Goal: Task Accomplishment & Management: Manage account settings

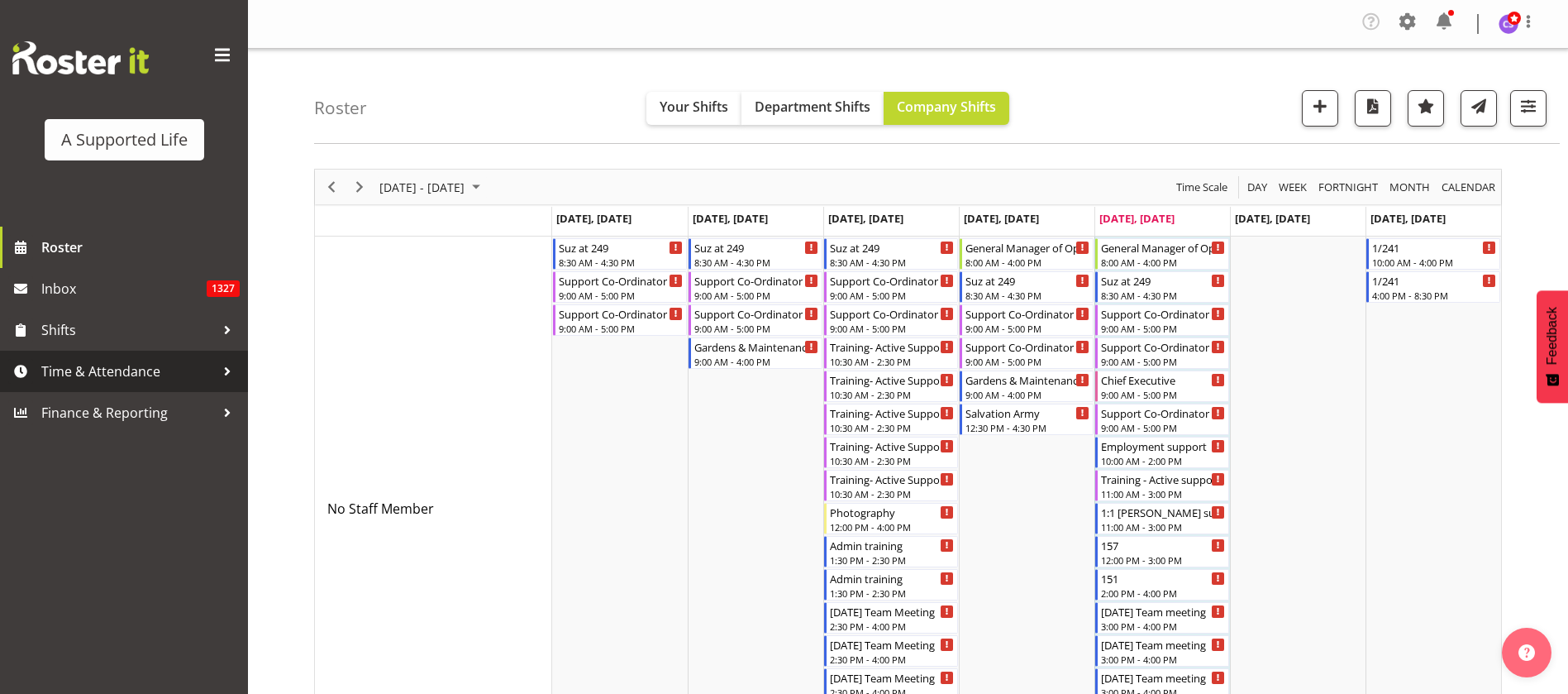
click at [75, 376] on span "Time & Attendance" at bounding box center [128, 371] width 174 height 25
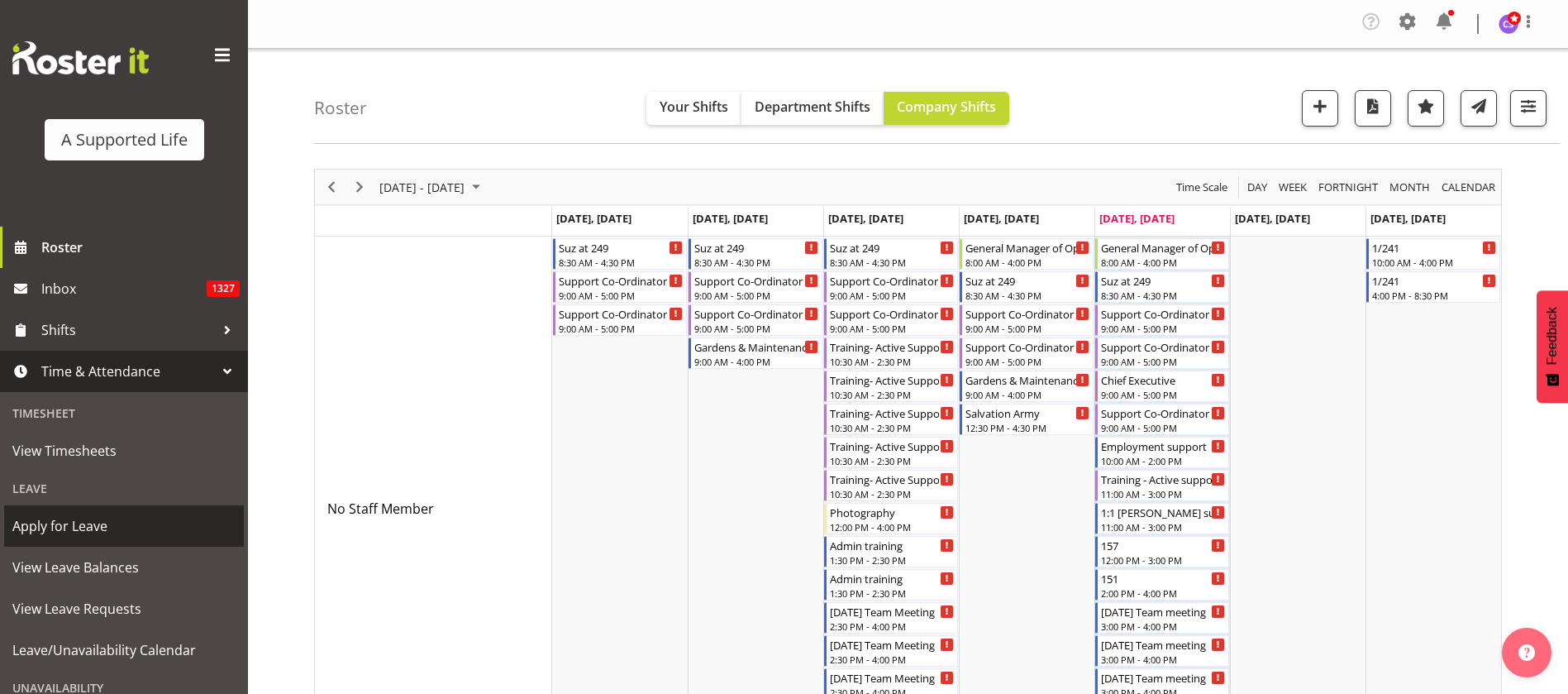
click at [106, 520] on span "Apply for Leave" at bounding box center [124, 525] width 224 height 25
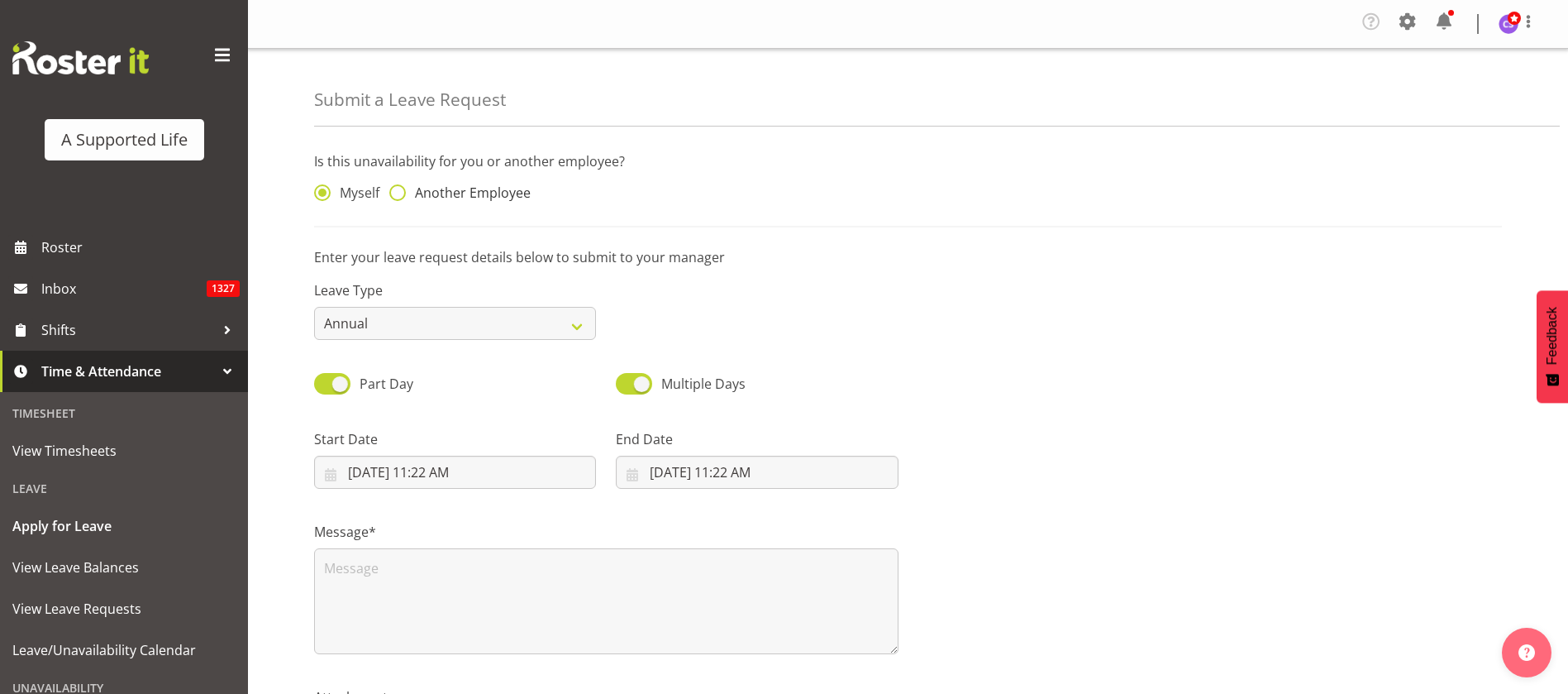
click at [399, 193] on span at bounding box center [397, 192] width 16 height 16
click at [399, 193] on input "Another Employee" at bounding box center [395, 193] width 10 height 10
radio input "true"
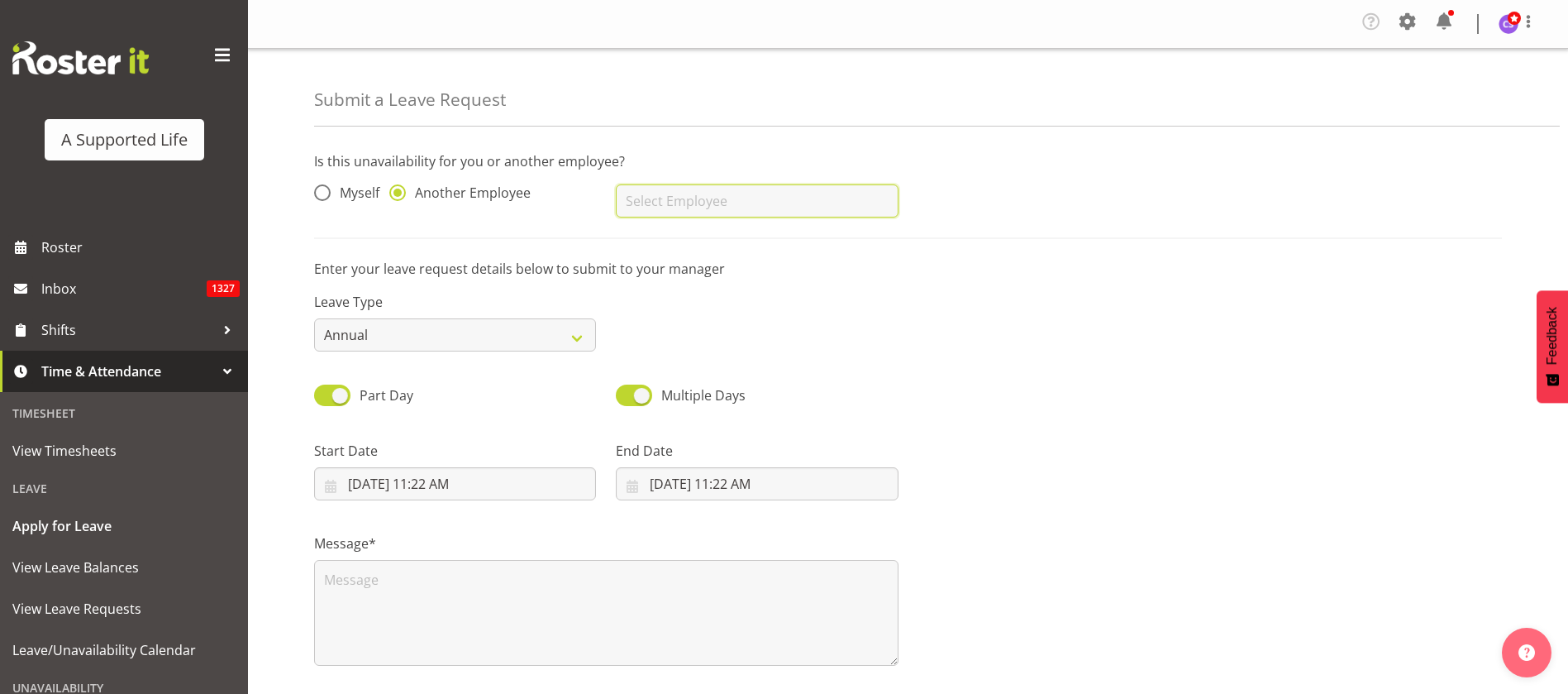
click at [659, 206] on input "text" at bounding box center [756, 200] width 282 height 33
click at [745, 242] on link "[PERSON_NAME]" at bounding box center [756, 242] width 282 height 30
type input "[PERSON_NAME]"
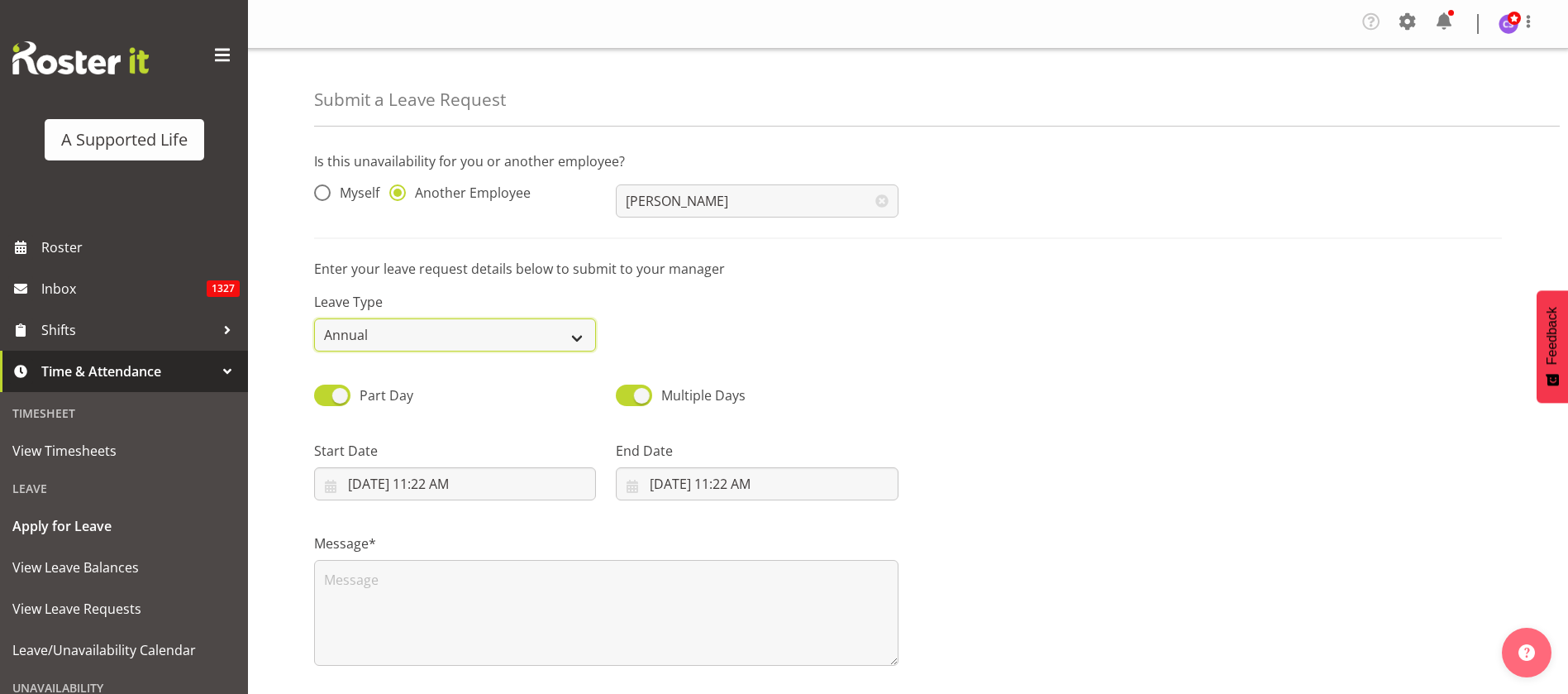
click at [567, 330] on select "Annual Sick Bereavement Domestic Violence Parental Jury Service Day In Lieu Oth…" at bounding box center [455, 335] width 282 height 33
select select "Sick"
click at [314, 318] on select "Annual Sick Bereavement Domestic Violence Parental Jury Service Day In Lieu Oth…" at bounding box center [455, 335] width 282 height 33
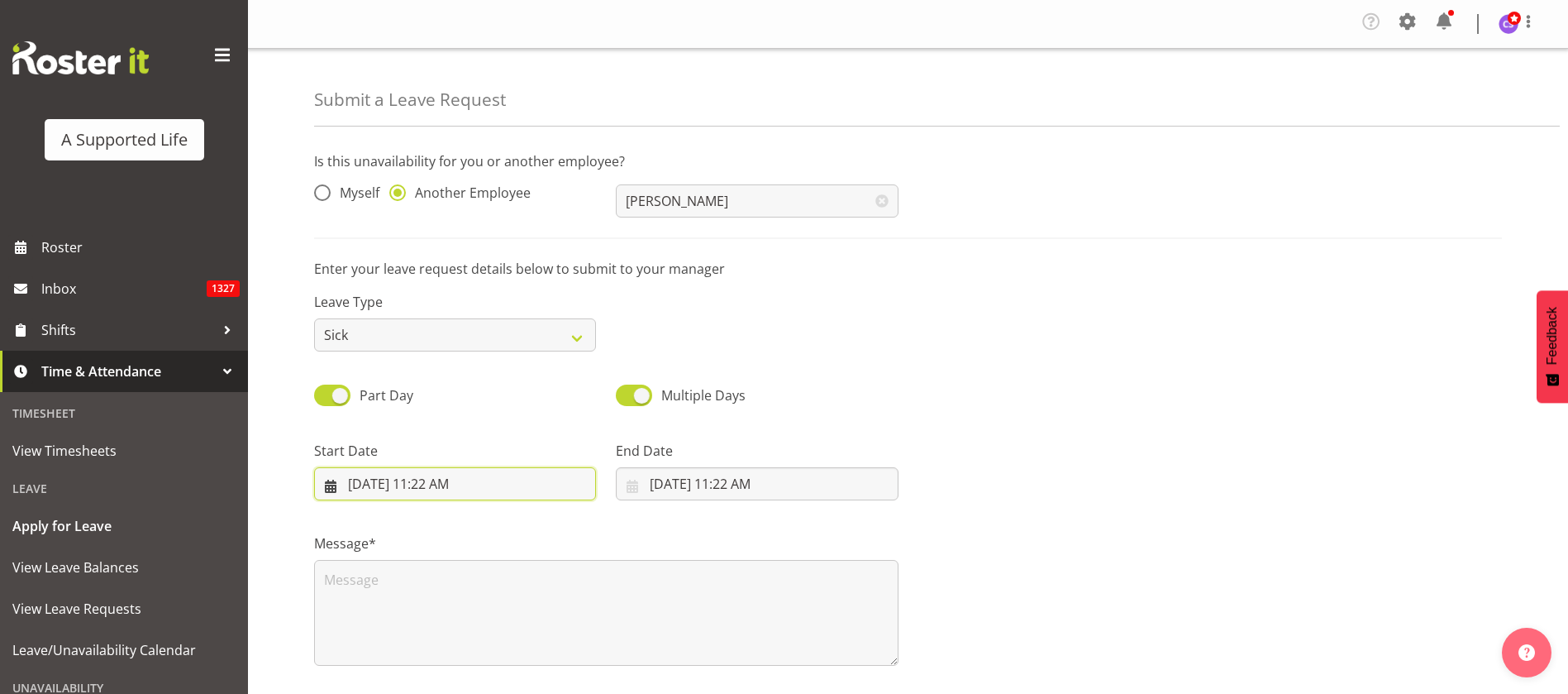
click at [412, 489] on input "8/29/2025, 11:22 AM" at bounding box center [455, 483] width 282 height 33
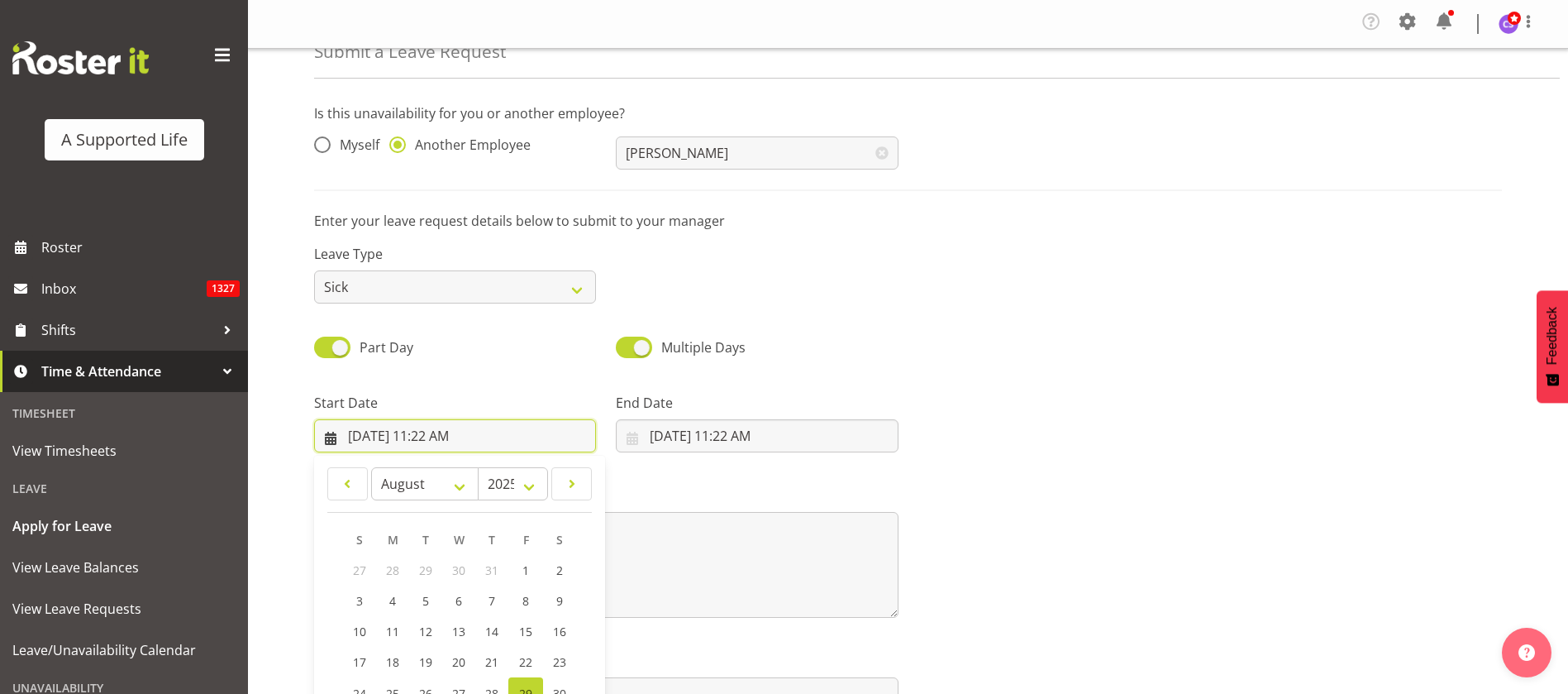
scroll to position [156, 0]
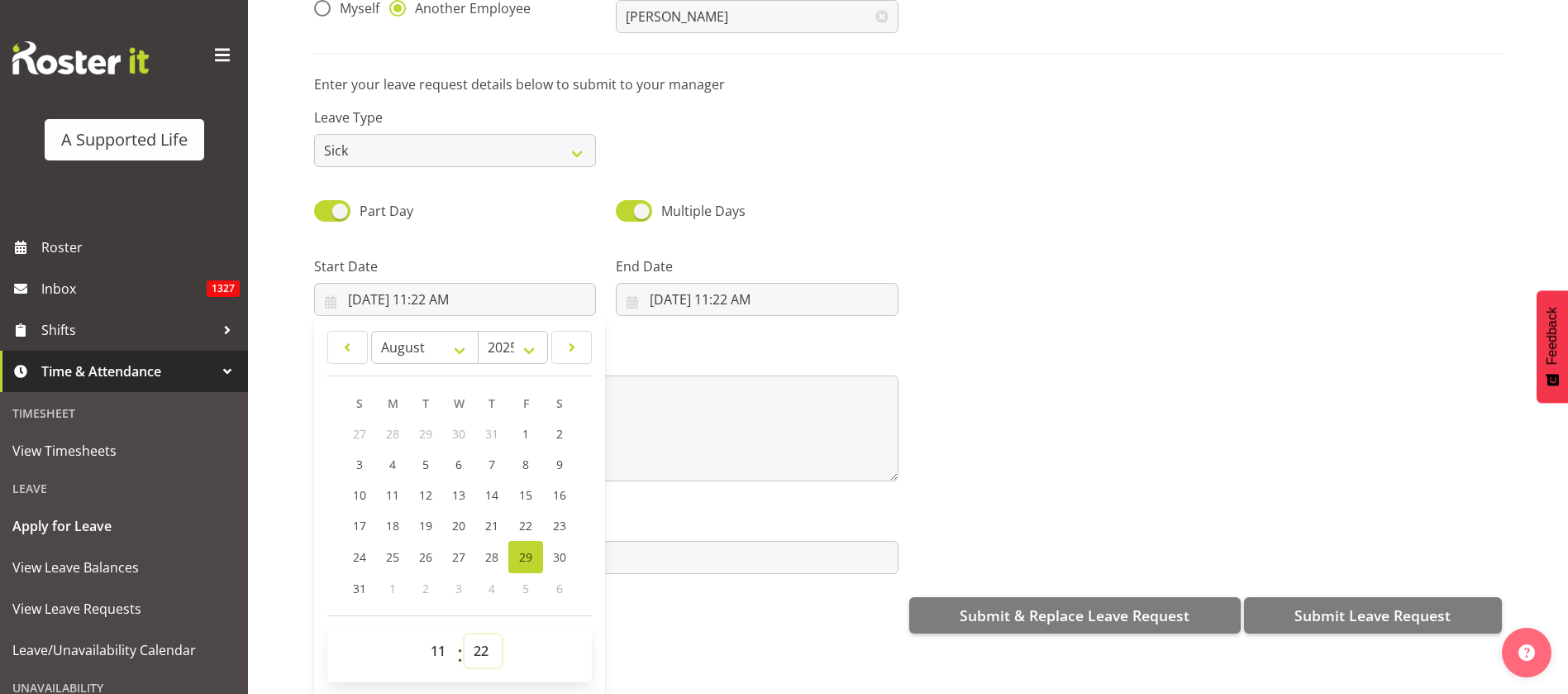
click at [481, 634] on select "00 01 02 03 04 05 06 07 08 09 10 11 12 13 14 15 16 17 18 19 20 21 22 23 24 25 2…" at bounding box center [482, 650] width 37 height 33
select select "30"
click at [464, 634] on select "00 01 02 03 04 05 06 07 08 09 10 11 12 13 14 15 16 17 18 19 20 21 22 23 24 25 2…" at bounding box center [482, 650] width 37 height 33
type input "8/29/2025, 11:30 AM"
click at [769, 283] on input "8/29/2025, 11:22 AM" at bounding box center [756, 299] width 282 height 33
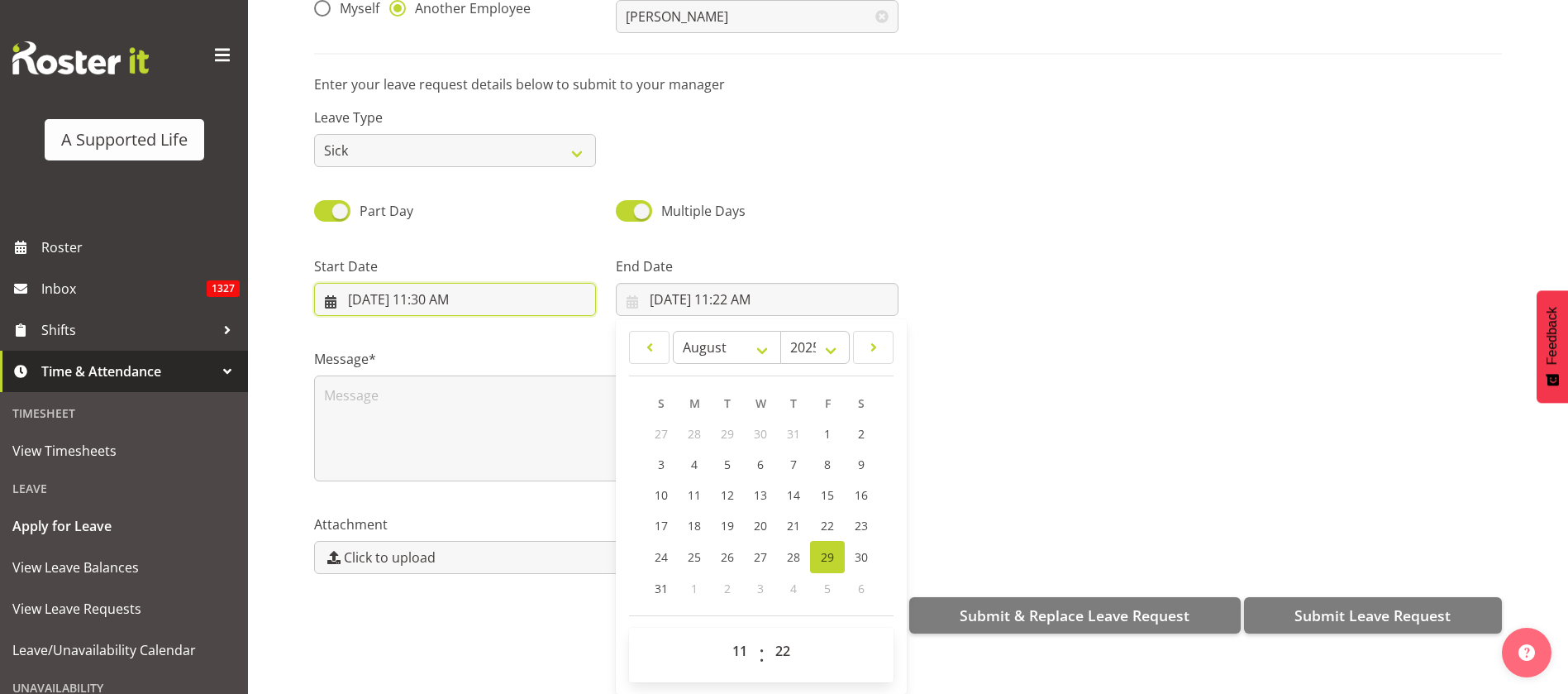
click at [456, 283] on input "8/29/2025, 11:30 AM" at bounding box center [455, 299] width 282 height 33
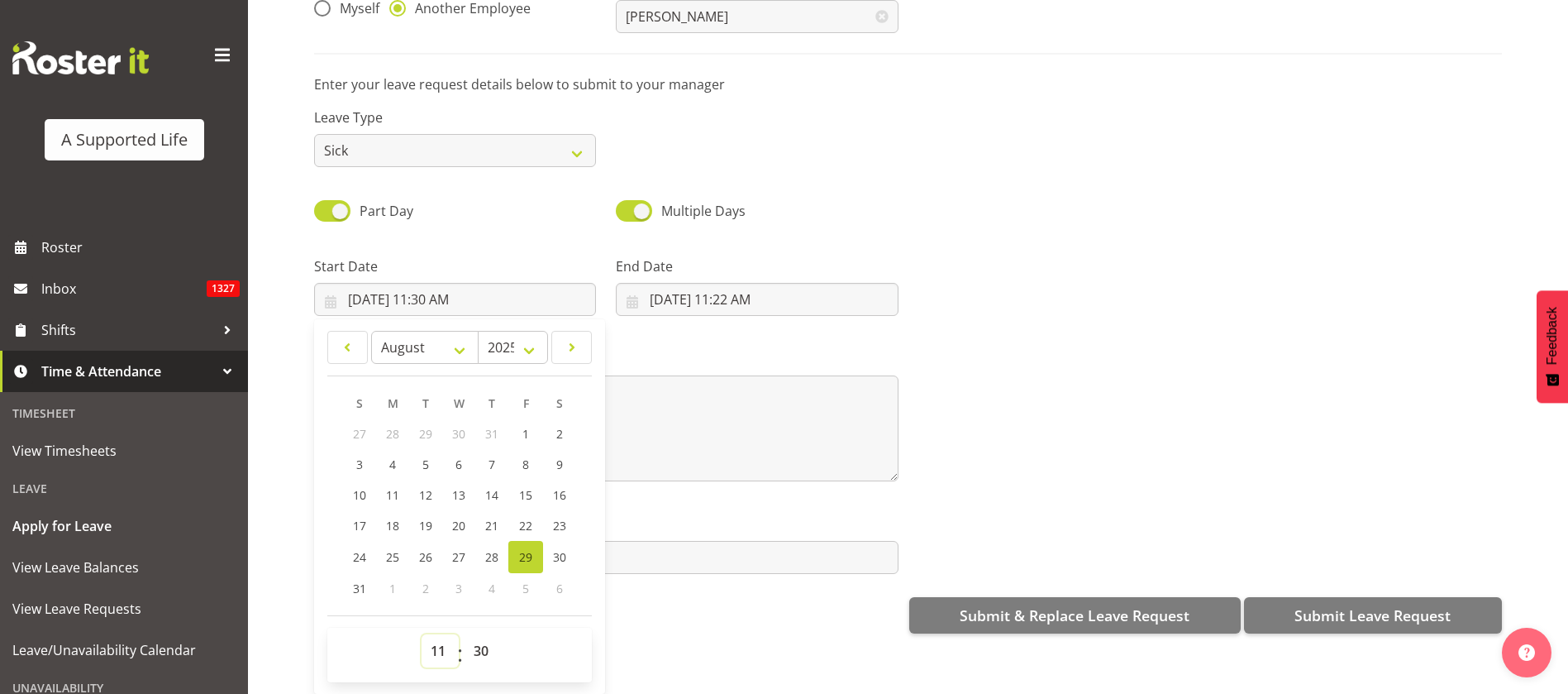
click at [439, 634] on select "00 01 02 03 04 05 06 07 08 09 10 11 12 13 14 15 16 17 18 19 20 21 22 23" at bounding box center [439, 650] width 37 height 33
select select "9"
click at [421, 634] on select "00 01 02 03 04 05 06 07 08 09 10 11 12 13 14 15 16 17 18 19 20 21 22 23" at bounding box center [439, 650] width 37 height 33
type input "8/29/2025, 9:30 AM"
drag, startPoint x: 493, startPoint y: 636, endPoint x: 494, endPoint y: 619, distance: 17.0
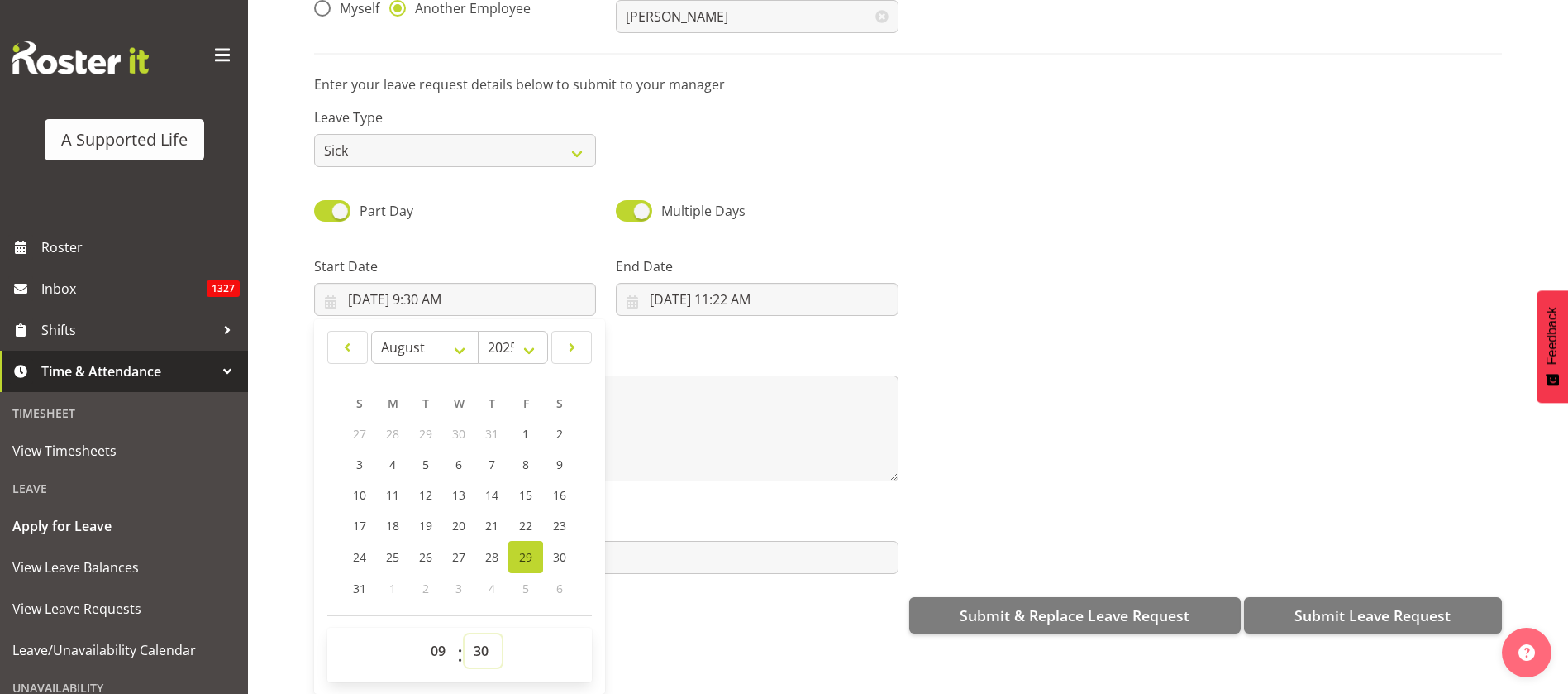
click at [493, 636] on select "00 01 02 03 04 05 06 07 08 09 10 11 12 13 14 15 16 17 18 19 20 21 22 23 24 25 2…" at bounding box center [482, 650] width 37 height 33
select select "0"
click at [464, 634] on select "00 01 02 03 04 05 06 07 08 09 10 11 12 13 14 15 16 17 18 19 20 21 22 23 24 25 2…" at bounding box center [482, 650] width 37 height 33
type input "8/29/2025, 9:00 AM"
click at [783, 290] on input "8/29/2025, 11:22 AM" at bounding box center [756, 299] width 282 height 33
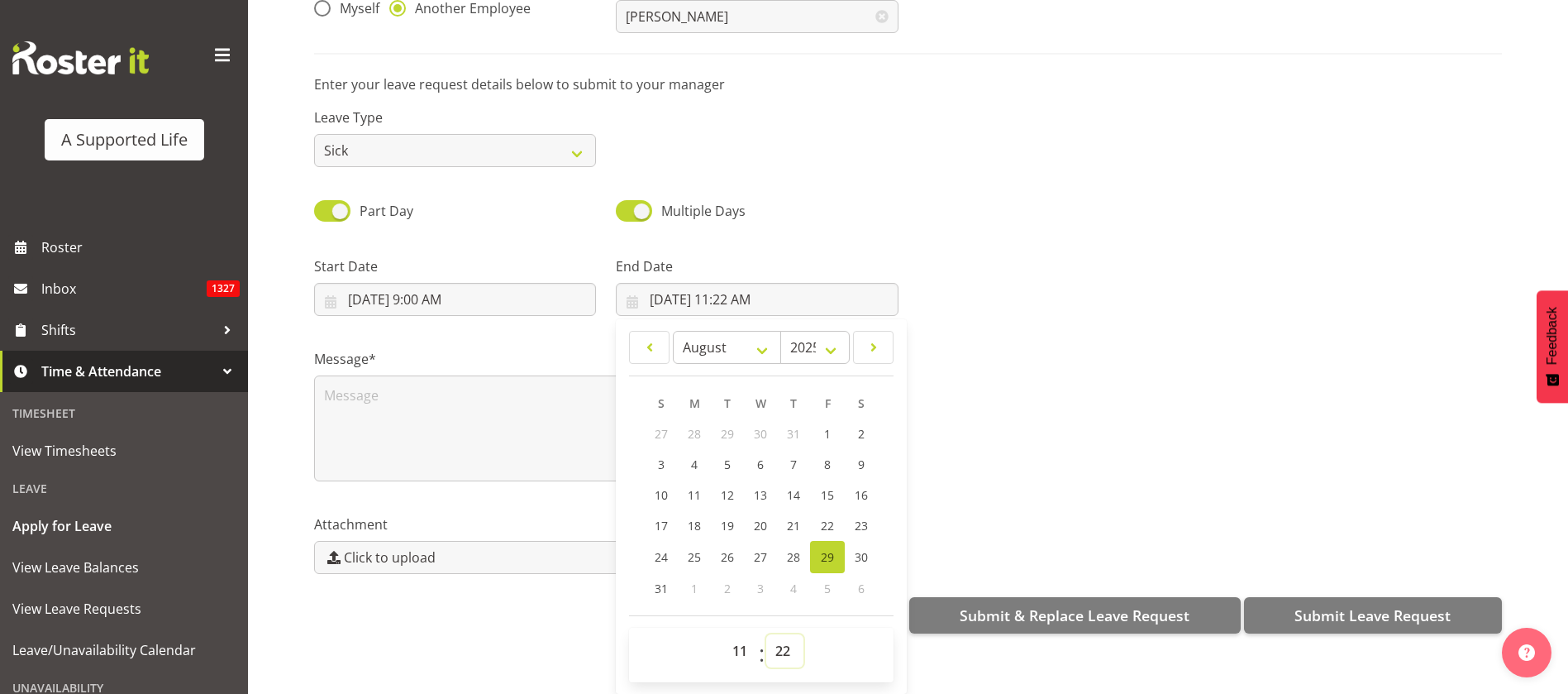
click at [774, 634] on select "00 01 02 03 04 05 06 07 08 09 10 11 12 13 14 15 16 17 18 19 20 21 22 23 24 25 2…" at bounding box center [784, 650] width 37 height 33
select select "30"
click at [766, 634] on select "00 01 02 03 04 05 06 07 08 09 10 11 12 13 14 15 16 17 18 19 20 21 22 23 24 25 2…" at bounding box center [784, 650] width 37 height 33
type input "8/29/2025, 11:30 AM"
drag, startPoint x: 357, startPoint y: 391, endPoint x: 441, endPoint y: 370, distance: 86.6
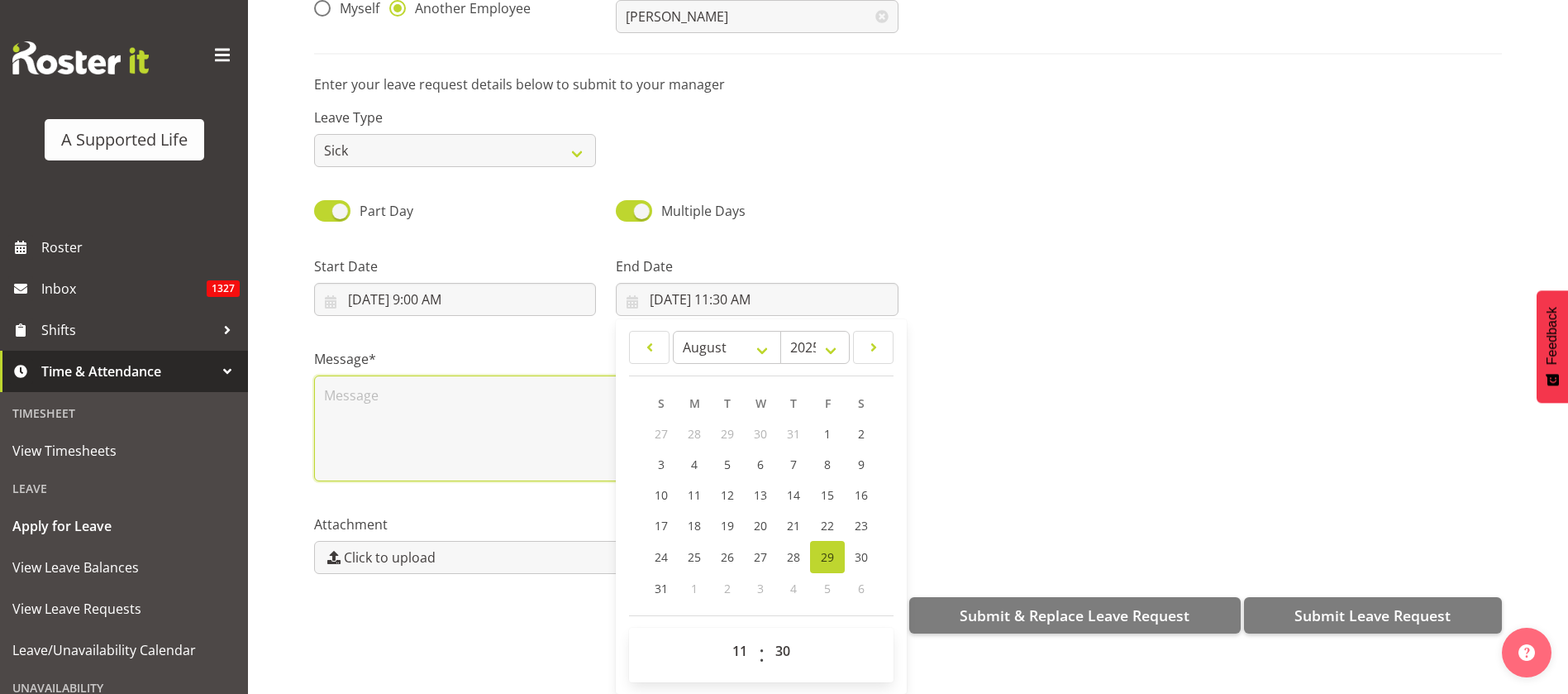
click at [358, 390] on textarea at bounding box center [606, 428] width 585 height 106
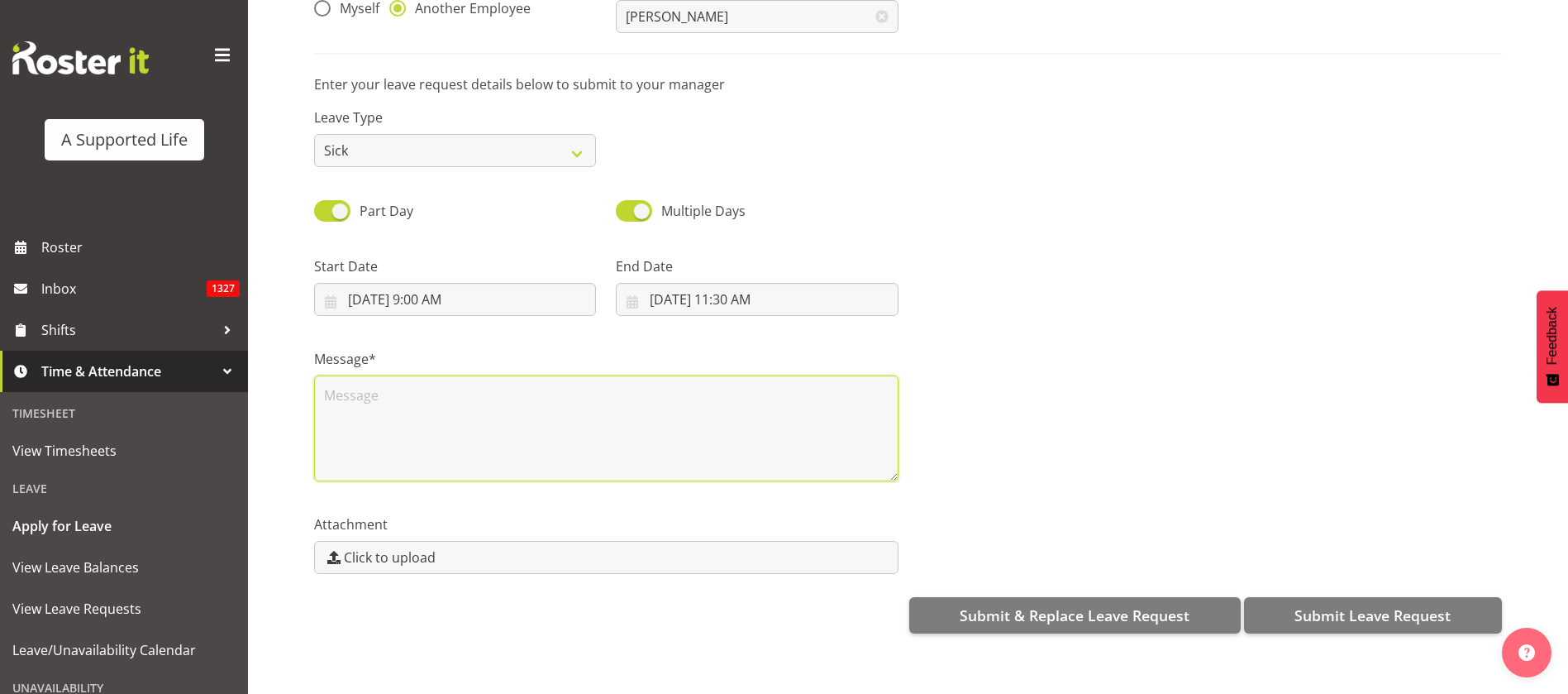
scroll to position [0, 0]
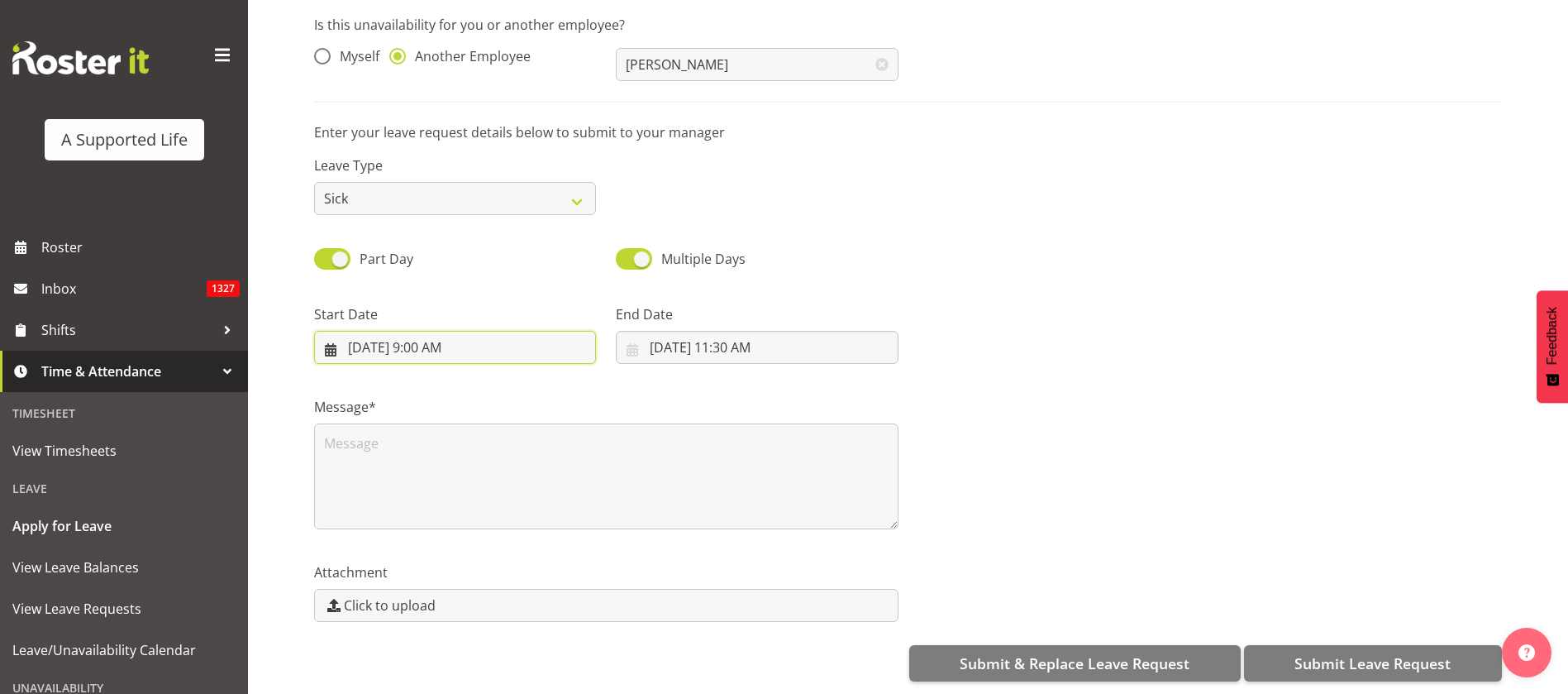
click at [402, 331] on input "8/29/2025, 9:00 AM" at bounding box center [455, 347] width 282 height 33
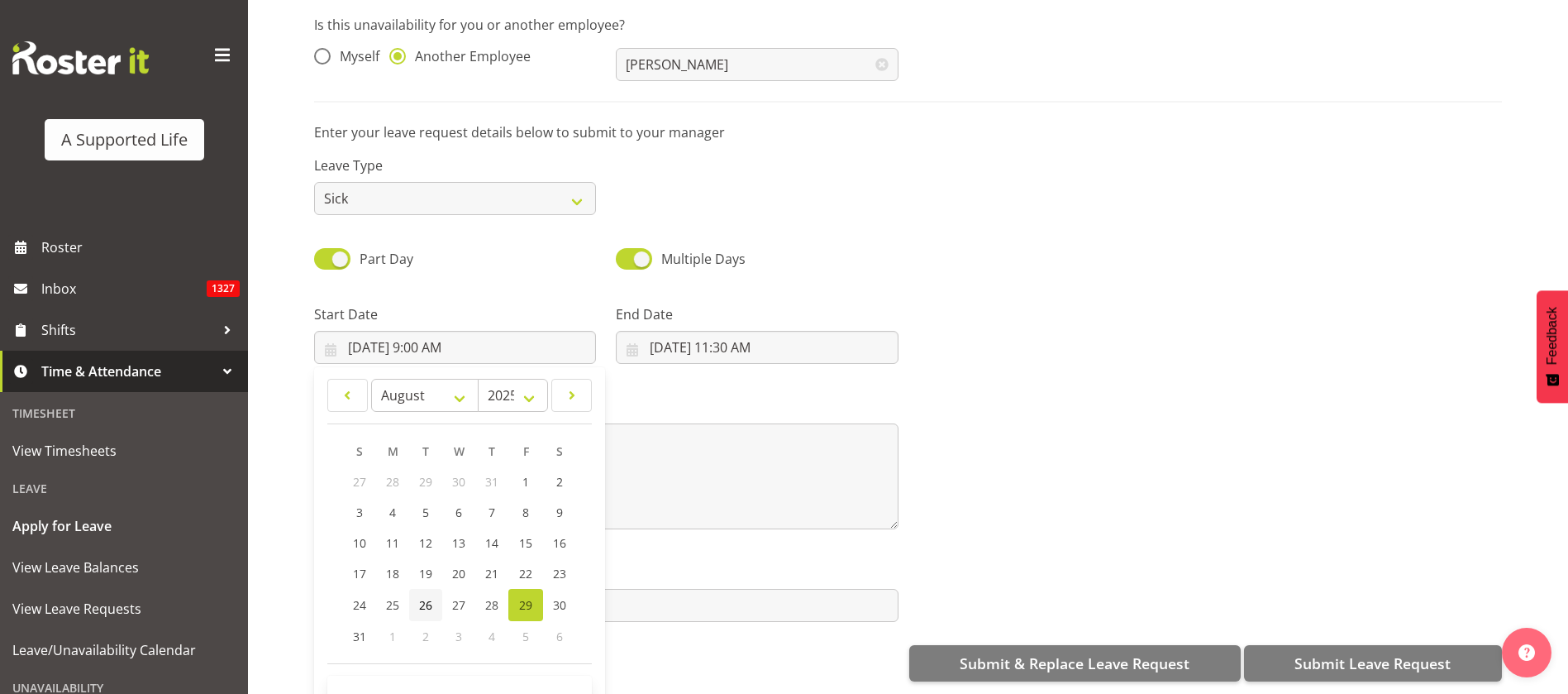
click at [425, 597] on span "26" at bounding box center [425, 605] width 13 height 15
type input "8/26/2025, 9:00 AM"
click at [688, 331] on input "8/29/2025, 11:30 AM" at bounding box center [756, 347] width 282 height 33
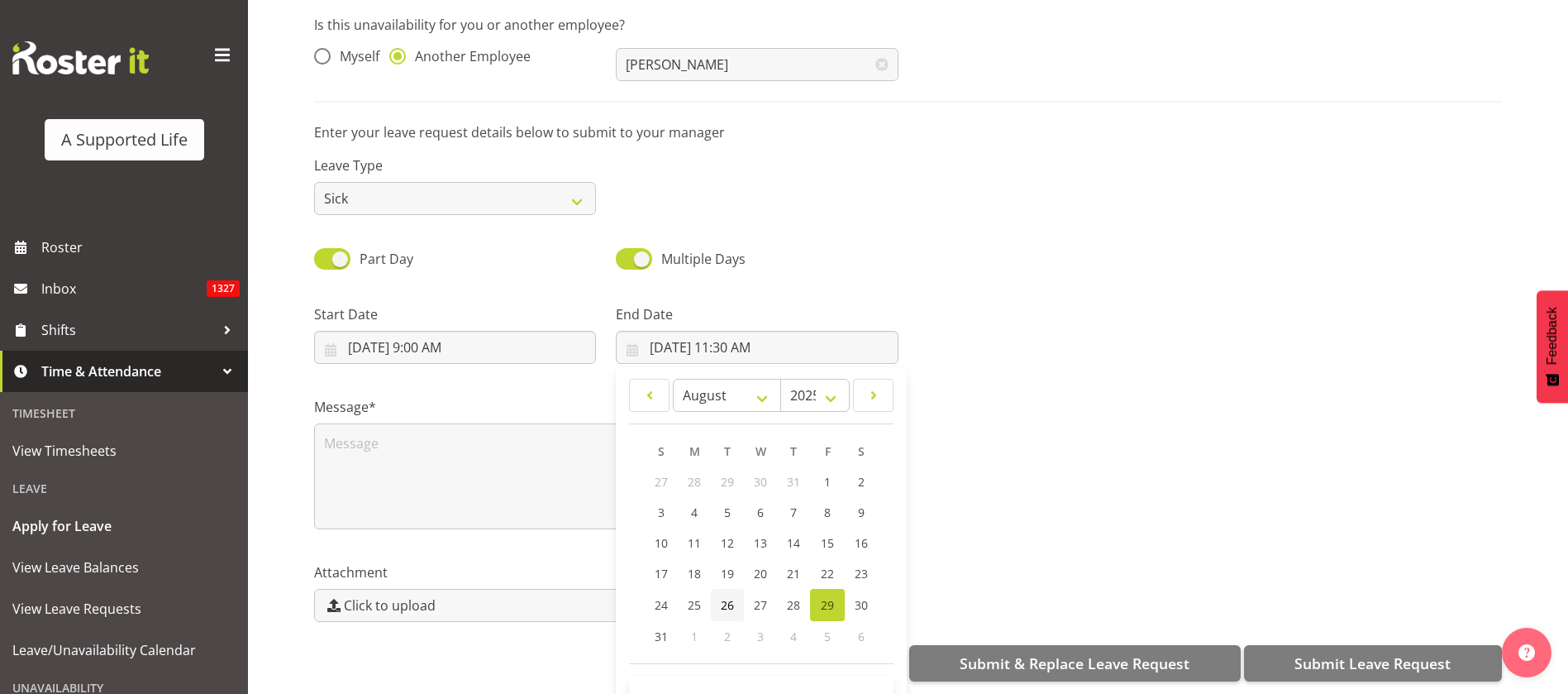
click at [728, 597] on span "26" at bounding box center [726, 605] width 13 height 15
type input "8/26/2025, 11:30 AM"
click at [413, 429] on textarea at bounding box center [606, 476] width 585 height 106
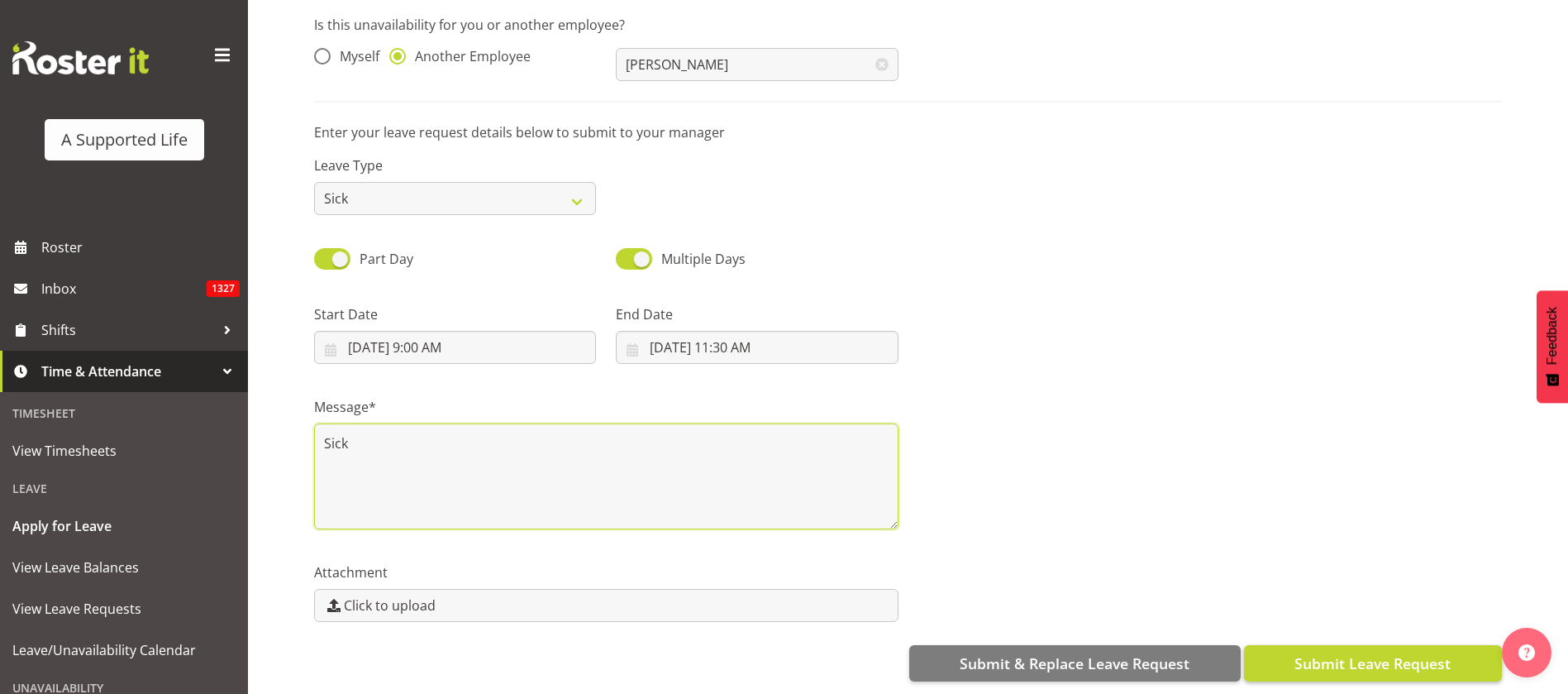
type textarea "Sick"
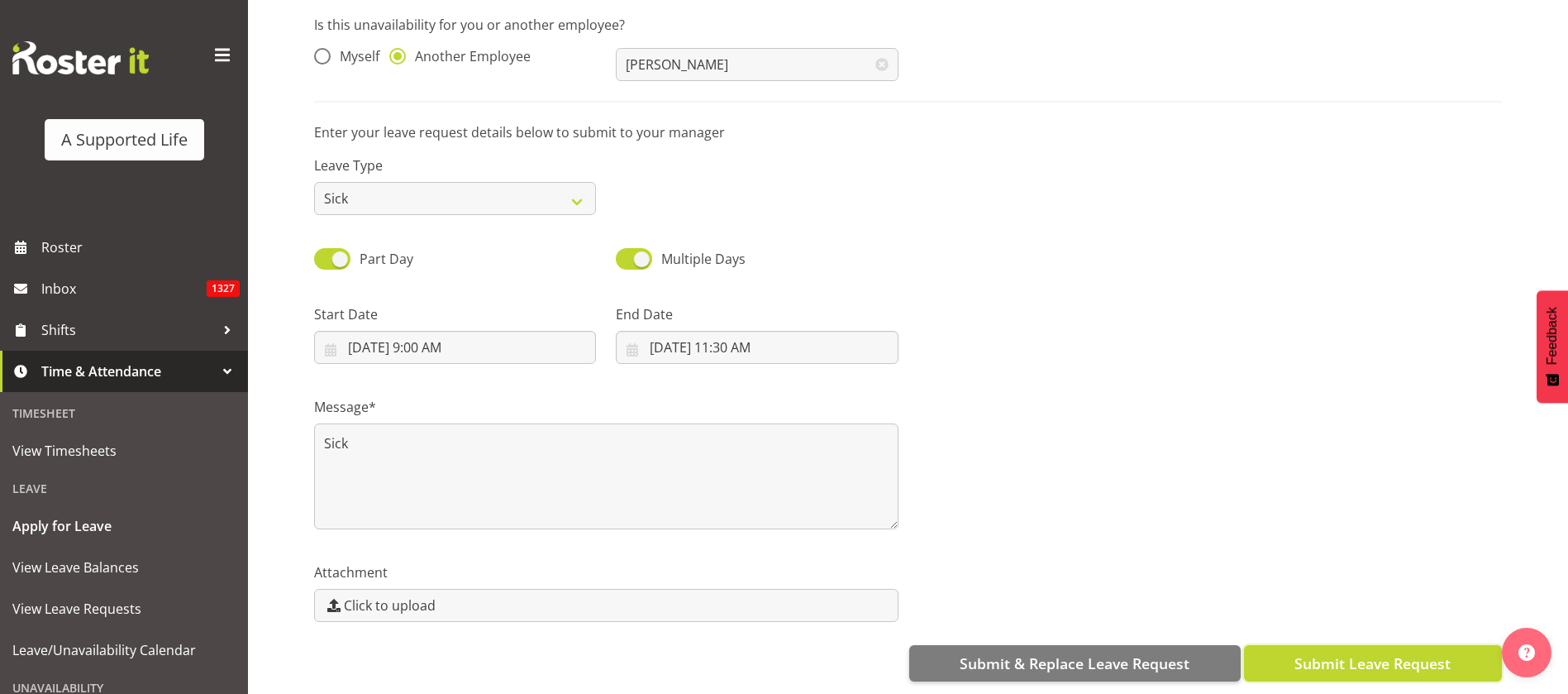
click at [1321, 653] on span "Submit Leave Request" at bounding box center [1373, 663] width 156 height 21
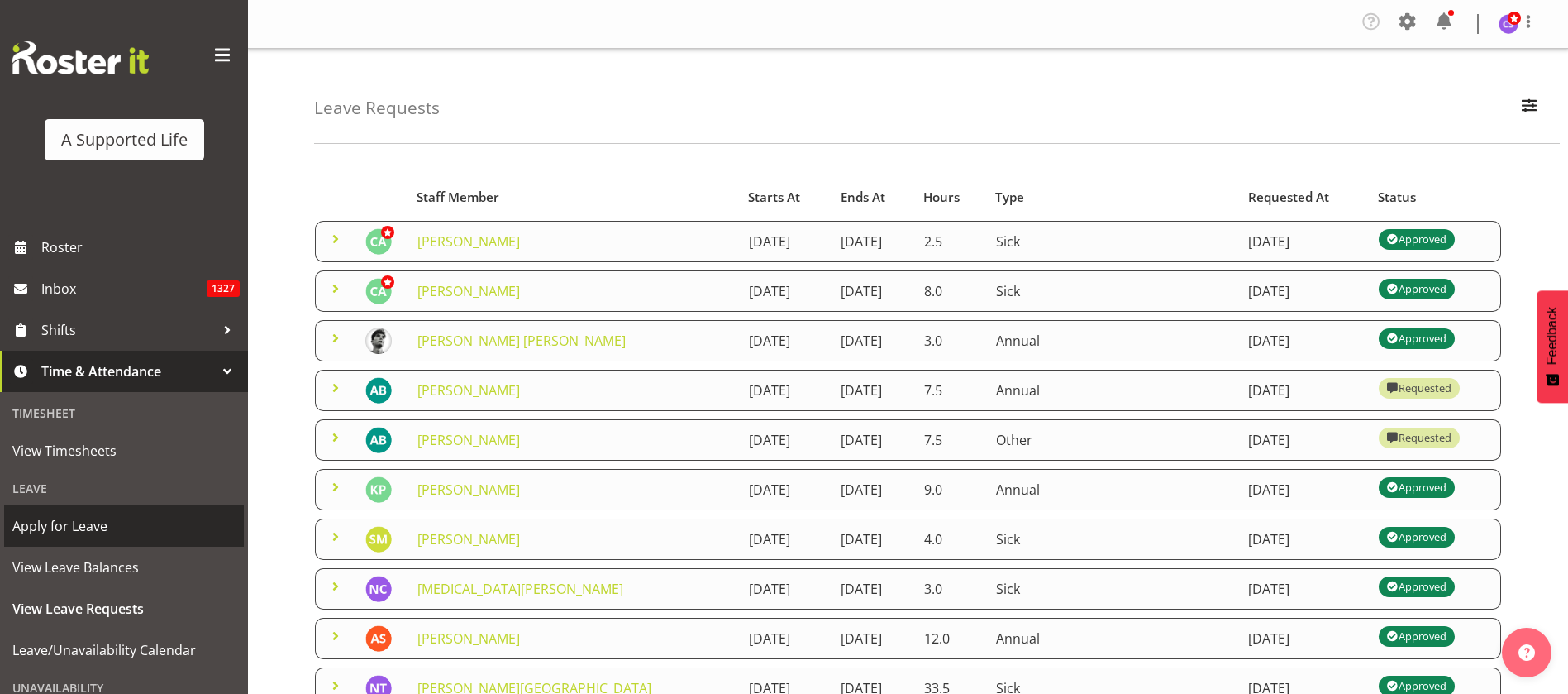
click at [123, 519] on span "Apply for Leave" at bounding box center [124, 525] width 224 height 25
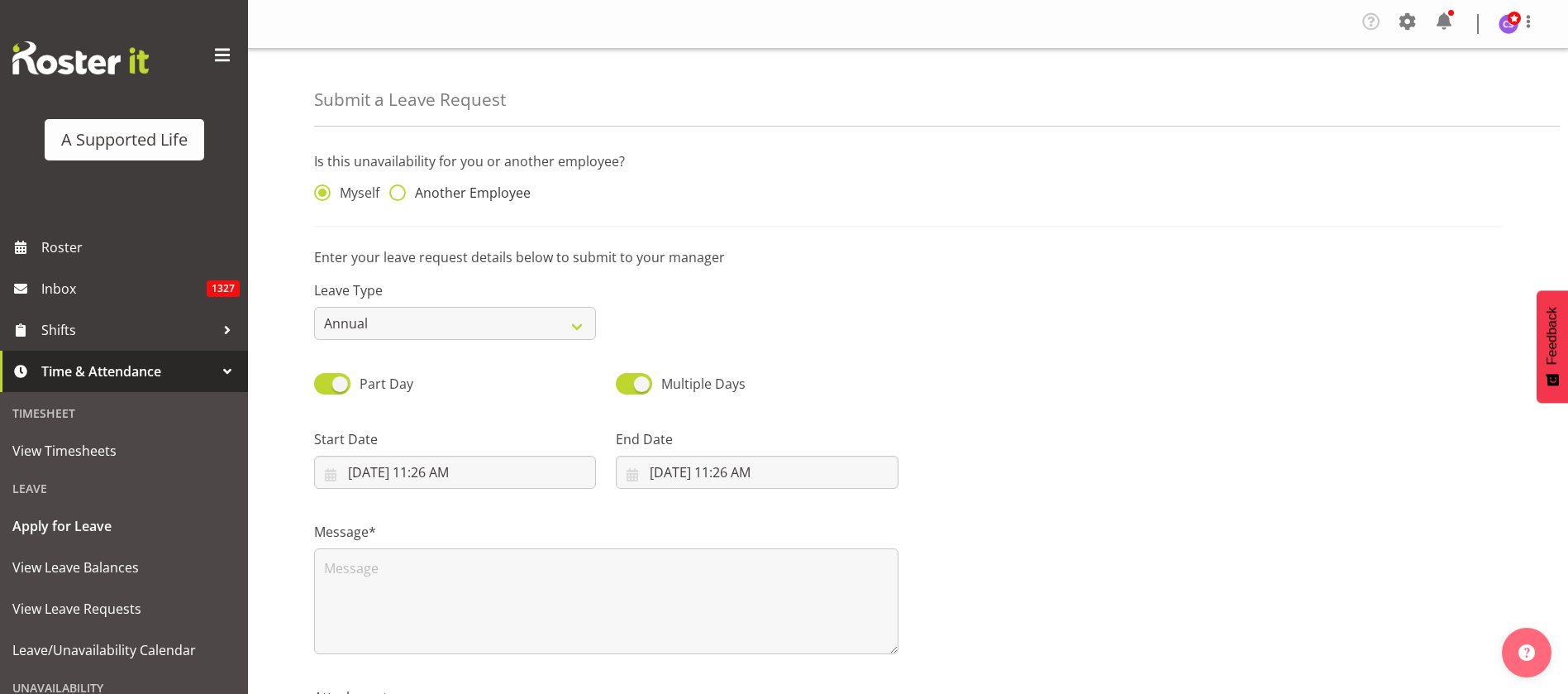
click at [402, 197] on span at bounding box center [397, 192] width 16 height 16
click at [400, 197] on input "Another Employee" at bounding box center [395, 193] width 10 height 10
radio input "true"
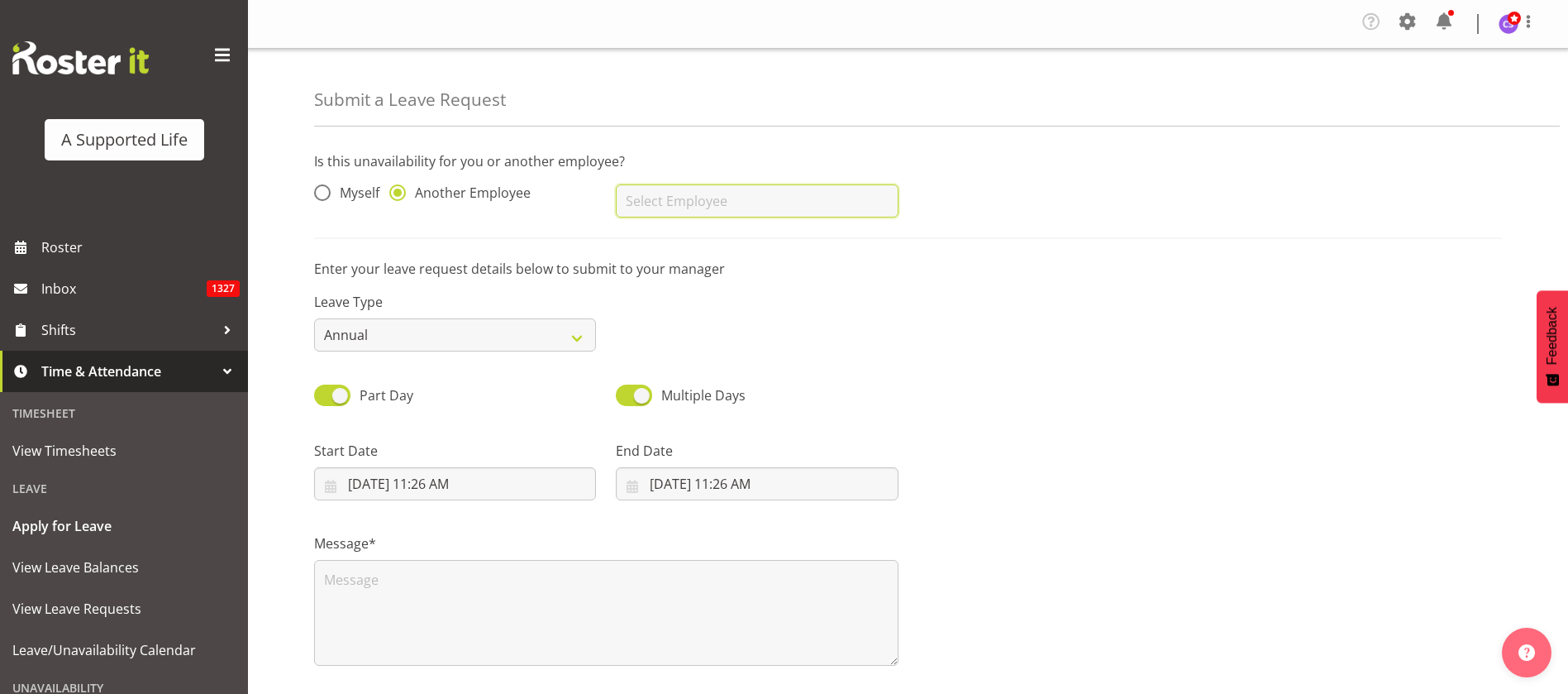
click at [766, 208] on input "text" at bounding box center [756, 200] width 282 height 33
click at [762, 248] on link "[PERSON_NAME]" at bounding box center [756, 242] width 282 height 30
type input "[PERSON_NAME]"
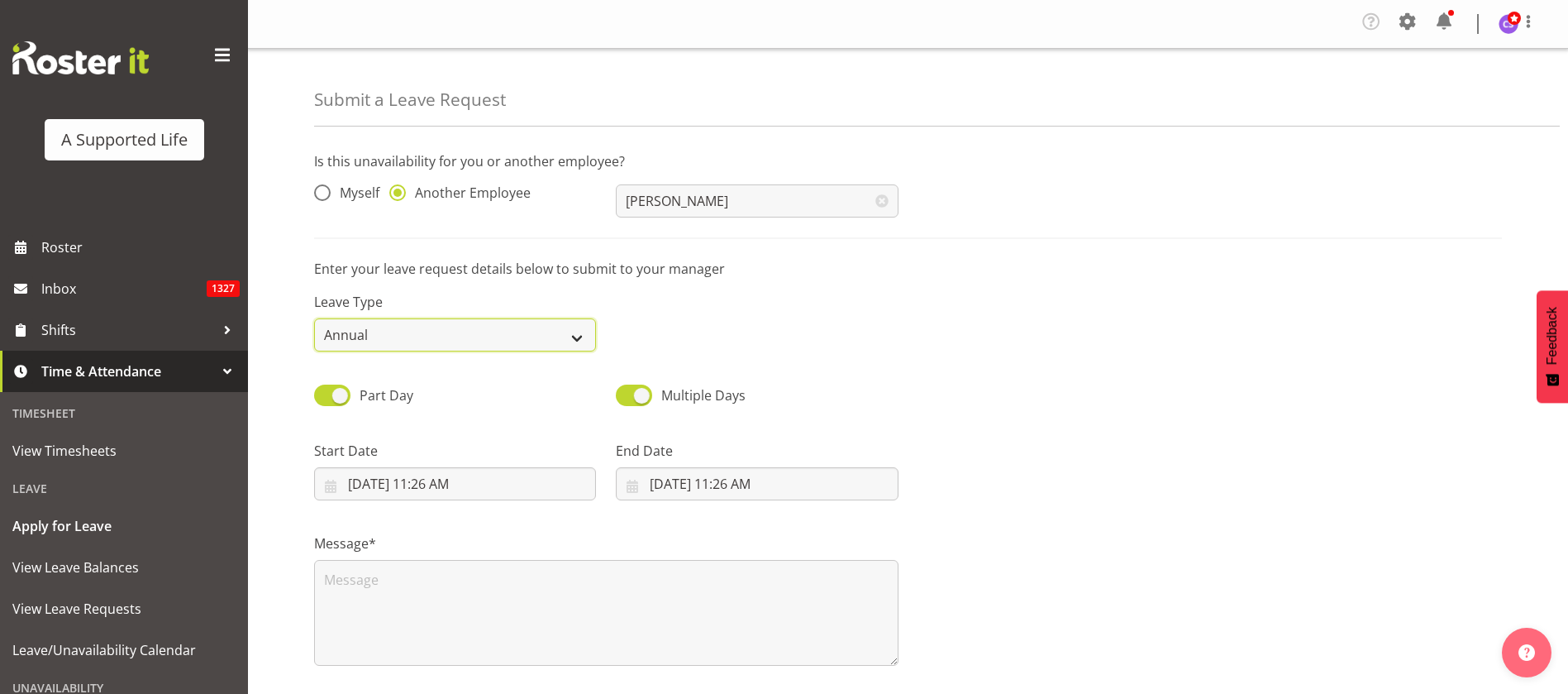
click at [371, 339] on select "Annual Sick Bereavement Domestic Violence Parental Jury Service Day In Lieu Oth…" at bounding box center [455, 335] width 282 height 33
select select "Sick"
click at [314, 318] on select "Annual Sick Bereavement Domestic Violence Parental Jury Service Day In Lieu Oth…" at bounding box center [455, 335] width 282 height 33
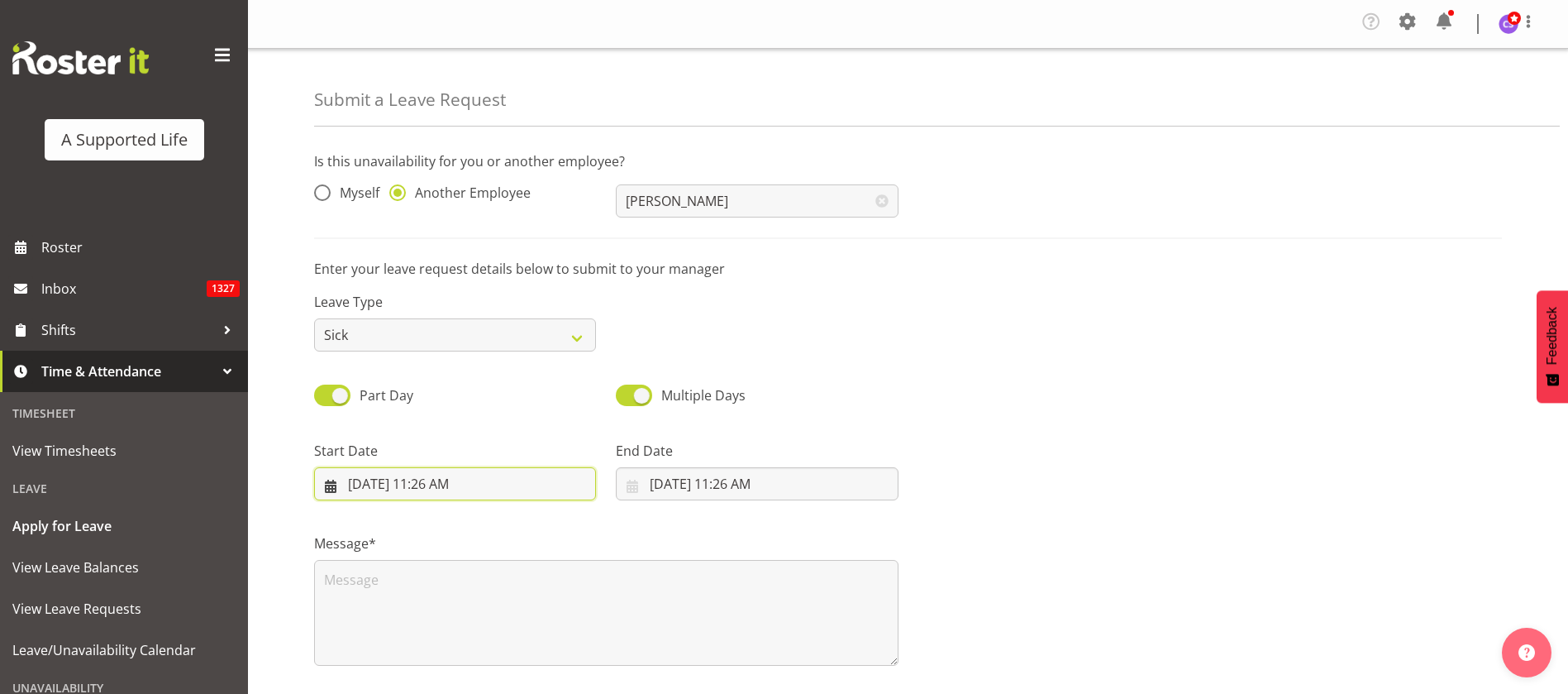
click at [447, 485] on input "8/29/2025, 11:26 AM" at bounding box center [455, 483] width 282 height 33
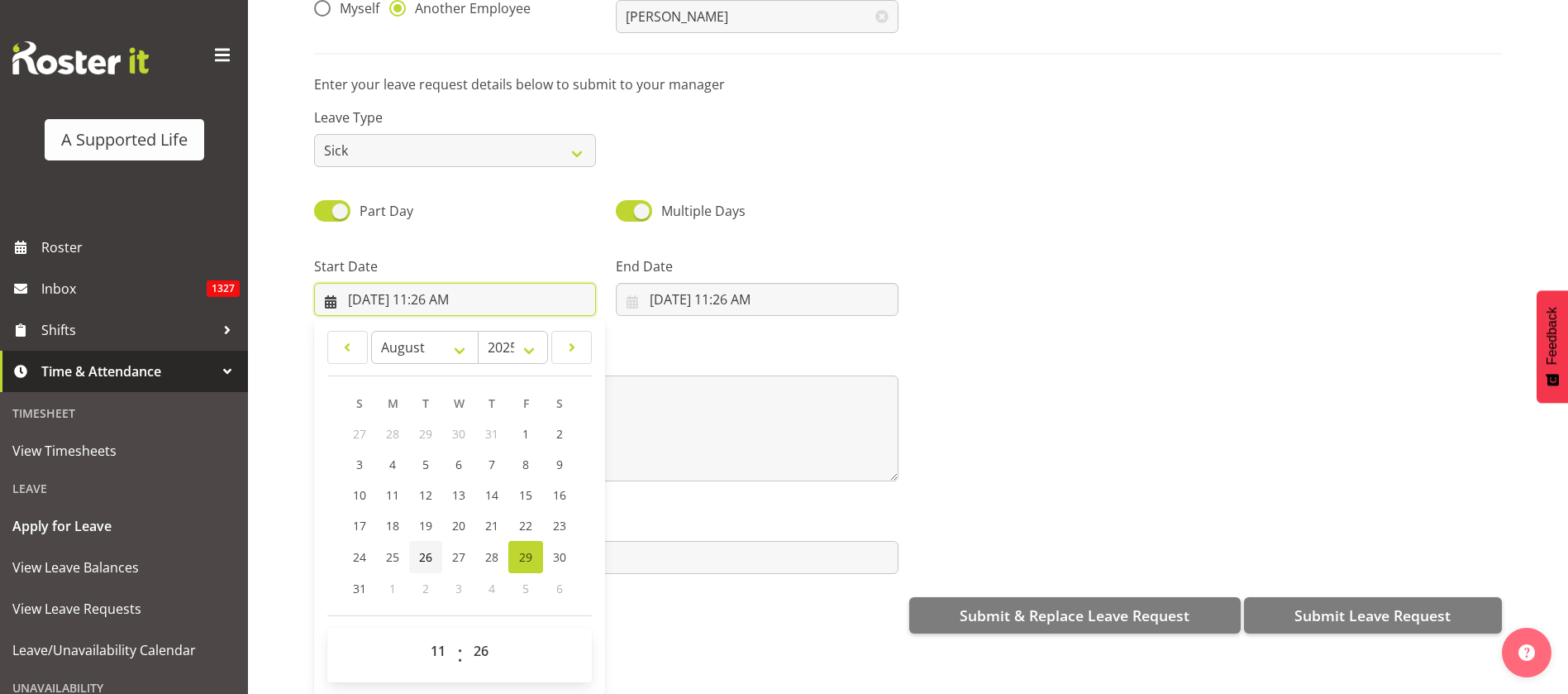
scroll to position [156, 0]
drag, startPoint x: 443, startPoint y: 630, endPoint x: 450, endPoint y: 622, distance: 10.6
click at [443, 634] on select "00 01 02 03 04 05 06 07 08 09 10 11 12 13 14 15 16 17 18 19 20 21 22 23" at bounding box center [439, 650] width 37 height 33
select select "12"
click at [421, 634] on select "00 01 02 03 04 05 06 07 08 09 10 11 12 13 14 15 16 17 18 19 20 21 22 23" at bounding box center [439, 650] width 37 height 33
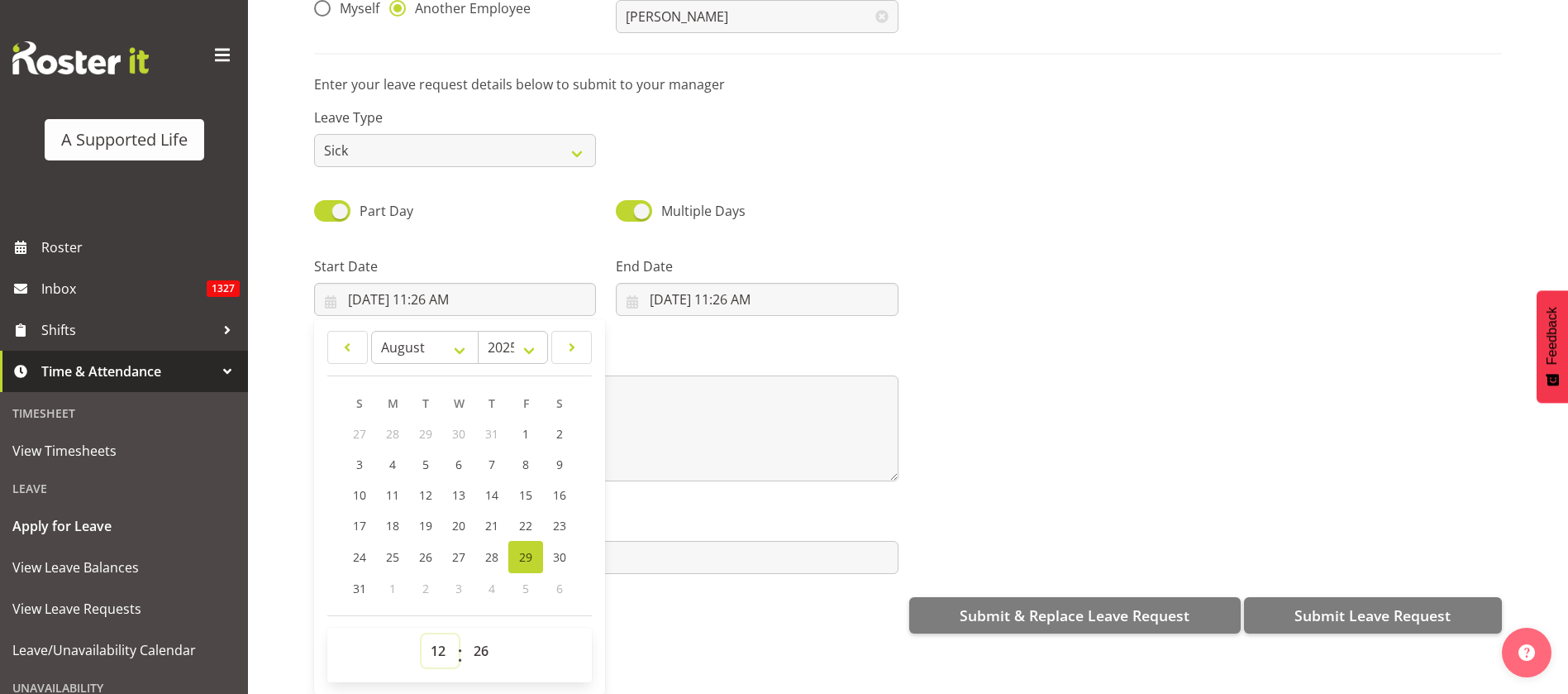
type input "8/29/2025, 12:26 PM"
click at [483, 634] on select "00 01 02 03 04 05 06 07 08 09 10 11 12 13 14 15 16 17 18 19 20 21 22 23 24 25 2…" at bounding box center [482, 650] width 37 height 33
select select "30"
click at [464, 634] on select "00 01 02 03 04 05 06 07 08 09 10 11 12 13 14 15 16 17 18 19 20 21 22 23 24 25 2…" at bounding box center [482, 650] width 37 height 33
type input "8/29/2025, 12:30 PM"
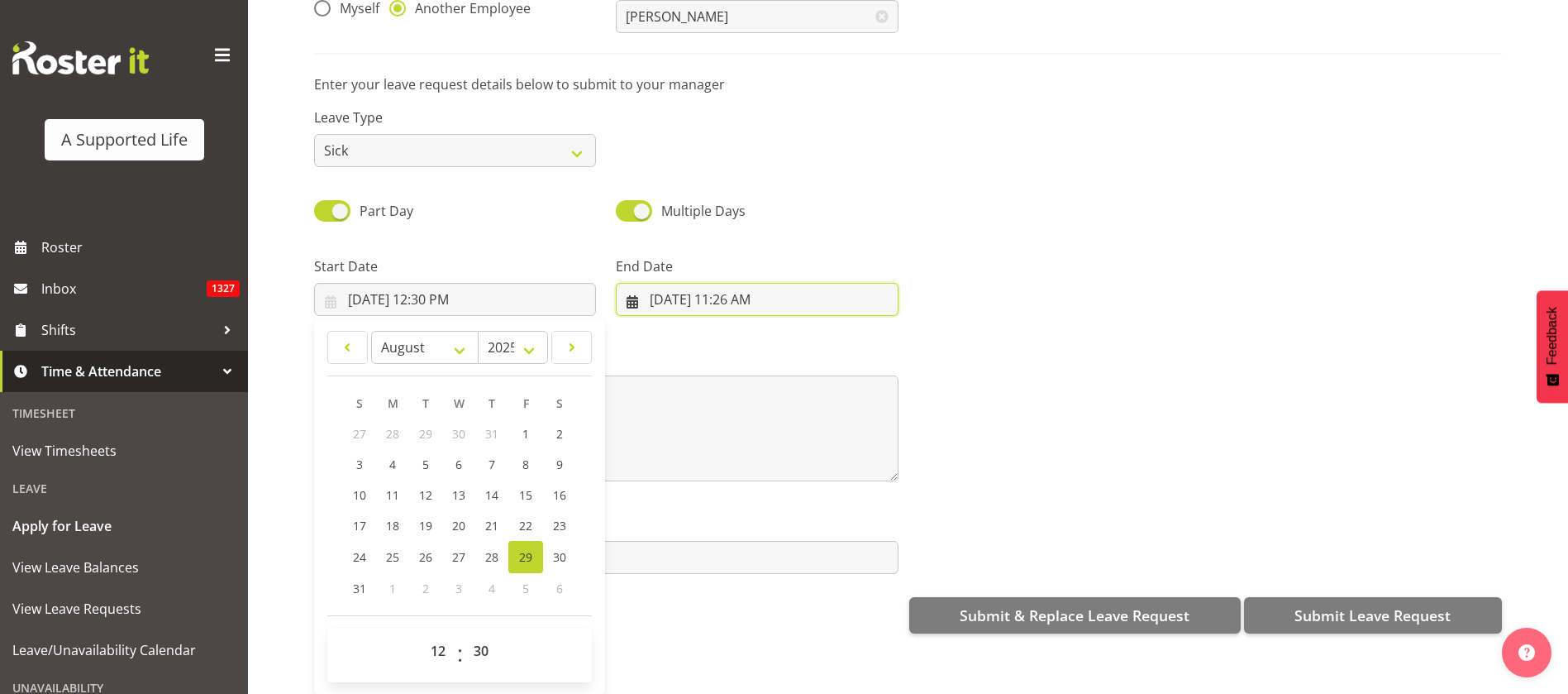
click at [769, 283] on input "8/29/2025, 11:26 AM" at bounding box center [756, 299] width 282 height 33
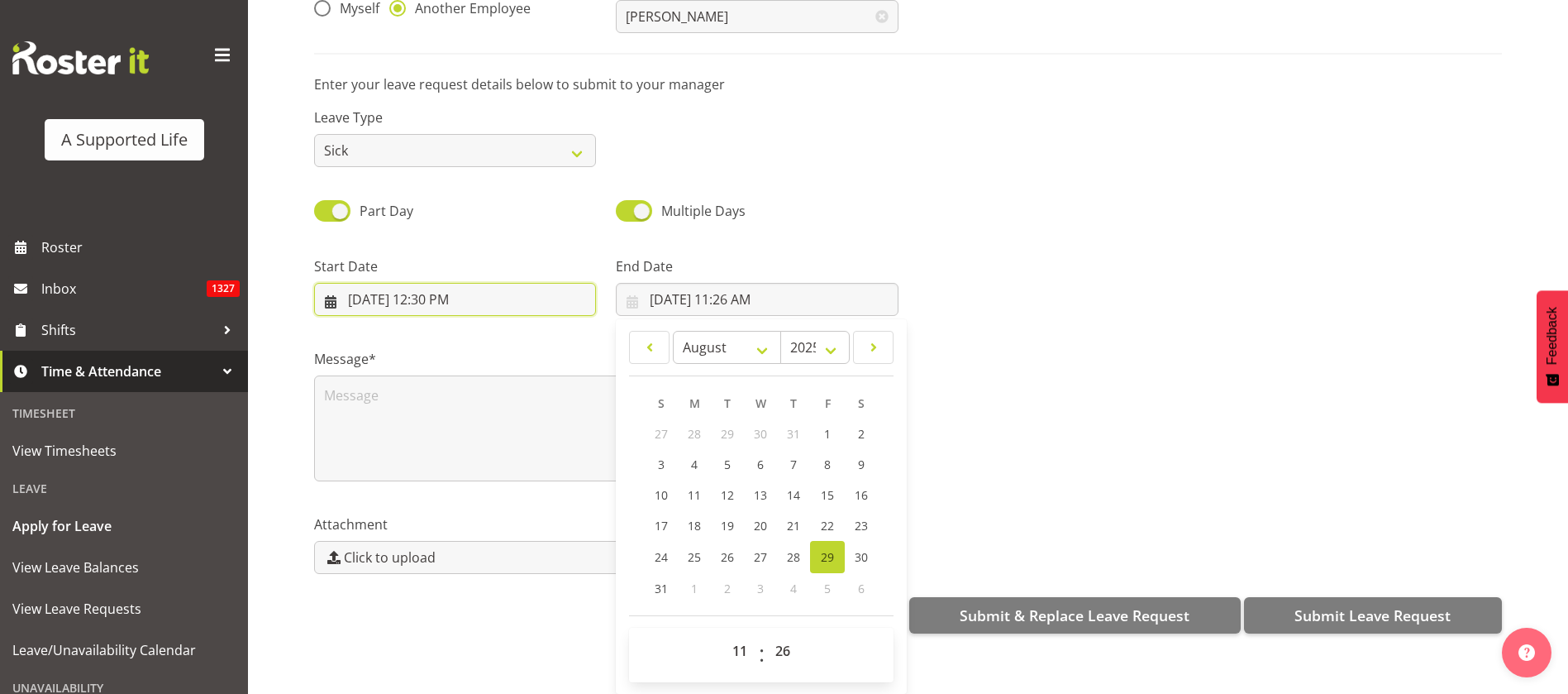
click at [449, 290] on input "8/29/2025, 12:30 PM" at bounding box center [455, 299] width 282 height 33
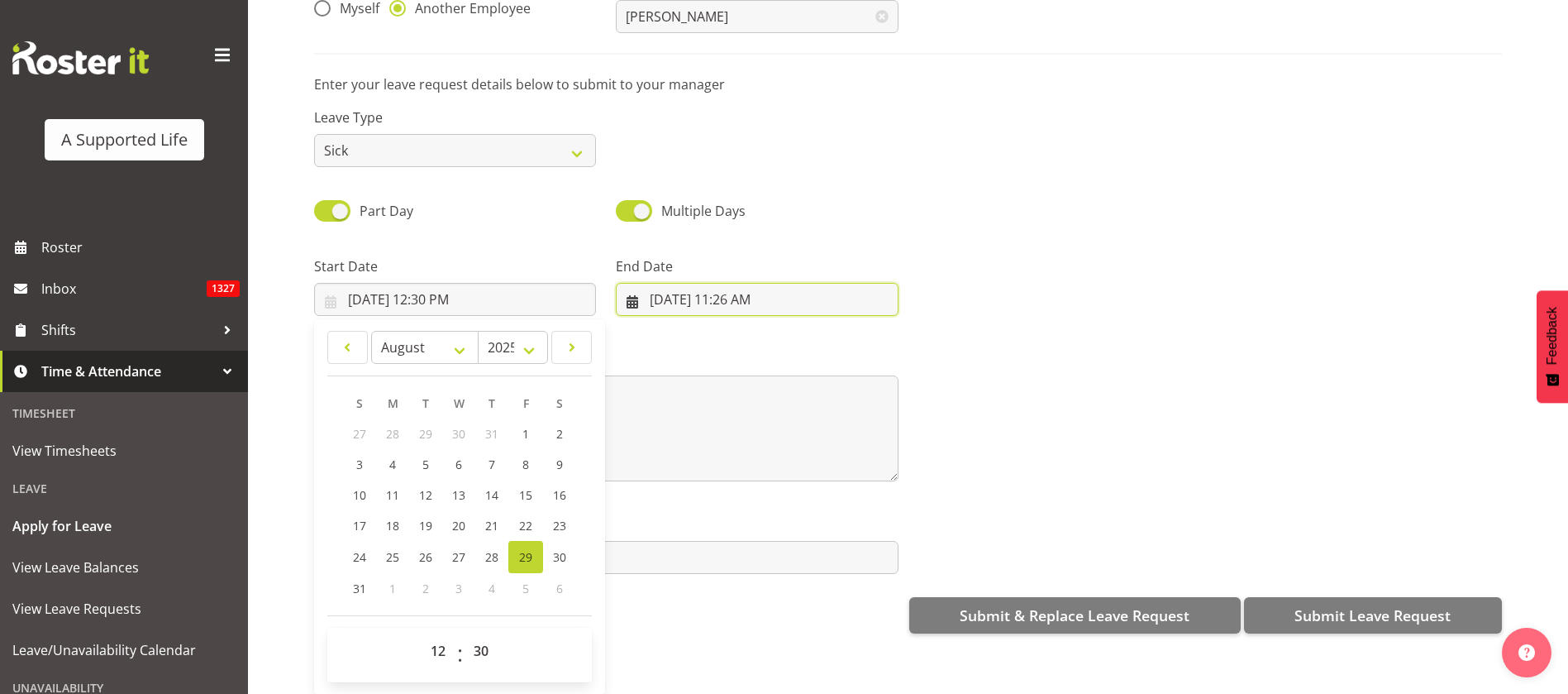
click at [725, 283] on input "8/29/2025, 11:26 AM" at bounding box center [756, 299] width 282 height 33
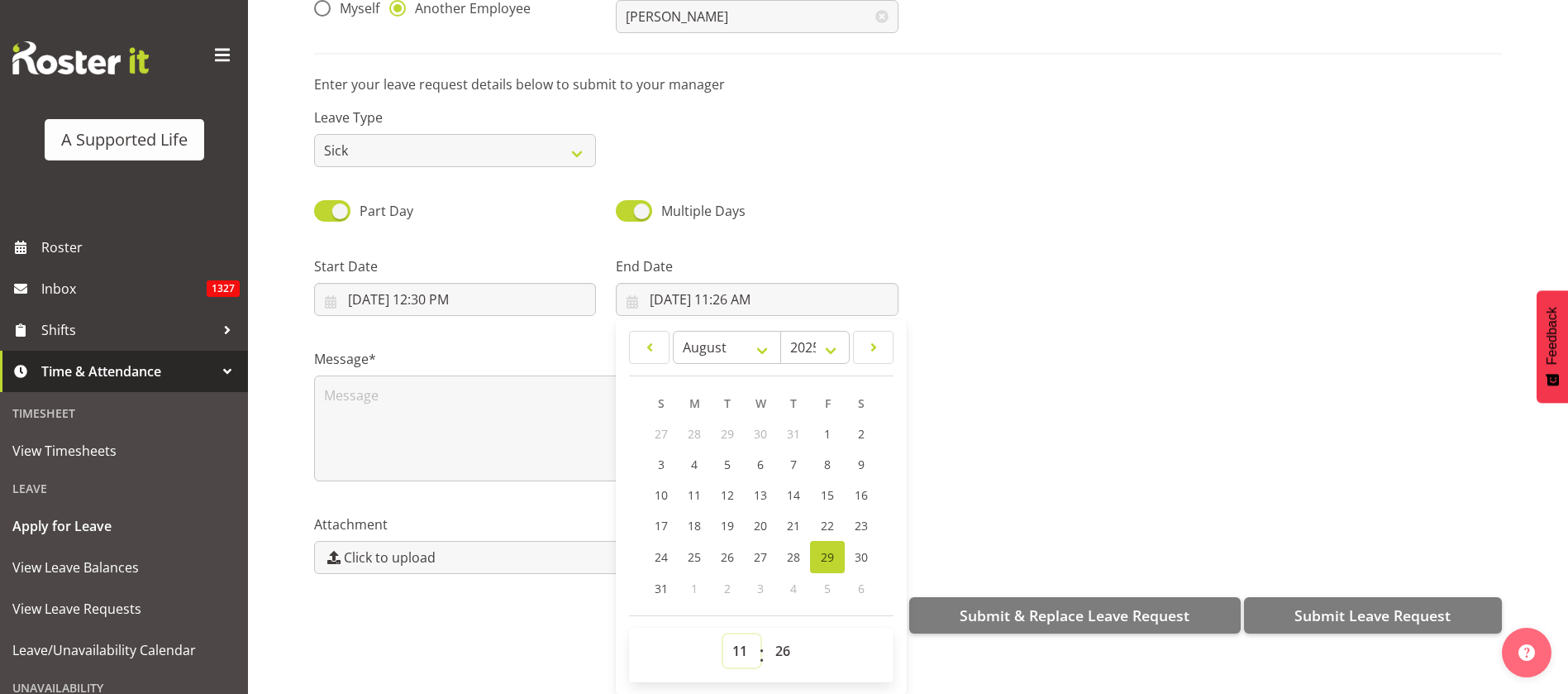
click at [732, 634] on select "00 01 02 03 04 05 06 07 08 09 10 11 12 13 14 15 16 17 18 19 20 21 22 23" at bounding box center [741, 650] width 37 height 33
select select "16"
click at [723, 634] on select "00 01 02 03 04 05 06 07 08 09 10 11 12 13 14 15 16 17 18 19 20 21 22 23" at bounding box center [741, 650] width 37 height 33
type input "8/29/2025, 4:26 PM"
drag, startPoint x: 776, startPoint y: 640, endPoint x: 790, endPoint y: 626, distance: 19.8
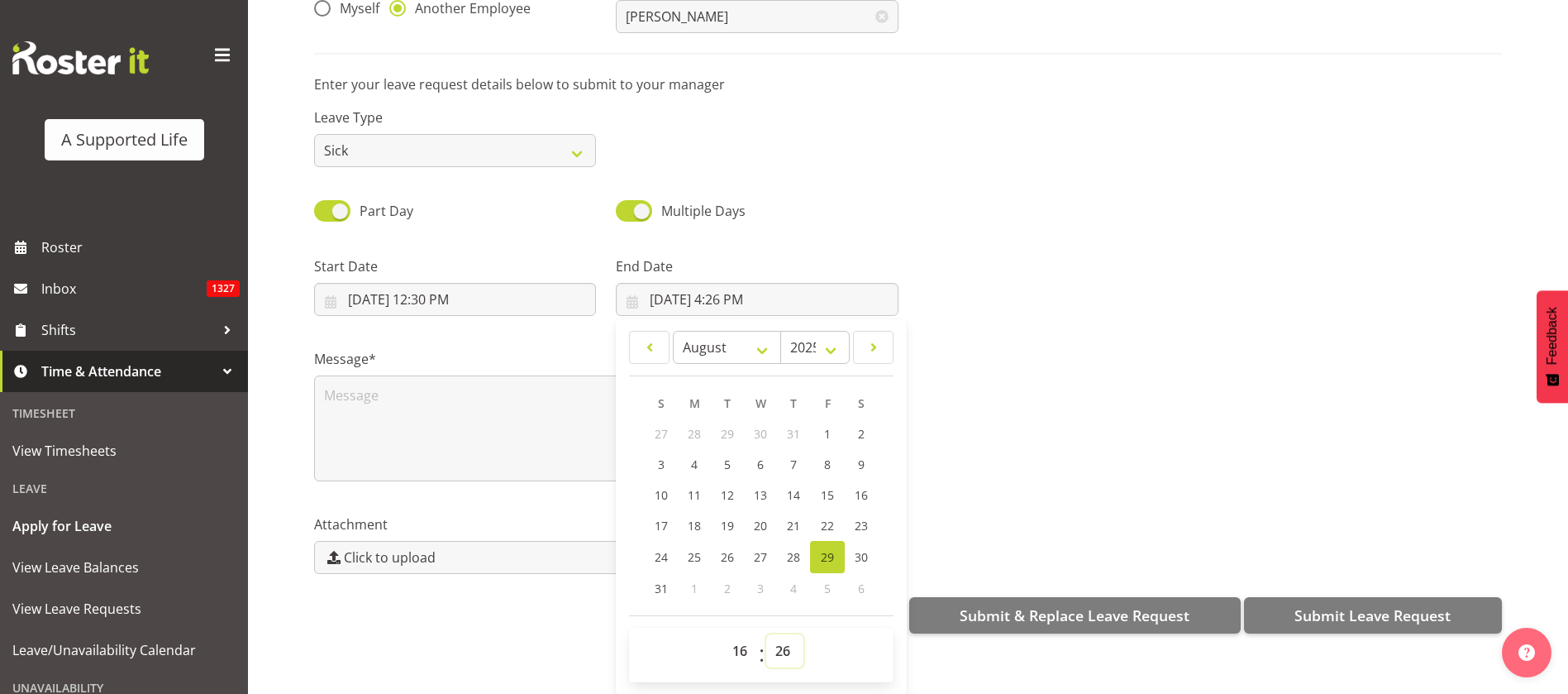
click at [776, 640] on select "00 01 02 03 04 05 06 07 08 09 10 11 12 13 14 15 16 17 18 19 20 21 22 23 24 25 2…" at bounding box center [784, 650] width 37 height 33
select select "0"
click at [766, 634] on select "00 01 02 03 04 05 06 07 08 09 10 11 12 13 14 15 16 17 18 19 20 21 22 23 24 25 2…" at bounding box center [784, 650] width 37 height 33
type input "8/29/2025, 4:00 PM"
click at [738, 634] on select "00 01 02 03 04 05 06 07 08 09 10 11 12 13 14 15 16 17 18 19 20 21 22 23" at bounding box center [741, 650] width 37 height 33
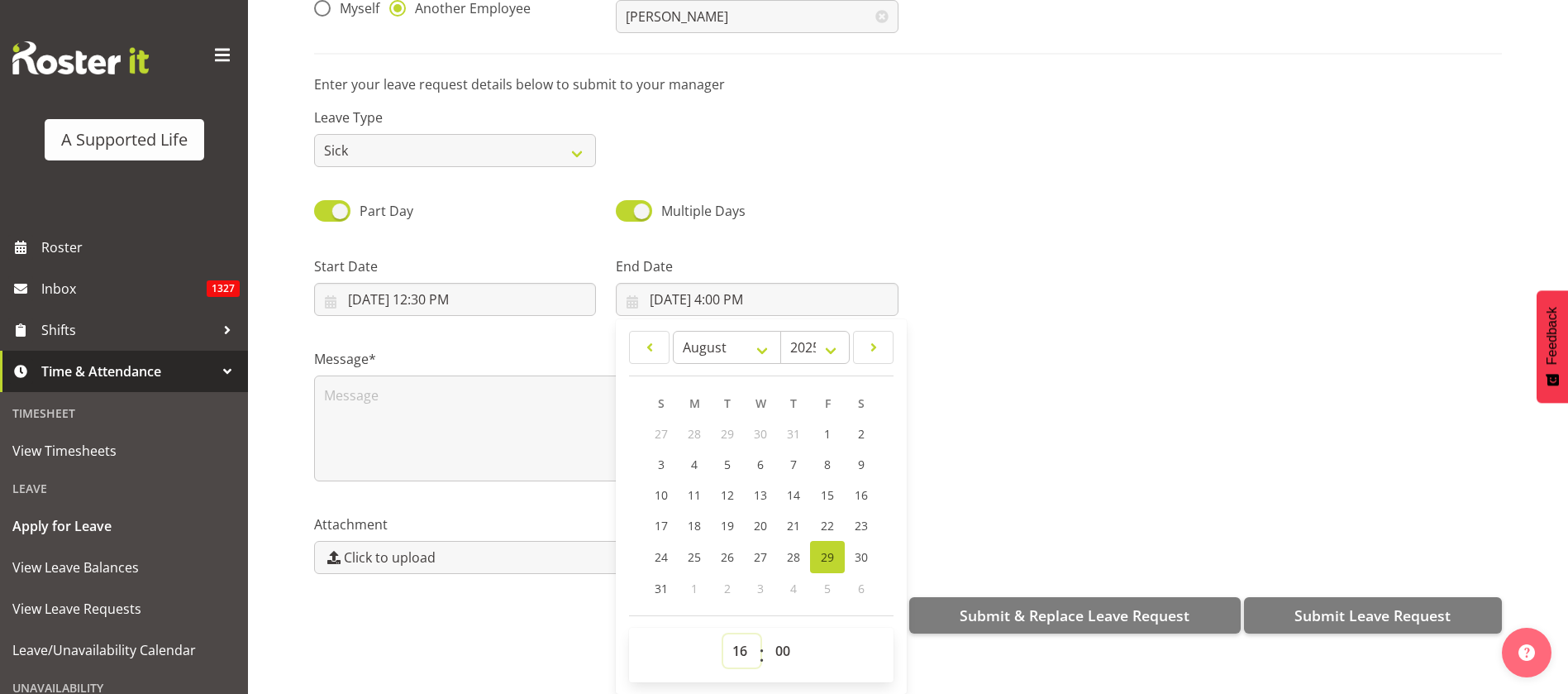
select select "17"
click at [723, 634] on select "00 01 02 03 04 05 06 07 08 09 10 11 12 13 14 15 16 17 18 19 20 21 22 23" at bounding box center [741, 650] width 37 height 33
click at [792, 549] on span "28" at bounding box center [793, 556] width 13 height 15
type input "8/28/2025, 5:00 PM"
click at [371, 396] on textarea at bounding box center [606, 428] width 585 height 106
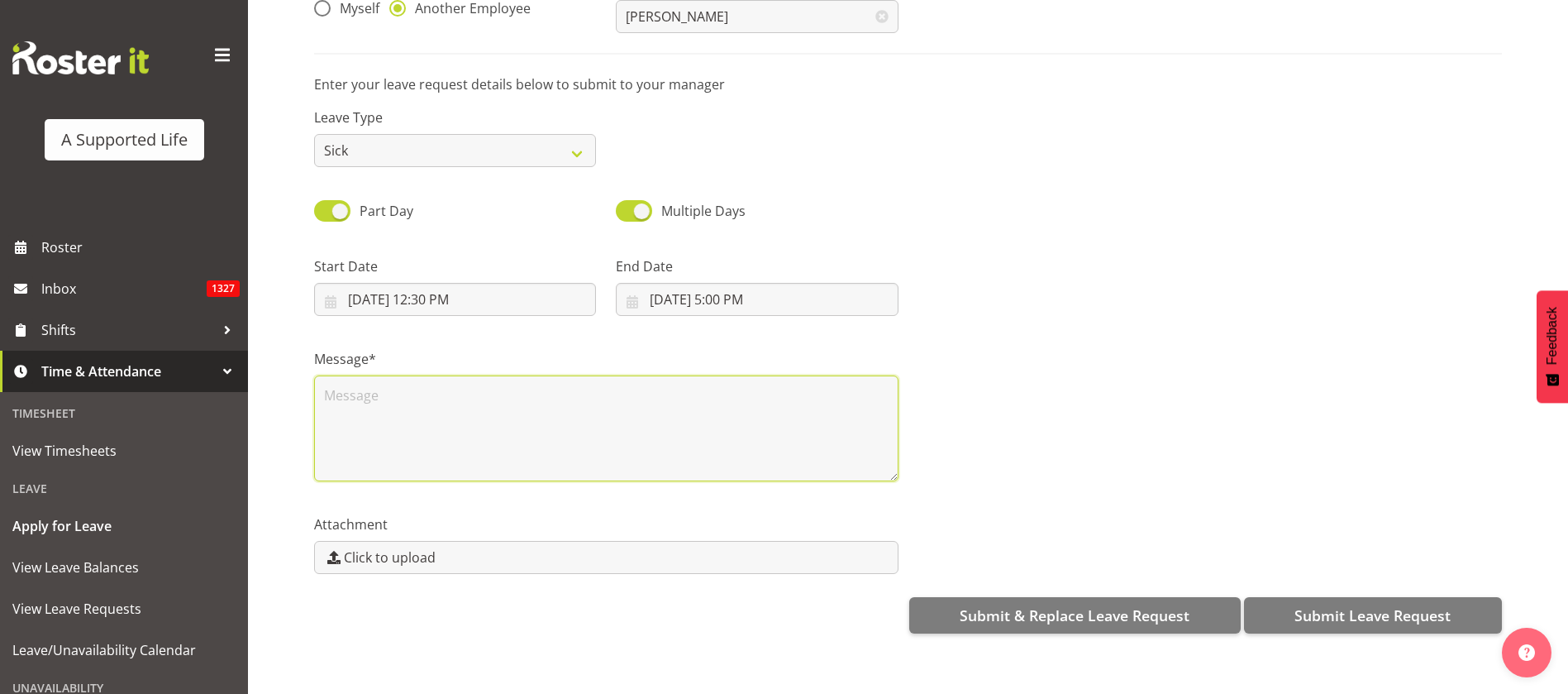
scroll to position [0, 0]
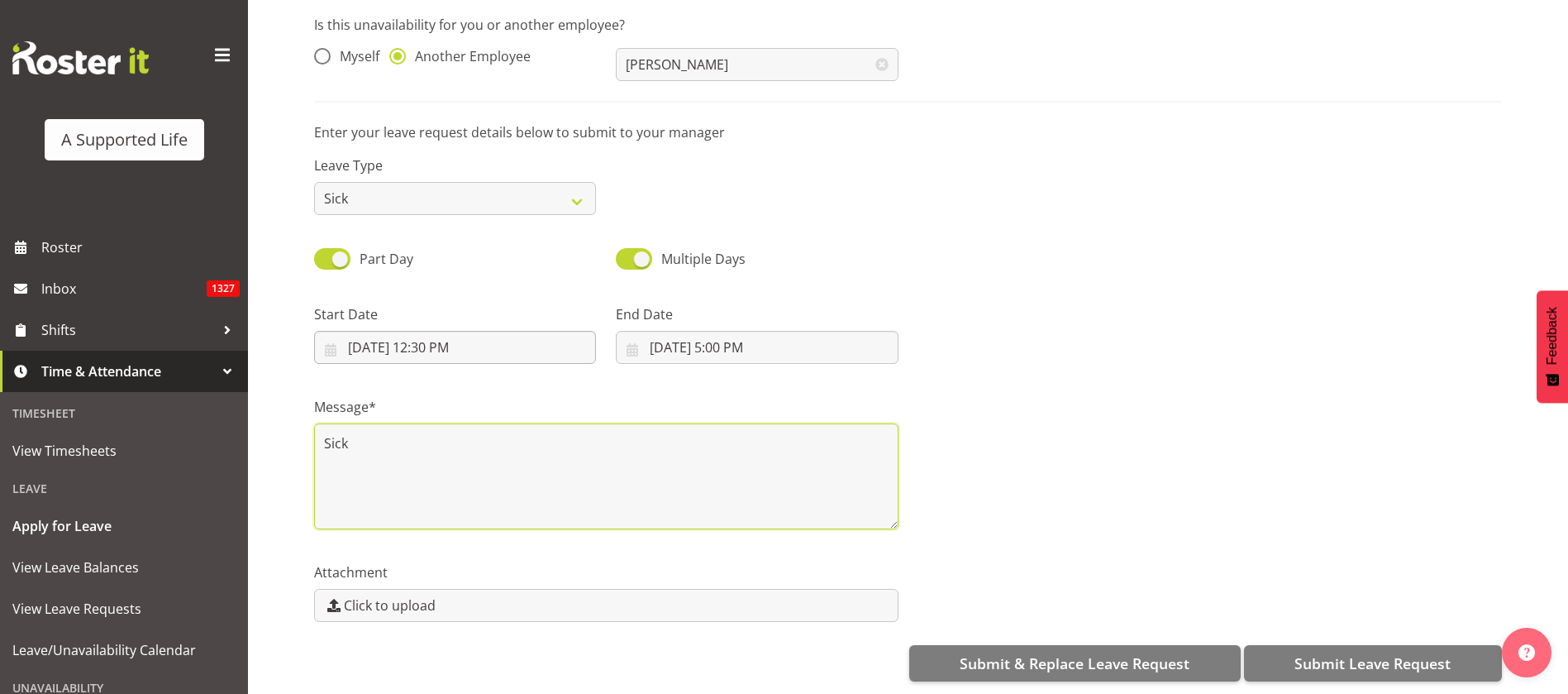
type textarea "Sick"
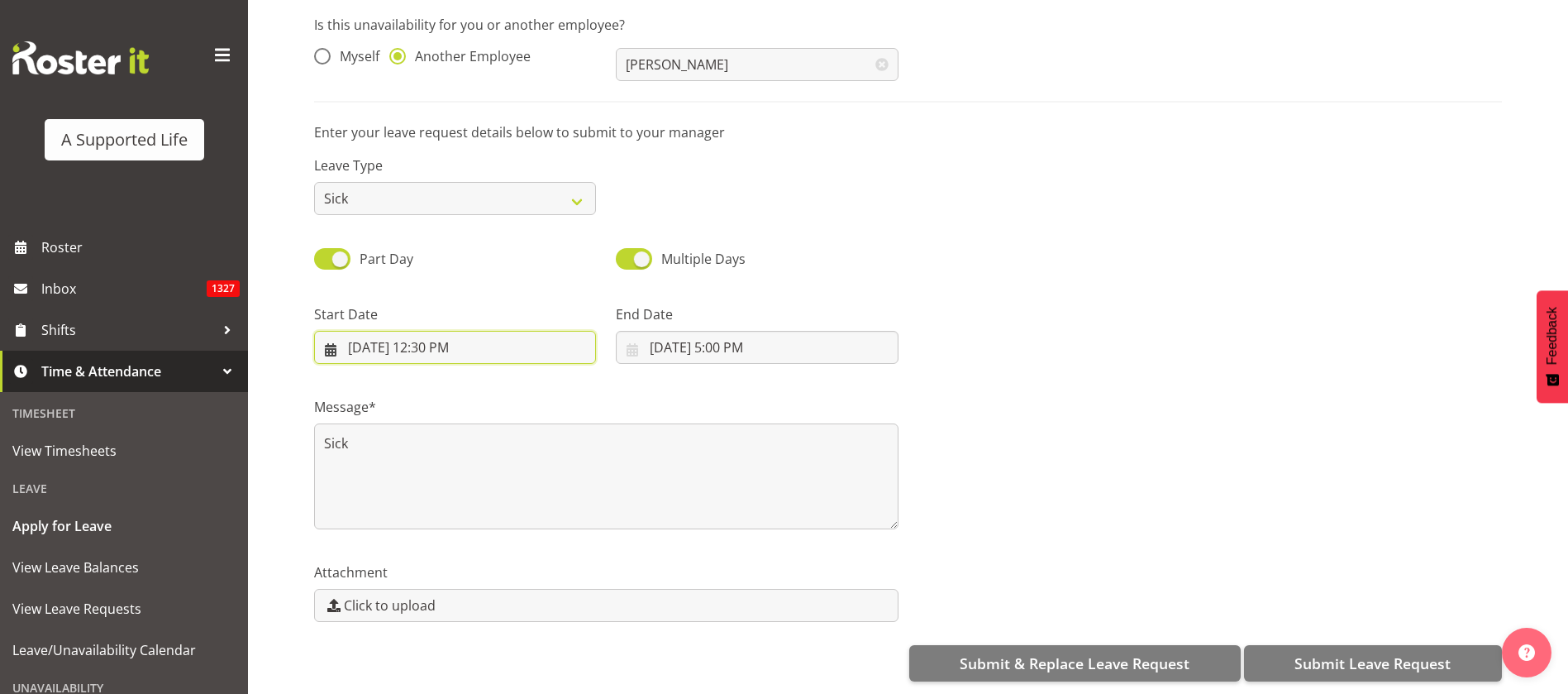
drag, startPoint x: 426, startPoint y: 317, endPoint x: 432, endPoint y: 324, distance: 9.2
click at [425, 331] on input "8/29/2025, 12:30 PM" at bounding box center [455, 347] width 282 height 33
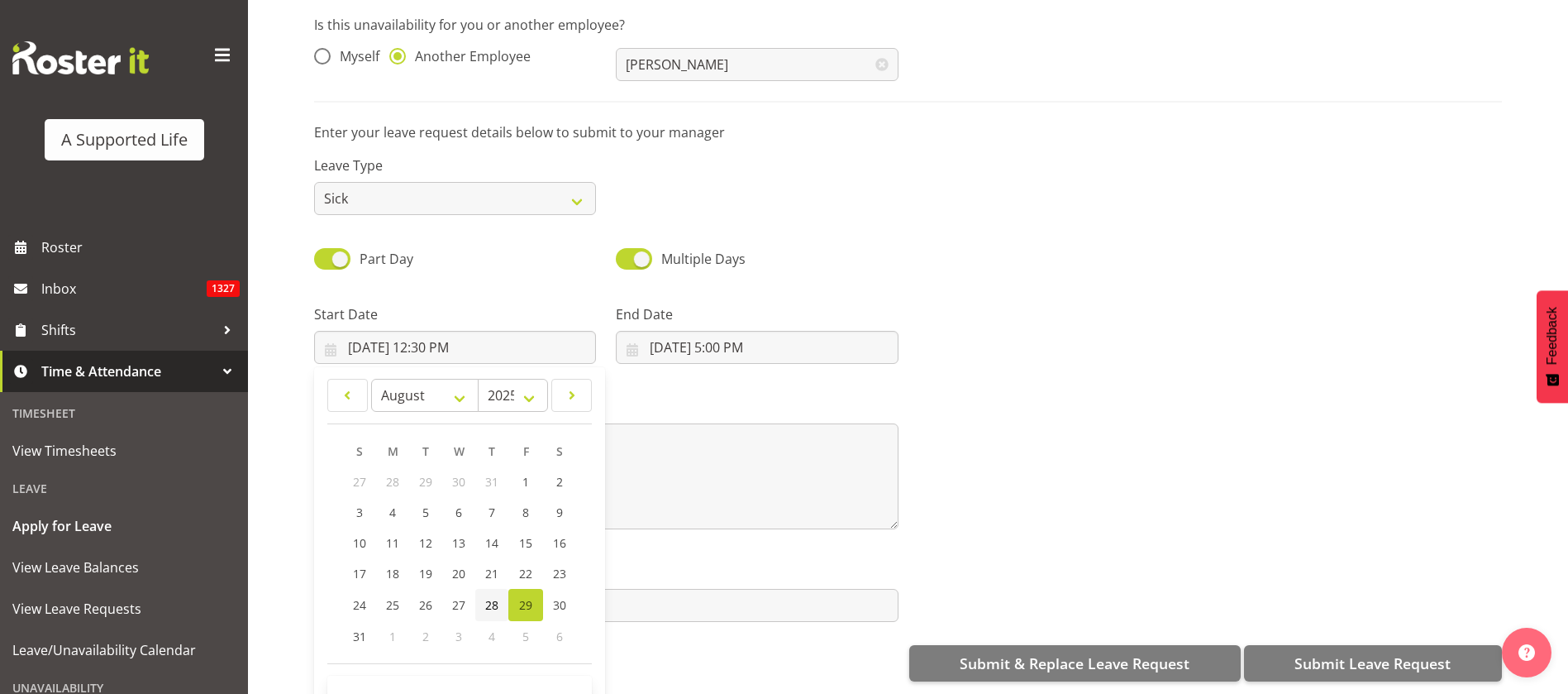
click at [490, 597] on span "28" at bounding box center [491, 605] width 13 height 15
type input "8/28/2025, 12:30 PM"
drag, startPoint x: 639, startPoint y: 433, endPoint x: 716, endPoint y: 424, distance: 77.5
click at [640, 433] on textarea "Sick" at bounding box center [606, 476] width 585 height 106
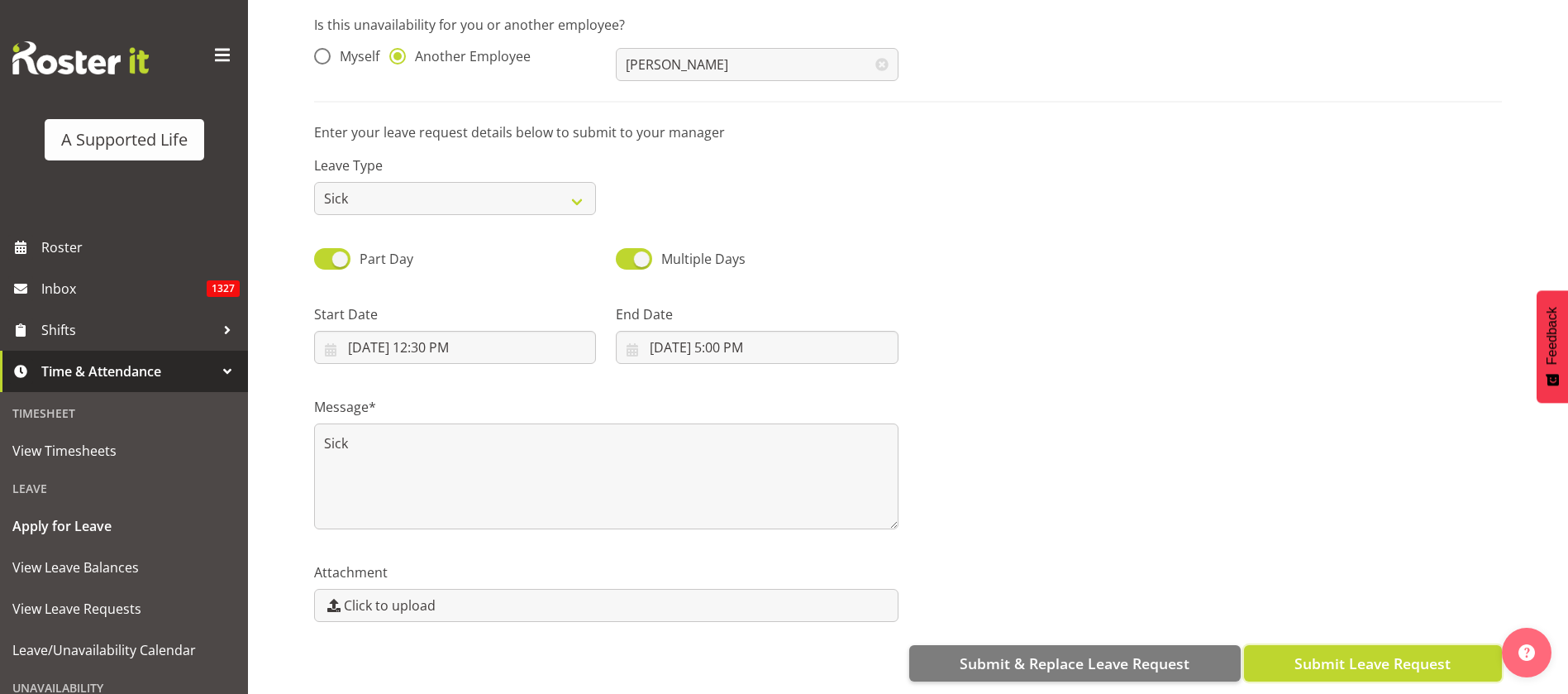
click at [1363, 645] on button "Submit Leave Request" at bounding box center [1373, 663] width 258 height 36
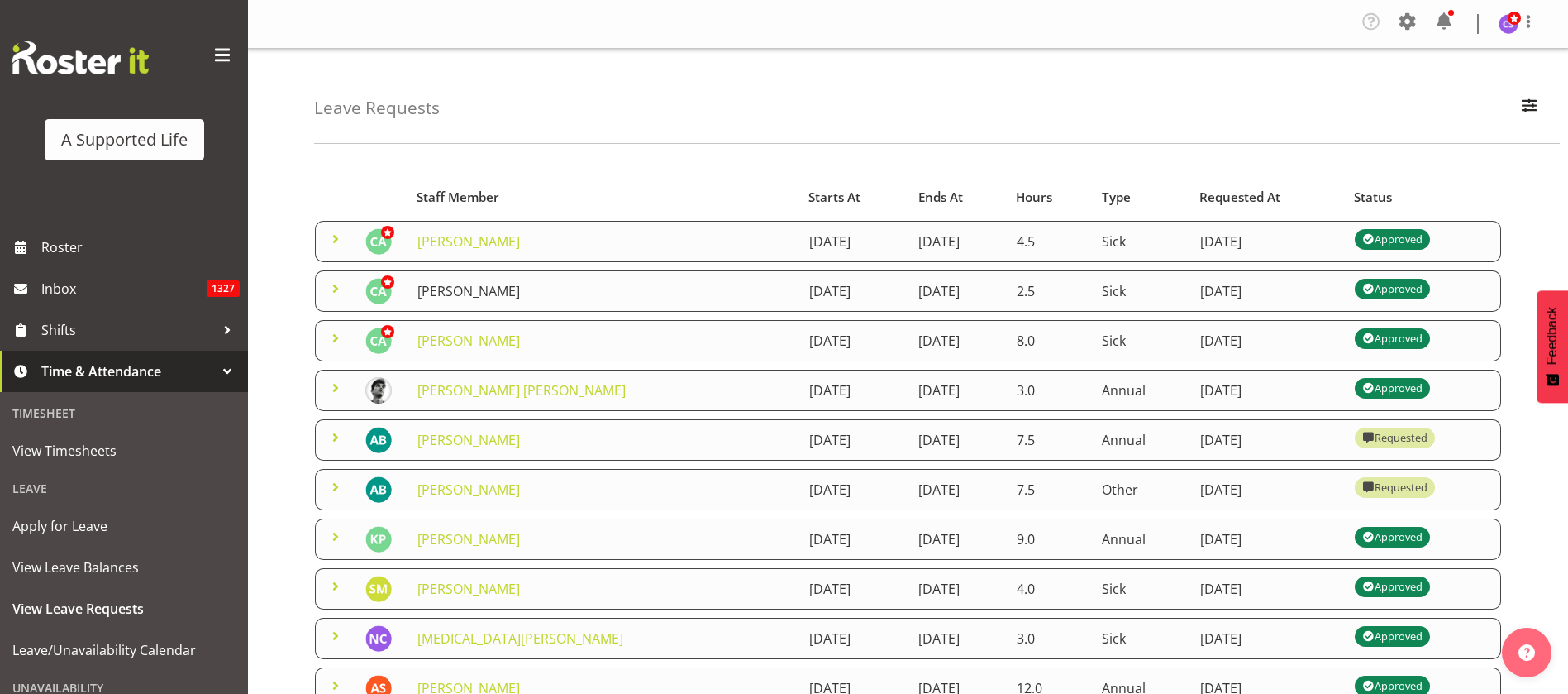
click at [487, 290] on link "[PERSON_NAME]" at bounding box center [469, 291] width 102 height 18
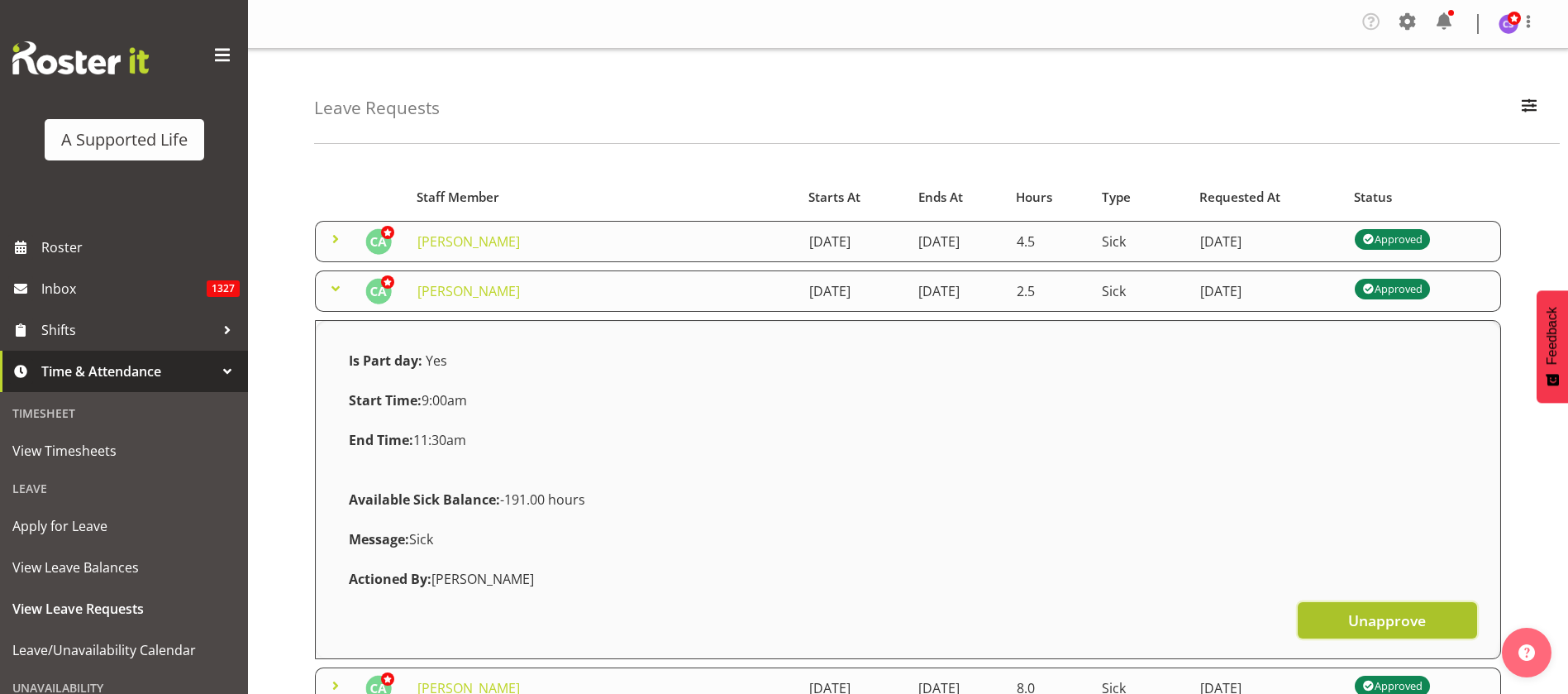
click at [1422, 617] on span "Unapprove" at bounding box center [1387, 620] width 77 height 21
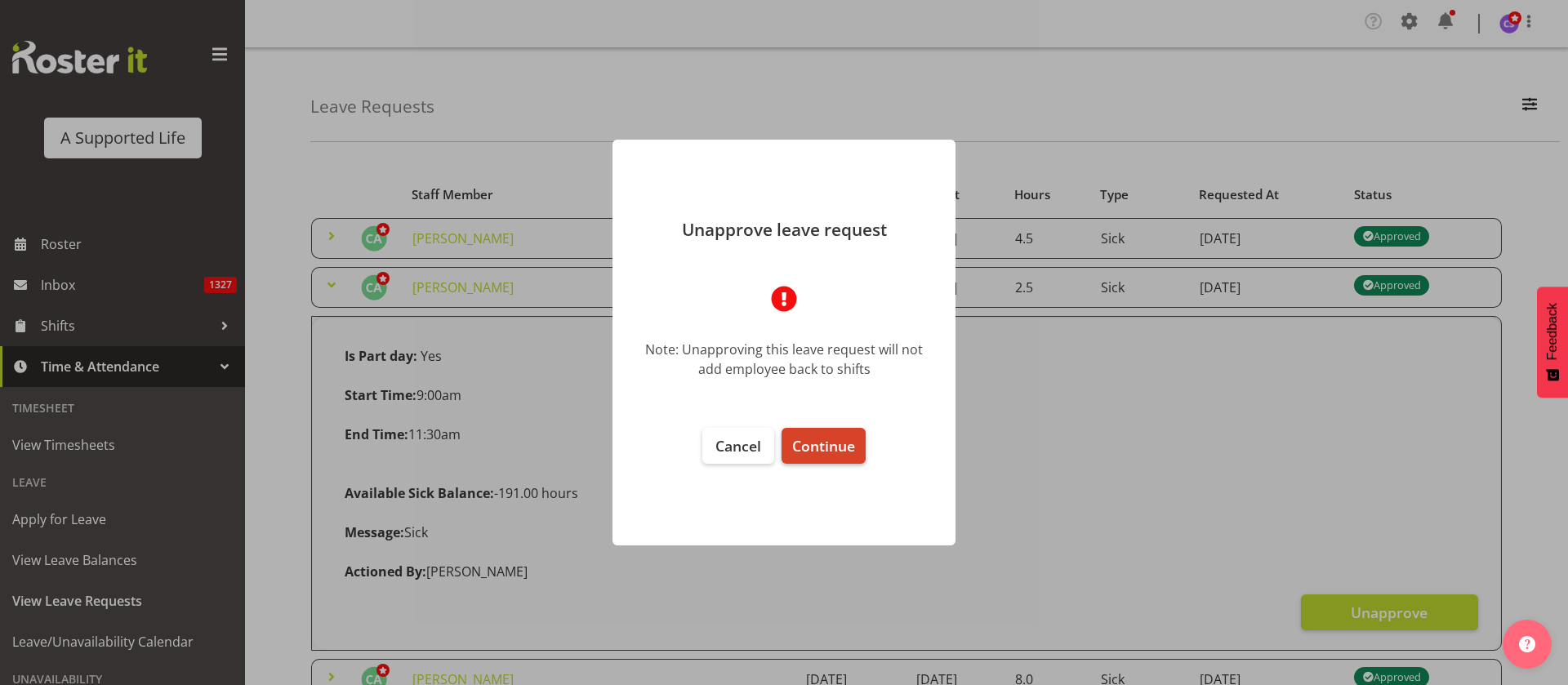
click at [831, 445] on span "Continue" at bounding box center [824, 445] width 63 height 20
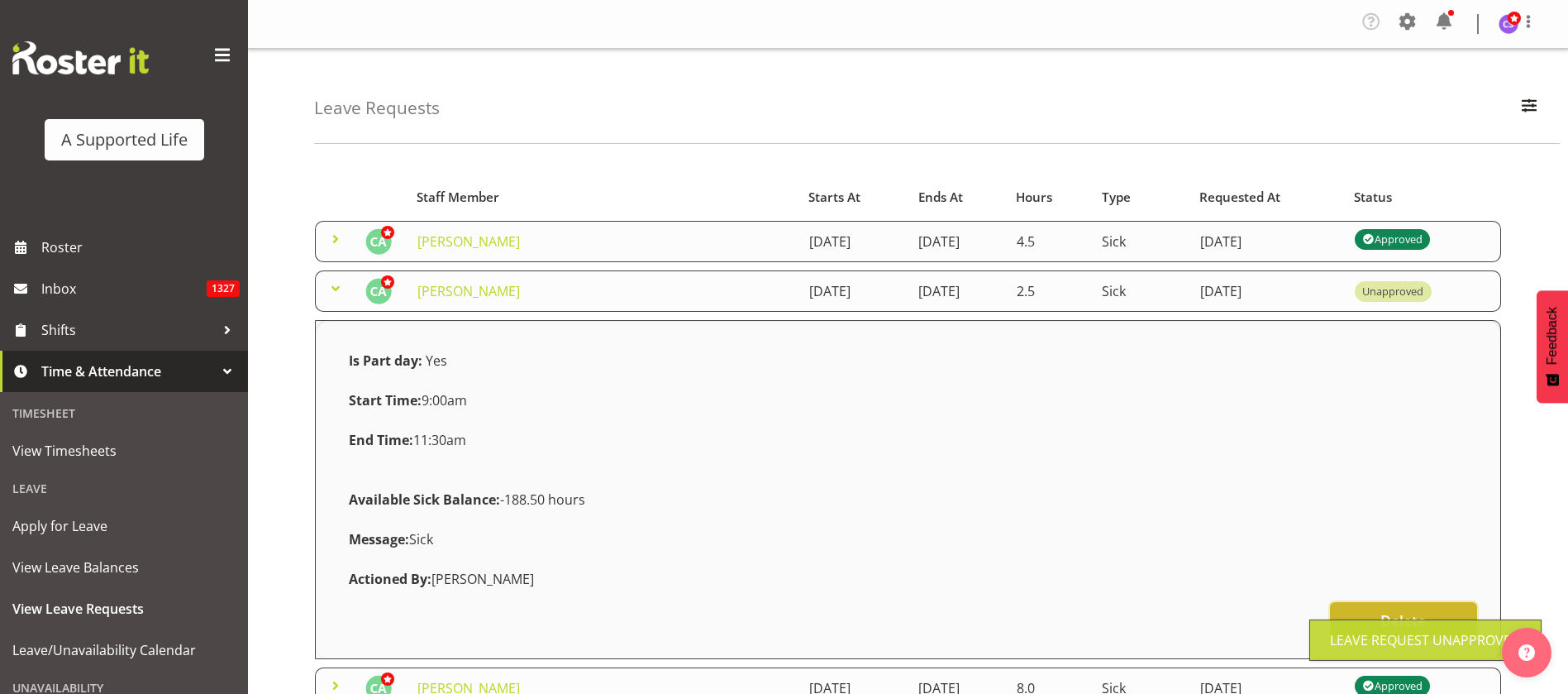
click at [1404, 605] on button "Delete" at bounding box center [1403, 620] width 147 height 36
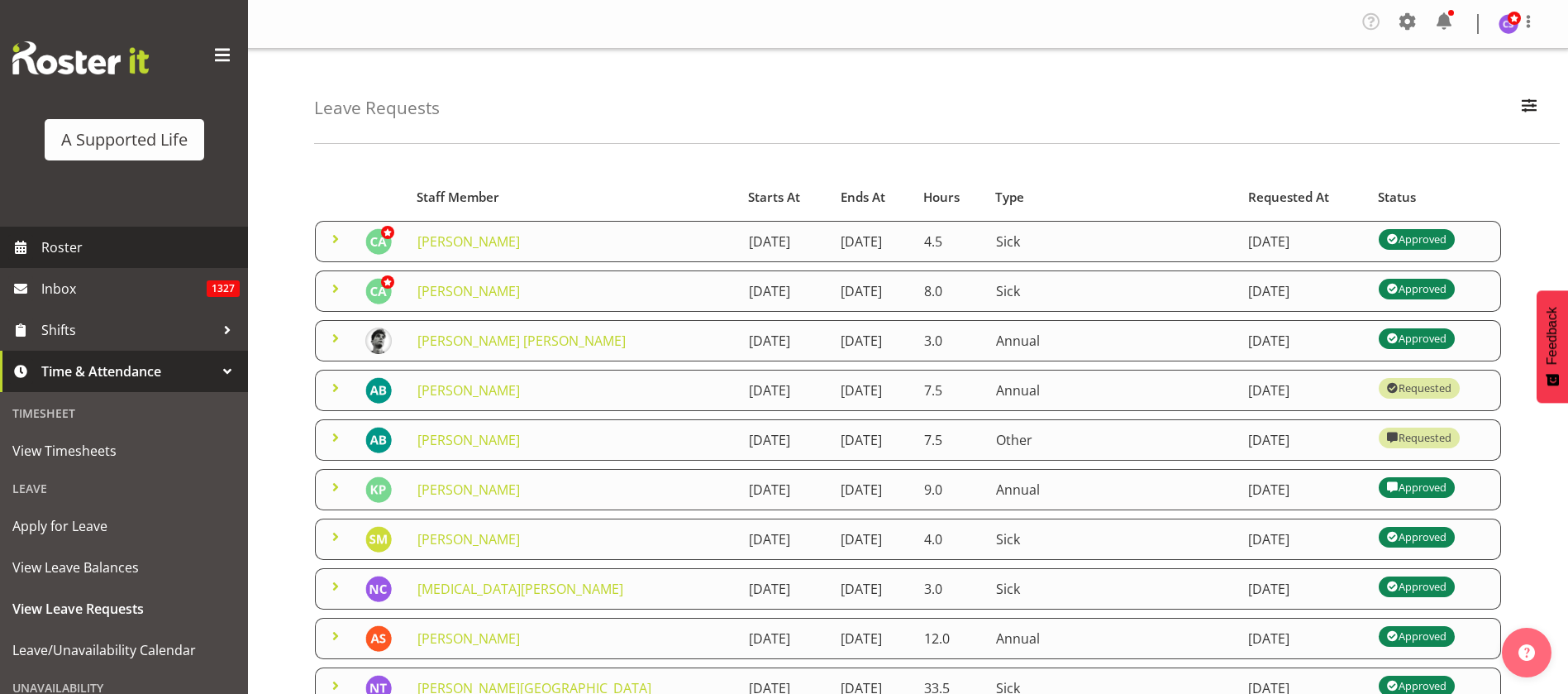
click at [72, 248] on span "Roster" at bounding box center [140, 247] width 199 height 25
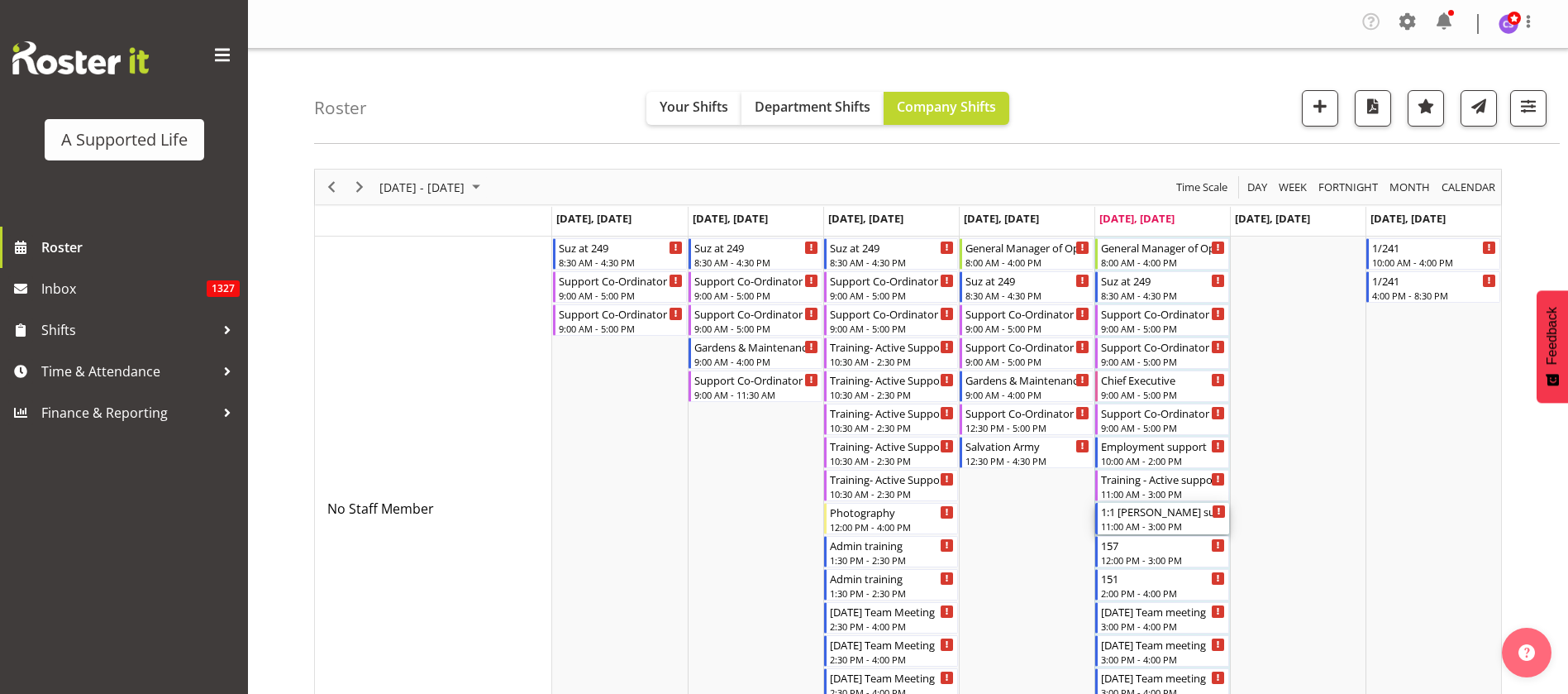
click at [1164, 517] on div "1:1 Treena support" at bounding box center [1163, 511] width 125 height 16
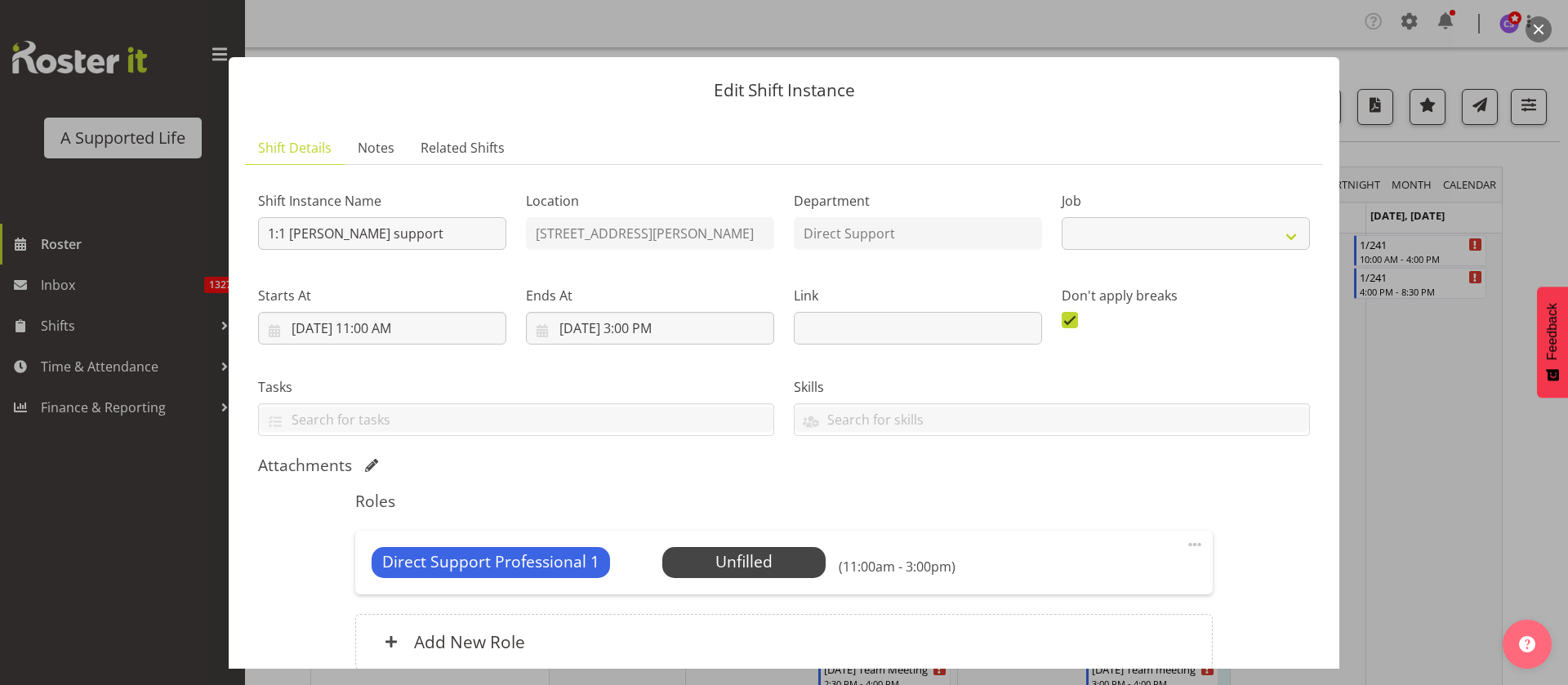
select select "4112"
click at [723, 560] on span "Select Employee" at bounding box center [743, 562] width 121 height 24
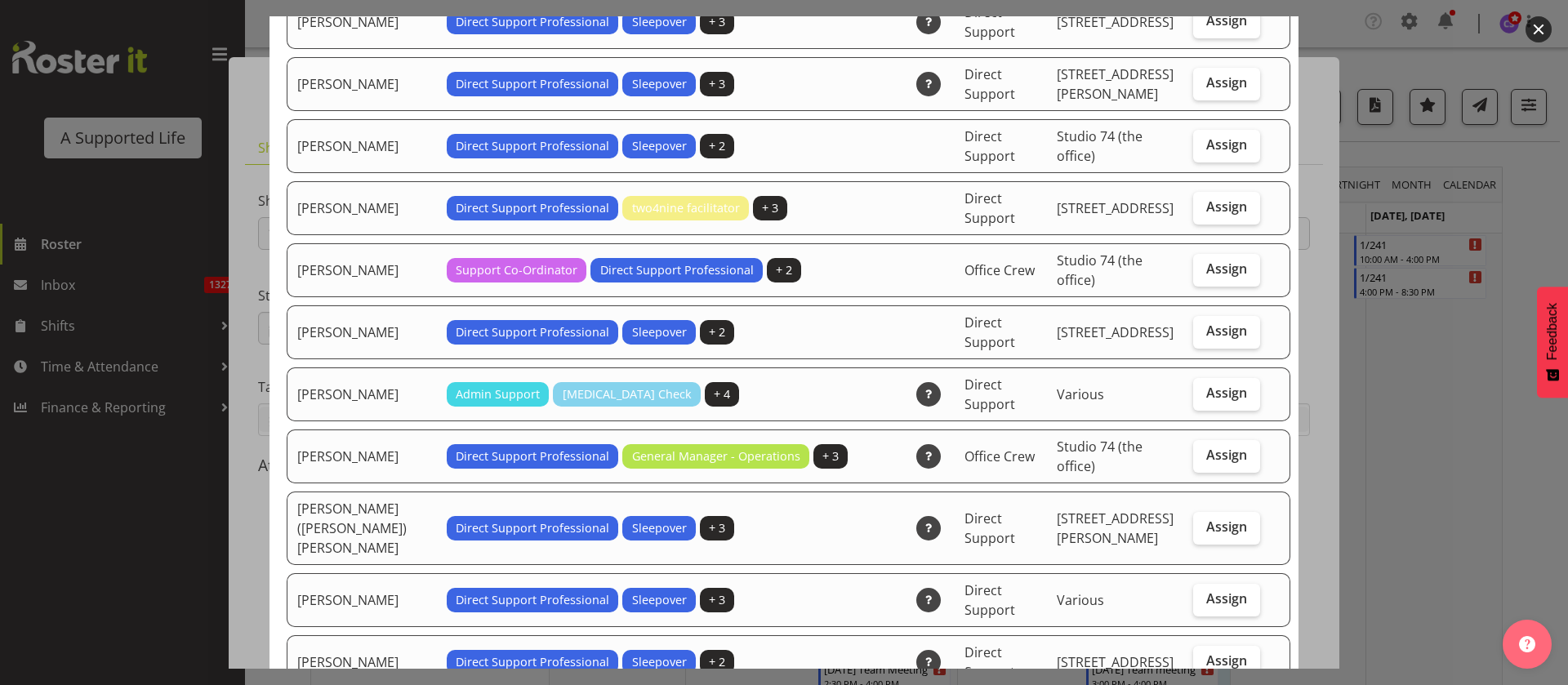
scroll to position [980, 0]
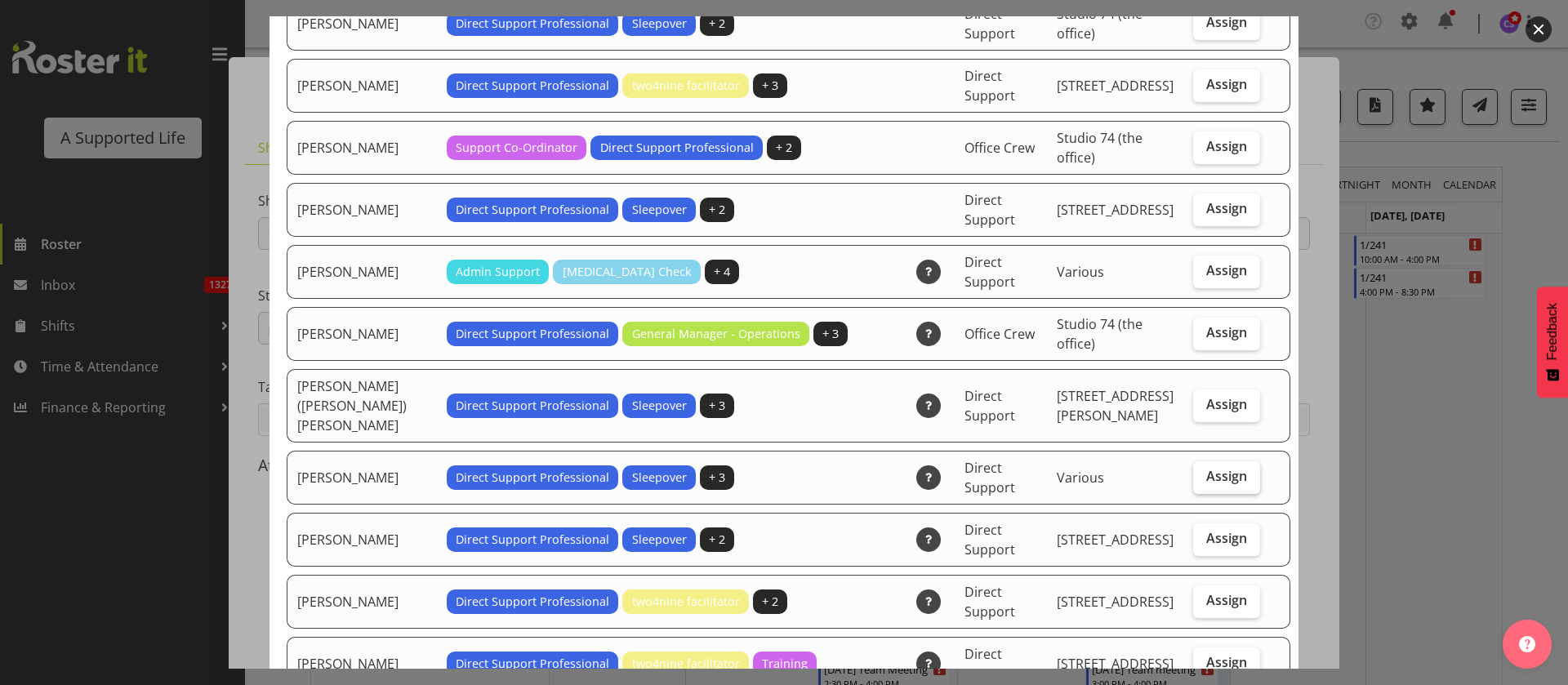
click at [1217, 468] on span "Assign" at bounding box center [1227, 475] width 41 height 16
click at [1204, 471] on input "Assign" at bounding box center [1199, 476] width 10 height 10
checkbox input "true"
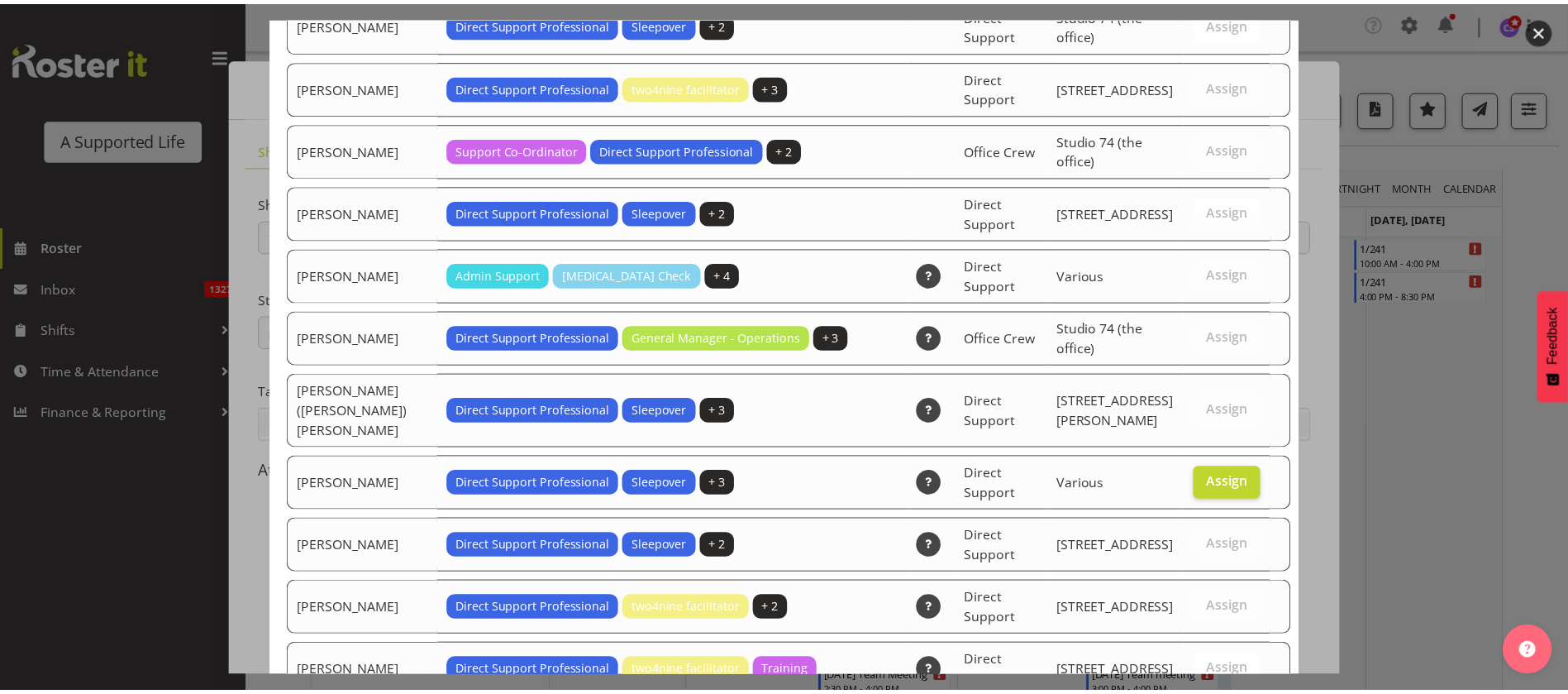
scroll to position [5189, 0]
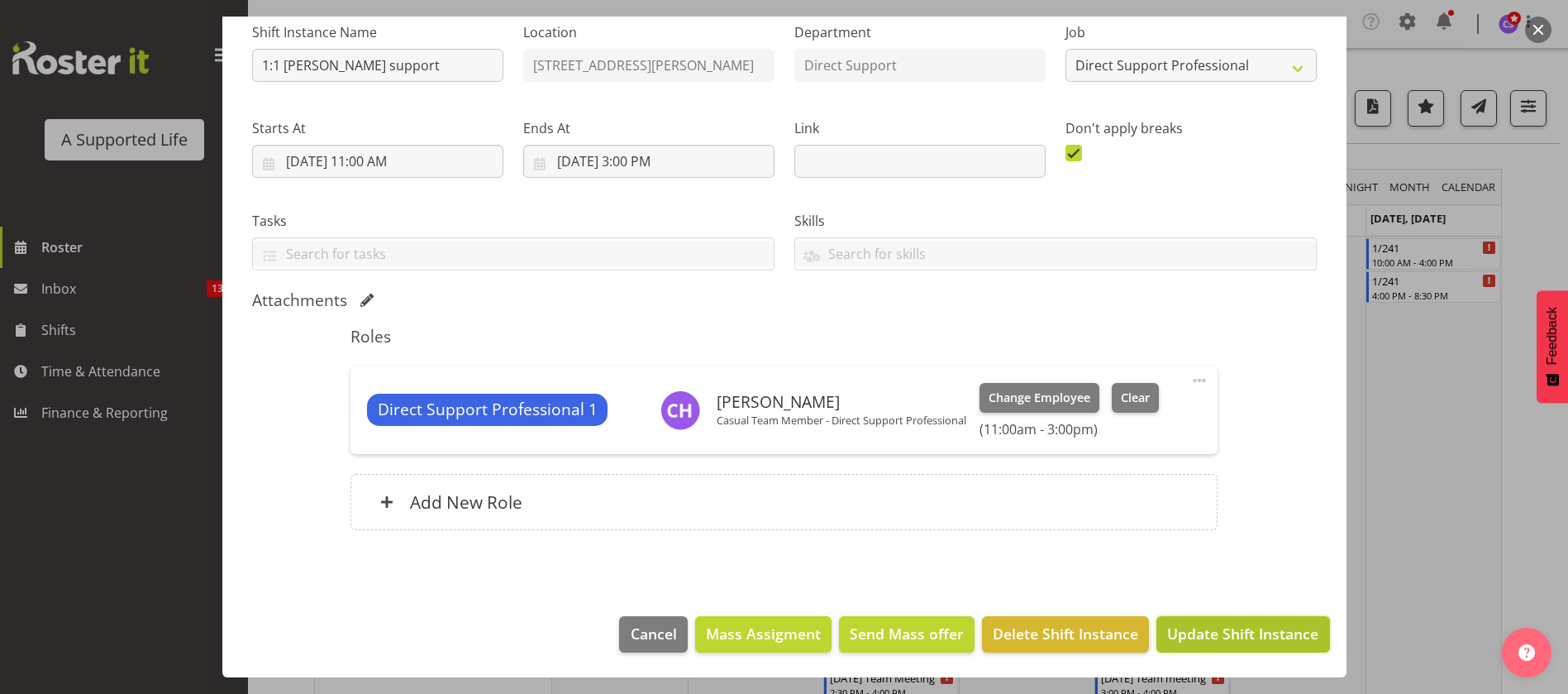
click at [1228, 632] on span "Update Shift Instance" at bounding box center [1243, 633] width 151 height 21
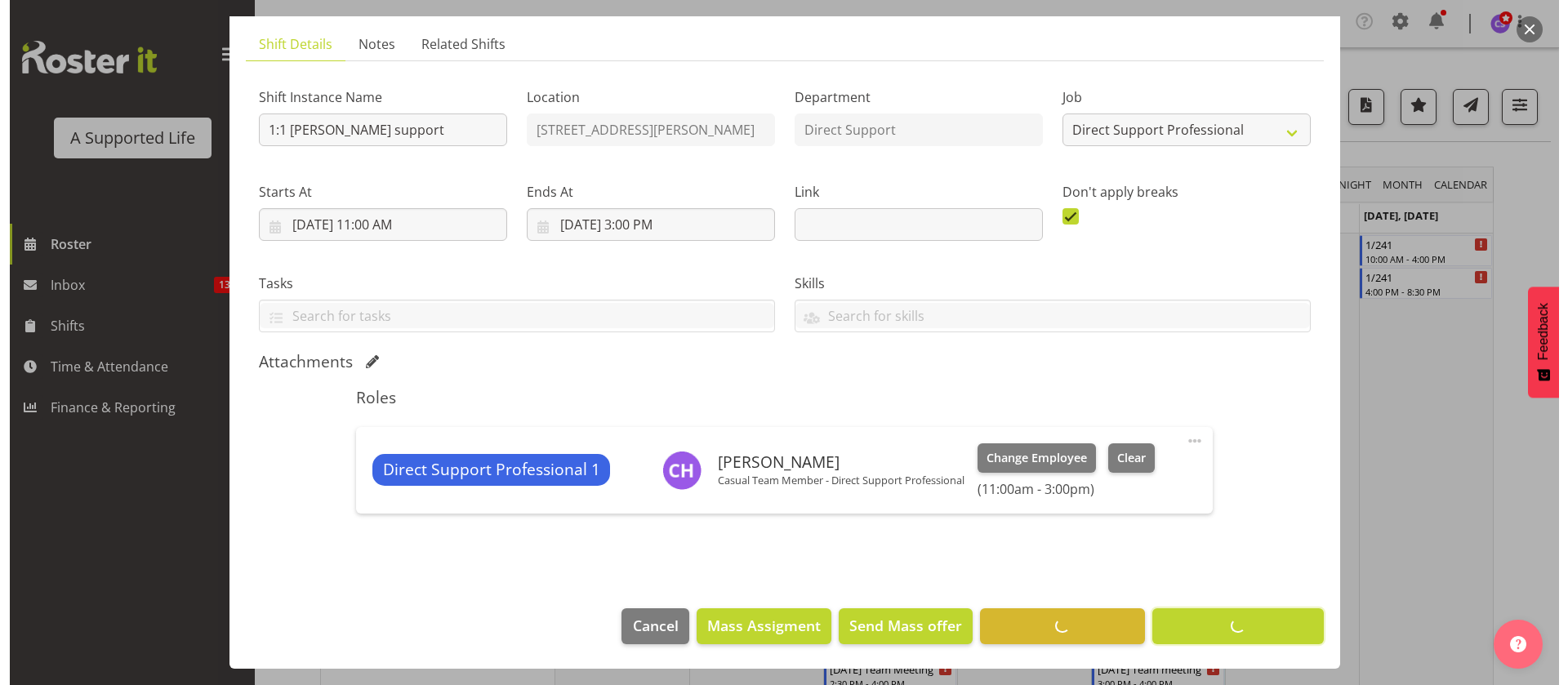
scroll to position [104, 0]
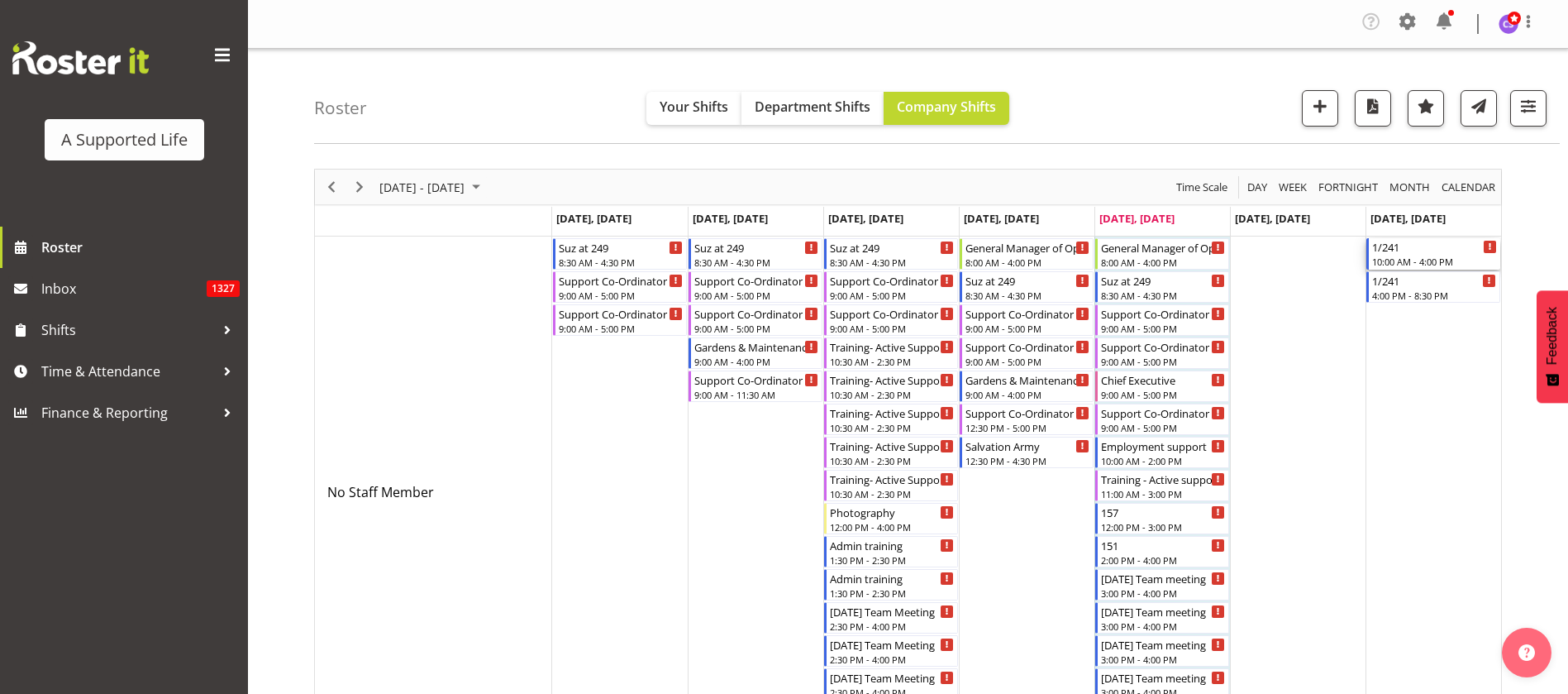
click at [1394, 252] on div "1/241" at bounding box center [1434, 246] width 125 height 16
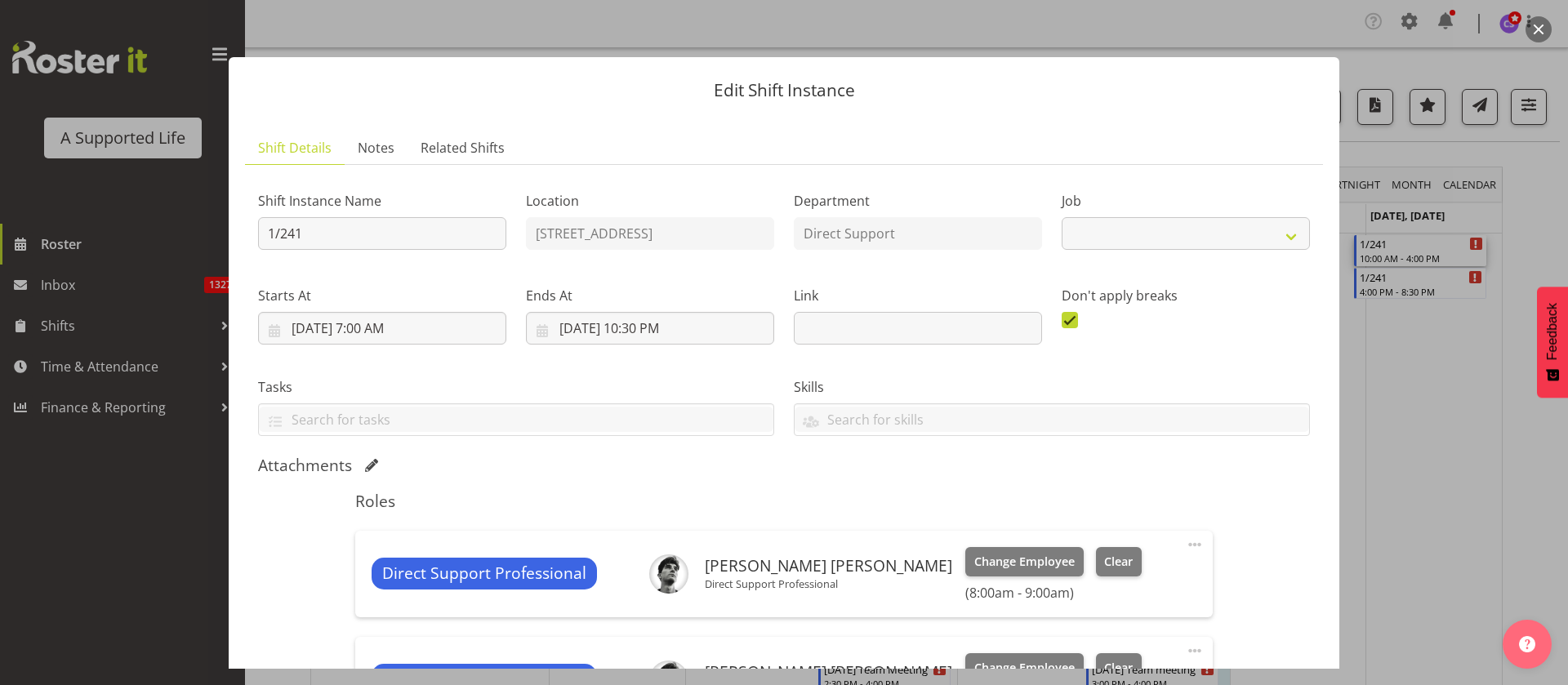
select select "4112"
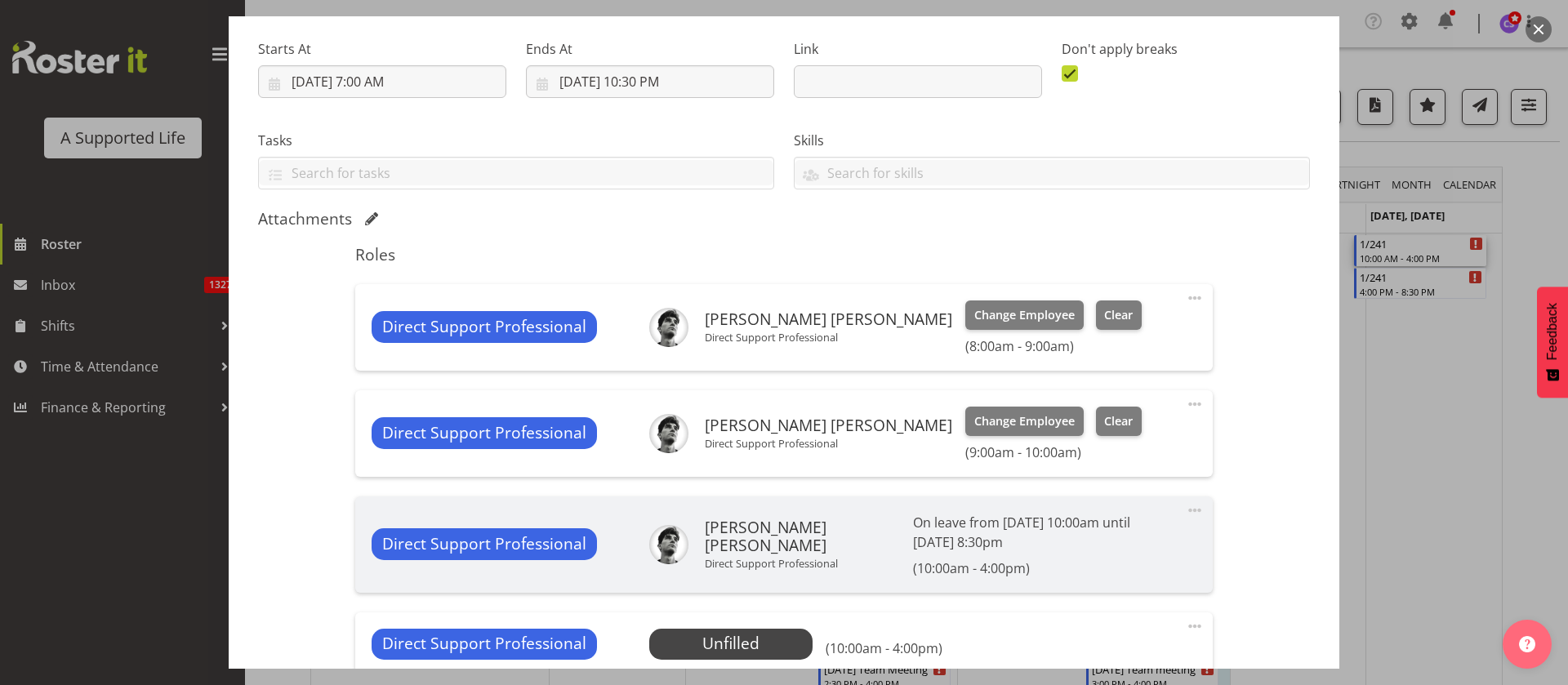
scroll to position [490, 0]
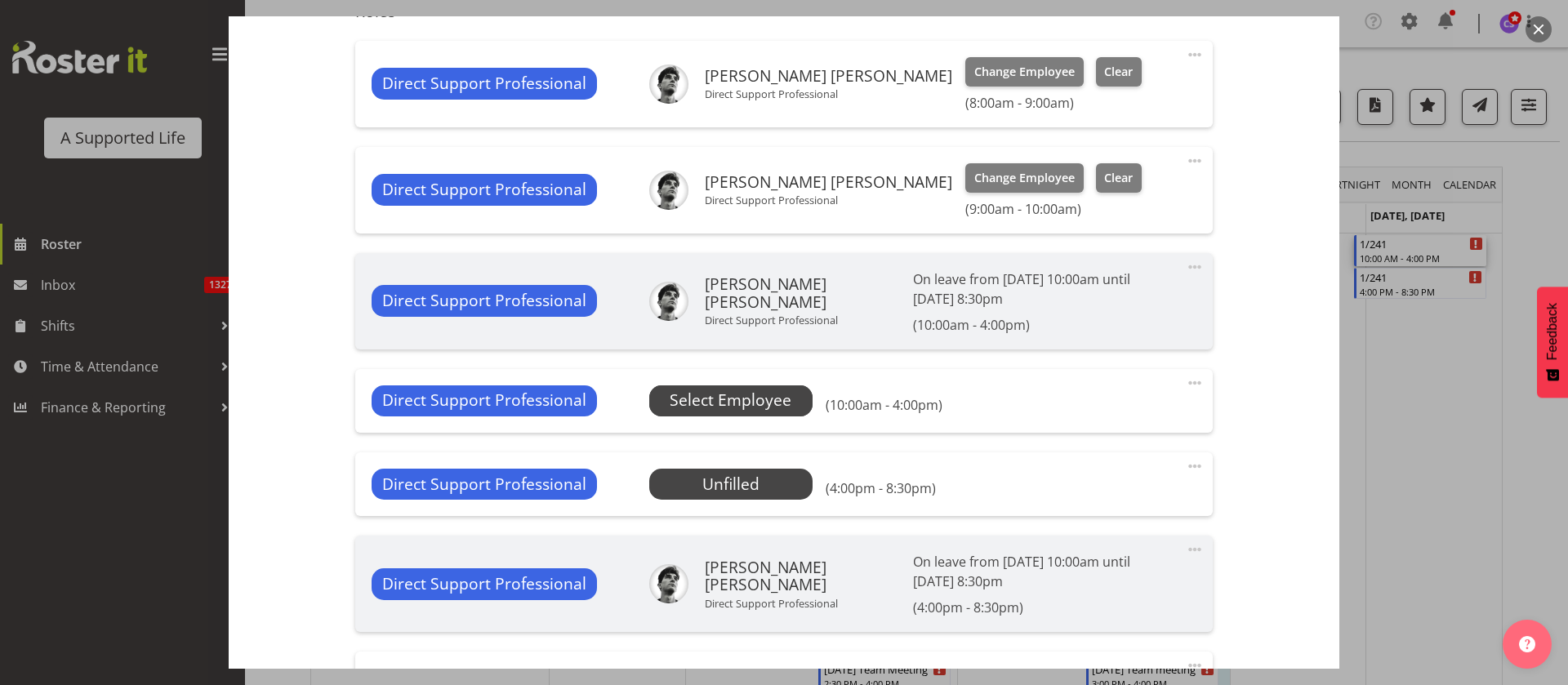
click at [755, 405] on span "Select Employee" at bounding box center [730, 401] width 121 height 24
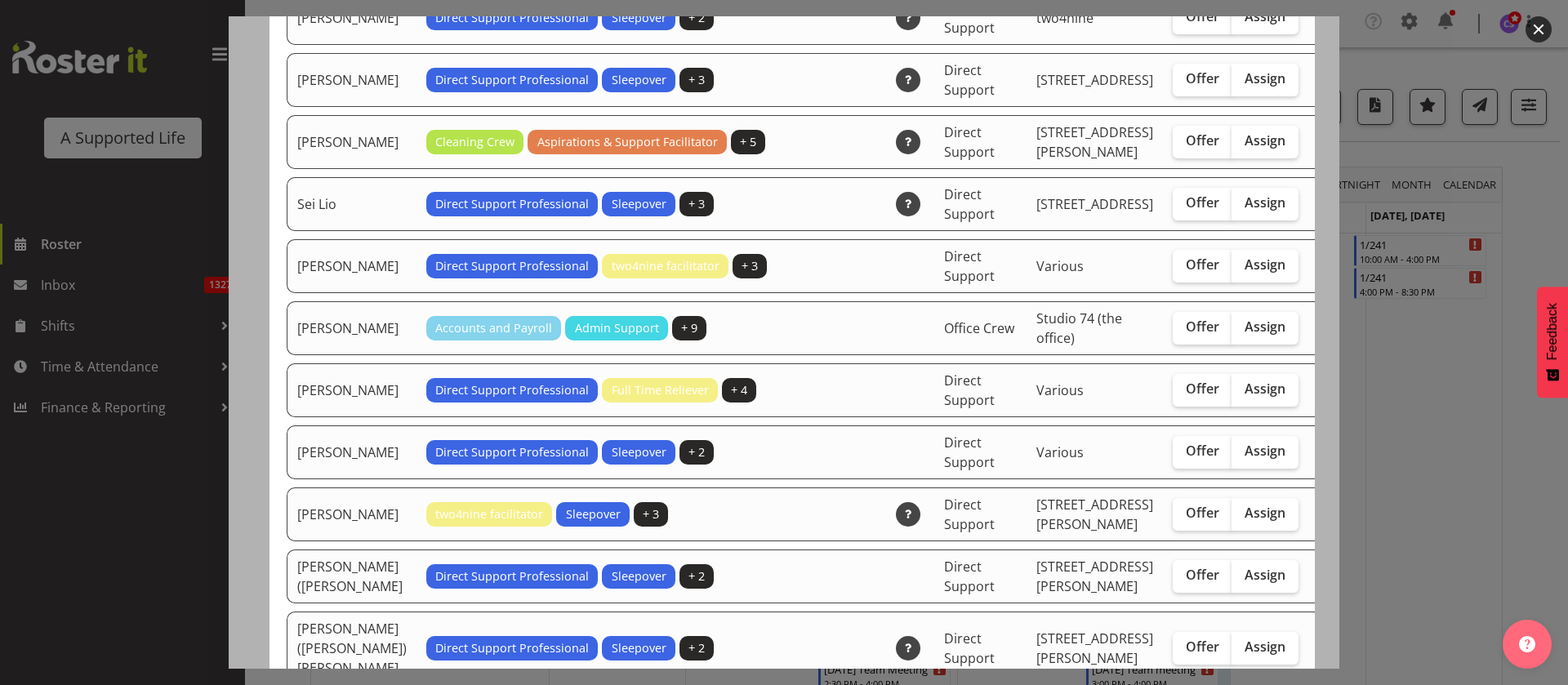
scroll to position [4529, 0]
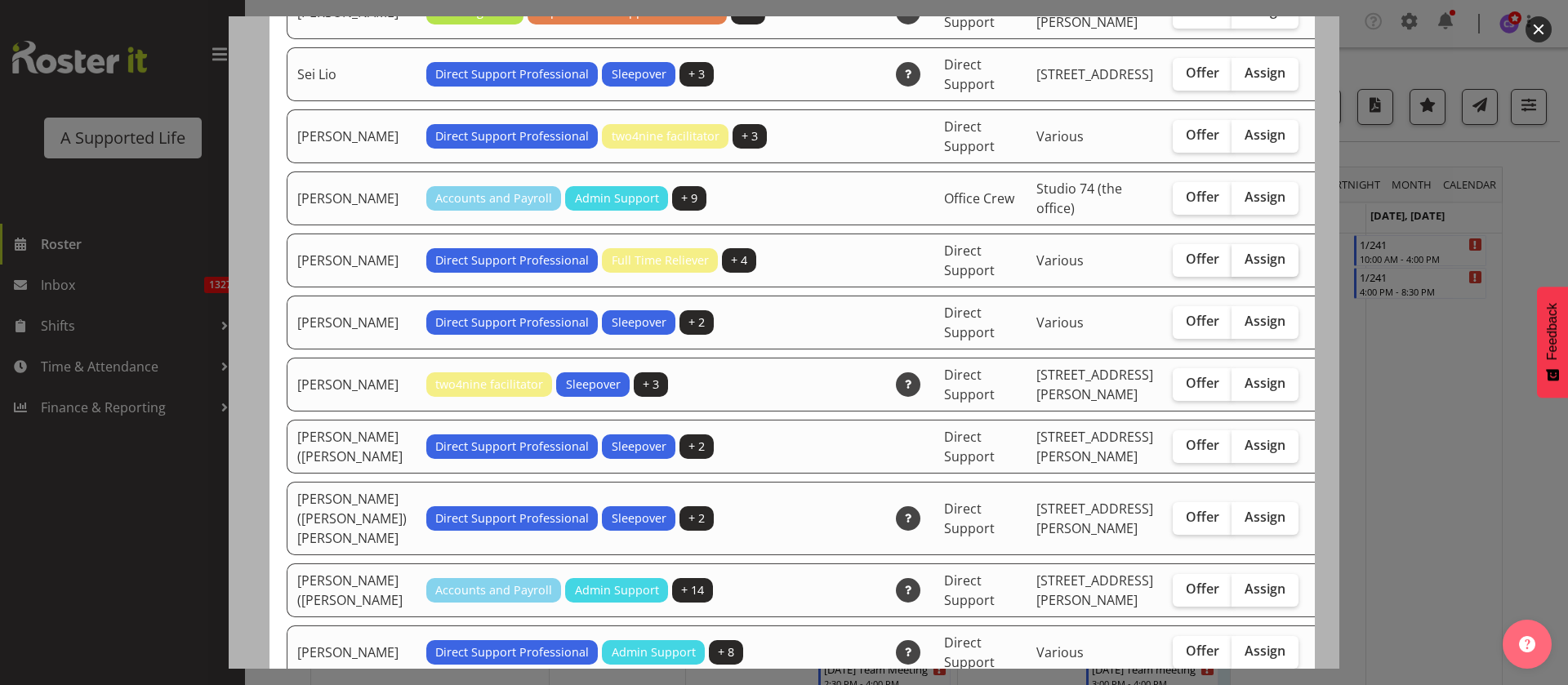
click at [1244, 267] on span "Assign" at bounding box center [1265, 258] width 41 height 16
click at [1232, 265] on input "Assign" at bounding box center [1237, 259] width 10 height 10
checkbox input "true"
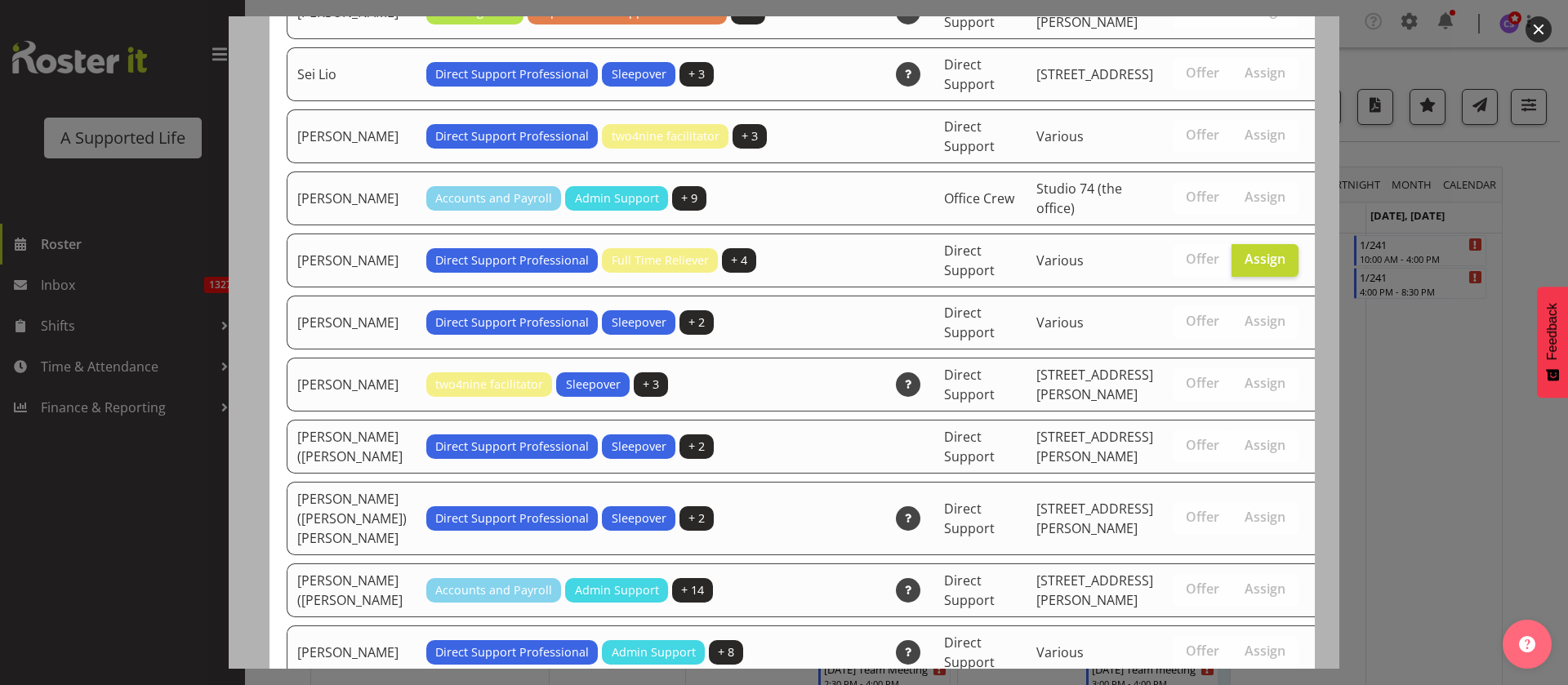
scroll to position [5444, 0]
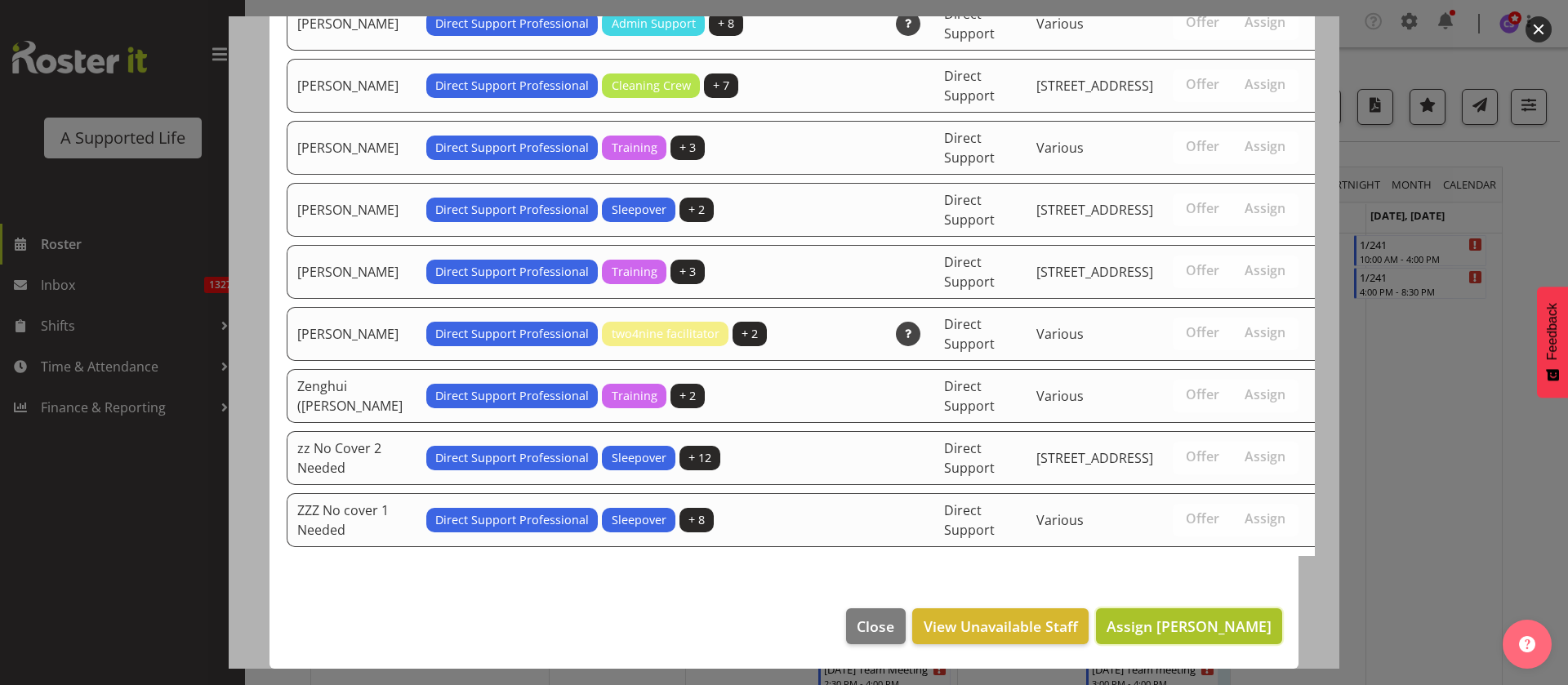
click at [1203, 625] on span "Assign Skylah Davidson" at bounding box center [1189, 626] width 165 height 20
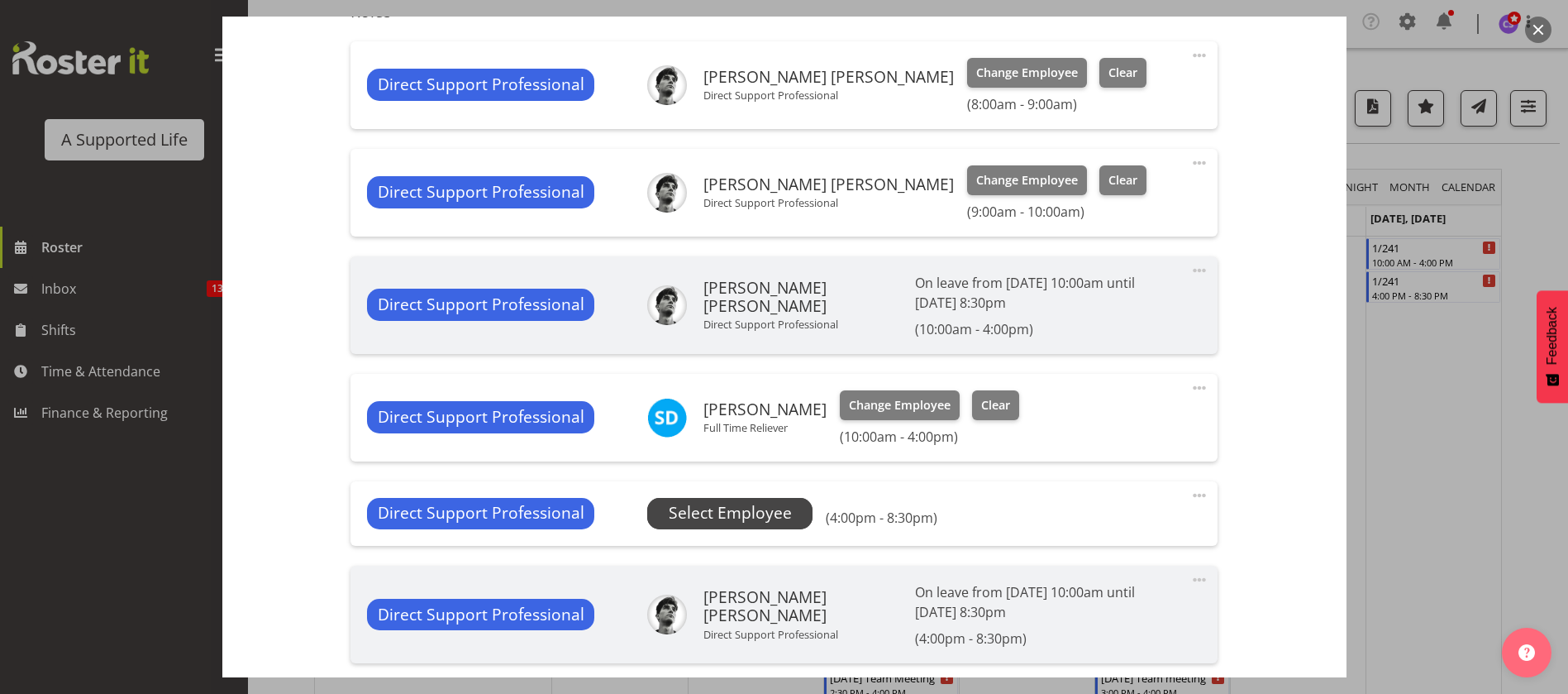
click at [734, 524] on span "Select Employee" at bounding box center [730, 513] width 123 height 24
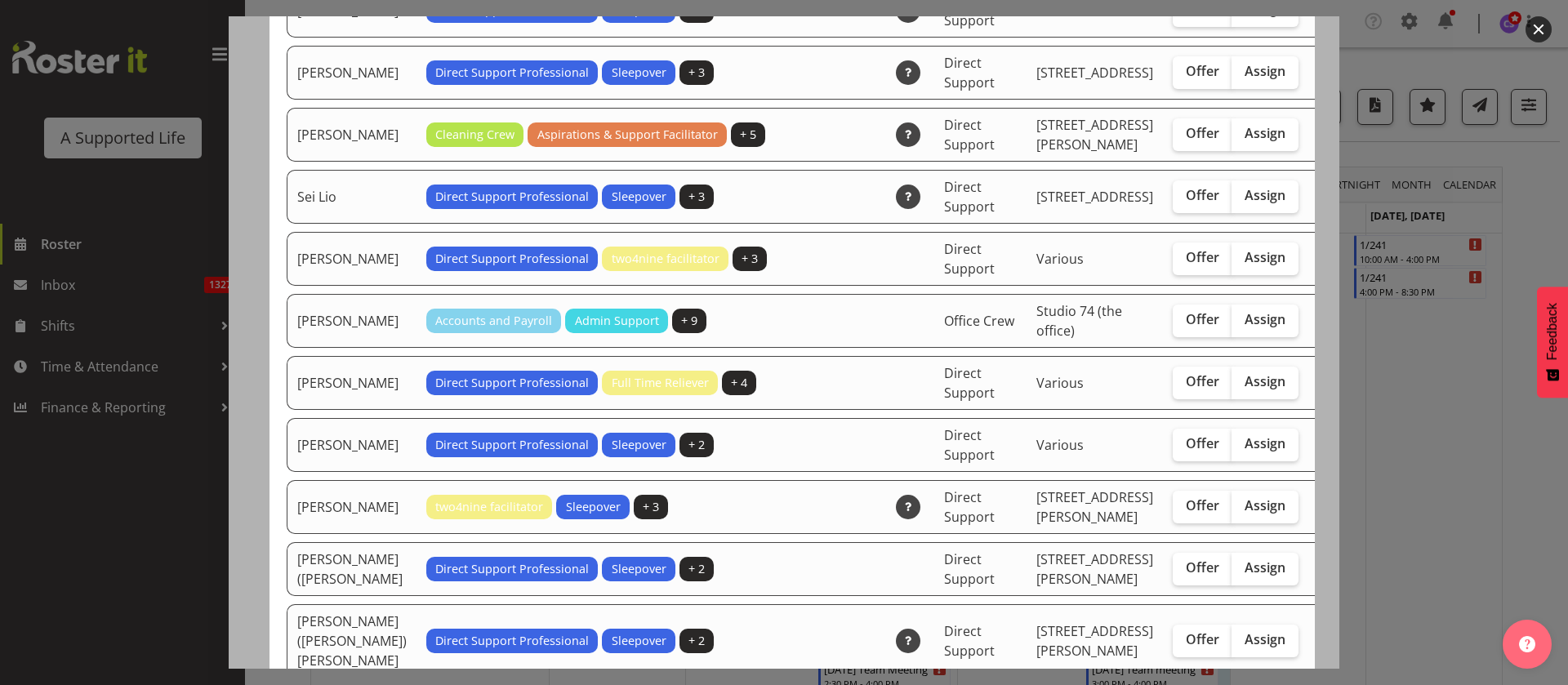
scroll to position [4529, 0]
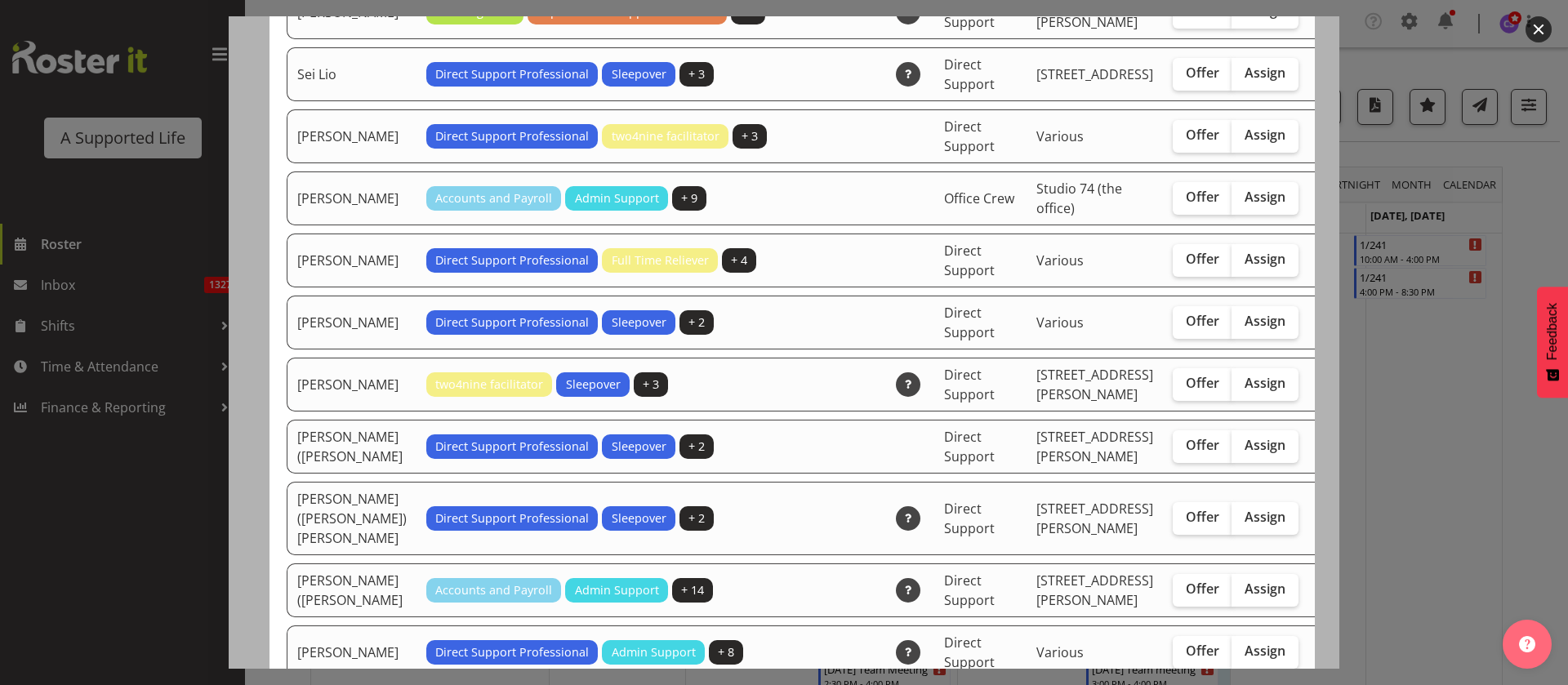
drag, startPoint x: 1194, startPoint y: 486, endPoint x: 1271, endPoint y: 497, distance: 77.8
click at [1244, 267] on span "Assign" at bounding box center [1265, 258] width 41 height 16
click at [1232, 265] on input "Assign" at bounding box center [1237, 259] width 10 height 10
checkbox input "true"
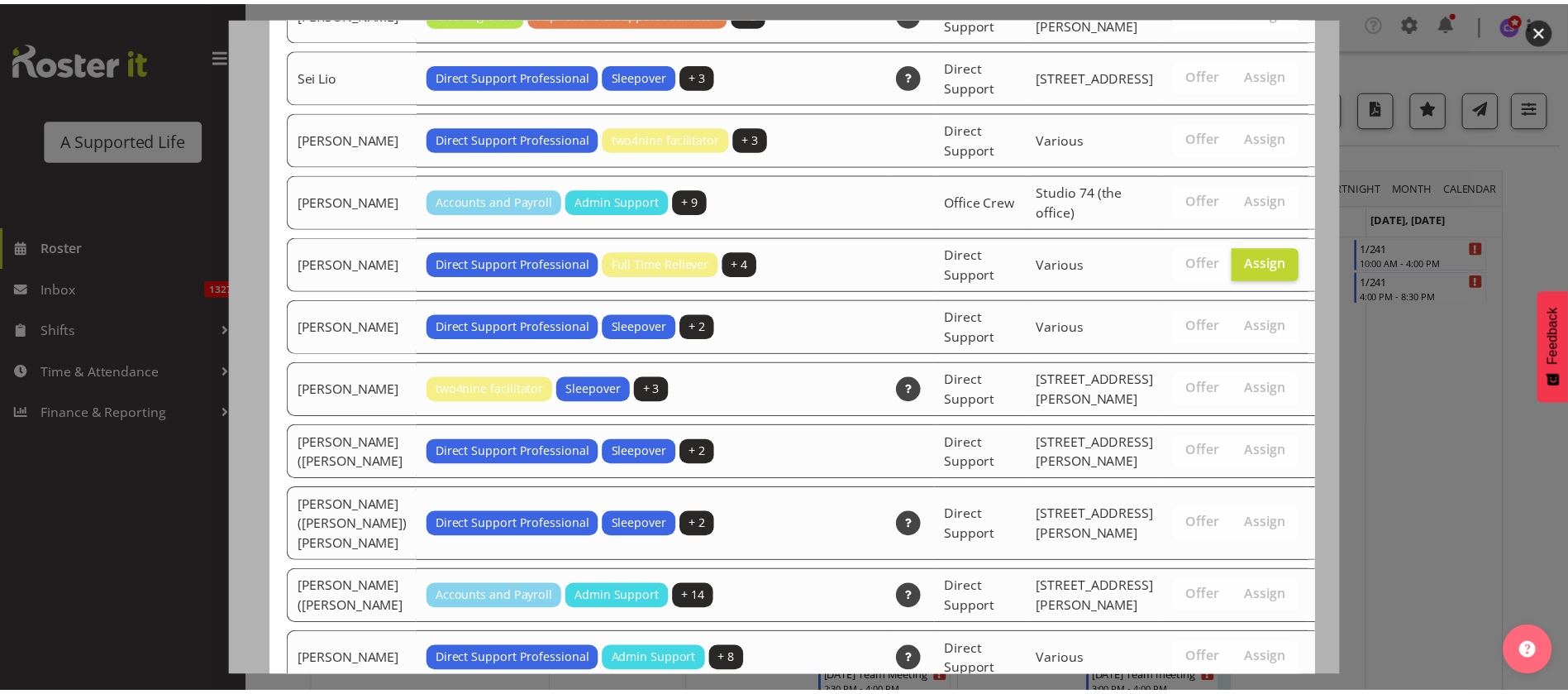
scroll to position [5516, 0]
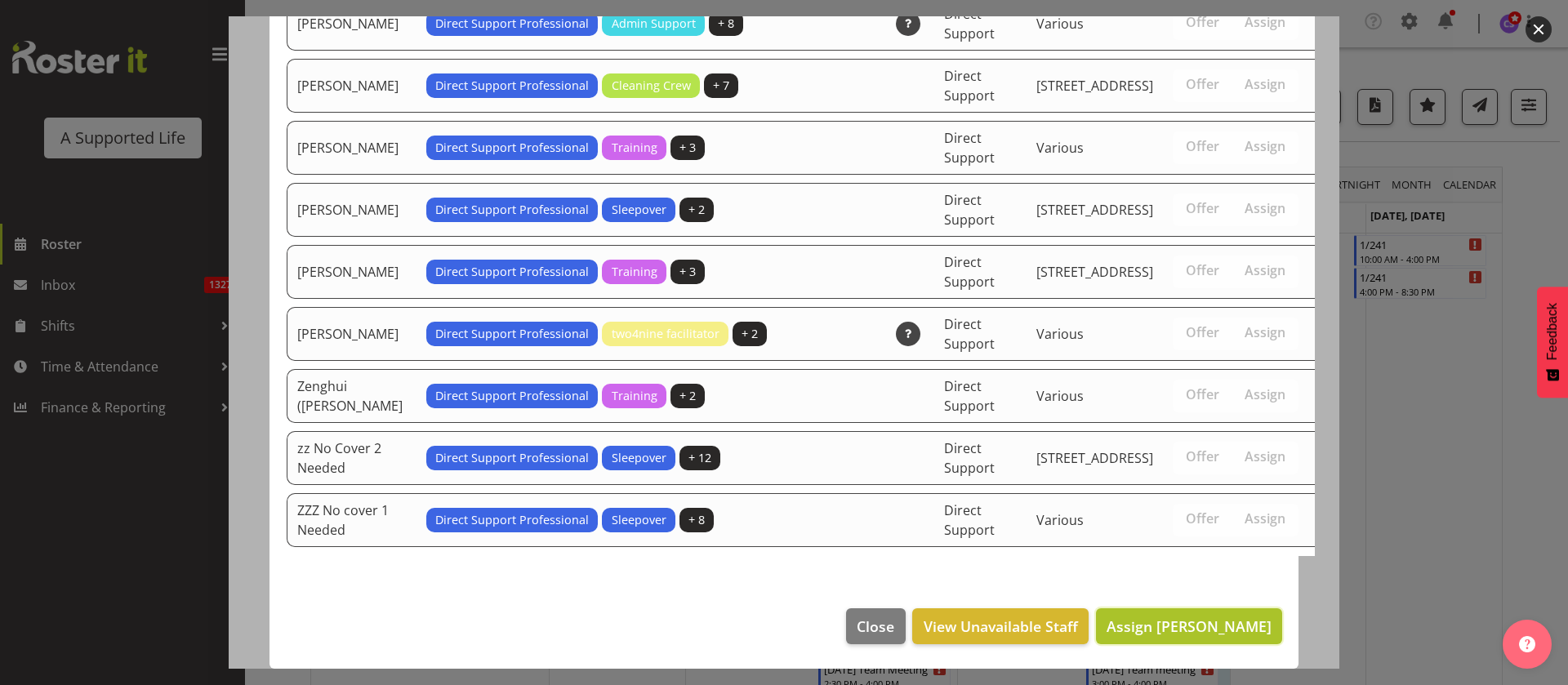
click at [1213, 622] on span "Assign Skylah Davidson" at bounding box center [1189, 626] width 165 height 20
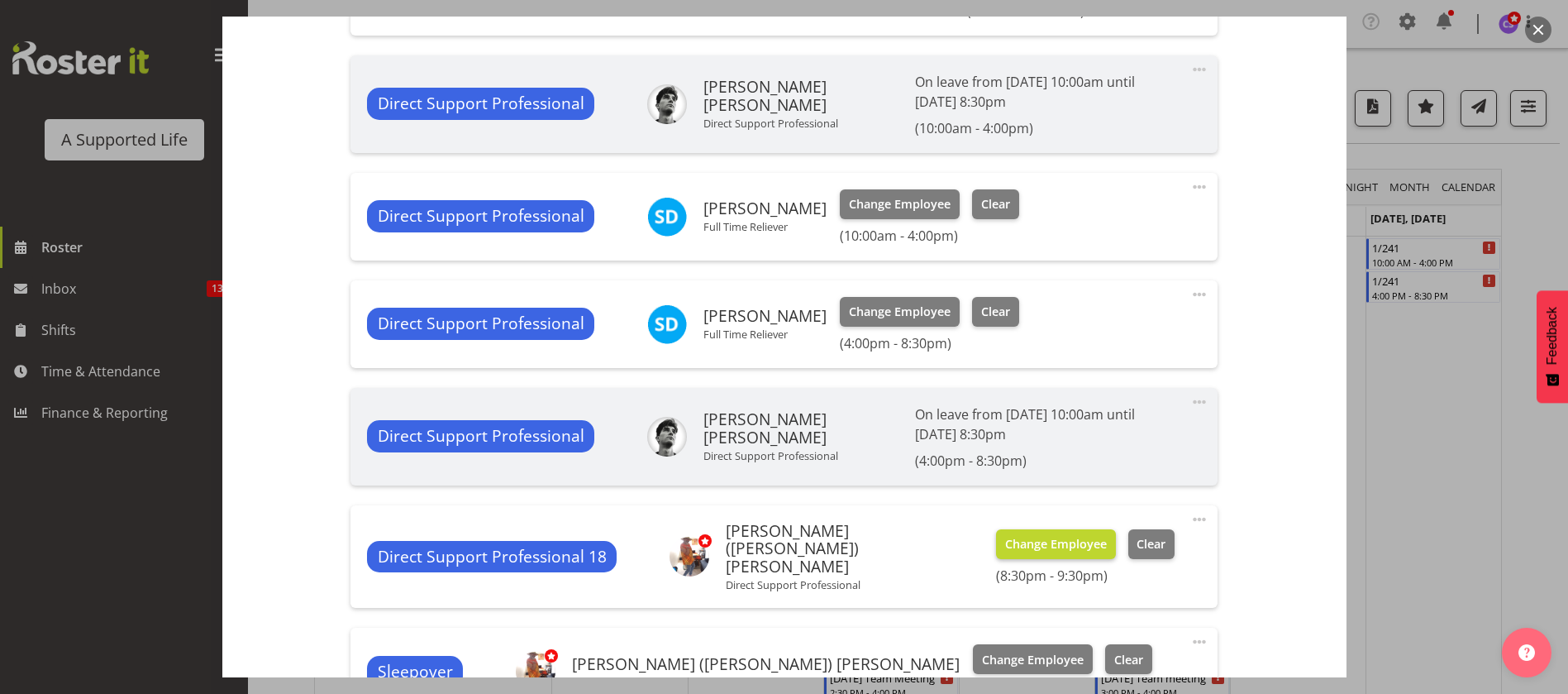
scroll to position [696, 0]
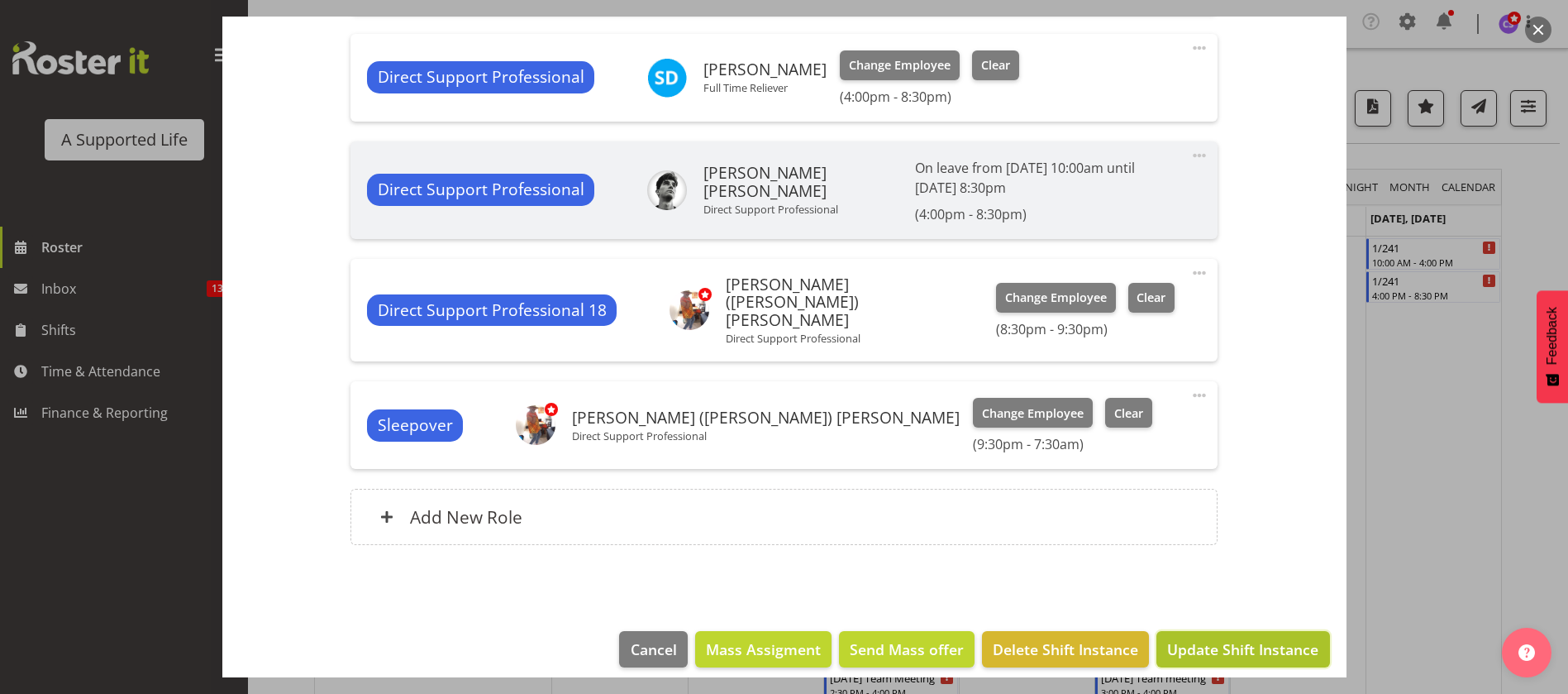
click at [1234, 638] on span "Update Shift Instance" at bounding box center [1243, 648] width 151 height 21
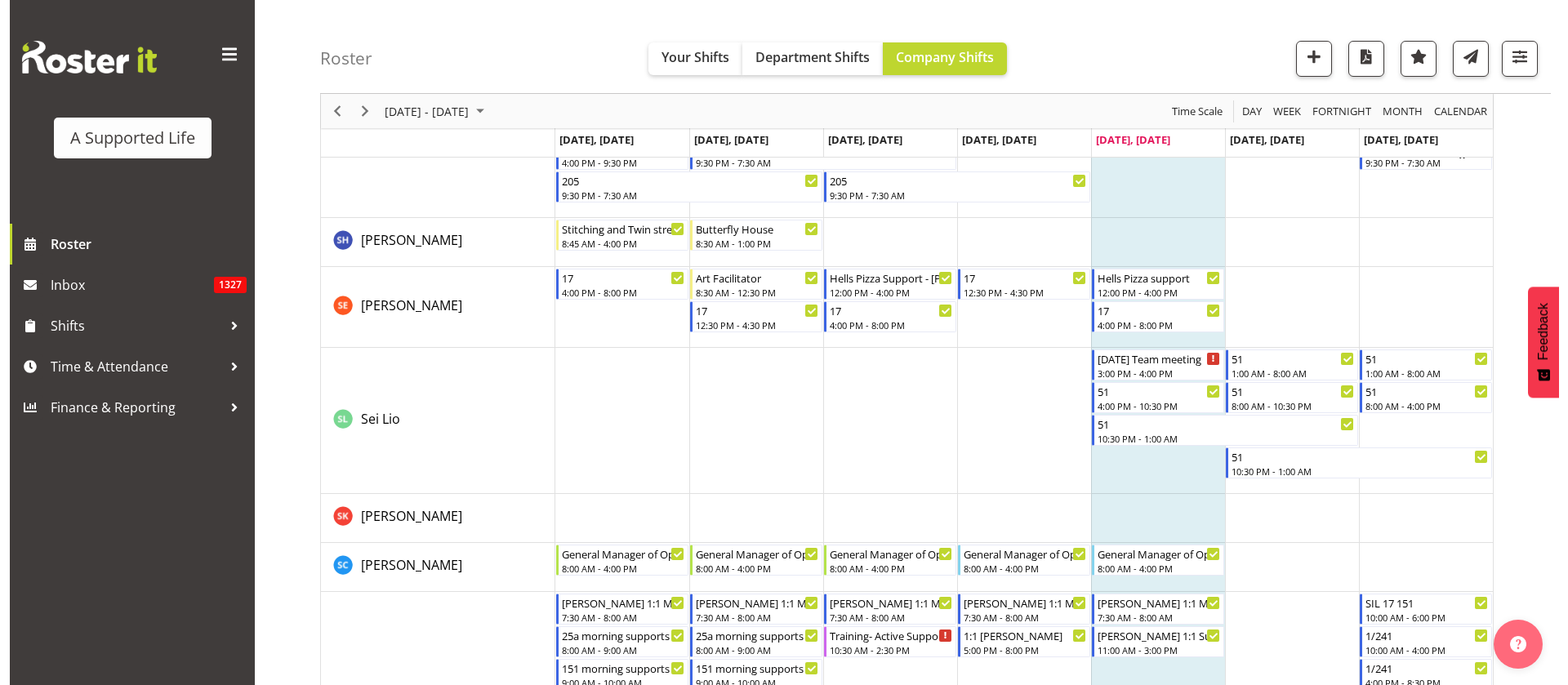
scroll to position [8814, 0]
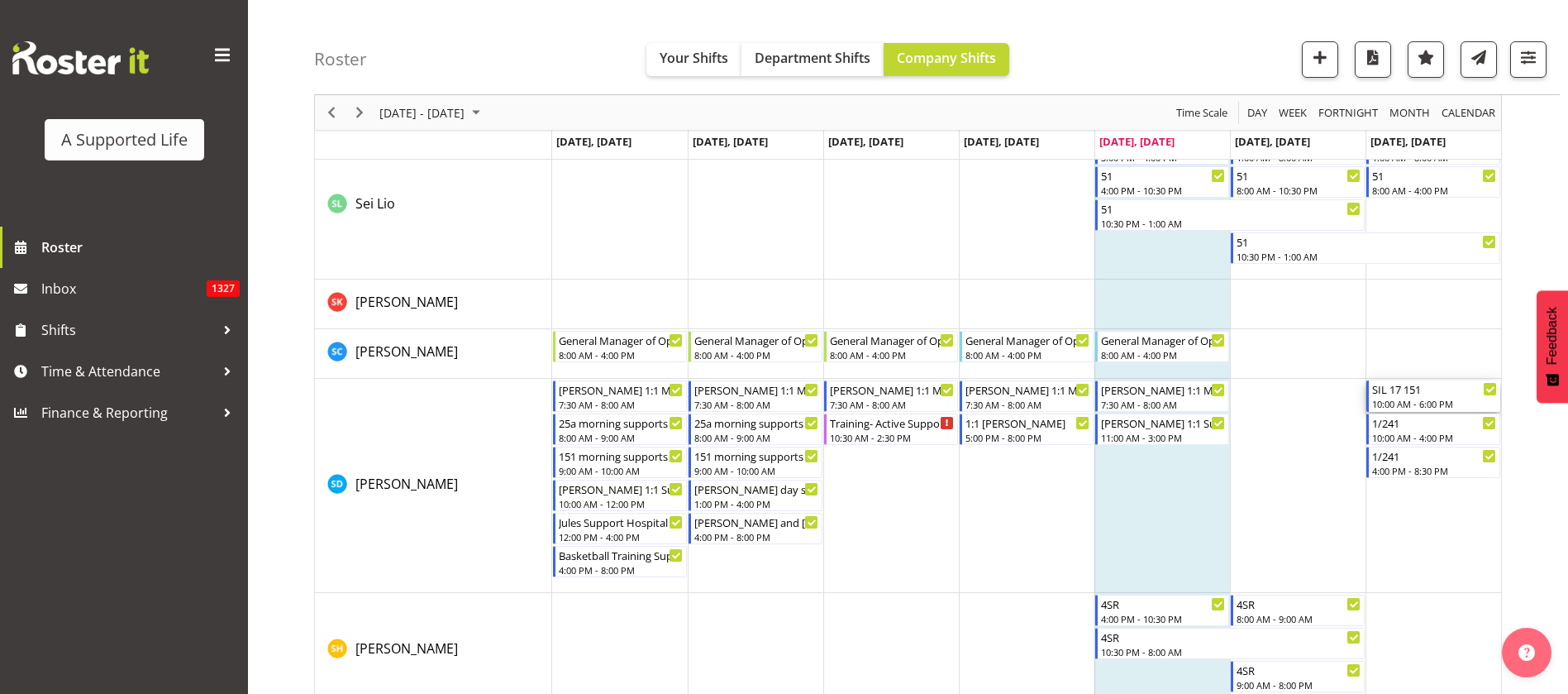
click at [1452, 397] on div "10:00 AM - 6:00 PM" at bounding box center [1434, 403] width 125 height 13
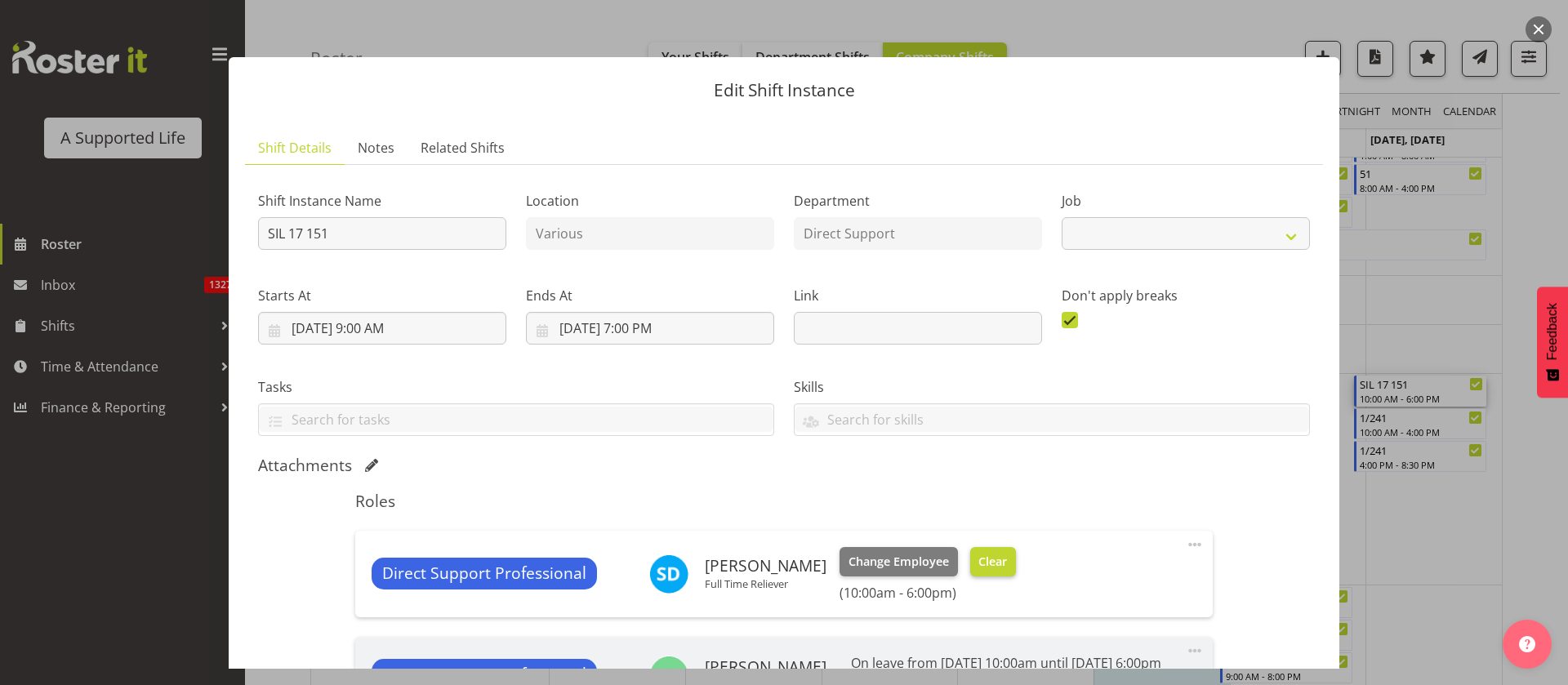
select select "4112"
click at [997, 561] on span "Clear" at bounding box center [993, 561] width 29 height 18
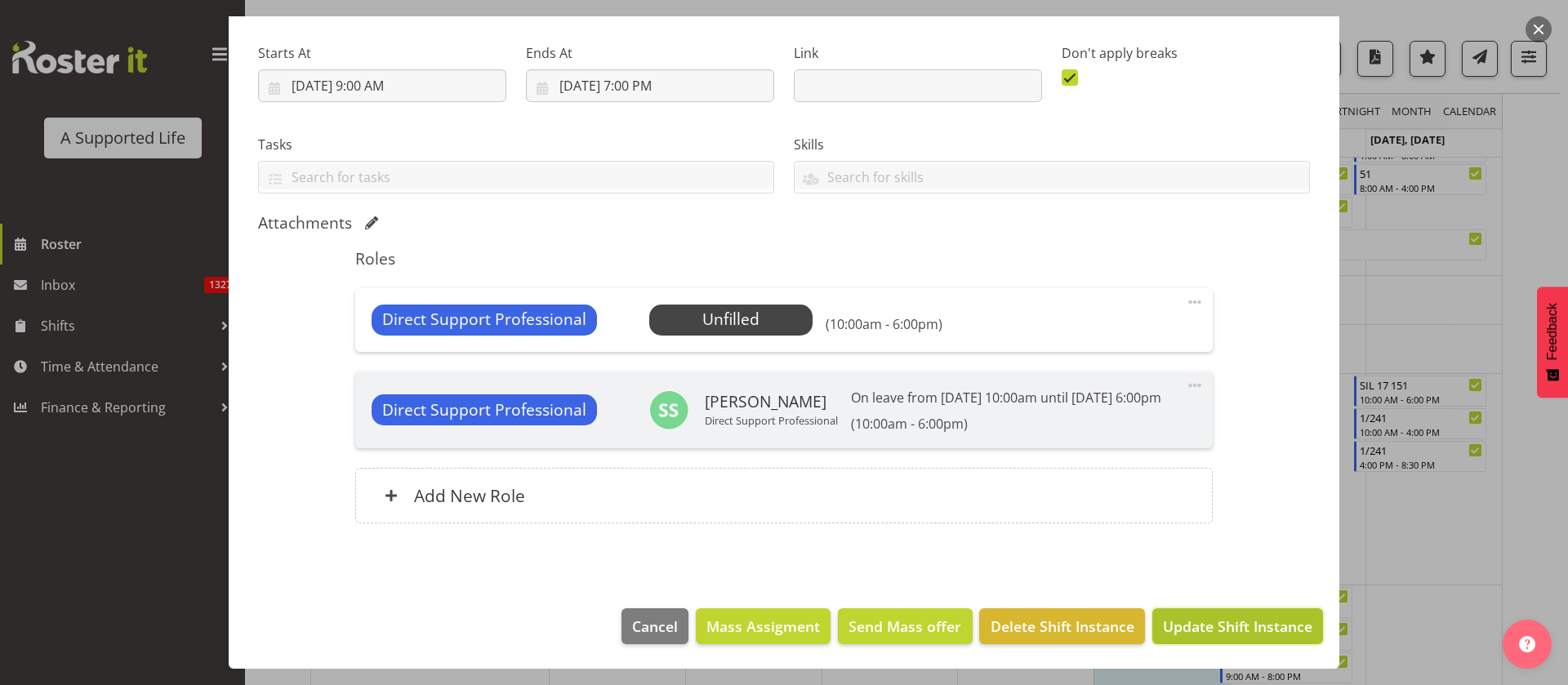
click at [1255, 626] on span "Update Shift Instance" at bounding box center [1238, 626] width 149 height 21
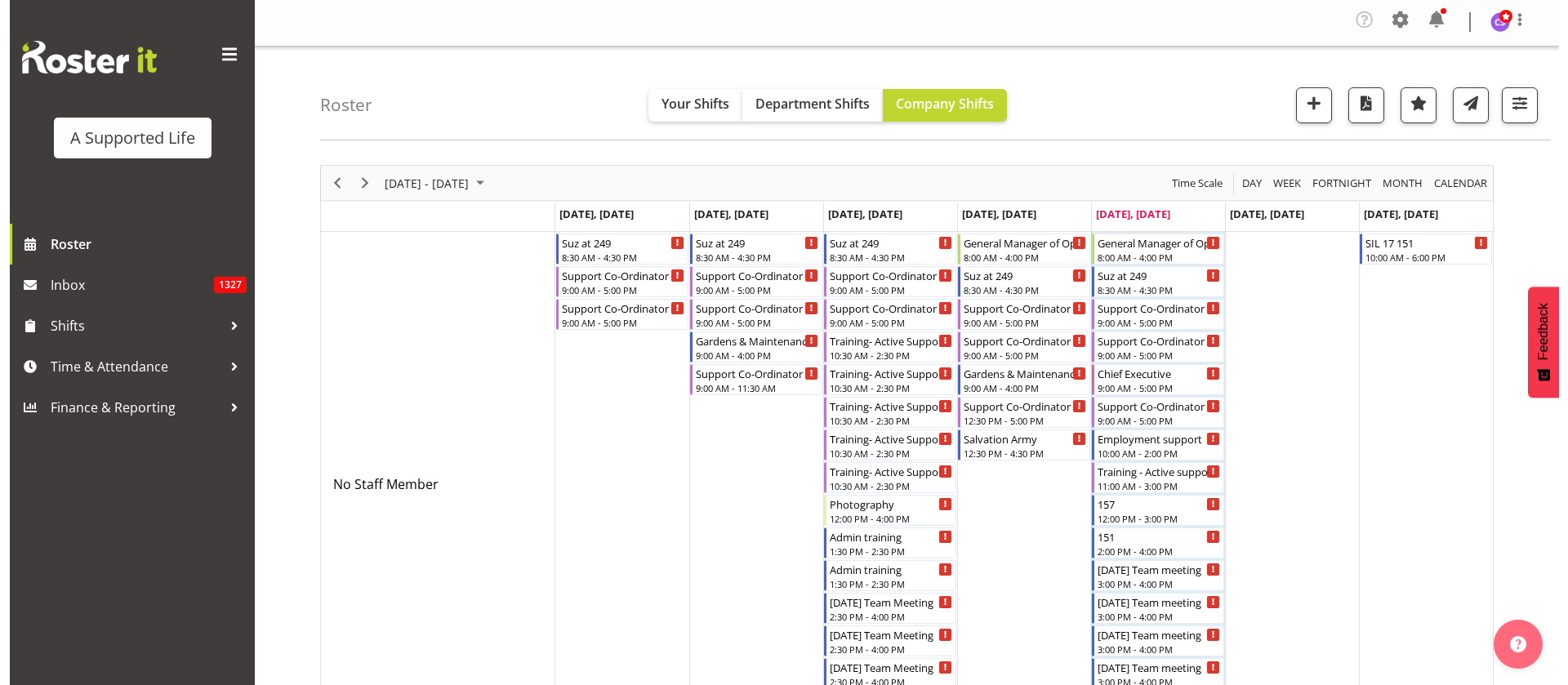
scroll to position [0, 0]
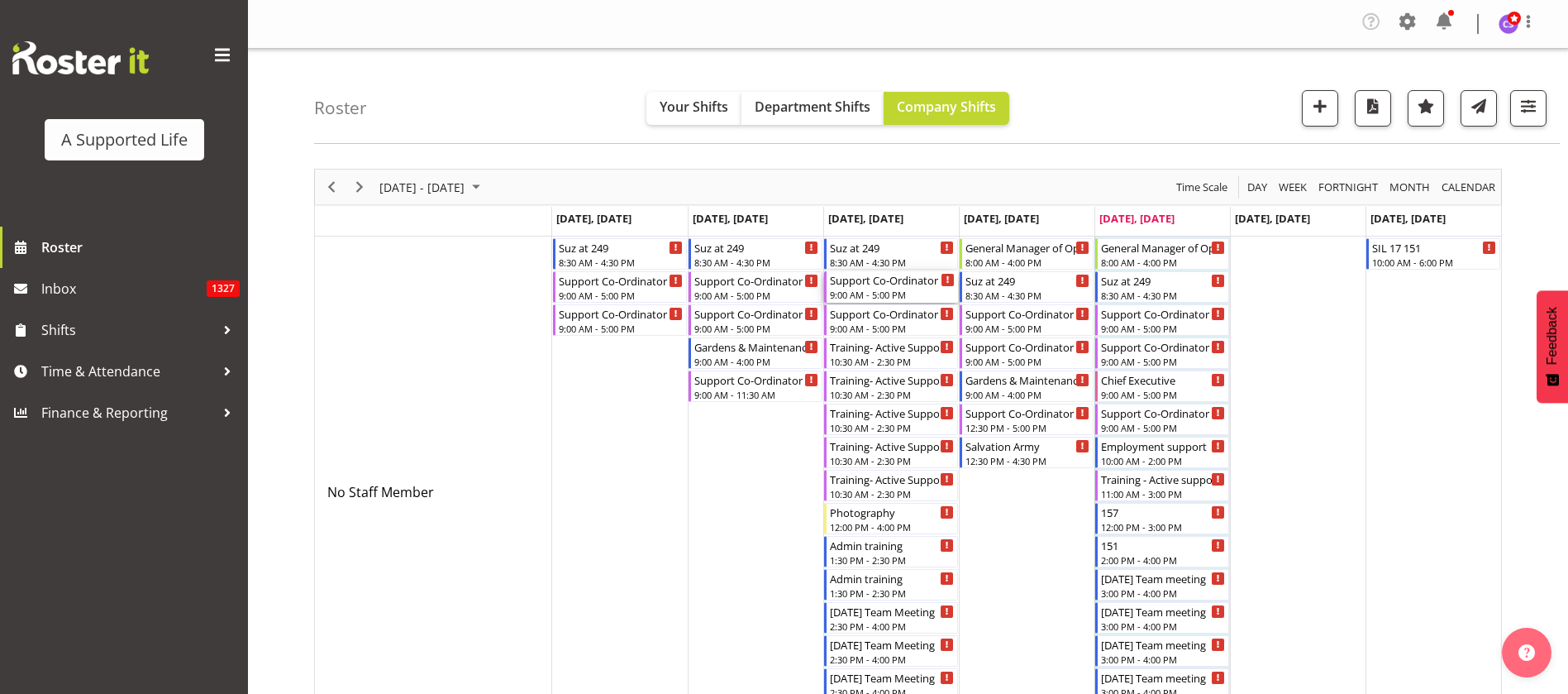
click at [886, 288] on div "Support Co-Ordinator 9:00 AM - 5:00 PM" at bounding box center [891, 286] width 125 height 32
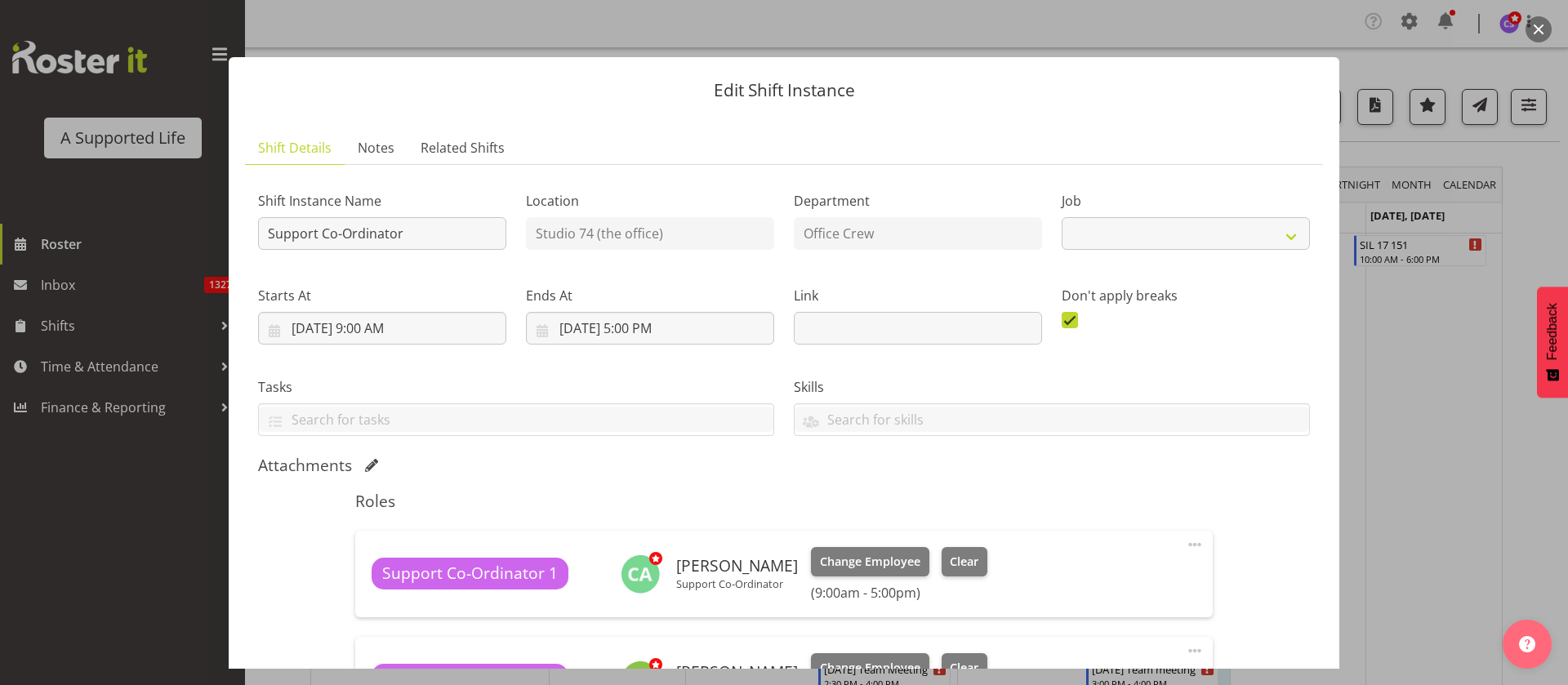
select select "4115"
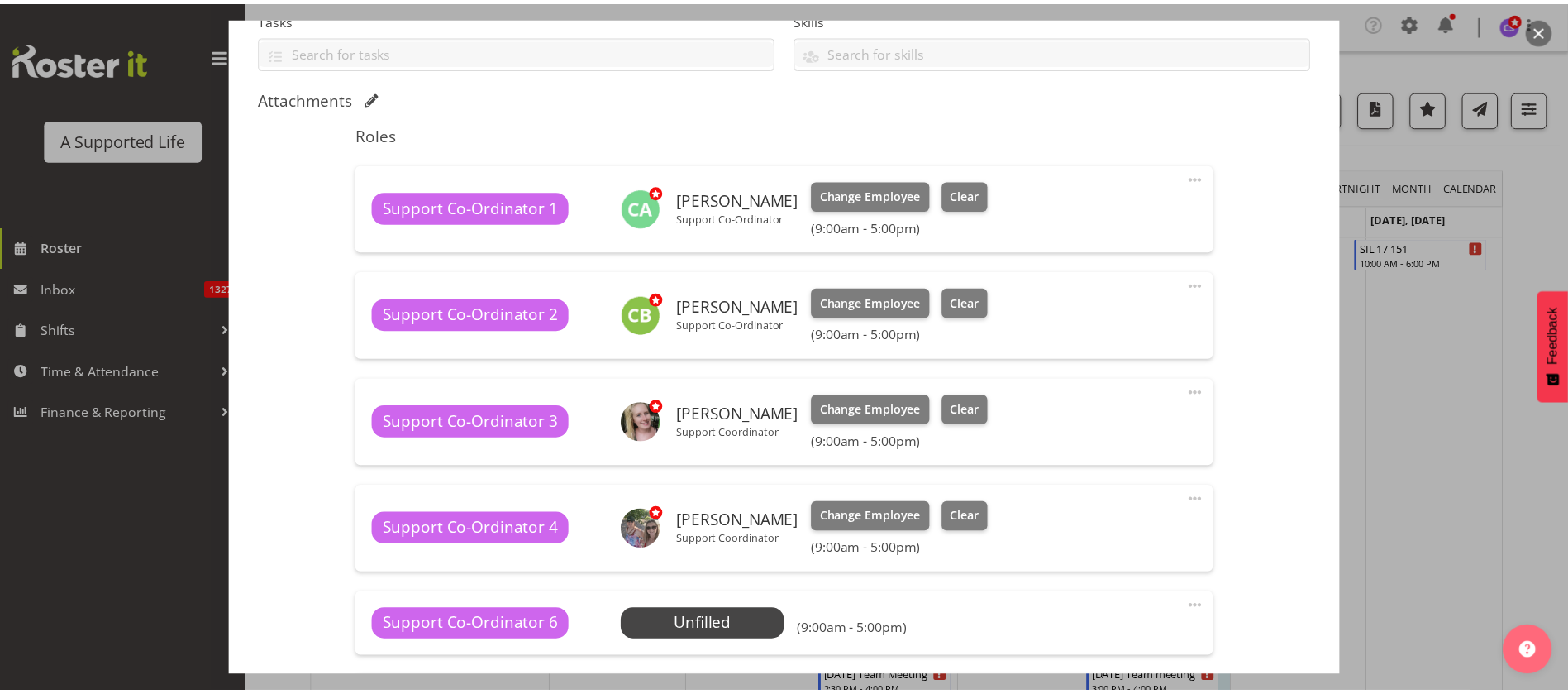
scroll to position [496, 0]
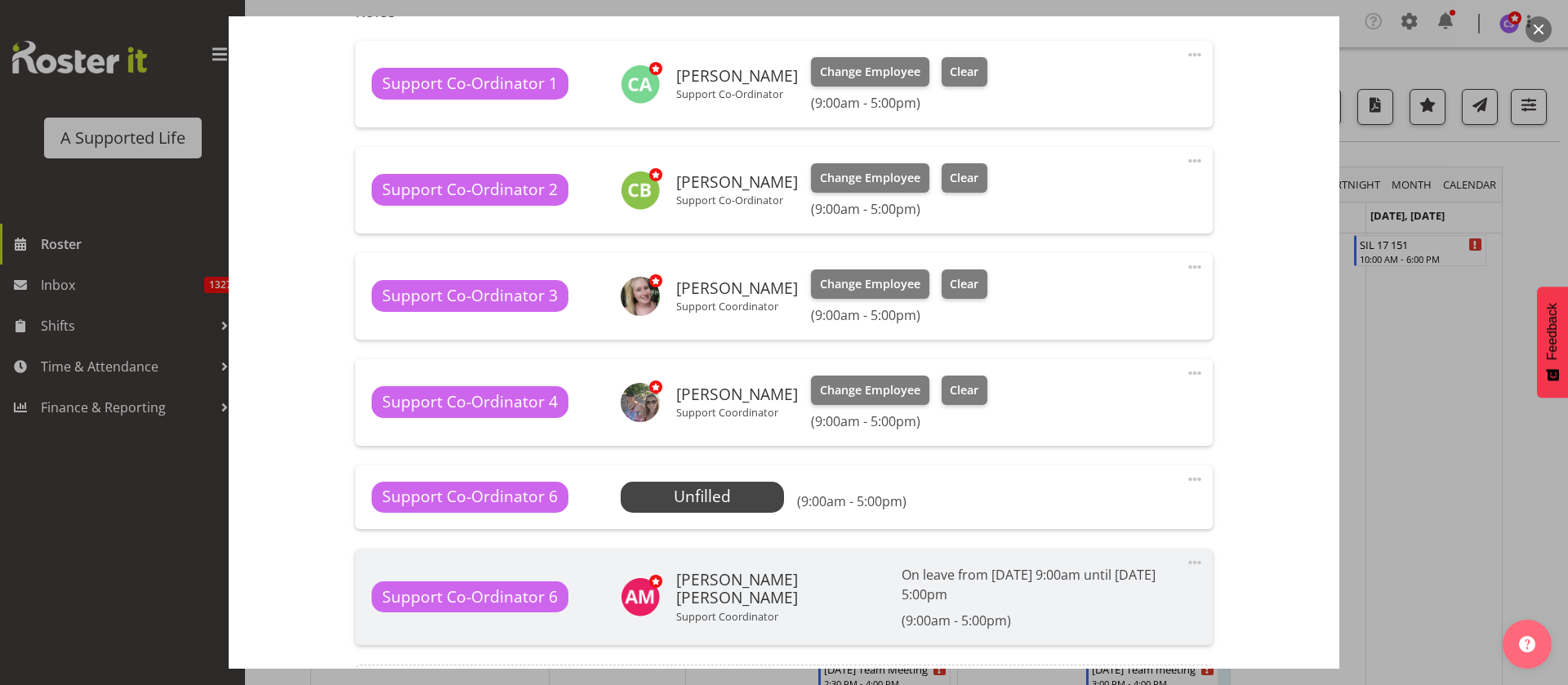
click at [1436, 493] on div at bounding box center [784, 342] width 1568 height 685
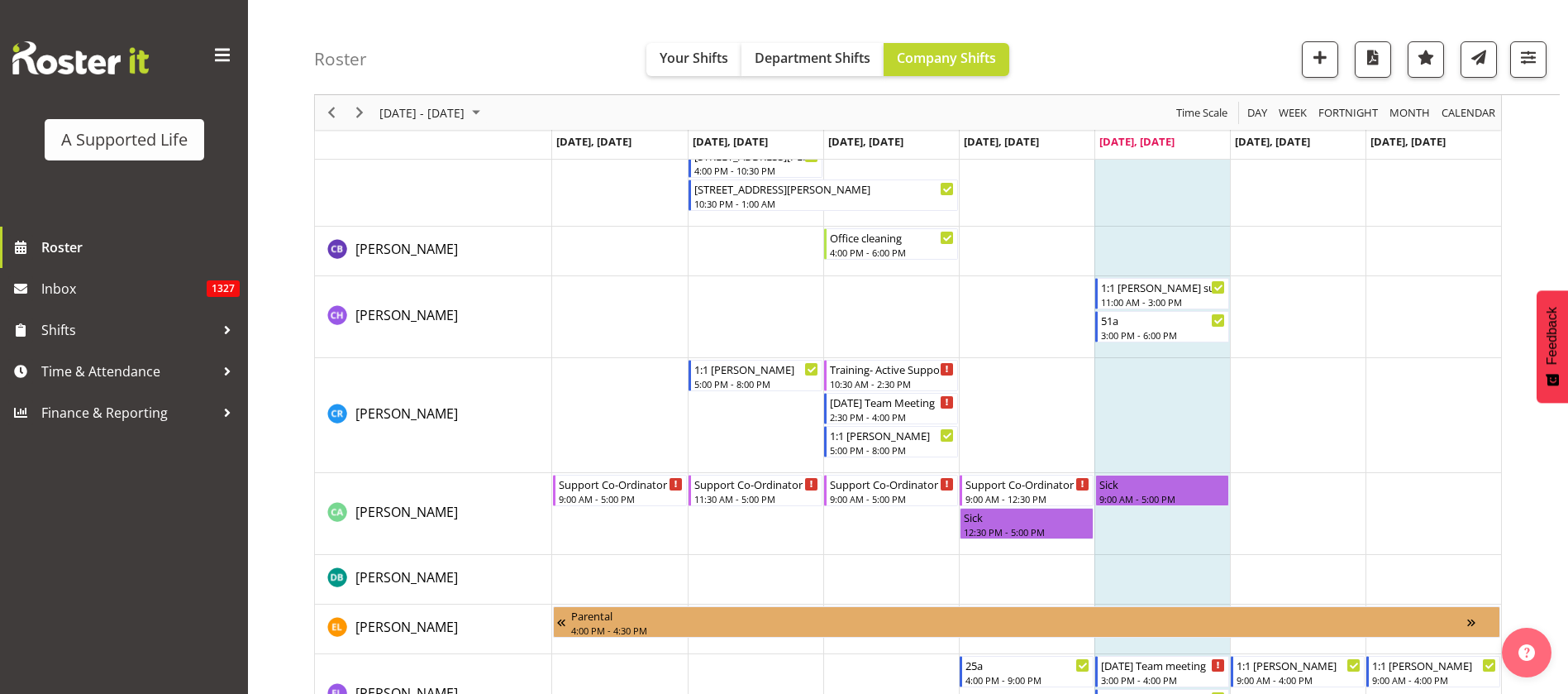
scroll to position [3101, 0]
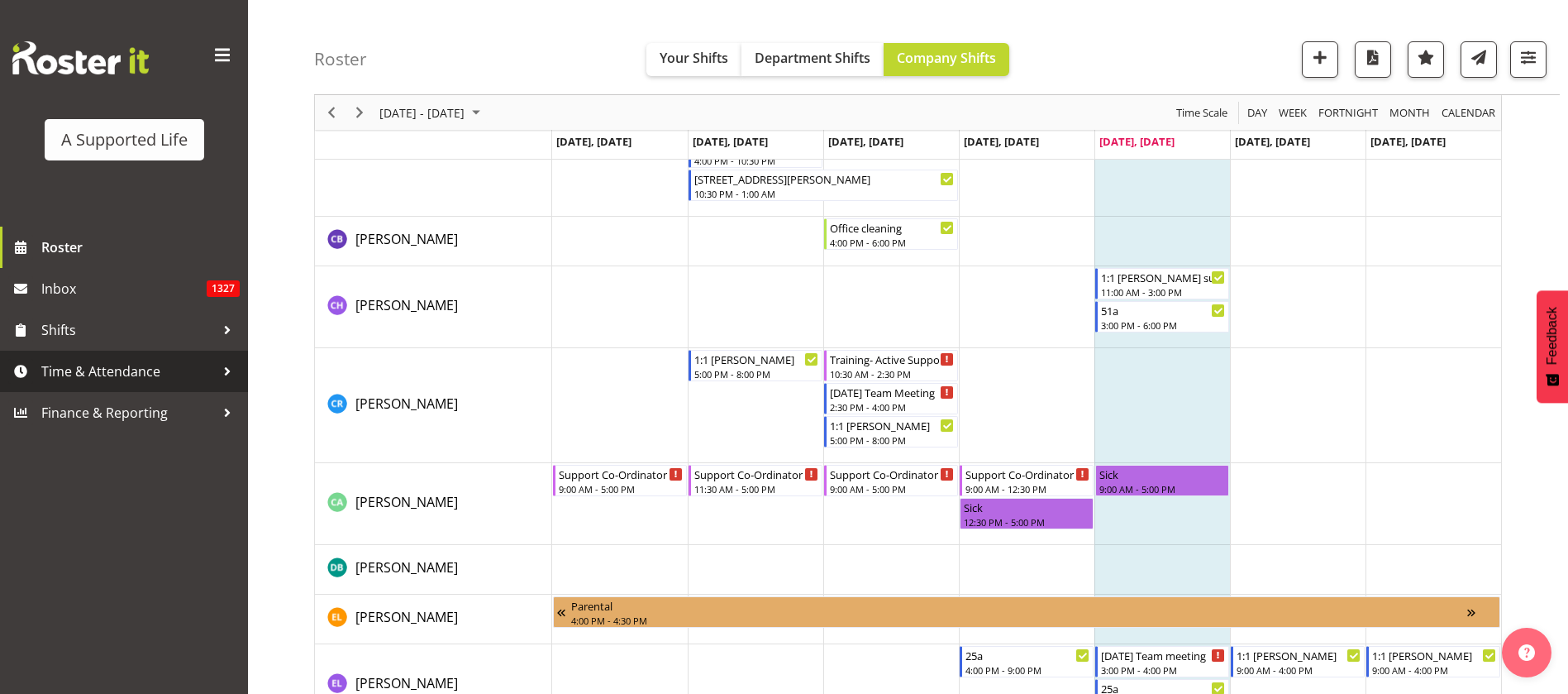
click at [136, 377] on span "Time & Attendance" at bounding box center [128, 371] width 174 height 25
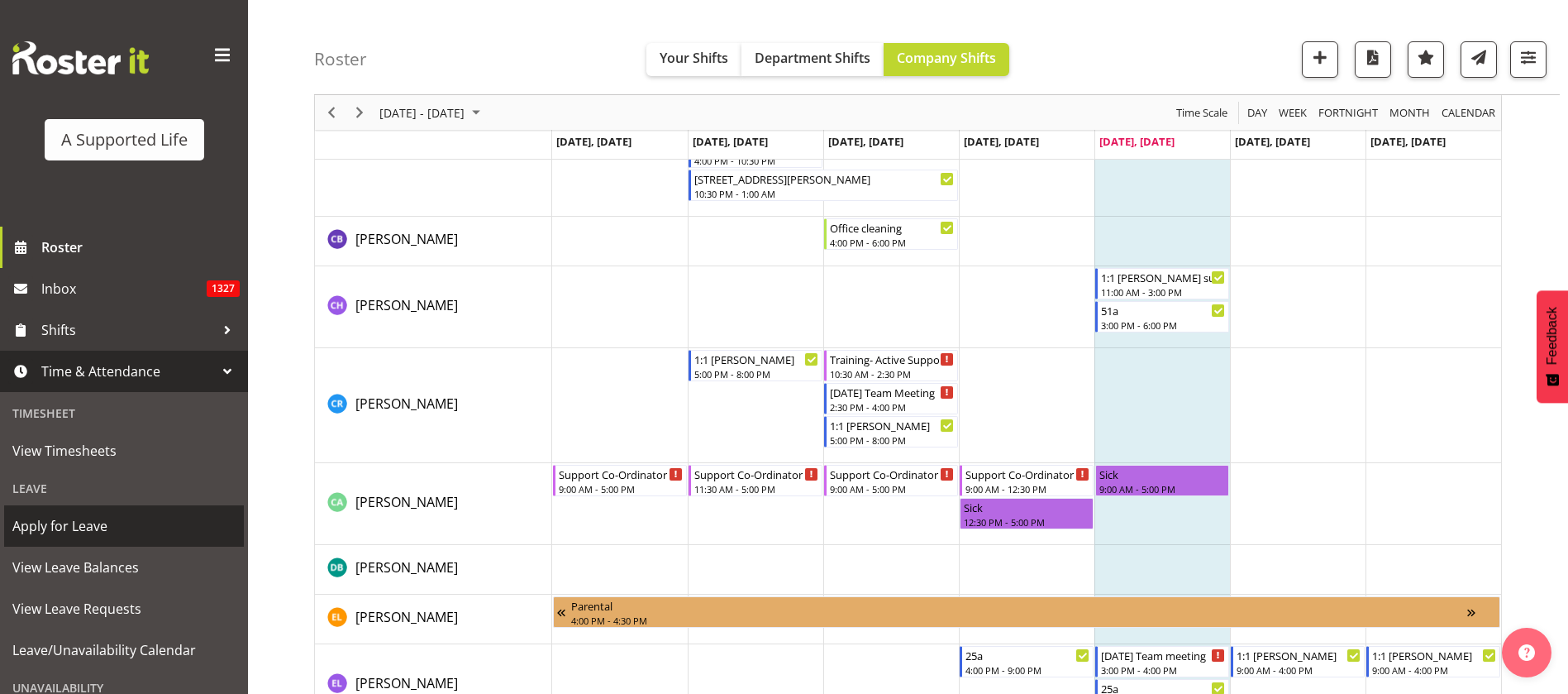
click at [93, 522] on span "Apply for Leave" at bounding box center [124, 525] width 224 height 25
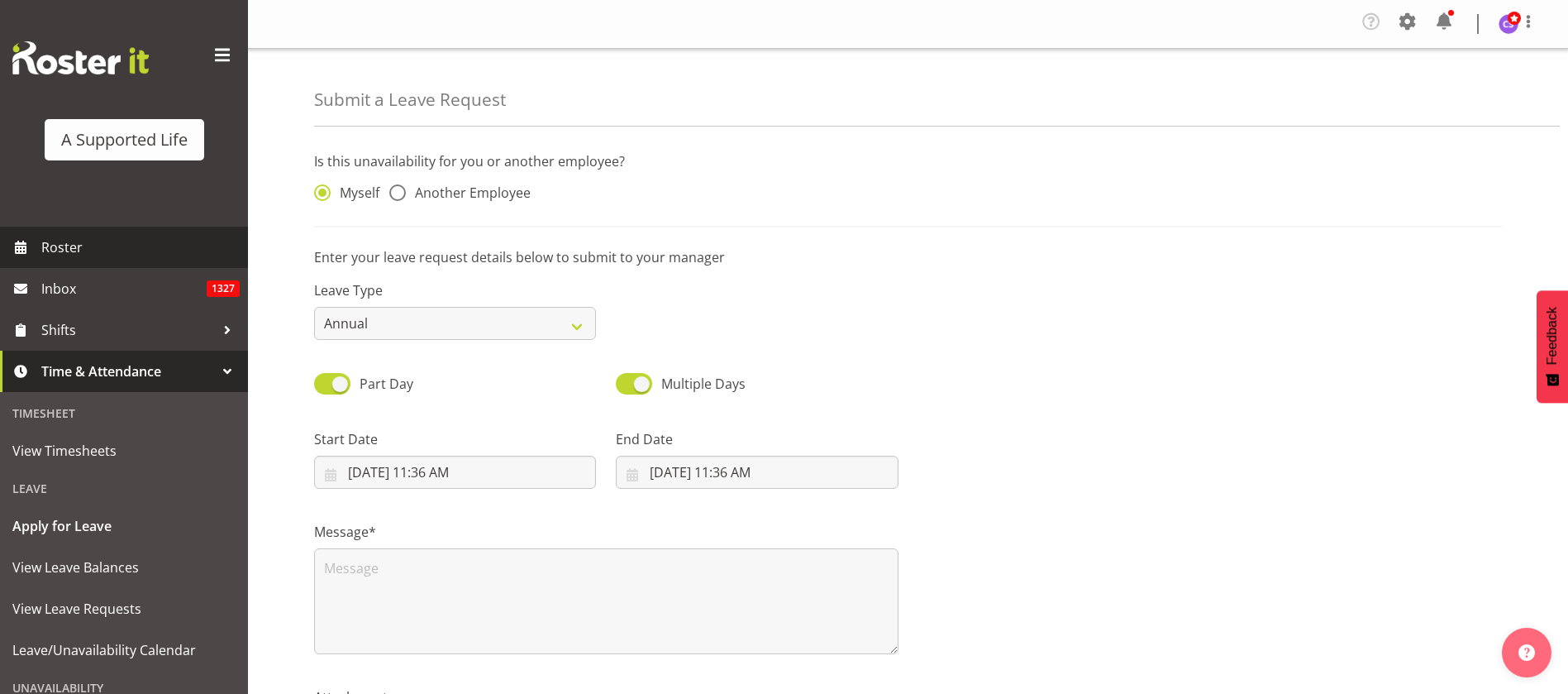
click at [58, 251] on span "Roster" at bounding box center [140, 247] width 199 height 25
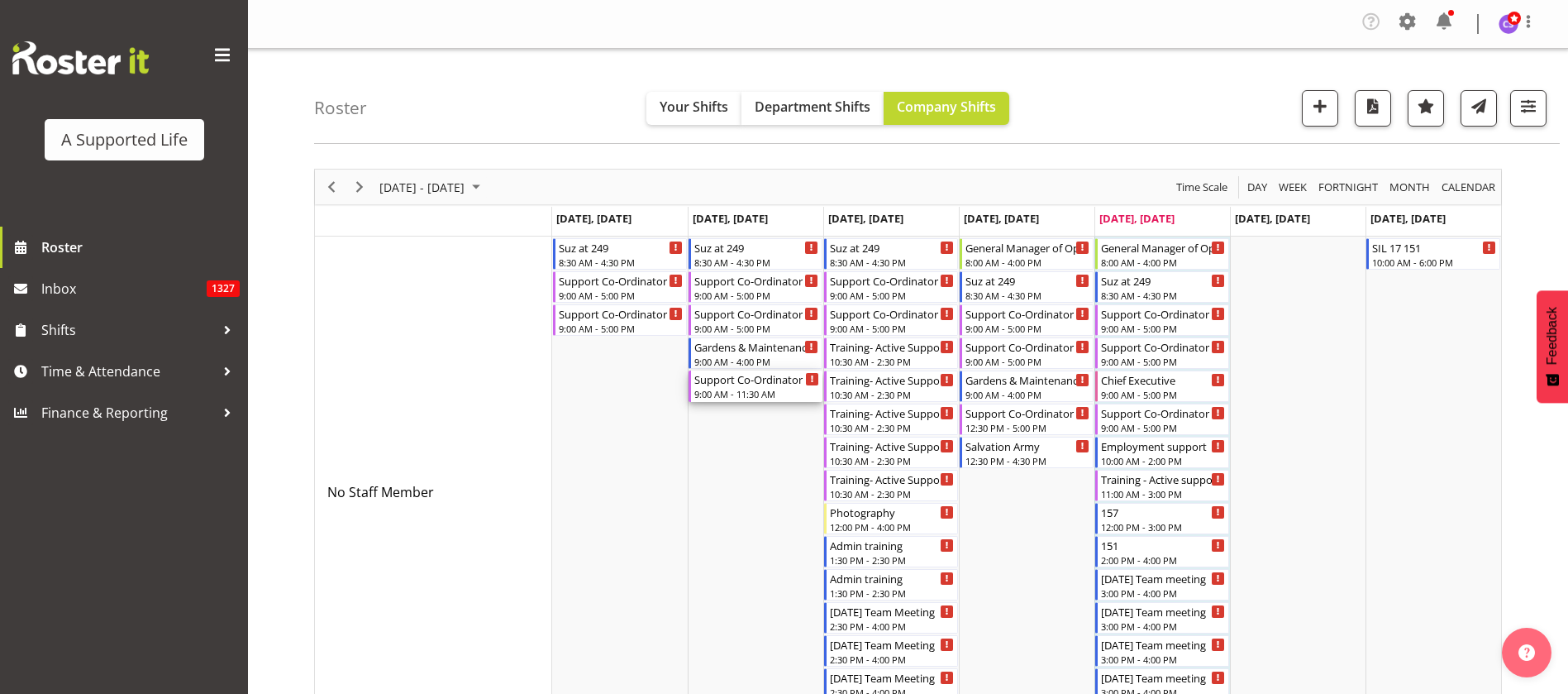
click at [740, 393] on div "9:00 AM - 11:30 AM" at bounding box center [756, 393] width 125 height 13
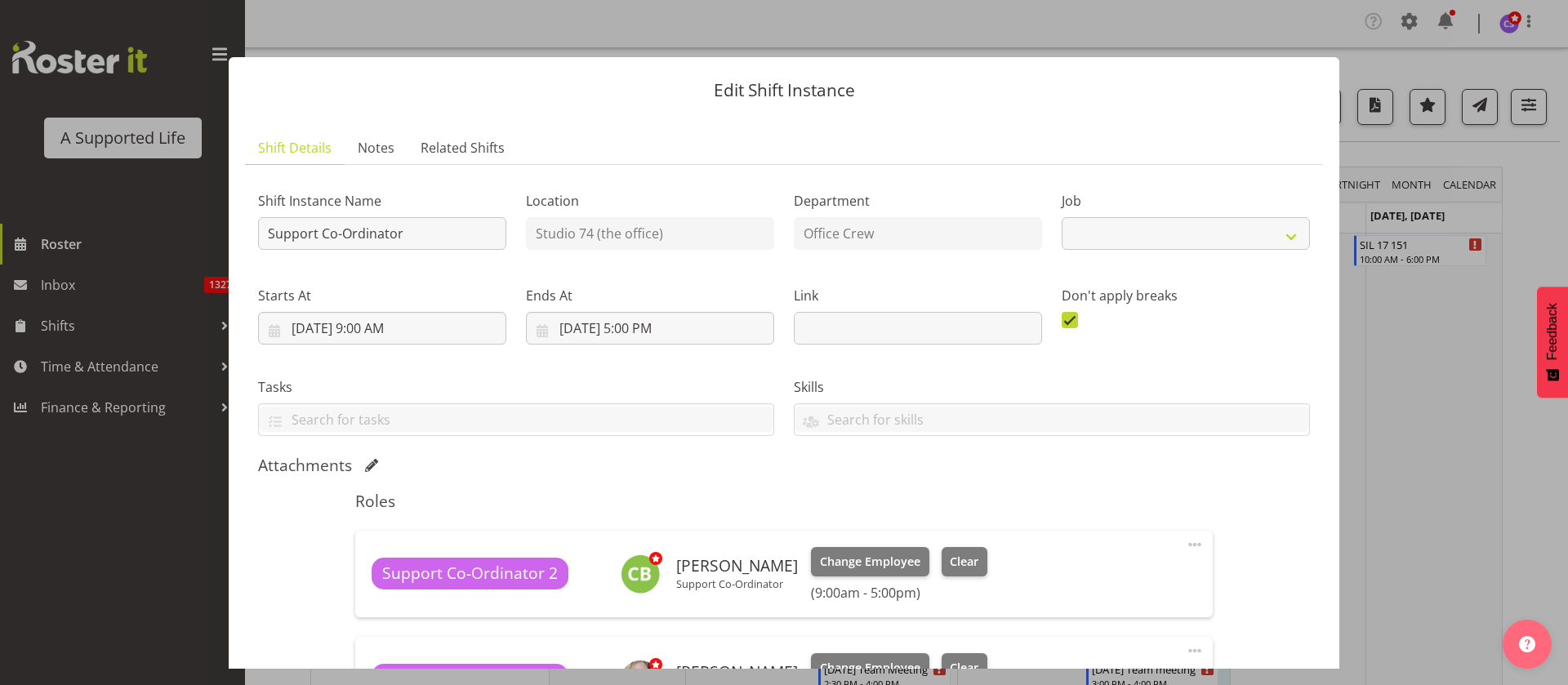
select select "4115"
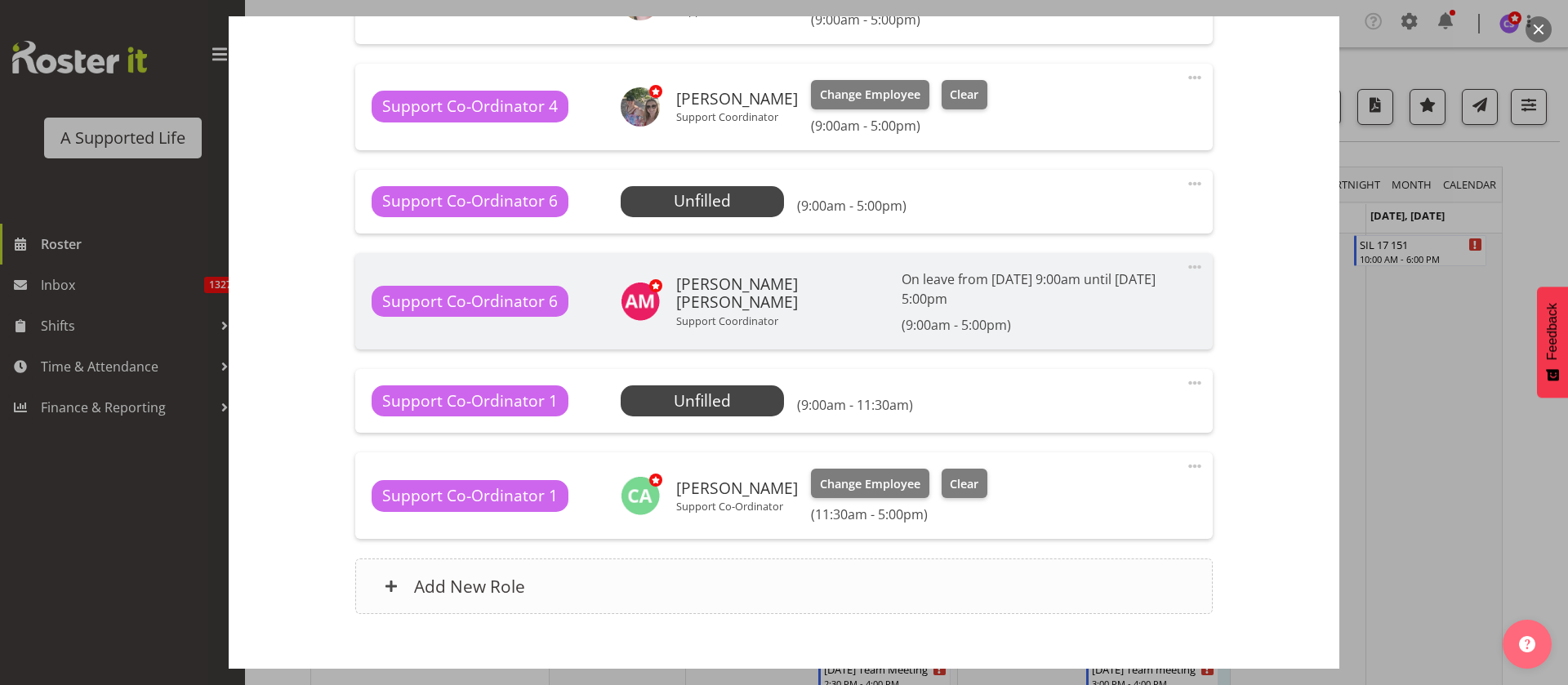
scroll to position [734, 0]
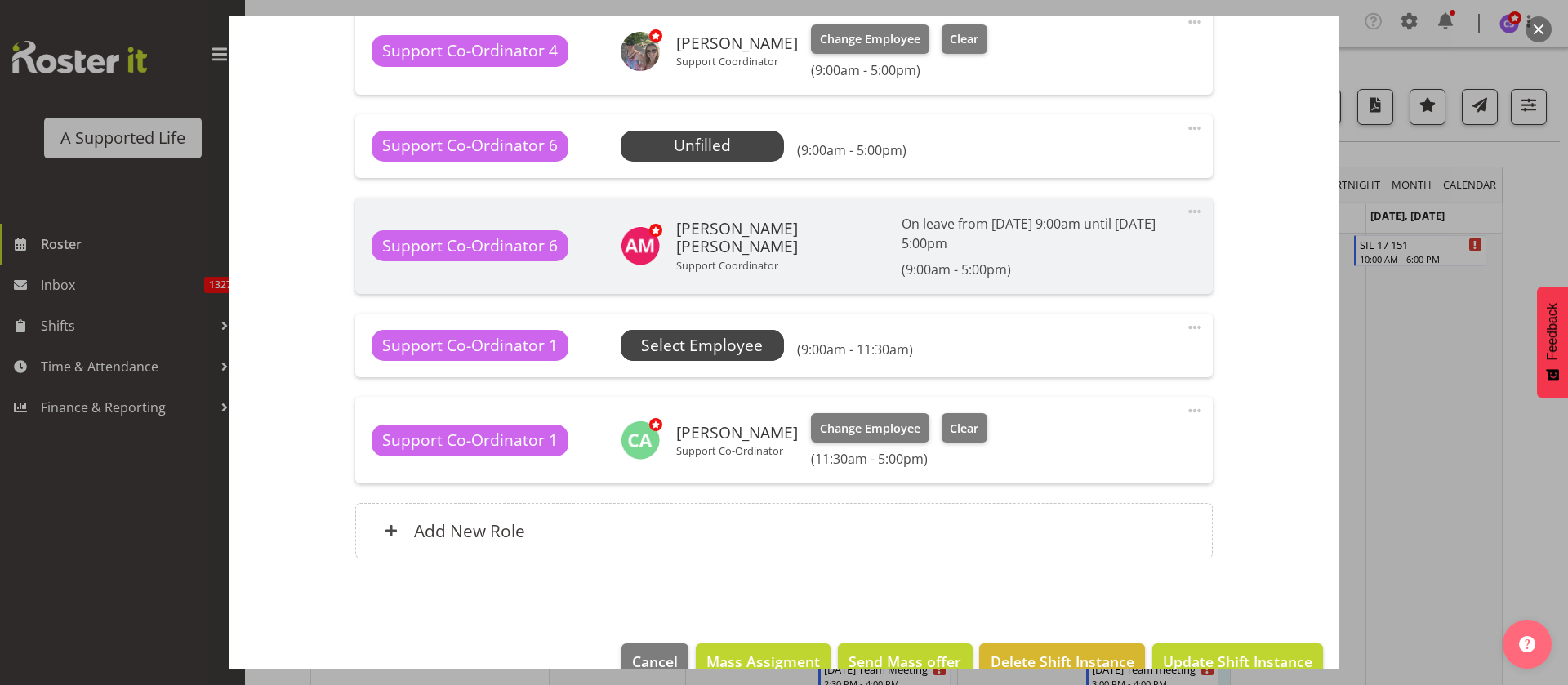
click at [0, 0] on span "Select Employee" at bounding box center [0, 0] width 0 height 0
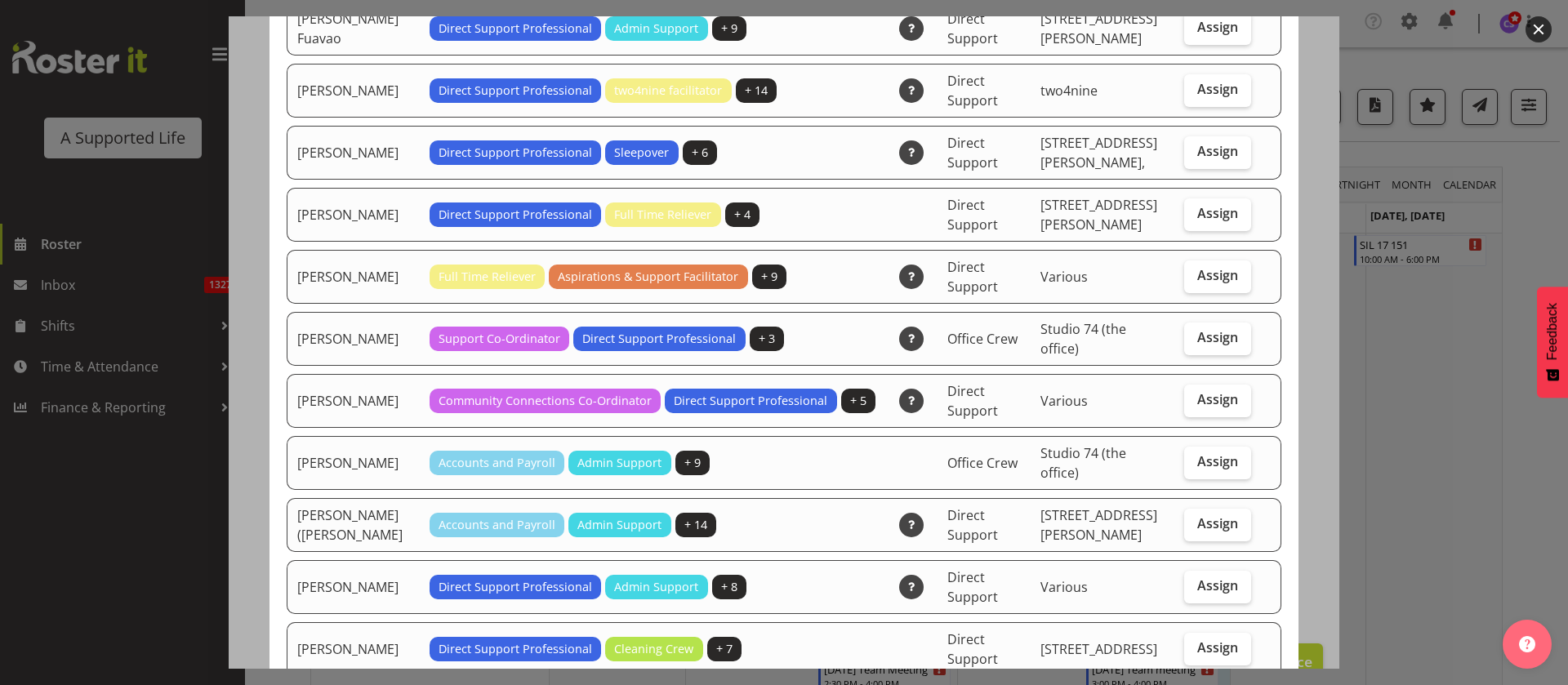
scroll to position [0, 0]
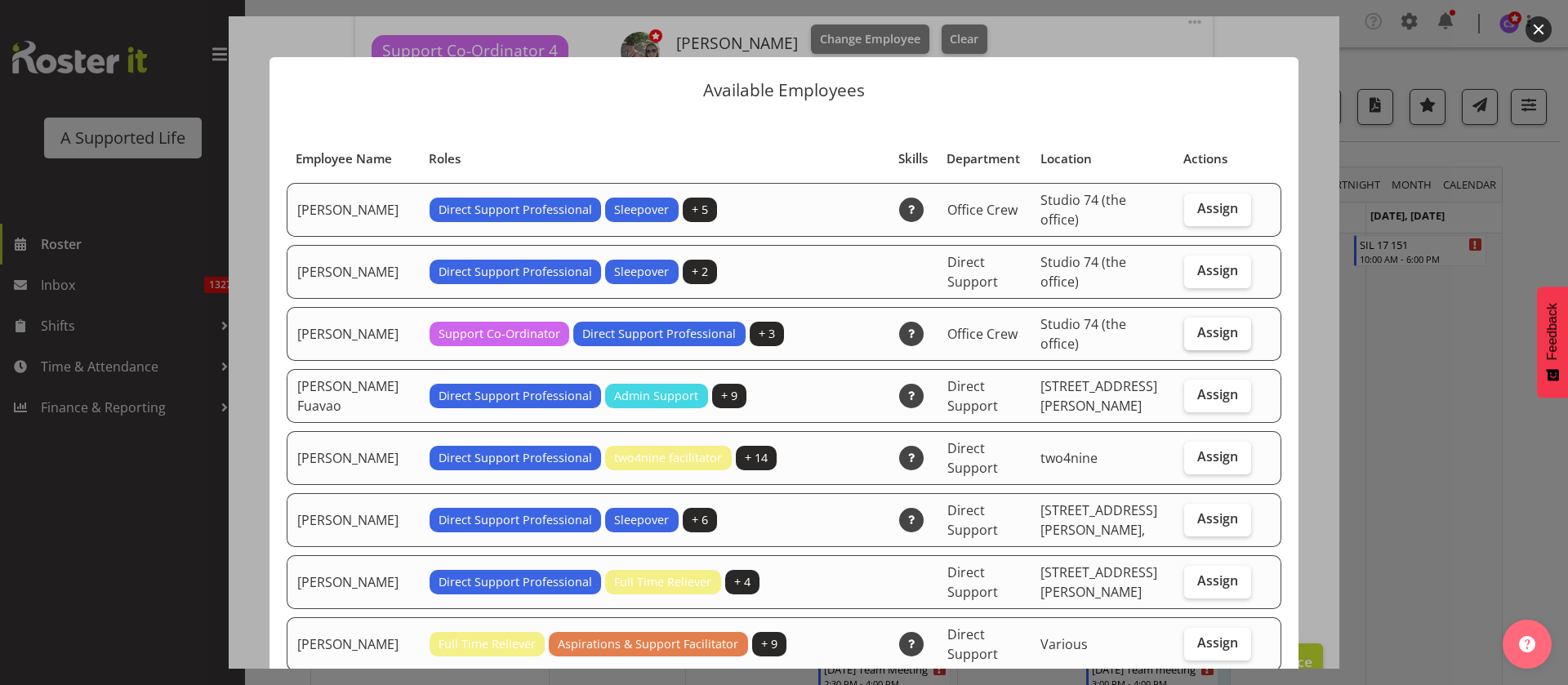
click at [1214, 334] on span "Assign" at bounding box center [1218, 332] width 41 height 16
click at [1195, 334] on input "Assign" at bounding box center [1189, 333] width 10 height 10
checkbox input "true"
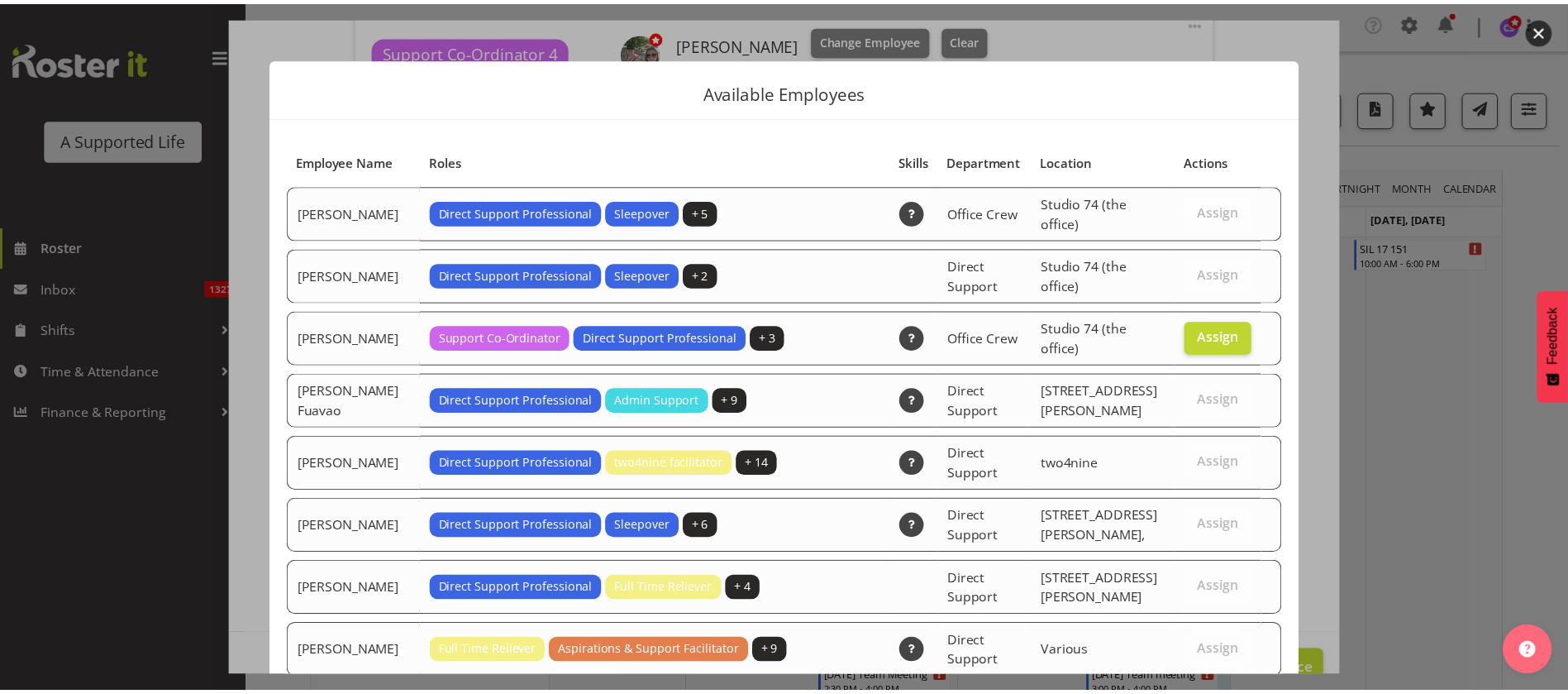
scroll to position [629, 0]
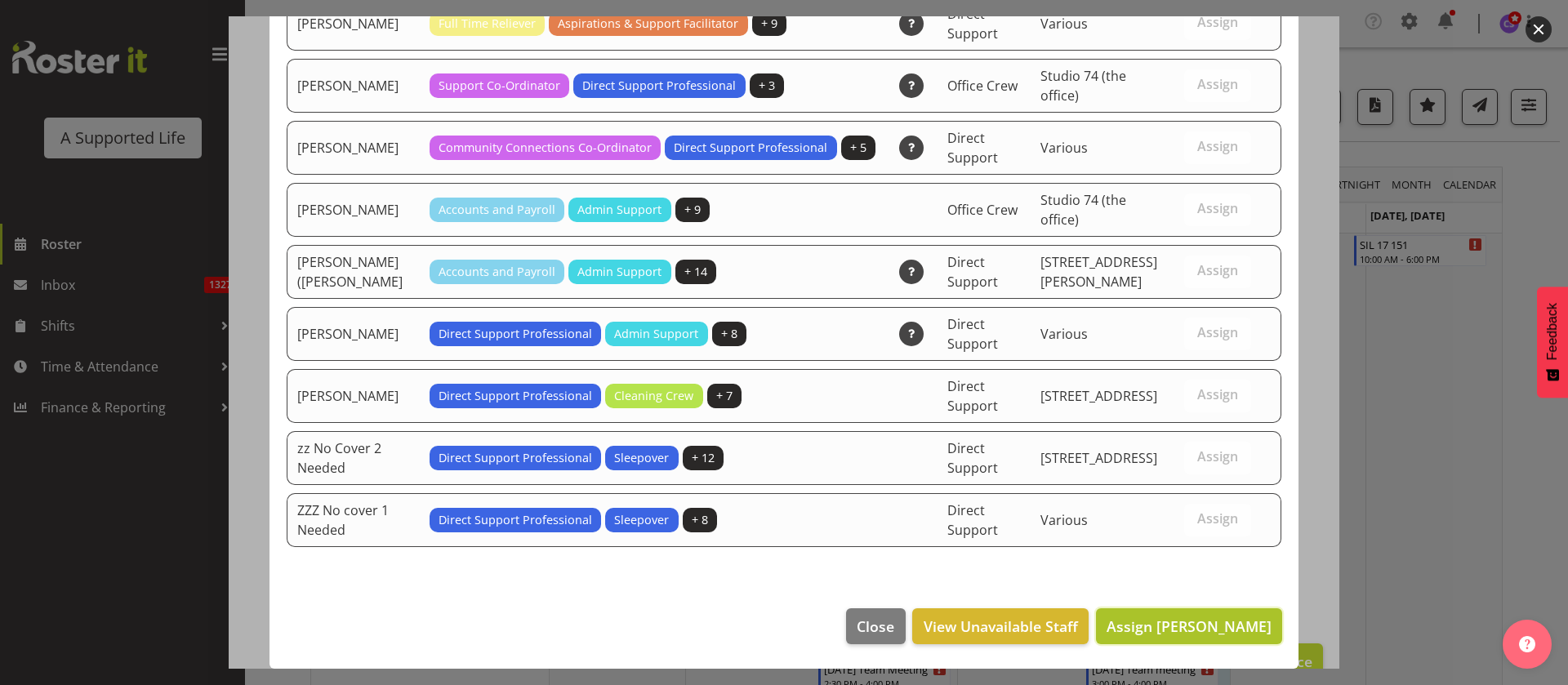
drag, startPoint x: 1207, startPoint y: 623, endPoint x: 1221, endPoint y: 621, distance: 14.1
click at [1206, 623] on span "Assign Claudia Ainscow" at bounding box center [1189, 626] width 165 height 20
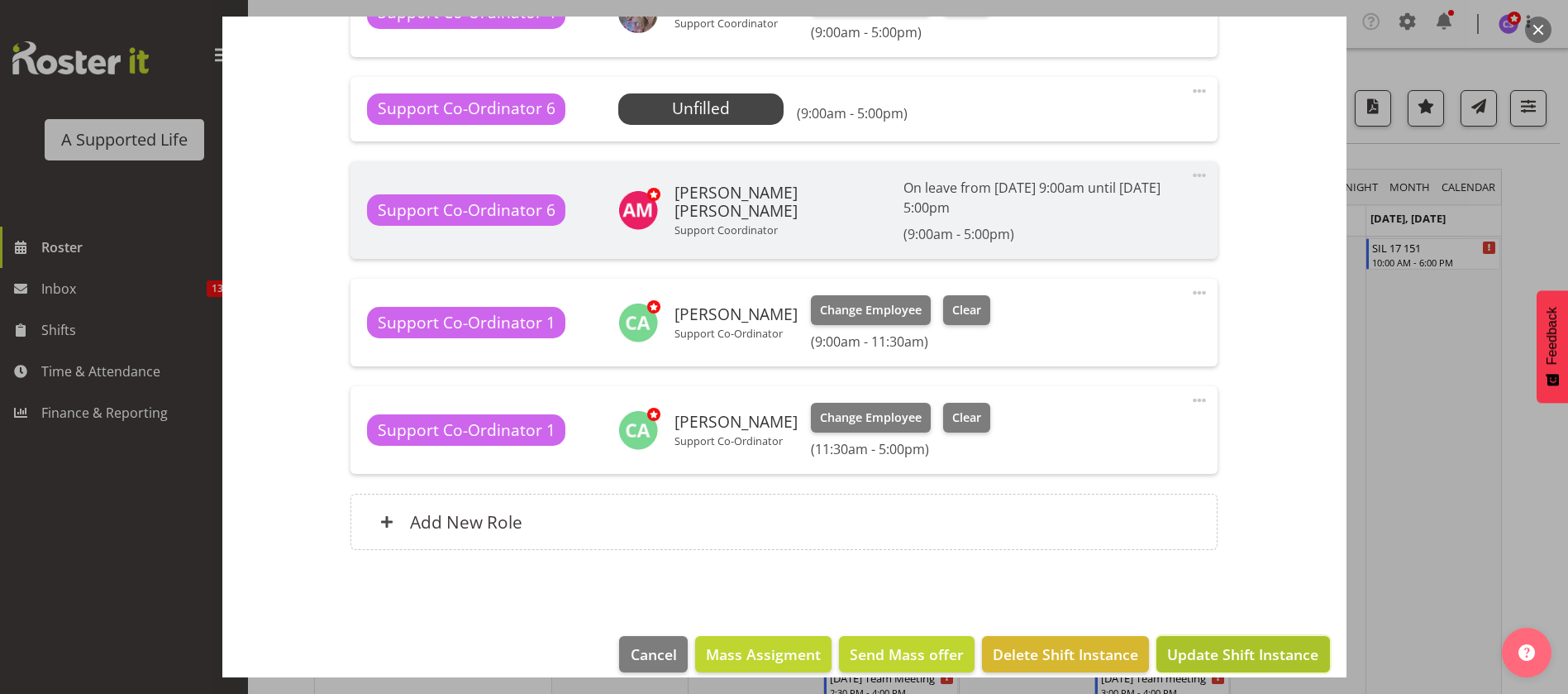
click at [1194, 643] on span "Update Shift Instance" at bounding box center [1243, 654] width 151 height 21
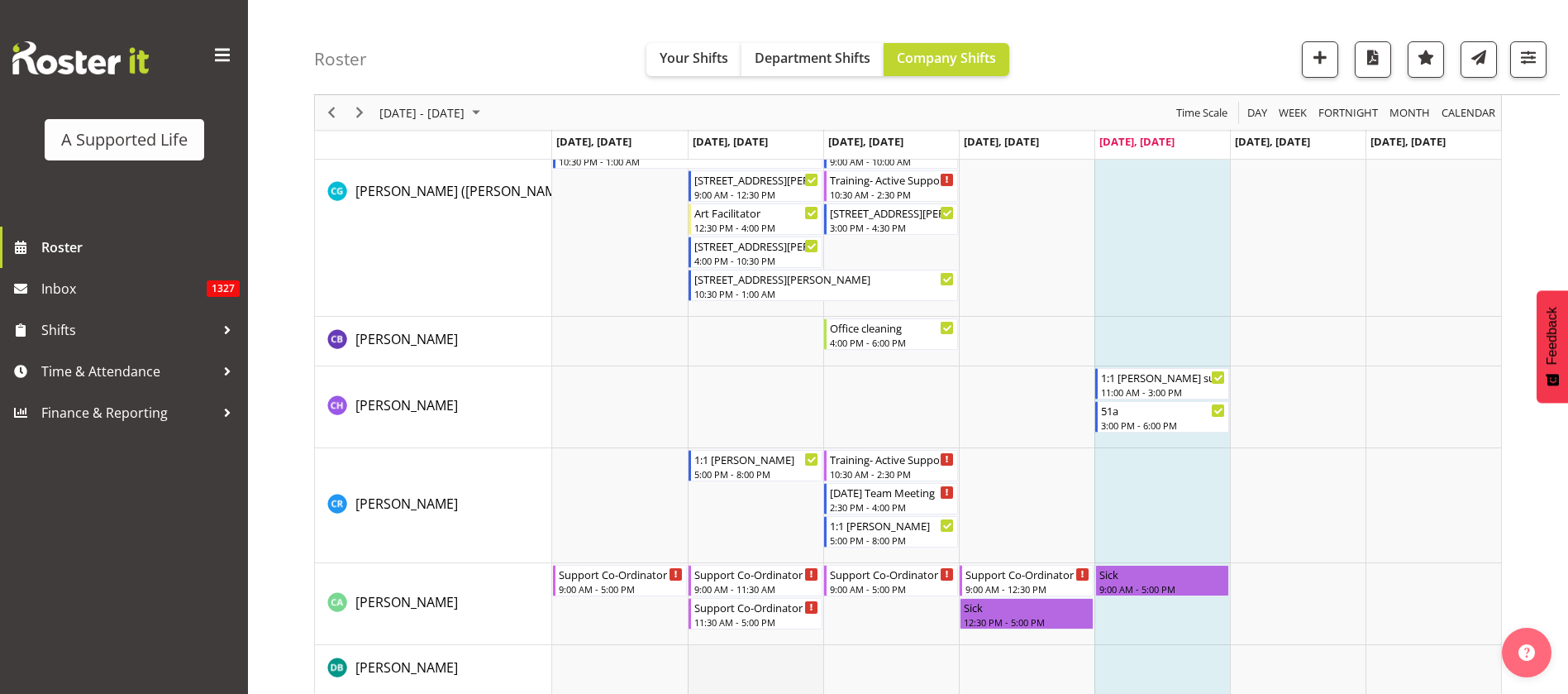
scroll to position [3101, 0]
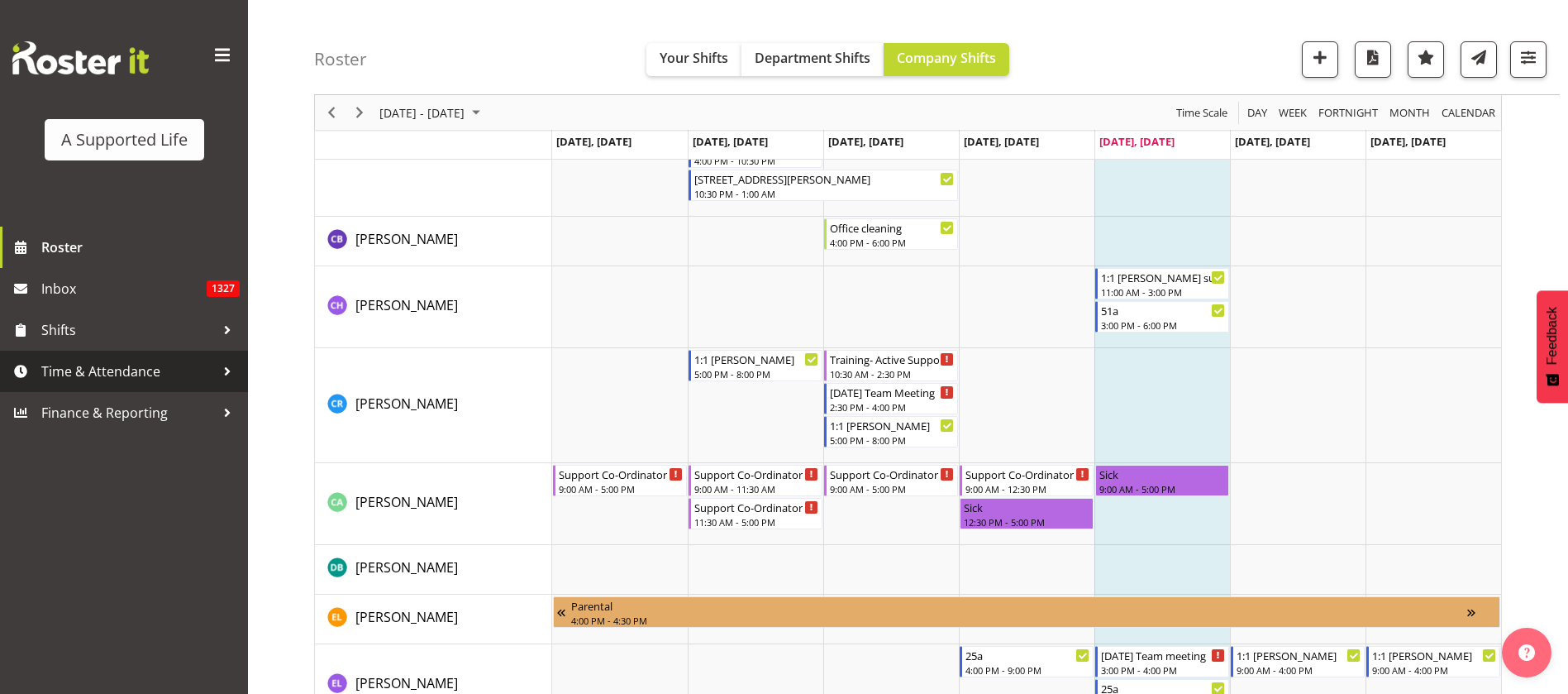
click at [101, 372] on span "Time & Attendance" at bounding box center [128, 371] width 174 height 25
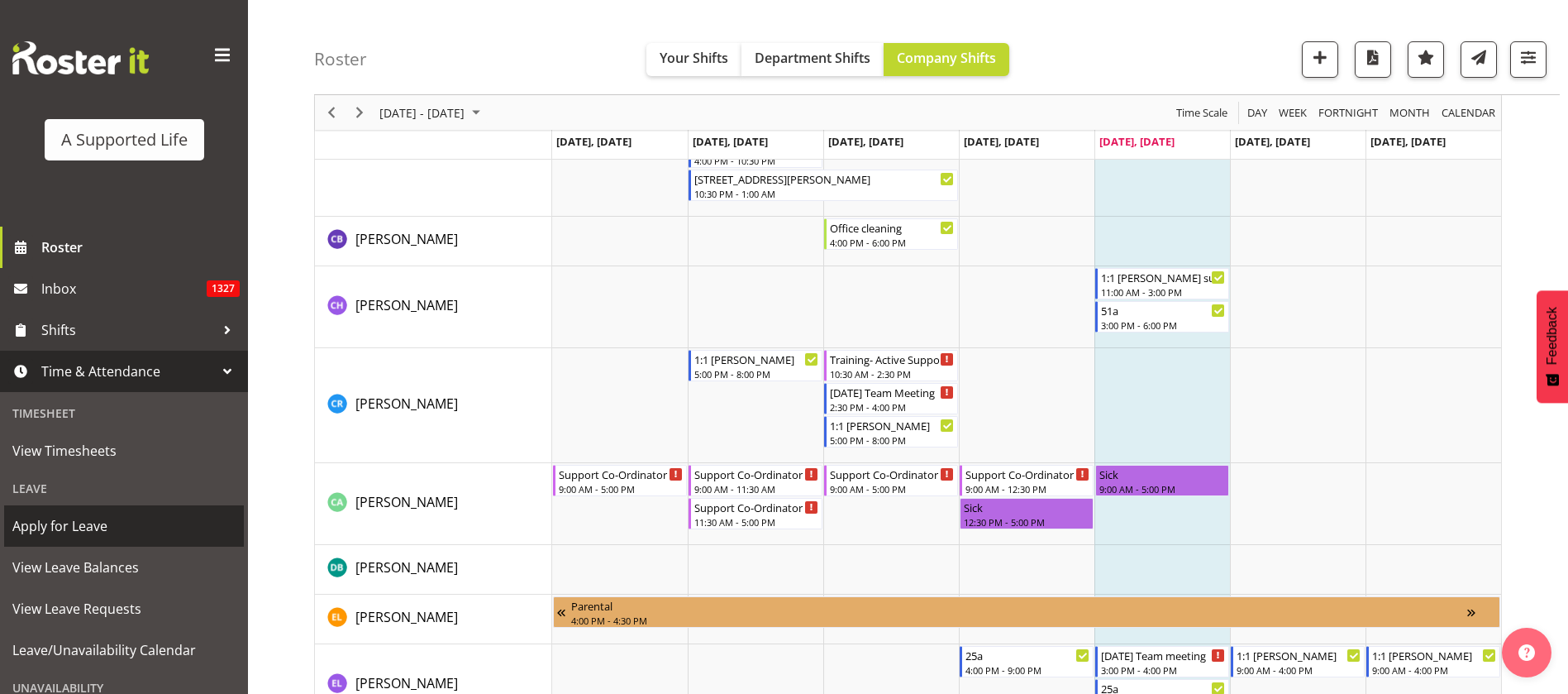
click at [101, 521] on span "Apply for Leave" at bounding box center [124, 525] width 224 height 25
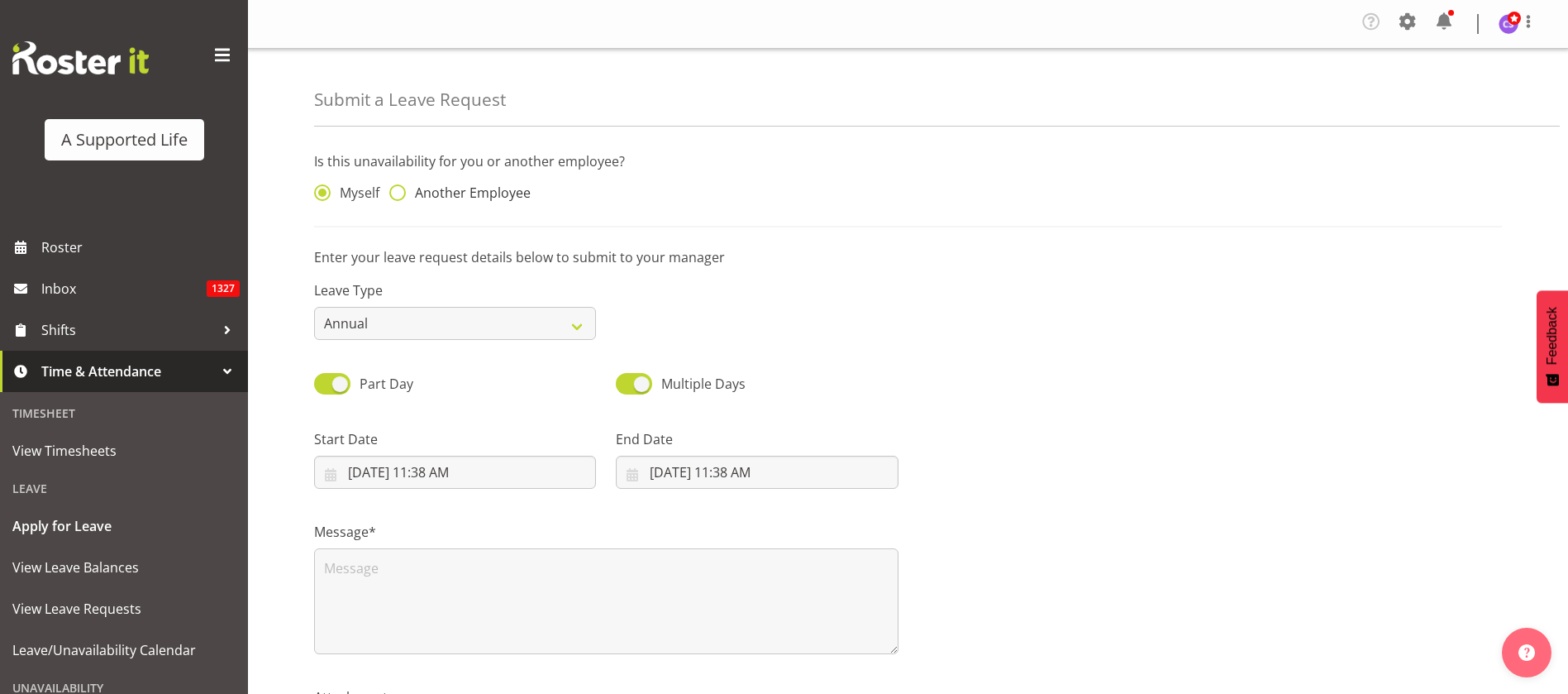
click at [399, 190] on span at bounding box center [397, 192] width 16 height 16
click at [399, 190] on input "Another Employee" at bounding box center [395, 193] width 10 height 10
radio input "true"
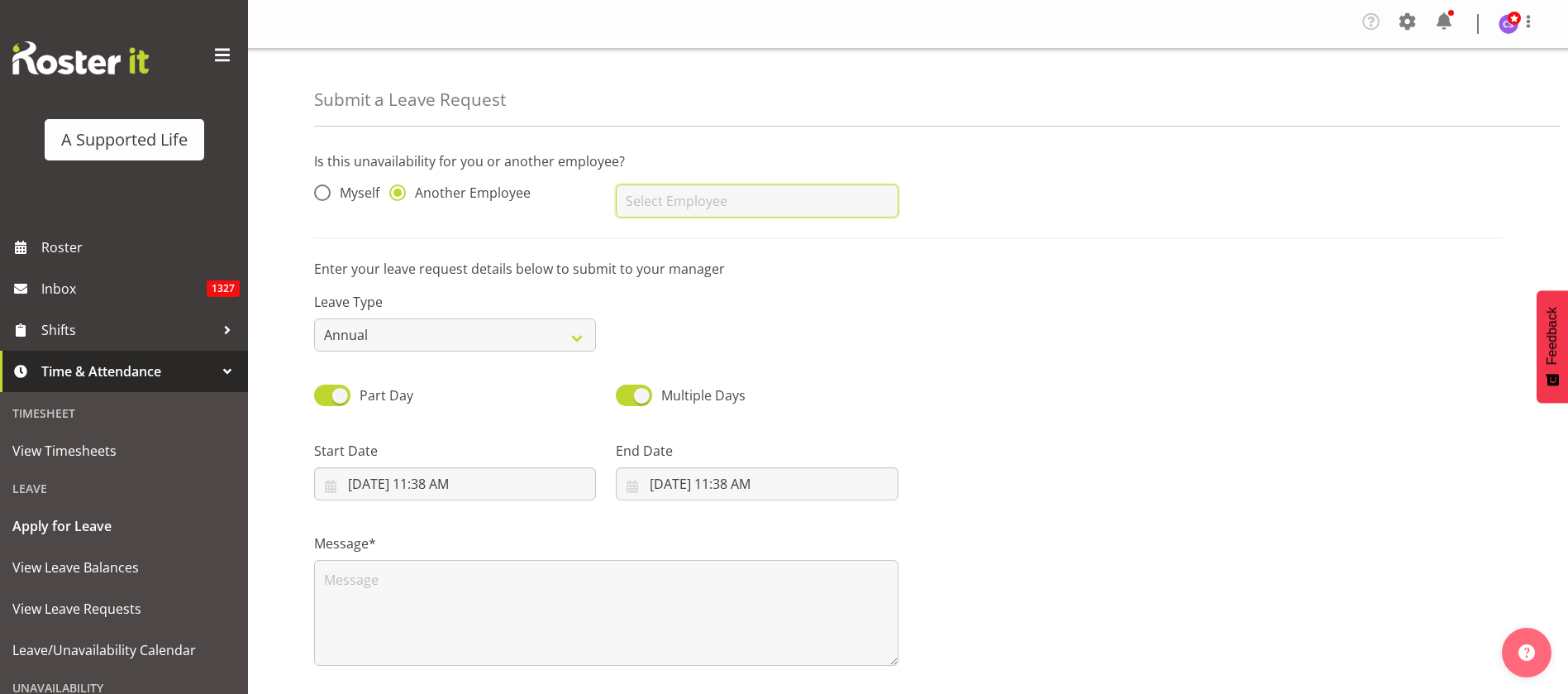
click at [646, 201] on input "text" at bounding box center [756, 200] width 282 height 33
click at [740, 237] on link "[PERSON_NAME]" at bounding box center [756, 242] width 282 height 30
type input "[PERSON_NAME]"
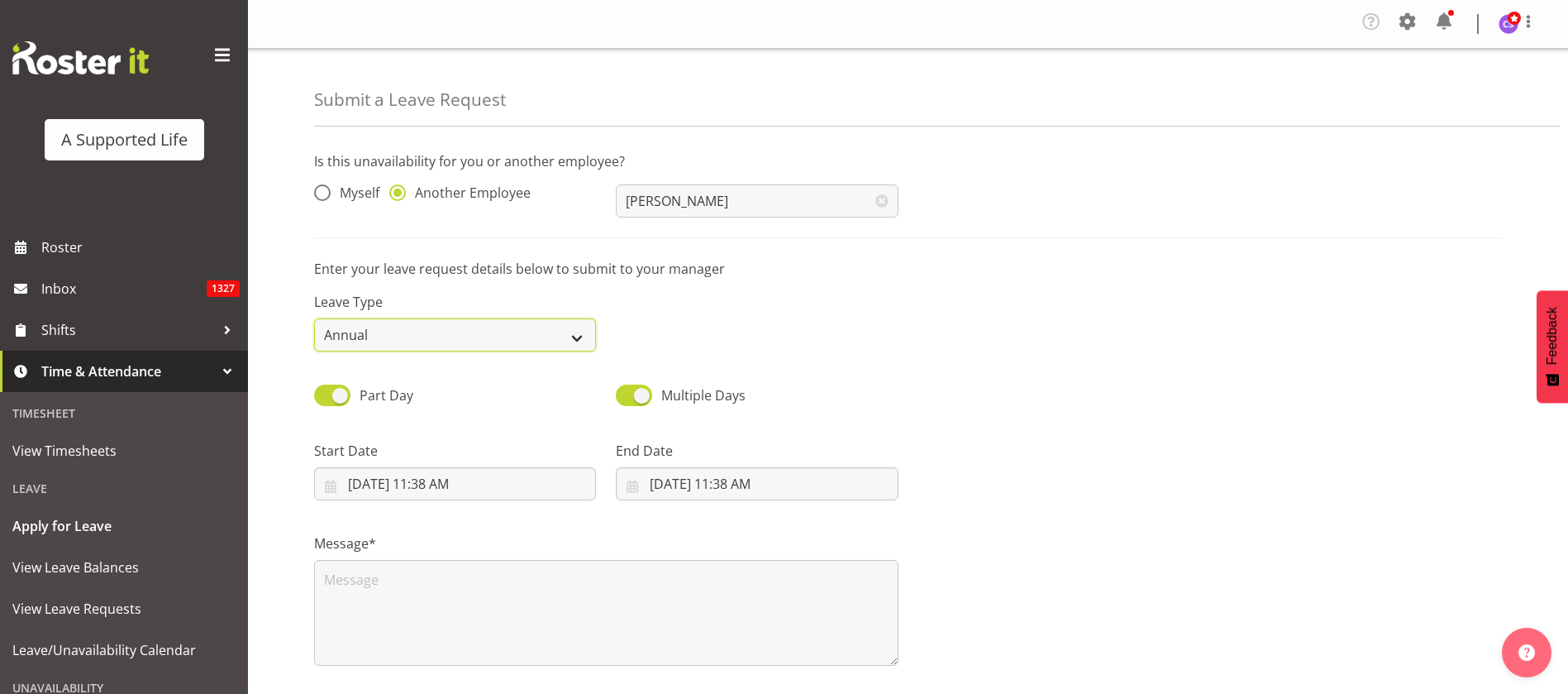
click at [367, 327] on select "Annual Sick Bereavement Domestic Violence Parental Jury Service Day In [GEOGRAP…" at bounding box center [455, 335] width 282 height 33
select select "Sick"
click at [314, 318] on select "Annual Sick Bereavement Domestic Violence Parental Jury Service Day In [GEOGRAP…" at bounding box center [455, 335] width 282 height 33
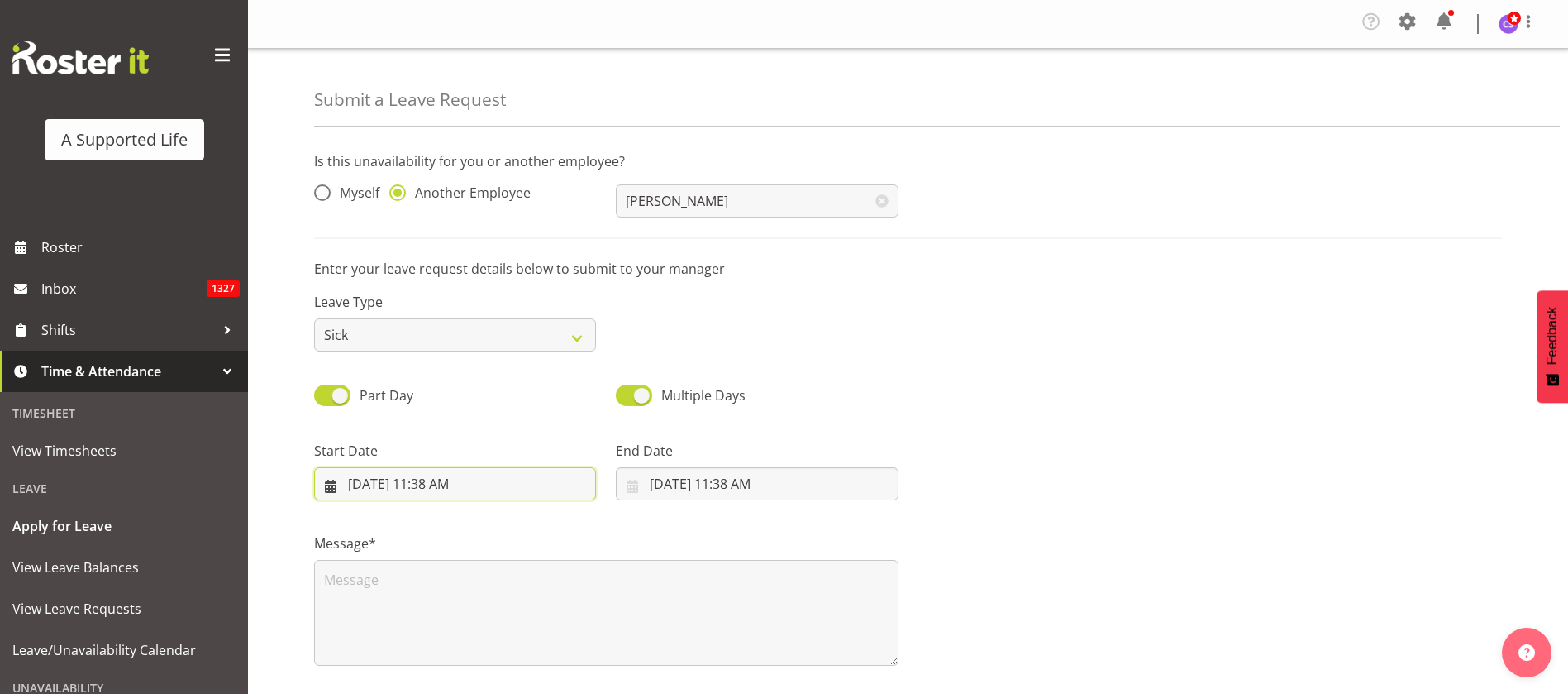
click at [431, 478] on input "[DATE] 11:38 AM" at bounding box center [455, 483] width 282 height 33
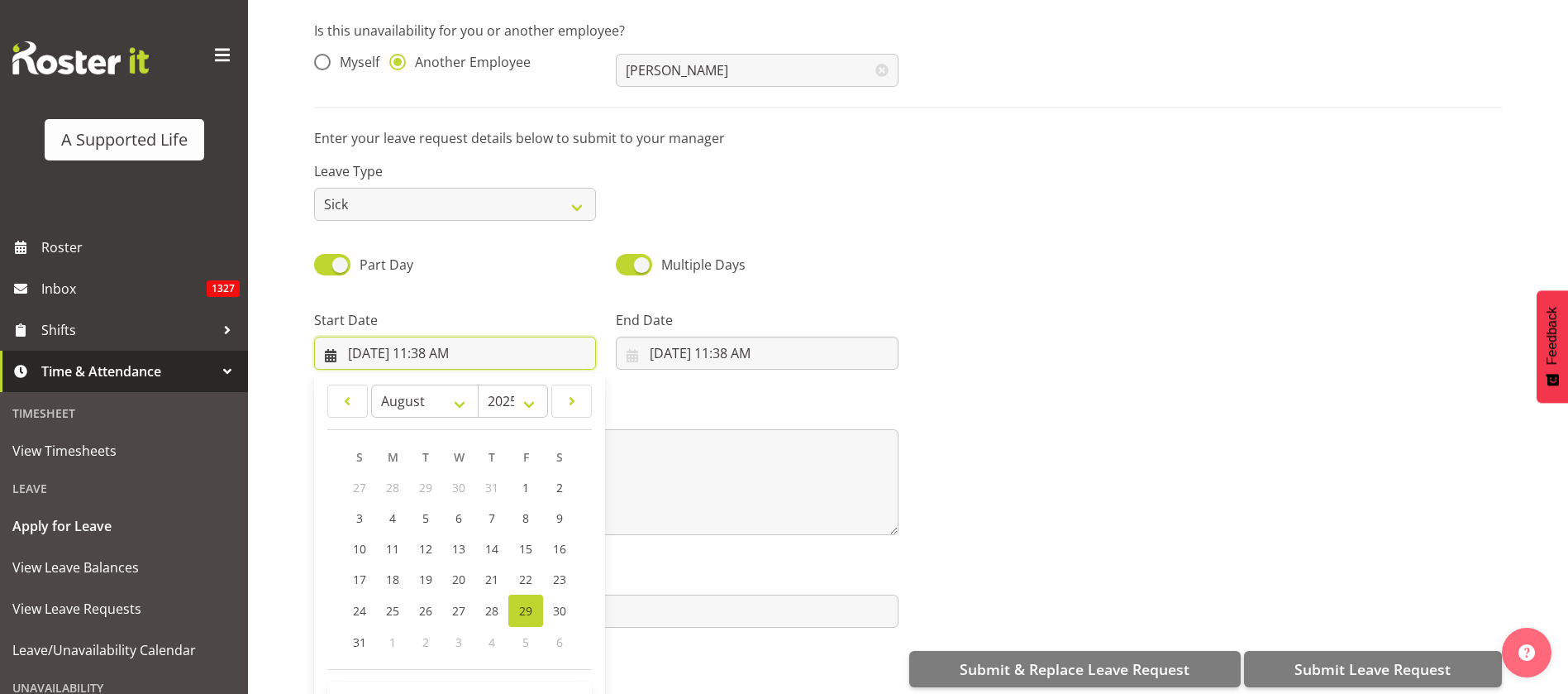
scroll to position [156, 0]
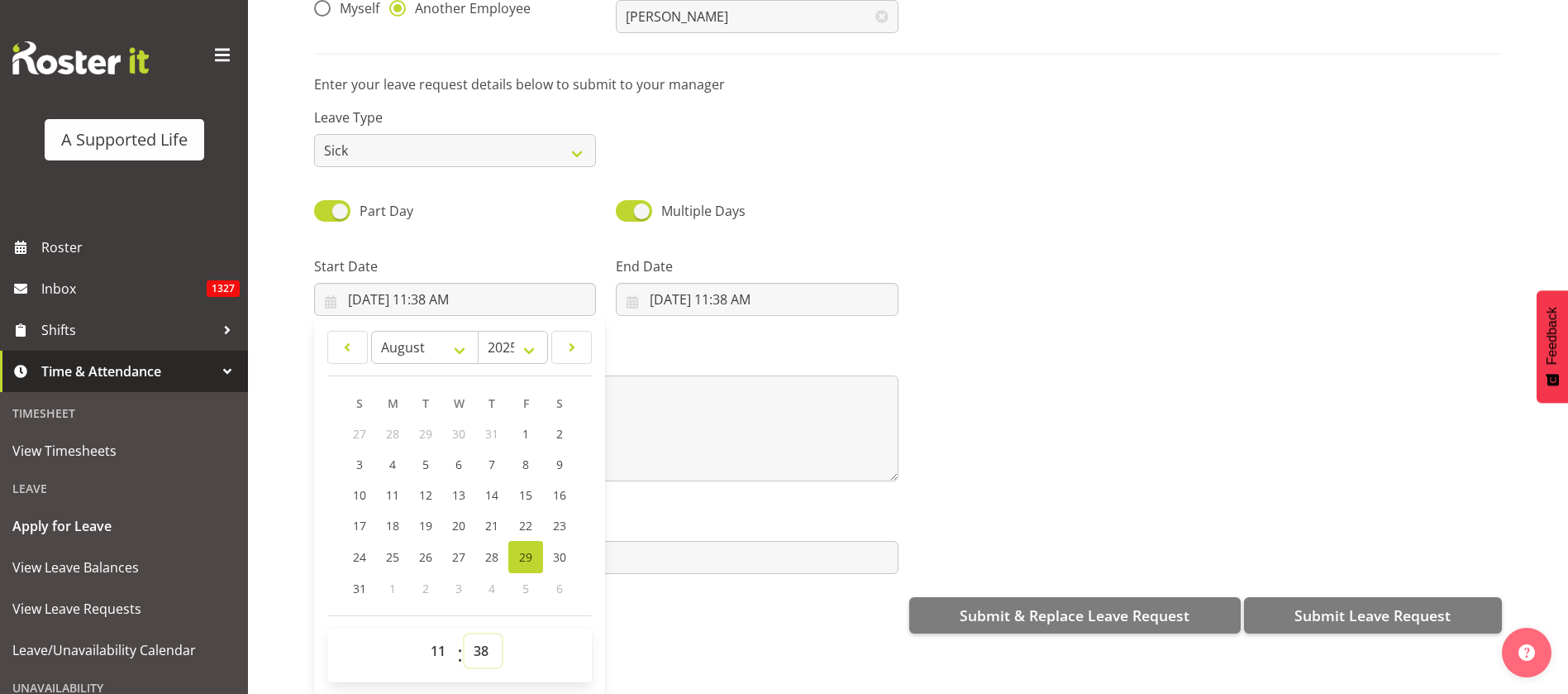
click at [487, 638] on select "00 01 02 03 04 05 06 07 08 09 10 11 12 13 14 15 16 17 18 19 20 21 22 23 24 25 2…" at bounding box center [482, 650] width 37 height 33
select select "30"
click at [464, 634] on select "00 01 02 03 04 05 06 07 08 09 10 11 12 13 14 15 16 17 18 19 20 21 22 23 24 25 2…" at bounding box center [482, 650] width 37 height 33
type input "8/29/2025, 11:30 AM"
click at [719, 283] on input "[DATE] 11:38 AM" at bounding box center [756, 299] width 282 height 33
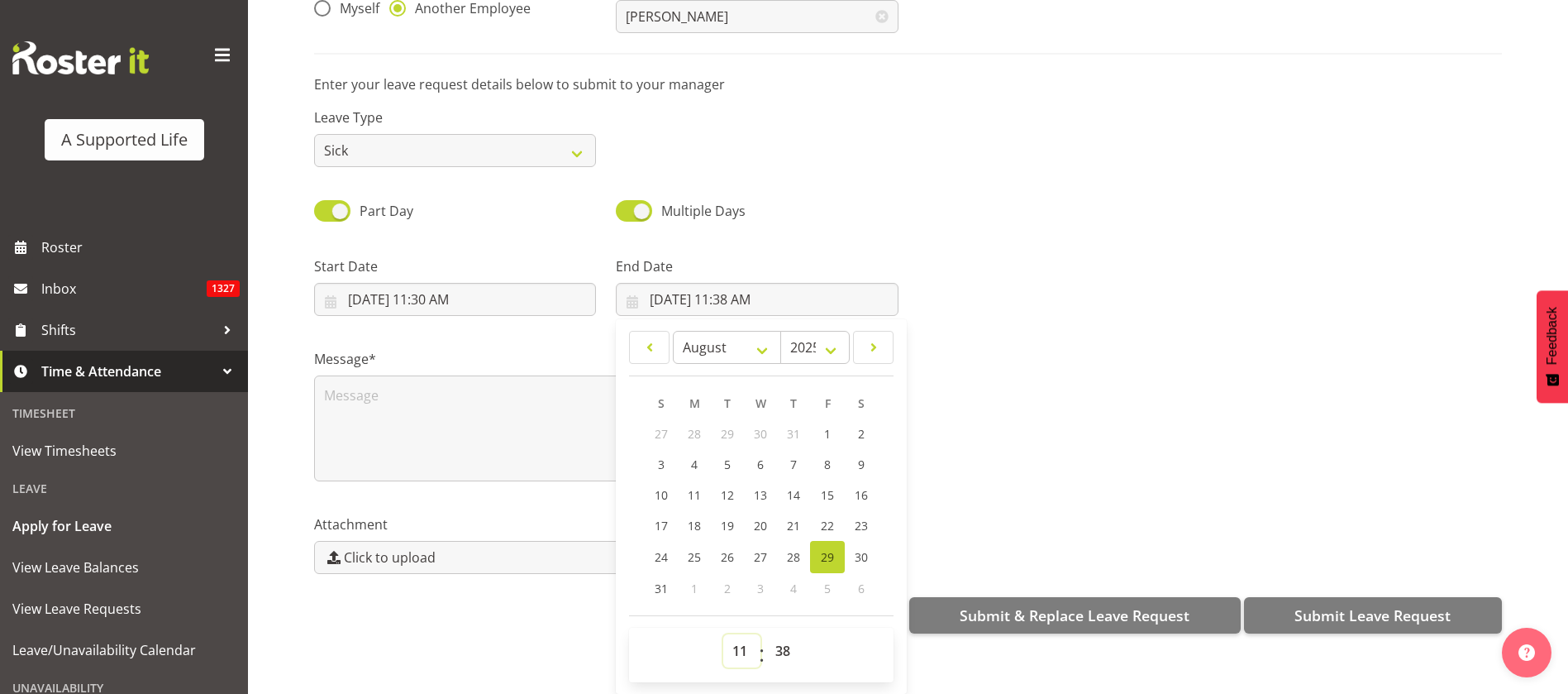
click at [727, 634] on select "00 01 02 03 04 05 06 07 08 09 10 11 12 13 14 15 16 17 18 19 20 21 22 23" at bounding box center [741, 650] width 37 height 33
select select "17"
click at [723, 634] on select "00 01 02 03 04 05 06 07 08 09 10 11 12 13 14 15 16 17 18 19 20 21 22 23" at bounding box center [741, 650] width 37 height 33
type input "[DATE] 5:38 PM"
click at [780, 634] on select "00 01 02 03 04 05 06 07 08 09 10 11 12 13 14 15 16 17 18 19 20 21 22 23 24 25 2…" at bounding box center [784, 650] width 37 height 33
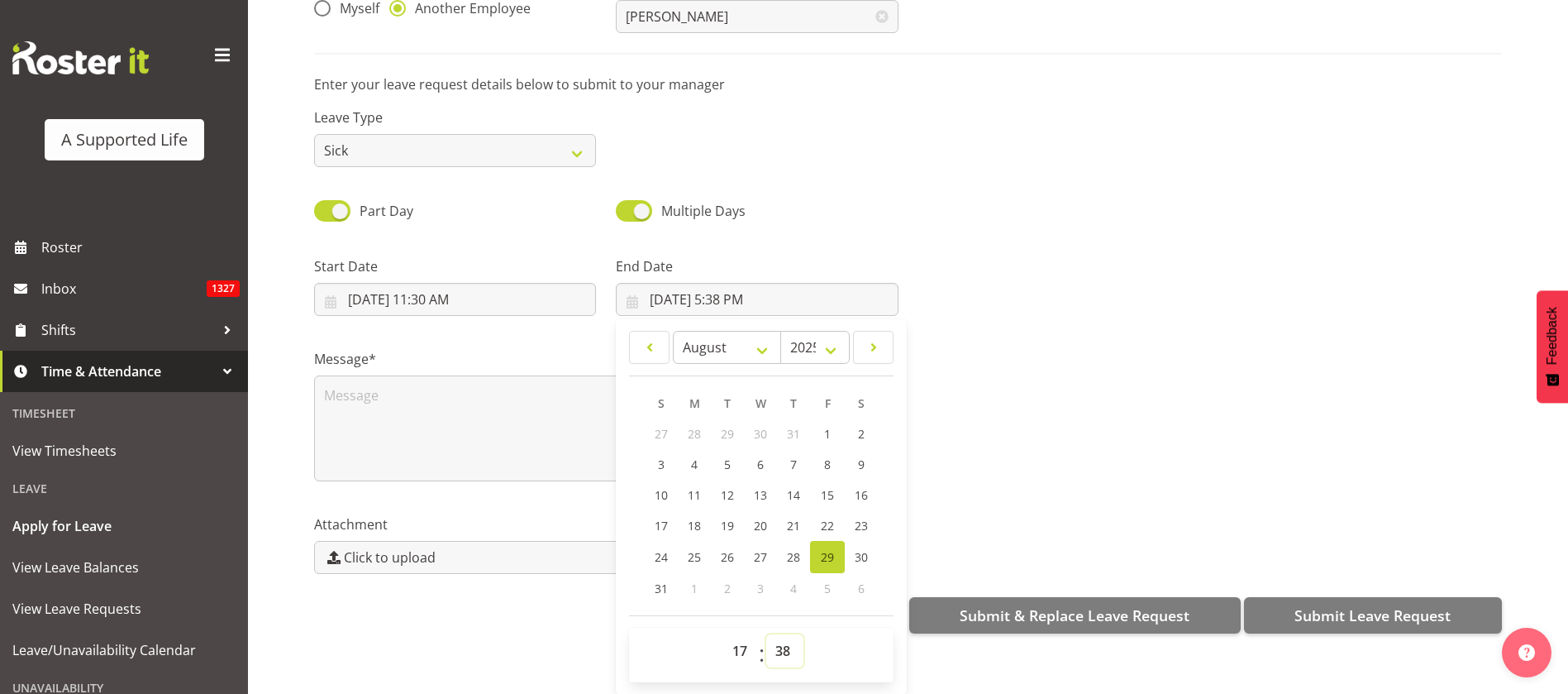
select select "0"
click at [766, 634] on select "00 01 02 03 04 05 06 07 08 09 10 11 12 13 14 15 16 17 18 19 20 21 22 23 24 25 2…" at bounding box center [784, 650] width 37 height 33
type input "[DATE] 5:00 PM"
click at [407, 283] on input "8/29/2025, 11:30 AM" at bounding box center [455, 299] width 282 height 33
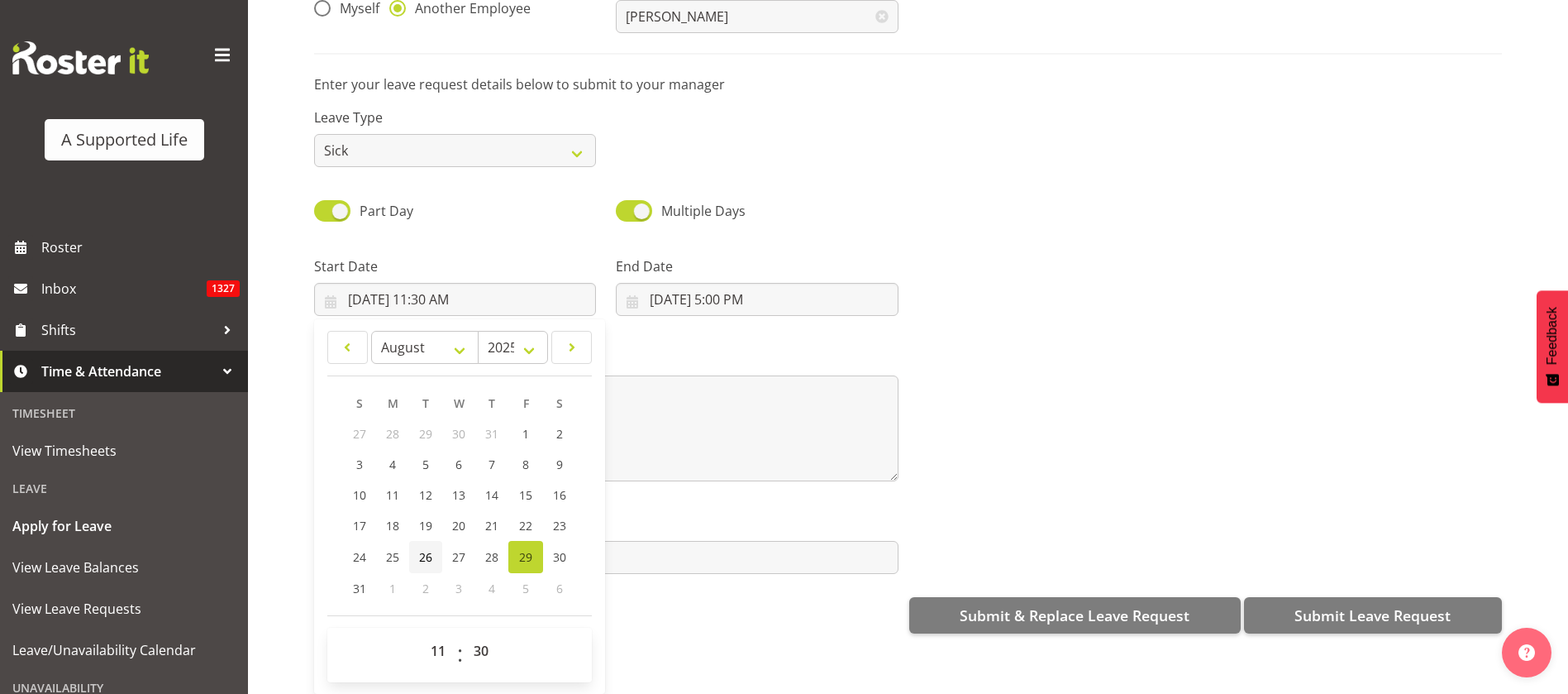
click at [423, 549] on span "26" at bounding box center [425, 556] width 13 height 15
type input "8/26/2025, 11:30 AM"
click at [716, 283] on input "[DATE] 5:00 PM" at bounding box center [756, 299] width 282 height 33
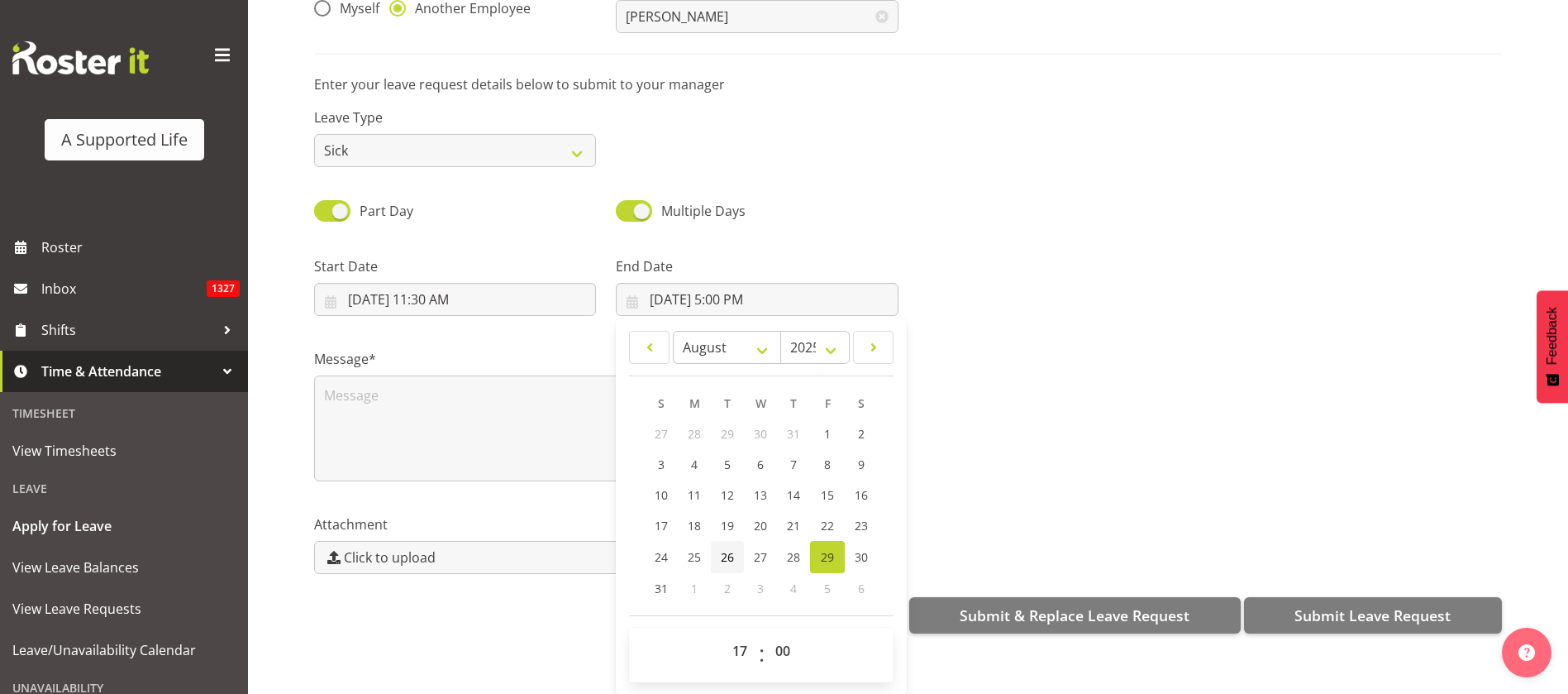
click at [721, 541] on link "26" at bounding box center [727, 556] width 33 height 32
type input "8/26/2025, 5:00 PM"
drag, startPoint x: 406, startPoint y: 407, endPoint x: 416, endPoint y: 403, distance: 10.8
click at [405, 406] on textarea at bounding box center [606, 428] width 585 height 106
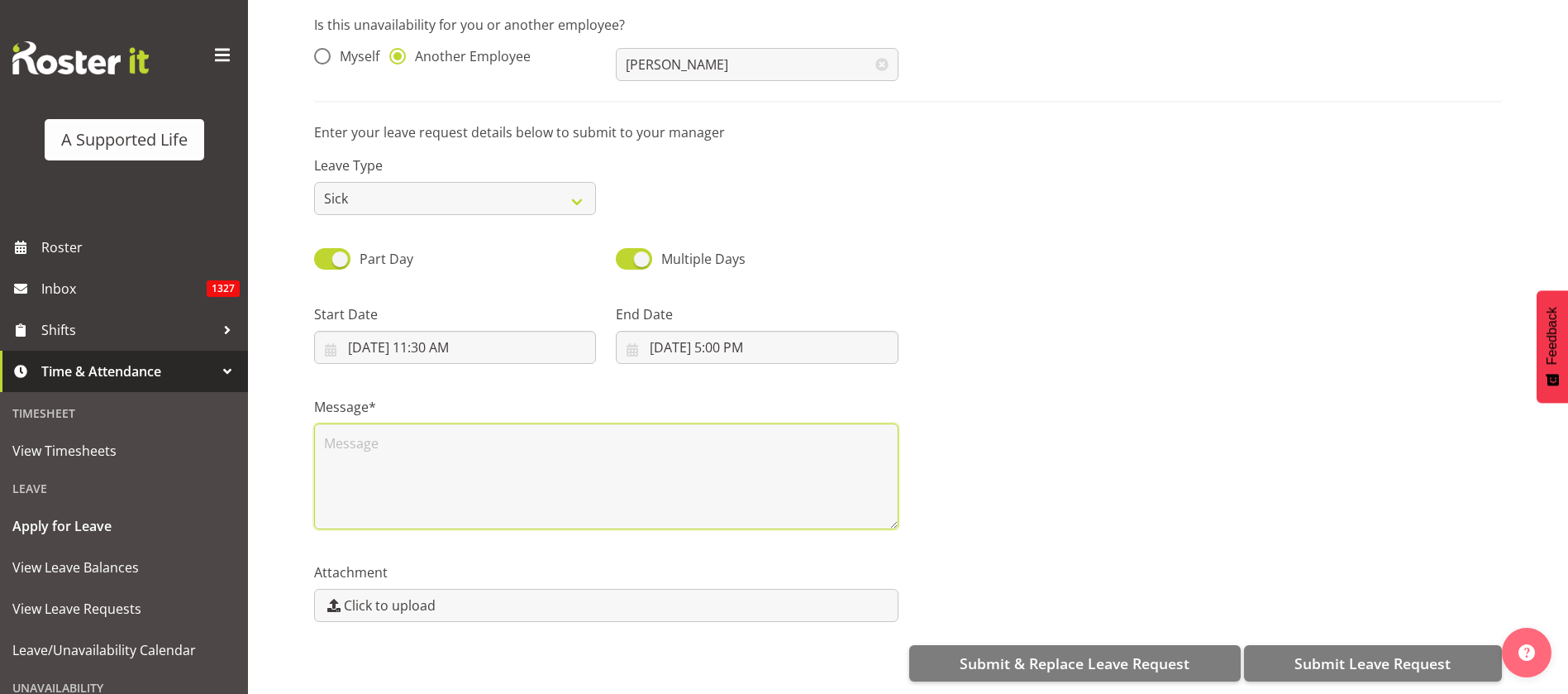
scroll to position [0, 0]
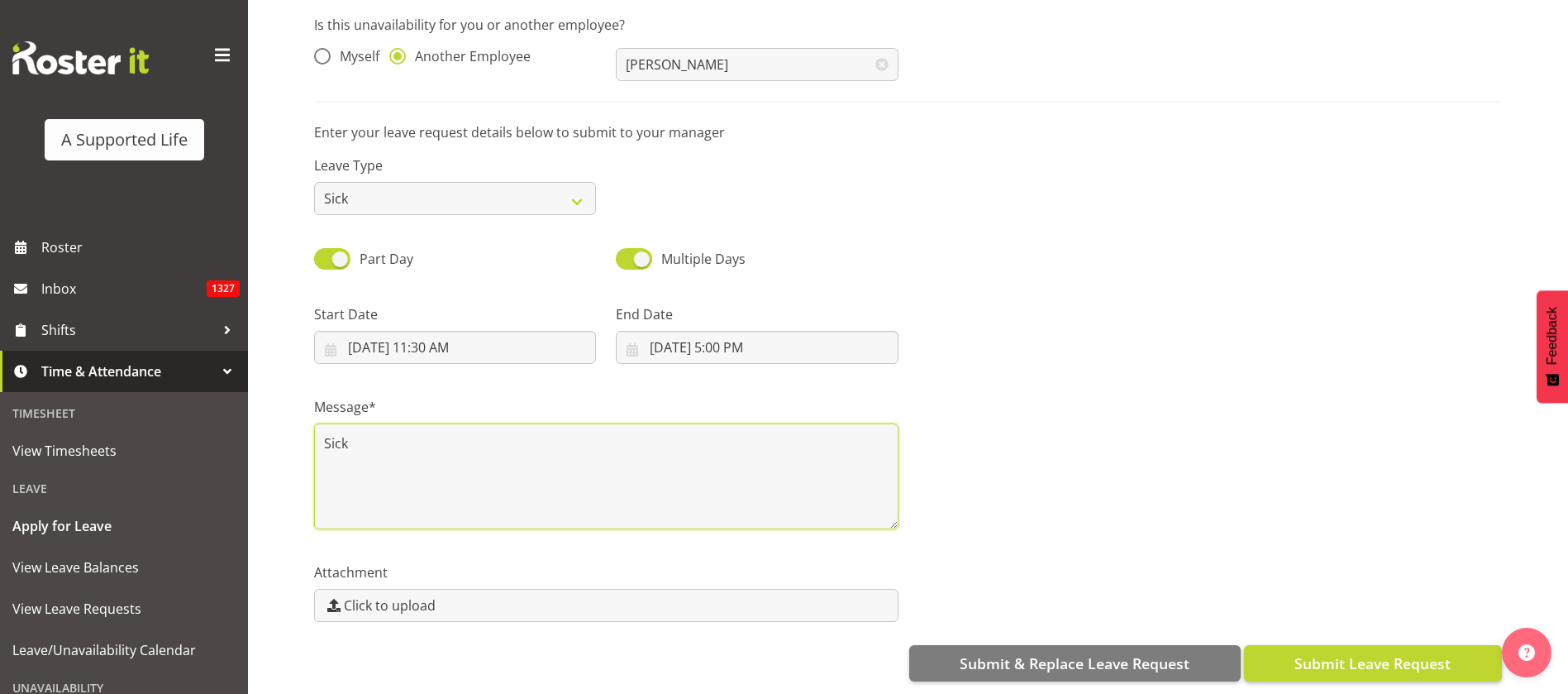
type textarea "Sick"
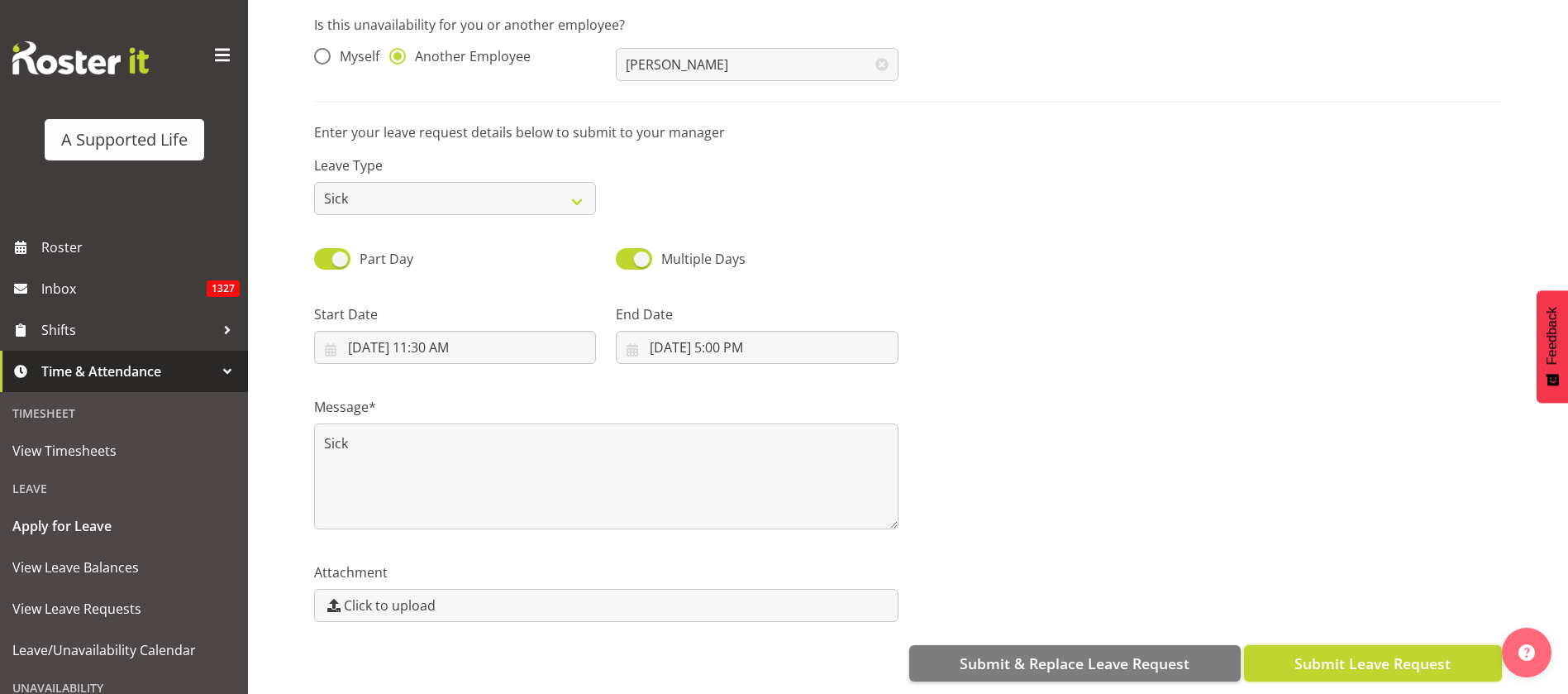
click at [1409, 654] on span "Submit Leave Request" at bounding box center [1373, 663] width 156 height 21
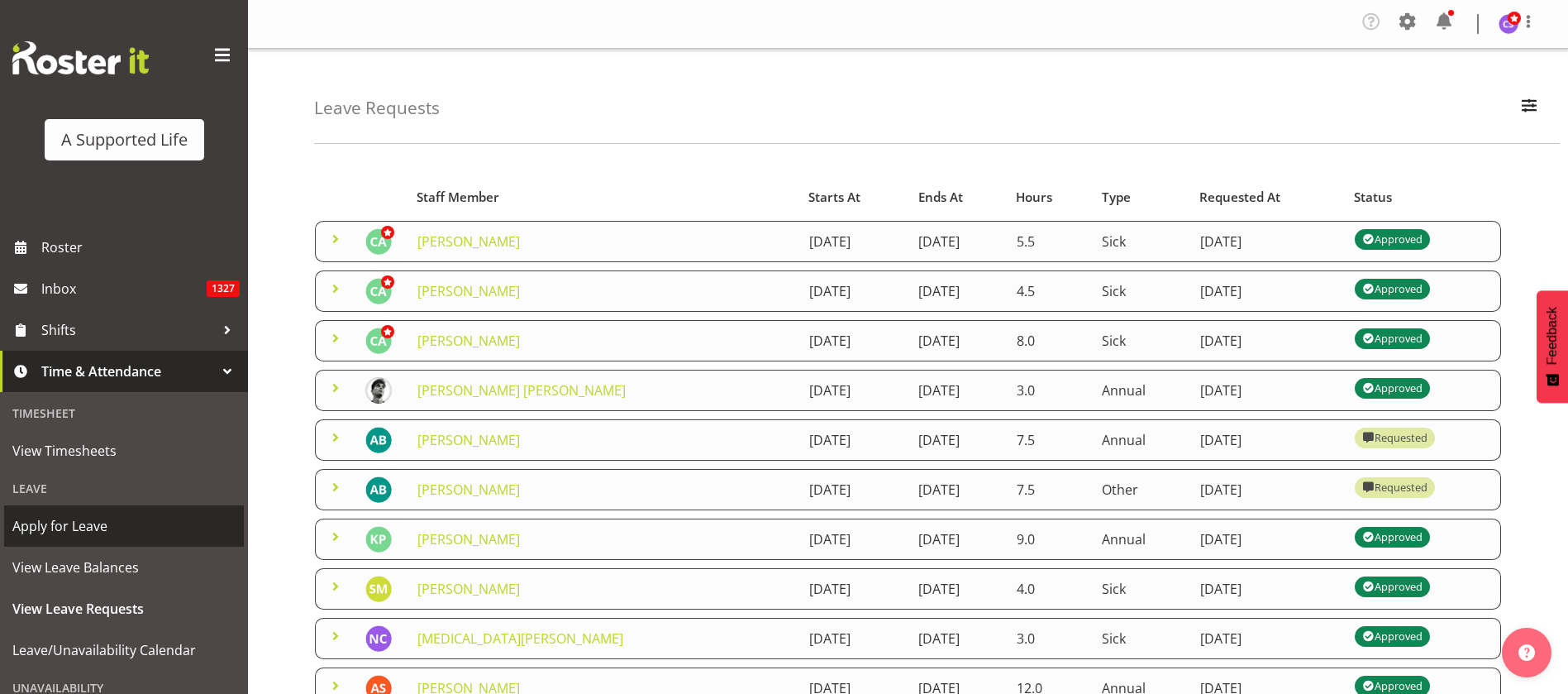
click at [88, 520] on span "Apply for Leave" at bounding box center [124, 525] width 224 height 25
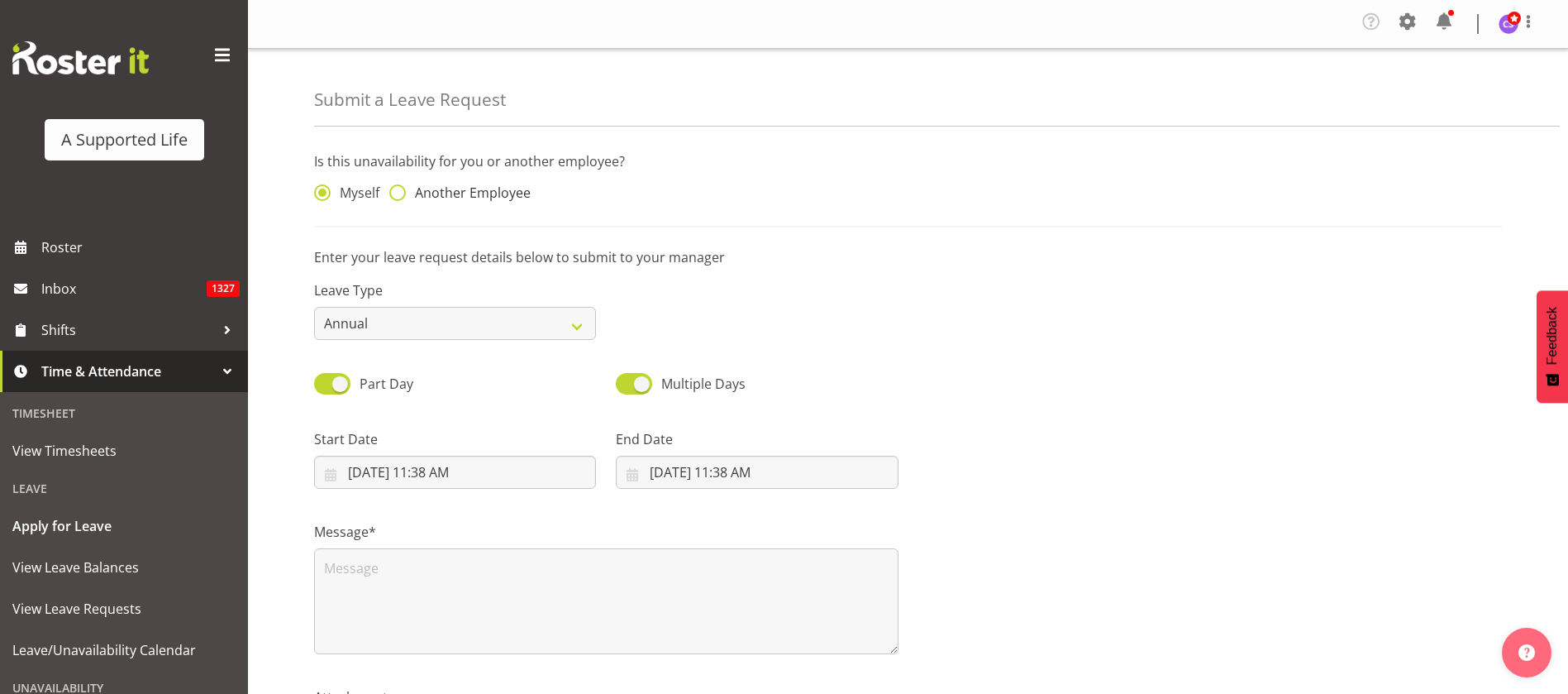
drag, startPoint x: 405, startPoint y: 193, endPoint x: 477, endPoint y: 187, distance: 72.2
click at [404, 193] on span at bounding box center [397, 192] width 16 height 16
click at [400, 193] on input "Another Employee" at bounding box center [395, 193] width 10 height 10
radio input "true"
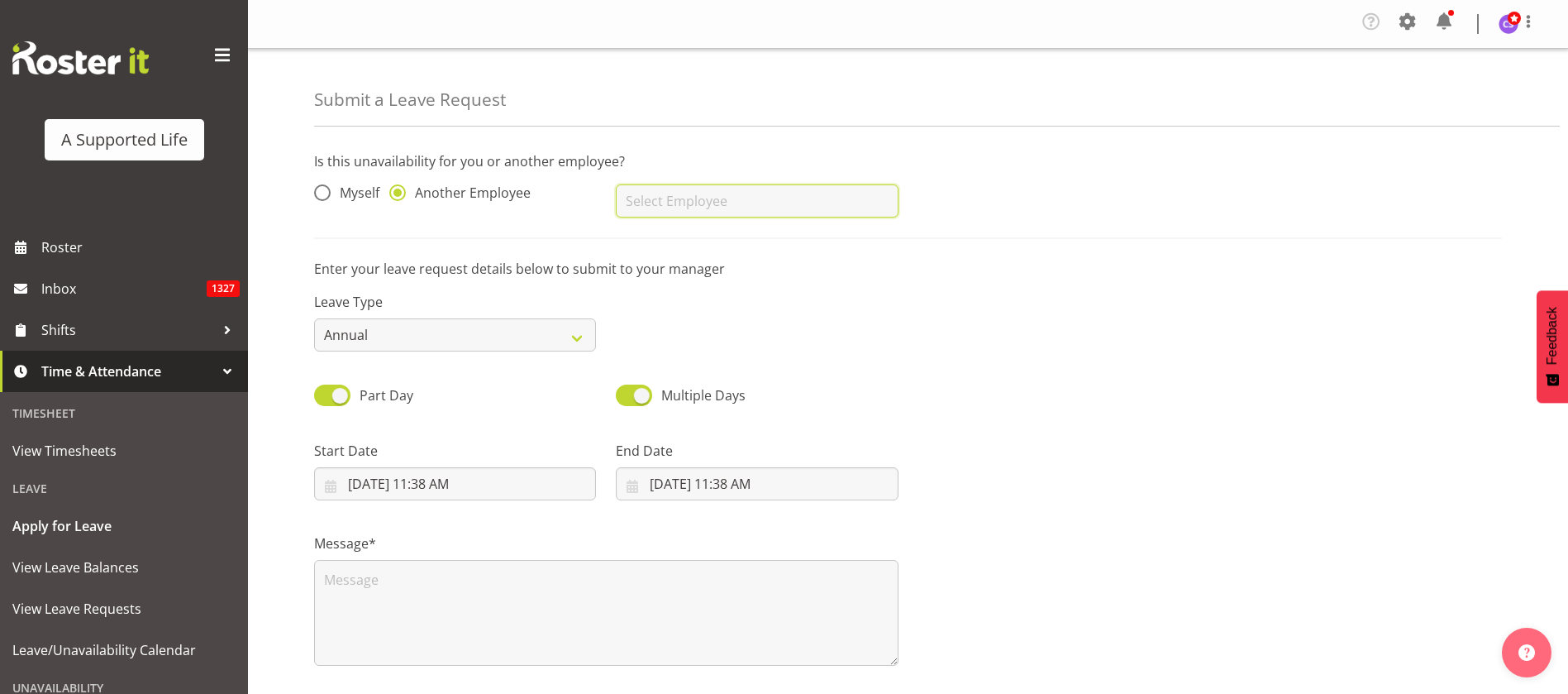
click at [689, 206] on input "text" at bounding box center [756, 200] width 282 height 33
drag, startPoint x: 727, startPoint y: 233, endPoint x: 573, endPoint y: 293, distance: 165.3
click at [727, 234] on span "[PERSON_NAME]" at bounding box center [680, 242] width 102 height 18
type input "[PERSON_NAME]"
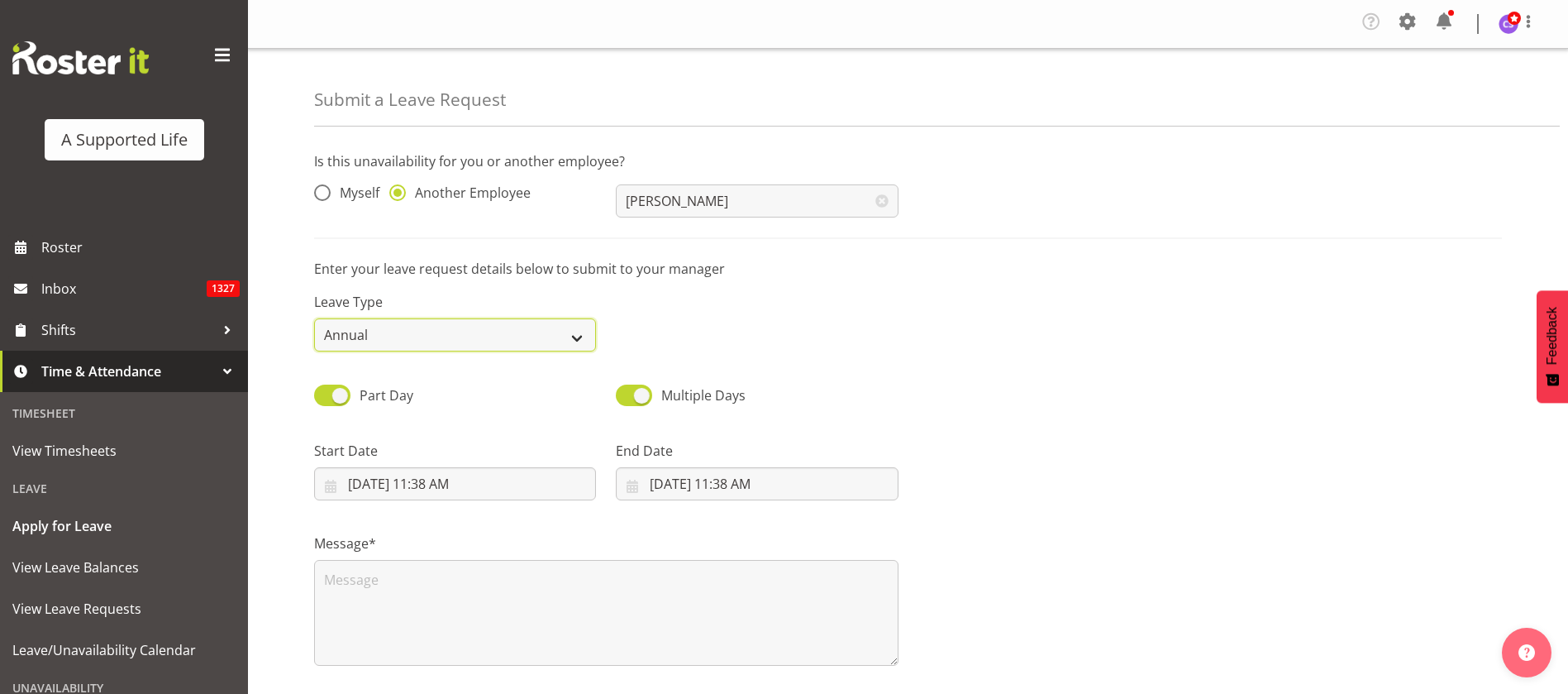
click at [547, 329] on select "Annual Sick Bereavement Domestic Violence Parental Jury Service Day In [GEOGRAP…" at bounding box center [455, 335] width 282 height 33
select select "Sick"
click at [314, 318] on select "Annual Sick Bereavement Domestic Violence Parental Jury Service Day In [GEOGRAP…" at bounding box center [455, 335] width 282 height 33
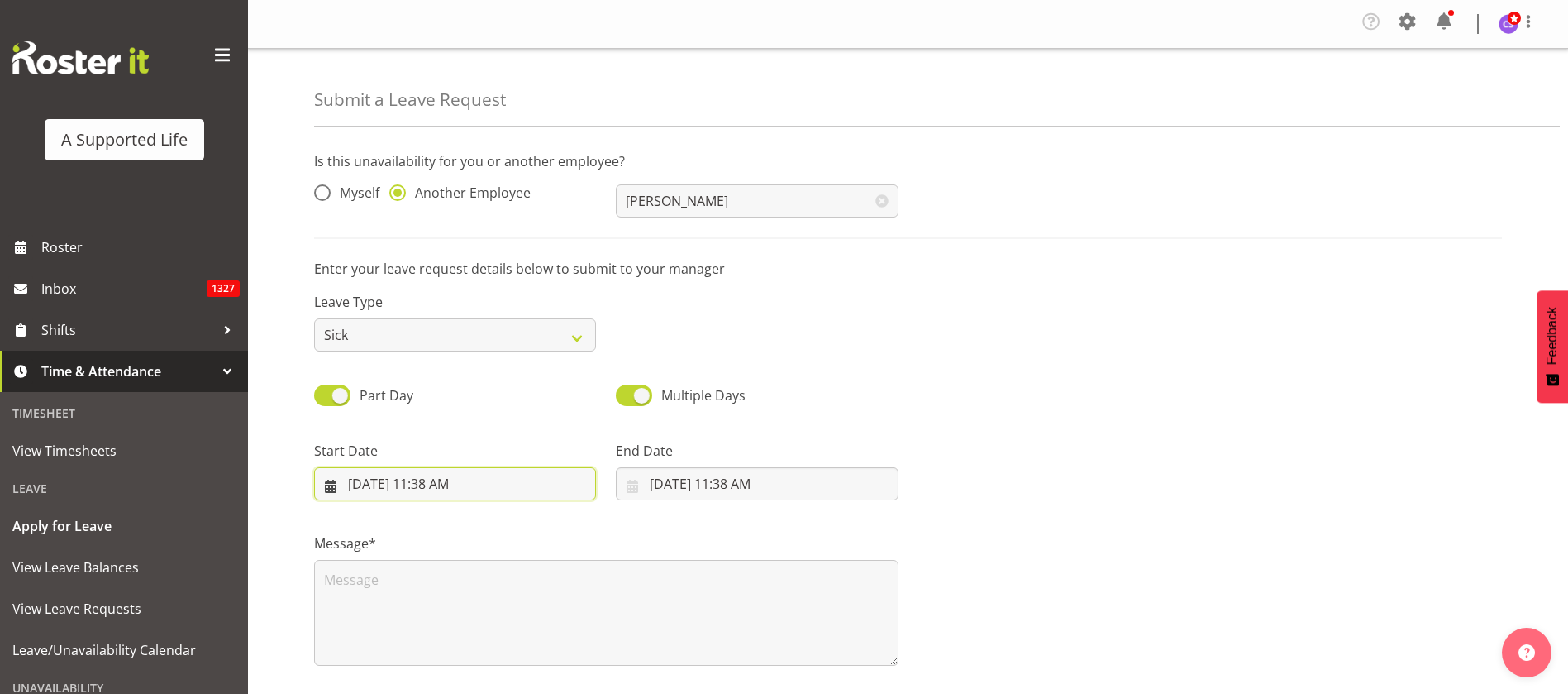
click at [462, 478] on input "[DATE] 11:38 AM" at bounding box center [455, 483] width 282 height 33
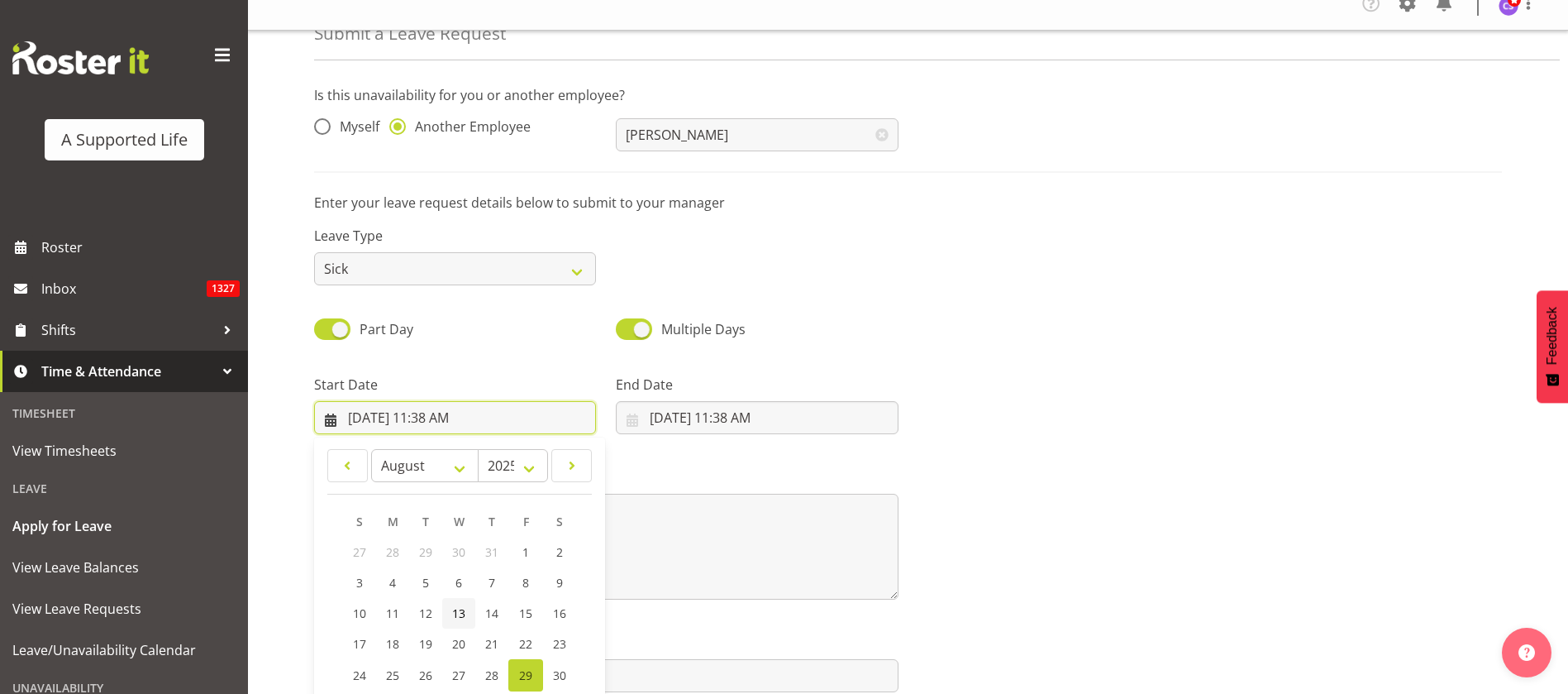
scroll to position [156, 0]
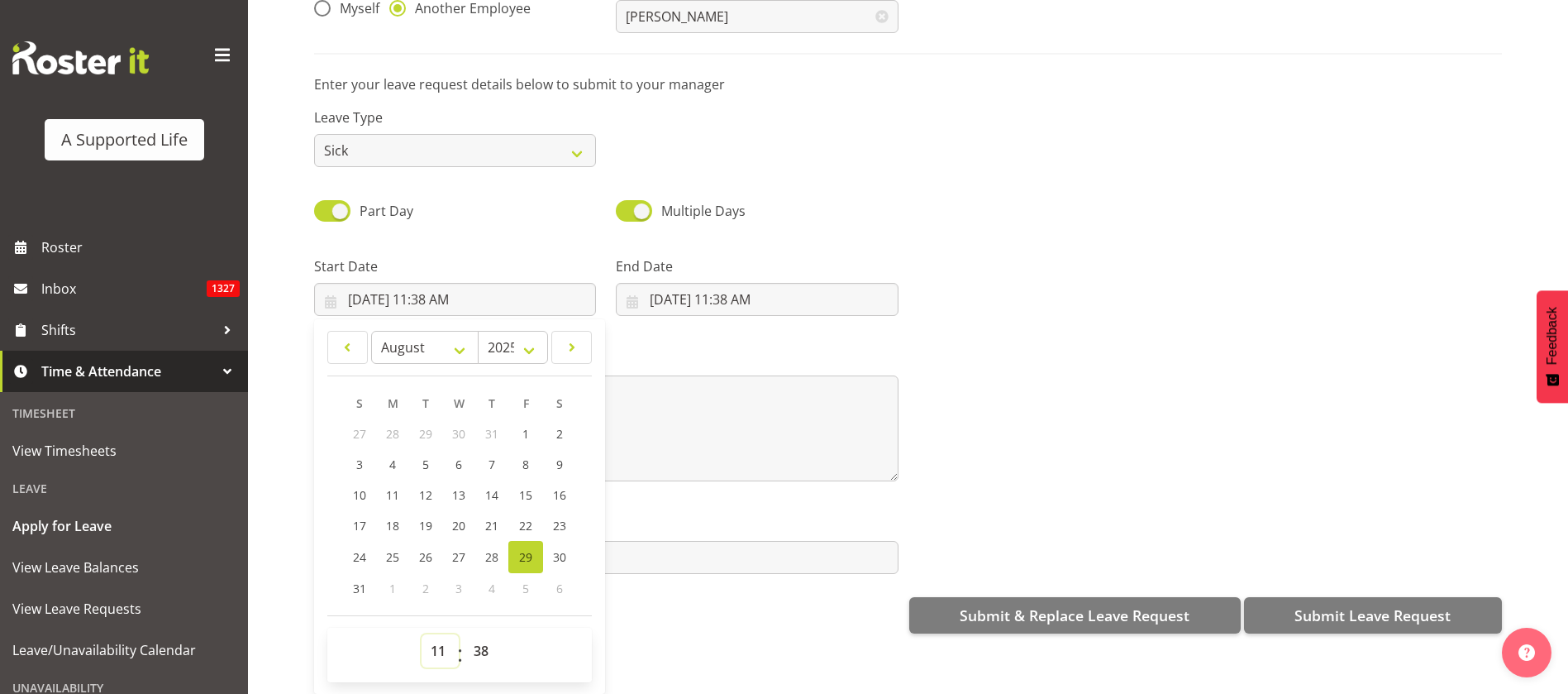
click at [440, 634] on select "00 01 02 03 04 05 06 07 08 09 10 11 12 13 14 15 16 17 18 19 20 21 22 23" at bounding box center [439, 650] width 37 height 33
select select "10"
click at [421, 634] on select "00 01 02 03 04 05 06 07 08 09 10 11 12 13 14 15 16 17 18 19 20 21 22 23" at bounding box center [439, 650] width 37 height 33
type input "[DATE] 10:38 AM"
drag, startPoint x: 480, startPoint y: 634, endPoint x: 493, endPoint y: 616, distance: 22.2
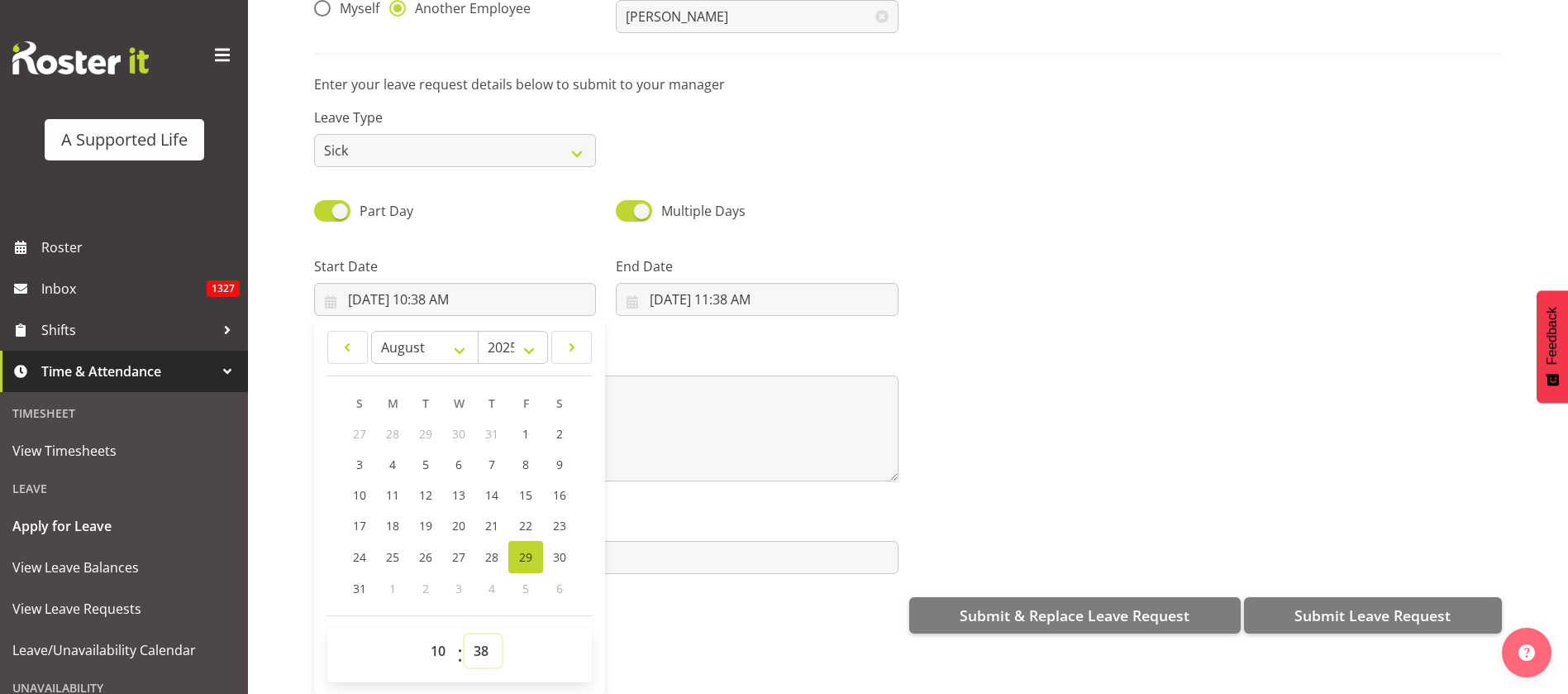
click at [480, 634] on select "00 01 02 03 04 05 06 07 08 09 10 11 12 13 14 15 16 17 18 19 20 21 22 23 24 25 2…" at bounding box center [482, 650] width 37 height 33
select select "0"
click at [464, 634] on select "00 01 02 03 04 05 06 07 08 09 10 11 12 13 14 15 16 17 18 19 20 21 22 23 24 25 2…" at bounding box center [482, 650] width 37 height 33
type input "[DATE] 10:00 AM"
click at [779, 283] on input "[DATE] 11:38 AM" at bounding box center [756, 299] width 282 height 33
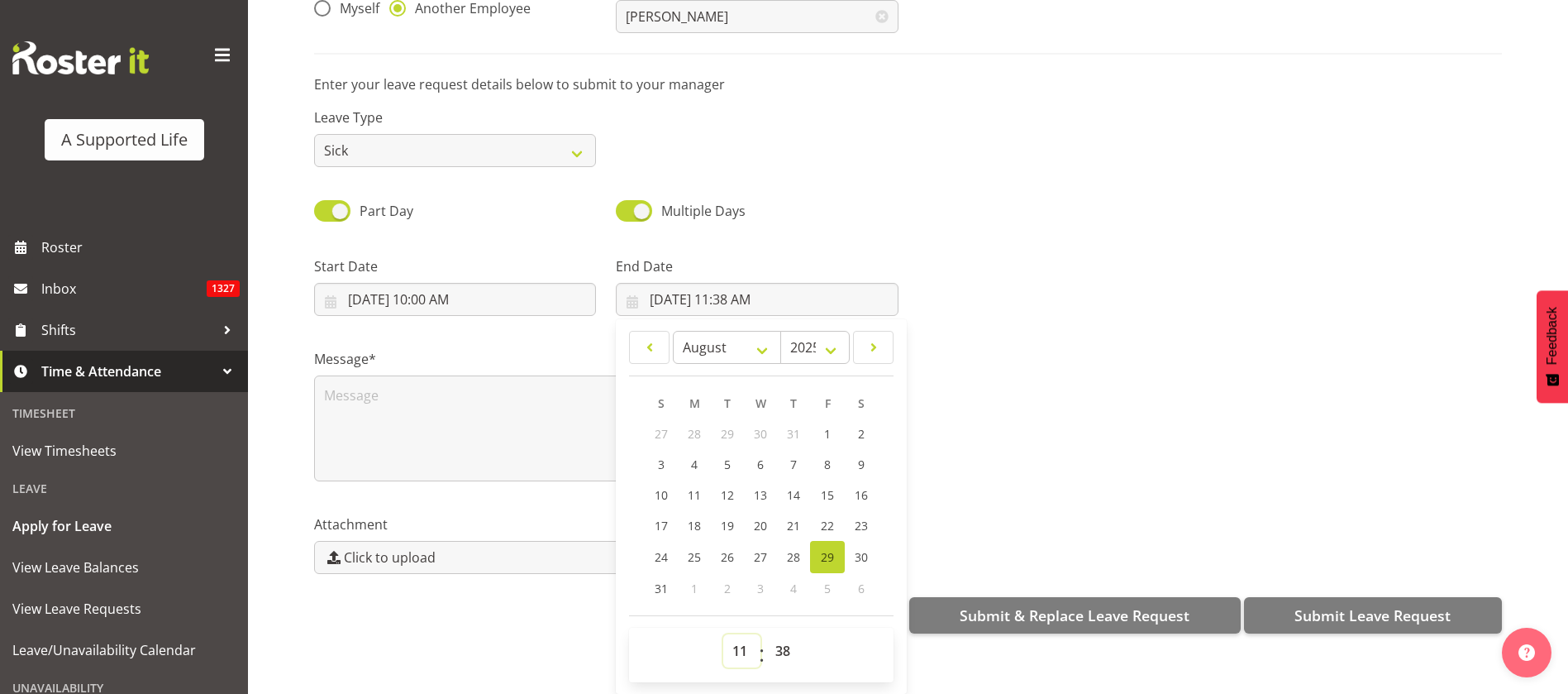
click at [734, 640] on select "00 01 02 03 04 05 06 07 08 09 10 11 12 13 14 15 16 17 18 19 20 21 22 23" at bounding box center [741, 650] width 37 height 33
select select "17"
click at [723, 634] on select "00 01 02 03 04 05 06 07 08 09 10 11 12 13 14 15 16 17 18 19 20 21 22 23" at bounding box center [741, 650] width 37 height 33
type input "[DATE] 5:38 PM"
drag, startPoint x: 779, startPoint y: 630, endPoint x: 792, endPoint y: 617, distance: 18.4
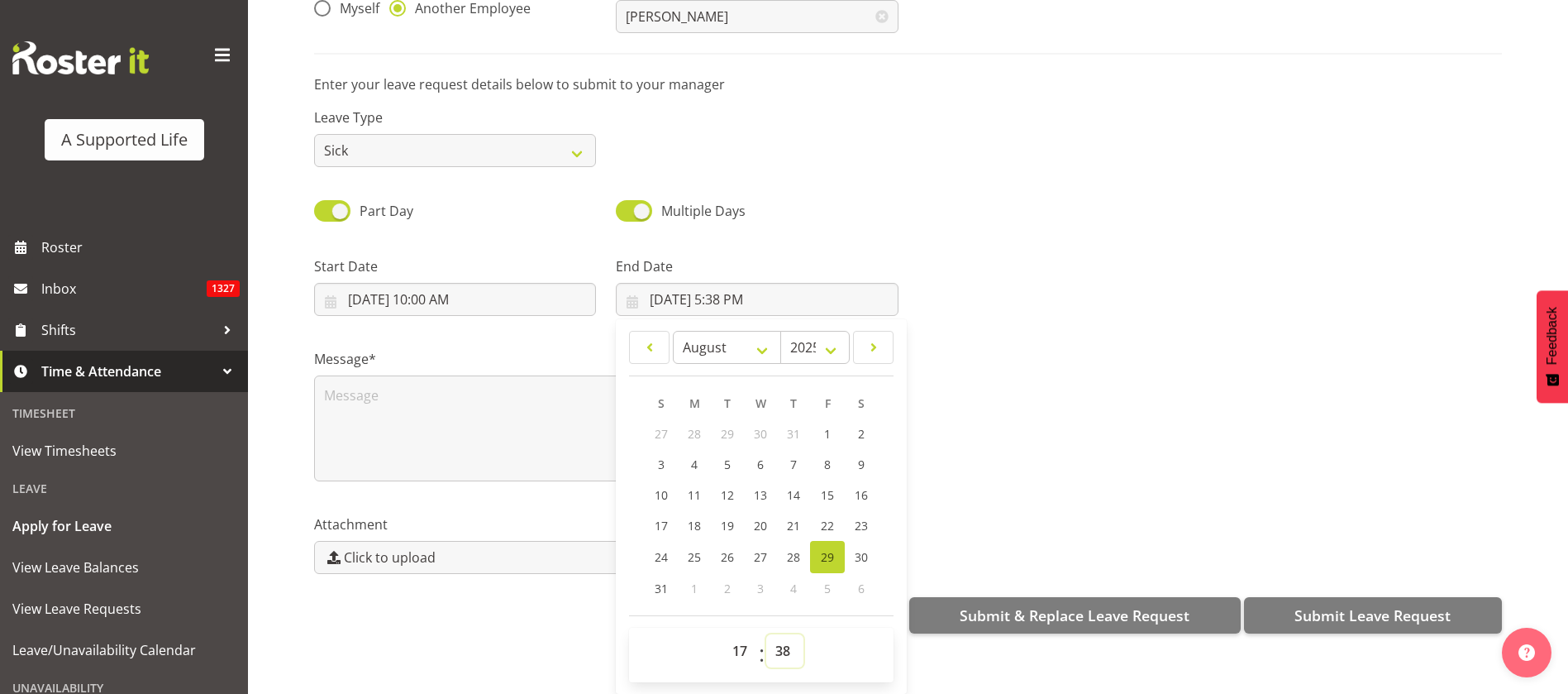
click at [779, 634] on select "00 01 02 03 04 05 06 07 08 09 10 11 12 13 14 15 16 17 18 19 20 21 22 23 24 25 2…" at bounding box center [784, 650] width 37 height 33
select select "0"
click at [766, 634] on select "00 01 02 03 04 05 06 07 08 09 10 11 12 13 14 15 16 17 18 19 20 21 22 23 24 25 2…" at bounding box center [784, 650] width 37 height 33
type input "[DATE] 5:00 PM"
click at [434, 390] on textarea at bounding box center [606, 428] width 585 height 106
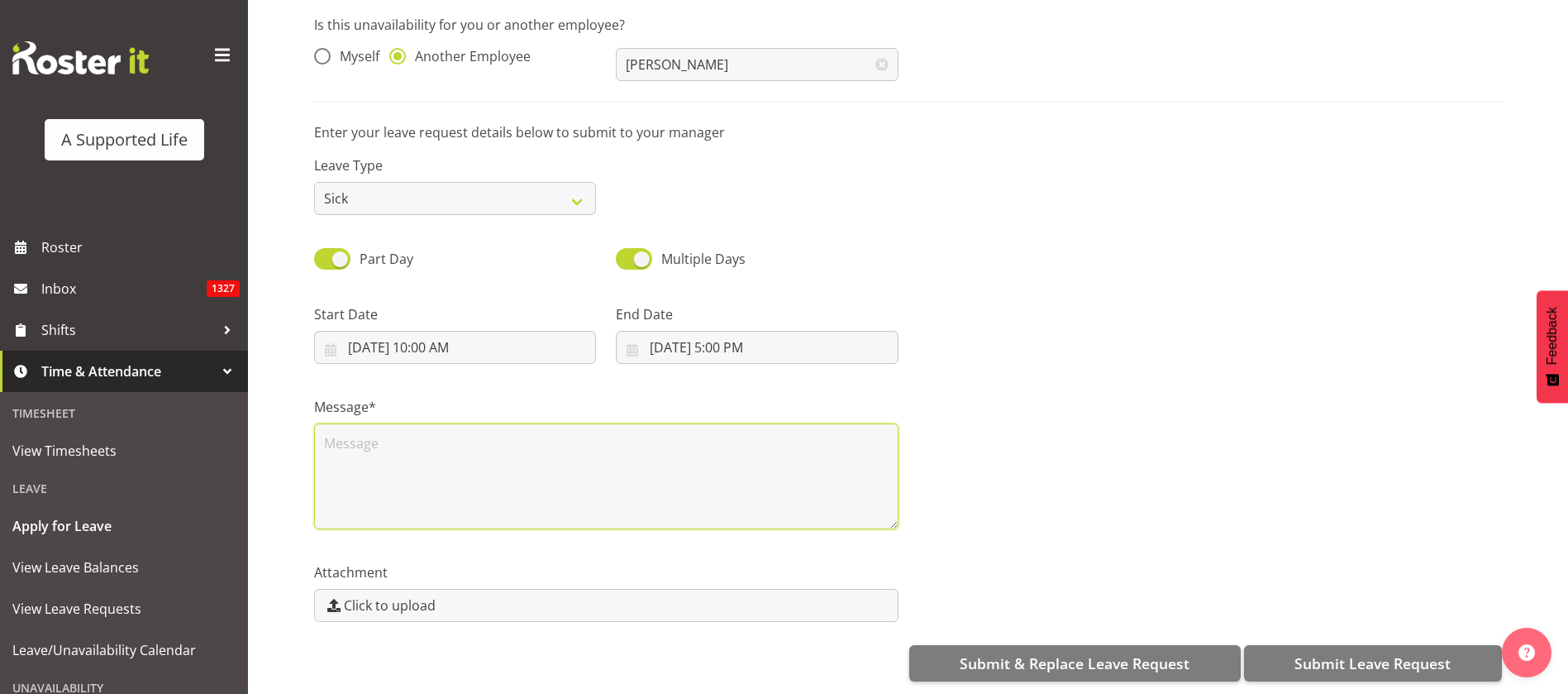
scroll to position [0, 0]
type textarea "Sick"
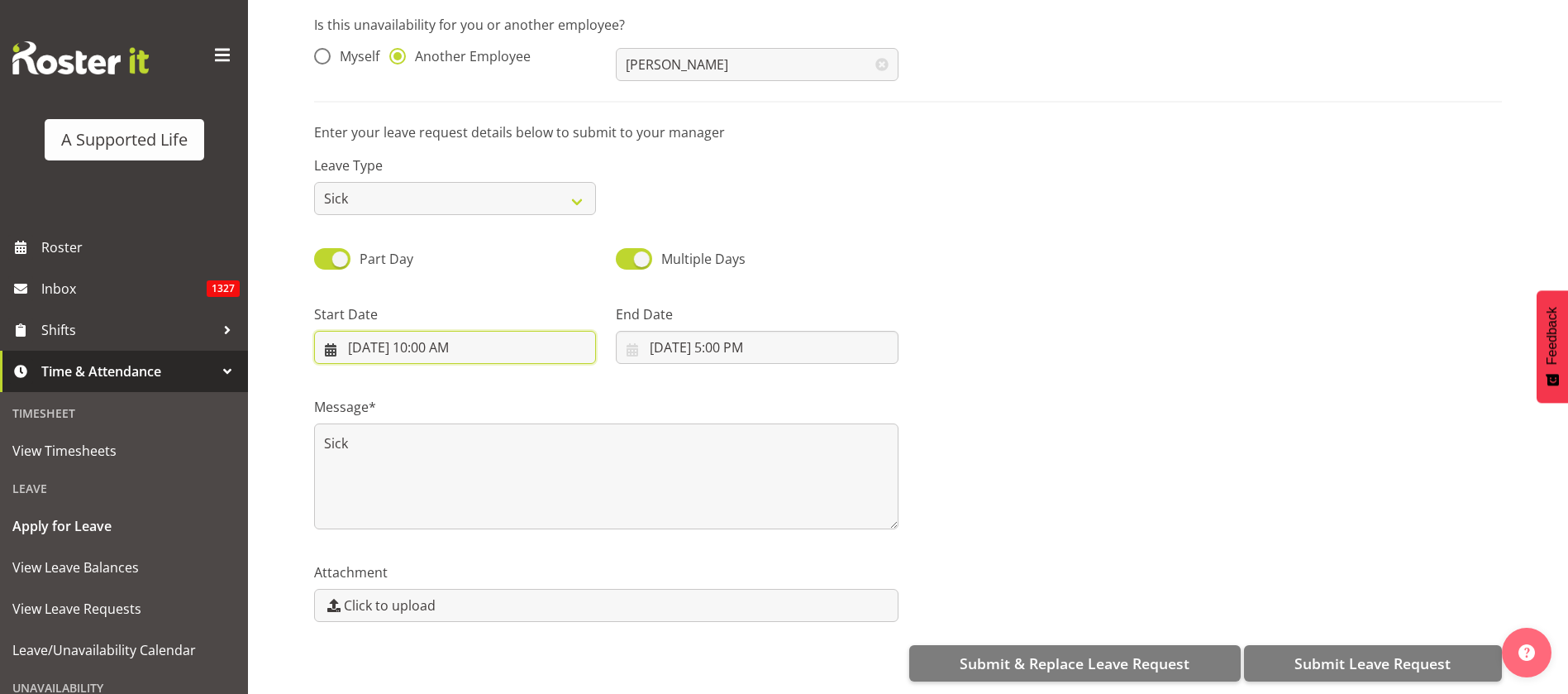
click at [361, 331] on input "[DATE] 10:00 AM" at bounding box center [455, 347] width 282 height 33
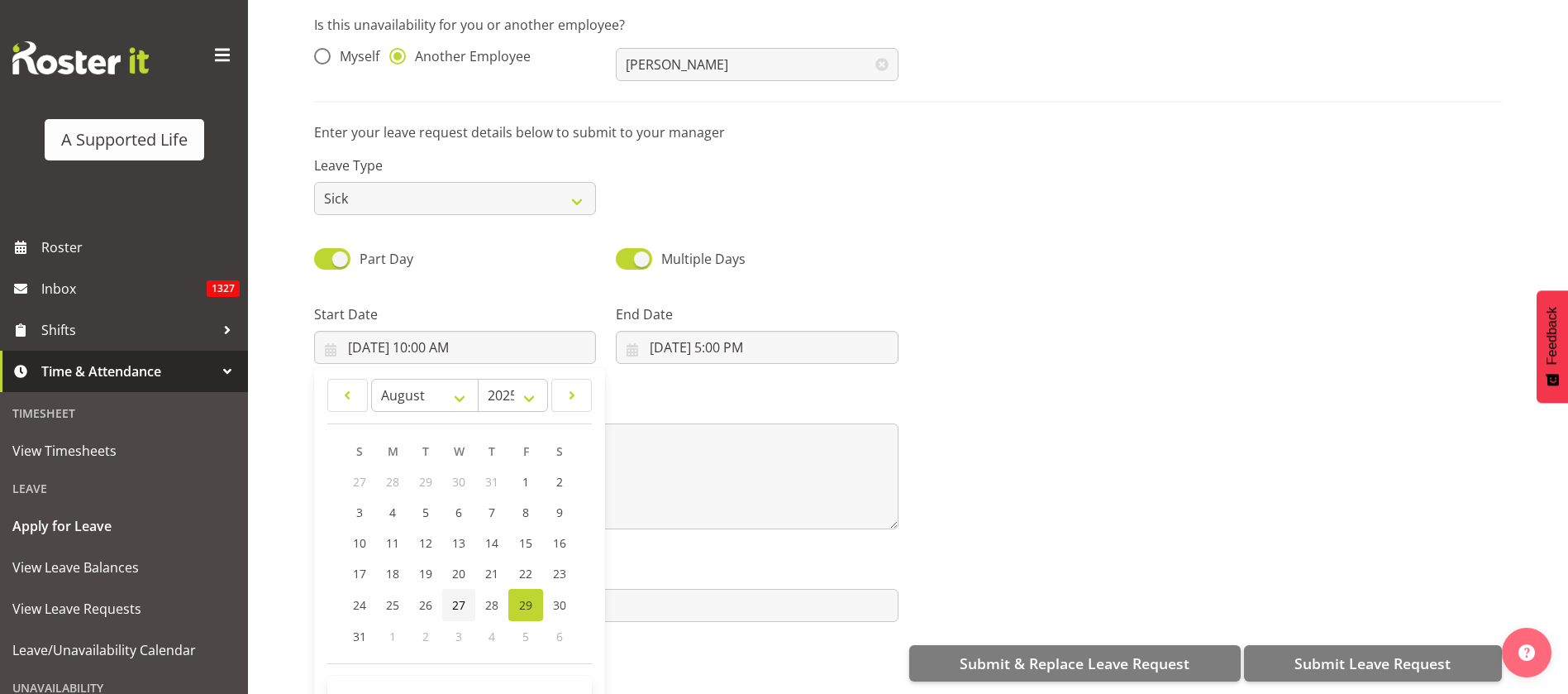
click at [445, 589] on link "27" at bounding box center [458, 605] width 33 height 32
type input "[DATE] 10:00 AM"
click at [676, 333] on input "[DATE] 5:00 PM" at bounding box center [756, 347] width 282 height 33
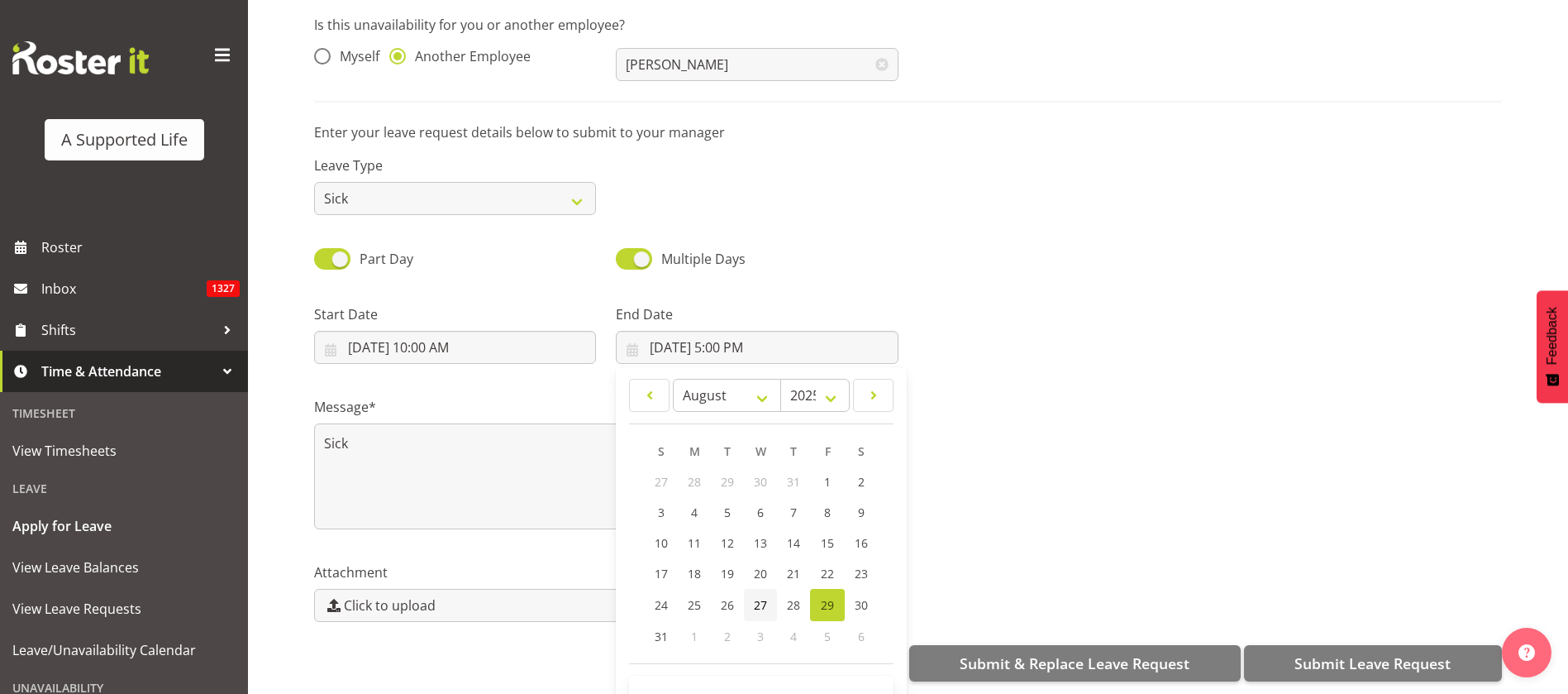
click at [757, 597] on span "27" at bounding box center [760, 605] width 13 height 15
type input "[DATE] 5:00 PM"
click at [409, 463] on textarea "Sick" at bounding box center [606, 476] width 585 height 106
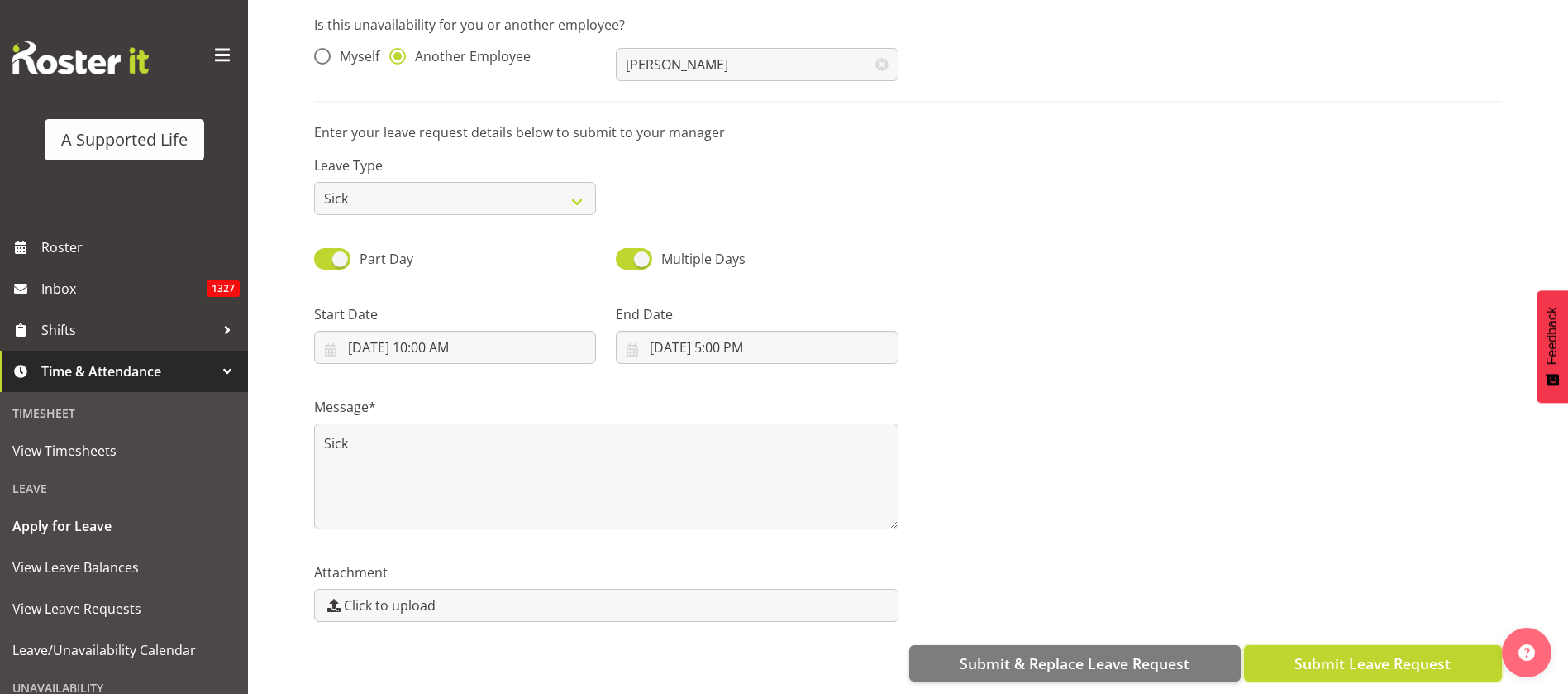
click at [1424, 653] on span "Submit Leave Request" at bounding box center [1373, 663] width 156 height 21
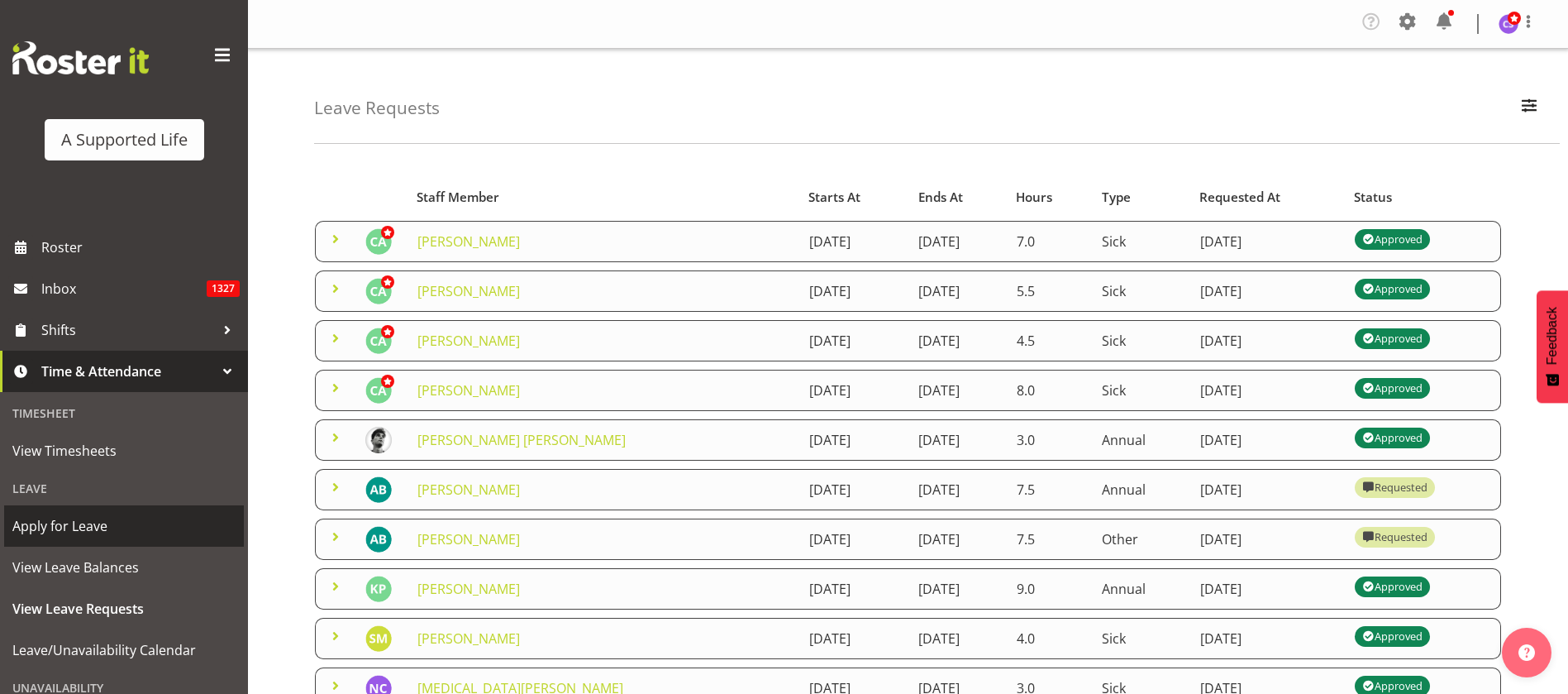
click at [75, 517] on span "Apply for Leave" at bounding box center [124, 525] width 224 height 25
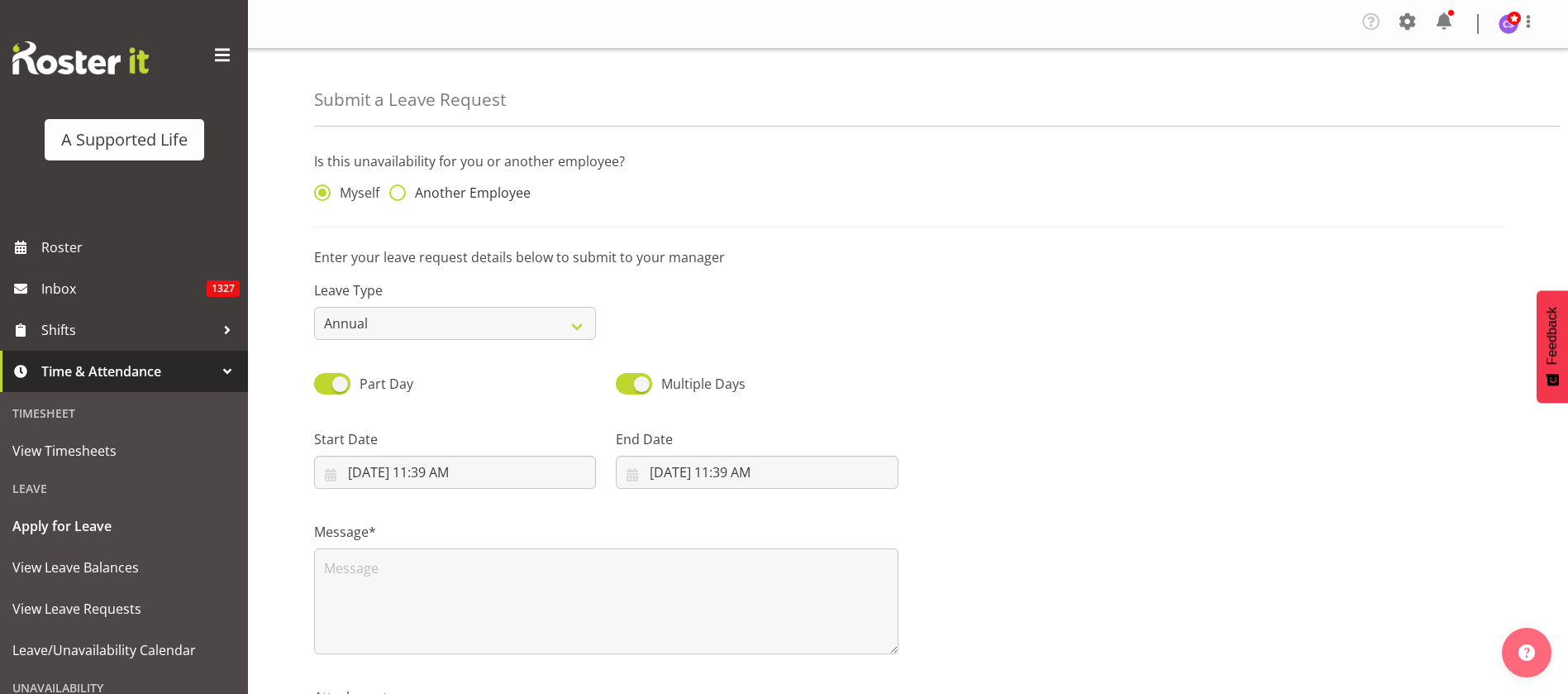
click at [403, 191] on span at bounding box center [397, 192] width 16 height 16
click at [400, 191] on input "Another Employee" at bounding box center [395, 193] width 10 height 10
radio input "true"
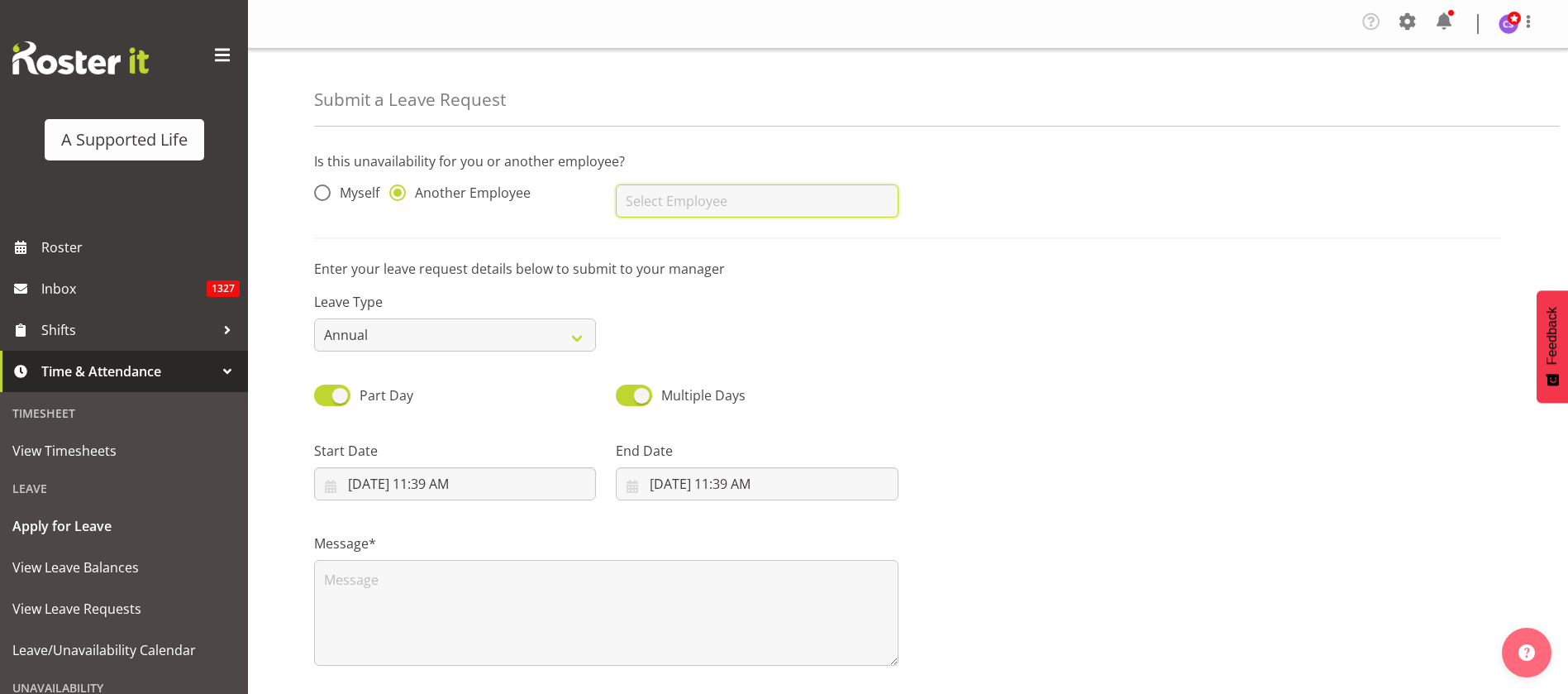
click at [766, 206] on input "text" at bounding box center [756, 200] width 282 height 33
click at [775, 245] on link "[PERSON_NAME]" at bounding box center [756, 242] width 282 height 30
type input "[PERSON_NAME]"
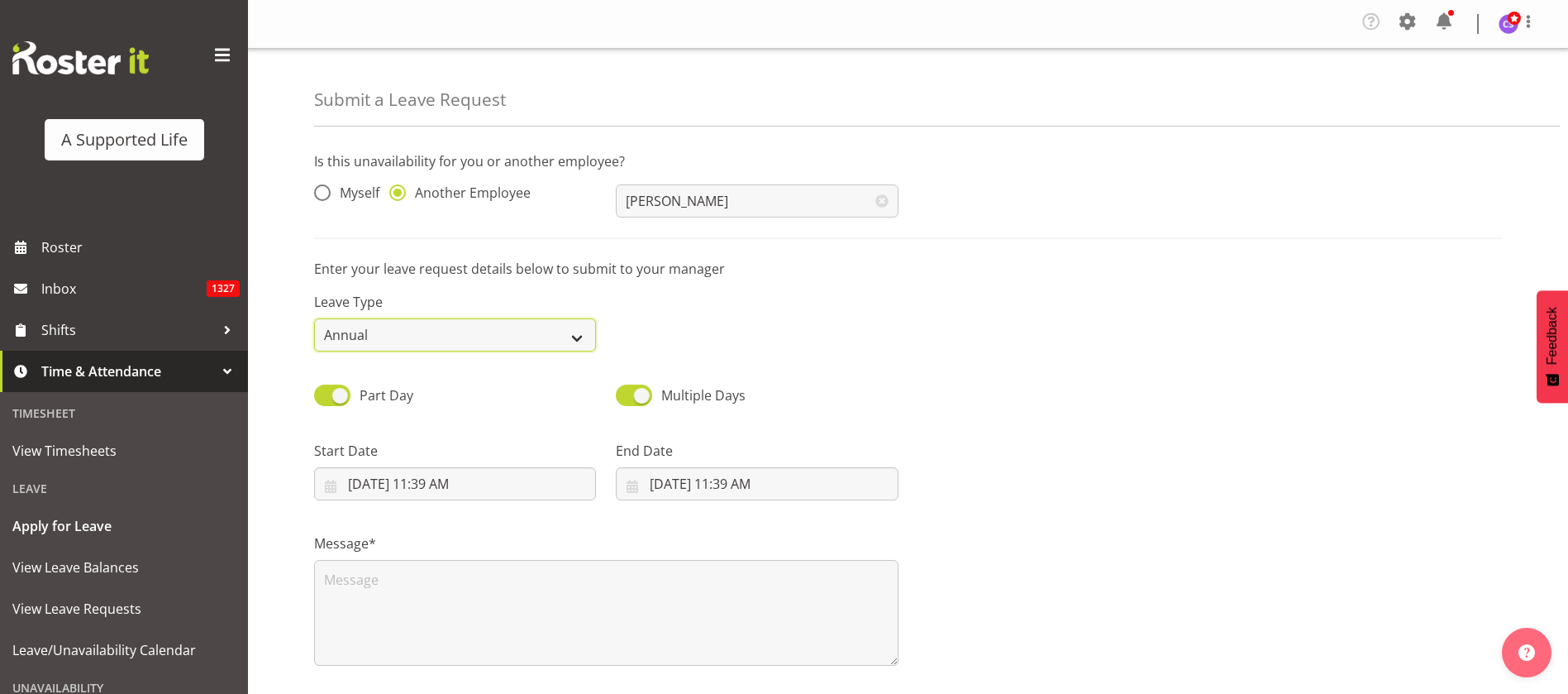
click at [446, 333] on select "Annual Sick Bereavement Domestic Violence Parental Jury Service Day In Lieu Oth…" at bounding box center [455, 335] width 282 height 33
select select "Sick"
click at [314, 318] on select "Annual Sick Bereavement Domestic Violence Parental Jury Service Day In Lieu Oth…" at bounding box center [455, 335] width 282 height 33
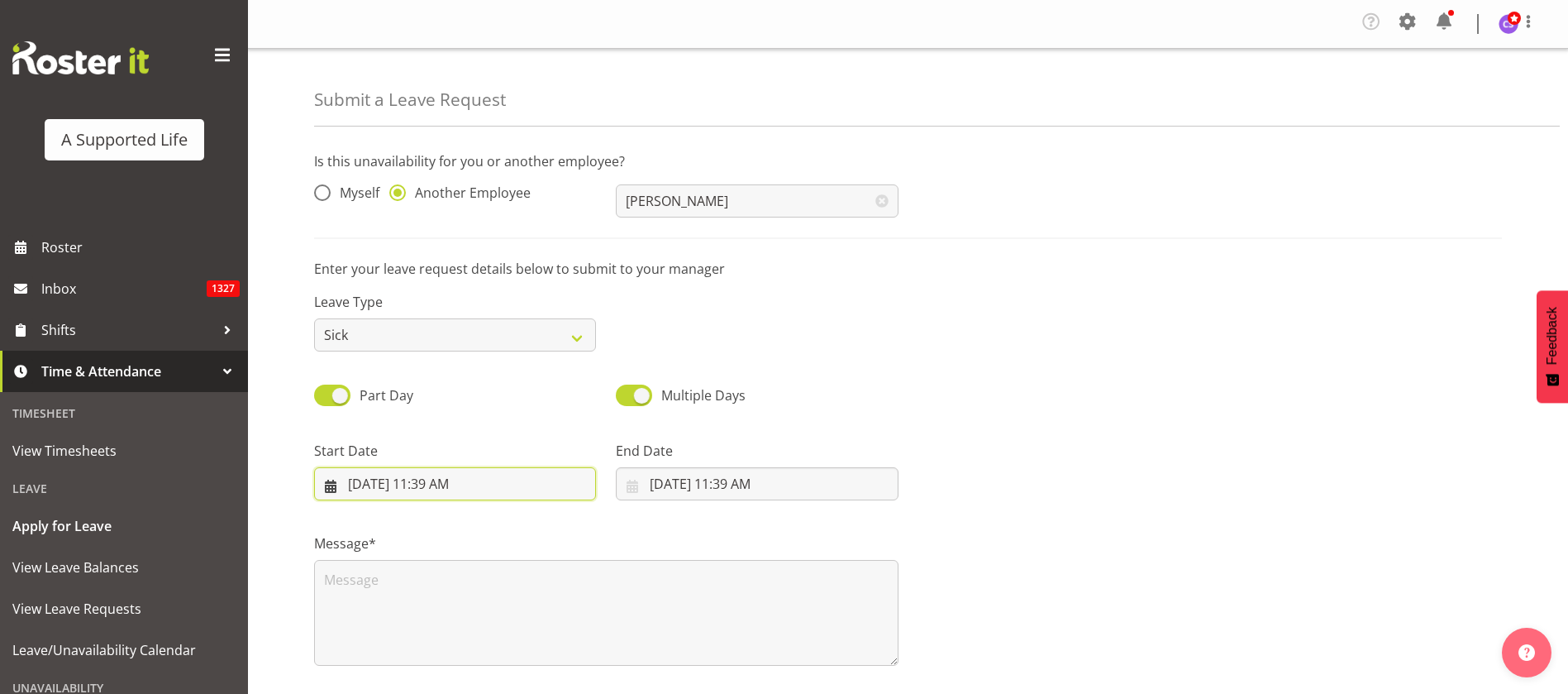
click at [456, 487] on input "8/29/2025, 11:39 AM" at bounding box center [455, 483] width 282 height 33
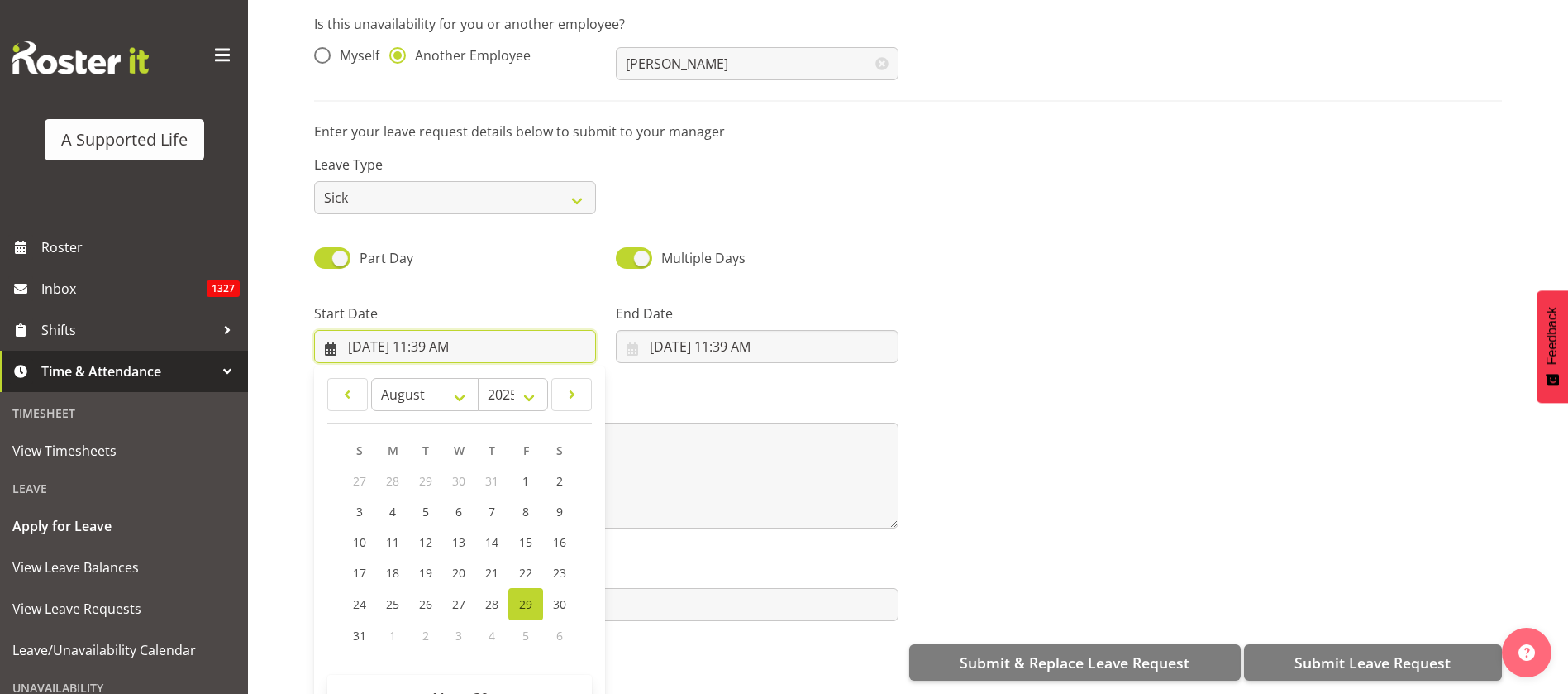
scroll to position [156, 0]
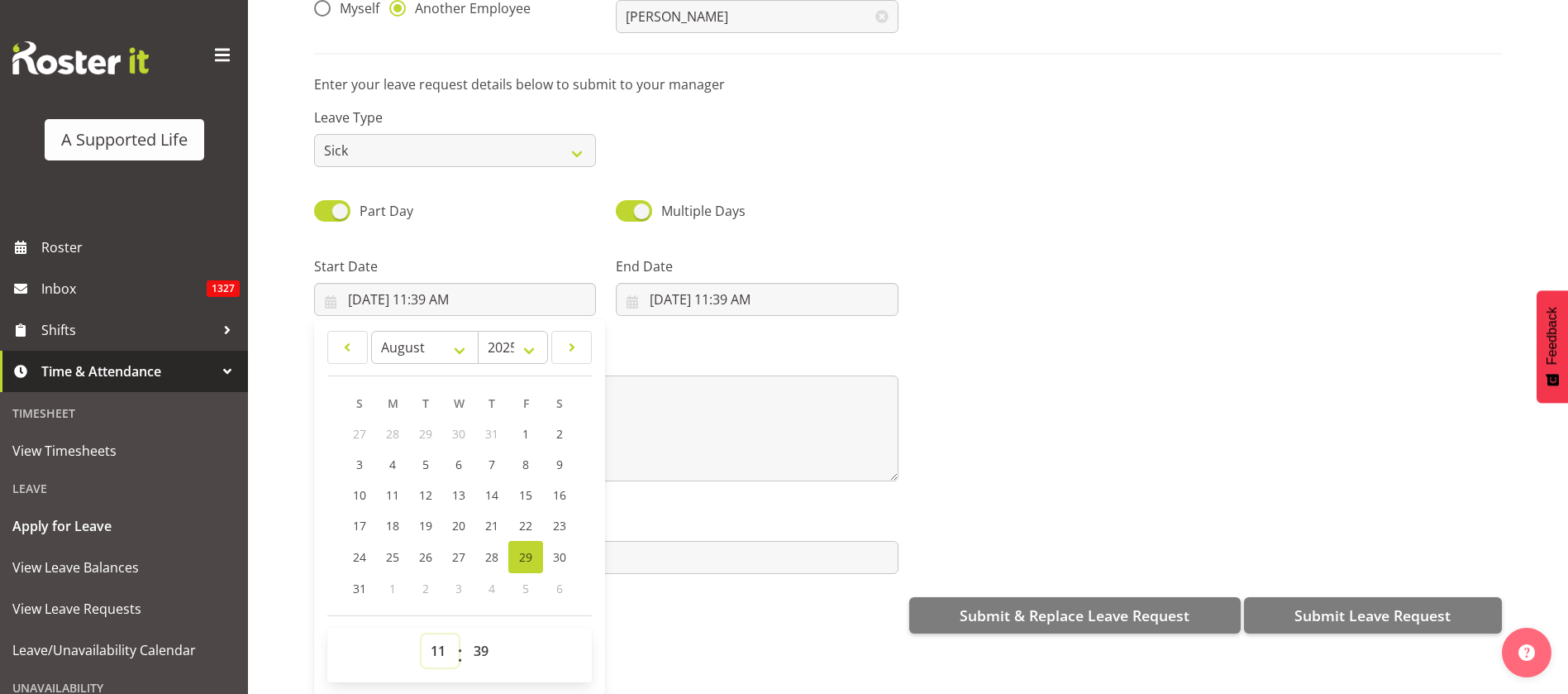
click at [436, 634] on select "00 01 02 03 04 05 06 07 08 09 10 11 12 13 14 15 16 17 18 19 20 21 22 23" at bounding box center [439, 650] width 37 height 33
select select "9"
click at [421, 634] on select "00 01 02 03 04 05 06 07 08 09 10 11 12 13 14 15 16 17 18 19 20 21 22 23" at bounding box center [439, 650] width 37 height 33
type input "8/29/2025, 9:39 AM"
click at [486, 634] on select "00 01 02 03 04 05 06 07 08 09 10 11 12 13 14 15 16 17 18 19 20 21 22 23 24 25 2…" at bounding box center [482, 650] width 37 height 33
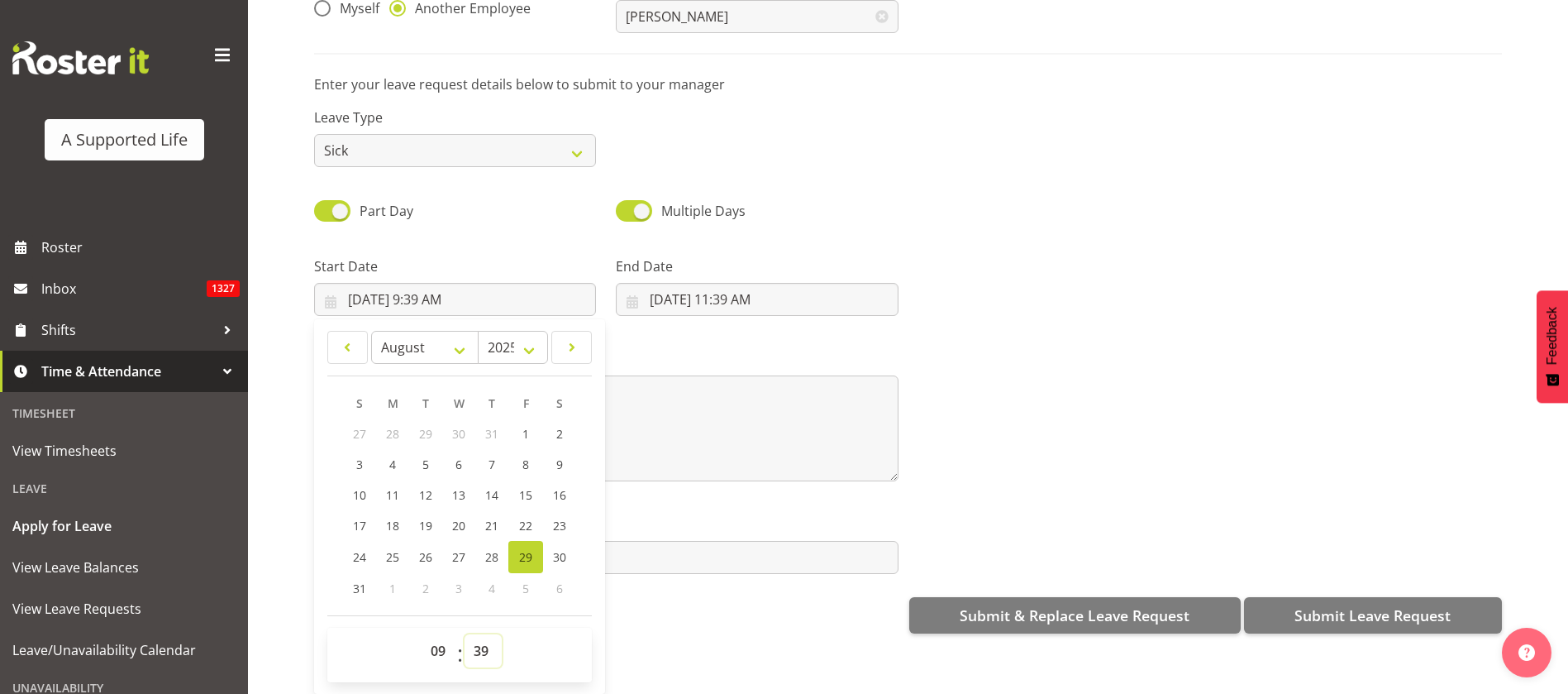
select select "0"
click at [464, 634] on select "00 01 02 03 04 05 06 07 08 09 10 11 12 13 14 15 16 17 18 19 20 21 22 23 24 25 2…" at bounding box center [482, 650] width 37 height 33
click at [454, 549] on span "27" at bounding box center [458, 556] width 13 height 15
type input "8/27/2025, 9:00 AM"
drag, startPoint x: 744, startPoint y: 282, endPoint x: 734, endPoint y: 568, distance: 286.2
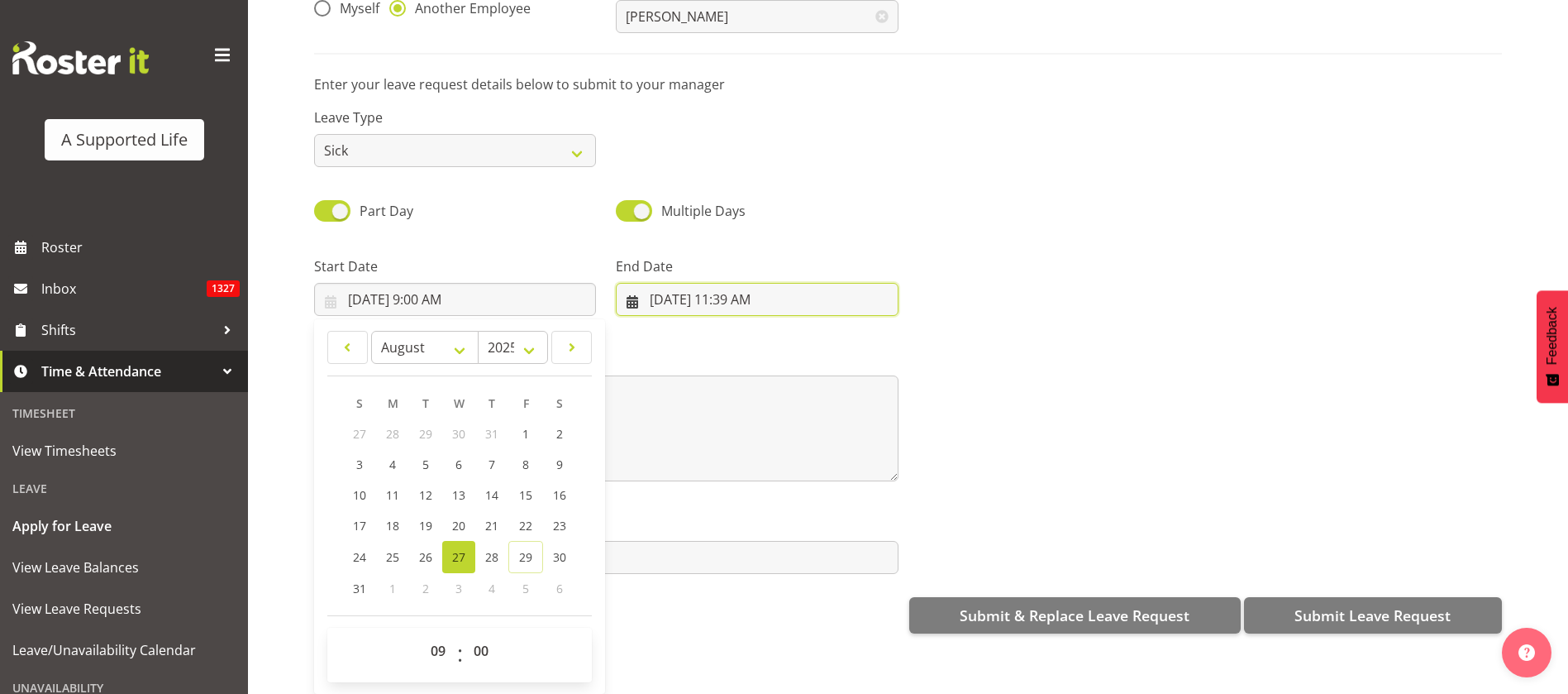
click at [744, 283] on input "8/29/2025, 11:39 AM" at bounding box center [756, 299] width 282 height 33
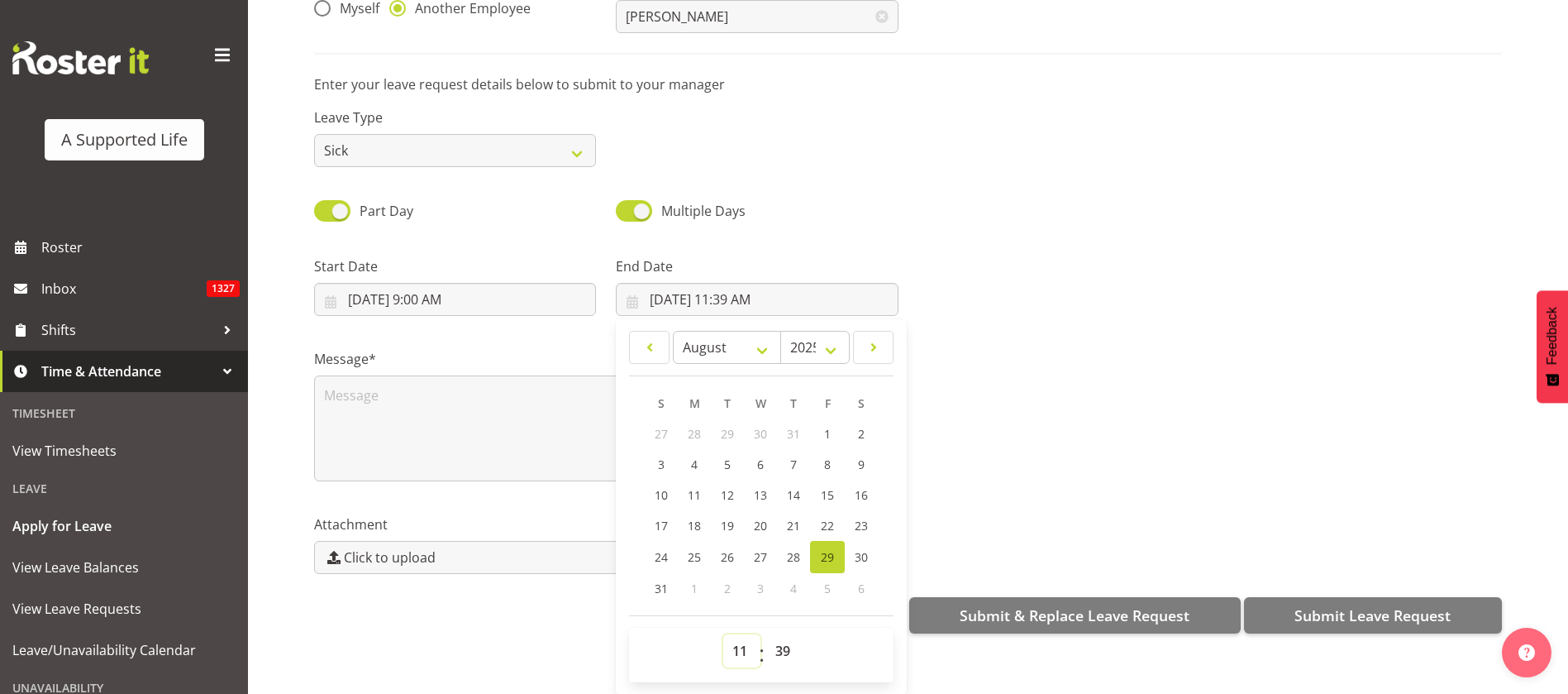
click at [729, 634] on select "00 01 02 03 04 05 06 07 08 09 10 11 12 13 14 15 16 17 18 19 20 21 22 23" at bounding box center [741, 650] width 37 height 33
select select "17"
click at [723, 634] on select "00 01 02 03 04 05 06 07 08 09 10 11 12 13 14 15 16 17 18 19 20 21 22 23" at bounding box center [741, 650] width 37 height 33
type input "8/29/2025, 5:39 PM"
click at [776, 639] on select "00 01 02 03 04 05 06 07 08 09 10 11 12 13 14 15 16 17 18 19 20 21 22 23 24 25 2…" at bounding box center [784, 650] width 37 height 33
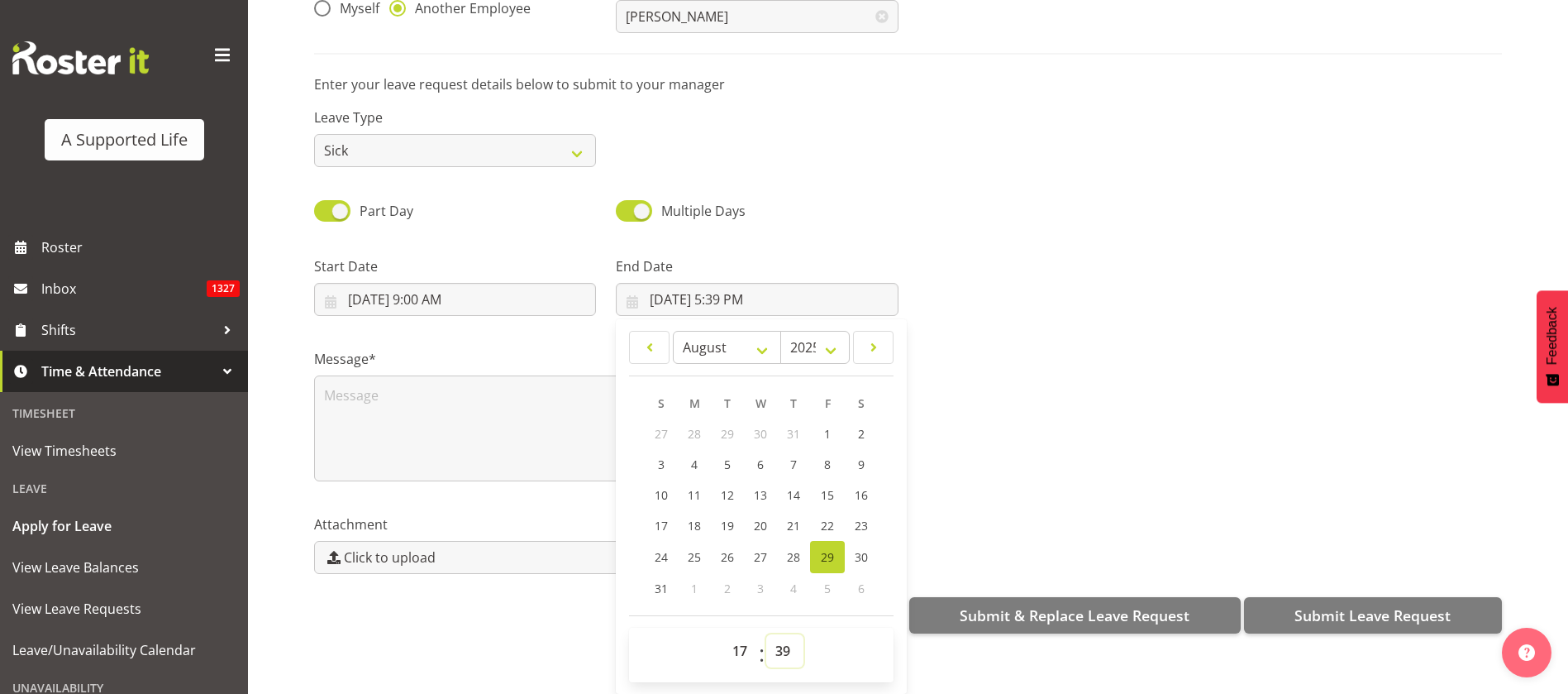
select select "0"
click at [766, 634] on select "00 01 02 03 04 05 06 07 08 09 10 11 12 13 14 15 16 17 18 19 20 21 22 23 24 25 2…" at bounding box center [784, 650] width 37 height 33
type input "8/29/2025, 5:00 PM"
click at [362, 390] on textarea at bounding box center [606, 428] width 585 height 106
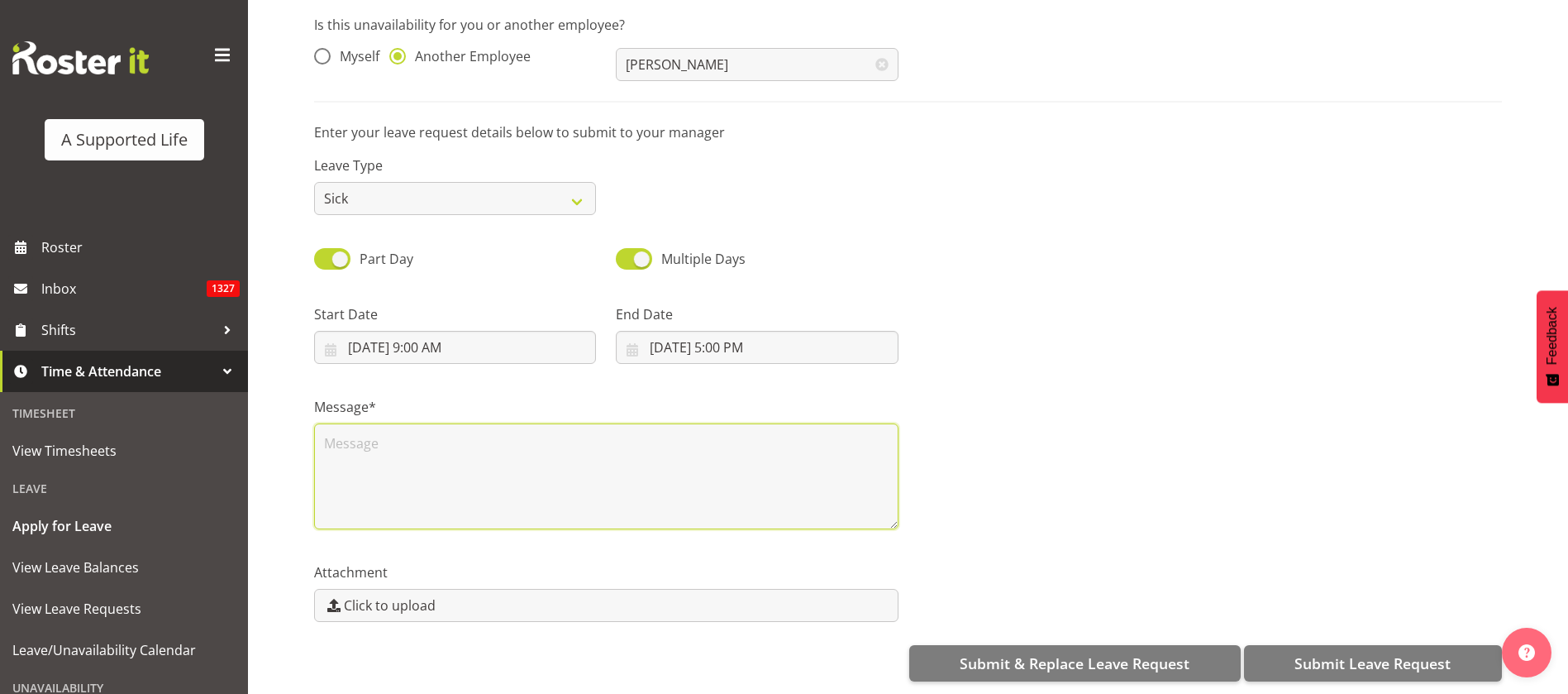
scroll to position [0, 0]
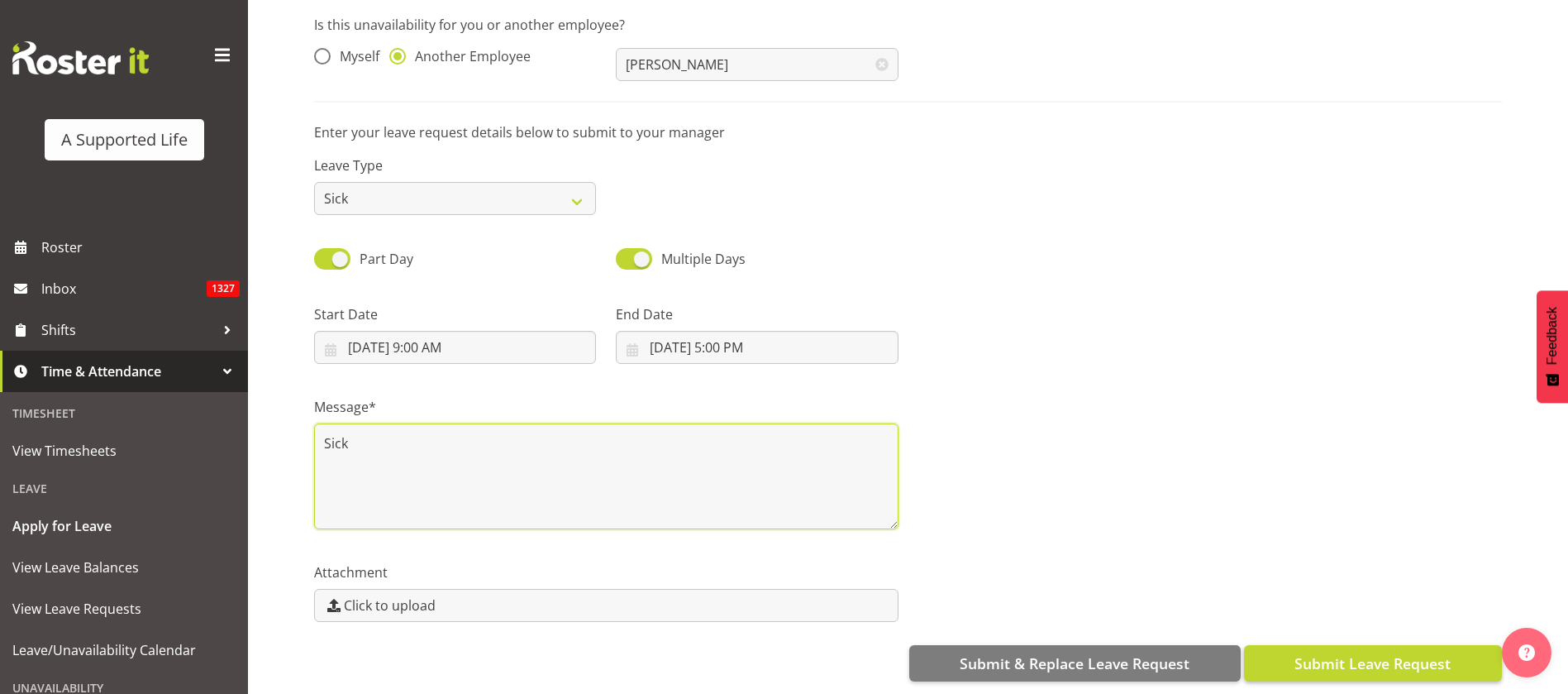
type textarea "Sick"
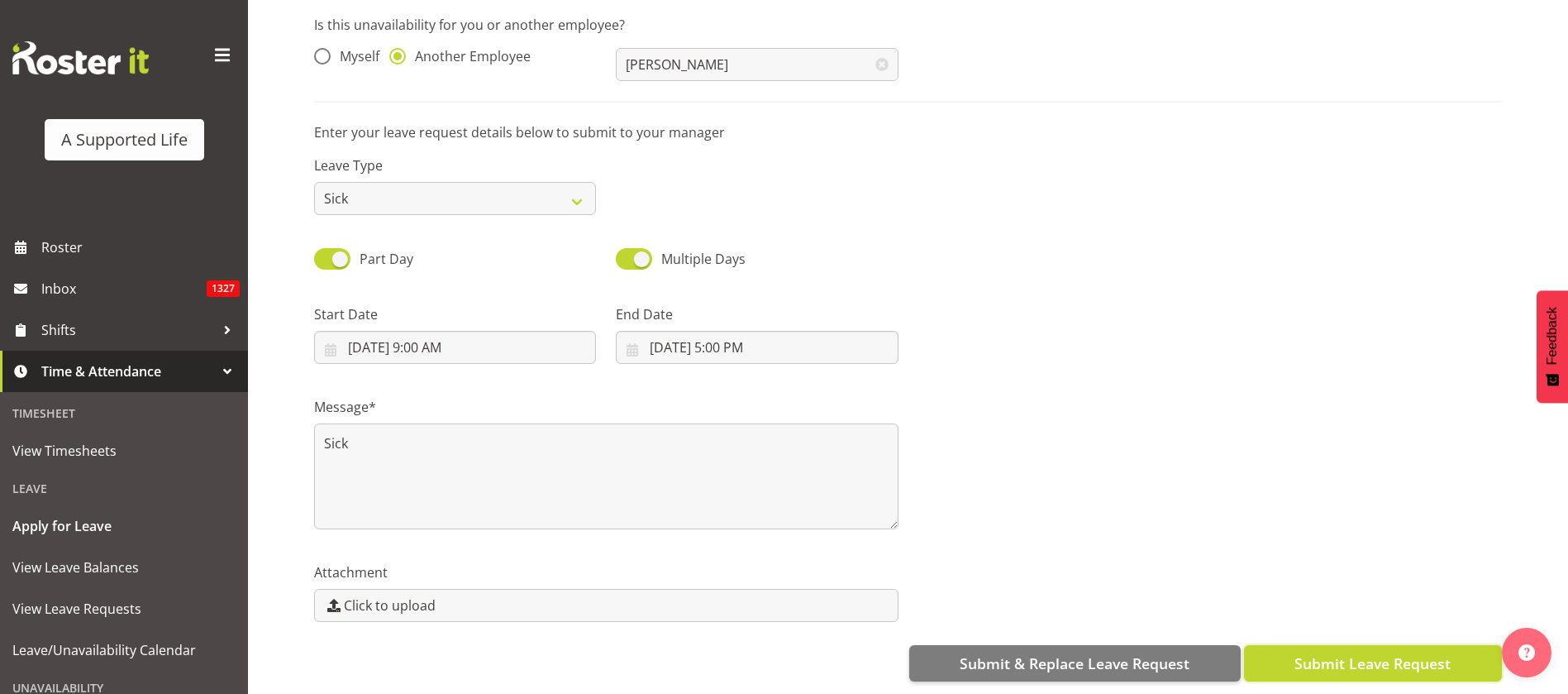
click at [1429, 653] on span "Submit Leave Request" at bounding box center [1373, 663] width 156 height 21
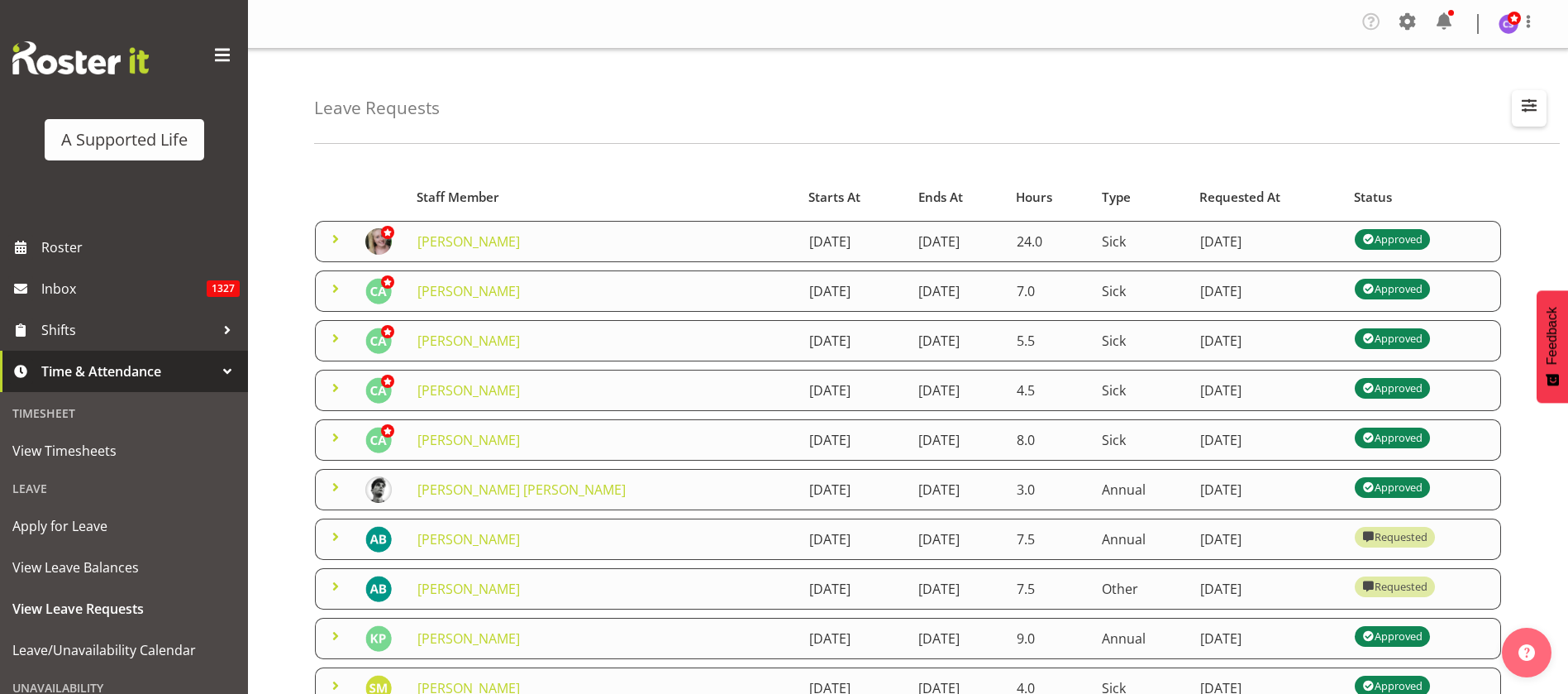
click at [1520, 101] on span "button" at bounding box center [1528, 105] width 21 height 21
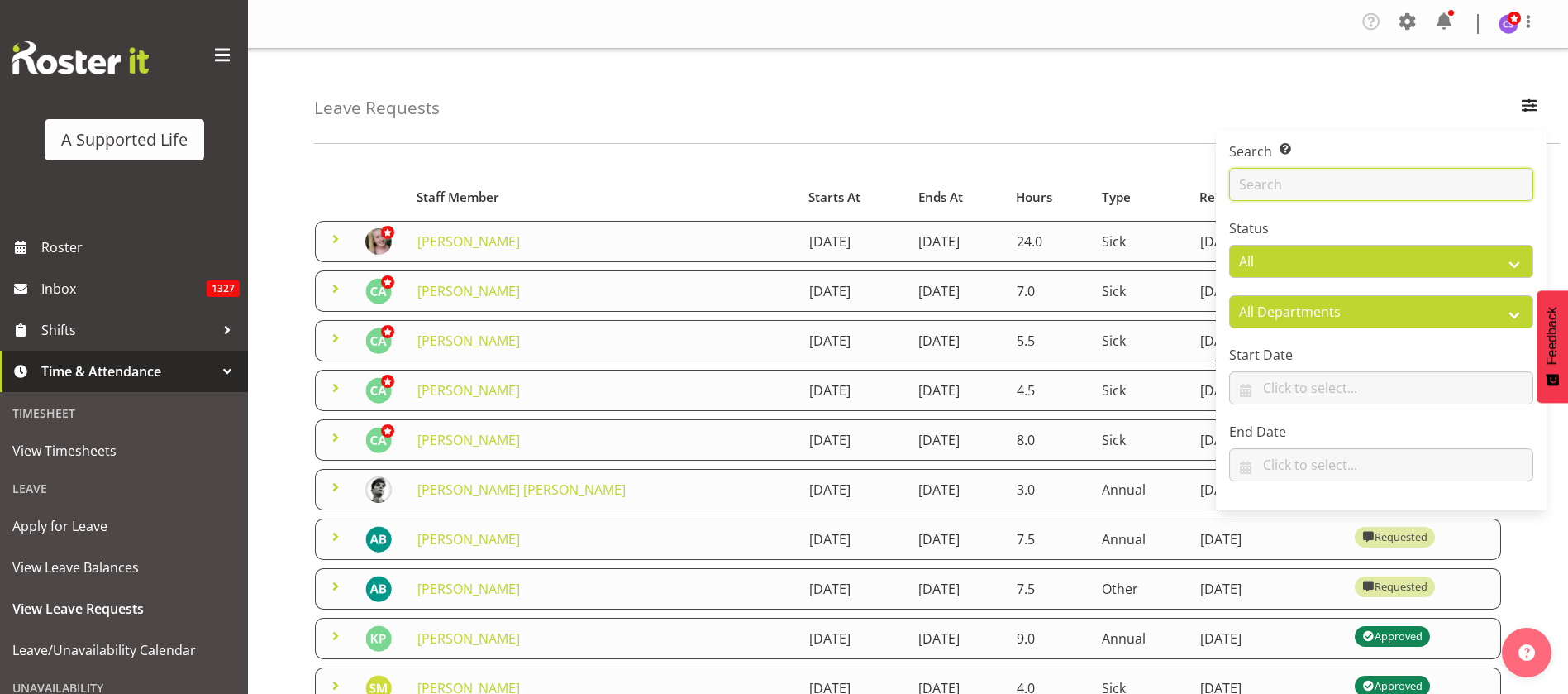
drag, startPoint x: 1384, startPoint y: 188, endPoint x: 1381, endPoint y: 200, distance: 12.4
click at [1381, 196] on input "text" at bounding box center [1381, 184] width 304 height 33
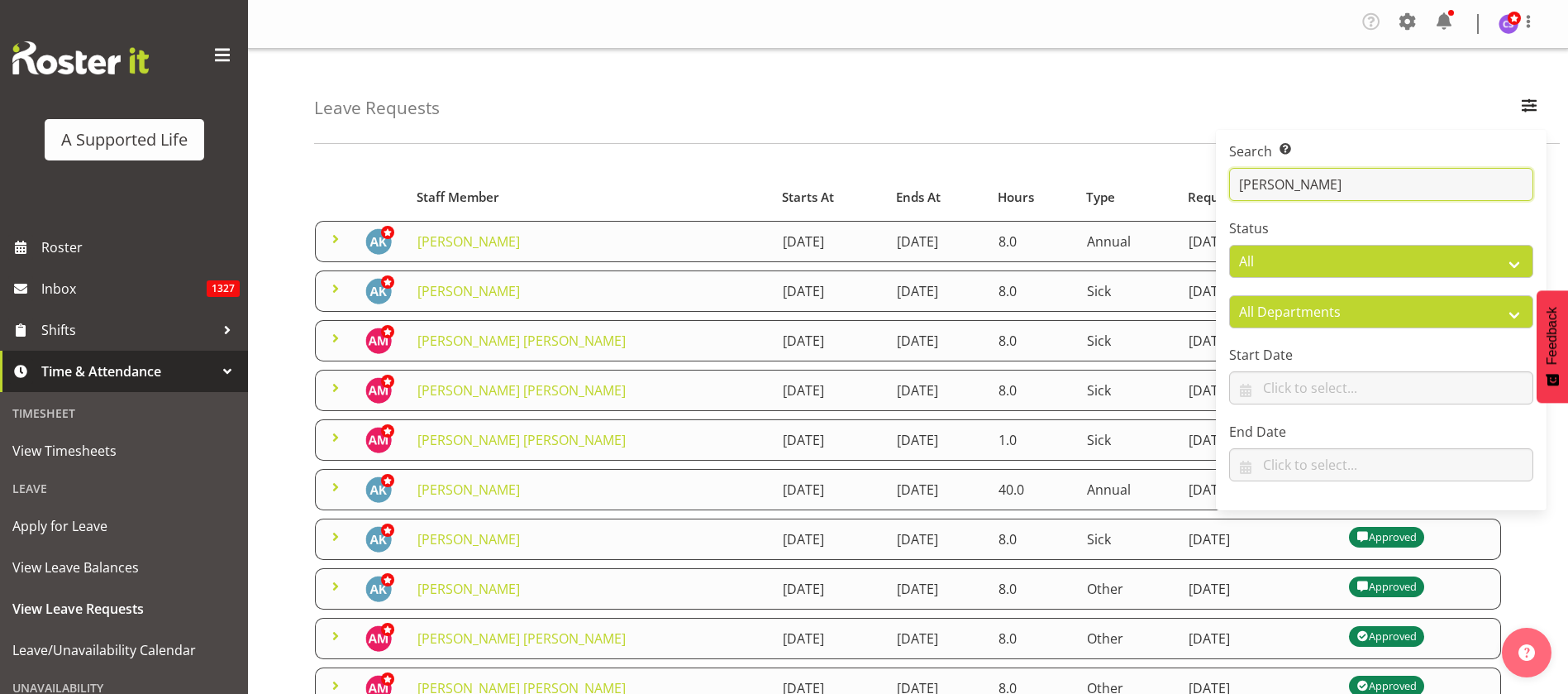
type input "[PERSON_NAME]"
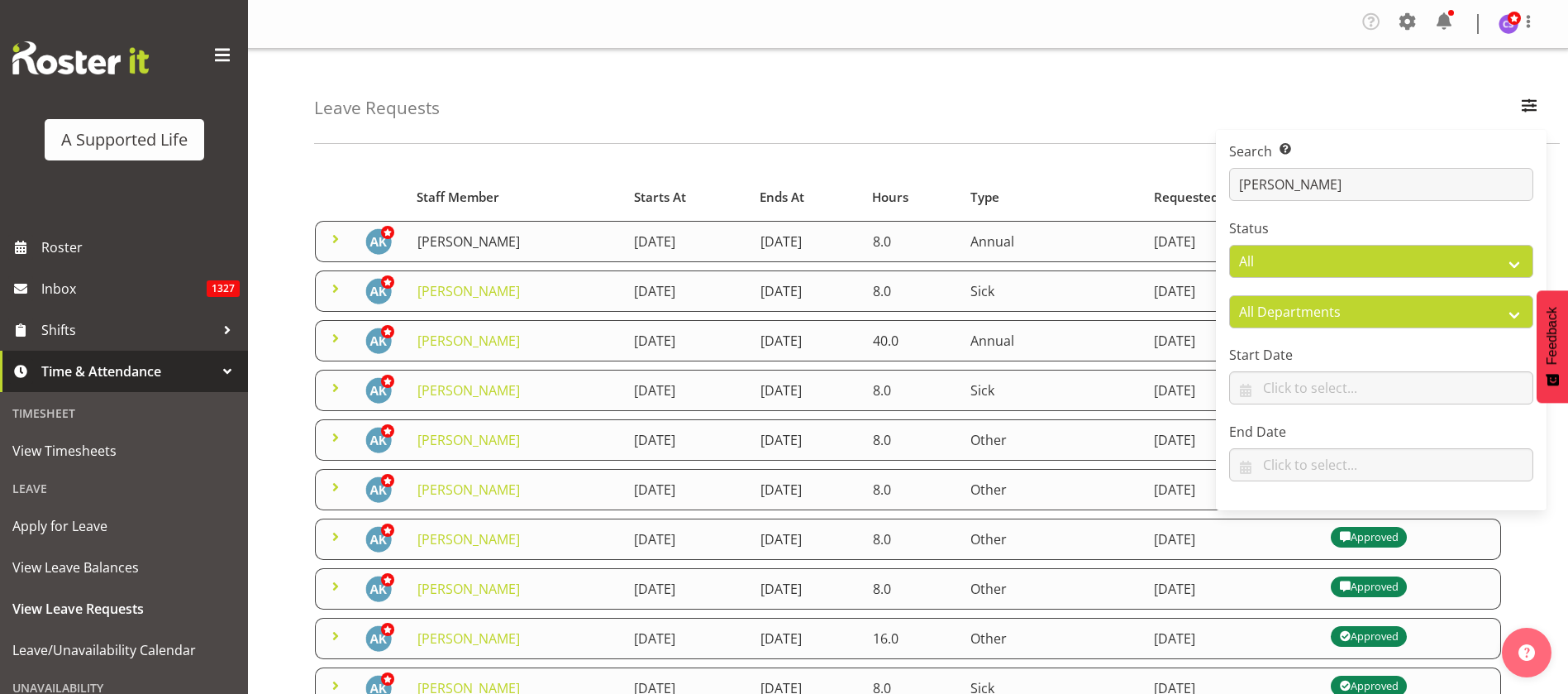
click at [474, 242] on link "[PERSON_NAME]" at bounding box center [469, 241] width 102 height 18
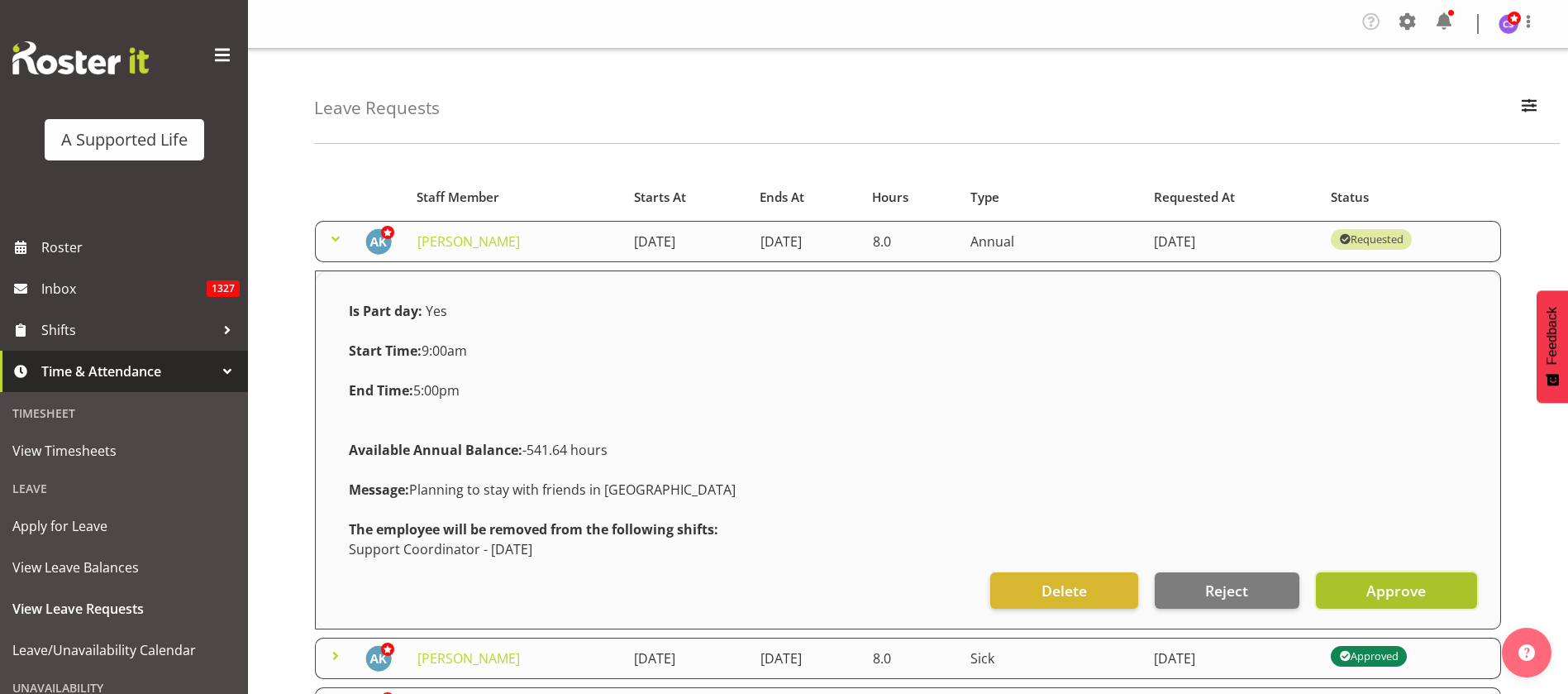
click at [1427, 594] on button "Approve" at bounding box center [1396, 590] width 161 height 36
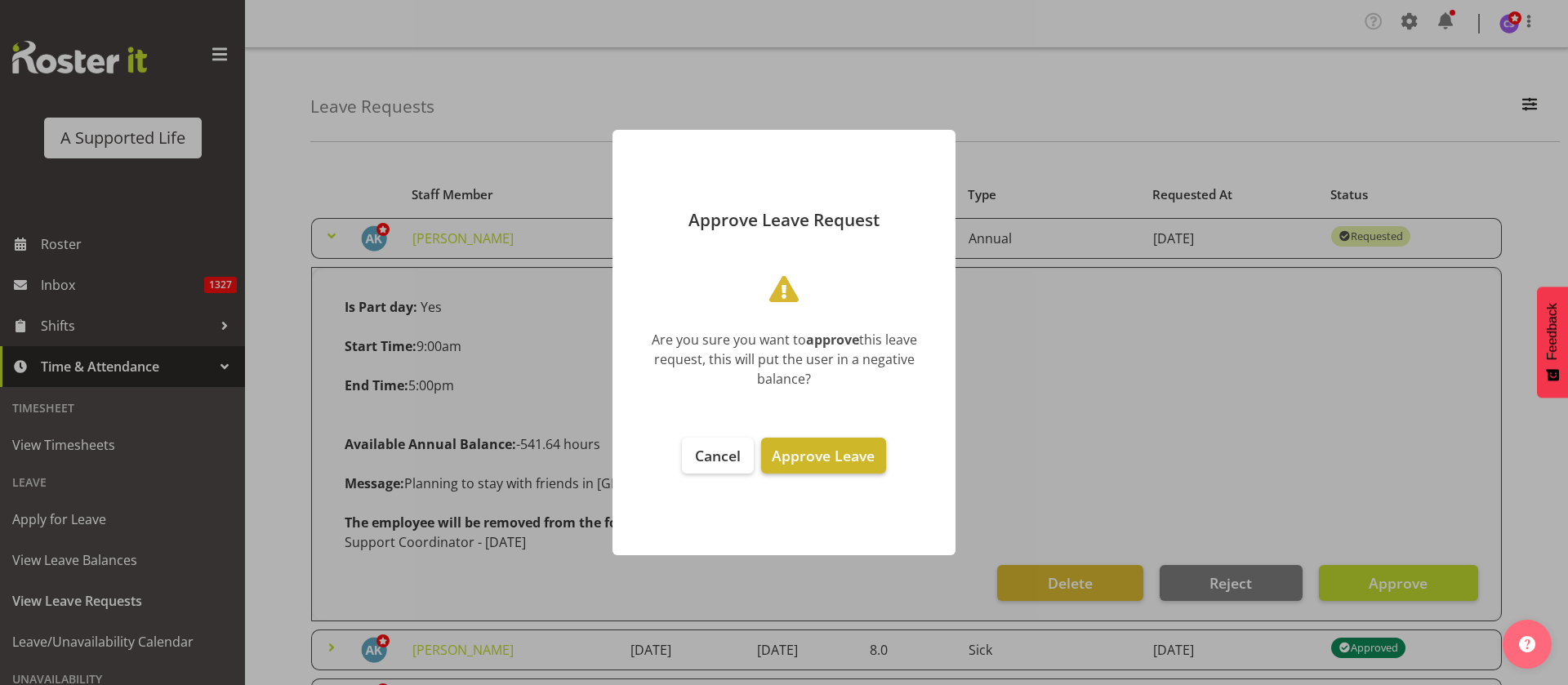
click at [831, 456] on span "Approve Leave" at bounding box center [823, 455] width 103 height 20
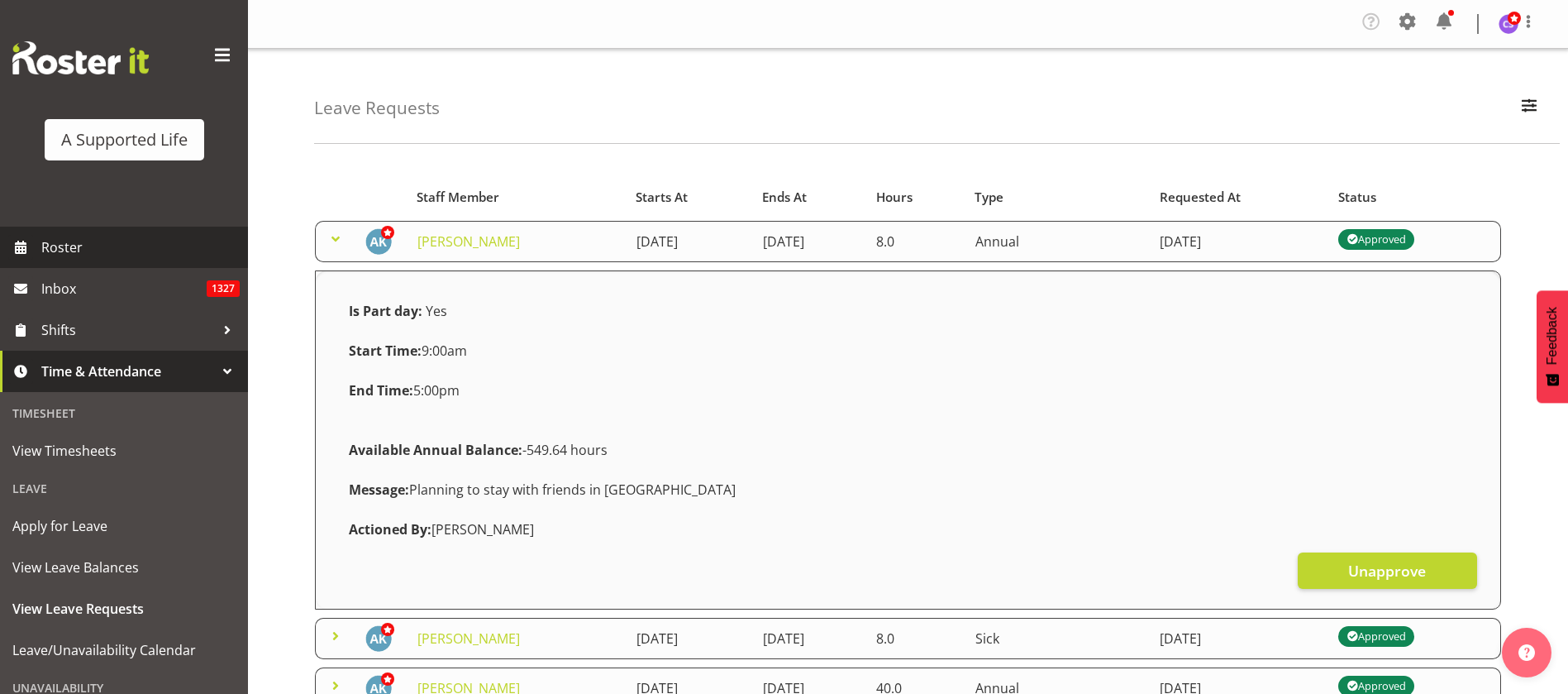
click at [64, 245] on span "Roster" at bounding box center [140, 247] width 199 height 25
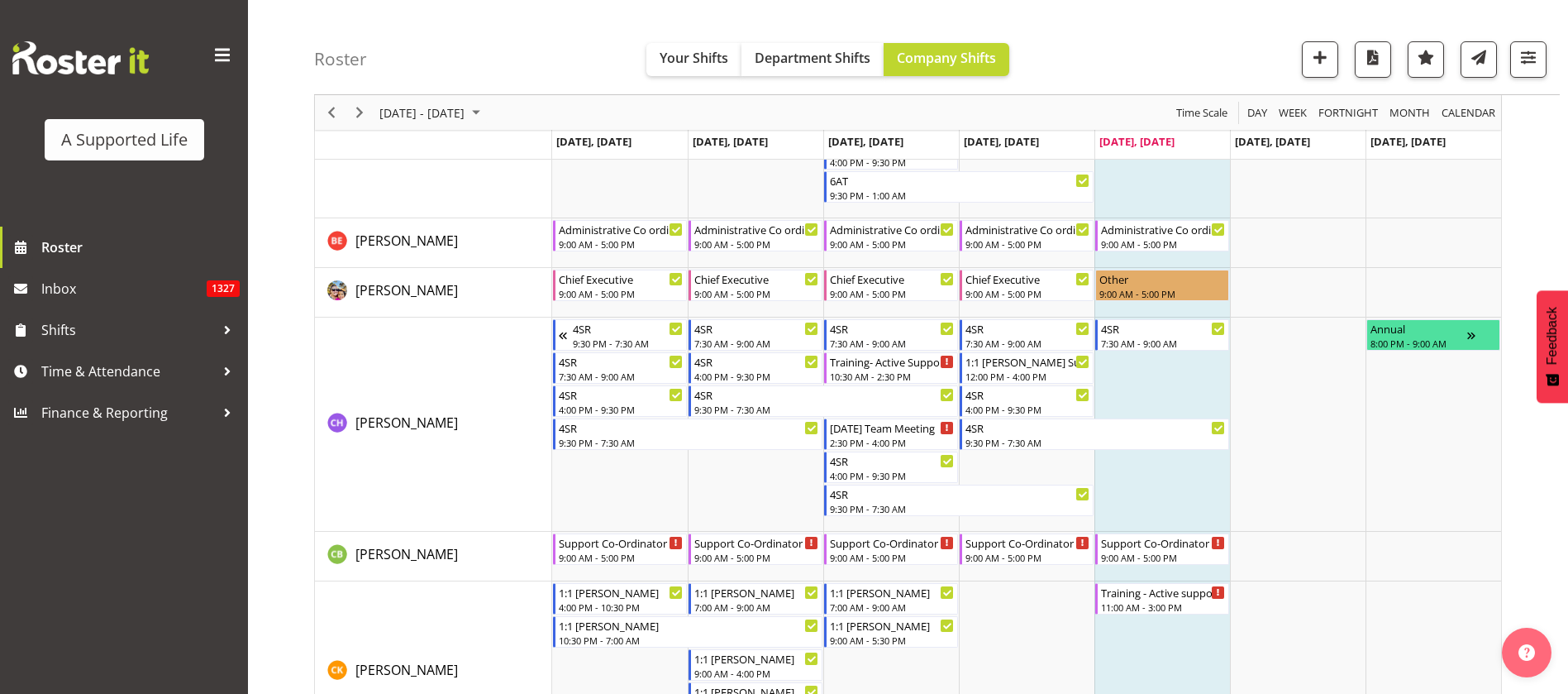
scroll to position [2232, 0]
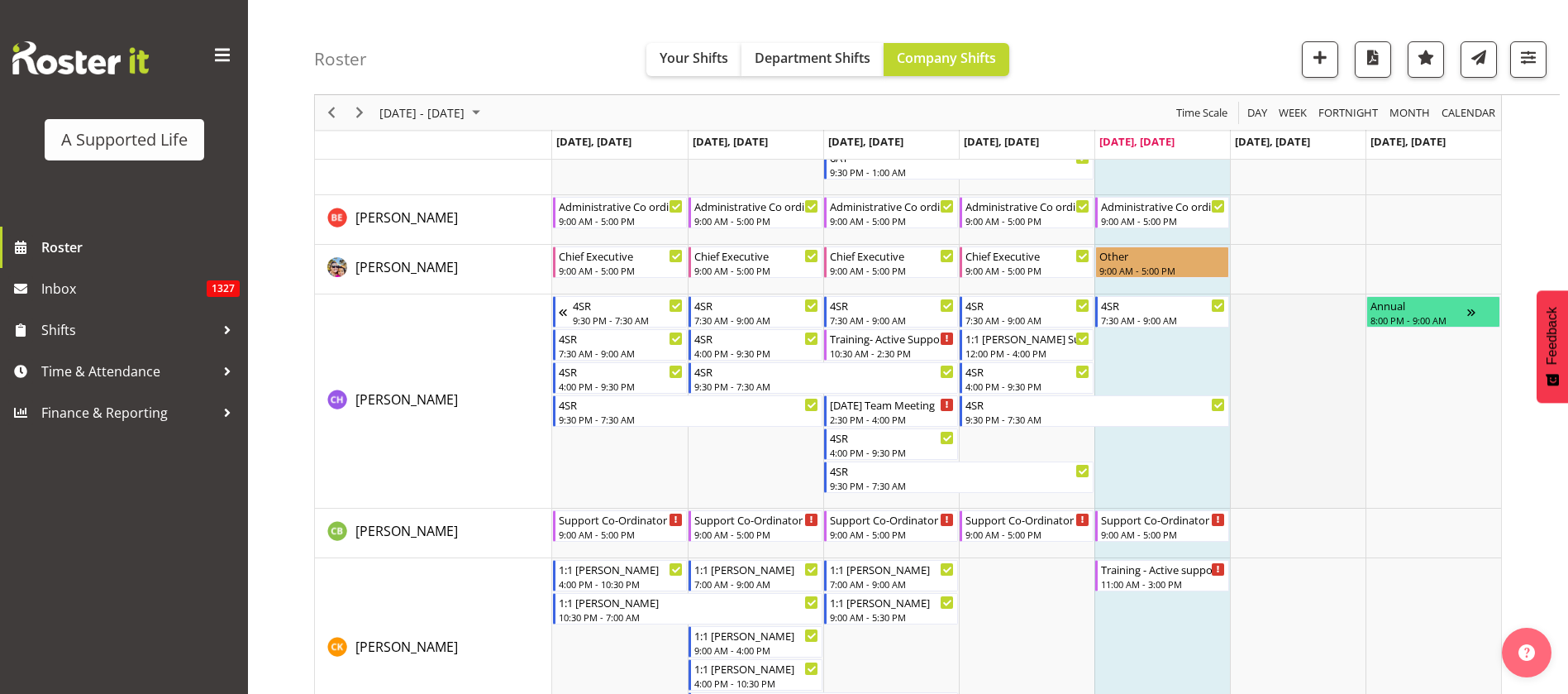
click at [1308, 433] on td "Timeline Week of August 29, 2025" at bounding box center [1298, 401] width 136 height 214
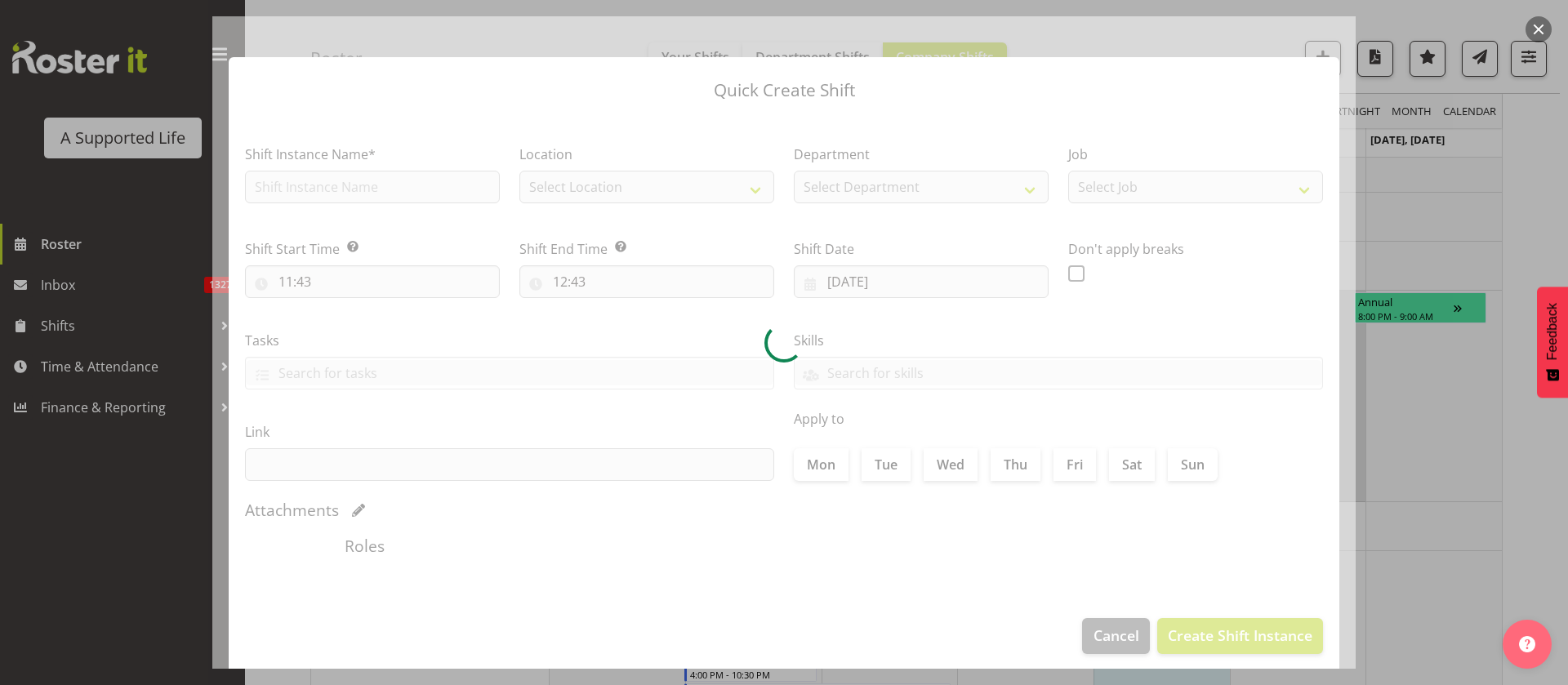
type input "30/08/2025"
checkbox input "true"
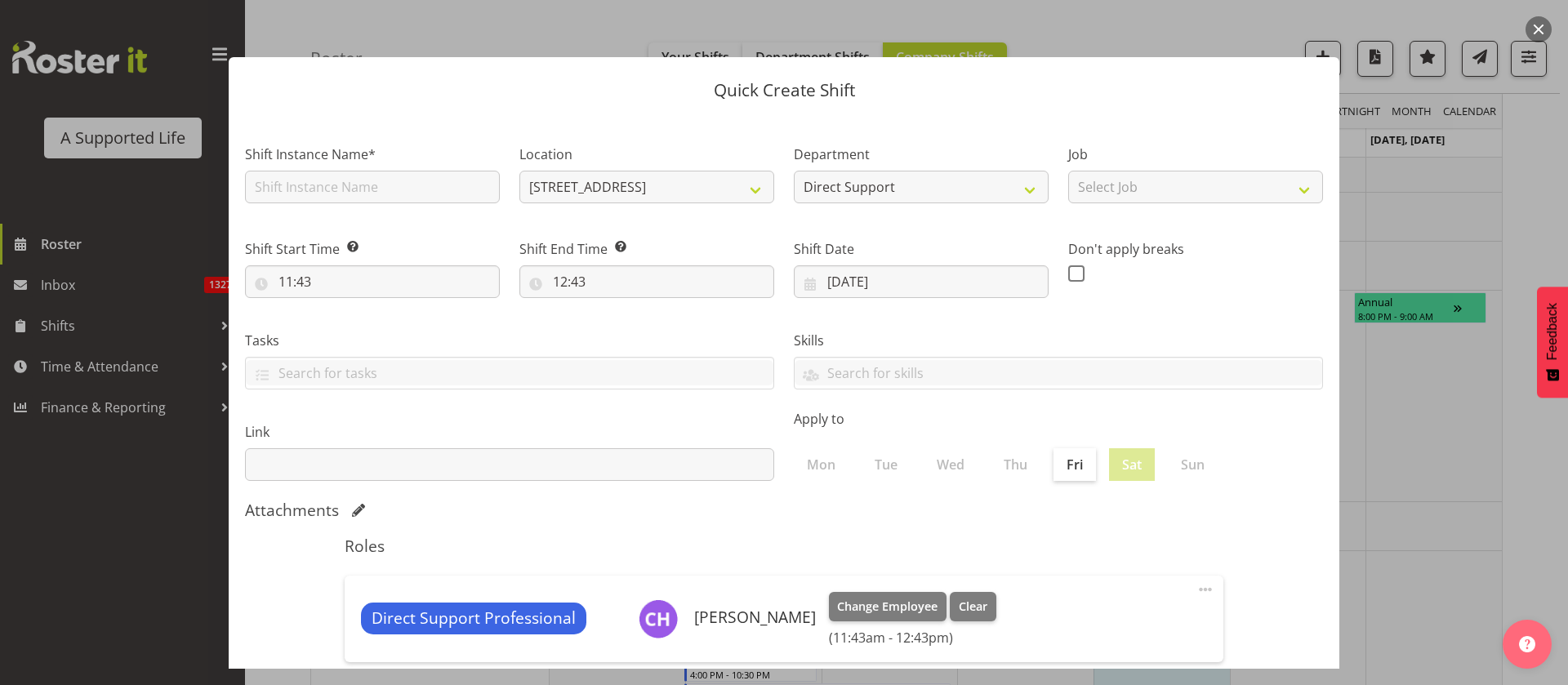
click at [1445, 483] on div at bounding box center [784, 342] width 1568 height 685
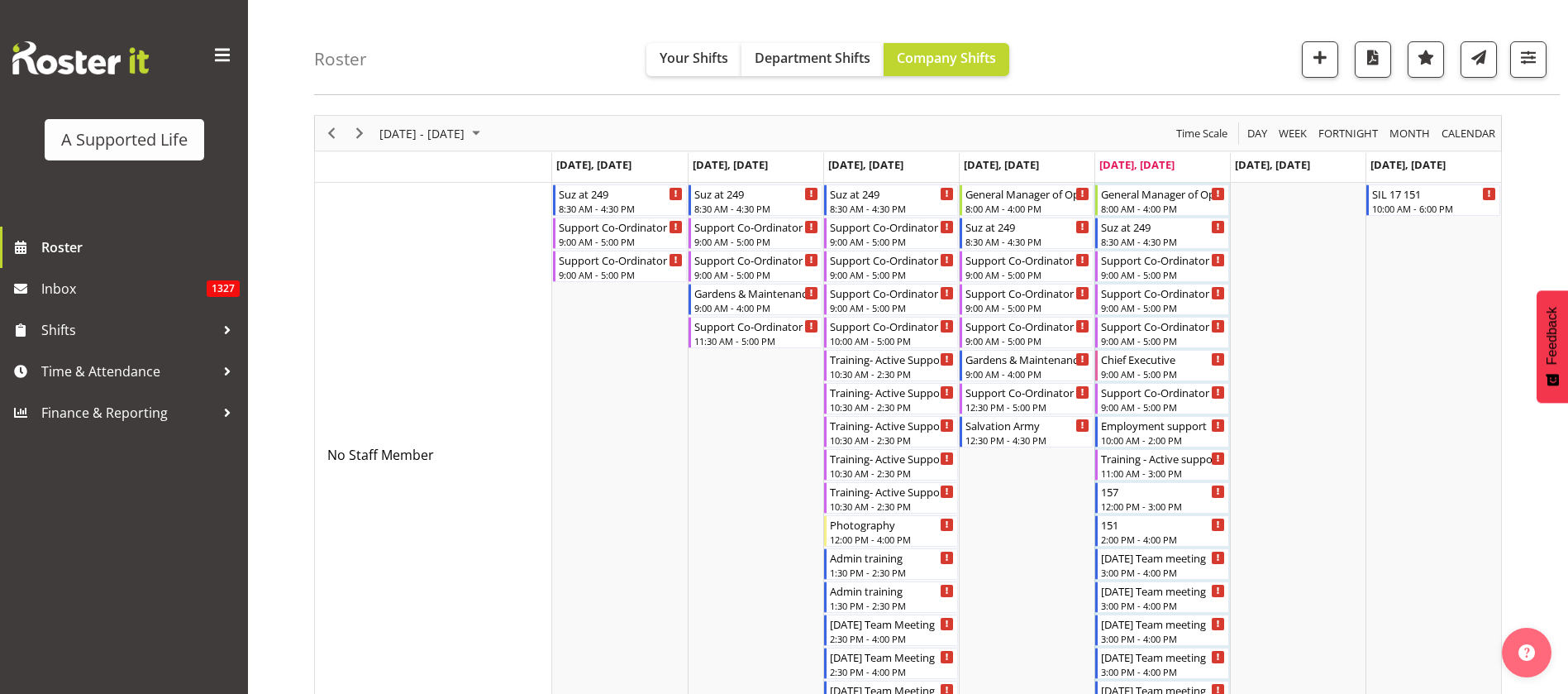
scroll to position [0, 0]
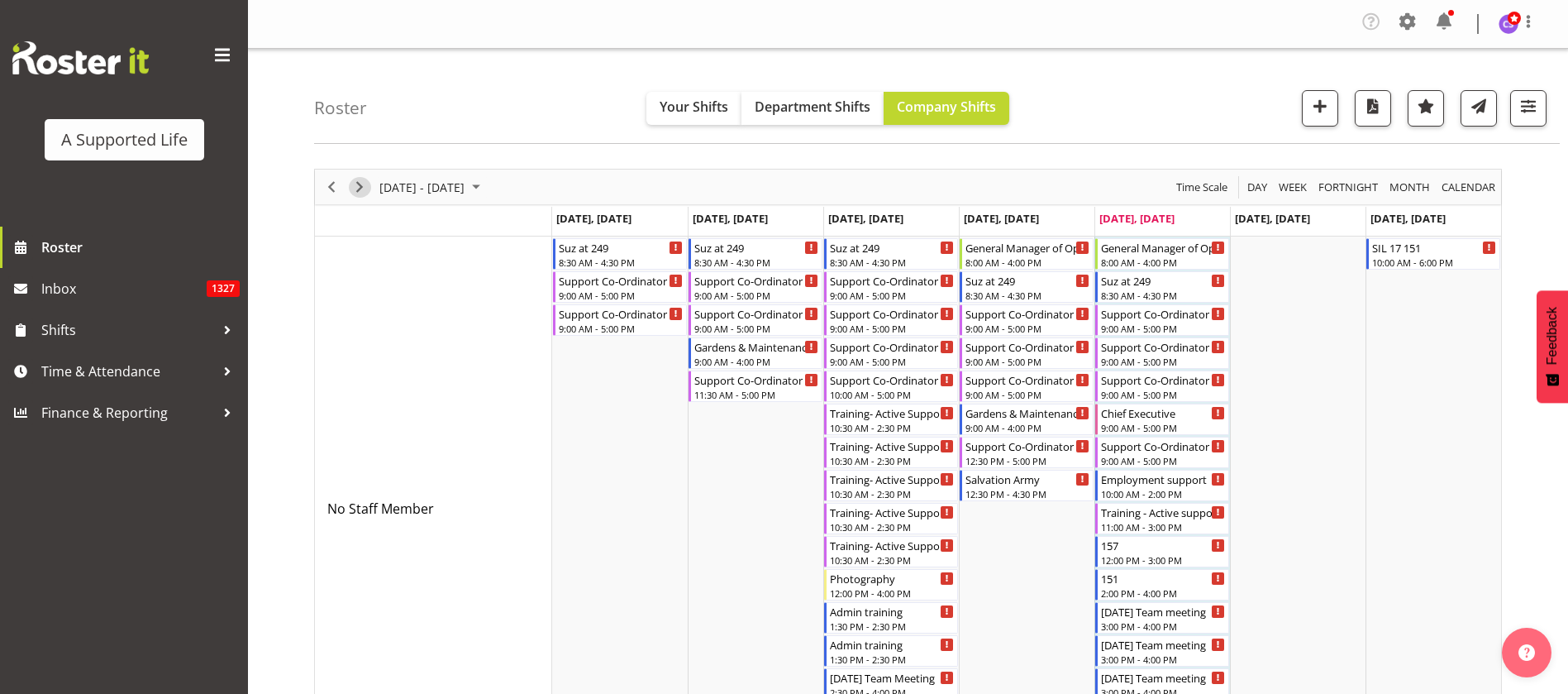
drag, startPoint x: 358, startPoint y: 181, endPoint x: 717, endPoint y: 598, distance: 550.2
click at [360, 181] on span "Next" at bounding box center [359, 187] width 20 height 21
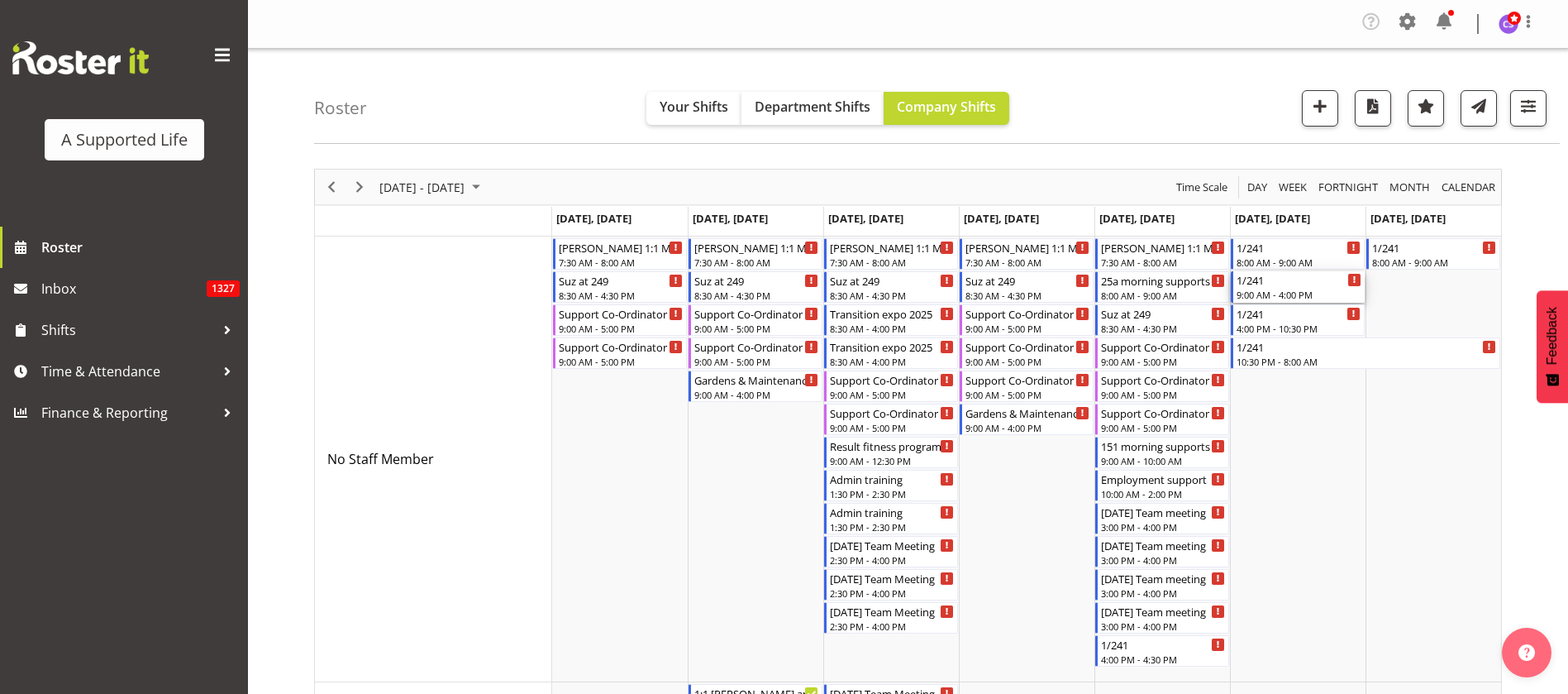
click at [1271, 292] on div "9:00 AM - 4:00 PM" at bounding box center [1298, 294] width 125 height 13
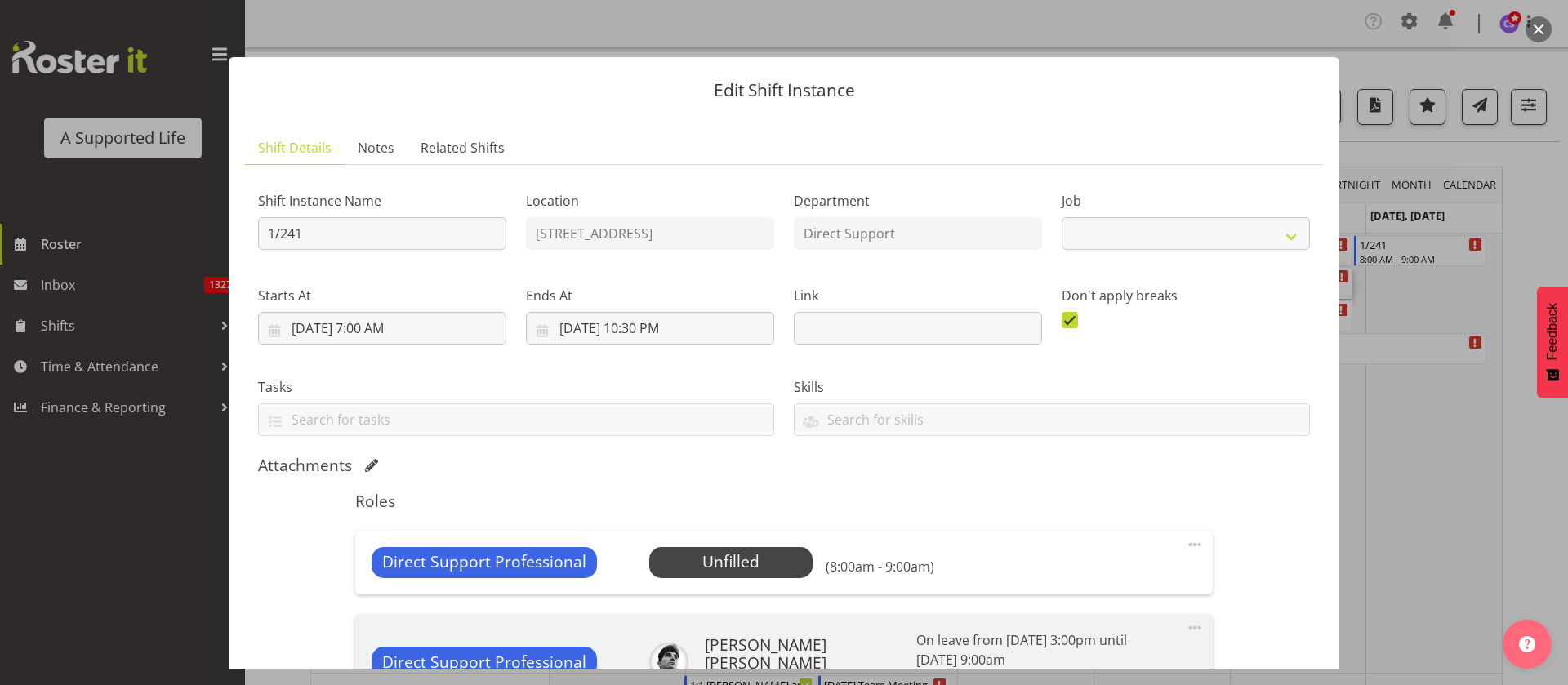
select select "4112"
click at [759, 564] on span "Select Employee" at bounding box center [730, 562] width 121 height 24
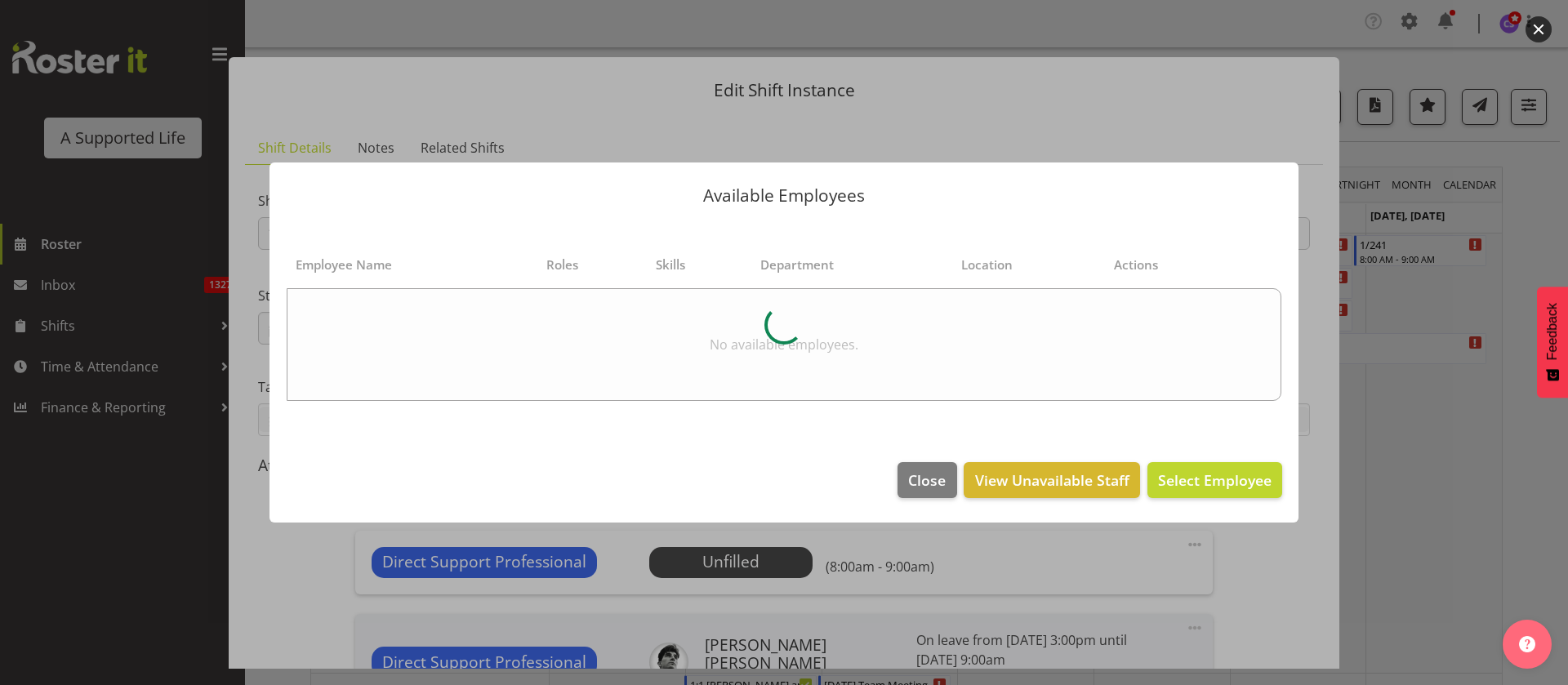
click at [1424, 518] on div at bounding box center [784, 342] width 1568 height 685
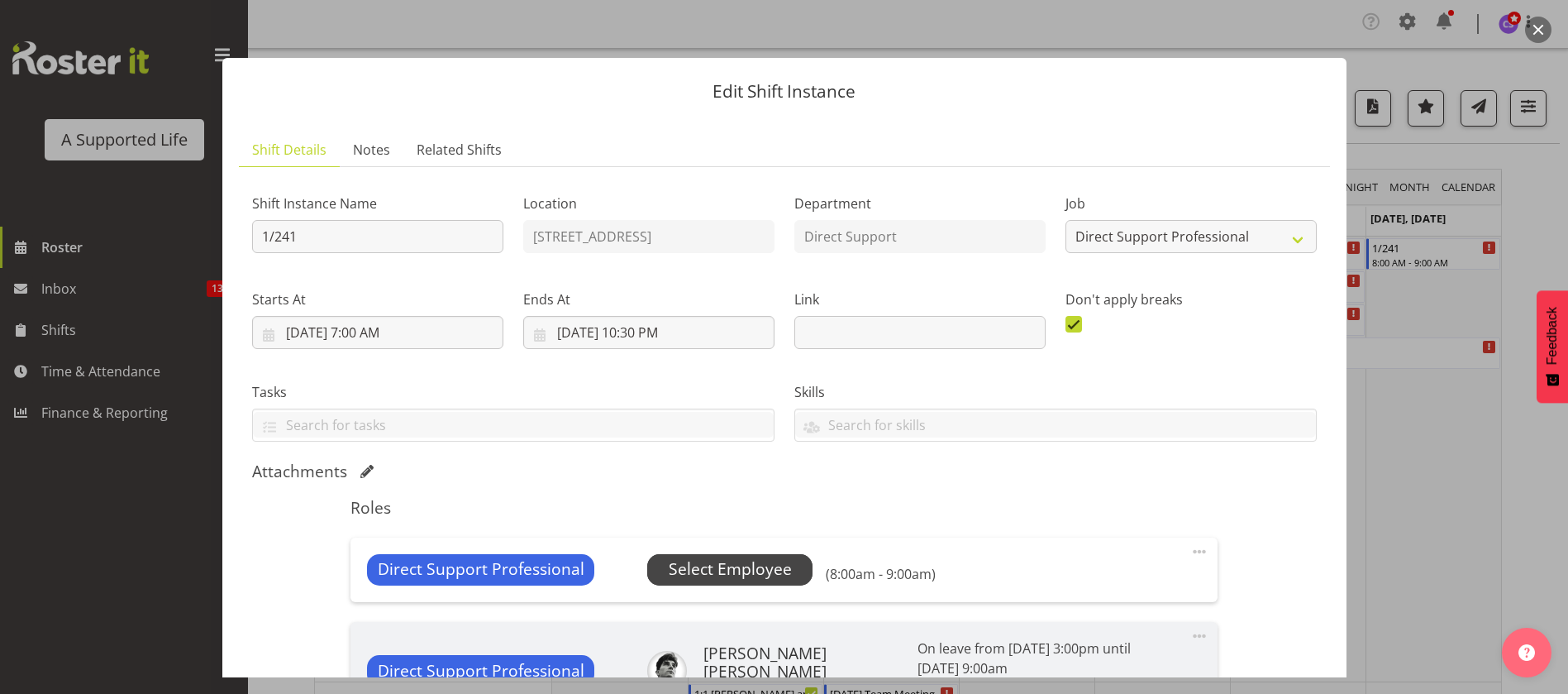
click at [760, 570] on span "Select Employee" at bounding box center [730, 569] width 123 height 24
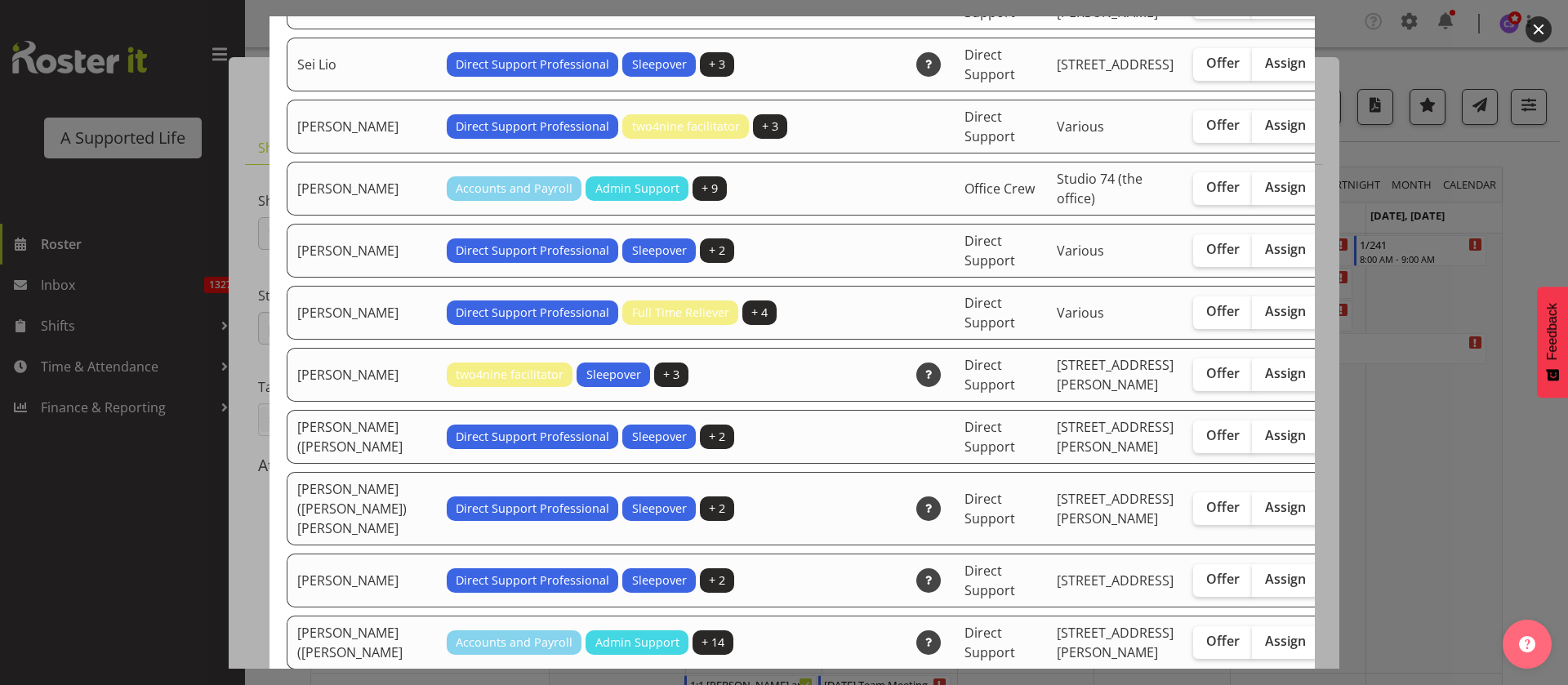
scroll to position [4529, 0]
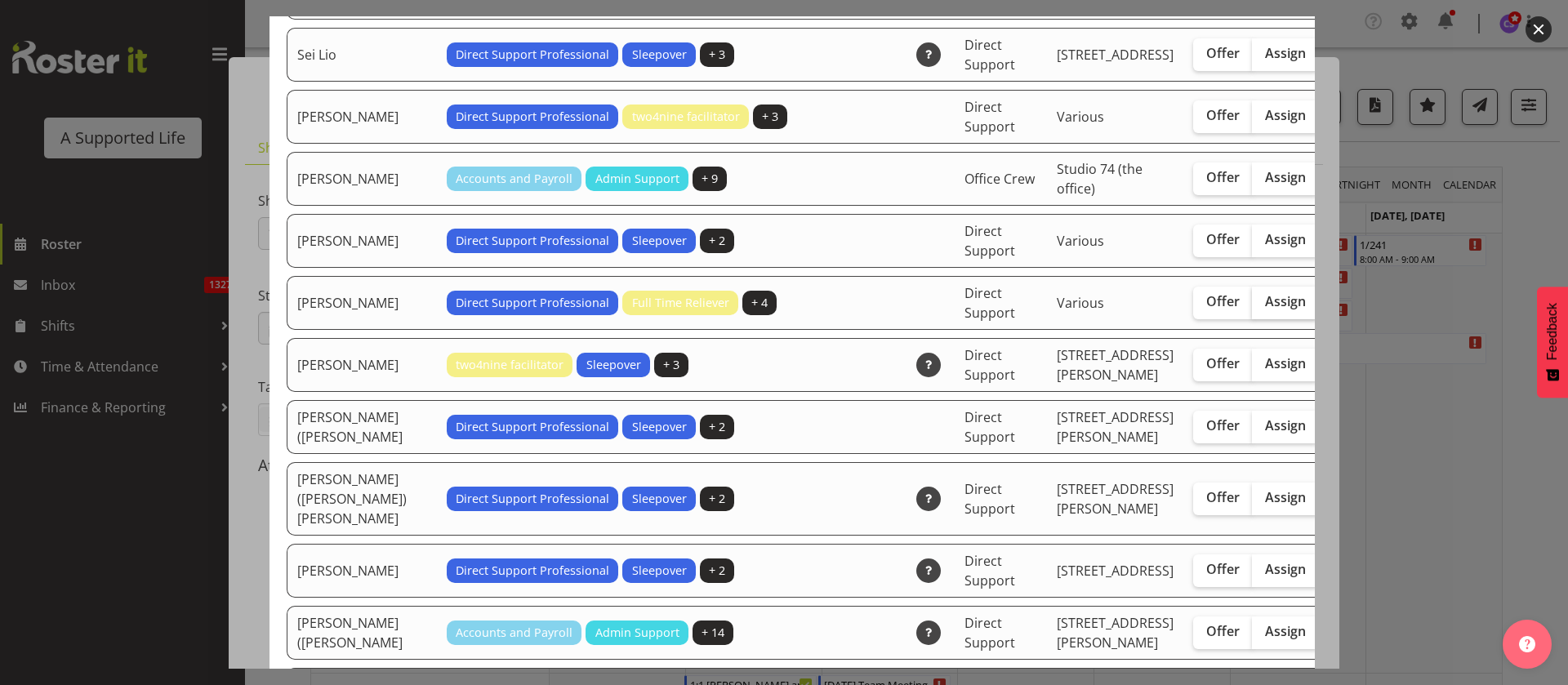
click at [1252, 319] on label "Assign" at bounding box center [1285, 302] width 67 height 32
click at [1252, 307] on input "Assign" at bounding box center [1257, 301] width 10 height 10
checkbox input "true"
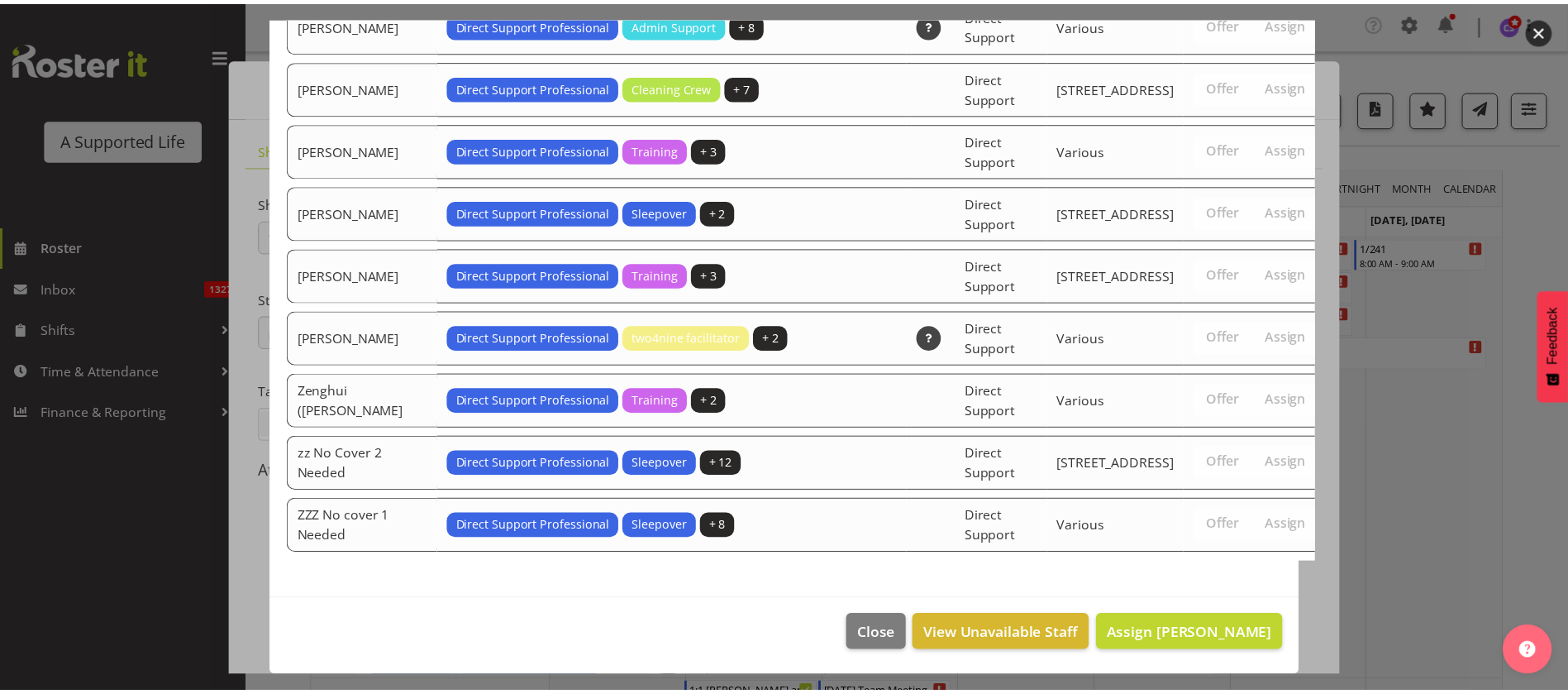
scroll to position [5598, 0]
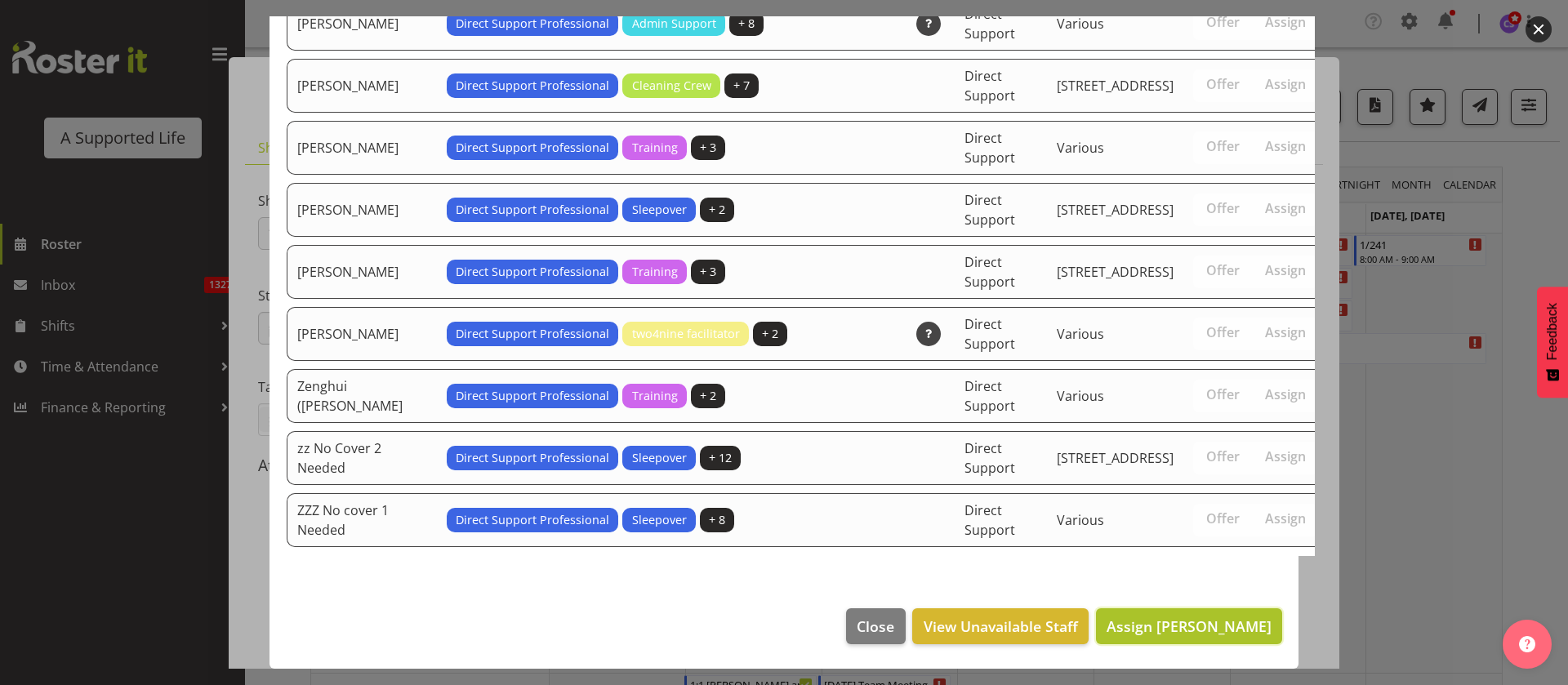
click at [1188, 621] on span "Assign Skylah Davidson" at bounding box center [1189, 626] width 165 height 20
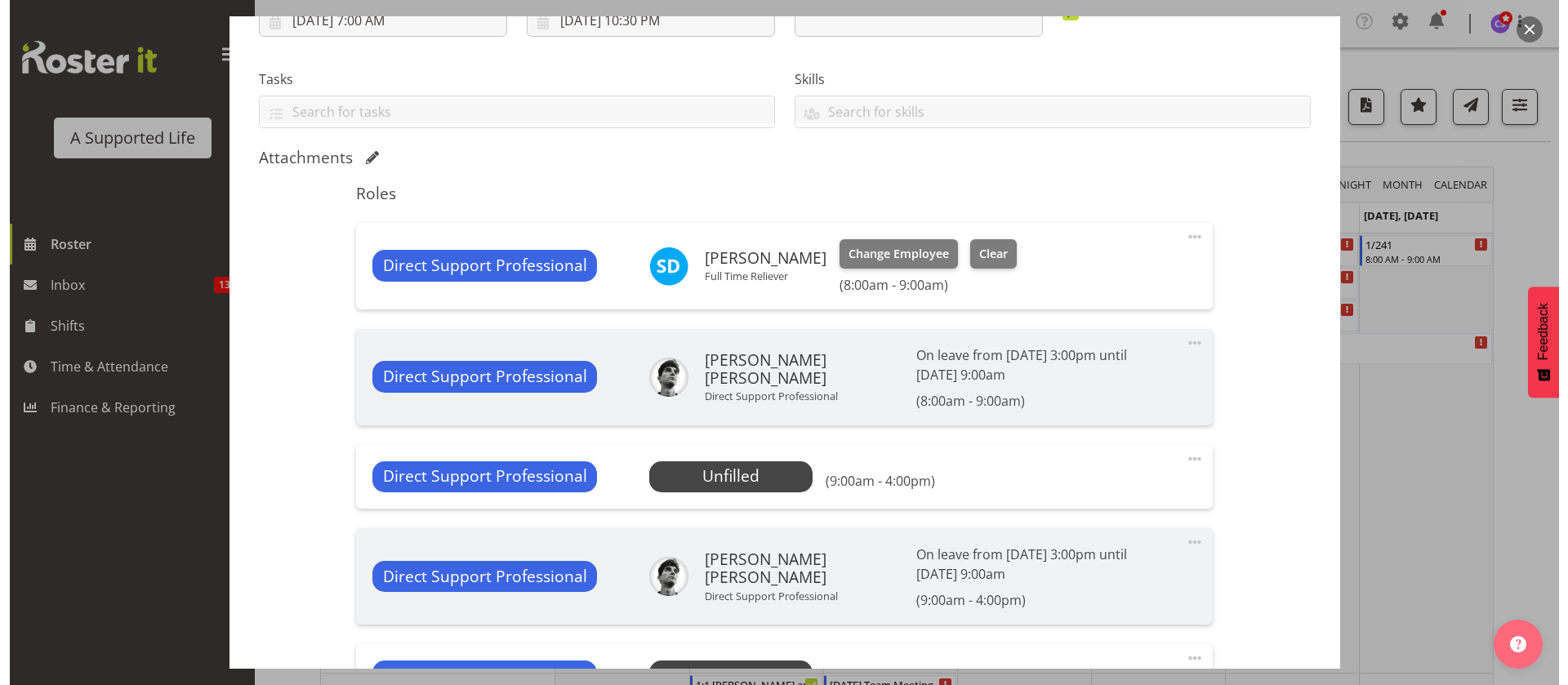
scroll to position [368, 0]
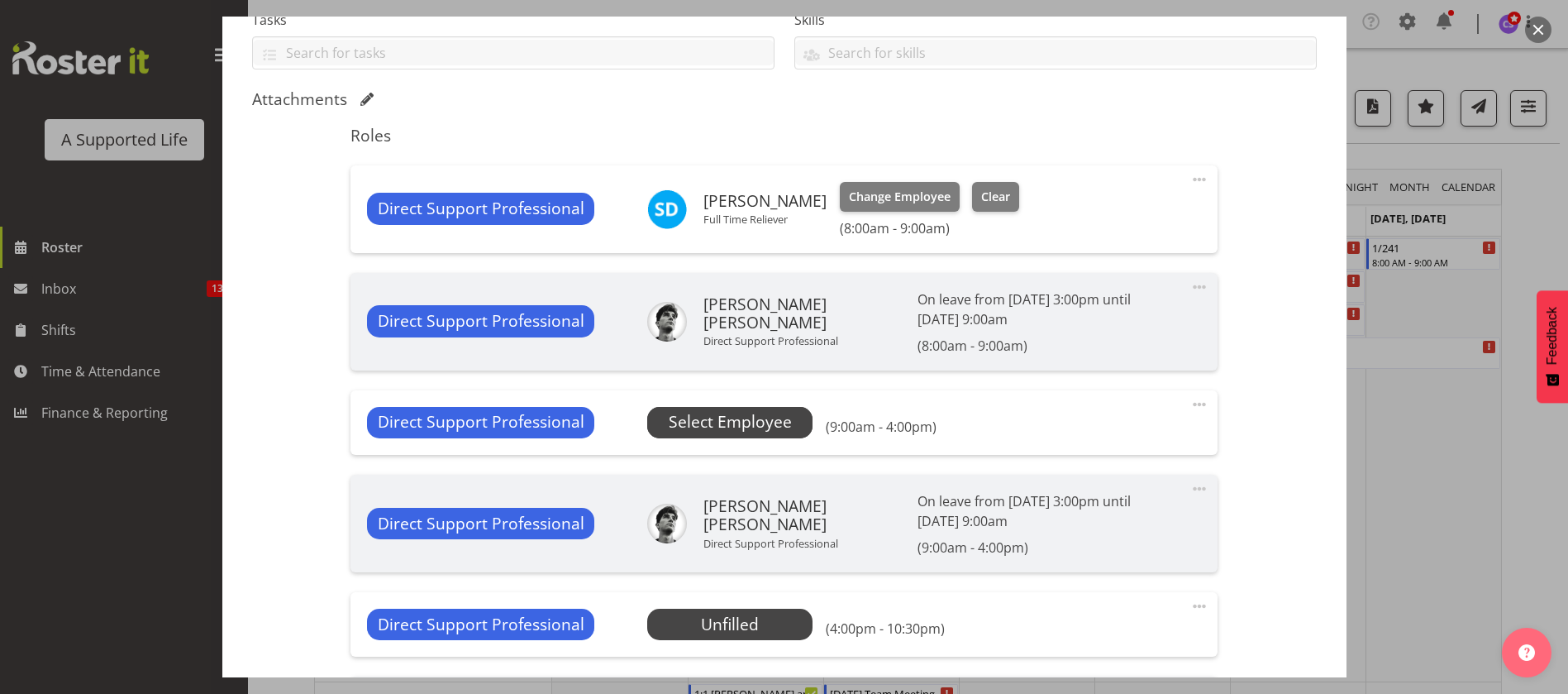
click at [719, 407] on span "Select Employee" at bounding box center [730, 422] width 165 height 32
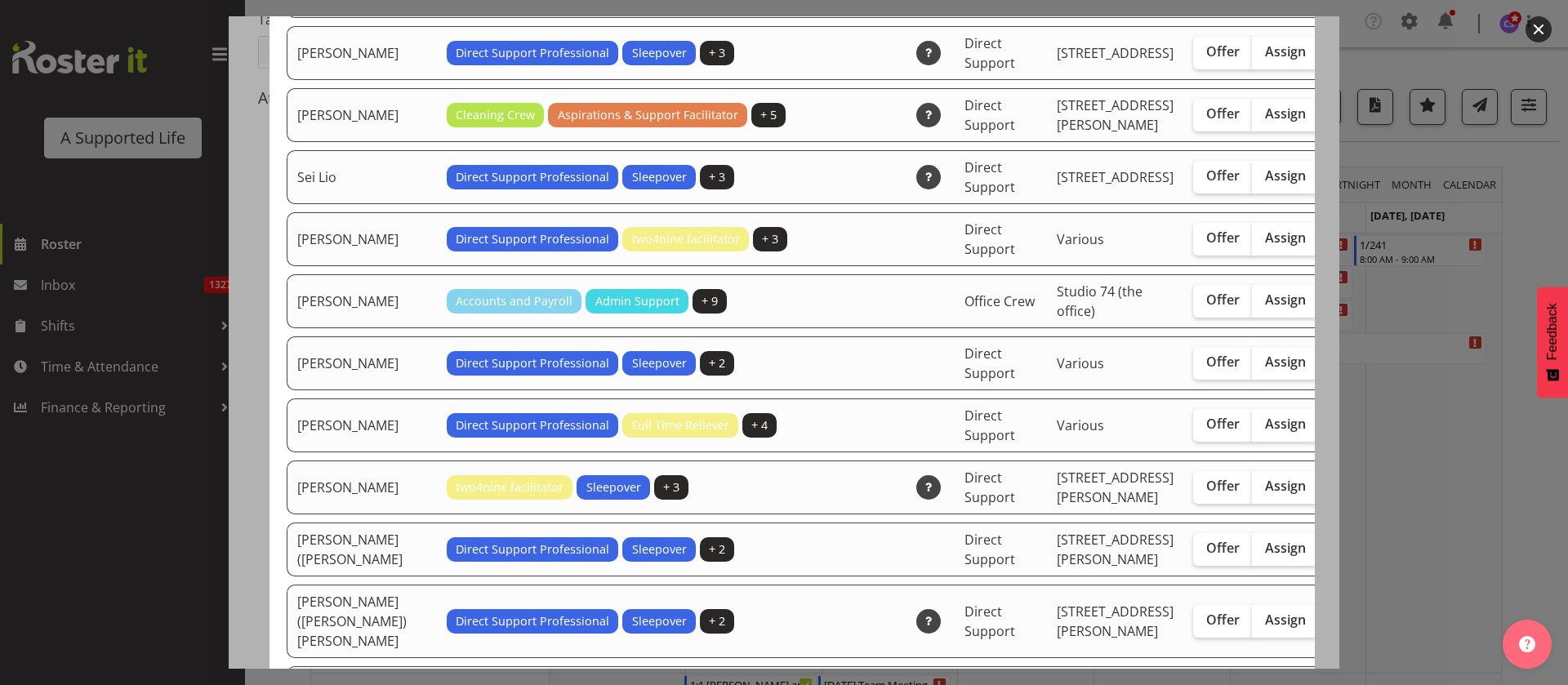
scroll to position [4529, 0]
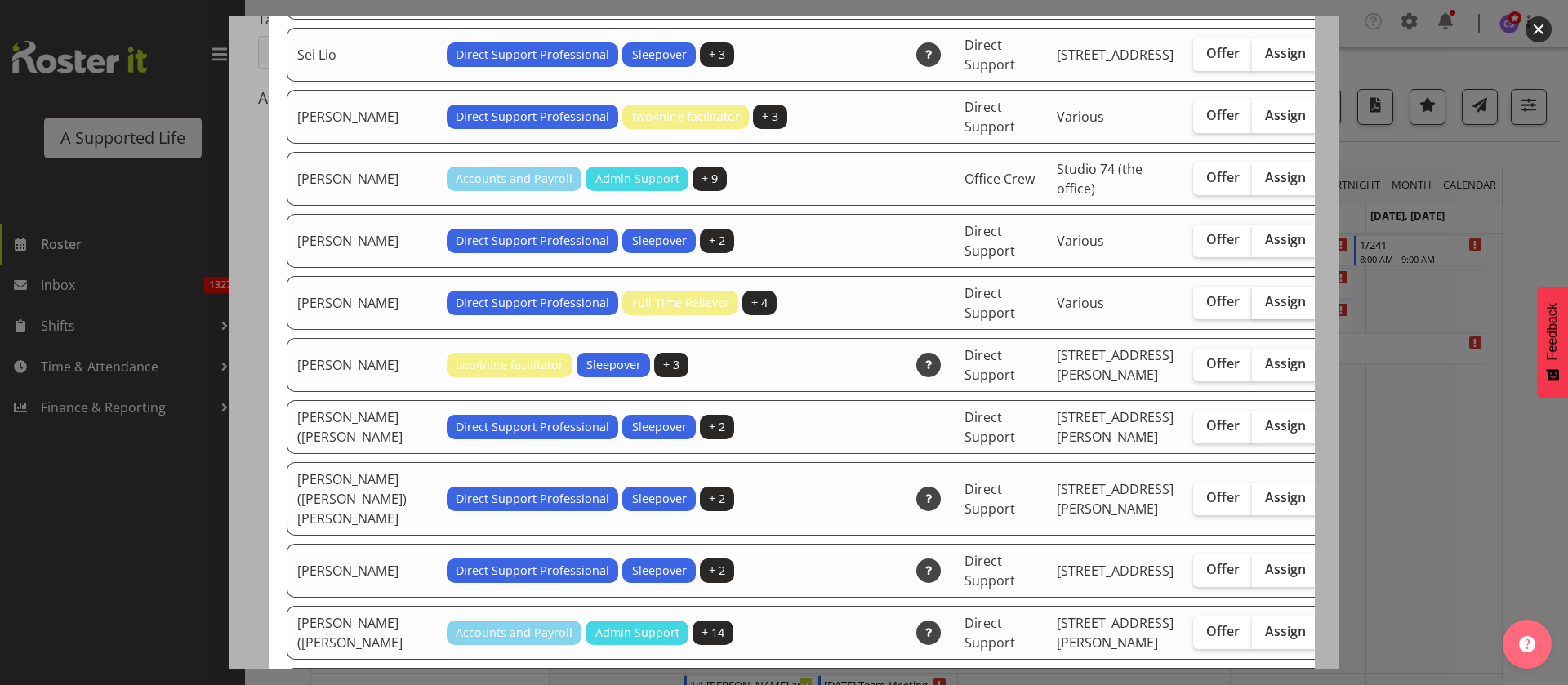
click at [1265, 309] on span "Assign" at bounding box center [1285, 300] width 41 height 16
click at [1252, 307] on input "Assign" at bounding box center [1257, 301] width 10 height 10
checkbox input "true"
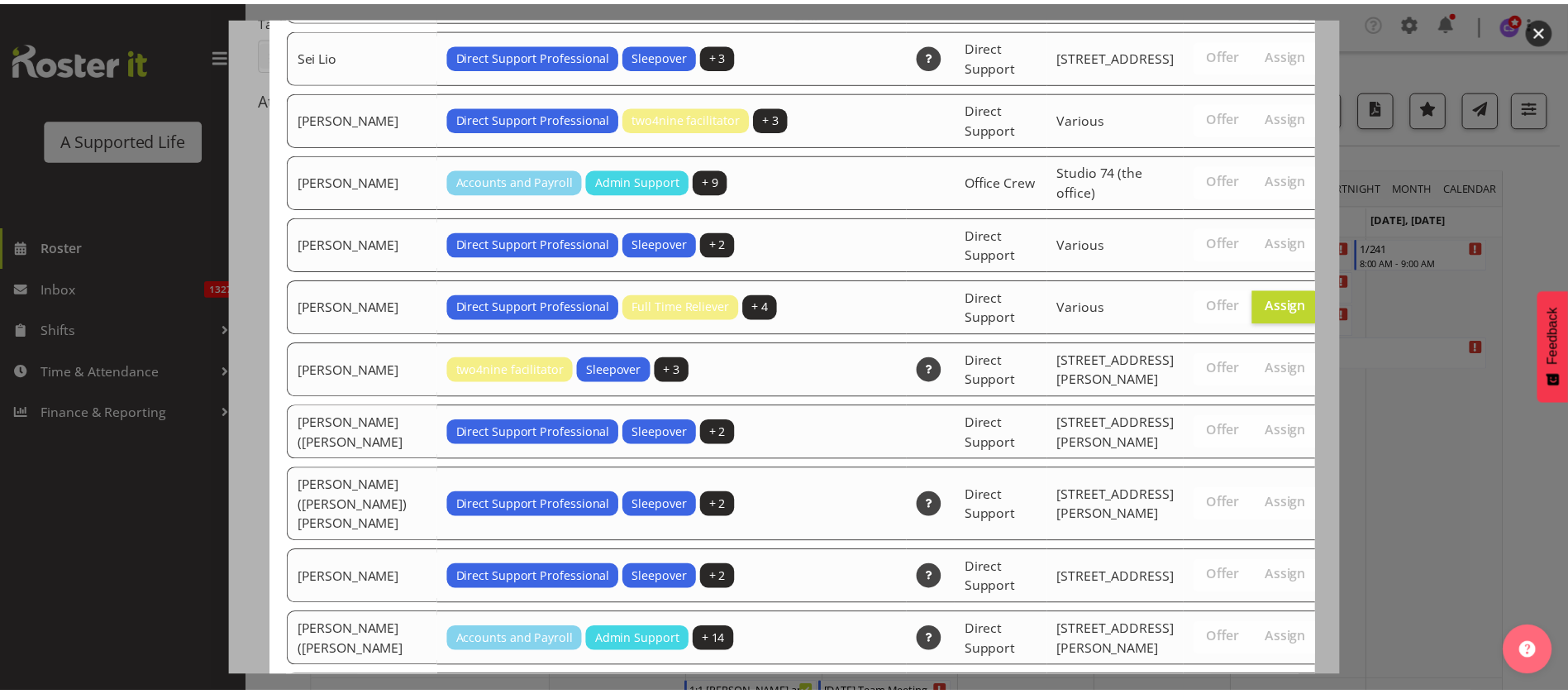
scroll to position [5598, 0]
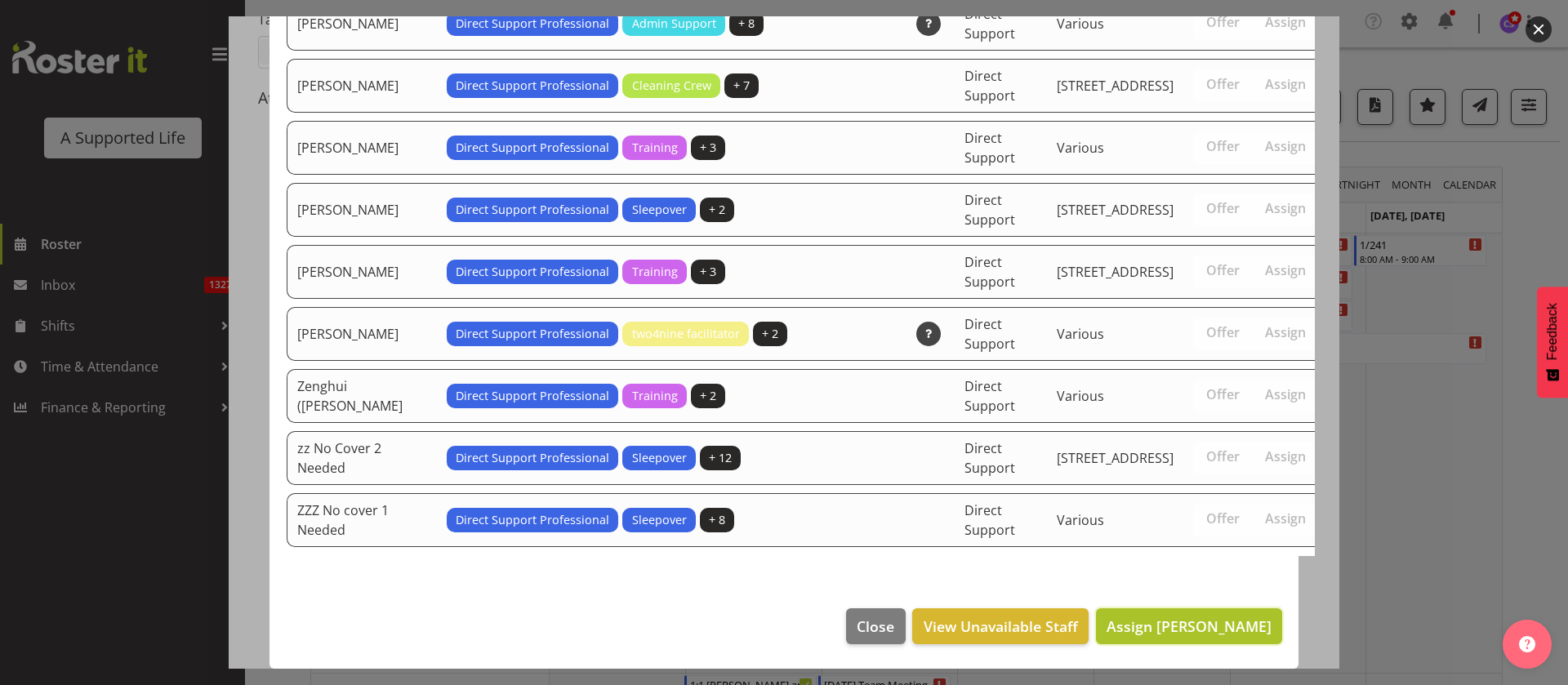
click at [1198, 626] on span "Assign Skylah Davidson" at bounding box center [1189, 626] width 165 height 20
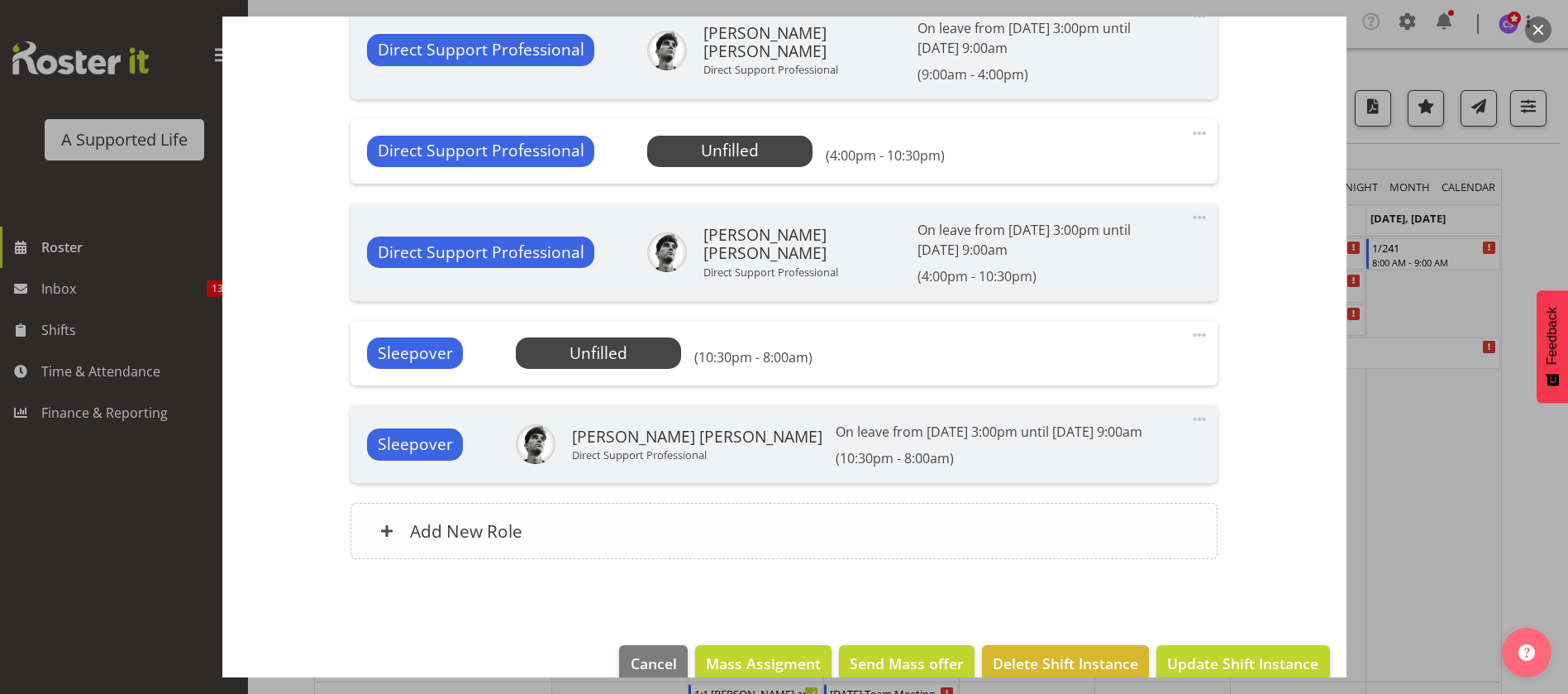
scroll to position [897, 0]
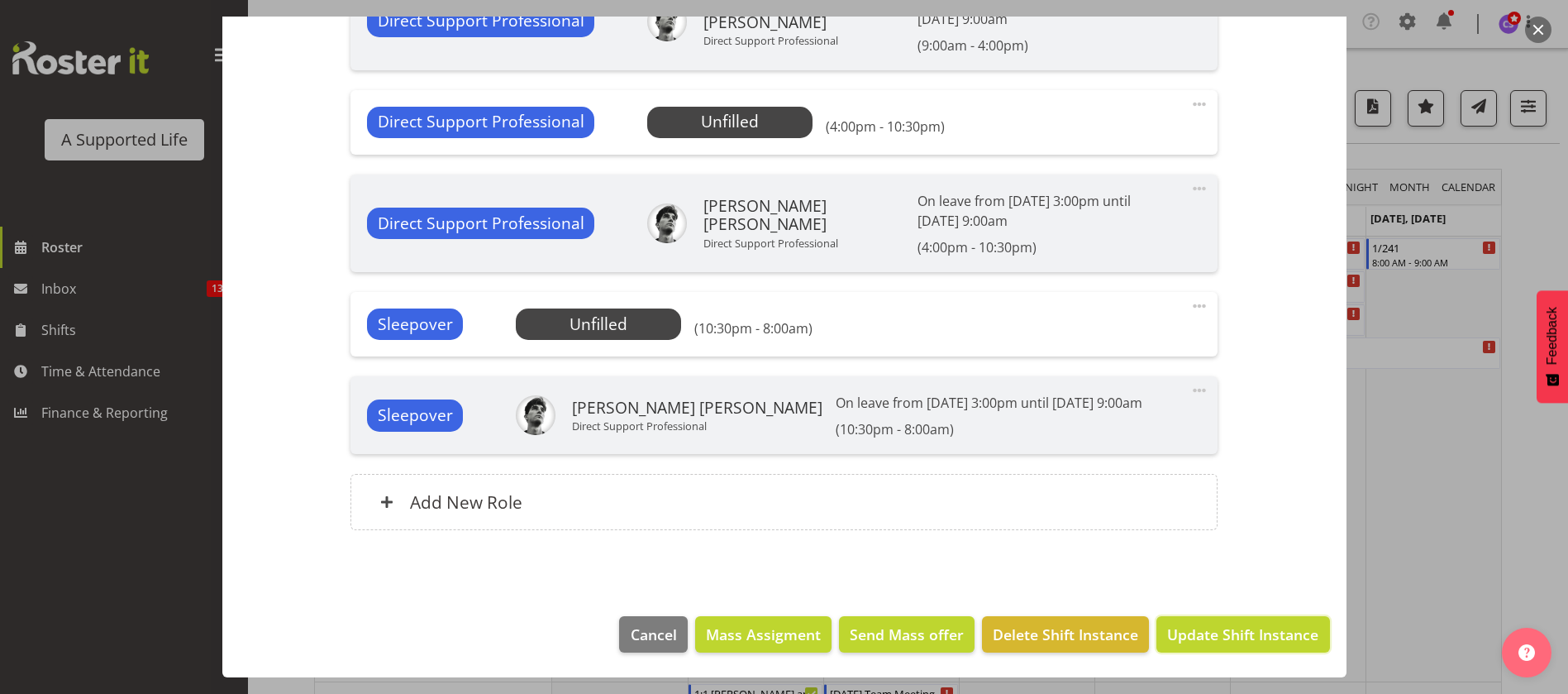
drag, startPoint x: 1213, startPoint y: 639, endPoint x: 1228, endPoint y: 630, distance: 17.5
click at [1213, 637] on span "Update Shift Instance" at bounding box center [1243, 634] width 151 height 21
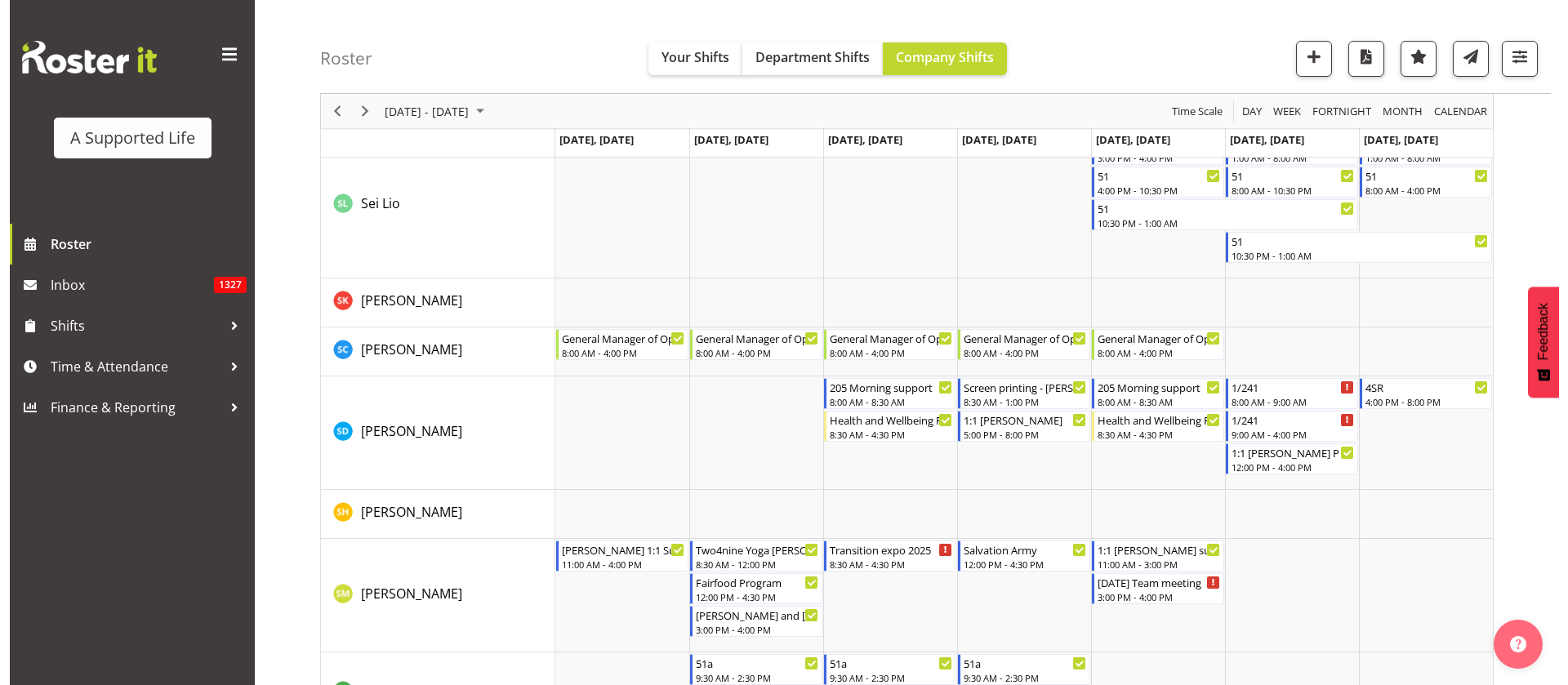
scroll to position [8202, 0]
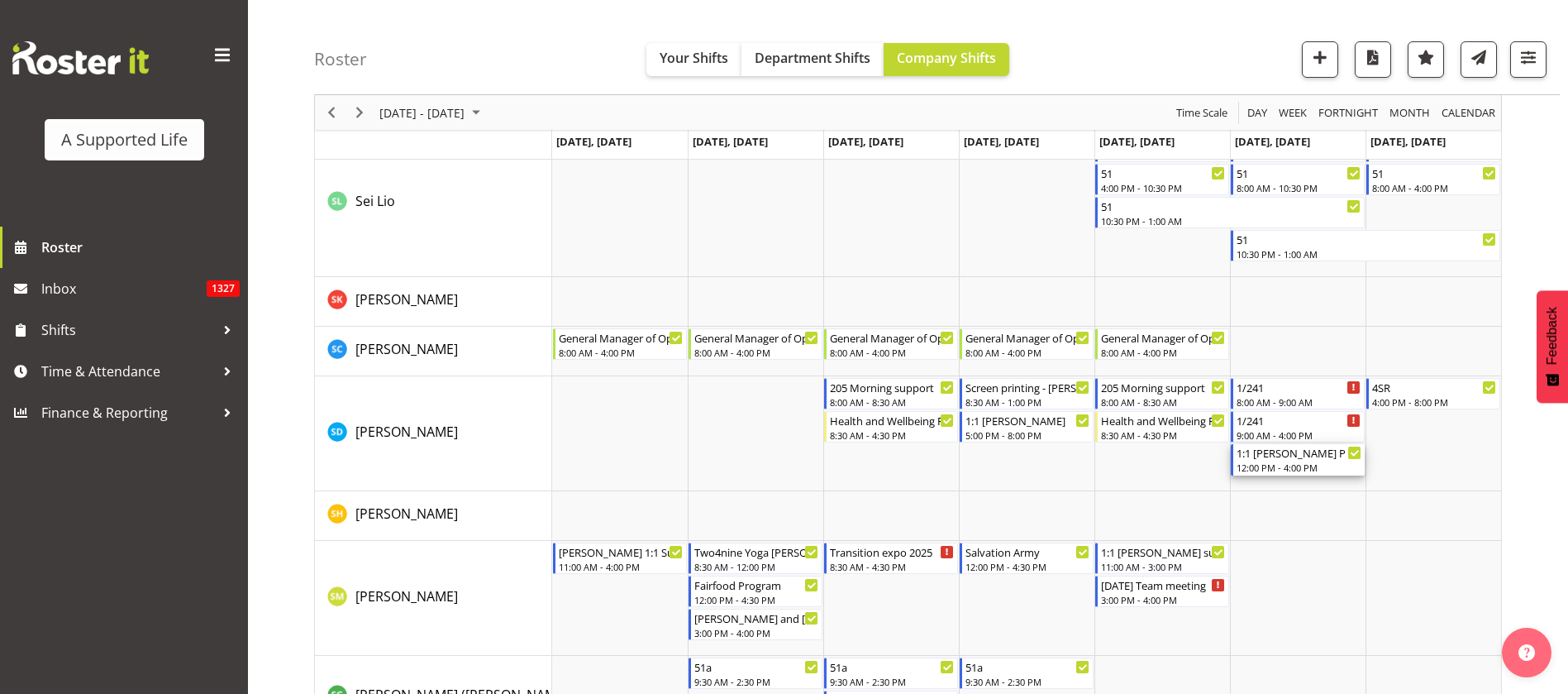
click at [1326, 465] on div "12:00 PM - 4:00 PM" at bounding box center [1298, 467] width 125 height 13
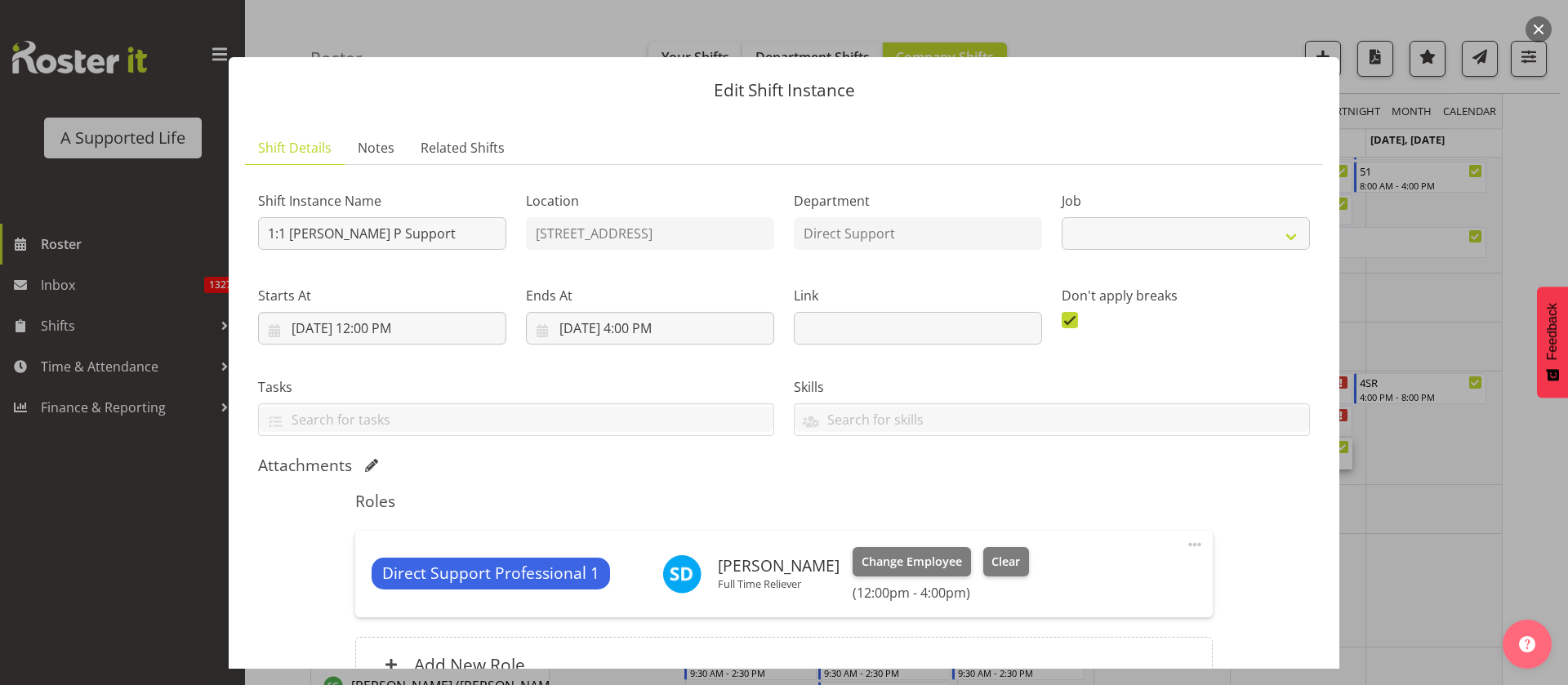
select select "4112"
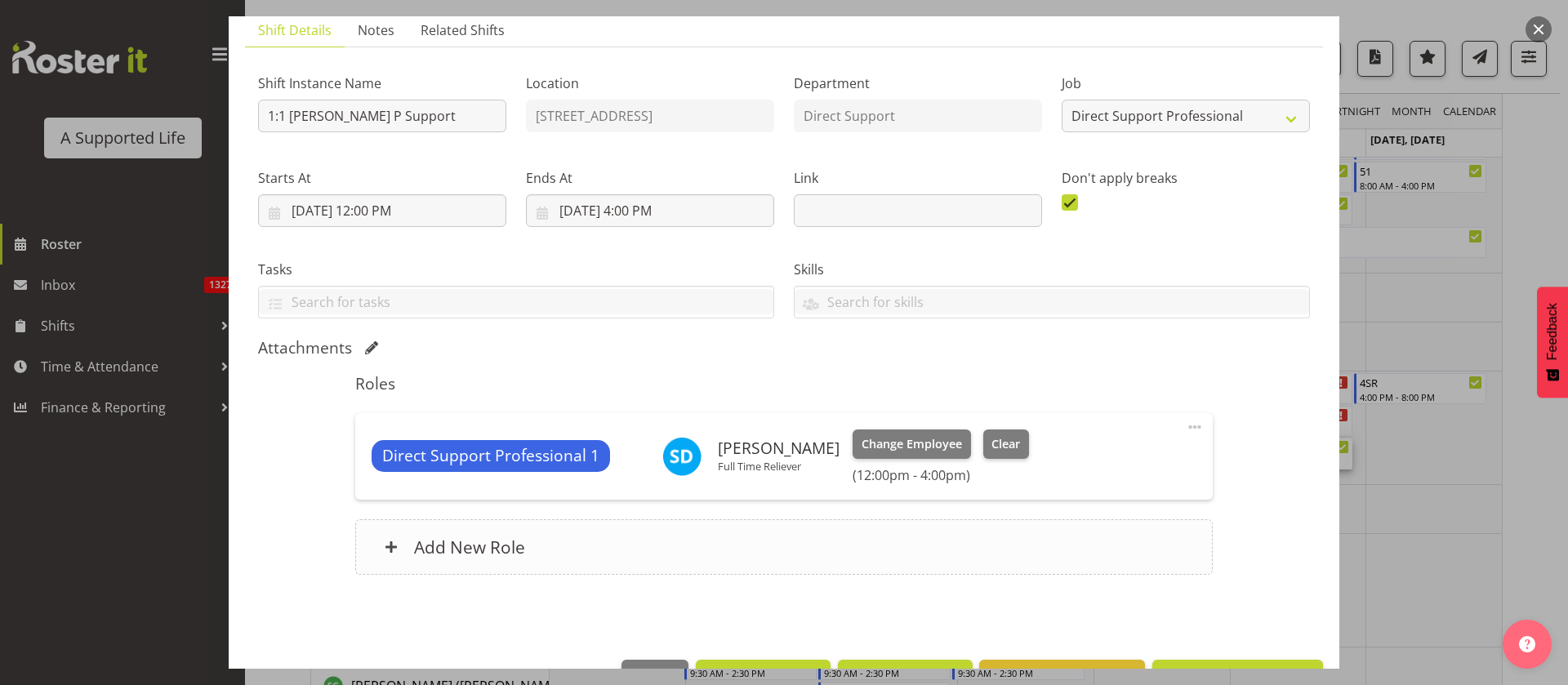
scroll to position [169, 0]
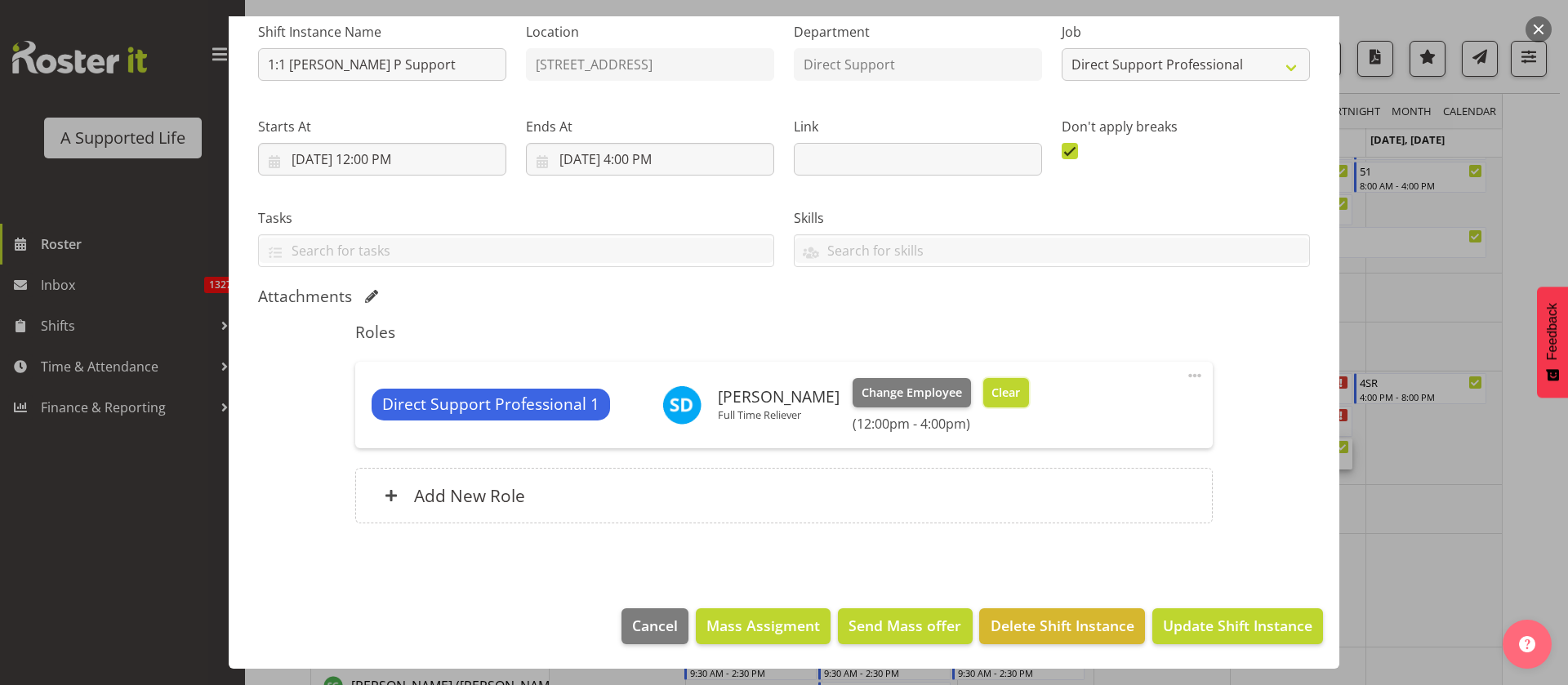
click at [996, 382] on button "Clear" at bounding box center [1007, 392] width 47 height 30
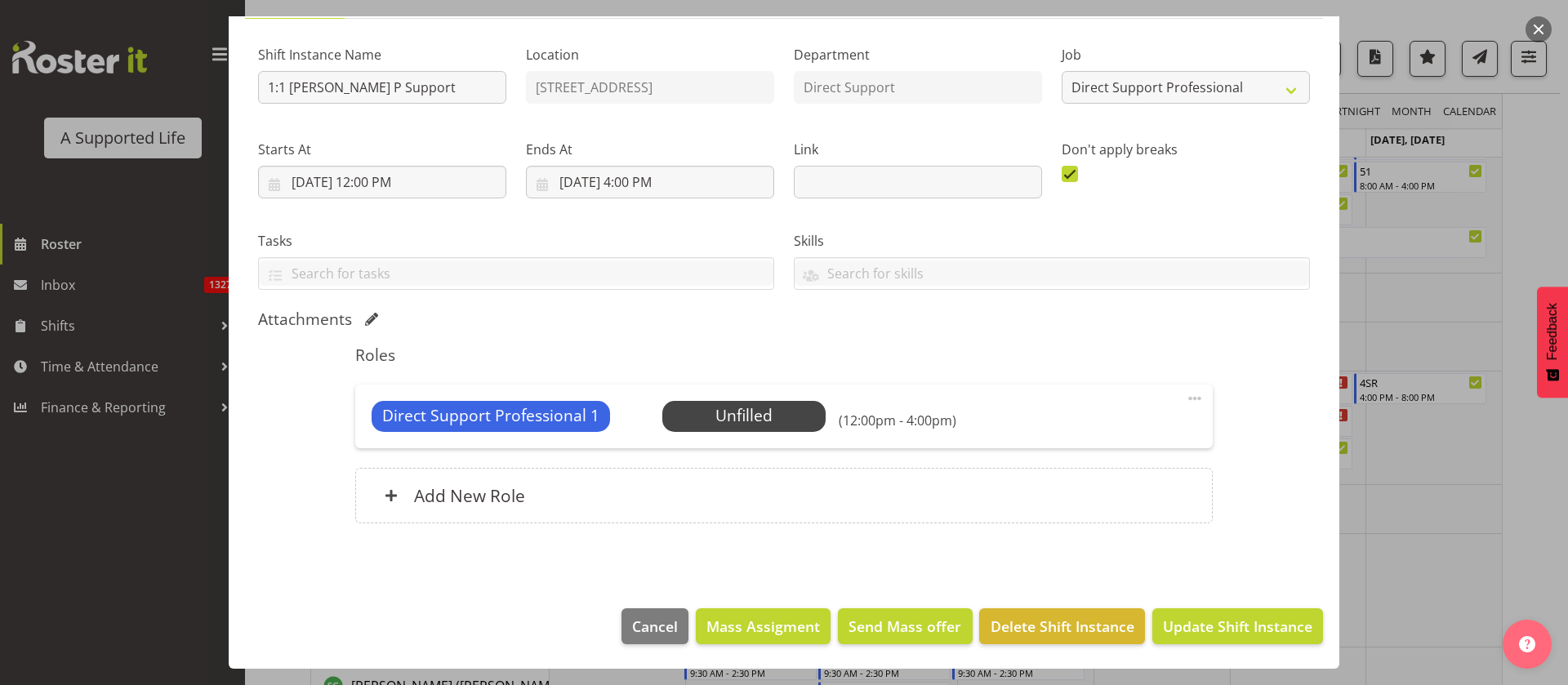
scroll to position [146, 0]
click at [1226, 625] on span "Update Shift Instance" at bounding box center [1238, 626] width 149 height 21
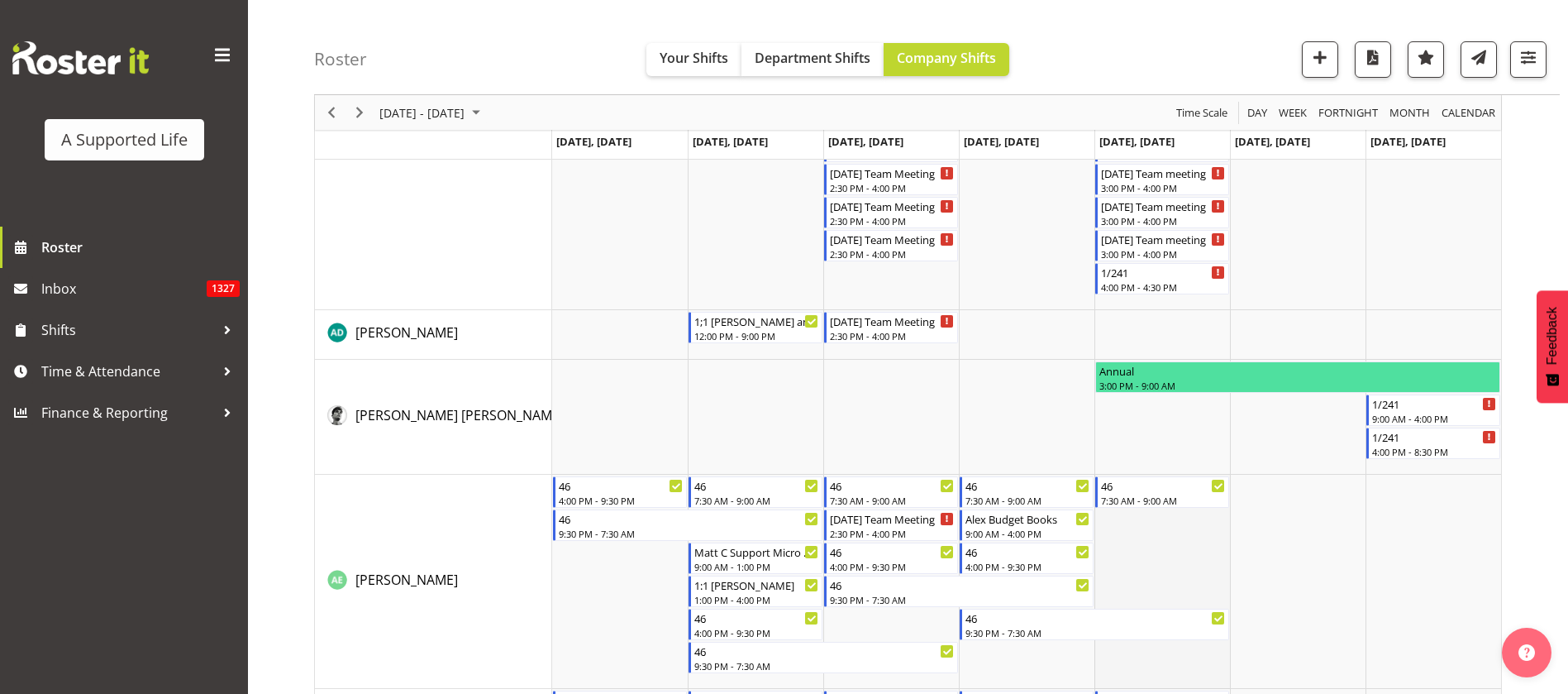
scroll to position [0, 0]
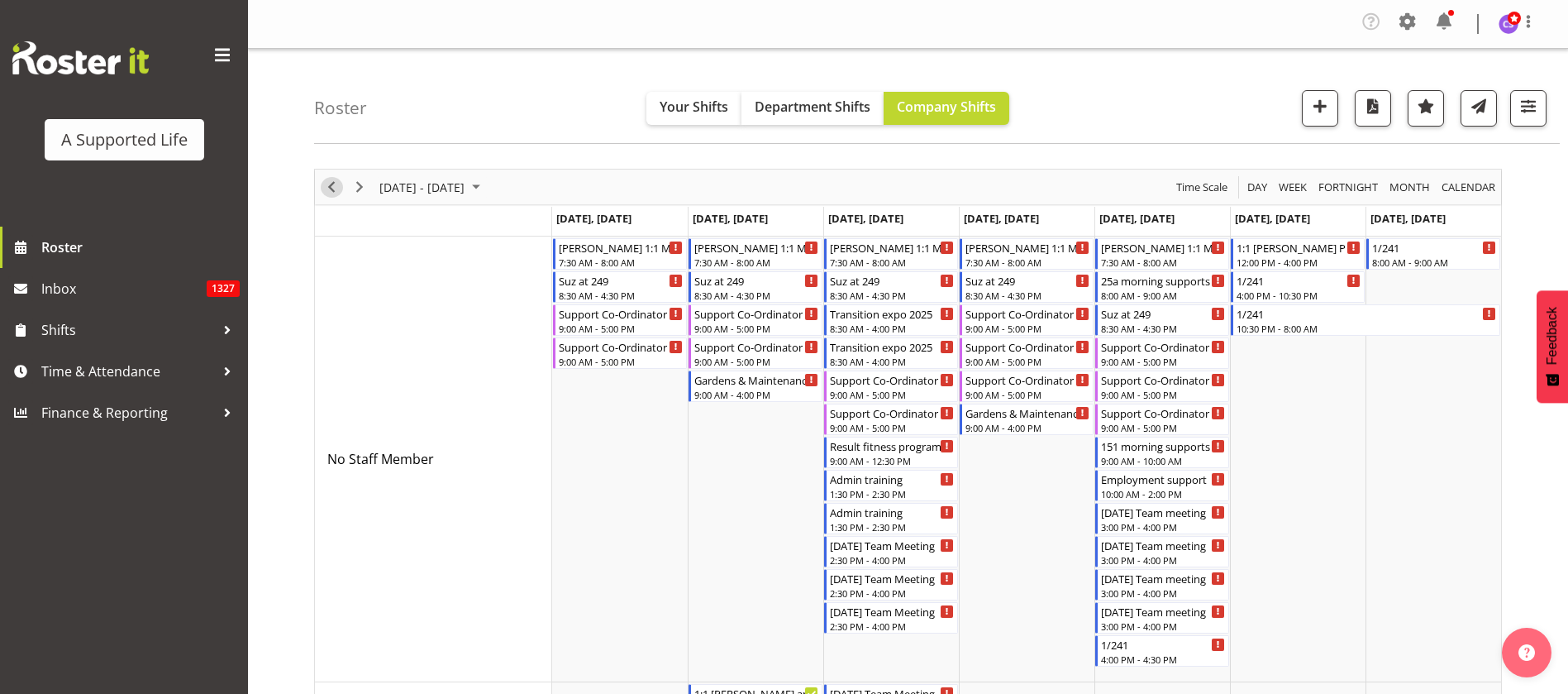
click at [333, 187] on span "Previous" at bounding box center [331, 187] width 20 height 21
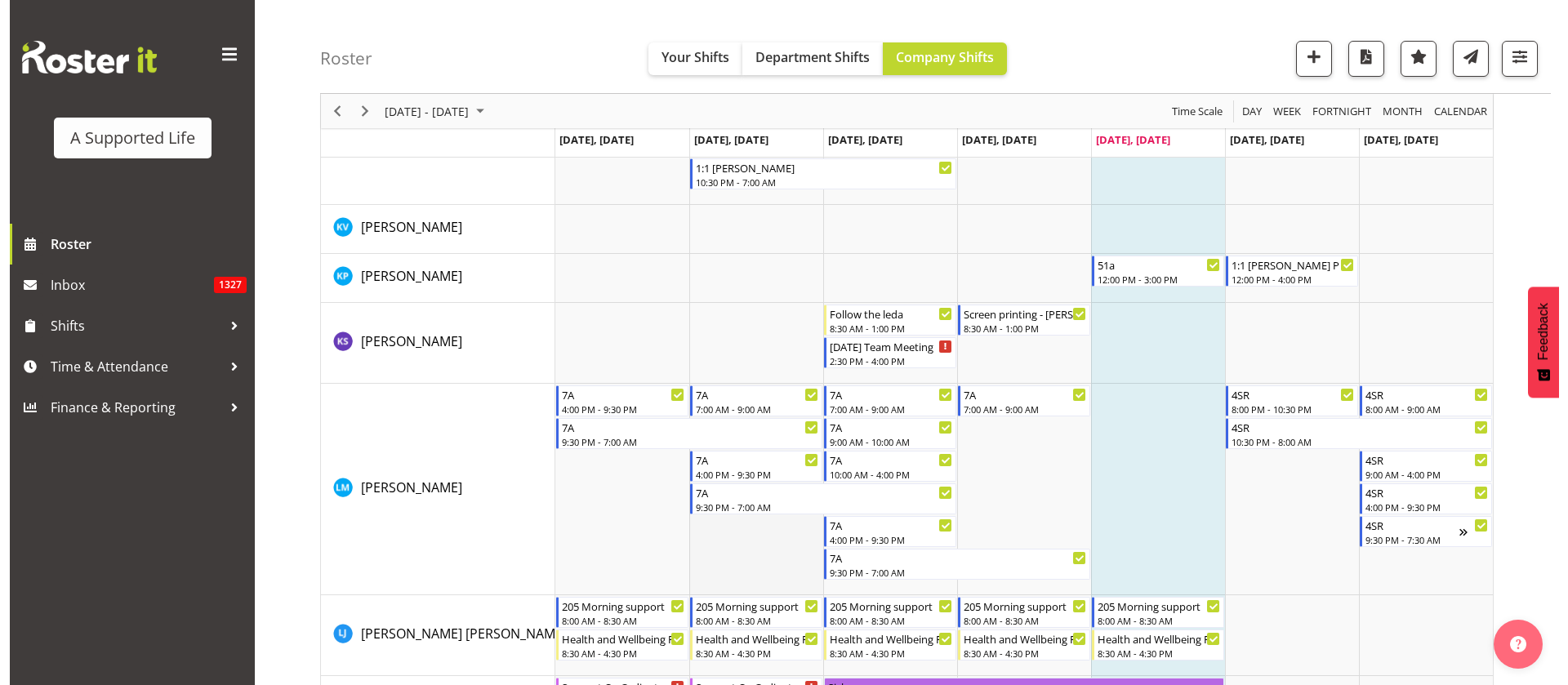
scroll to position [5999, 0]
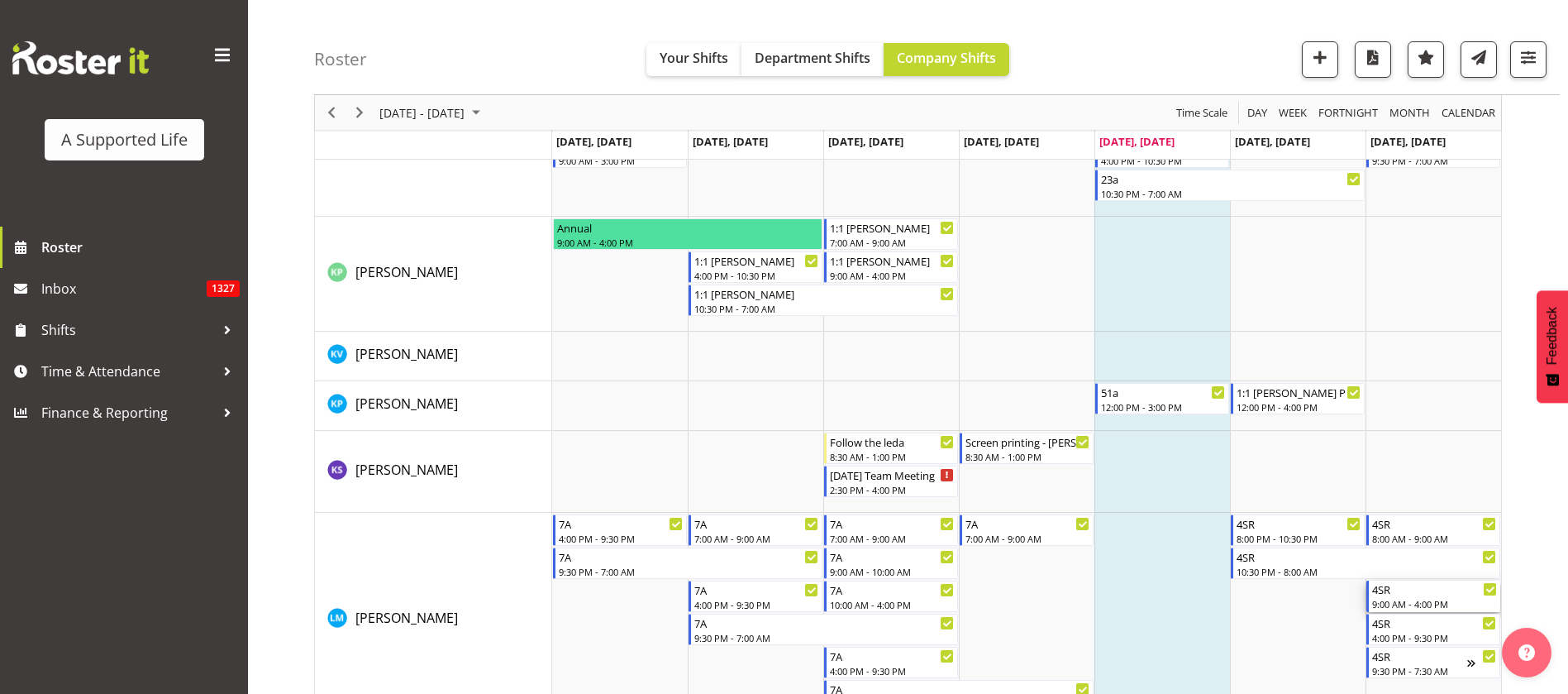
click at [1456, 602] on div "9:00 AM - 4:00 PM" at bounding box center [1434, 603] width 125 height 13
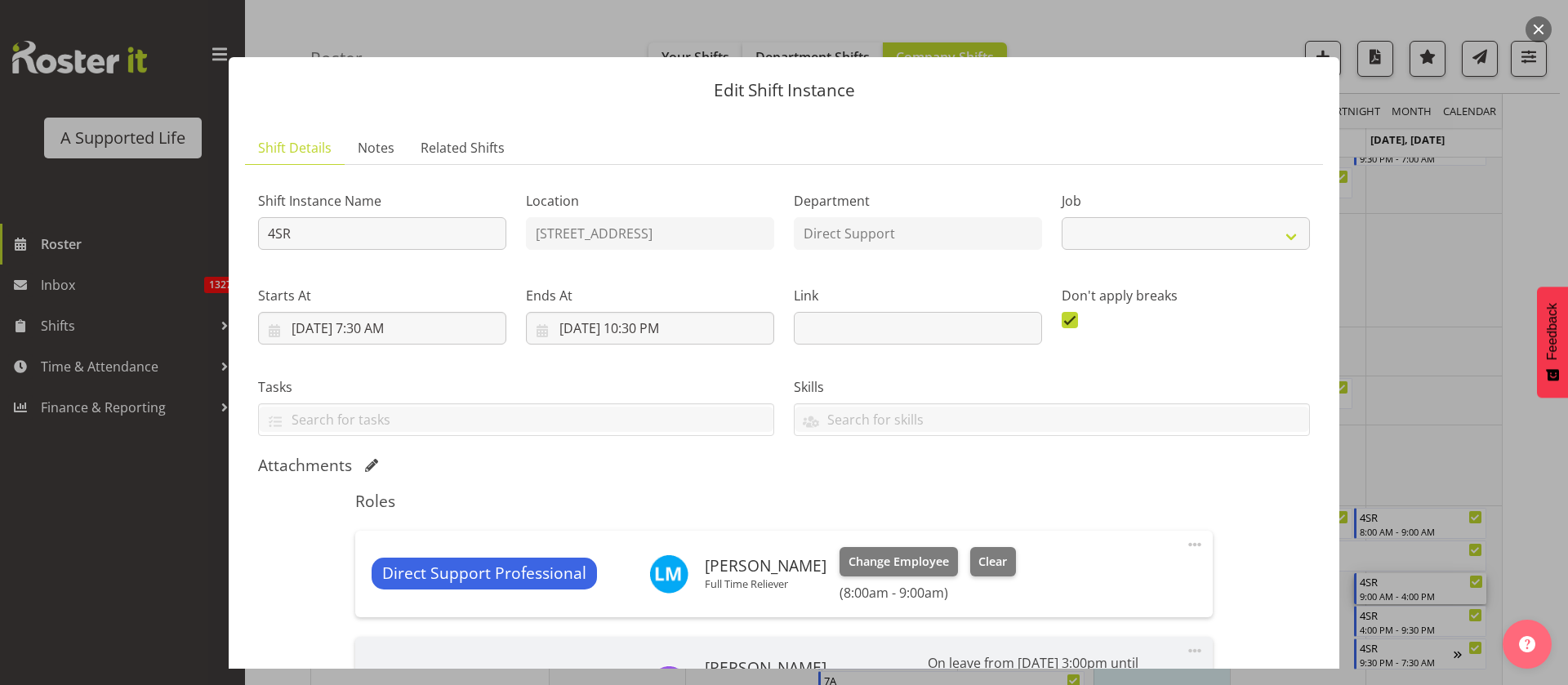
select select "4112"
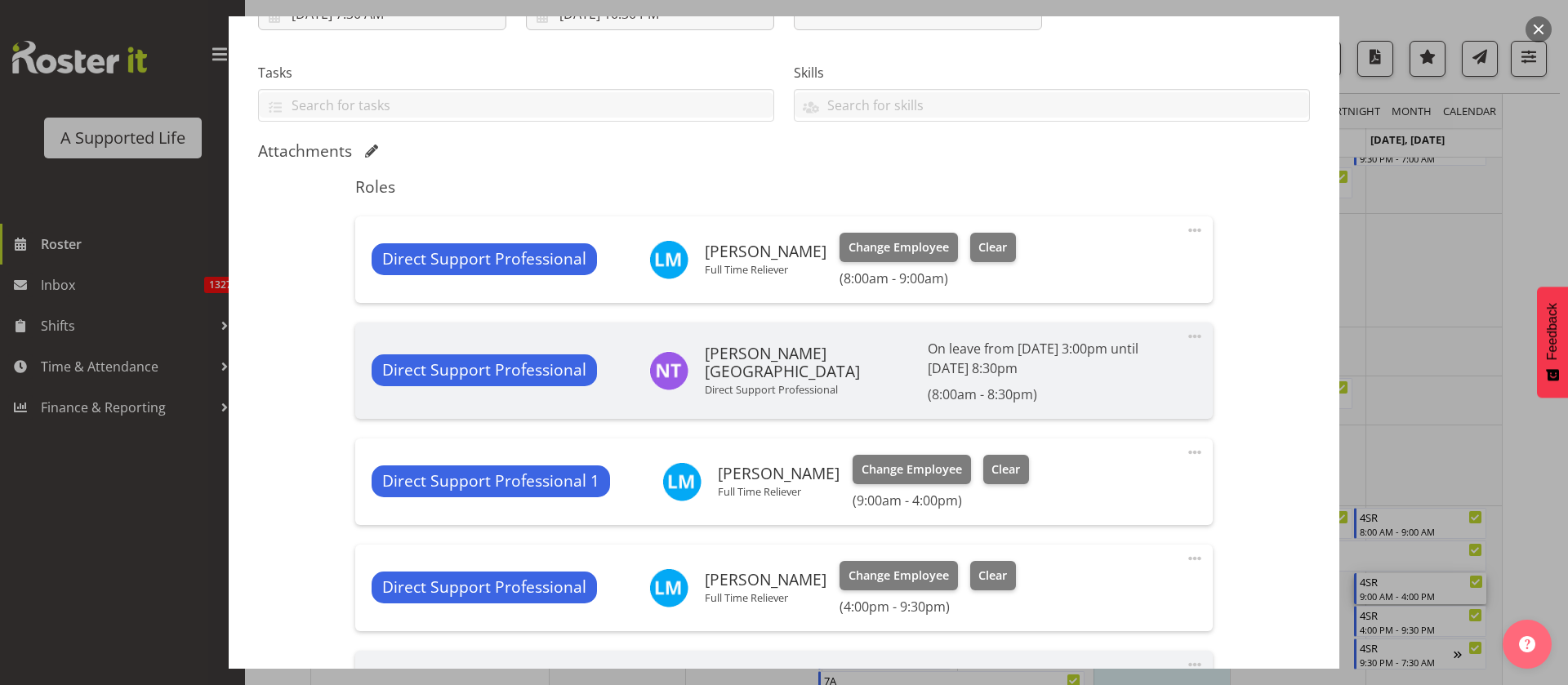
scroll to position [368, 0]
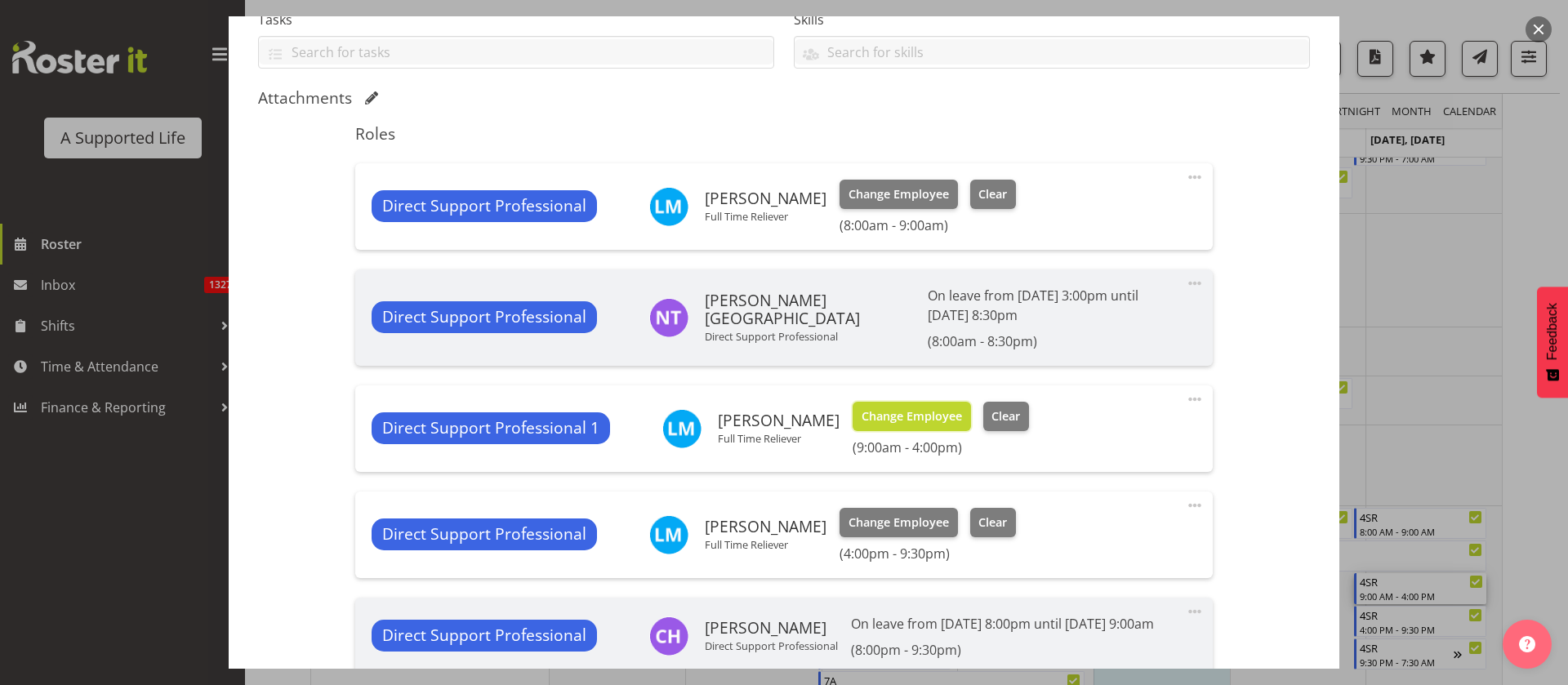
click at [909, 418] on span "Change Employee" at bounding box center [911, 416] width 100 height 18
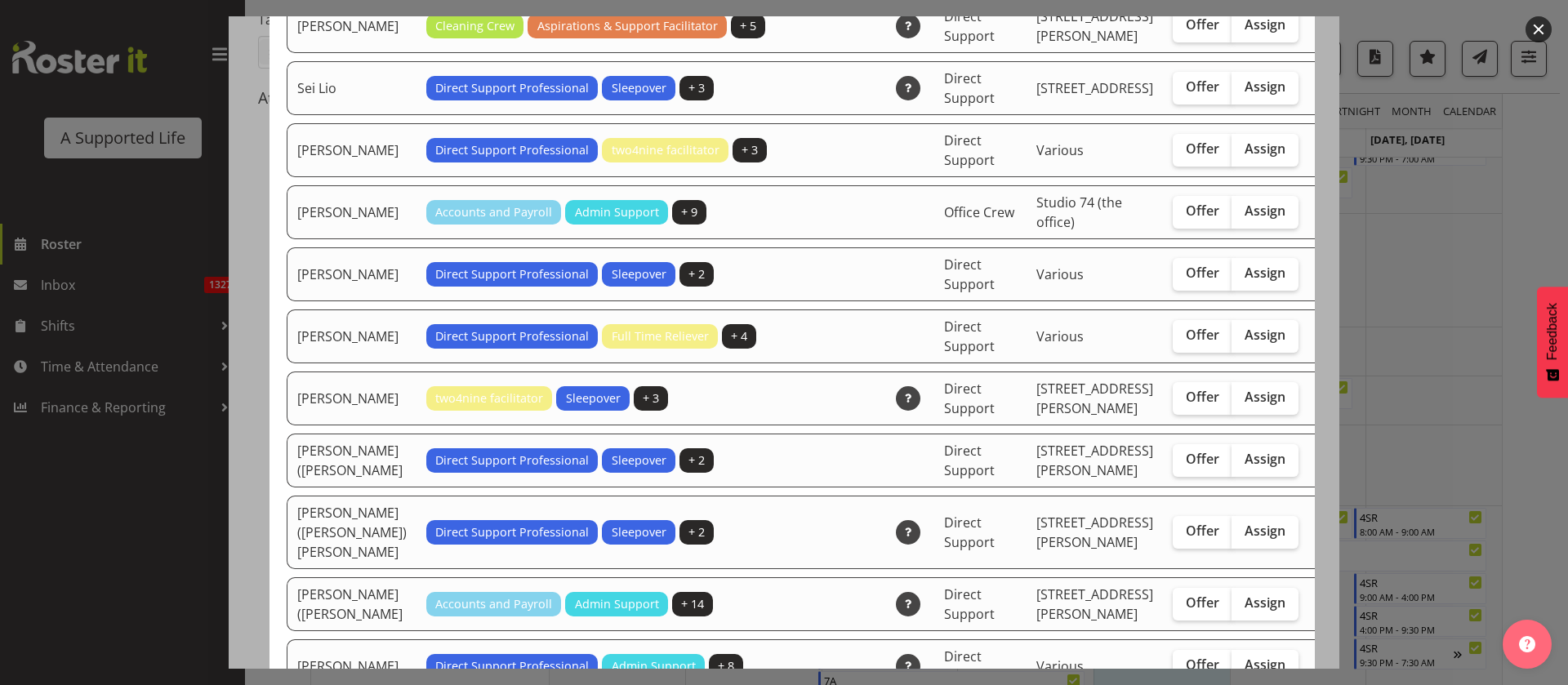
scroll to position [4652, 0]
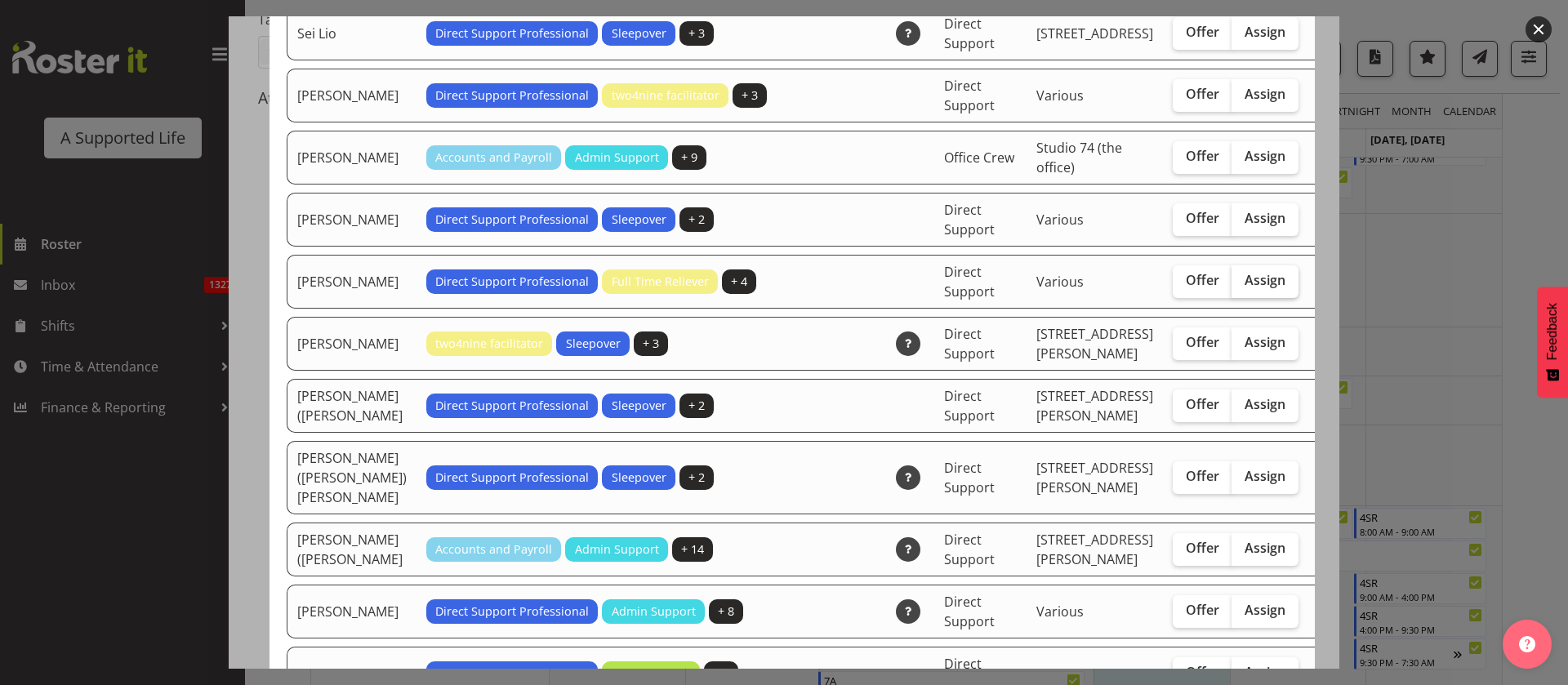
click at [1244, 288] on span "Assign" at bounding box center [1265, 279] width 41 height 16
click at [1232, 286] on input "Assign" at bounding box center [1237, 280] width 10 height 10
checkbox input "true"
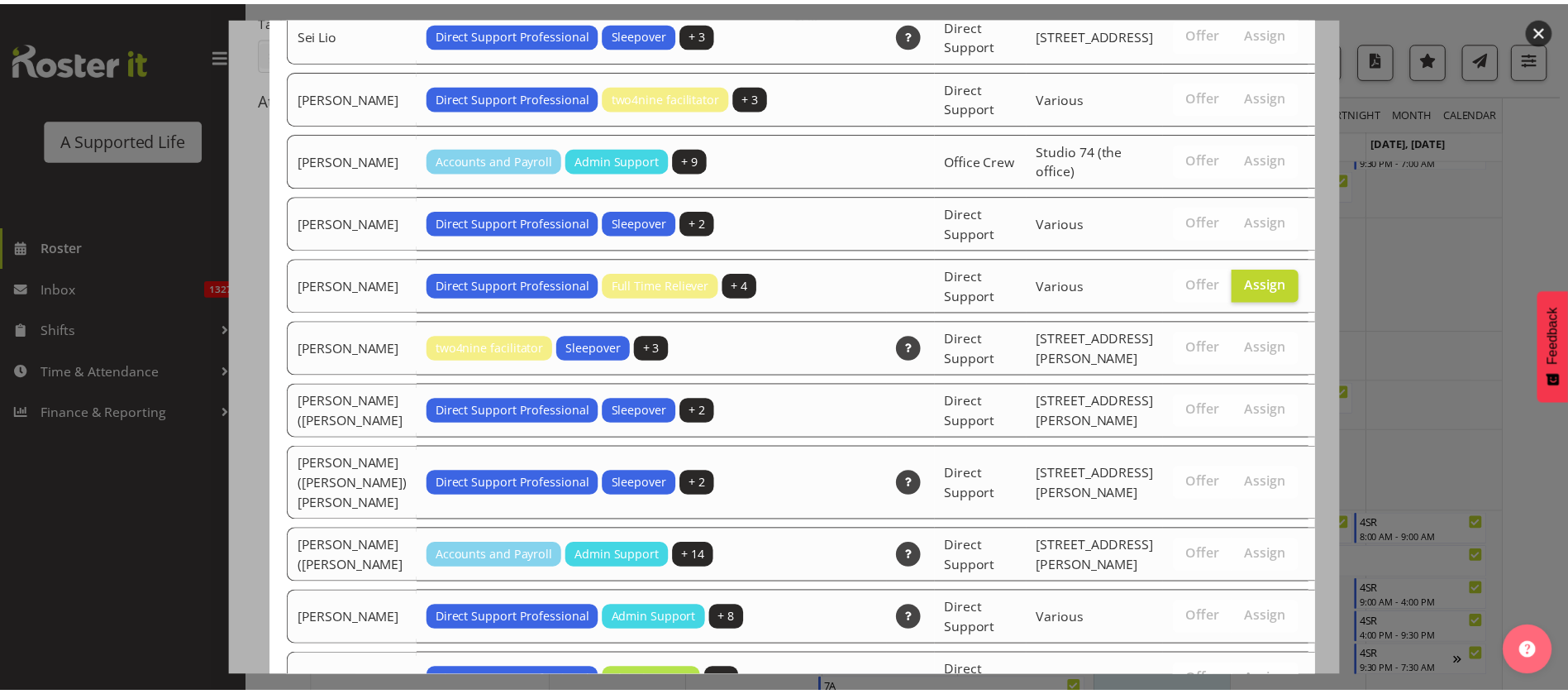
scroll to position [5618, 0]
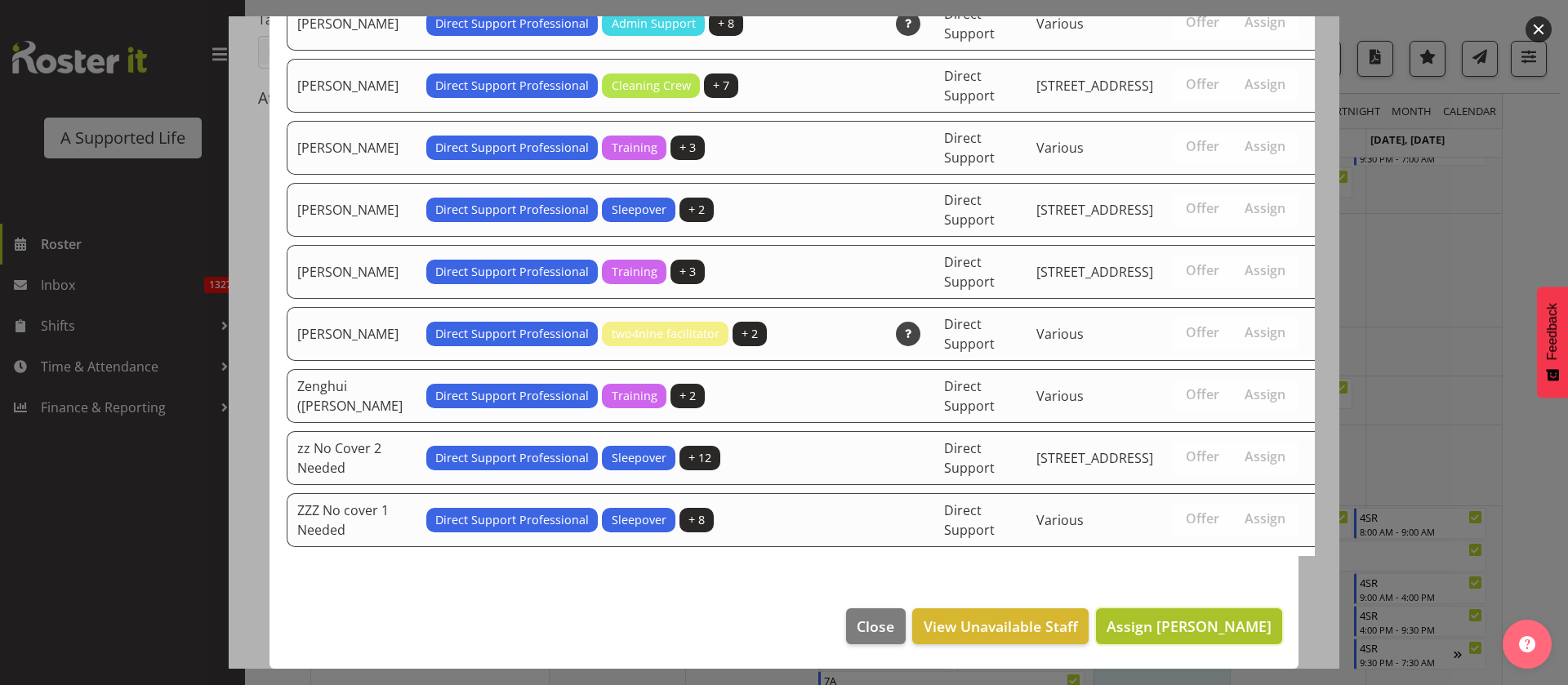
click at [1208, 618] on span "Assign Skylah Davidson" at bounding box center [1189, 626] width 165 height 20
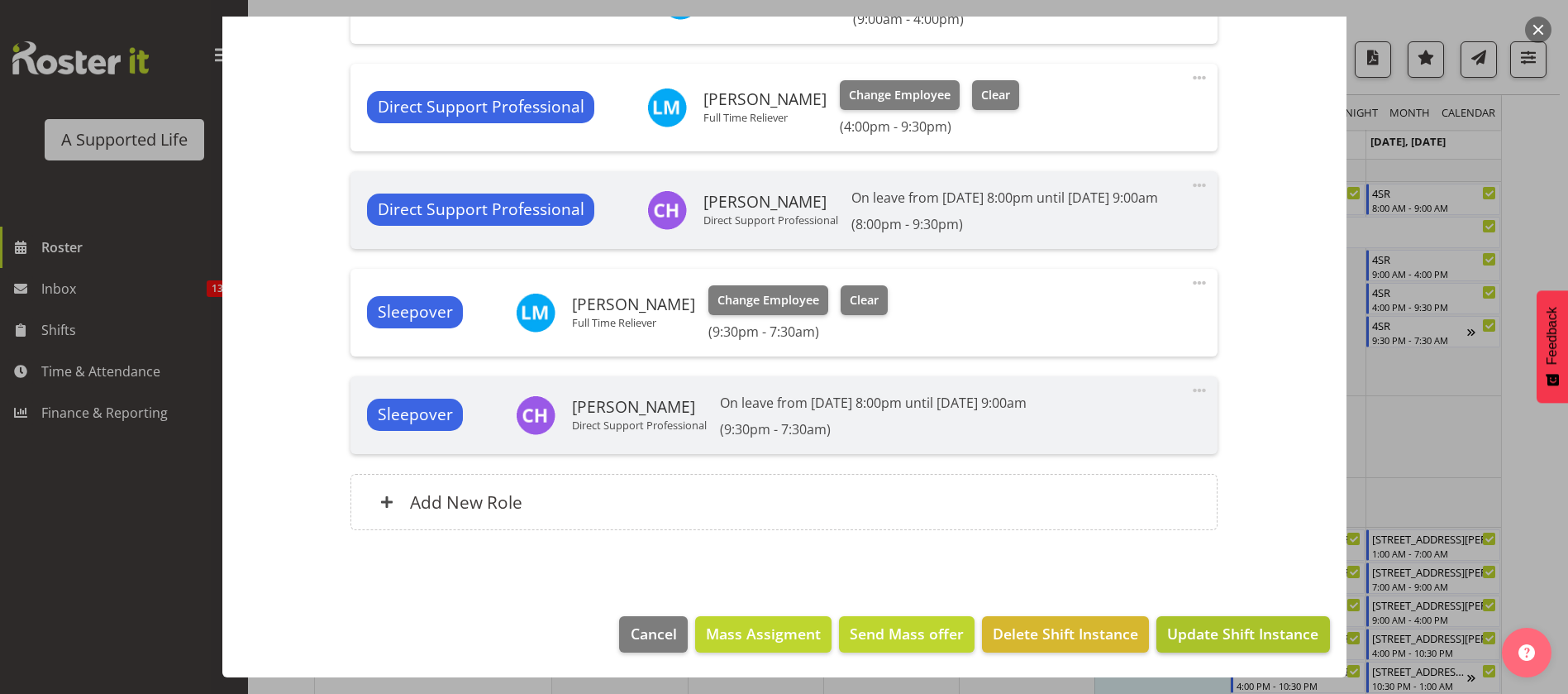
scroll to position [6574, 0]
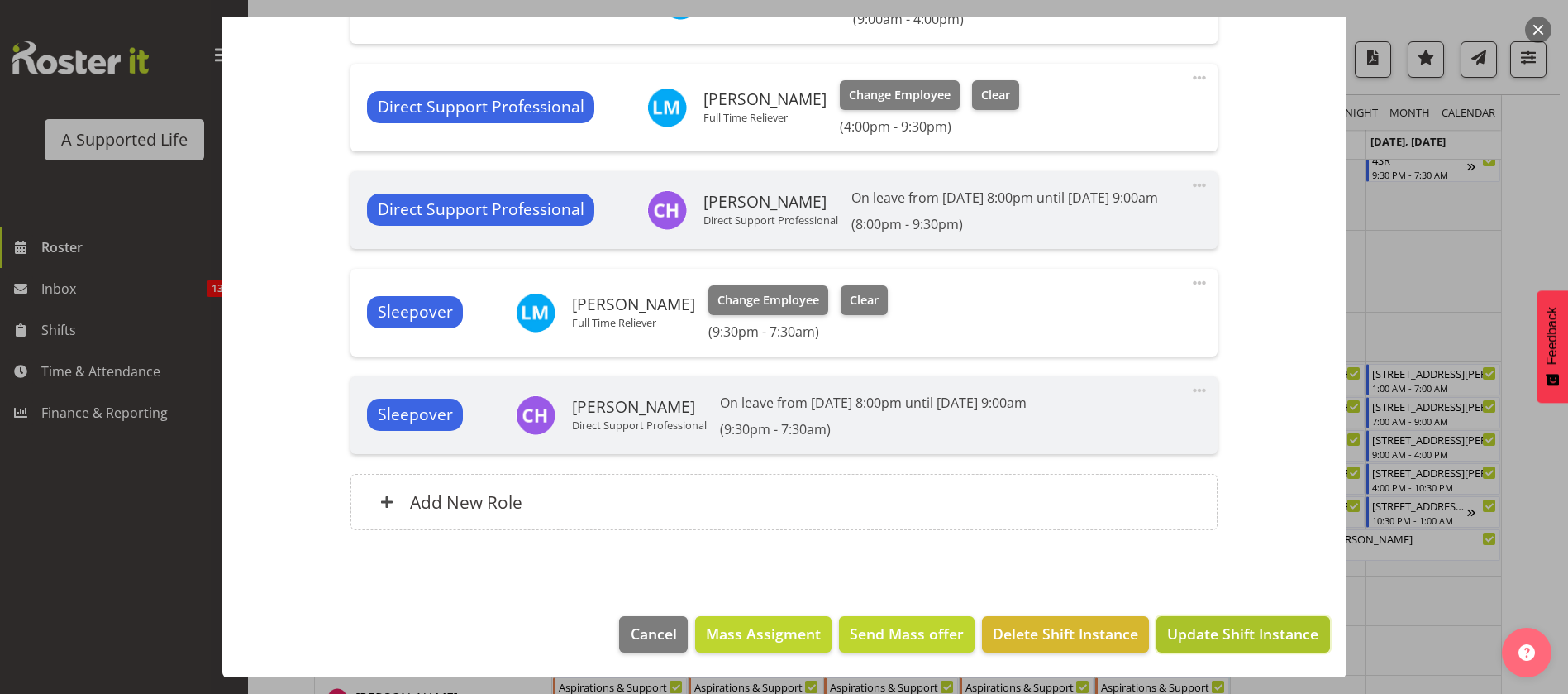
click at [1264, 639] on span "Update Shift Instance" at bounding box center [1243, 633] width 151 height 21
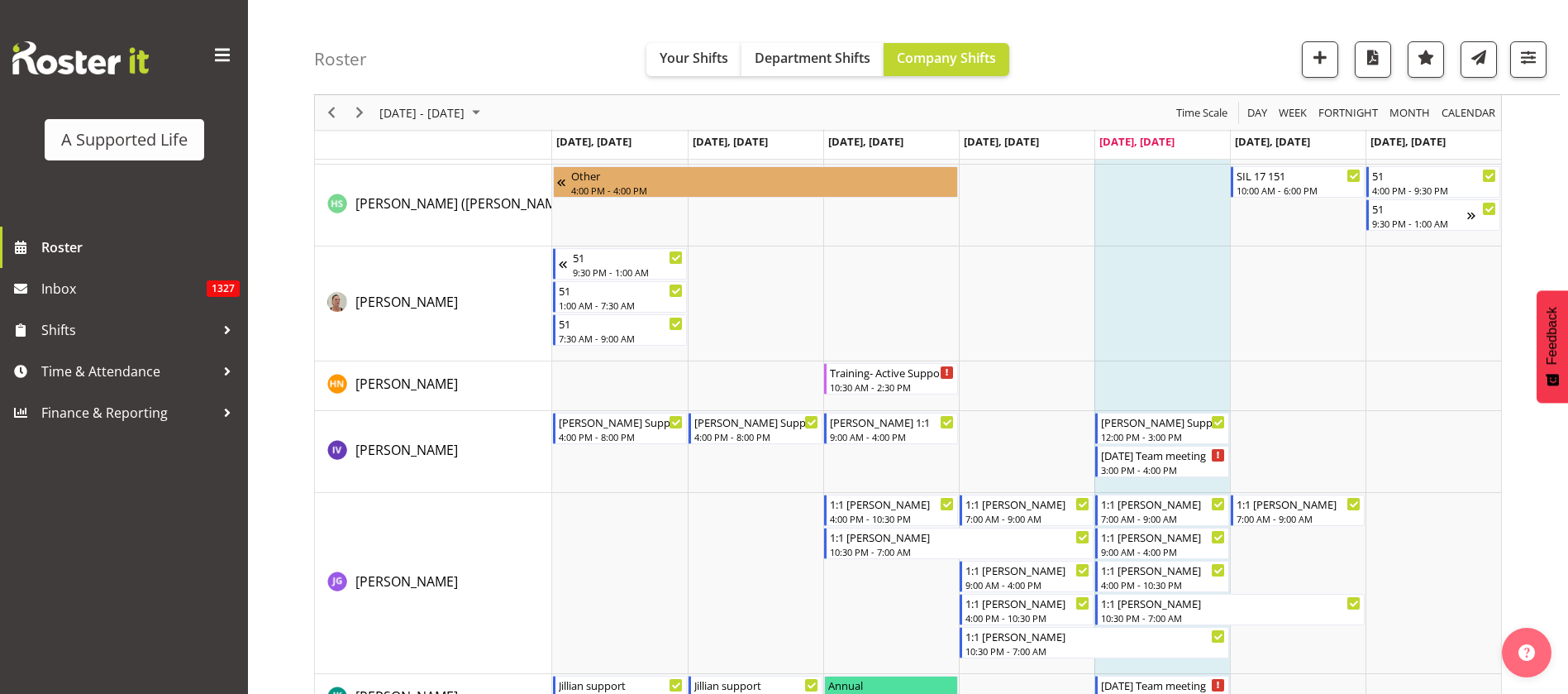
scroll to position [9767, 0]
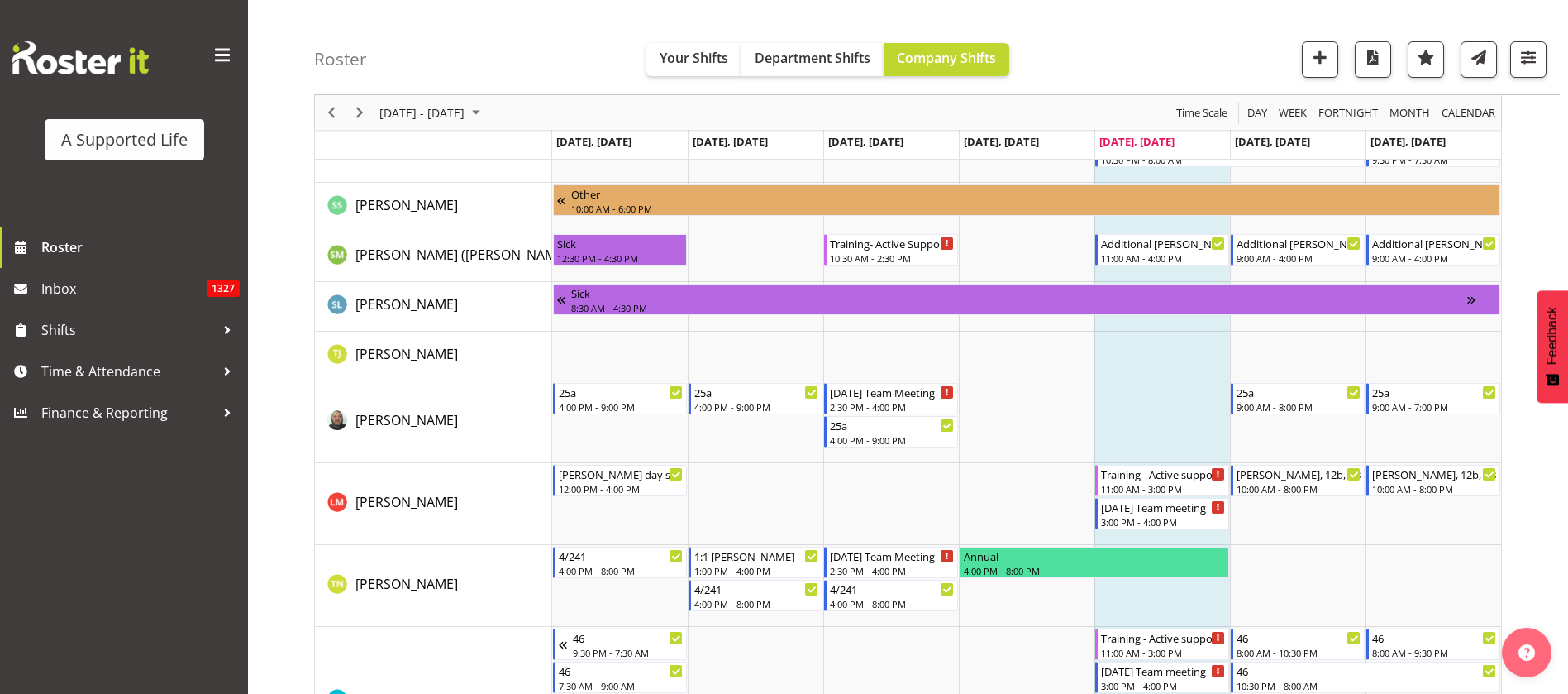
drag, startPoint x: 1516, startPoint y: 255, endPoint x: 272, endPoint y: 549, distance: 1278.3
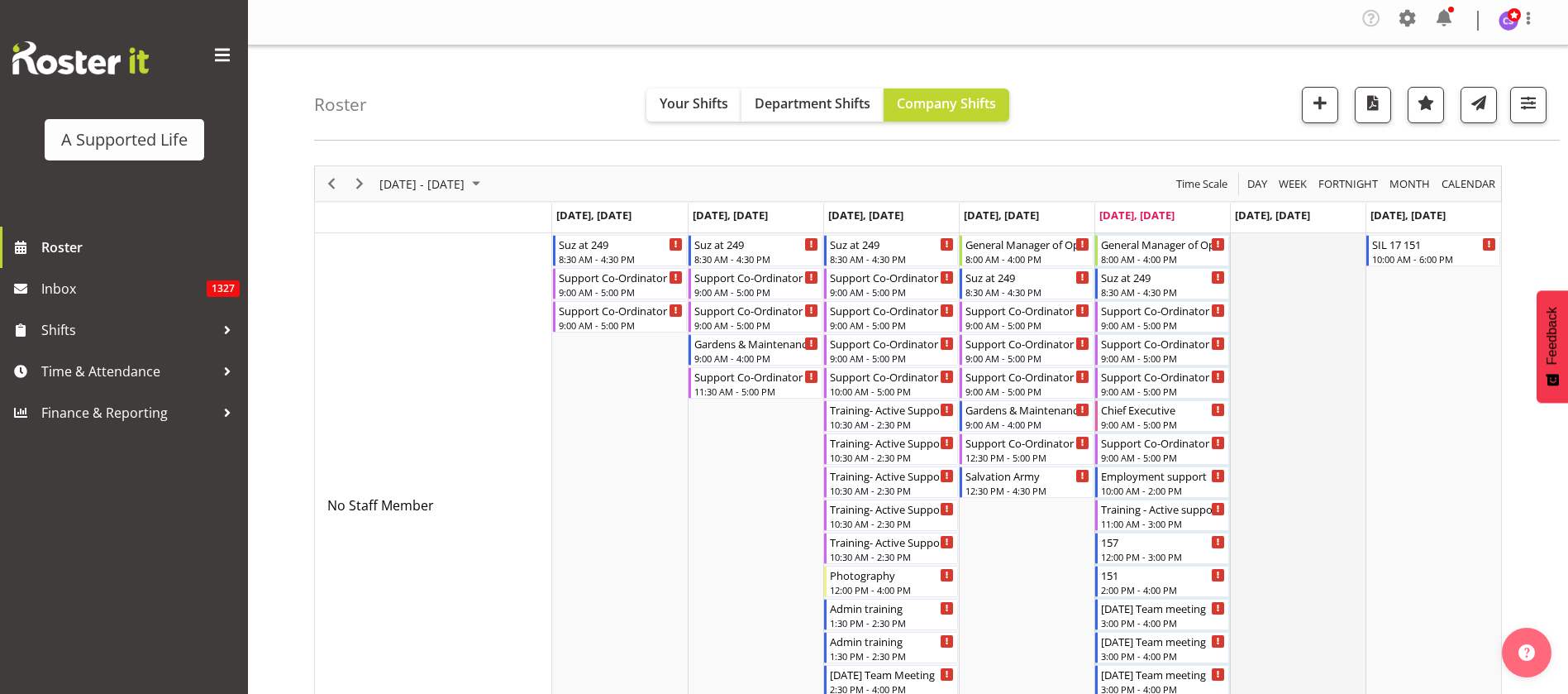
scroll to position [0, 0]
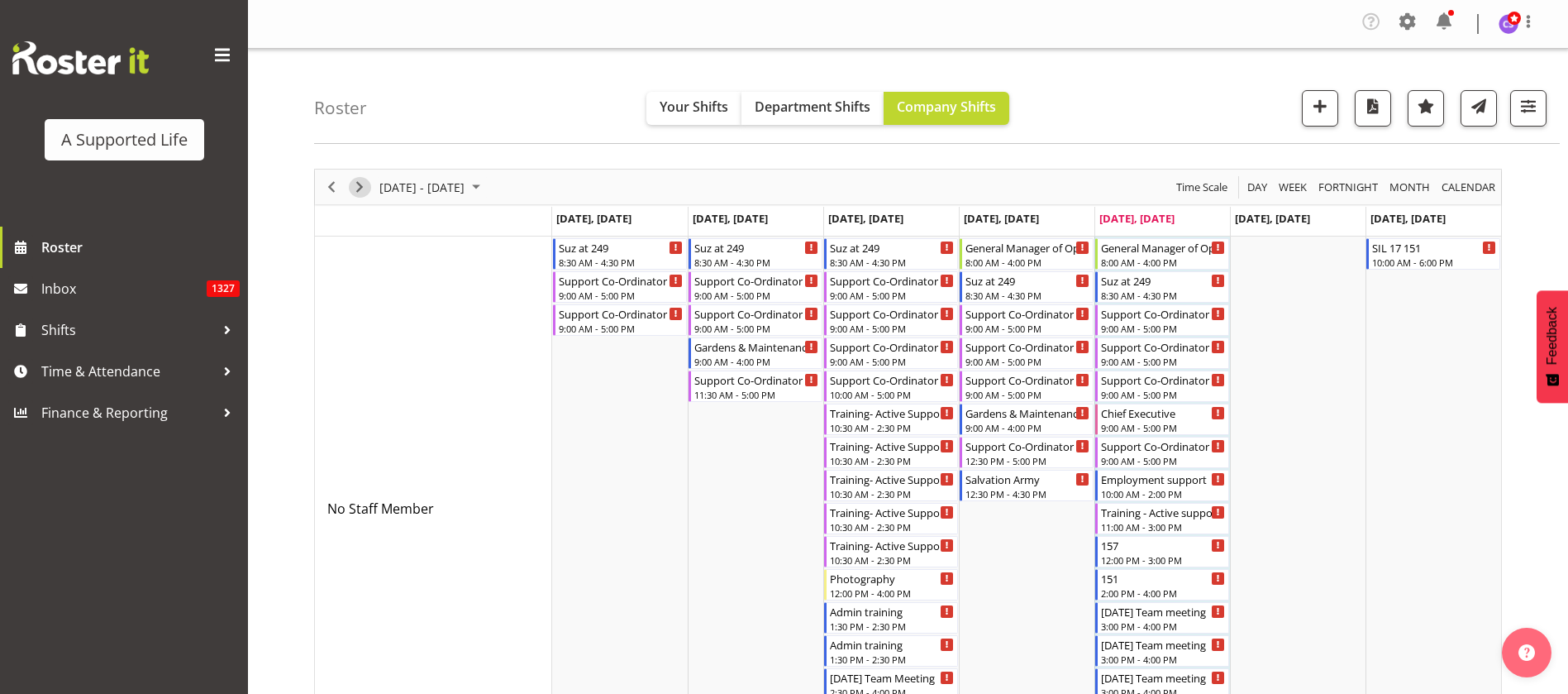
click at [360, 184] on span "Next" at bounding box center [359, 187] width 20 height 21
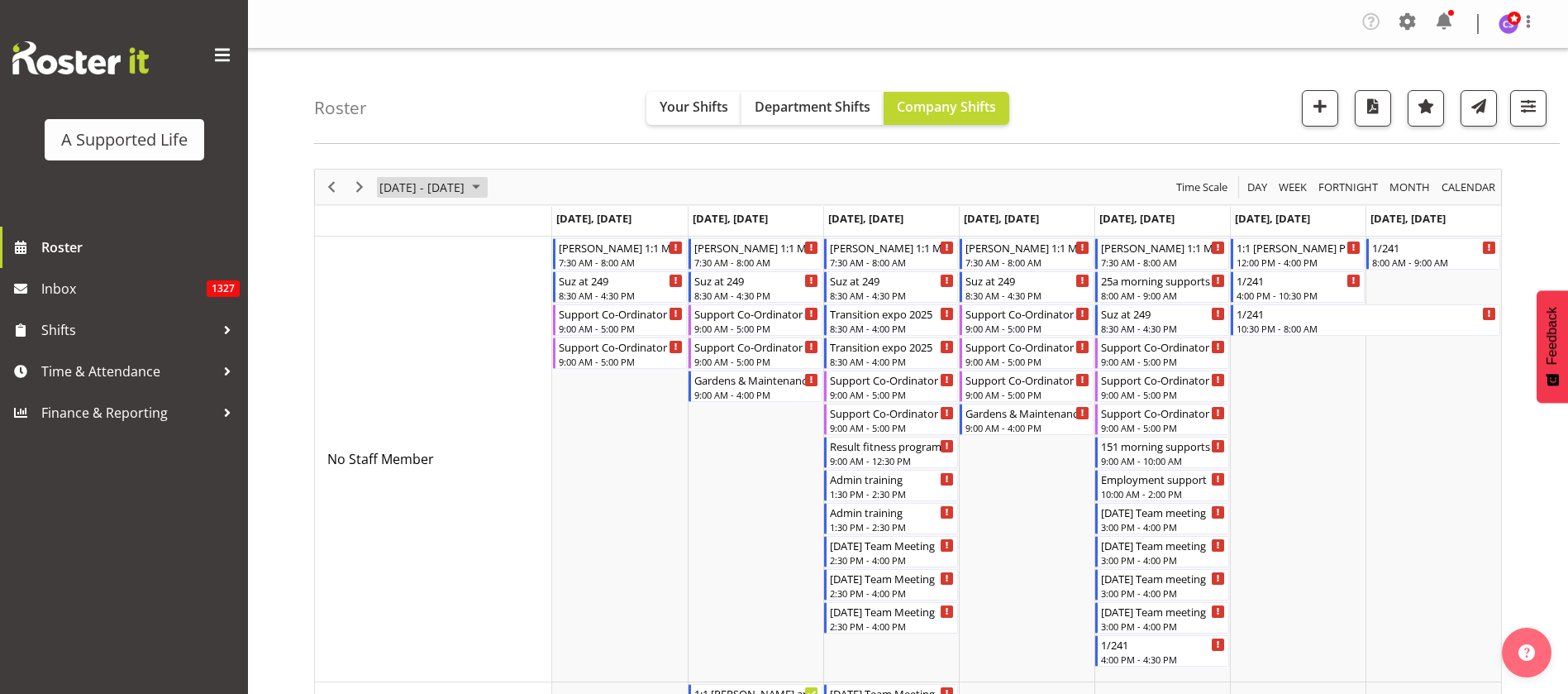
click at [466, 183] on span "[DATE] - [DATE]" at bounding box center [421, 187] width 89 height 21
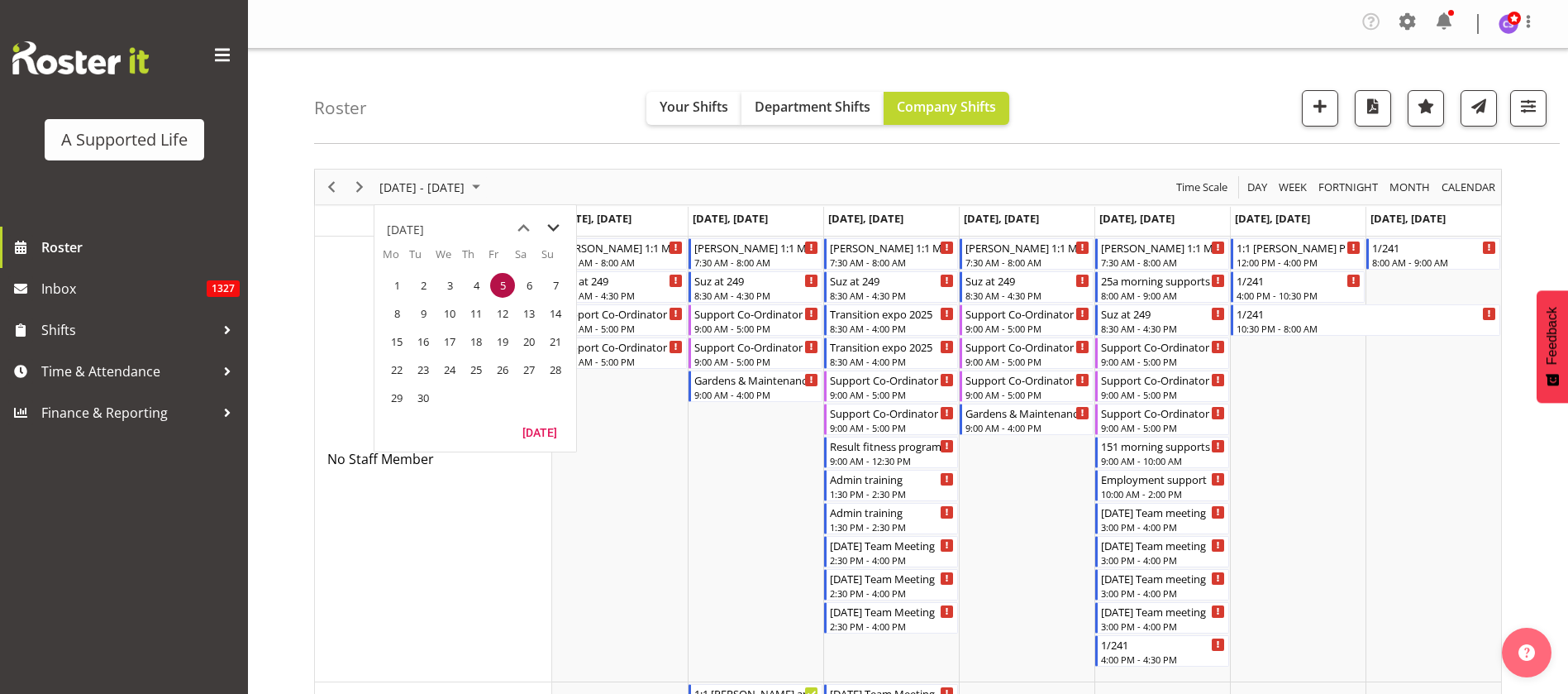
click at [554, 227] on span "next month" at bounding box center [554, 228] width 29 height 30
click at [505, 285] on span "3" at bounding box center [502, 285] width 25 height 25
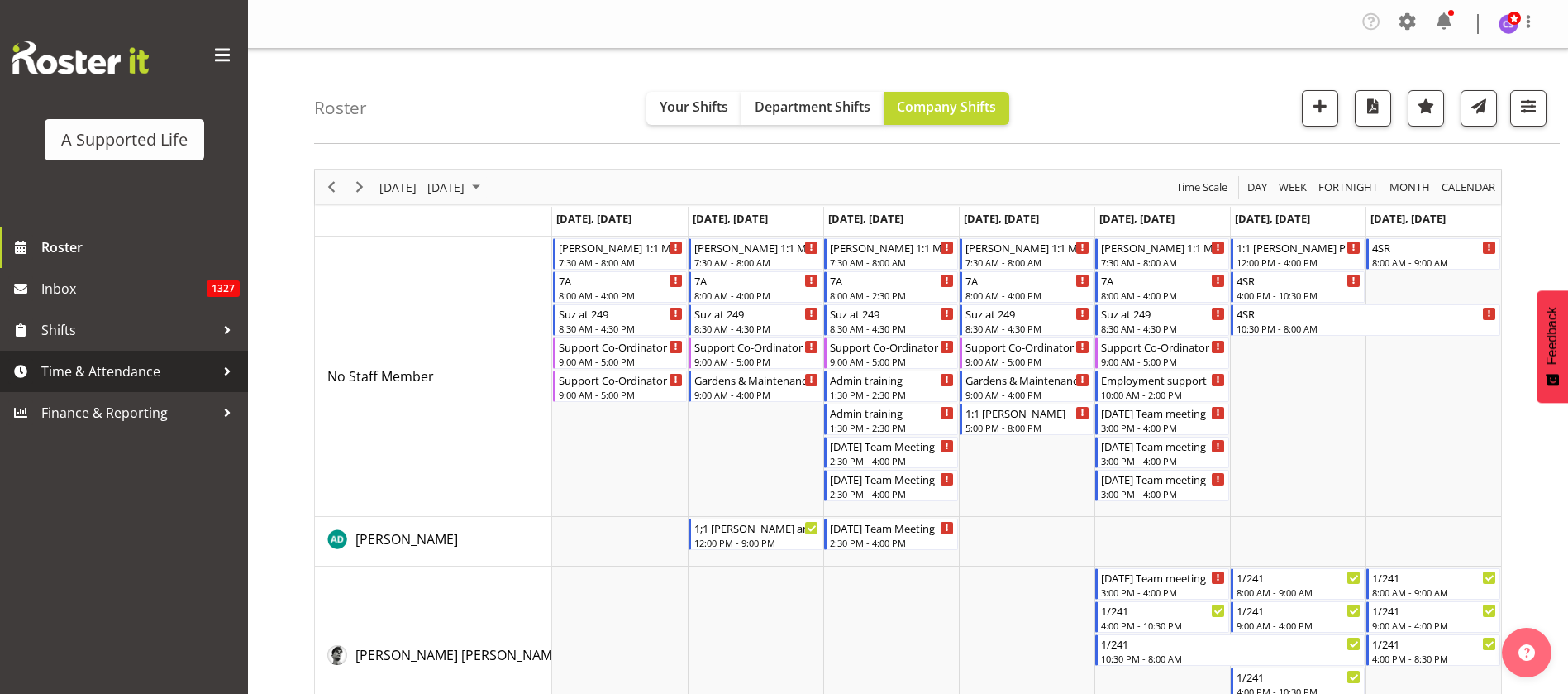
click at [87, 373] on span "Time & Attendance" at bounding box center [128, 371] width 174 height 25
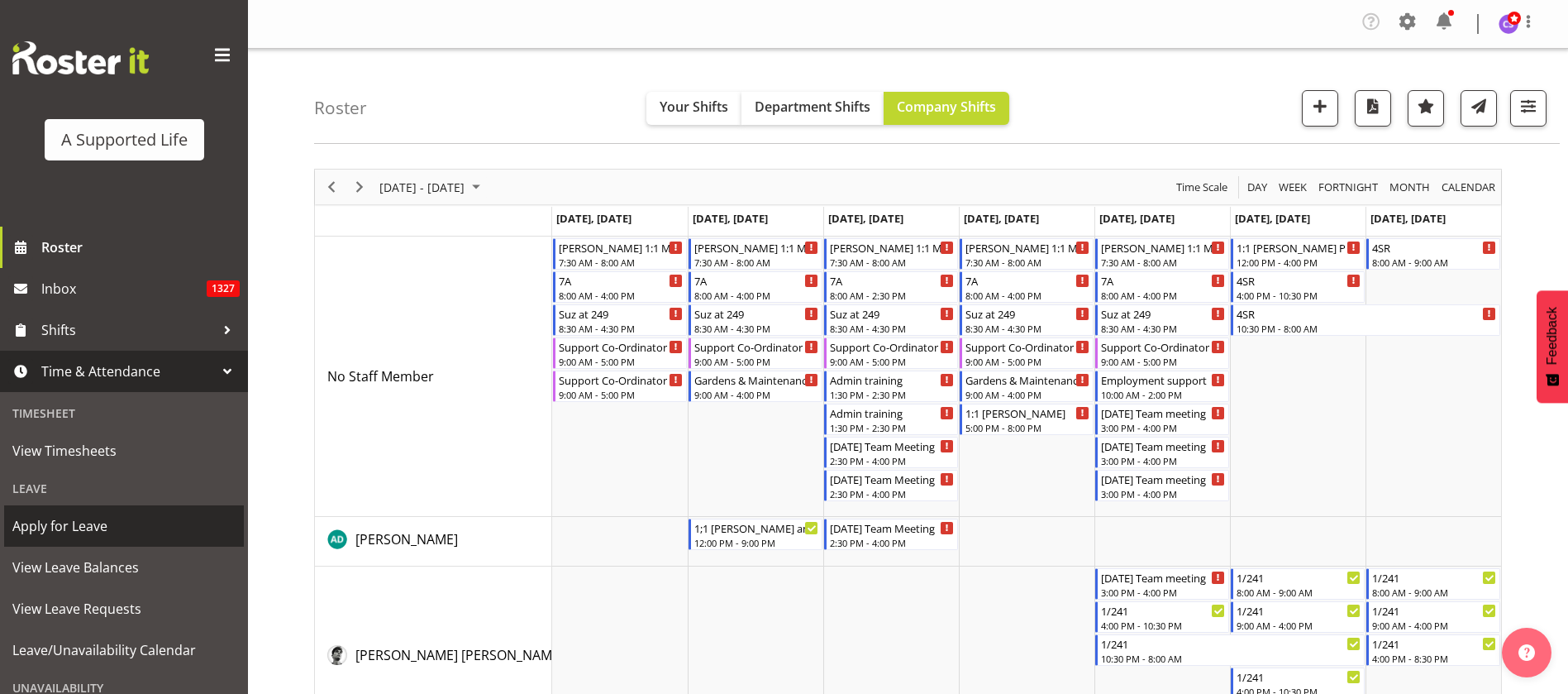
click at [96, 530] on span "Apply for Leave" at bounding box center [124, 525] width 224 height 25
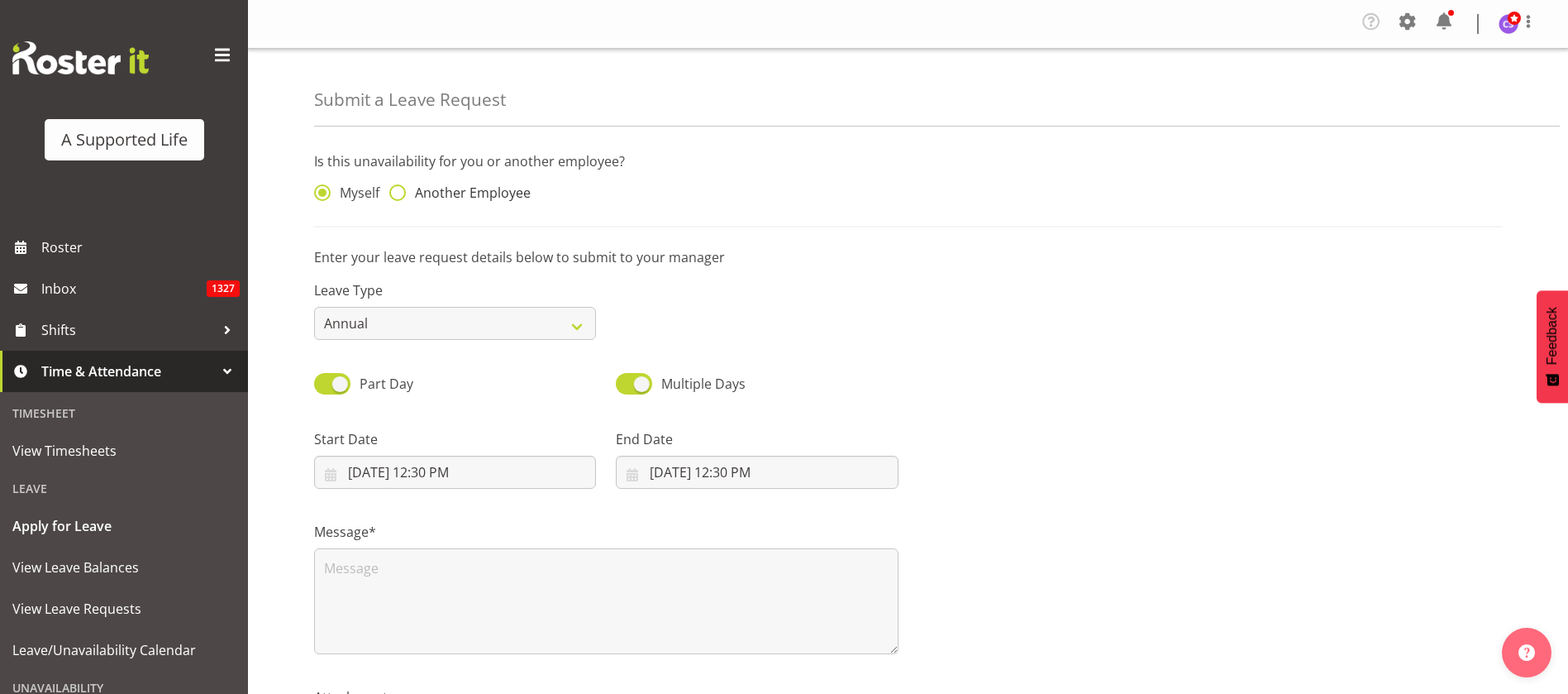
click at [395, 184] on span at bounding box center [397, 192] width 16 height 16
click at [395, 187] on input "Another Employee" at bounding box center [395, 193] width 10 height 10
radio input "true"
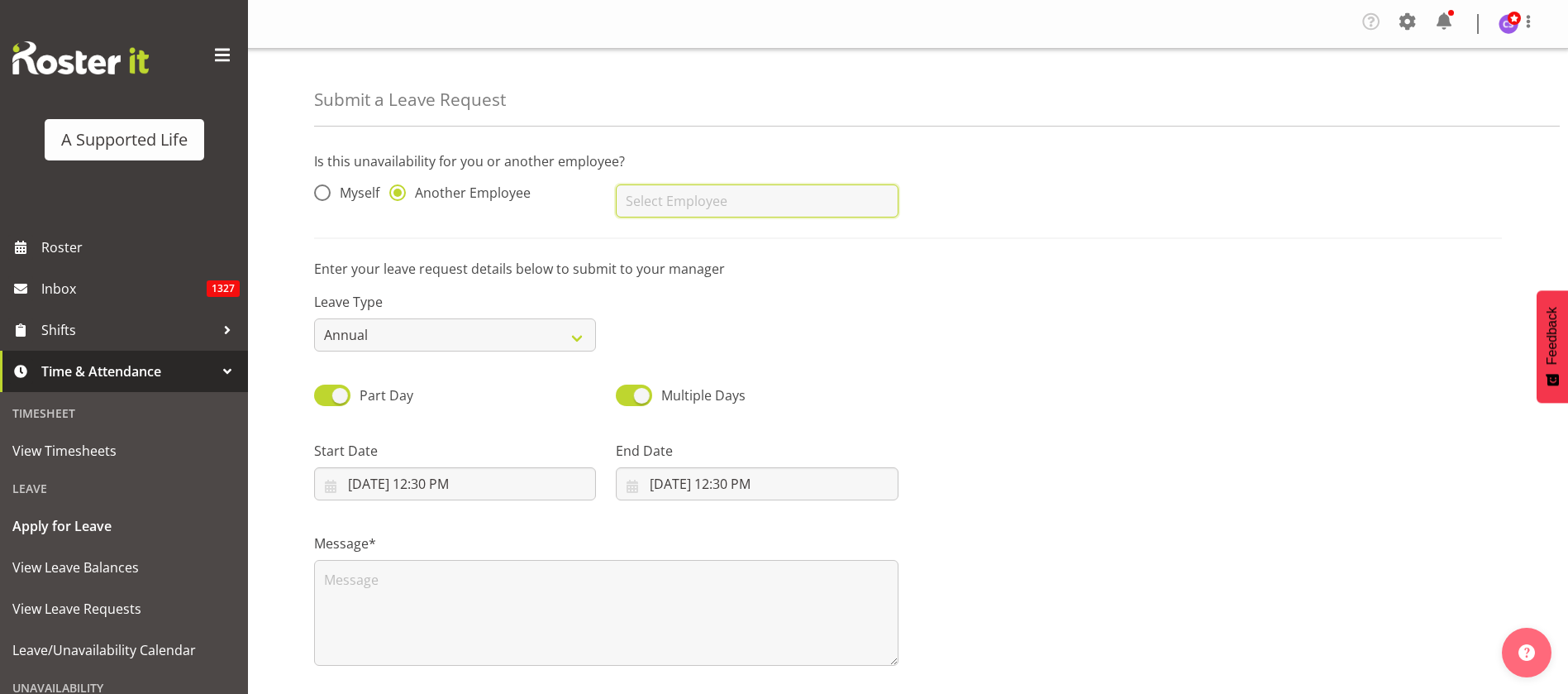
click at [697, 204] on input "text" at bounding box center [756, 200] width 282 height 33
drag, startPoint x: 747, startPoint y: 249, endPoint x: 735, endPoint y: 252, distance: 12.4
click at [746, 248] on link "[PERSON_NAME] ([PERSON_NAME]) [PERSON_NAME]" at bounding box center [756, 242] width 282 height 30
type input "[PERSON_NAME] ([PERSON_NAME]) [PERSON_NAME]"
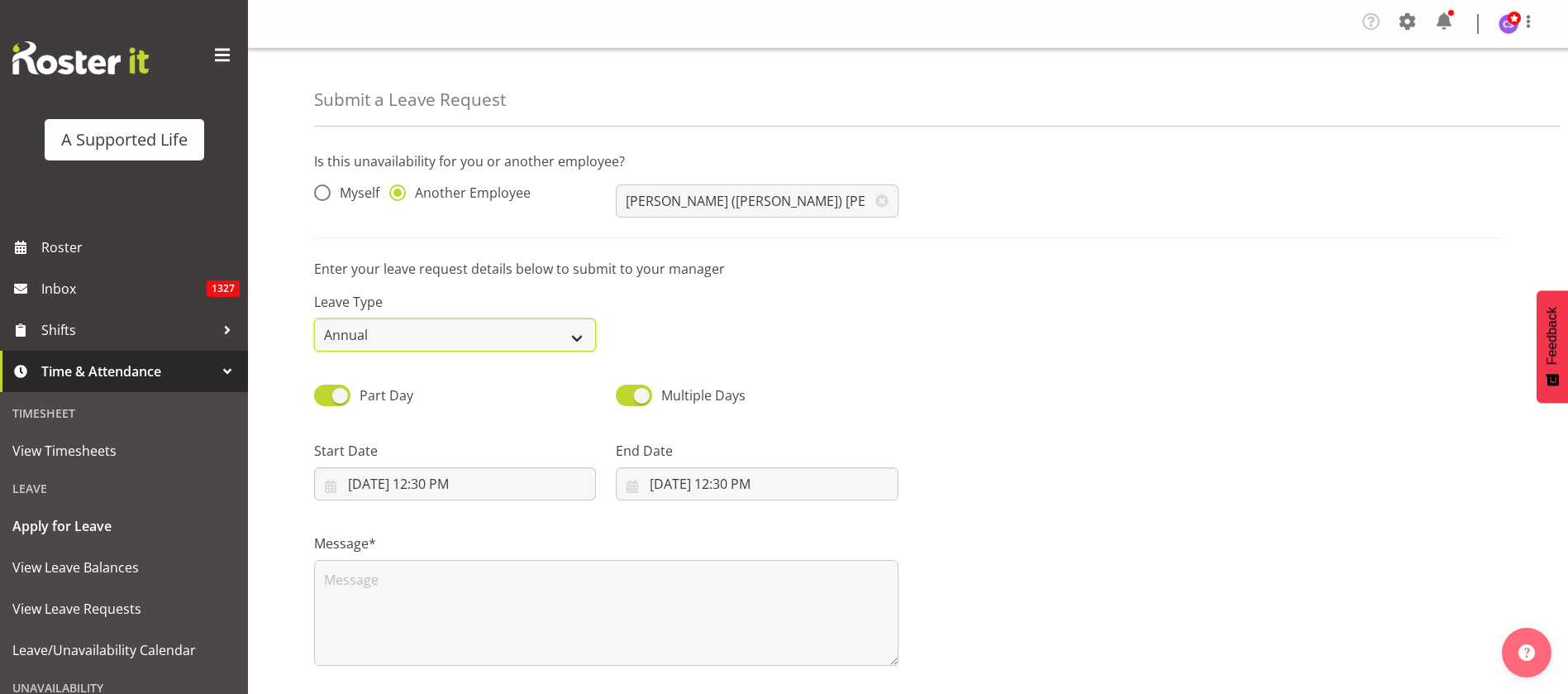
click at [574, 322] on select "Annual Sick Bereavement Domestic Violence Parental Jury Service Day In [GEOGRAP…" at bounding box center [455, 335] width 282 height 33
click at [314, 318] on select "Annual Sick Bereavement Domestic Violence Parental Jury Service Day In [GEOGRAP…" at bounding box center [455, 335] width 282 height 33
click at [562, 338] on select "Annual Sick Bereavement Domestic Violence Parental Jury Service Day In [GEOGRAP…" at bounding box center [455, 335] width 282 height 33
select select "Annual"
click at [314, 318] on select "Annual Sick Bereavement Domestic Violence Parental Jury Service Day In [GEOGRAP…" at bounding box center [455, 335] width 282 height 33
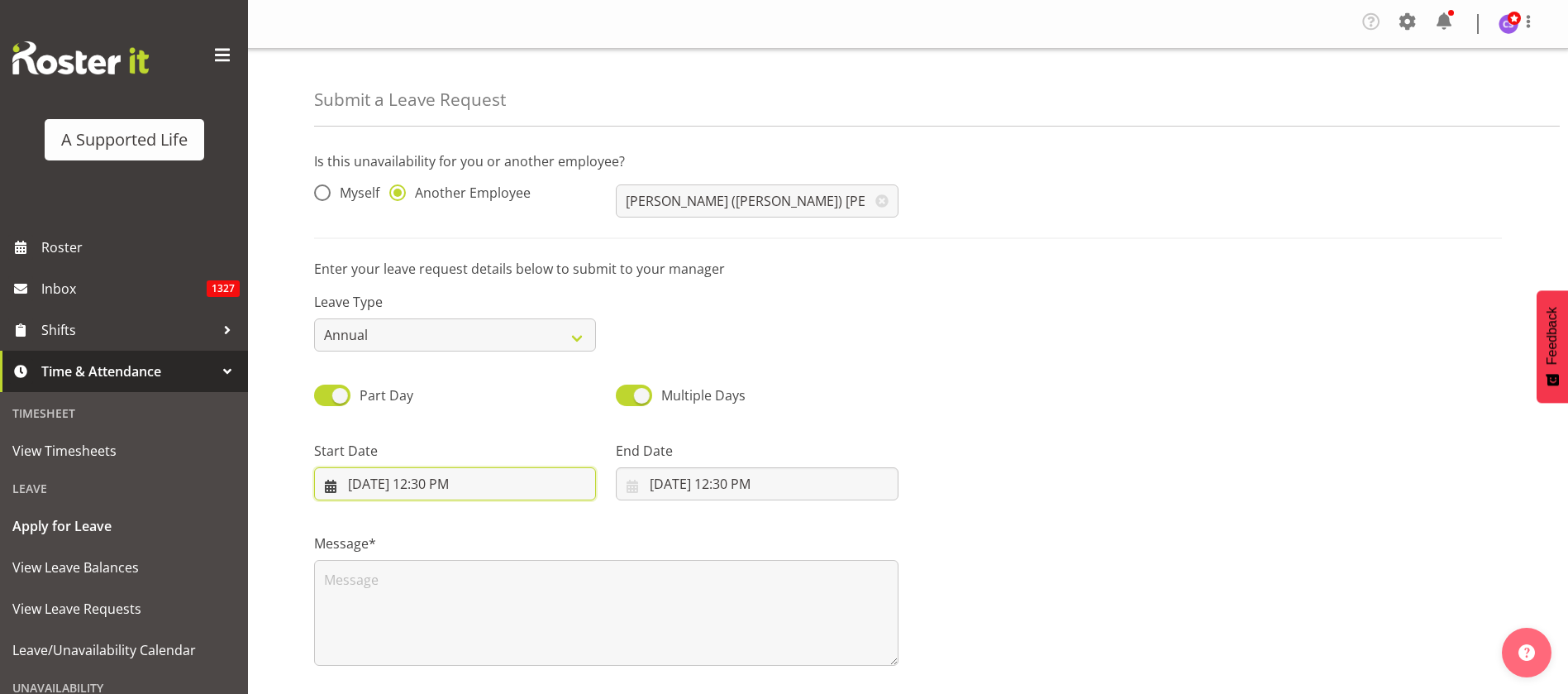
click at [494, 488] on input "[DATE] 12:30 PM" at bounding box center [455, 483] width 282 height 33
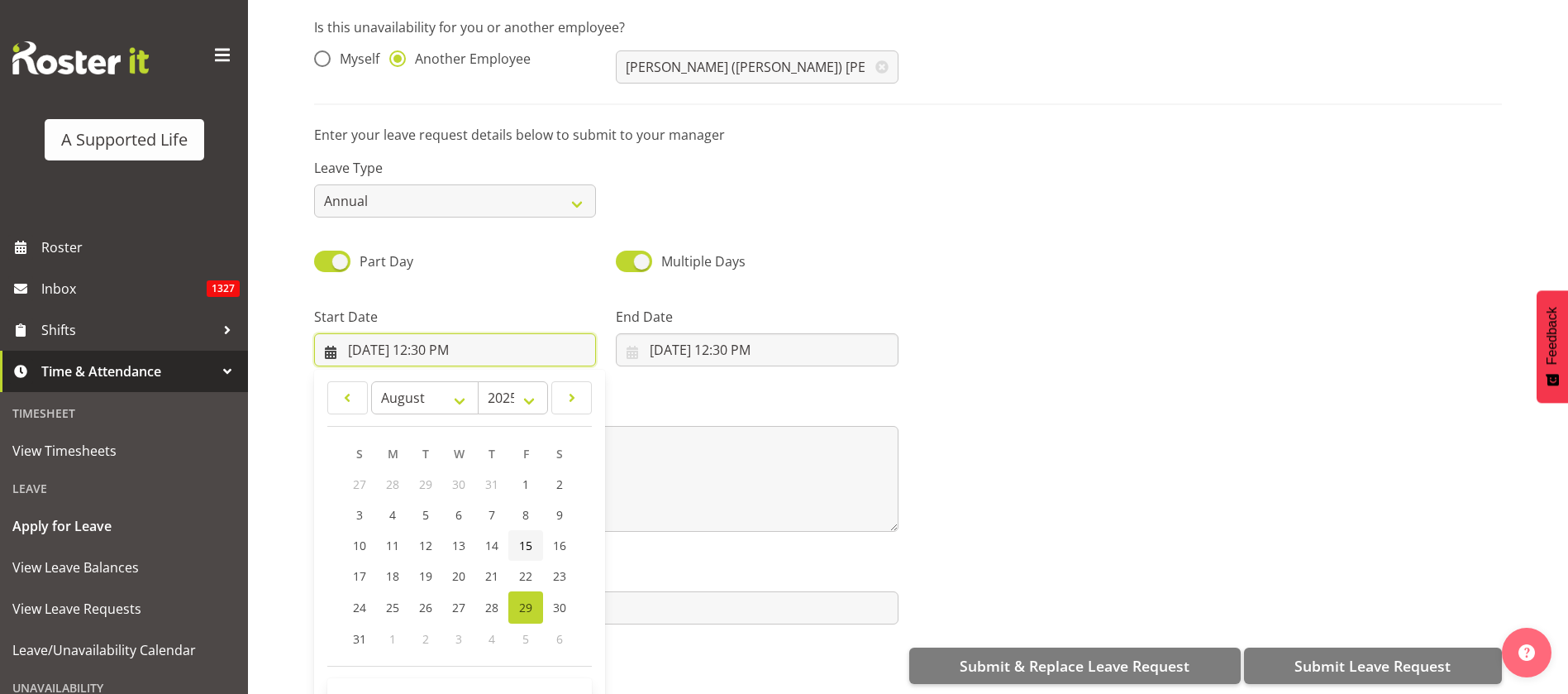
scroll to position [156, 0]
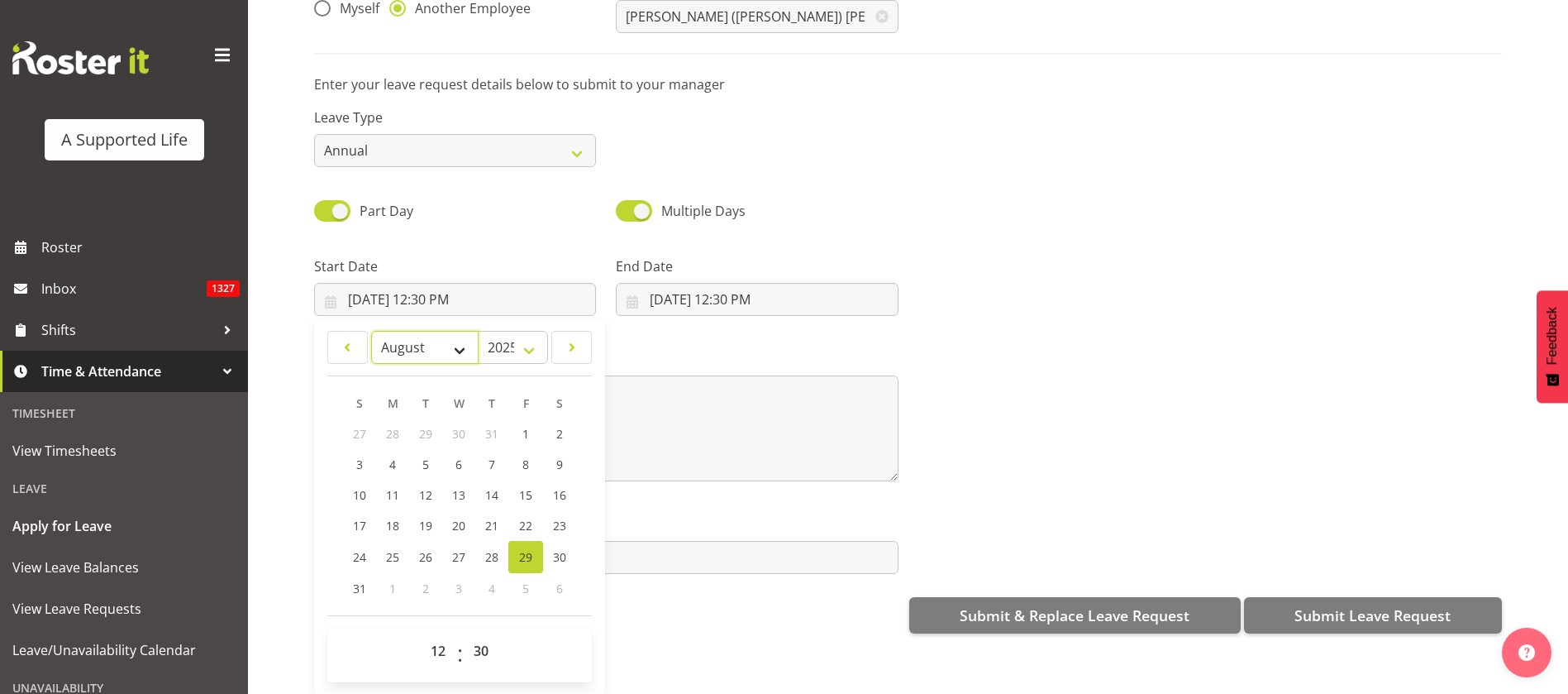
click at [450, 332] on select "January February March April May June July August September October November De…" at bounding box center [426, 347] width 108 height 33
select select "9"
click at [371, 331] on select "January February March April May June July August September October November De…" at bounding box center [426, 347] width 108 height 33
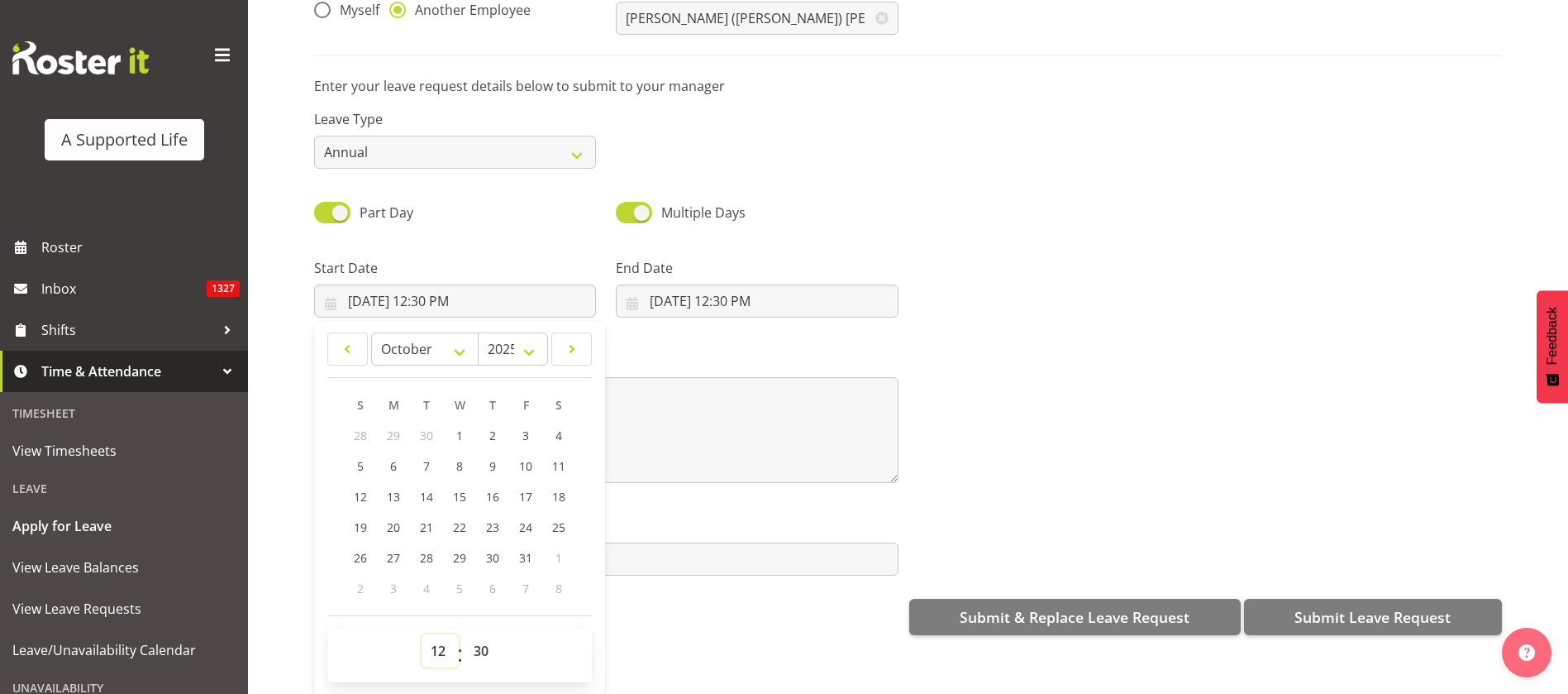
click at [446, 634] on select "00 01 02 03 04 05 06 07 08 09 10 11 12 13 14 15 16 17 18 19 20 21 22 23" at bounding box center [439, 650] width 37 height 33
select select "8"
click at [421, 634] on select "00 01 02 03 04 05 06 07 08 09 10 11 12 13 14 15 16 17 18 19 20 21 22 23" at bounding box center [439, 650] width 37 height 33
type input "[DATE] 8:30 AM"
select select "7"
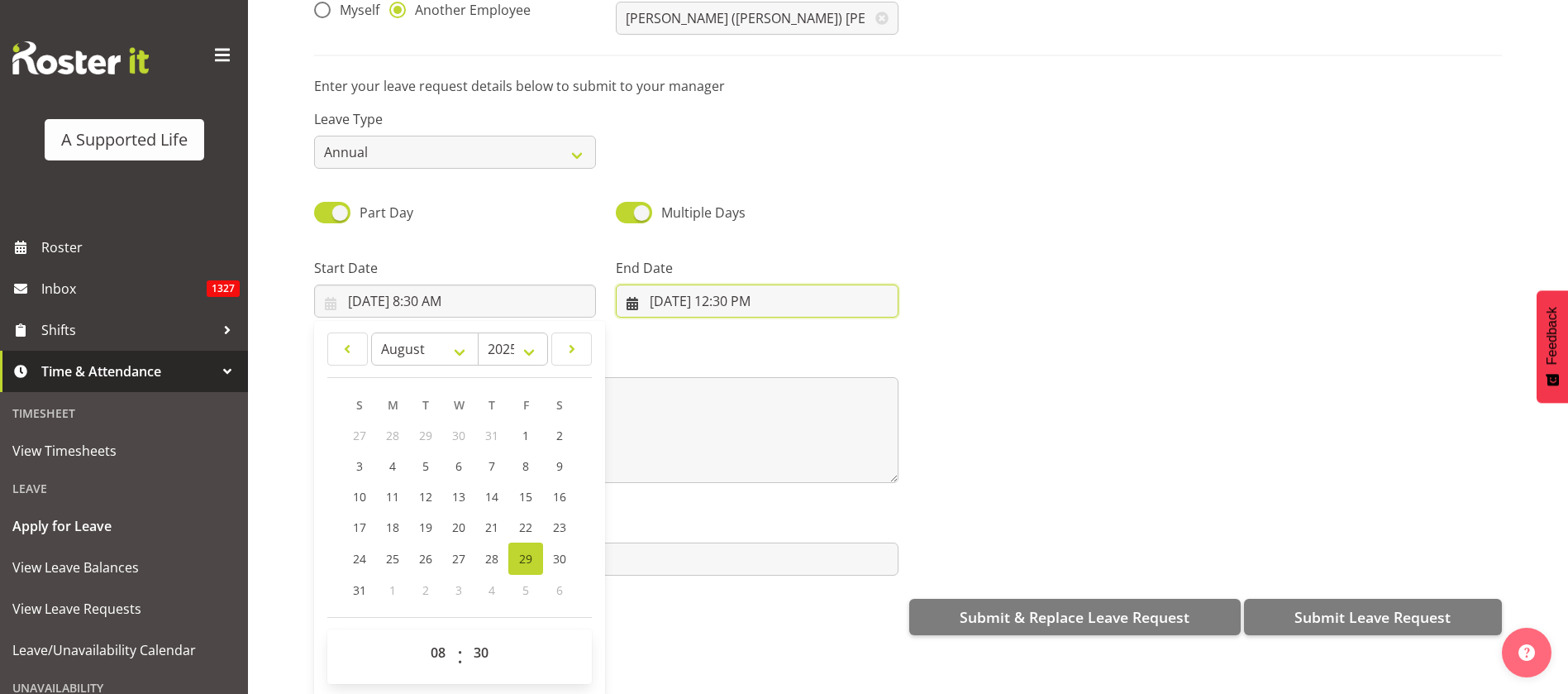
click at [781, 285] on input "[DATE] 12:30 PM" at bounding box center [756, 301] width 282 height 33
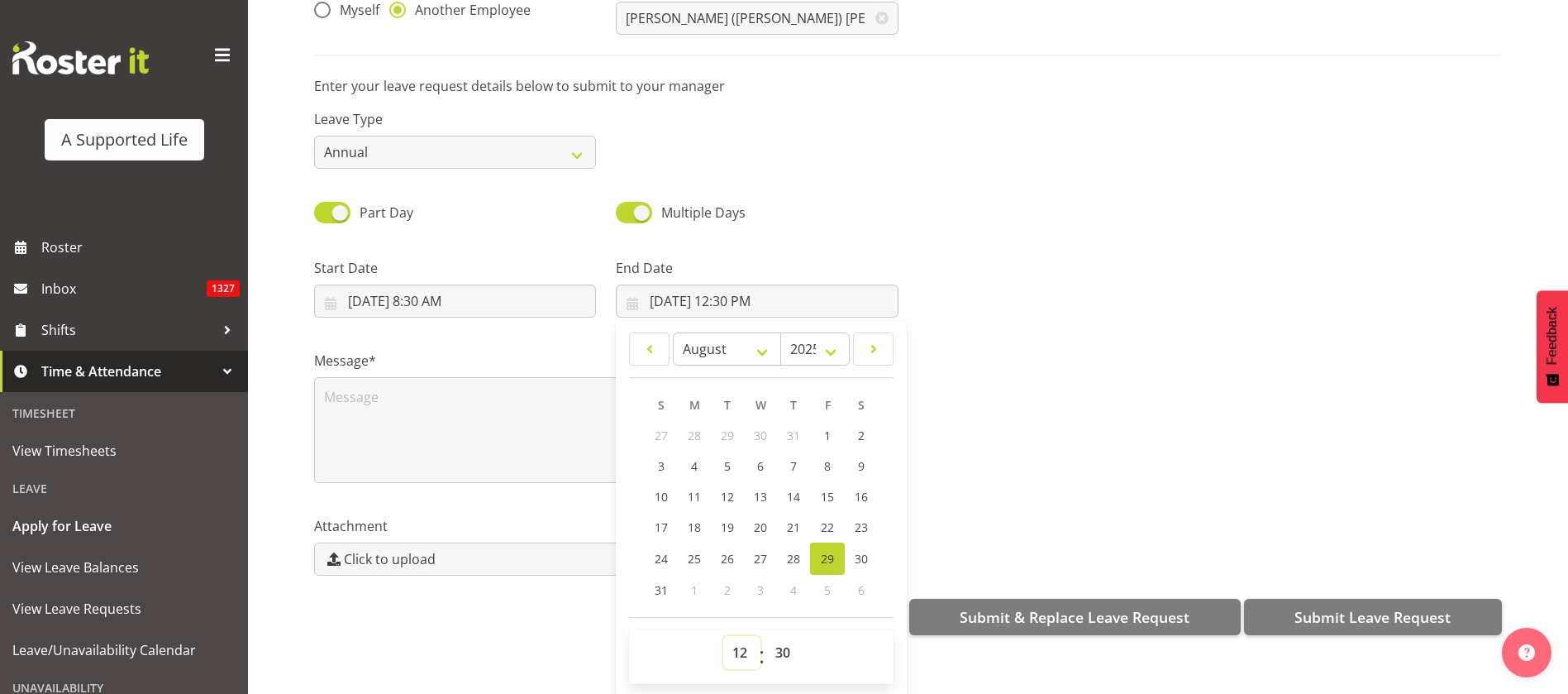
click at [733, 636] on select "00 01 02 03 04 05 06 07 08 09 10 11 12 13 14 15 16 17 18 19 20 21 22 23" at bounding box center [741, 652] width 37 height 33
select select "9"
click at [723, 636] on select "00 01 02 03 04 05 06 07 08 09 10 11 12 13 14 15 16 17 18 19 20 21 22 23" at bounding box center [741, 652] width 37 height 33
type input "[DATE] 9:30 AM"
drag, startPoint x: 774, startPoint y: 637, endPoint x: 783, endPoint y: 619, distance: 20.1
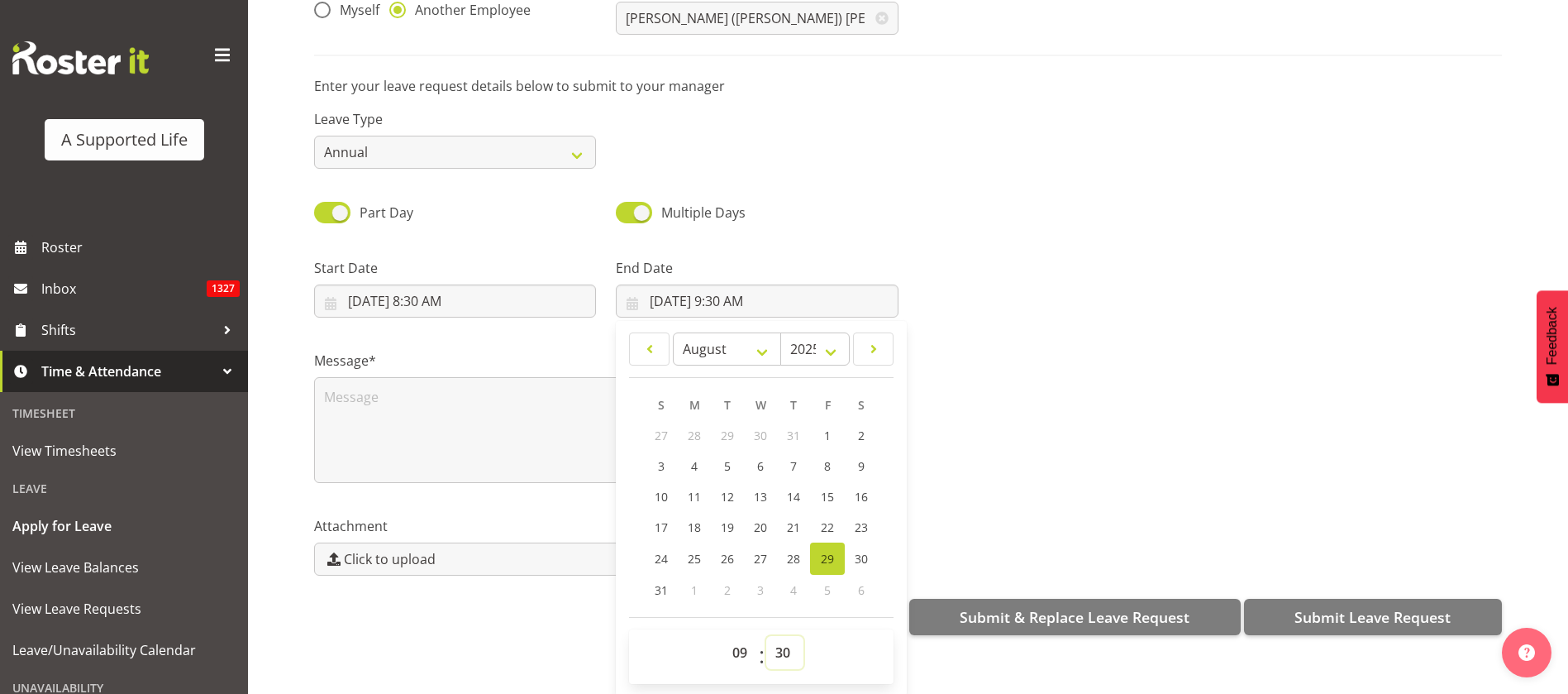
click at [774, 637] on select "00 01 02 03 04 05 06 07 08 09 10 11 12 13 14 15 16 17 18 19 20 21 22 23 24 25 2…" at bounding box center [784, 652] width 37 height 33
select select "0"
click at [766, 636] on select "00 01 02 03 04 05 06 07 08 09 10 11 12 13 14 15 16 17 18 19 20 21 22 23 24 25 2…" at bounding box center [784, 652] width 37 height 33
type input "[DATE] 9:00 AM"
click at [375, 285] on input "[DATE] 8:30 AM" at bounding box center [455, 301] width 282 height 33
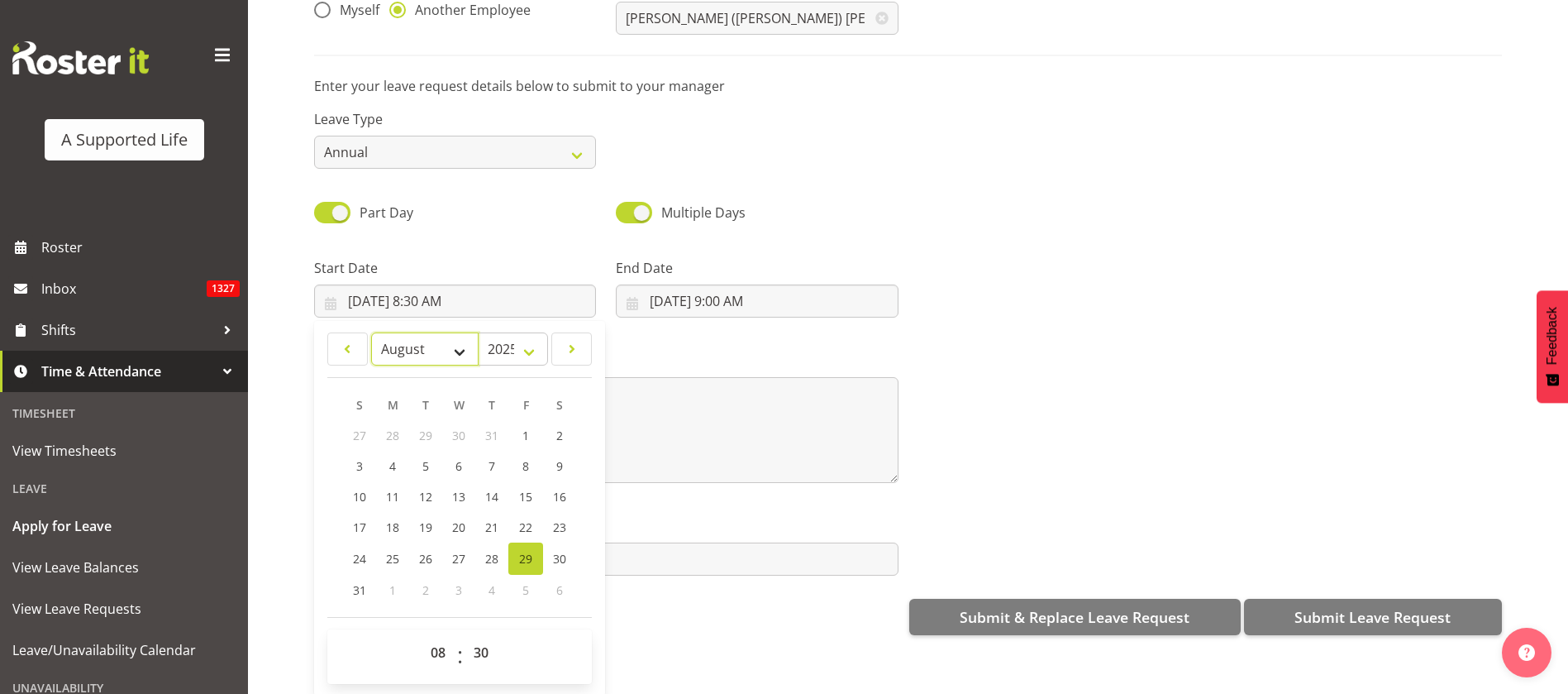
click at [452, 333] on select "January February March April May June July August September October November De…" at bounding box center [426, 349] width 108 height 33
select select "9"
click at [371, 333] on select "January February March April May June July August September October November De…" at bounding box center [426, 349] width 108 height 33
click at [530, 420] on link "3" at bounding box center [525, 435] width 33 height 31
type input "[DATE] 8:30 AM"
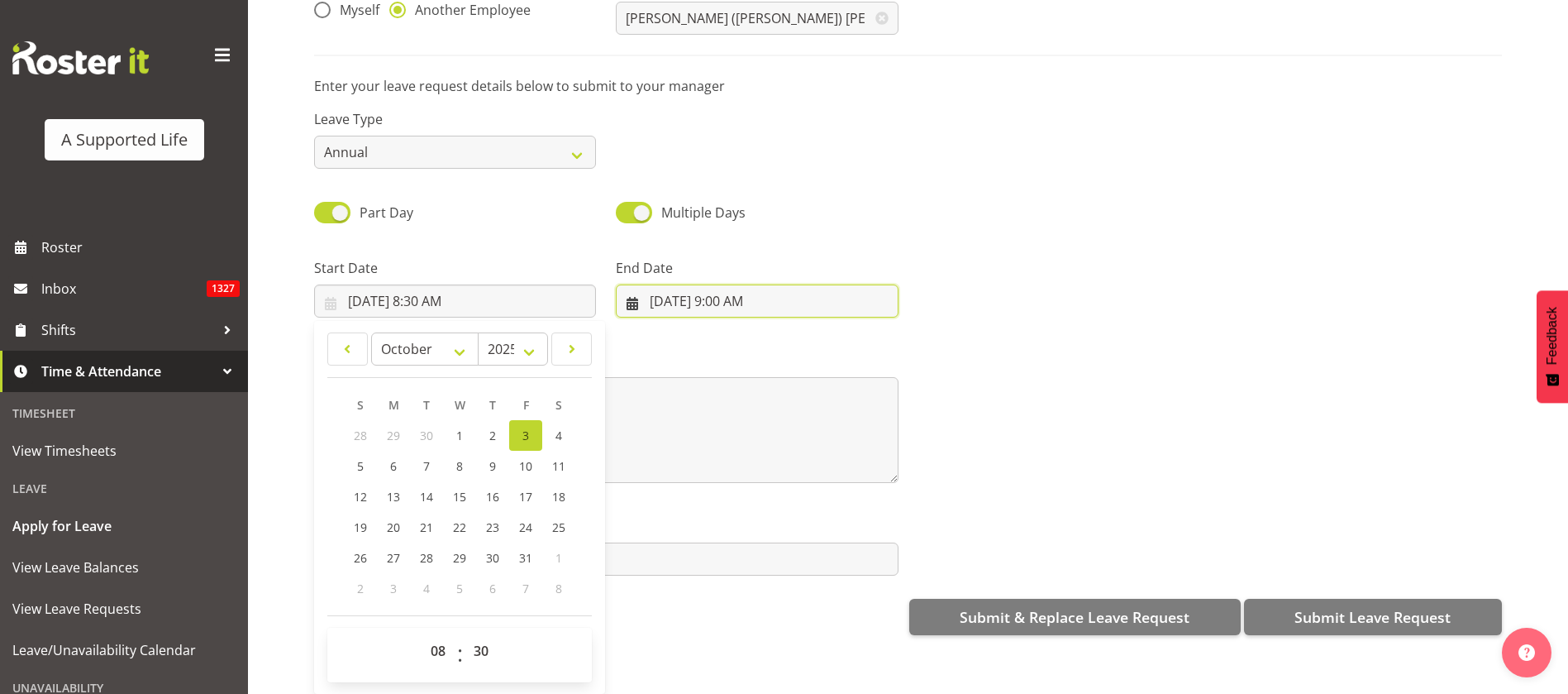
click at [721, 285] on input "[DATE] 9:00 AM" at bounding box center [756, 301] width 282 height 33
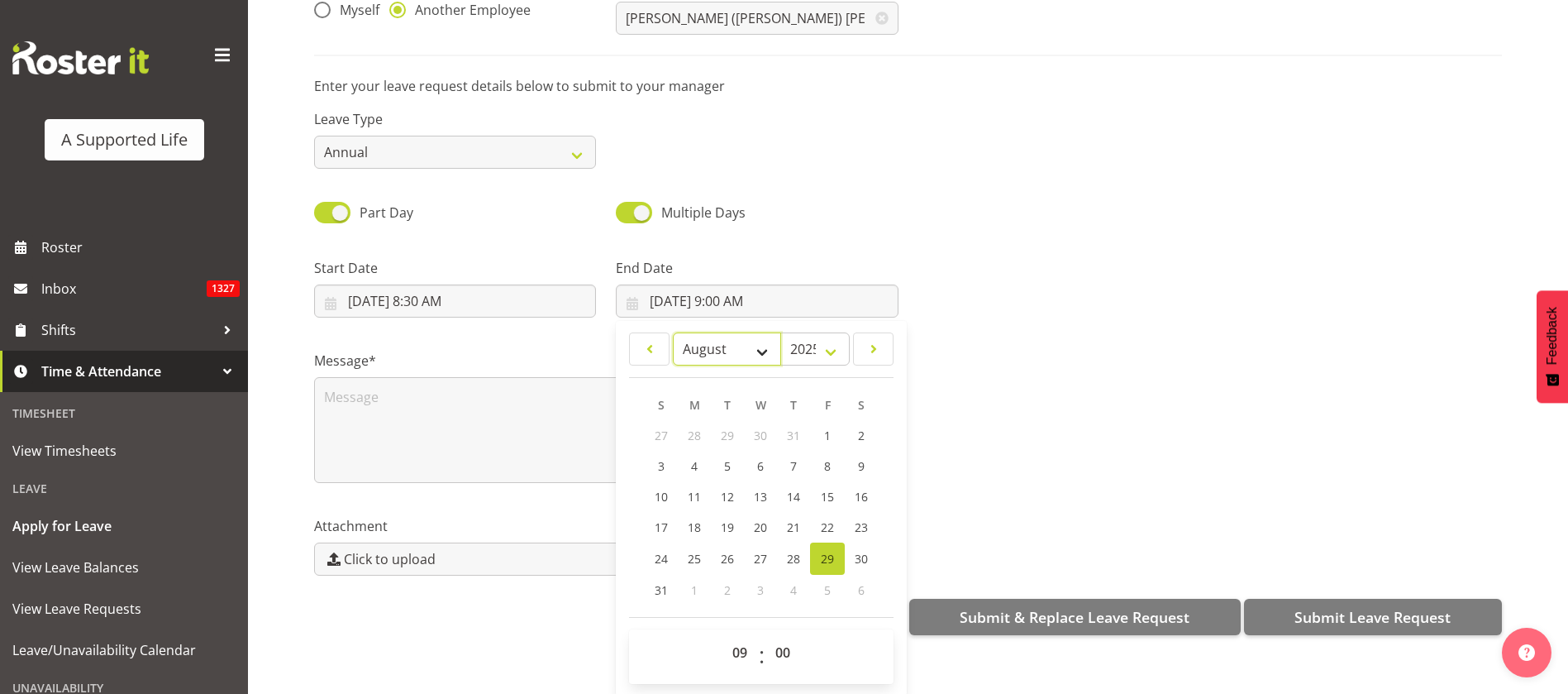
click at [758, 335] on select "January February March April May June July August September October November De…" at bounding box center [727, 349] width 108 height 33
select select "9"
click at [673, 333] on select "January February March April May June July August September October November De…" at bounding box center [727, 349] width 108 height 33
click at [658, 458] on span "5" at bounding box center [662, 466] width 7 height 15
click at [692, 458] on span "6" at bounding box center [695, 466] width 7 height 15
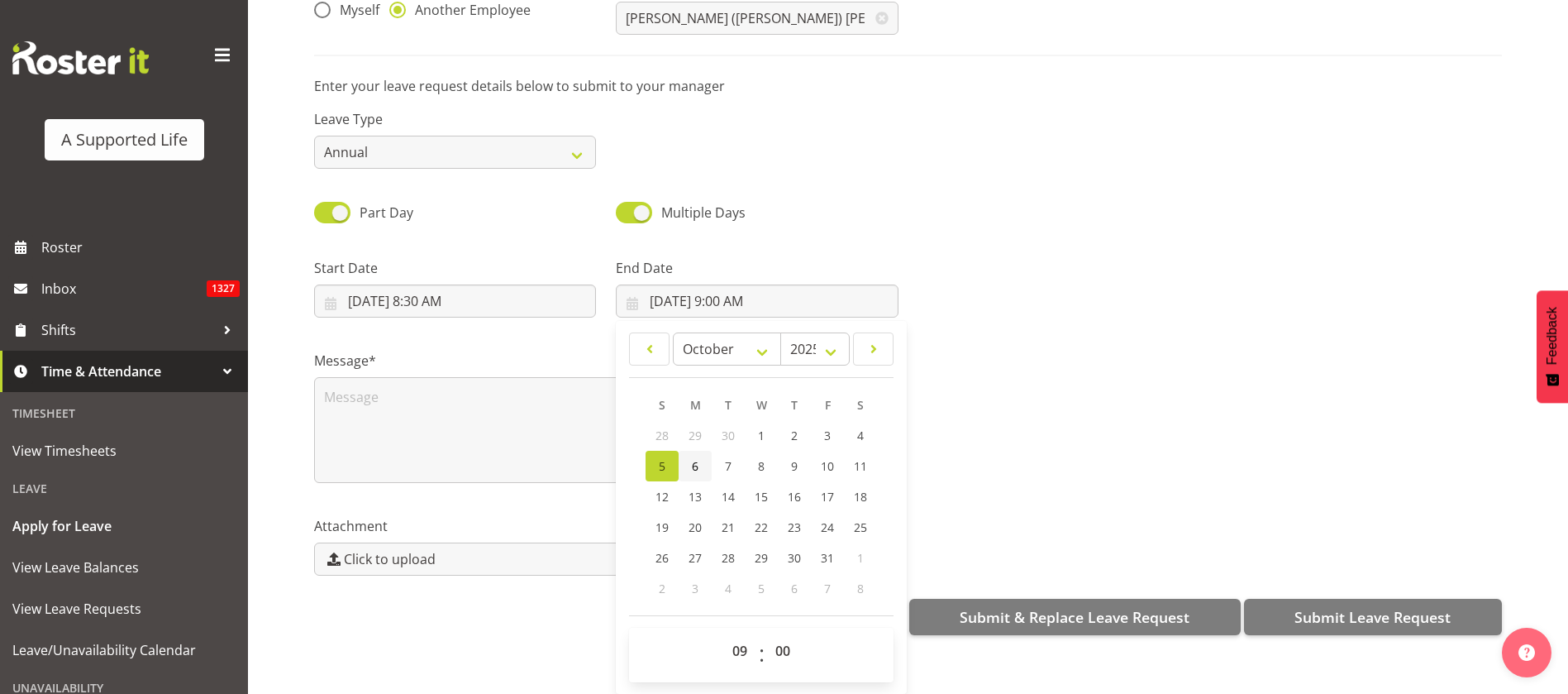
type input "10/6/2025, 9:00 AM"
click at [363, 381] on textarea at bounding box center [606, 429] width 585 height 106
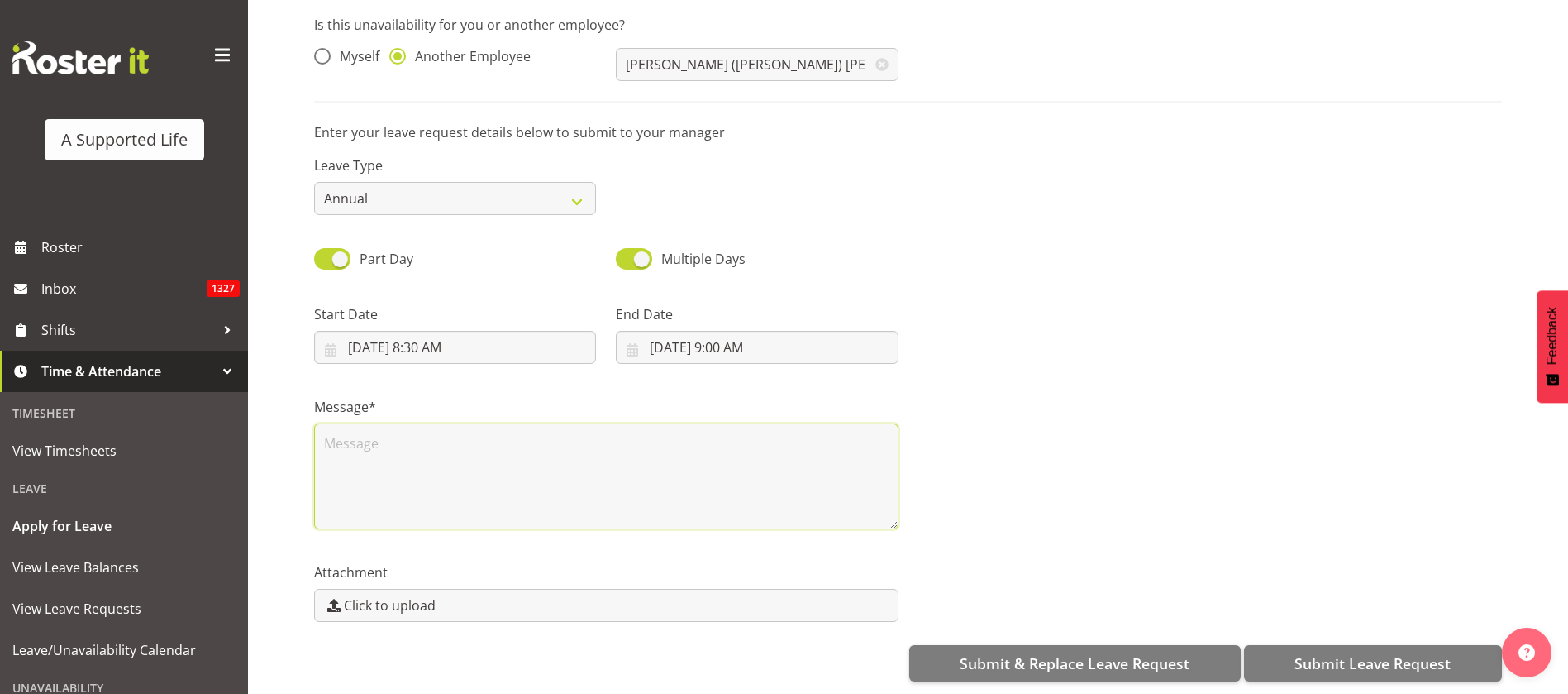
scroll to position [0, 0]
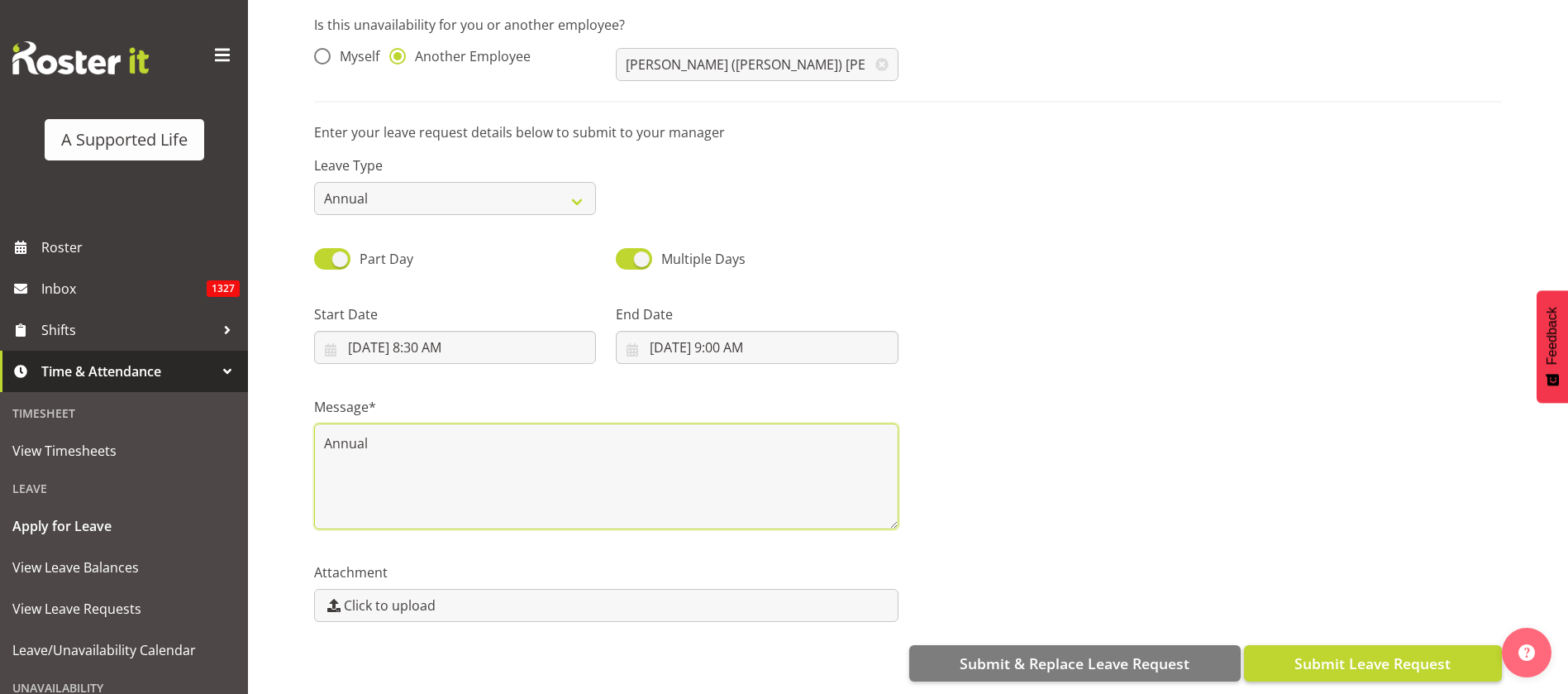
type textarea "Annual"
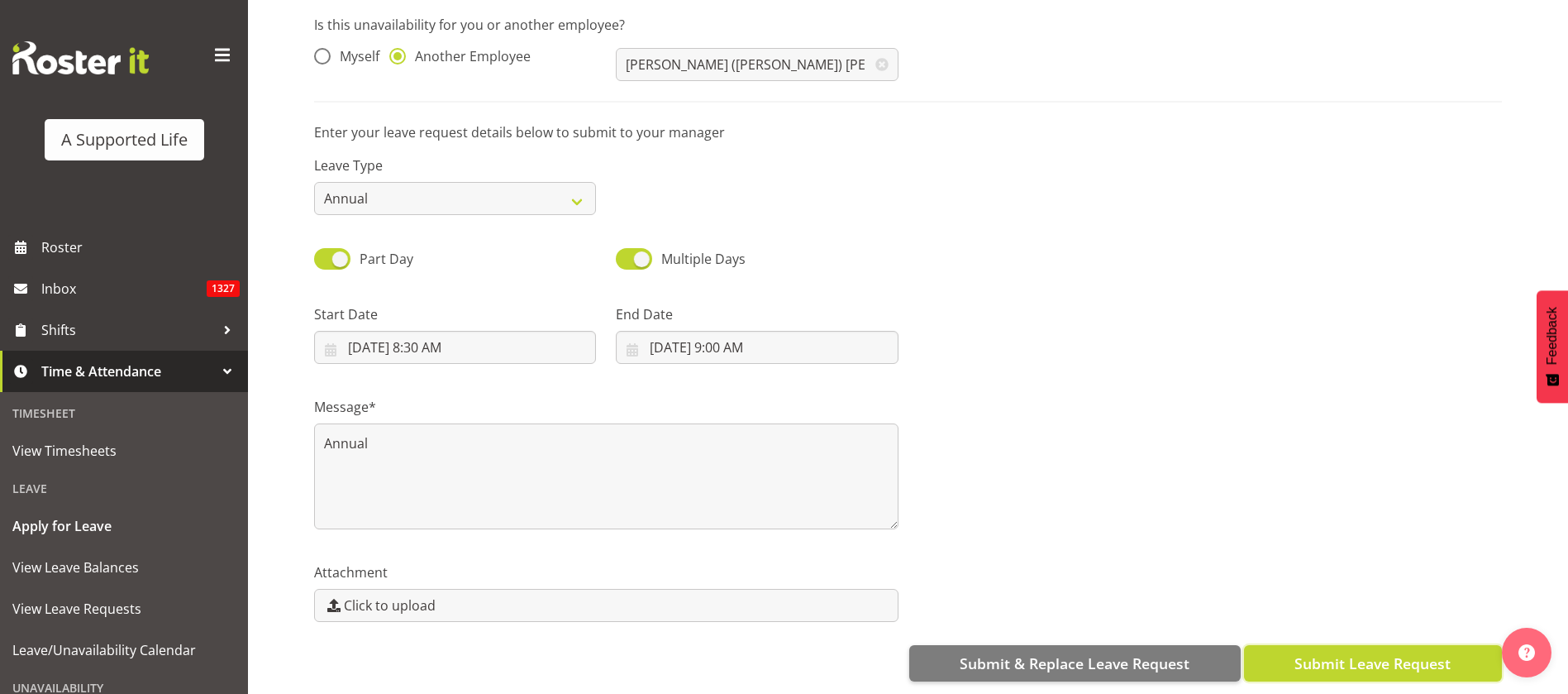
click at [1408, 653] on span "Submit Leave Request" at bounding box center [1373, 663] width 156 height 21
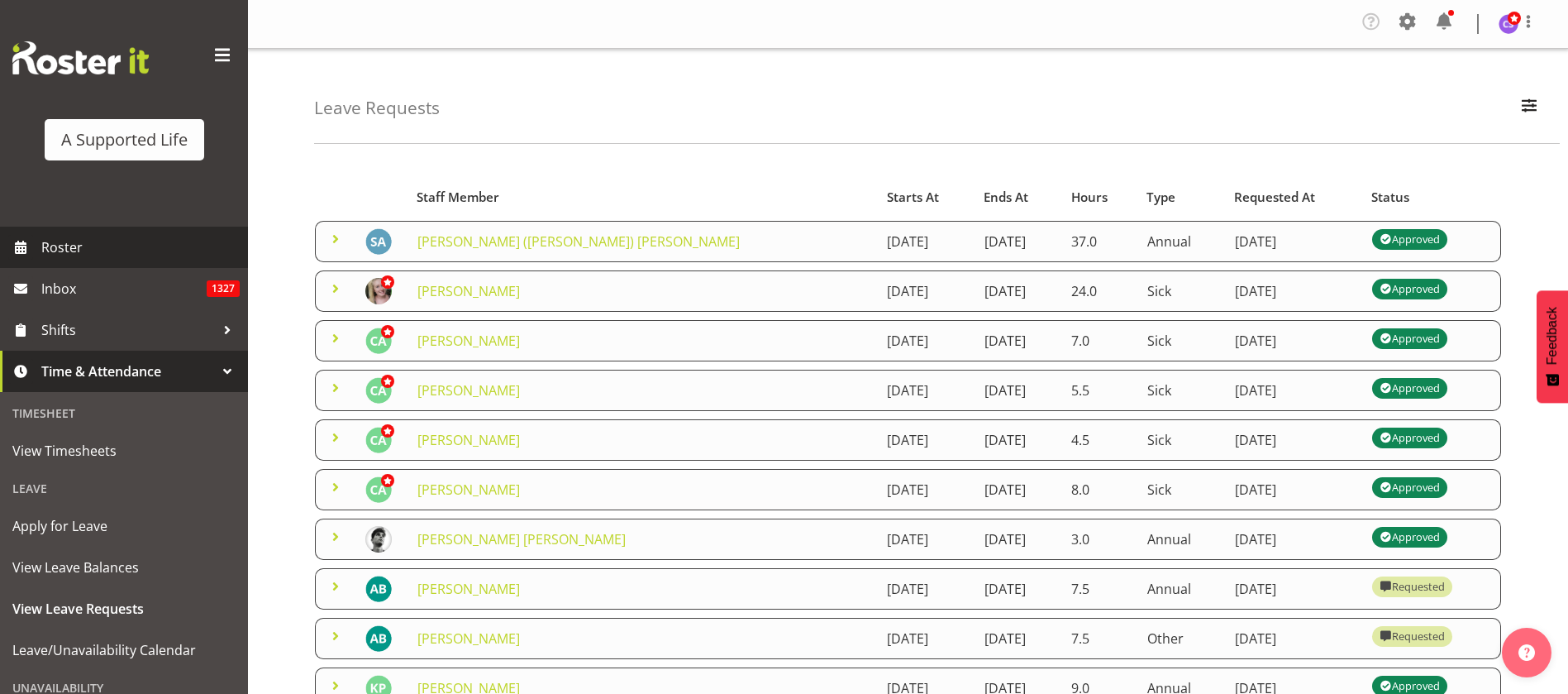
click at [77, 243] on span "Roster" at bounding box center [140, 247] width 199 height 25
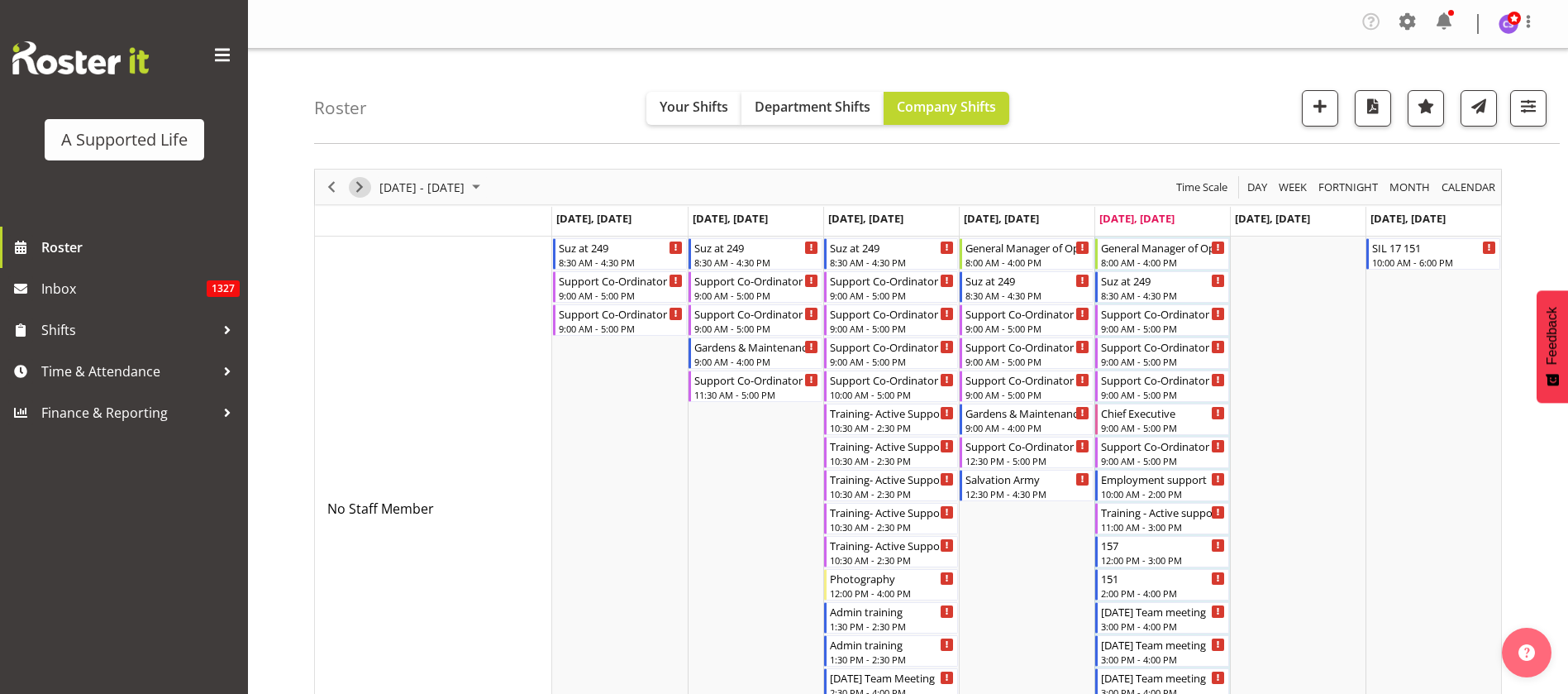
click at [364, 186] on span "Next" at bounding box center [359, 187] width 20 height 21
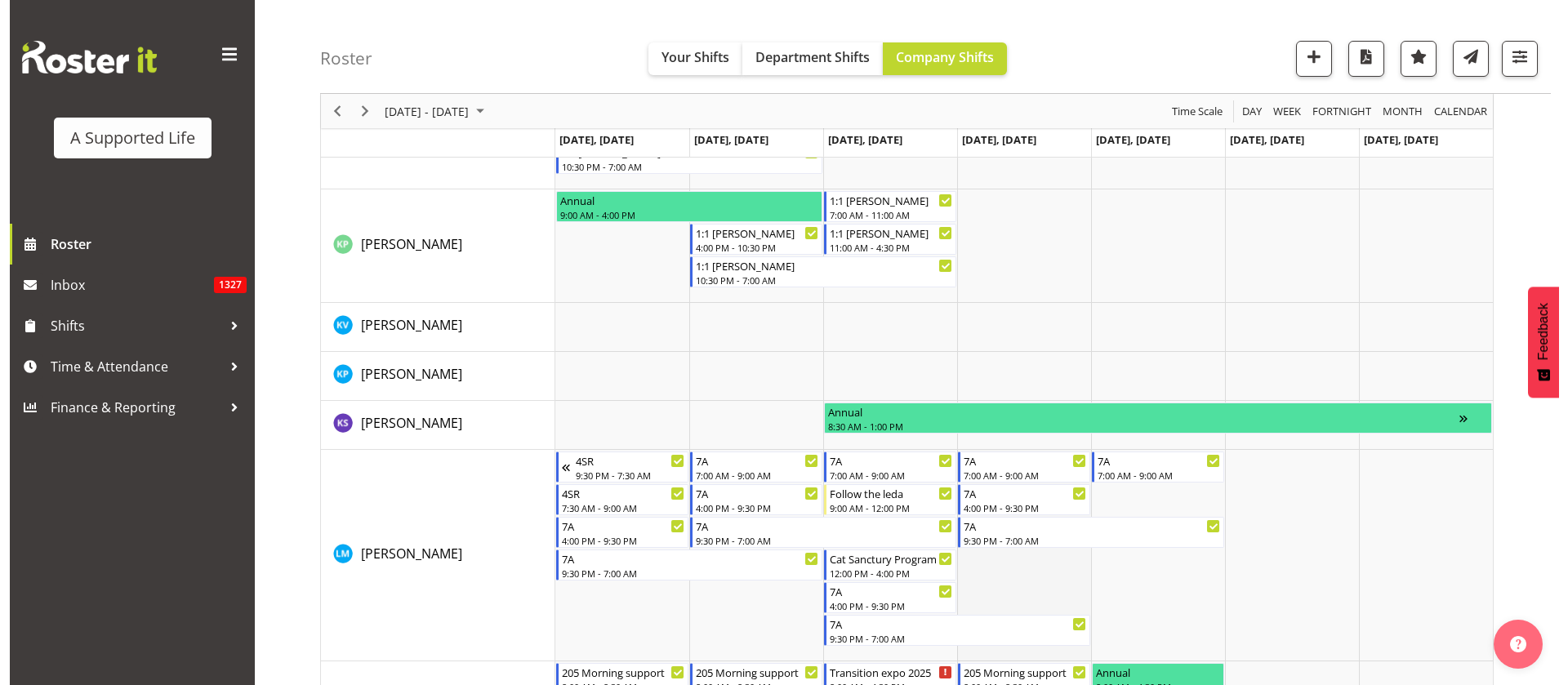
scroll to position [5387, 0]
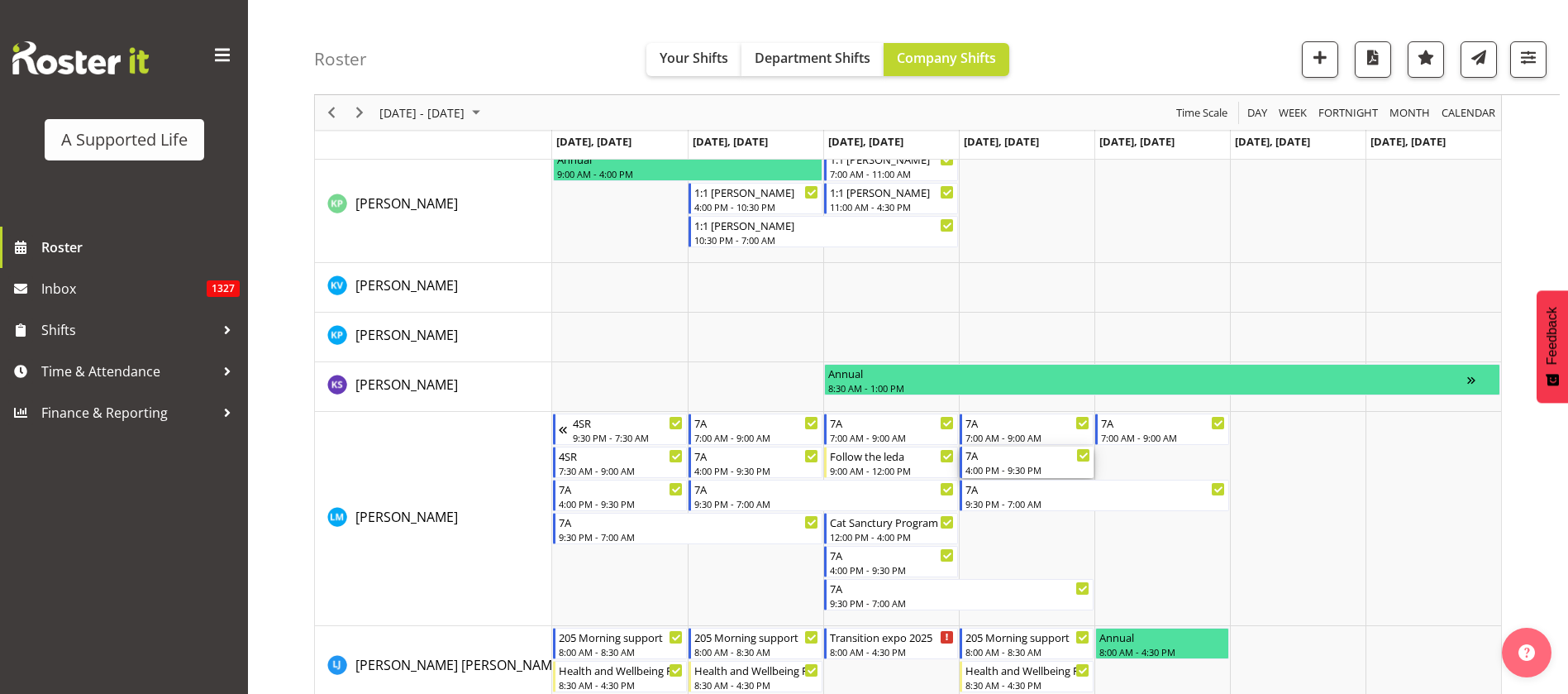
click at [1041, 468] on div "4:00 PM - 9:30 PM" at bounding box center [1027, 469] width 125 height 13
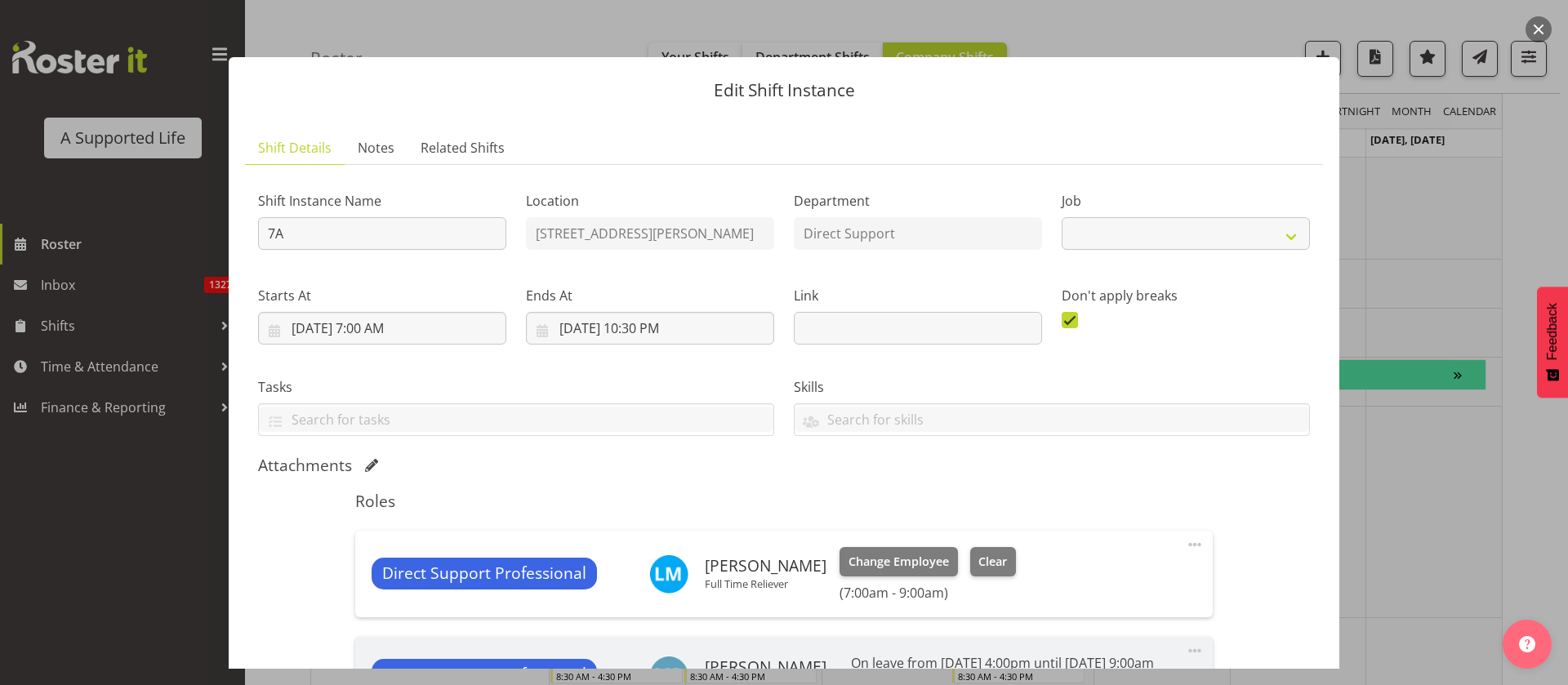
select select "4112"
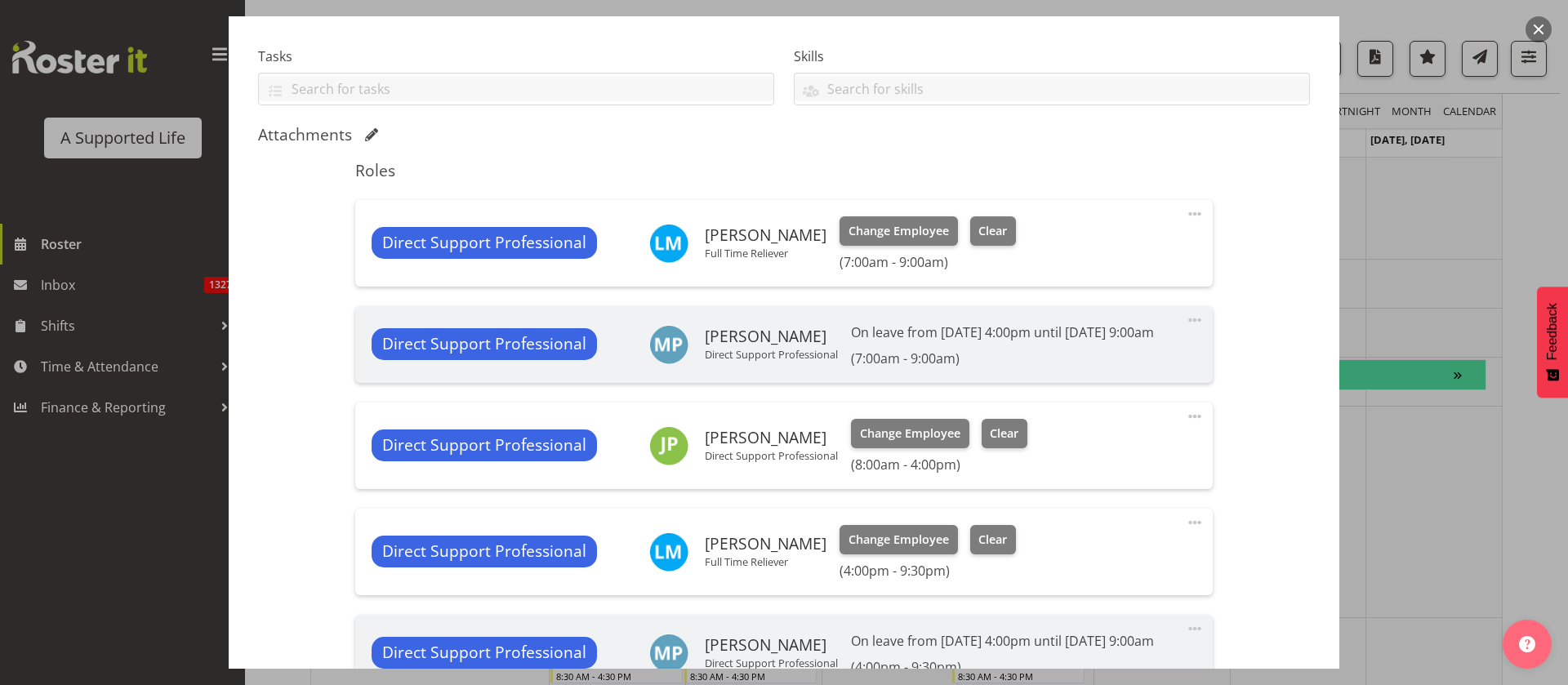
scroll to position [368, 0]
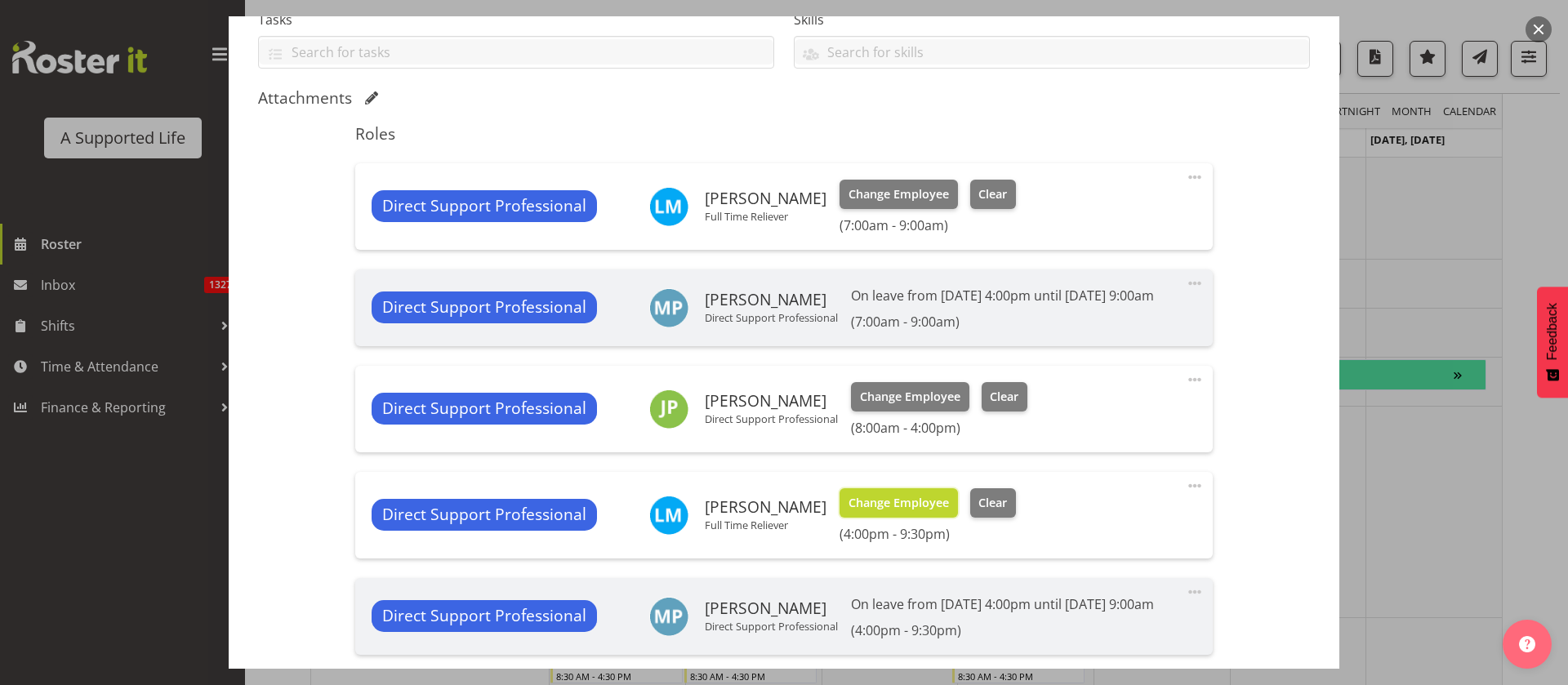
click at [901, 512] on span "Change Employee" at bounding box center [899, 503] width 100 height 18
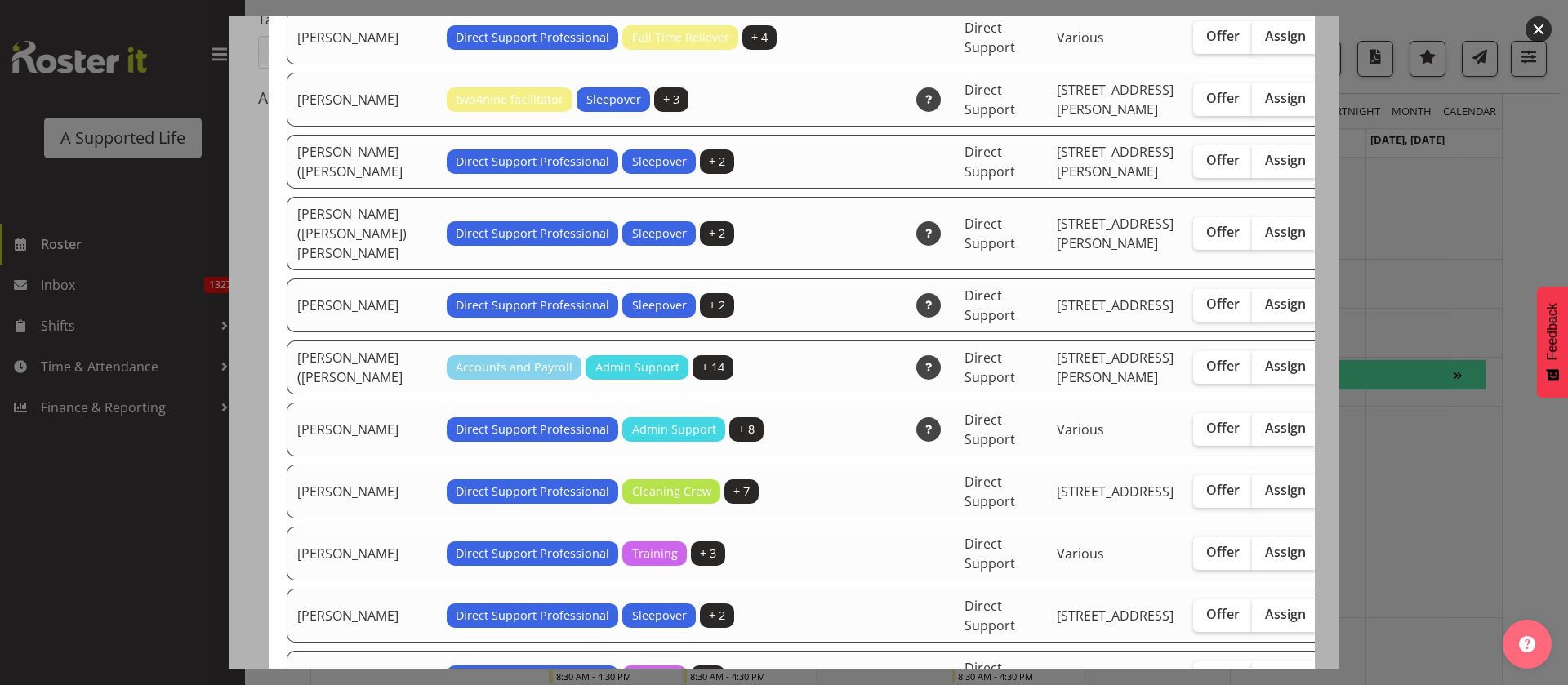
scroll to position [4775, 0]
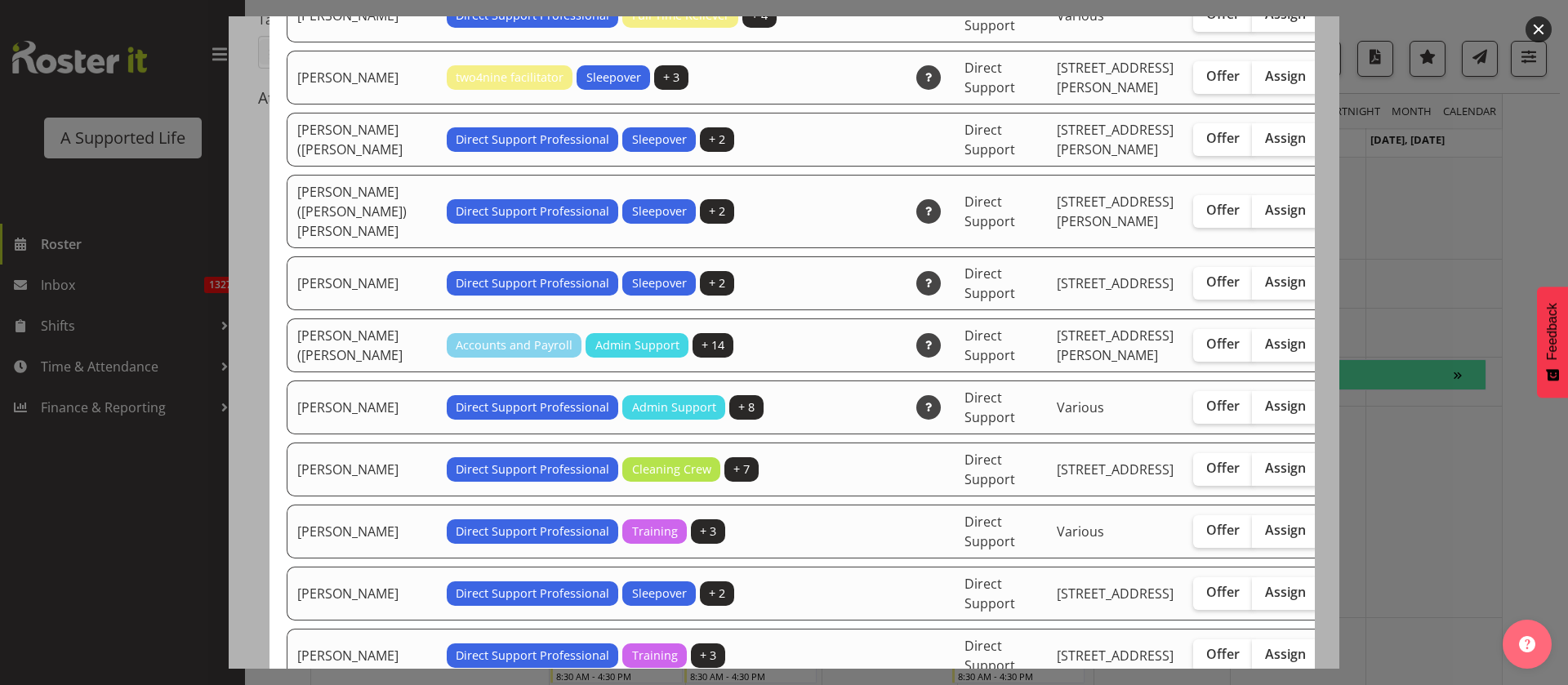
drag, startPoint x: 1221, startPoint y: 489, endPoint x: 1238, endPoint y: 504, distance: 22.7
click at [1252, 227] on label "Assign" at bounding box center [1285, 211] width 67 height 32
click at [1252, 216] on input "Assign" at bounding box center [1257, 210] width 10 height 10
checkbox input "true"
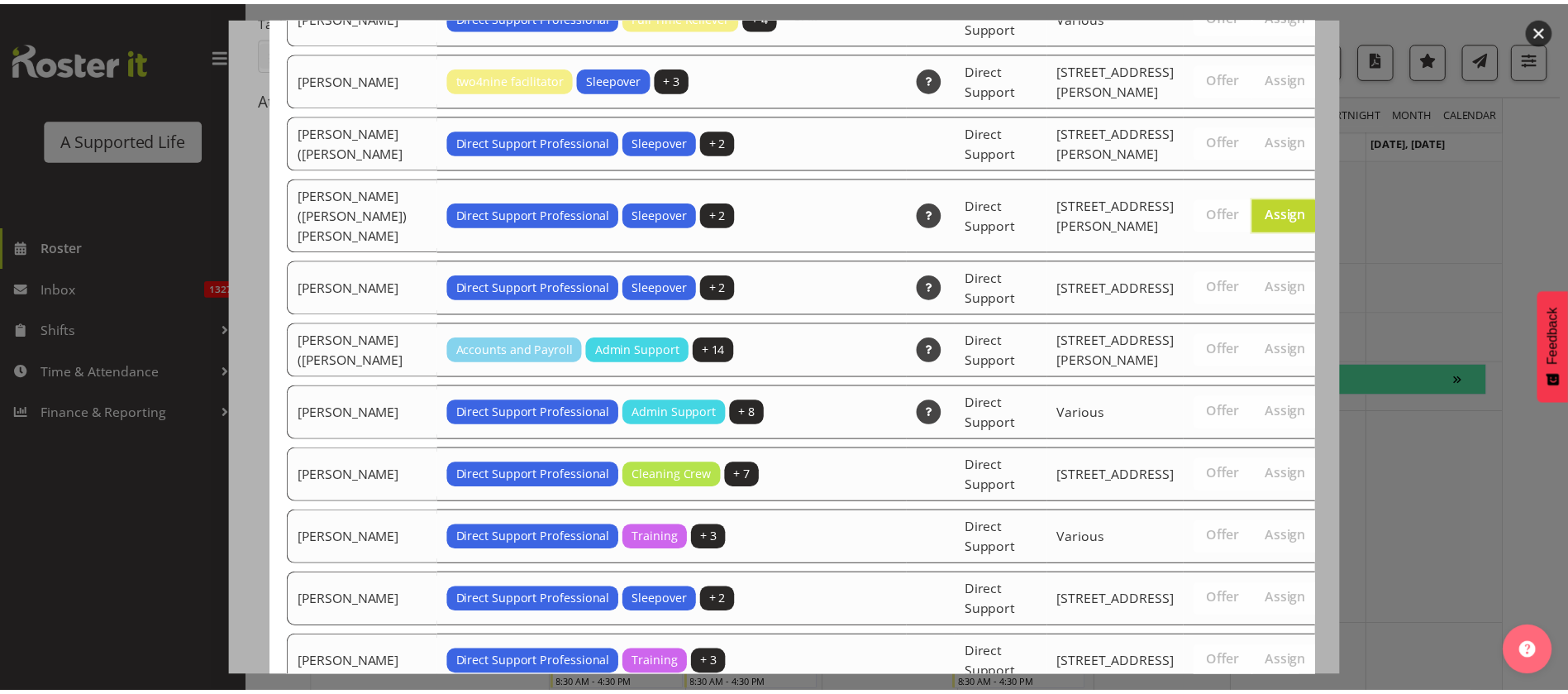
scroll to position [5575, 0]
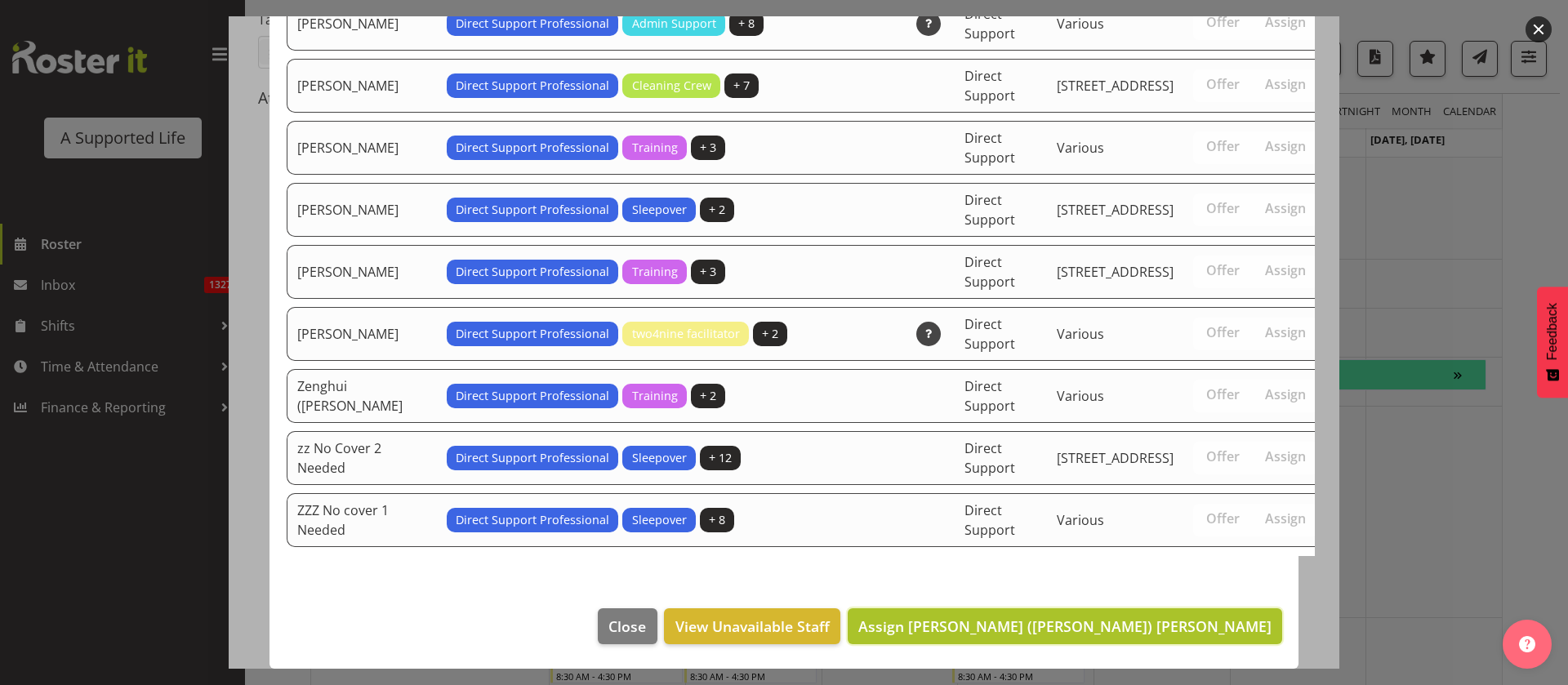
click at [1226, 620] on span "Assign [PERSON_NAME] ([PERSON_NAME]) [PERSON_NAME]" at bounding box center [1065, 626] width 414 height 20
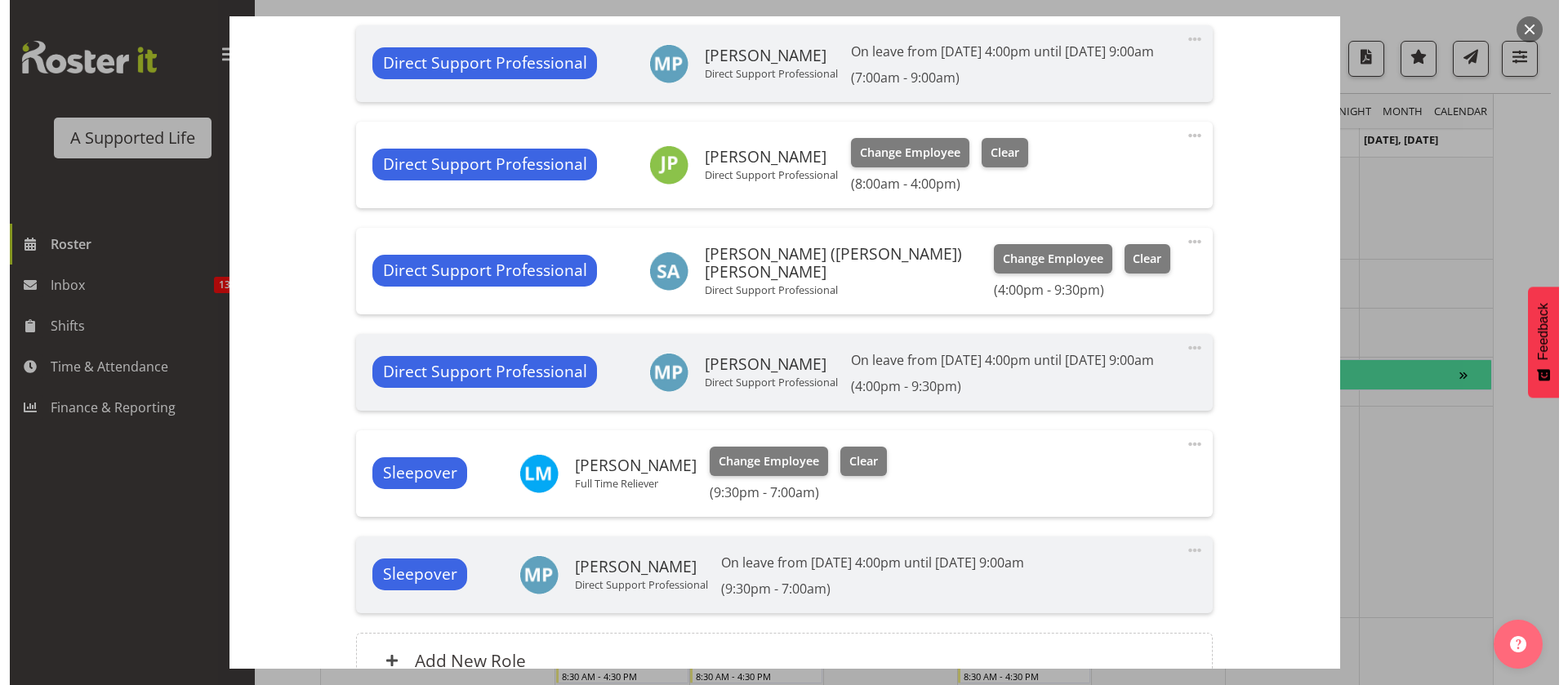
scroll to position [612, 0]
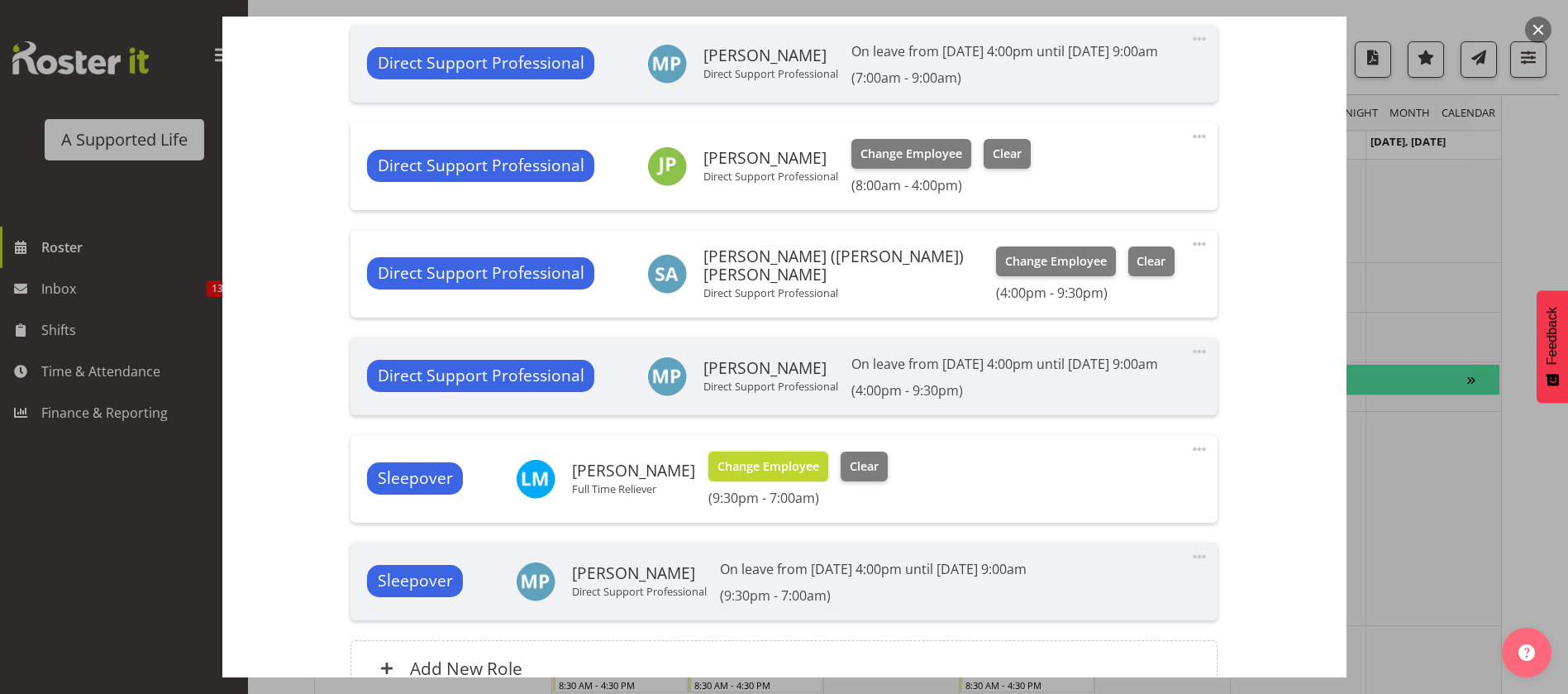
click at [754, 482] on button "Change Employee" at bounding box center [768, 466] width 119 height 30
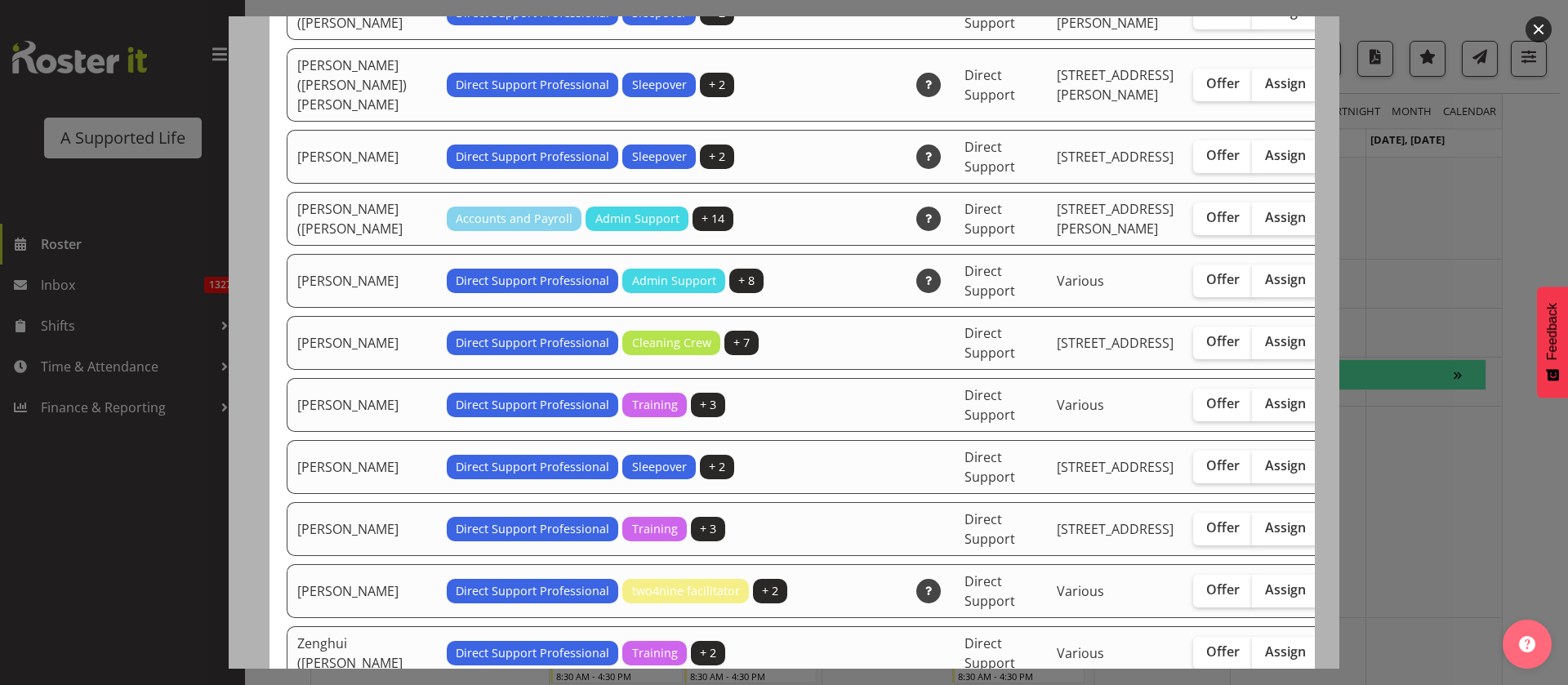
scroll to position [4897, 0]
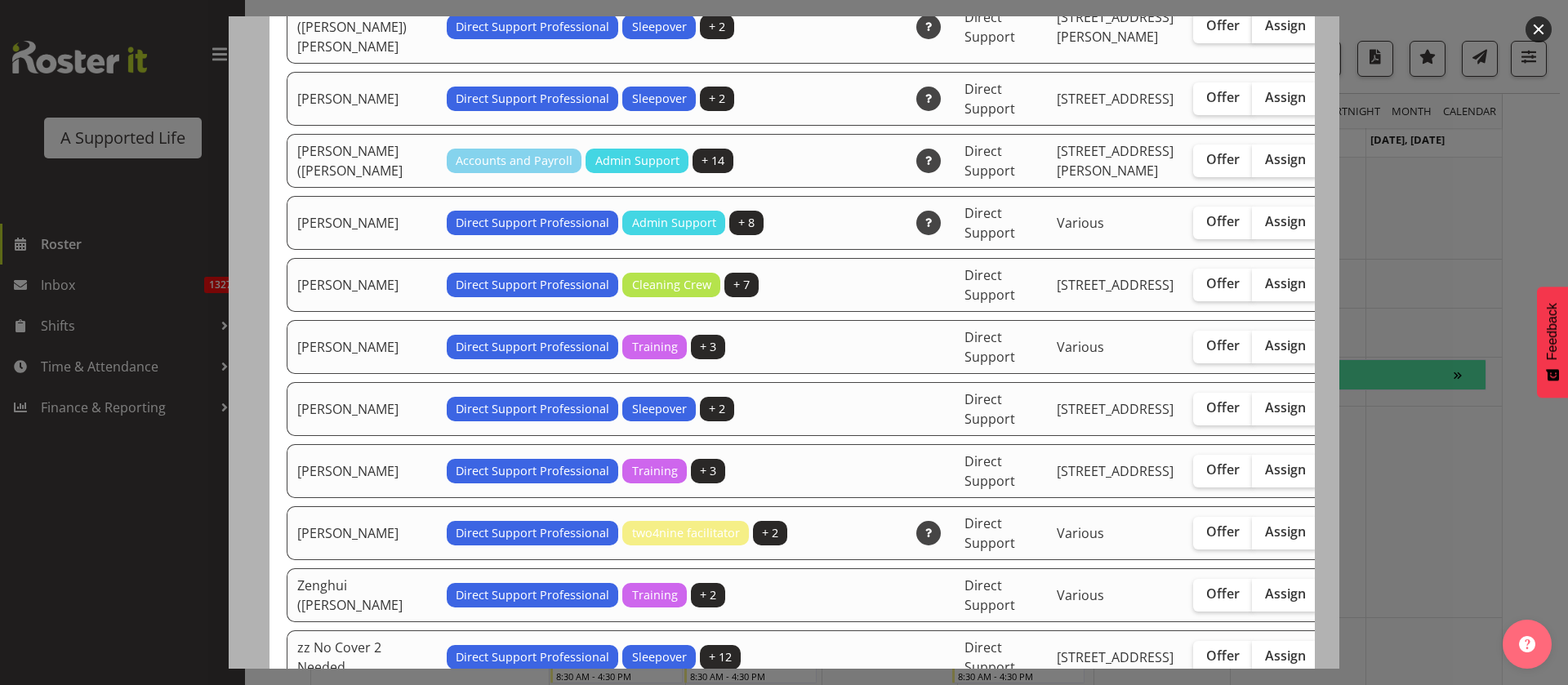
click at [1252, 43] on label "Assign" at bounding box center [1285, 26] width 67 height 32
click at [1252, 31] on input "Assign" at bounding box center [1257, 25] width 10 height 10
checkbox input "true"
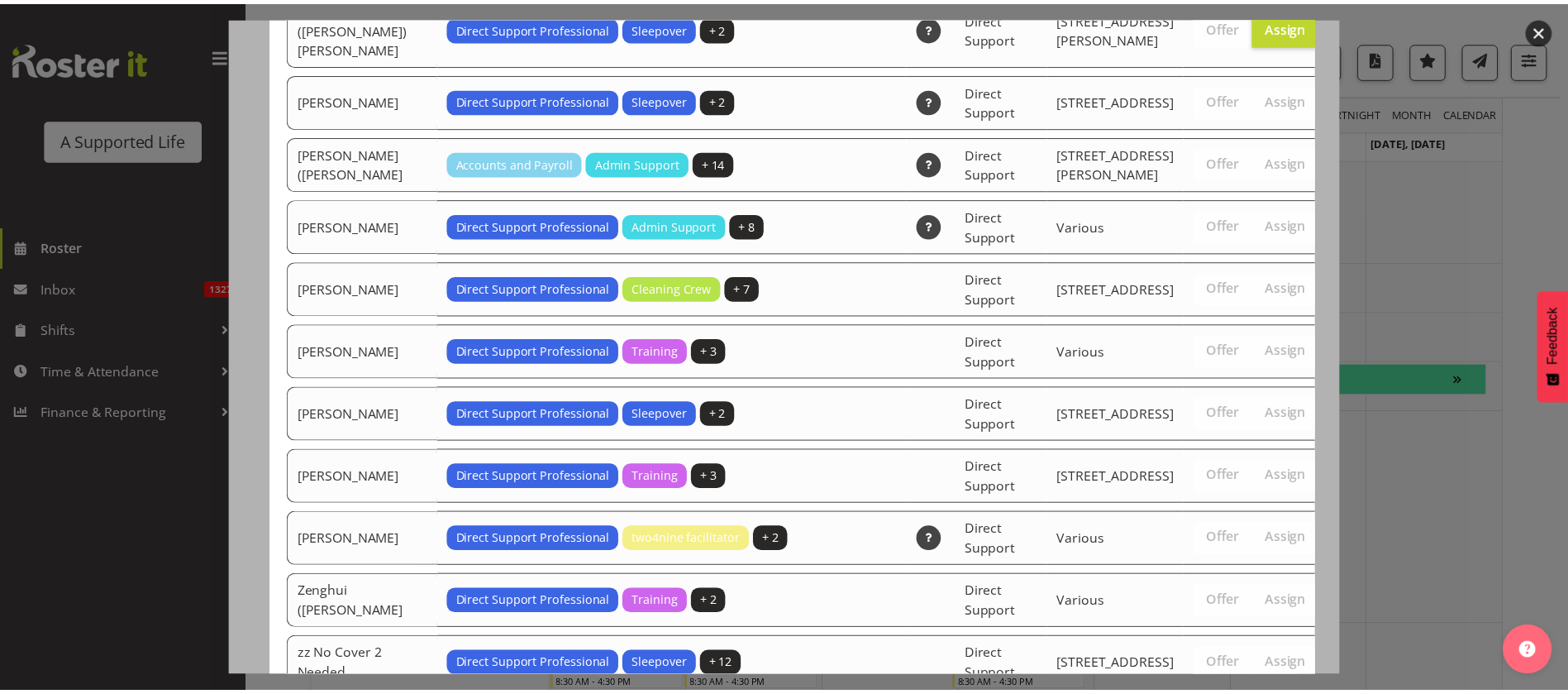
scroll to position [5493, 0]
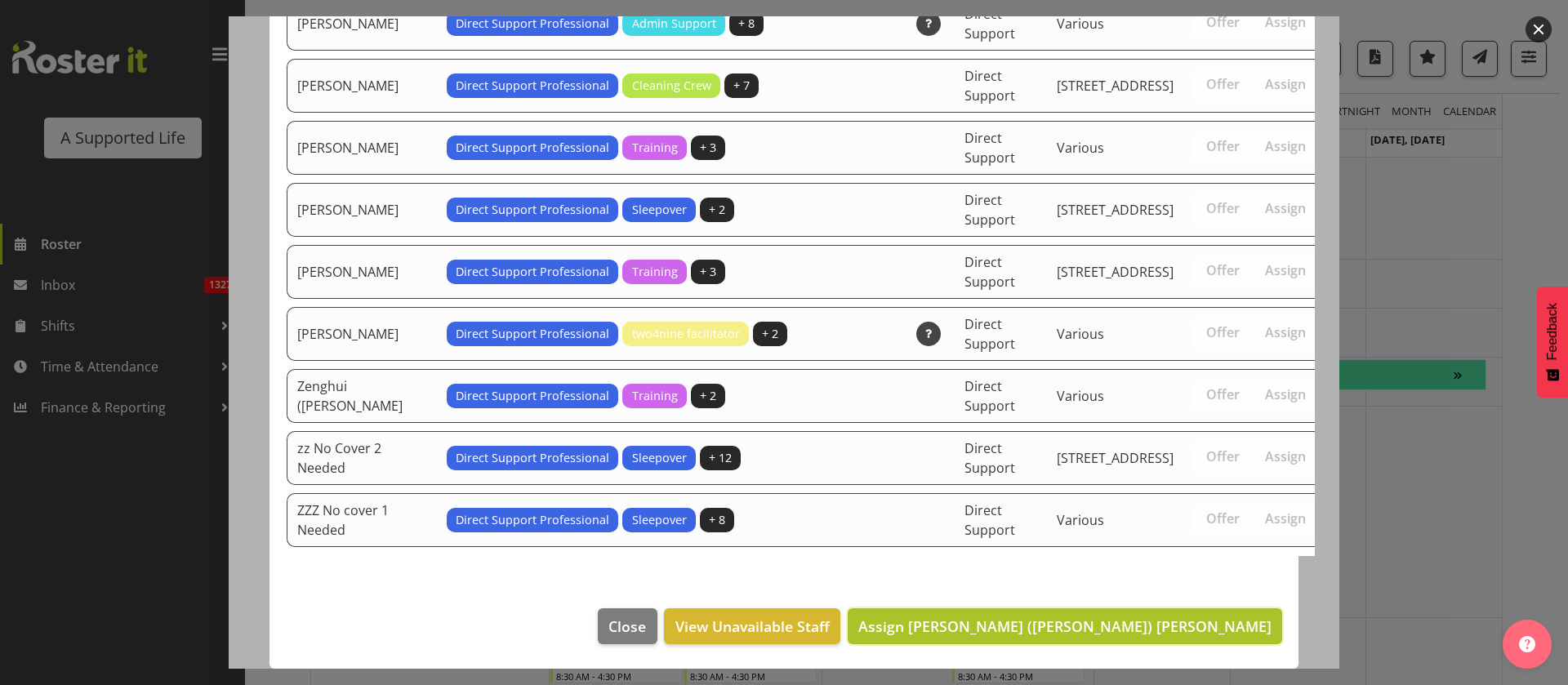
click at [1218, 632] on span "Assign [PERSON_NAME] ([PERSON_NAME]) [PERSON_NAME]" at bounding box center [1065, 626] width 414 height 20
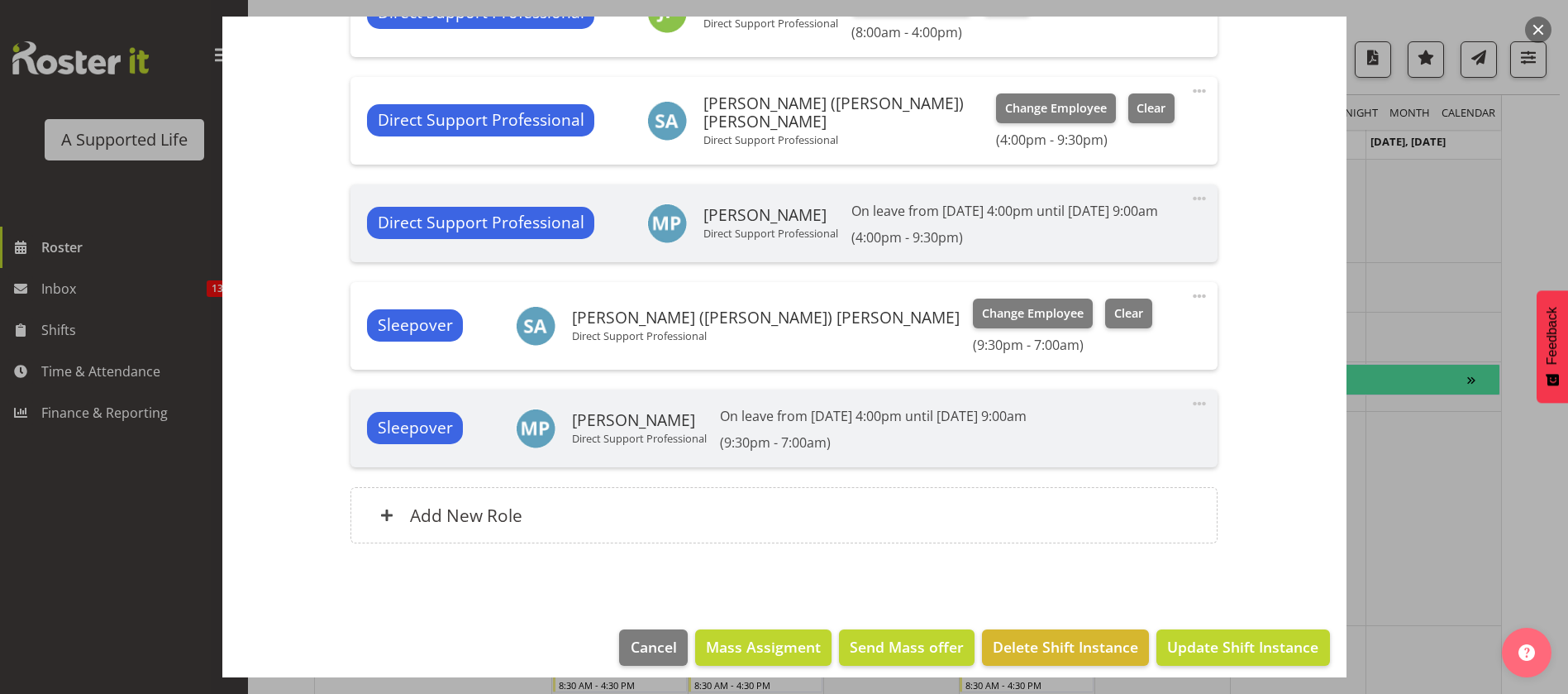
scroll to position [826, 0]
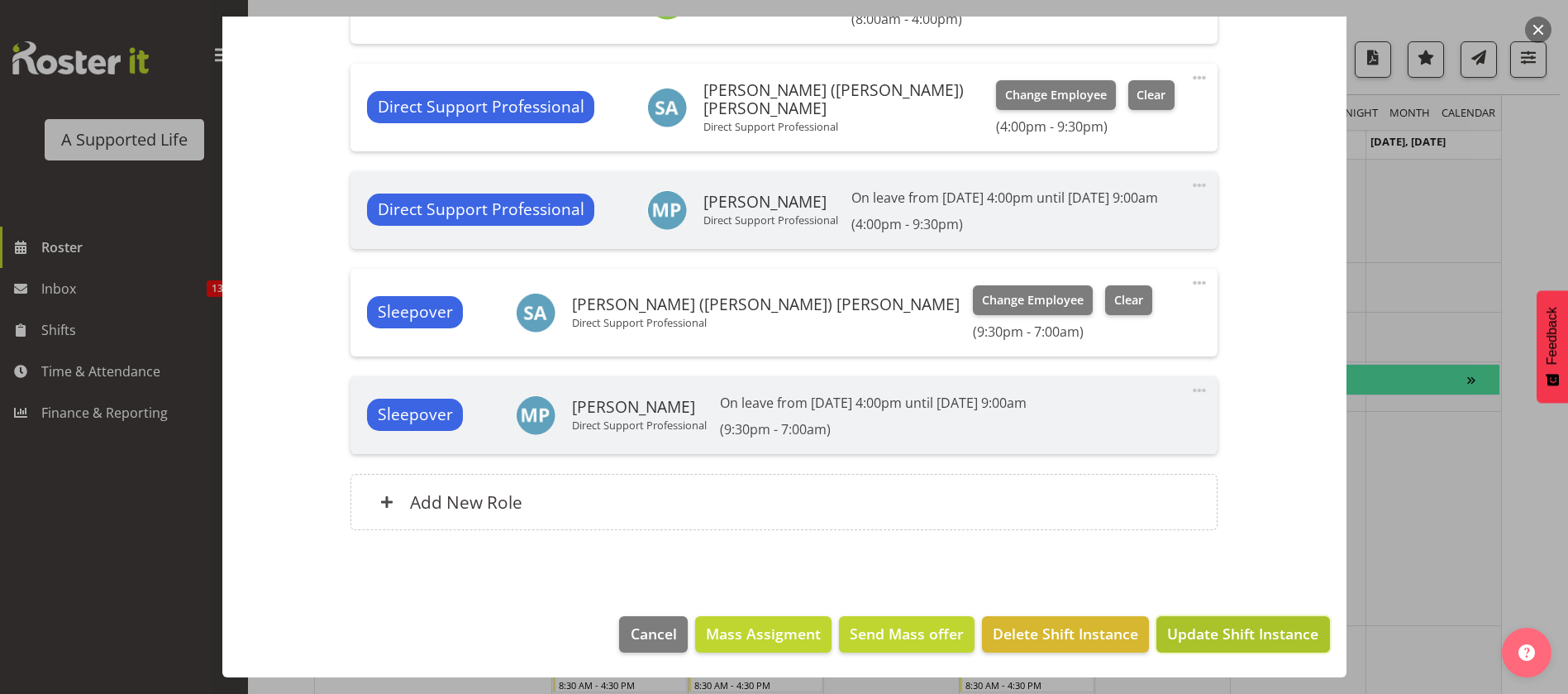
click at [1248, 630] on span "Update Shift Instance" at bounding box center [1243, 633] width 151 height 21
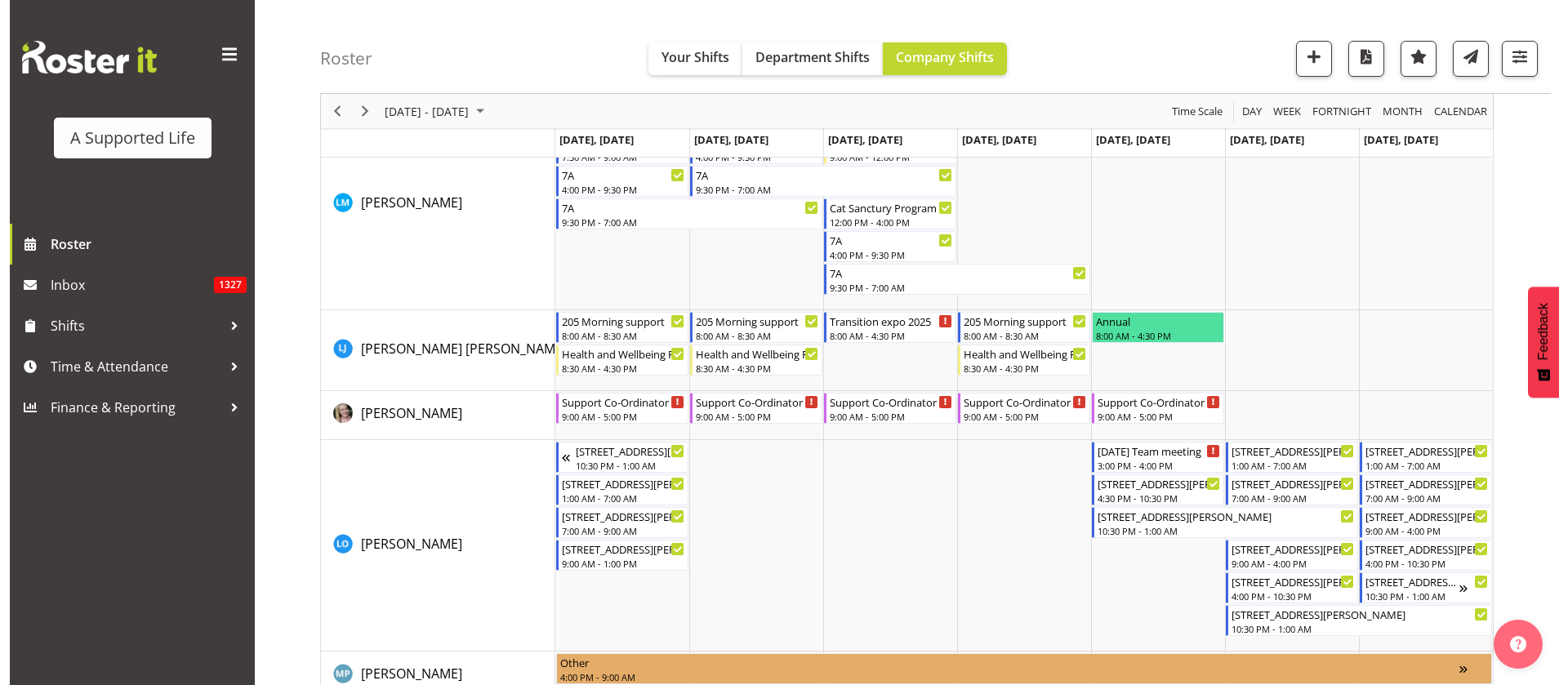
scroll to position [5525, 0]
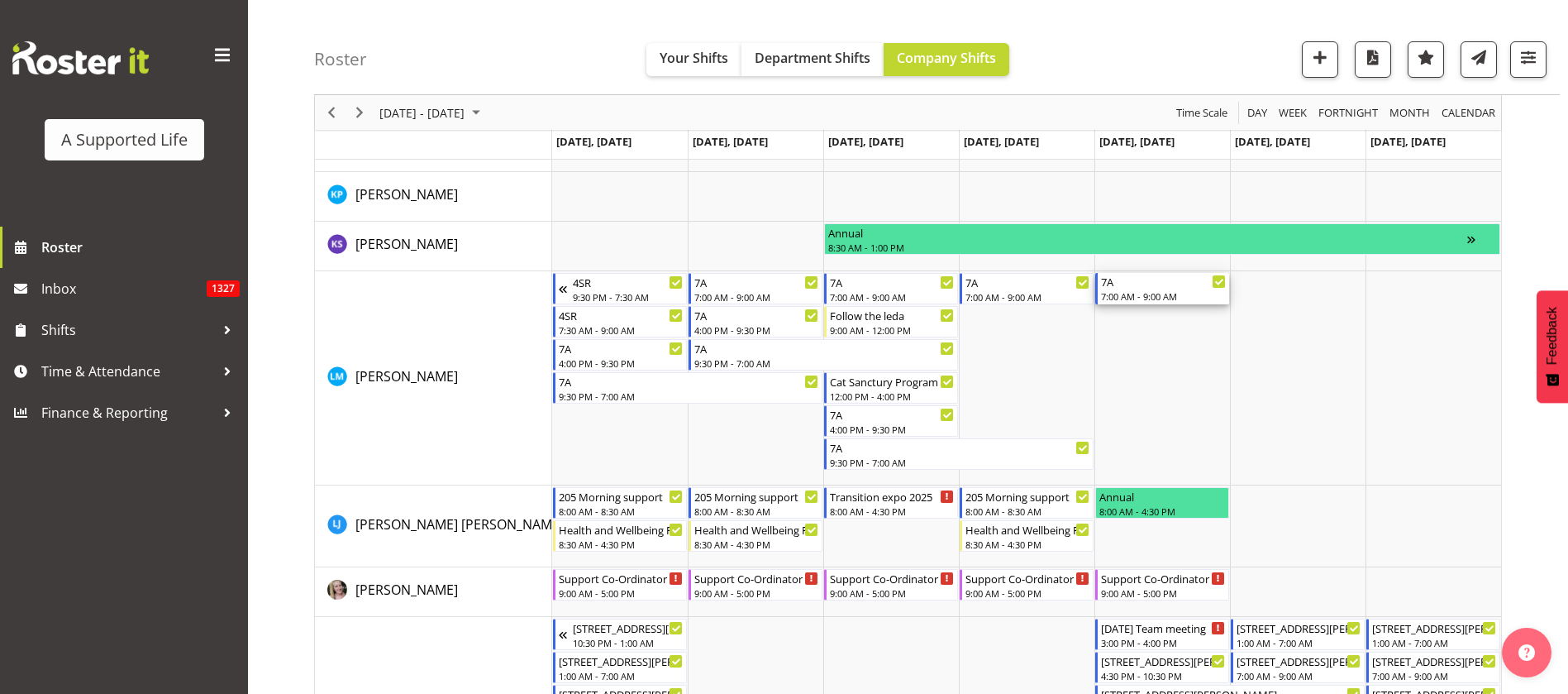
click at [1180, 292] on div "7:00 AM - 9:00 AM" at bounding box center [1163, 296] width 125 height 13
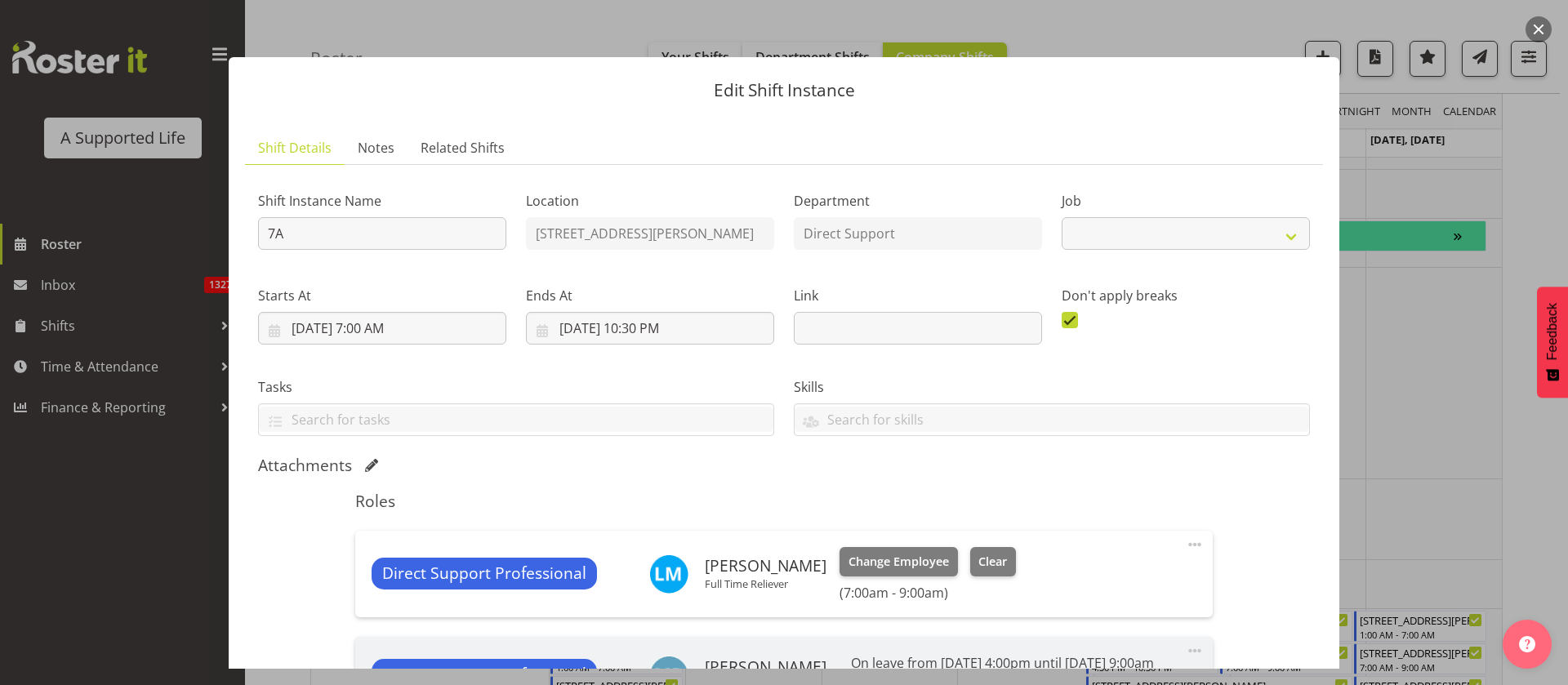
select select "4112"
click at [1185, 538] on span at bounding box center [1194, 544] width 20 height 20
click at [1087, 578] on link "Edit" at bounding box center [1126, 583] width 157 height 30
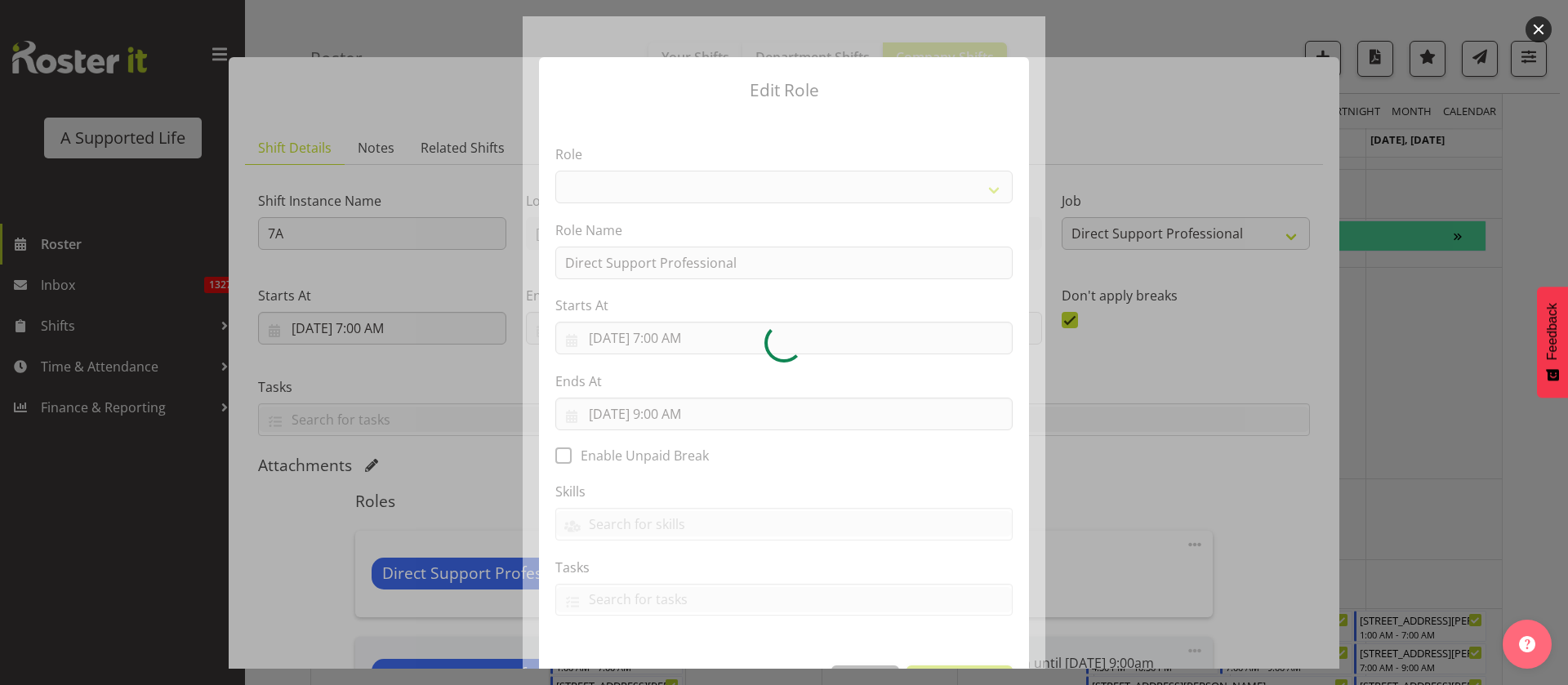
select select "519"
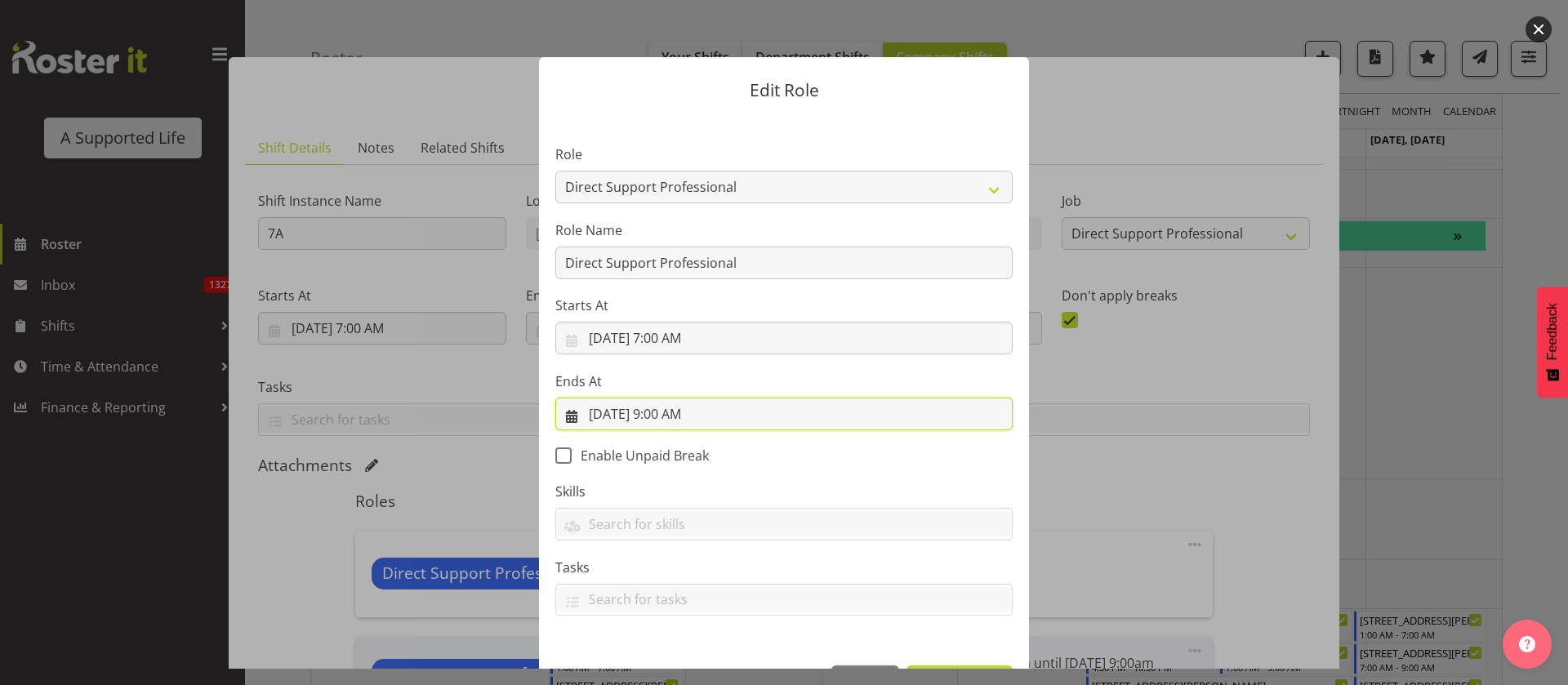
click at [680, 416] on input "[DATE] 9:00 AM" at bounding box center [784, 413] width 457 height 32
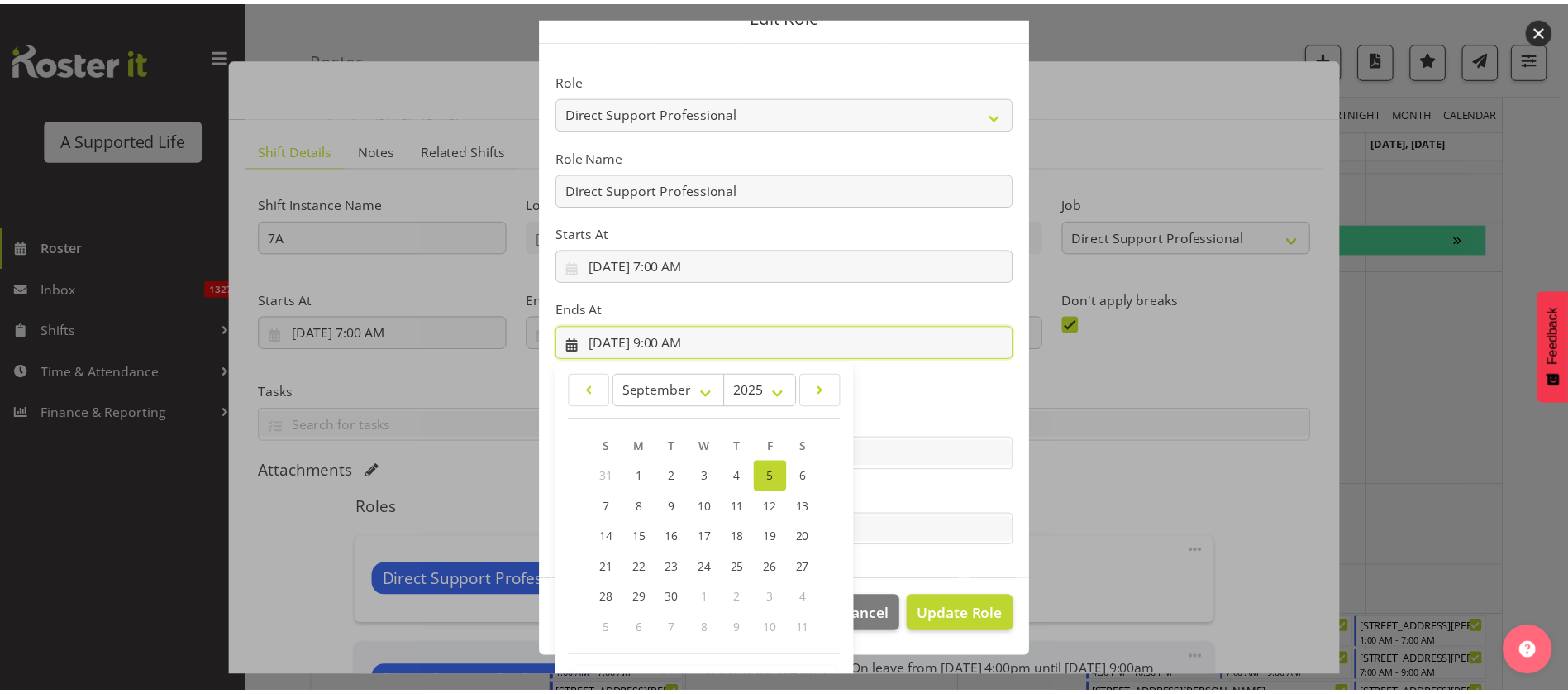
scroll to position [135, 0]
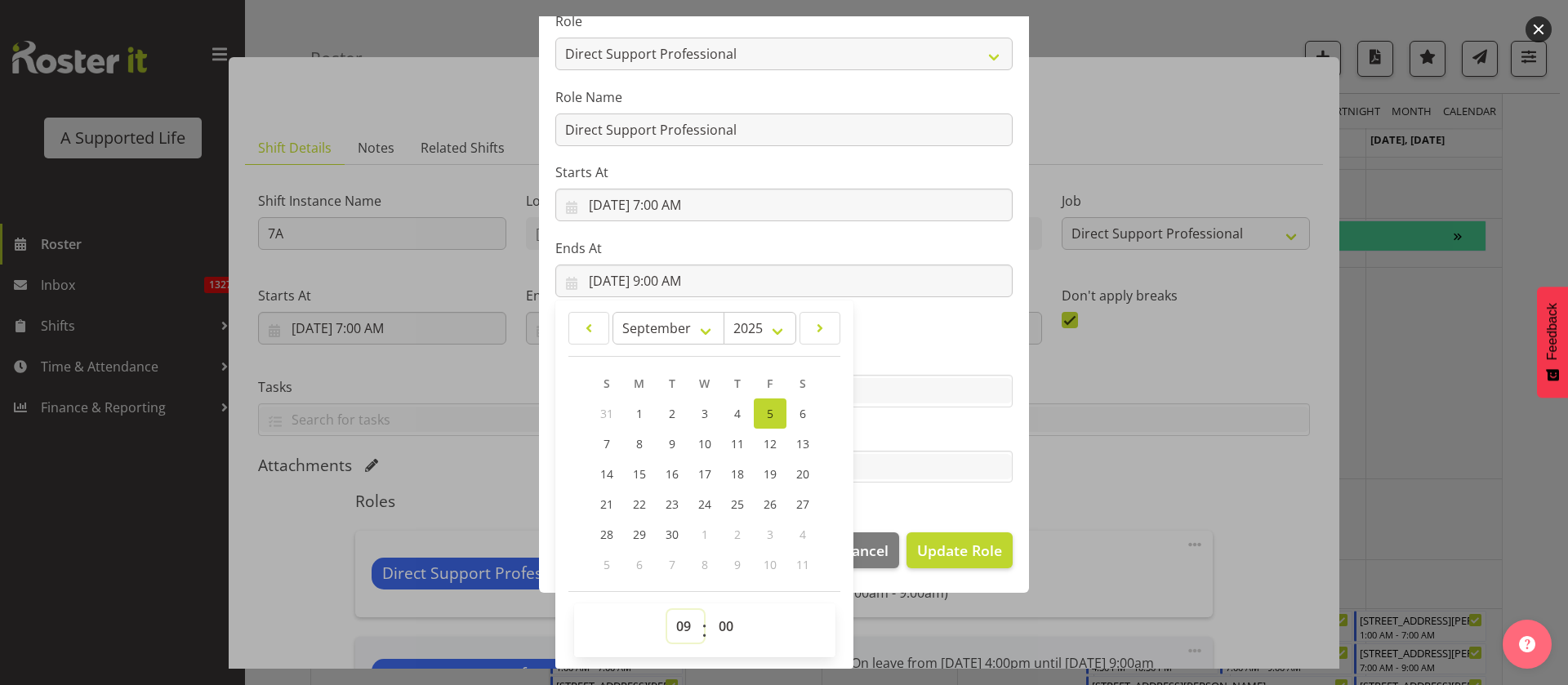
drag, startPoint x: 675, startPoint y: 622, endPoint x: 678, endPoint y: 611, distance: 11.4
click at [677, 622] on select "00 01 02 03 04 05 06 07 08 09 10 11 12 13 14 15 16 17 18 19 20 21 22 23" at bounding box center [685, 626] width 37 height 32
select select "8"
click at [668, 609] on select "00 01 02 03 04 05 06 07 08 09 10 11 12 13 14 15 16 17 18 19 20 21 22 23" at bounding box center [685, 626] width 37 height 32
type input "[DATE] 8:00 AM"
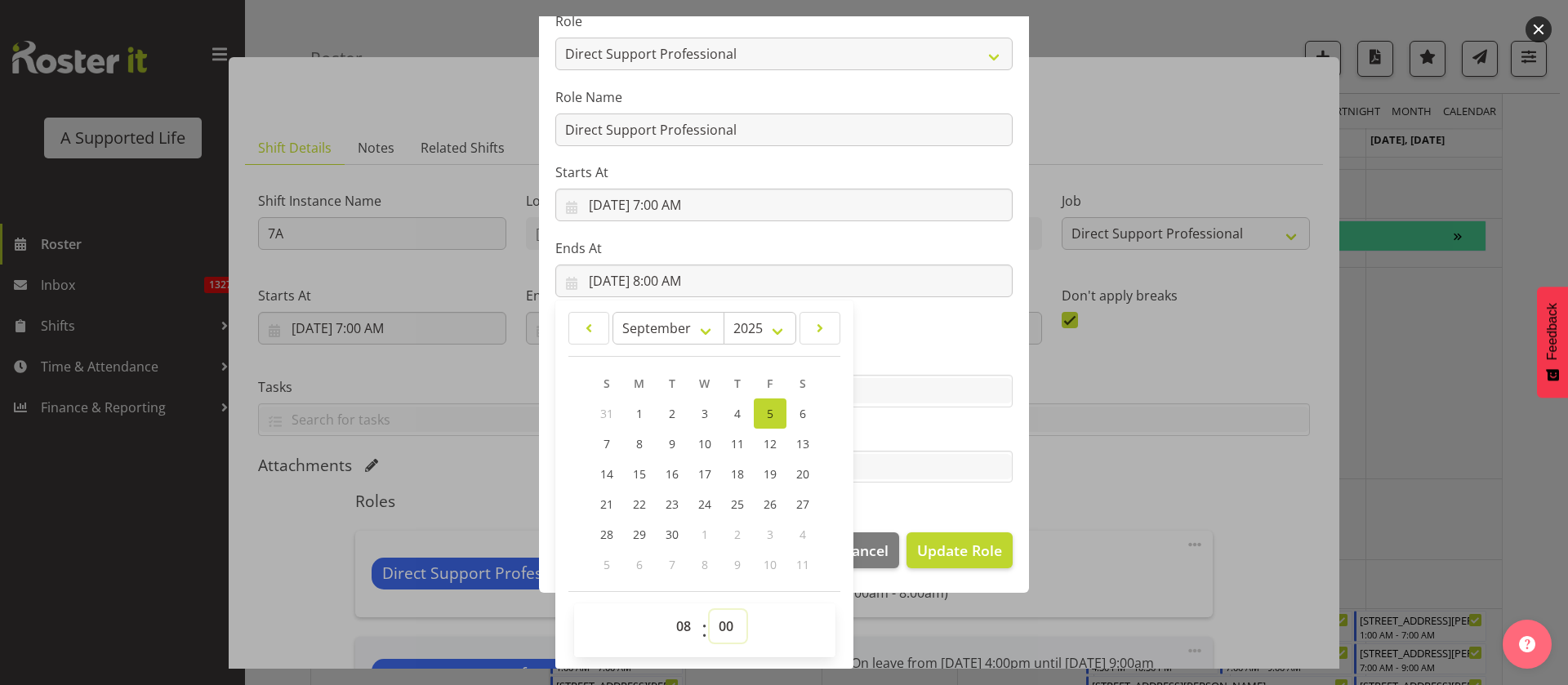
click at [719, 619] on select "00 01 02 03 04 05 06 07 08 09 10 11 12 13 14 15 16 17 18 19 20 21 22 23 24 25 2…" at bounding box center [728, 626] width 37 height 32
select select "30"
click at [710, 609] on select "00 01 02 03 04 05 06 07 08 09 10 11 12 13 14 15 16 17 18 19 20 21 22 23 24 25 2…" at bounding box center [728, 626] width 37 height 32
type input "[DATE] 8:30 AM"
click at [954, 547] on span "Update Role" at bounding box center [960, 550] width 85 height 21
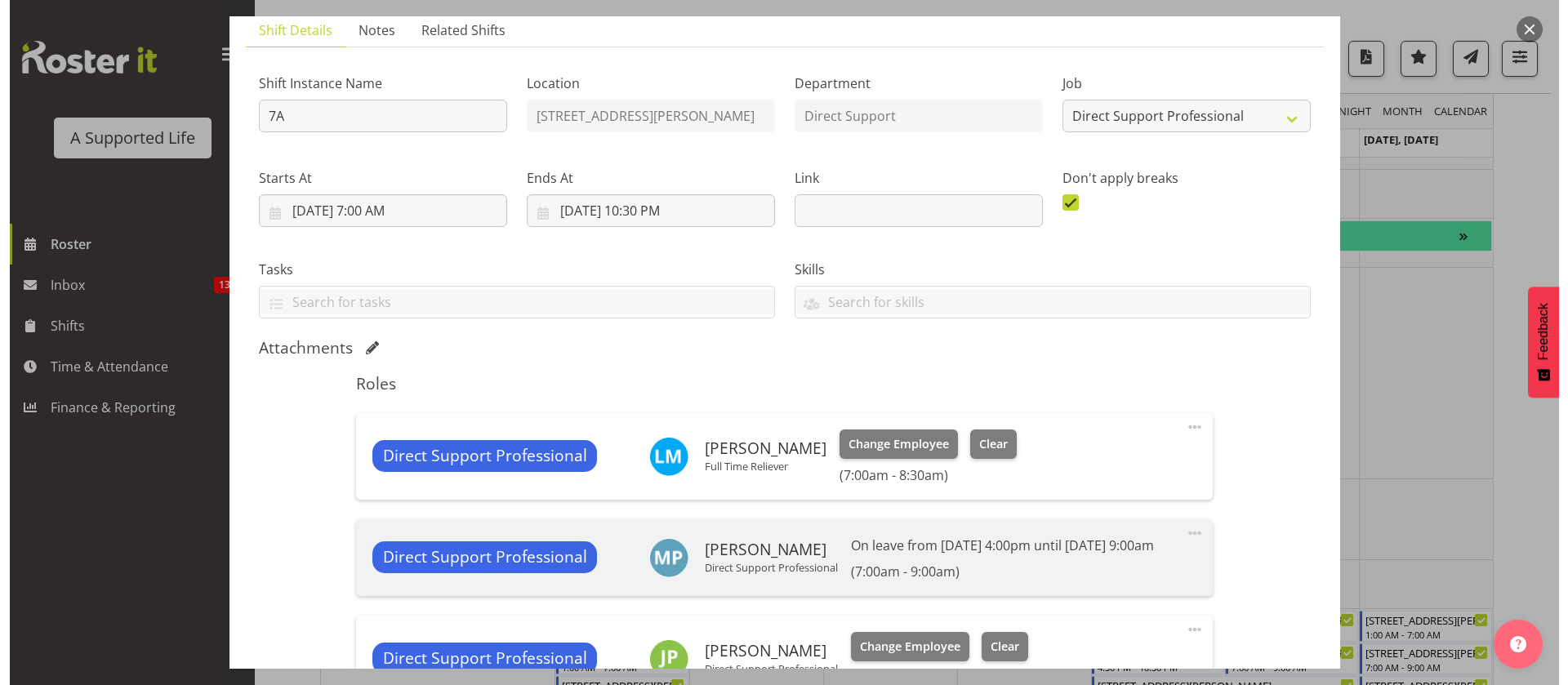
scroll to position [244, 0]
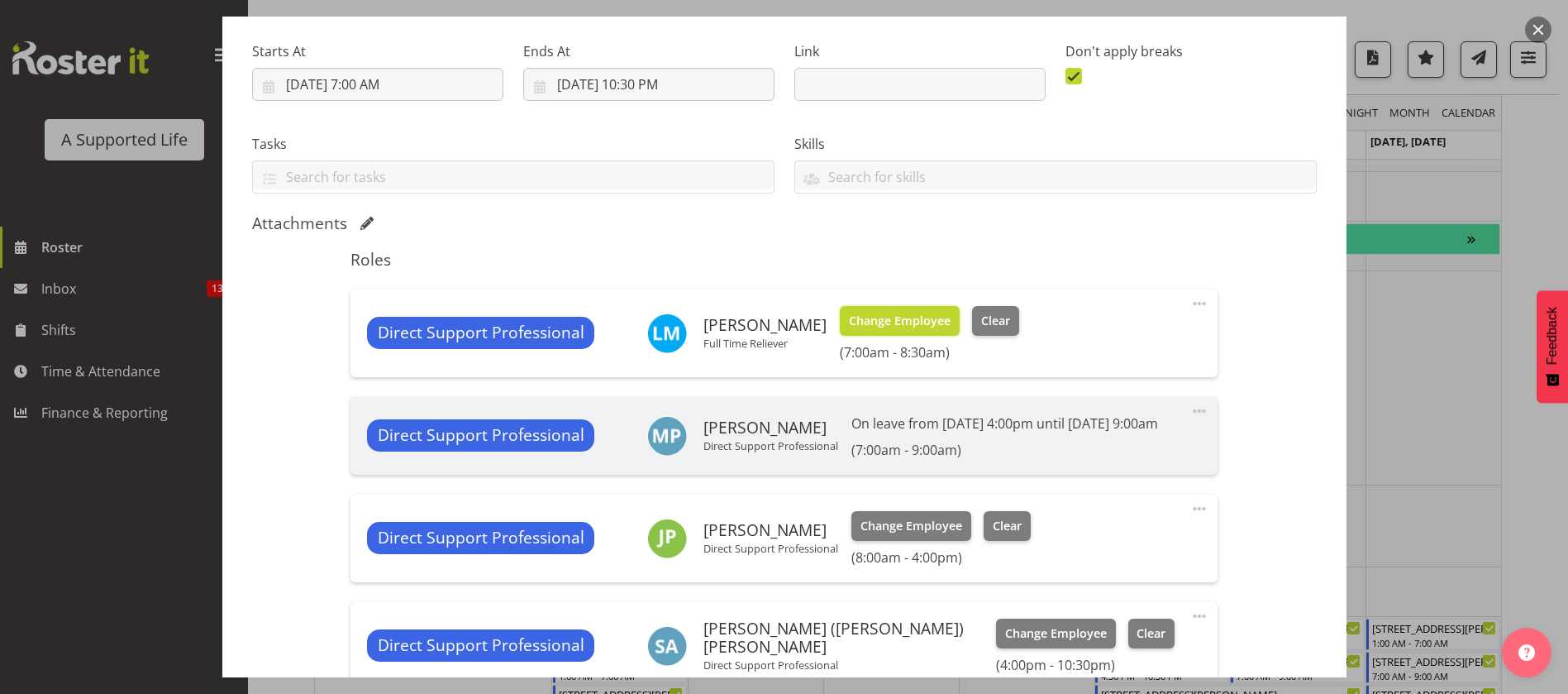
click at [907, 320] on span "Change Employee" at bounding box center [899, 320] width 101 height 18
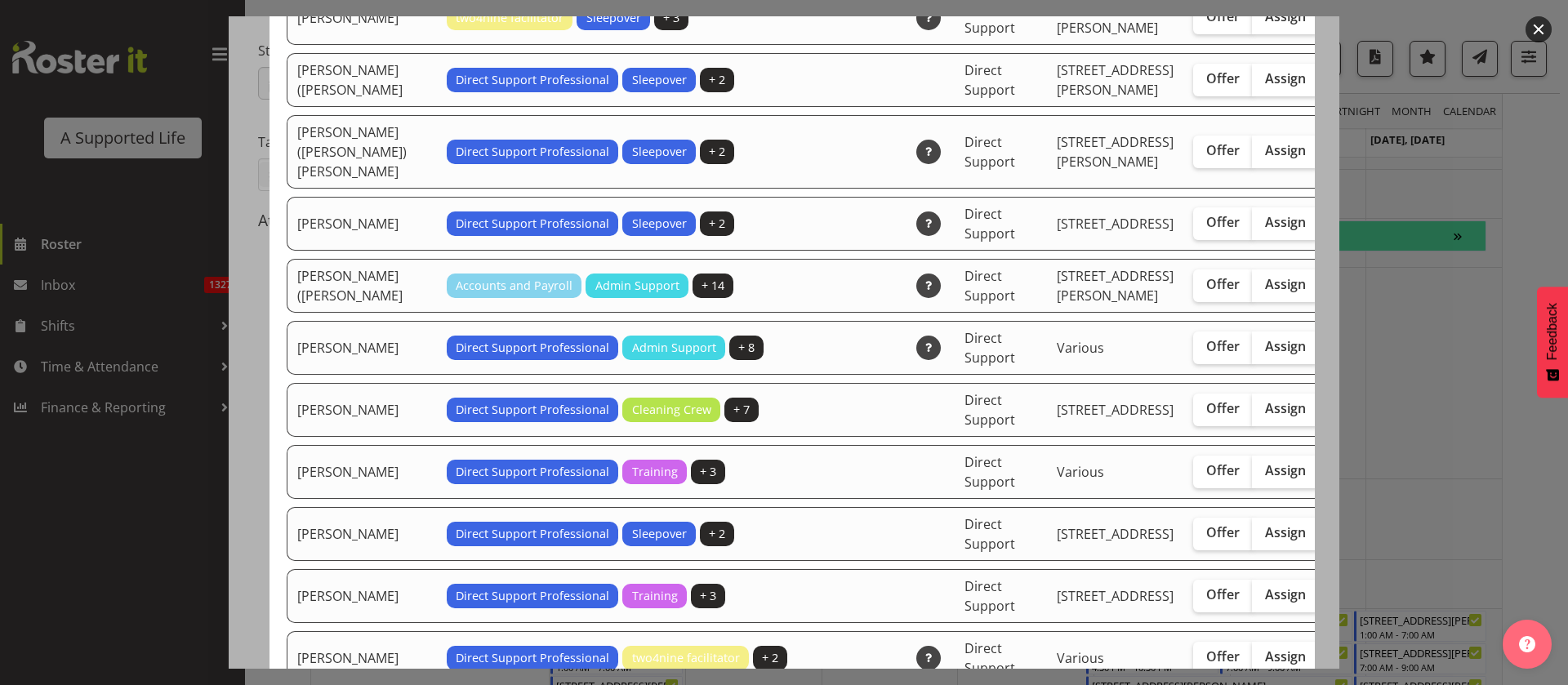
scroll to position [4775, 0]
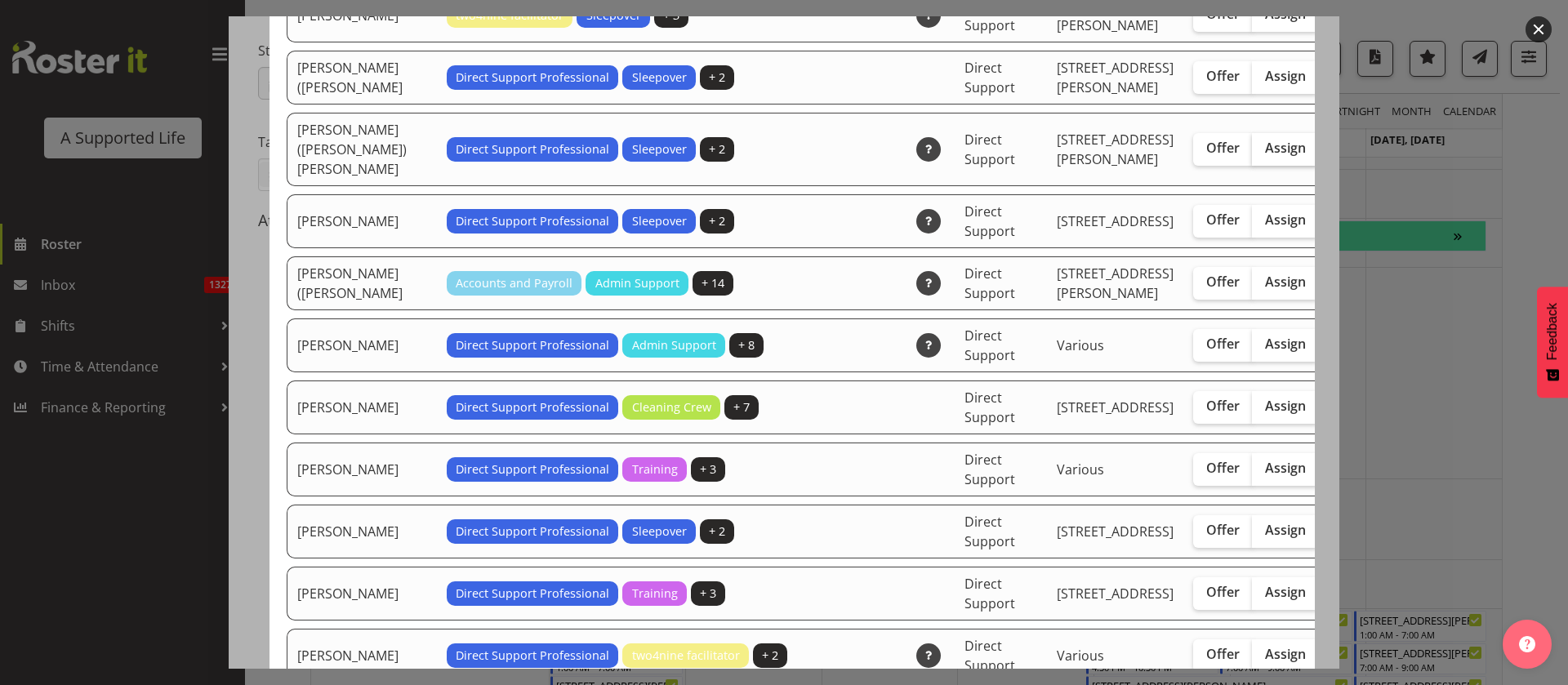
click at [1265, 156] on span "Assign" at bounding box center [1285, 147] width 41 height 16
click at [1252, 154] on input "Assign" at bounding box center [1257, 148] width 10 height 10
checkbox input "true"
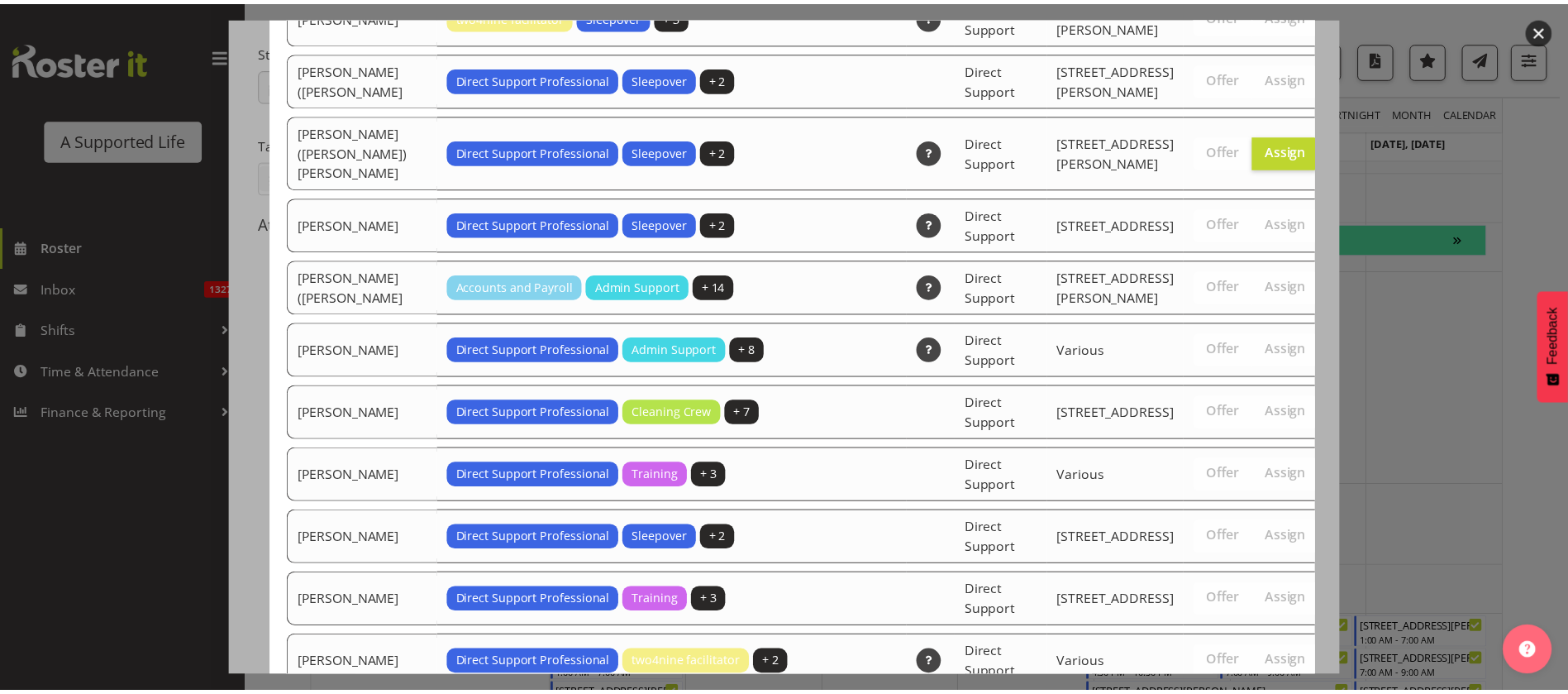
scroll to position [5512, 0]
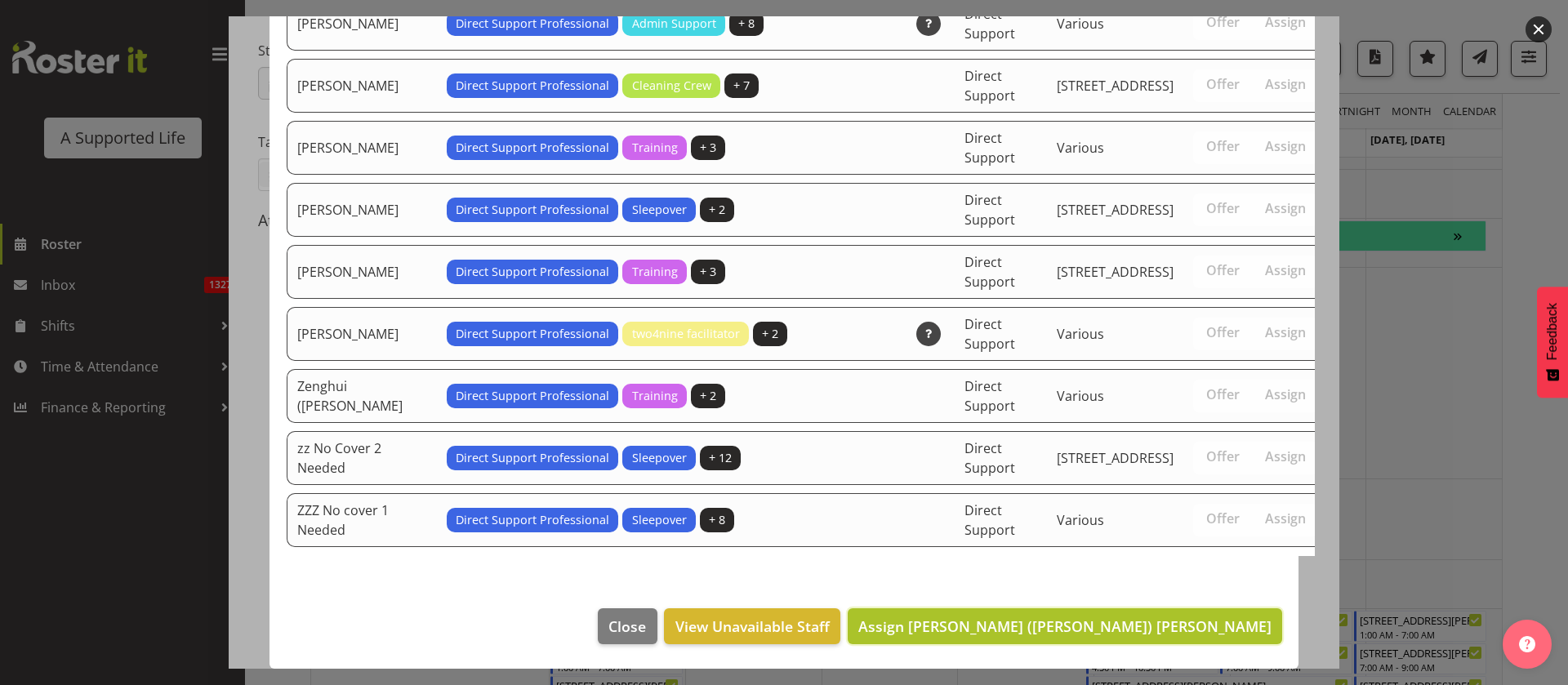
click at [1144, 629] on span "Assign [PERSON_NAME] ([PERSON_NAME]) [PERSON_NAME]" at bounding box center [1065, 626] width 414 height 20
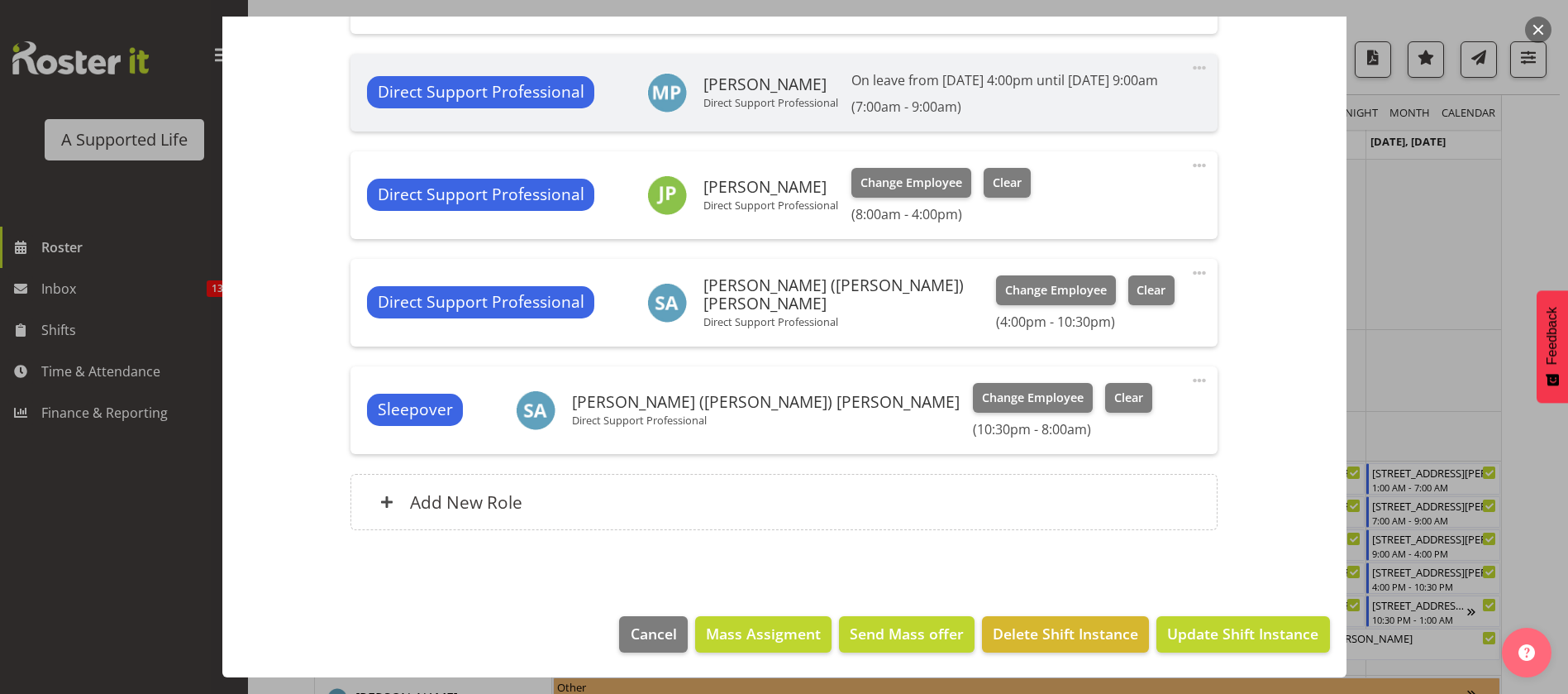
scroll to position [6094, 0]
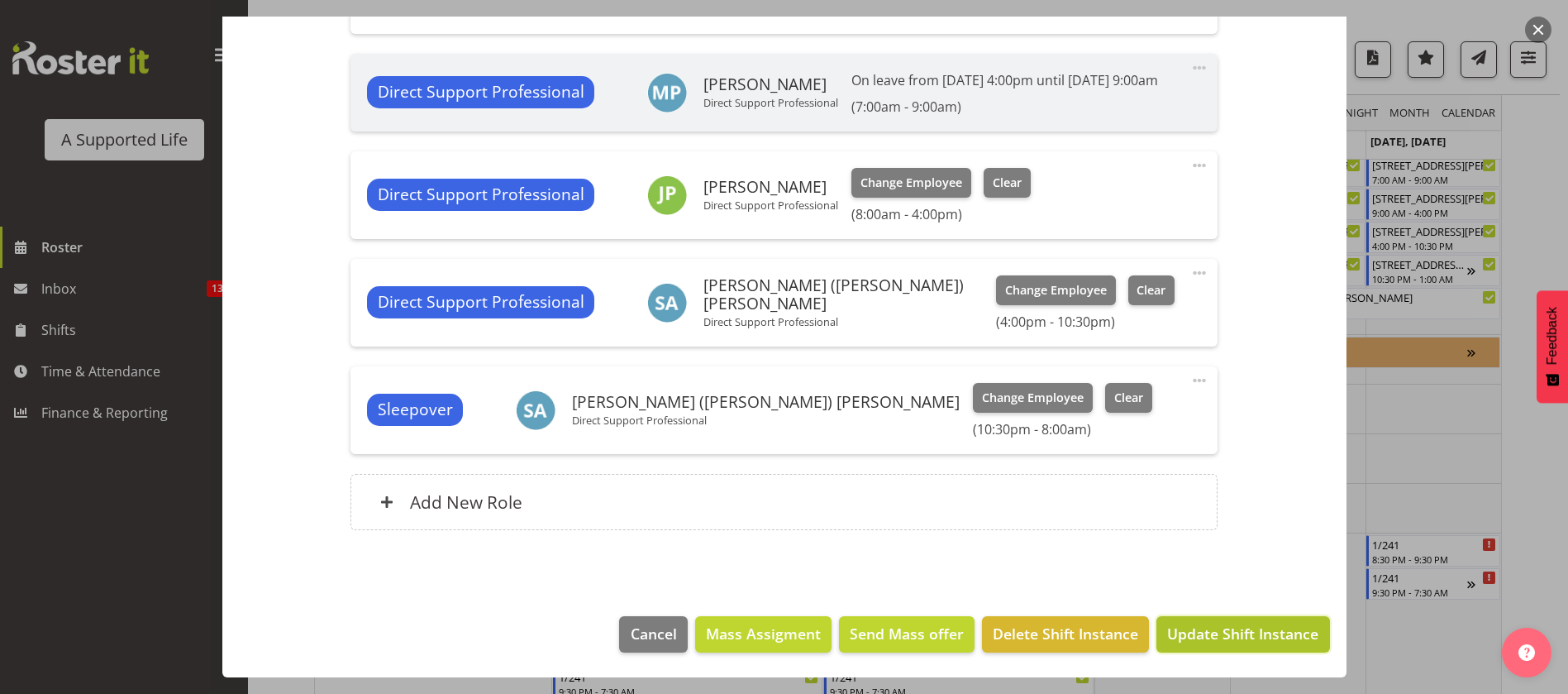
click at [1214, 640] on span "Update Shift Instance" at bounding box center [1243, 633] width 151 height 21
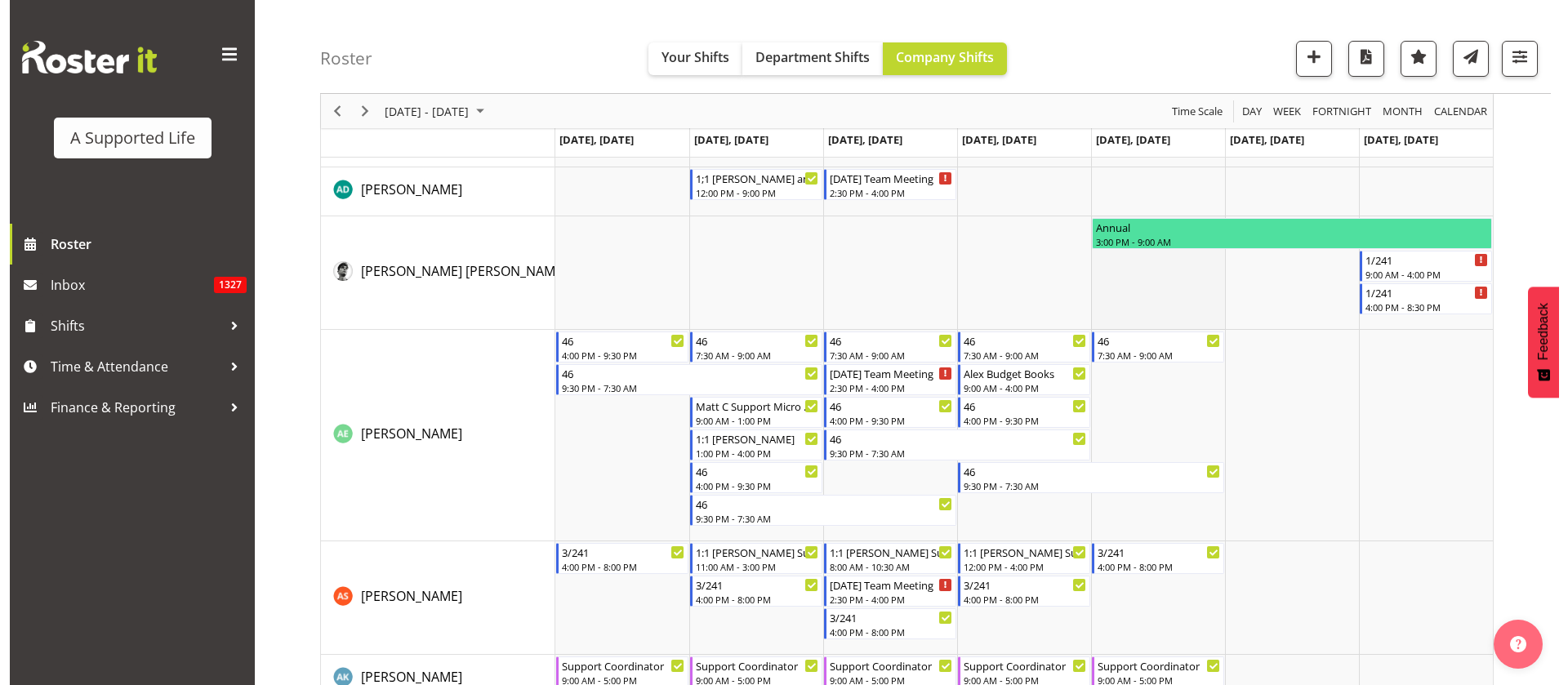
scroll to position [0, 0]
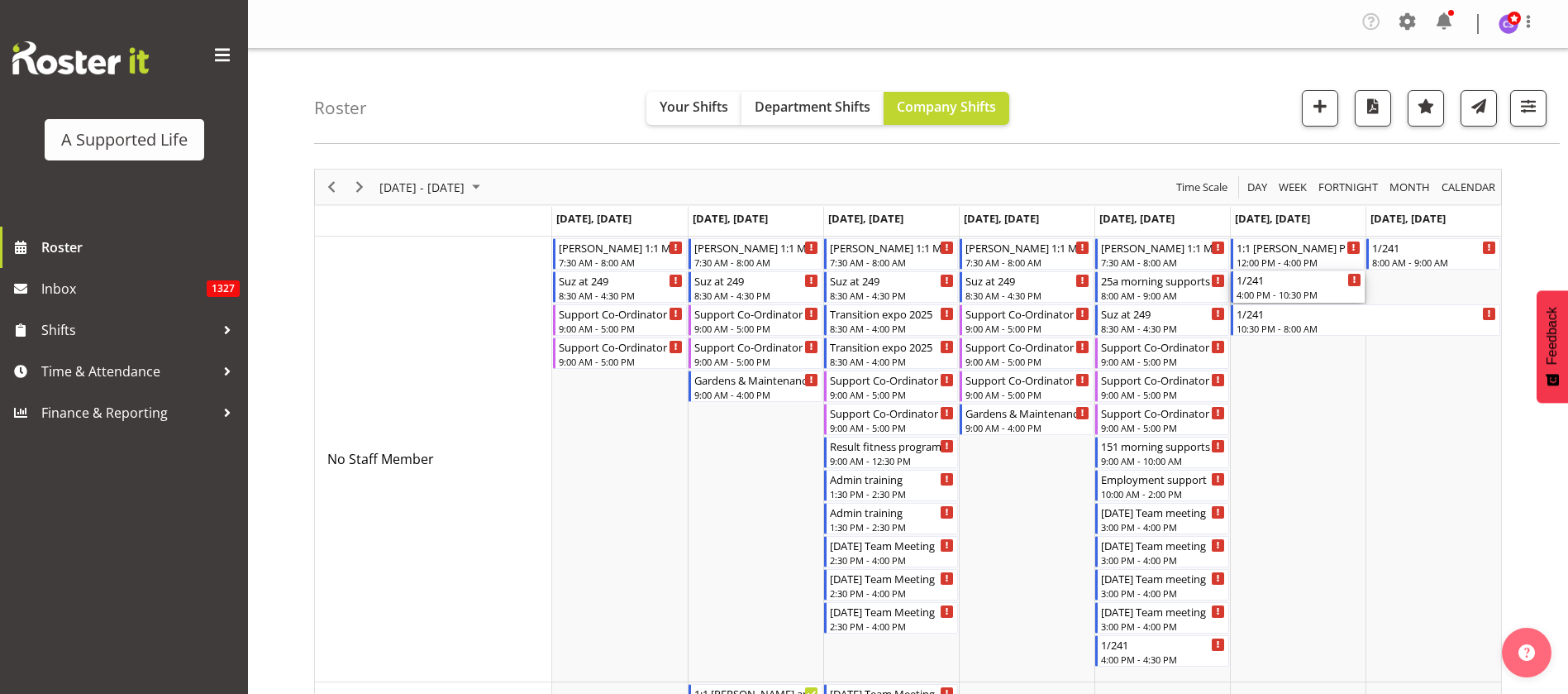
click at [1310, 286] on div "1/241" at bounding box center [1298, 279] width 125 height 16
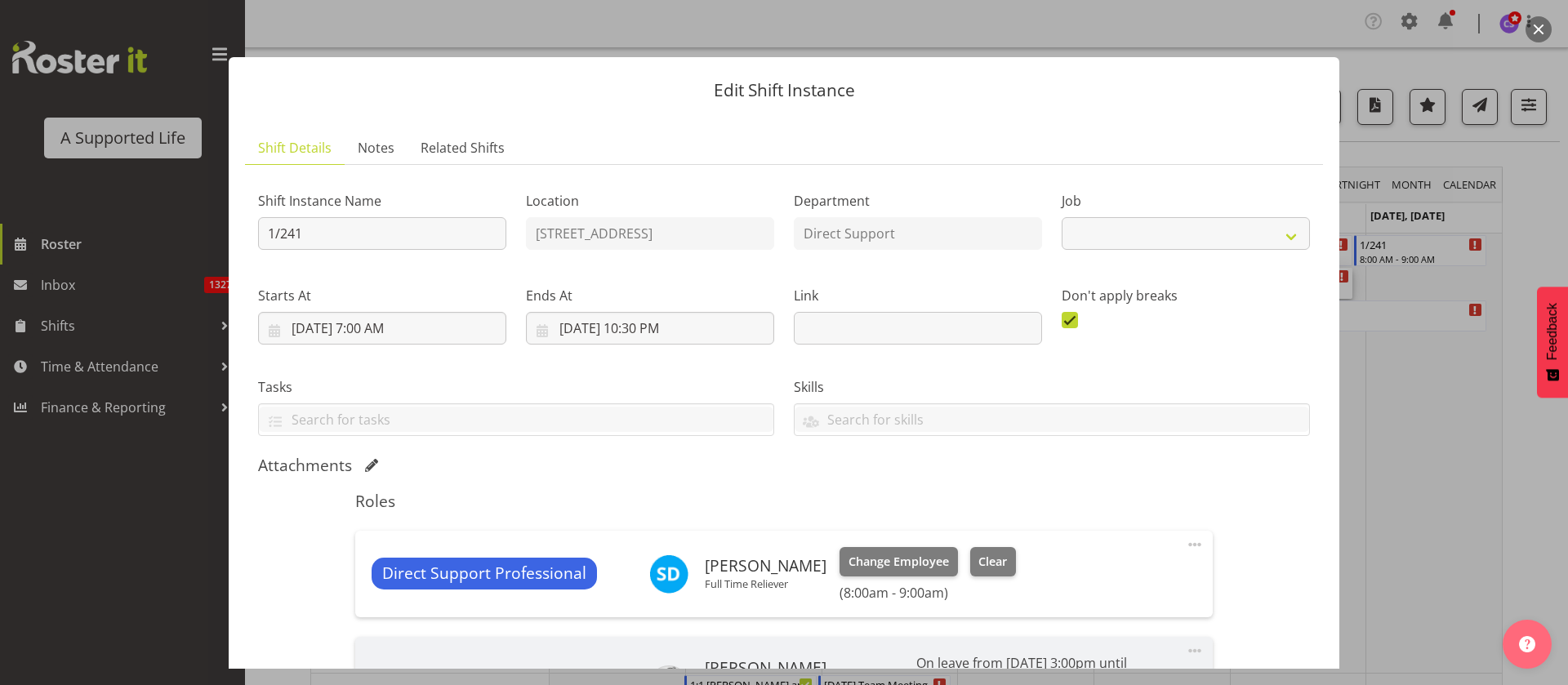
select select "4112"
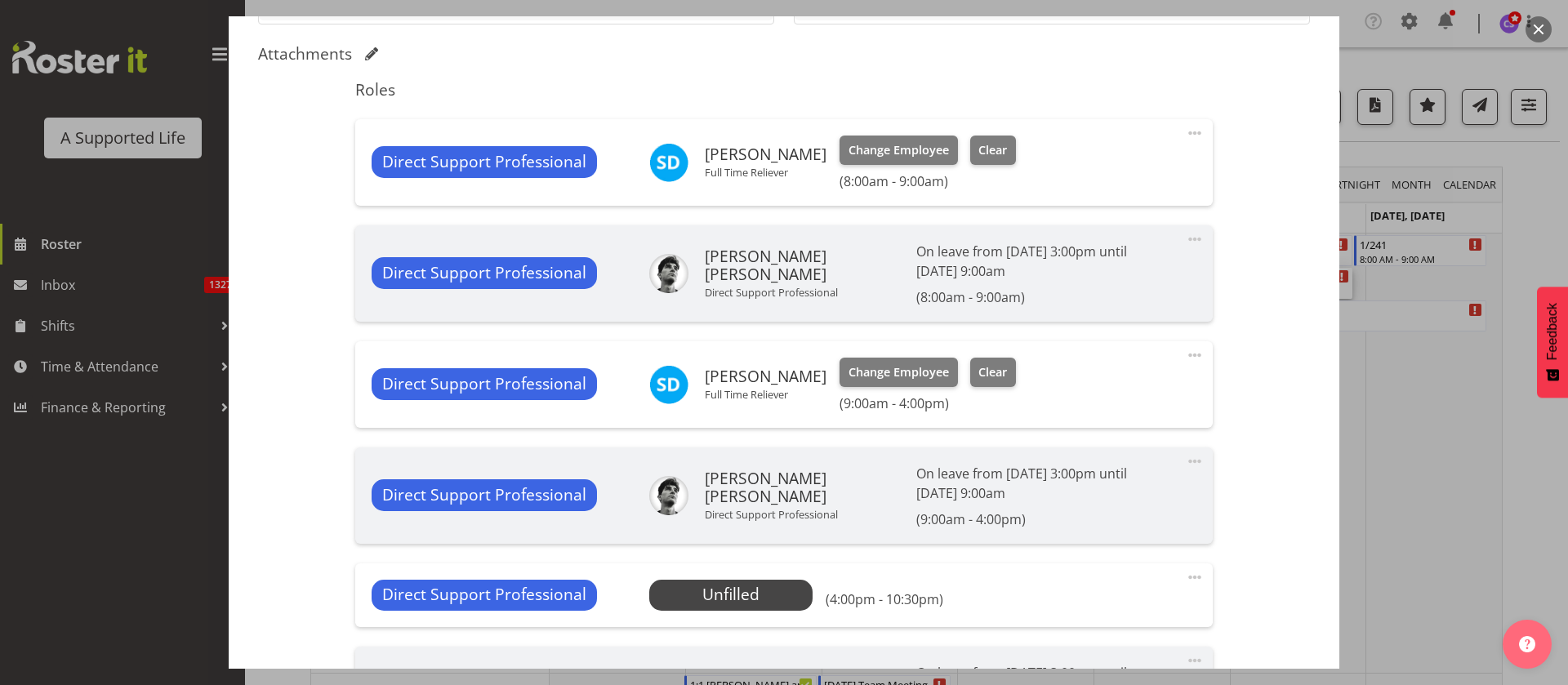
scroll to position [490, 0]
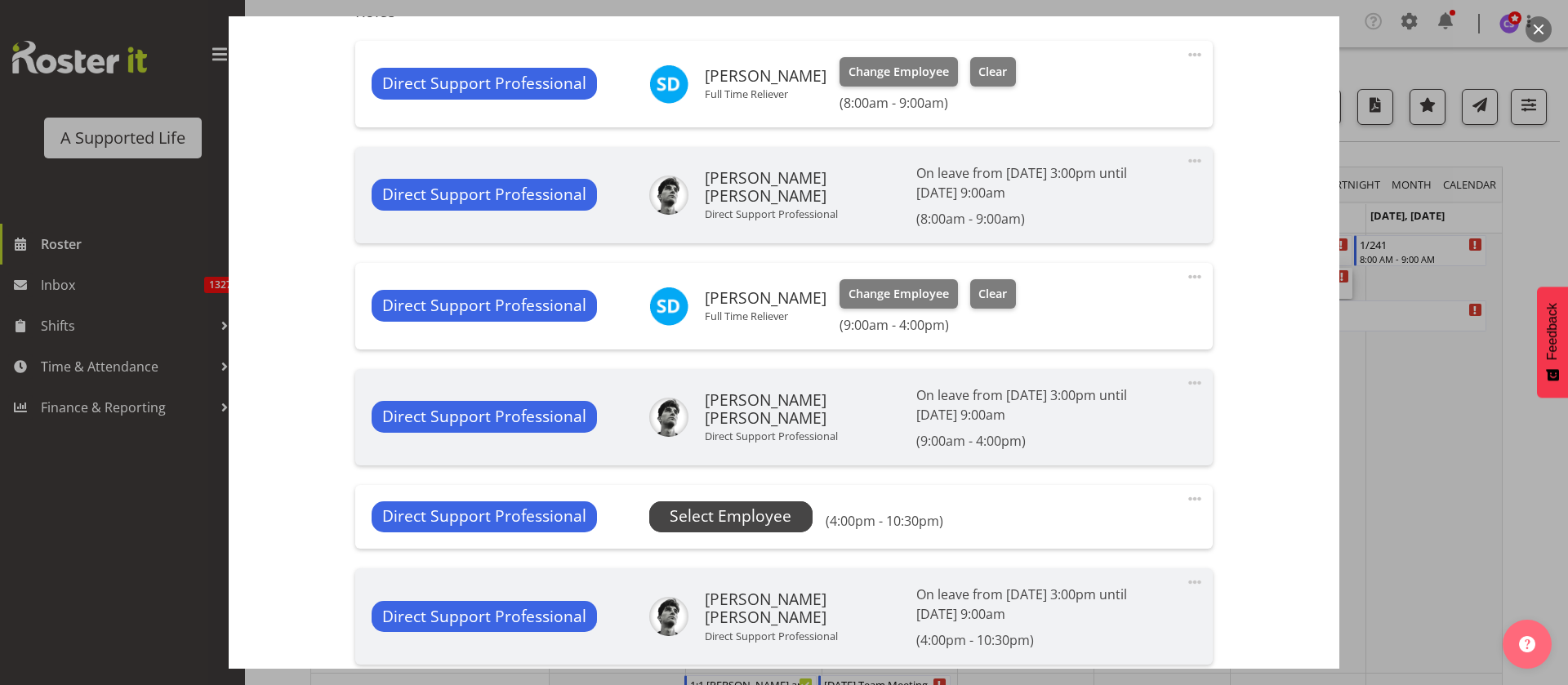
click at [755, 513] on span "Select Employee" at bounding box center [730, 516] width 121 height 24
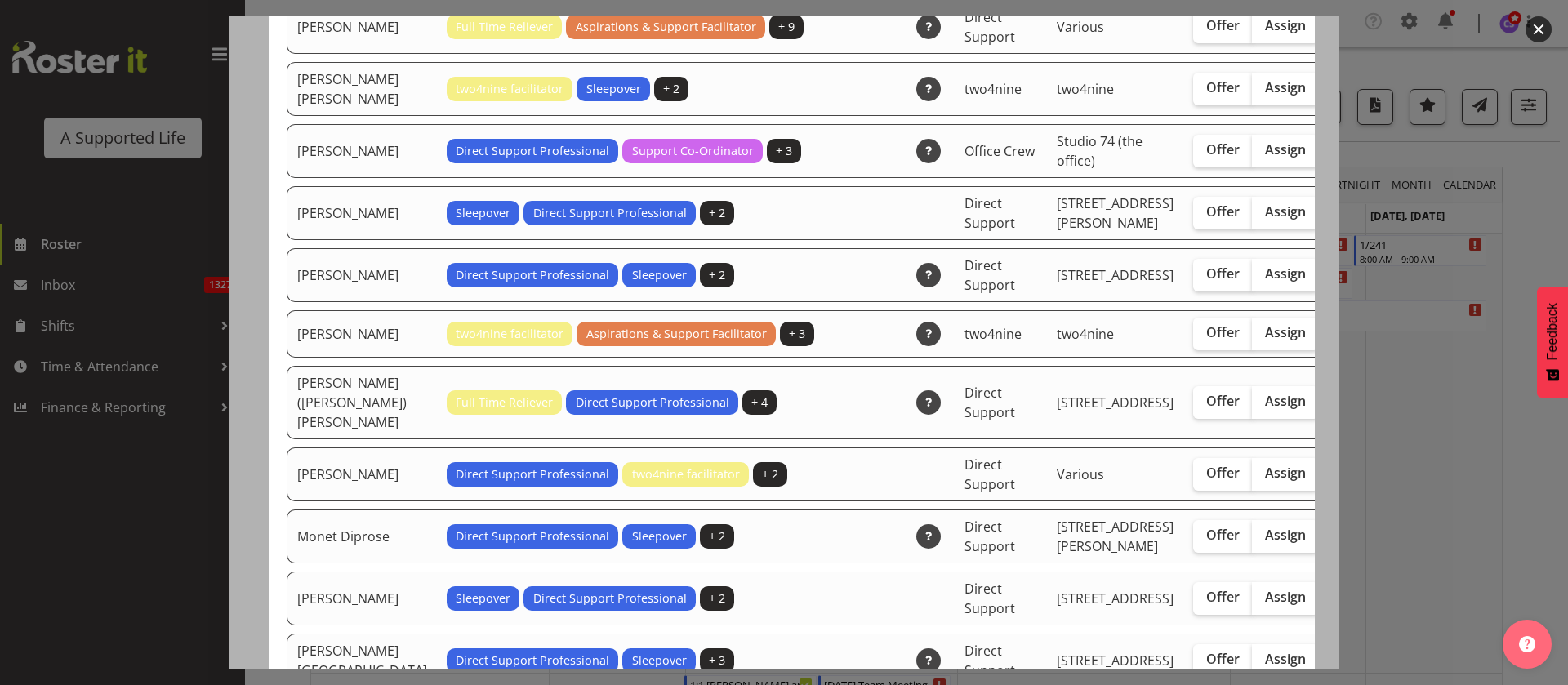
scroll to position [3061, 0]
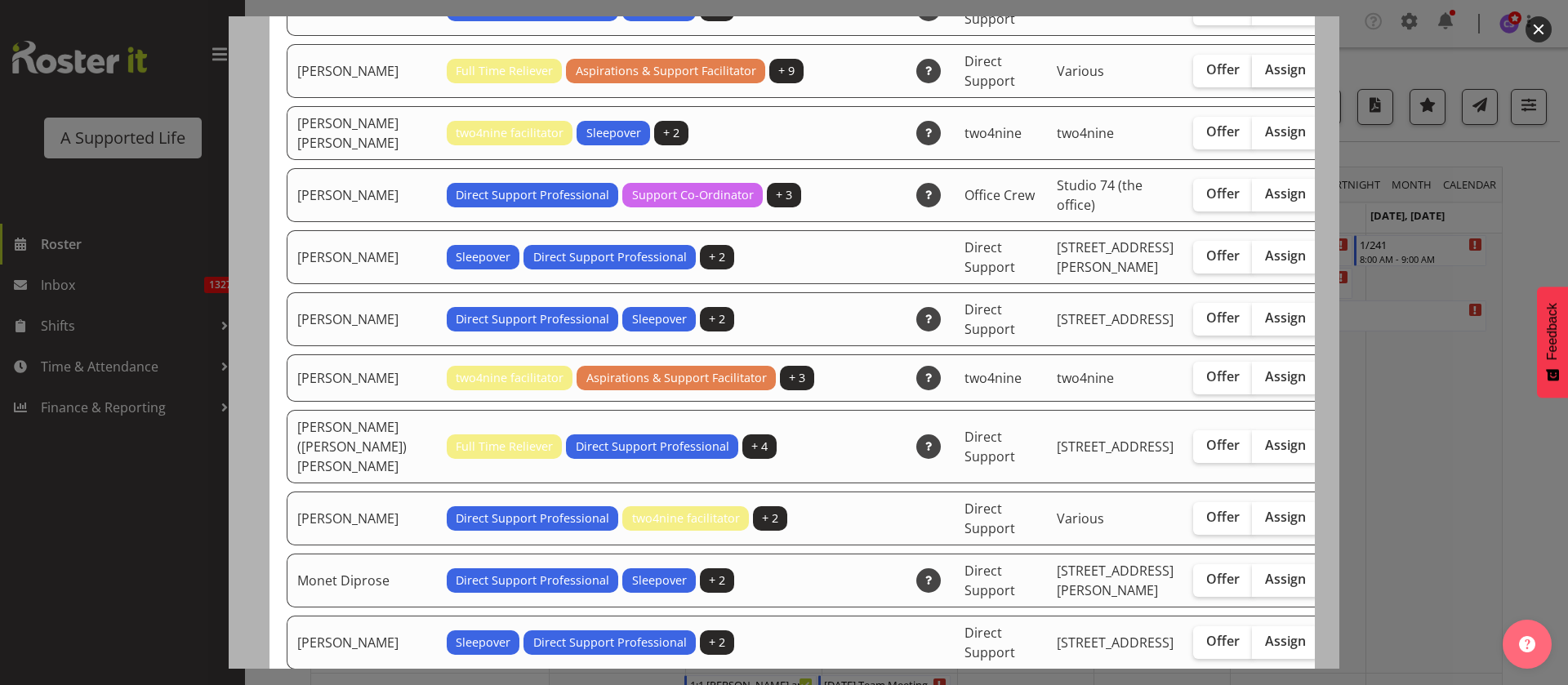
click at [1265, 77] on span "Assign" at bounding box center [1285, 69] width 41 height 16
click at [1252, 75] on input "Assign" at bounding box center [1257, 70] width 10 height 10
checkbox input "true"
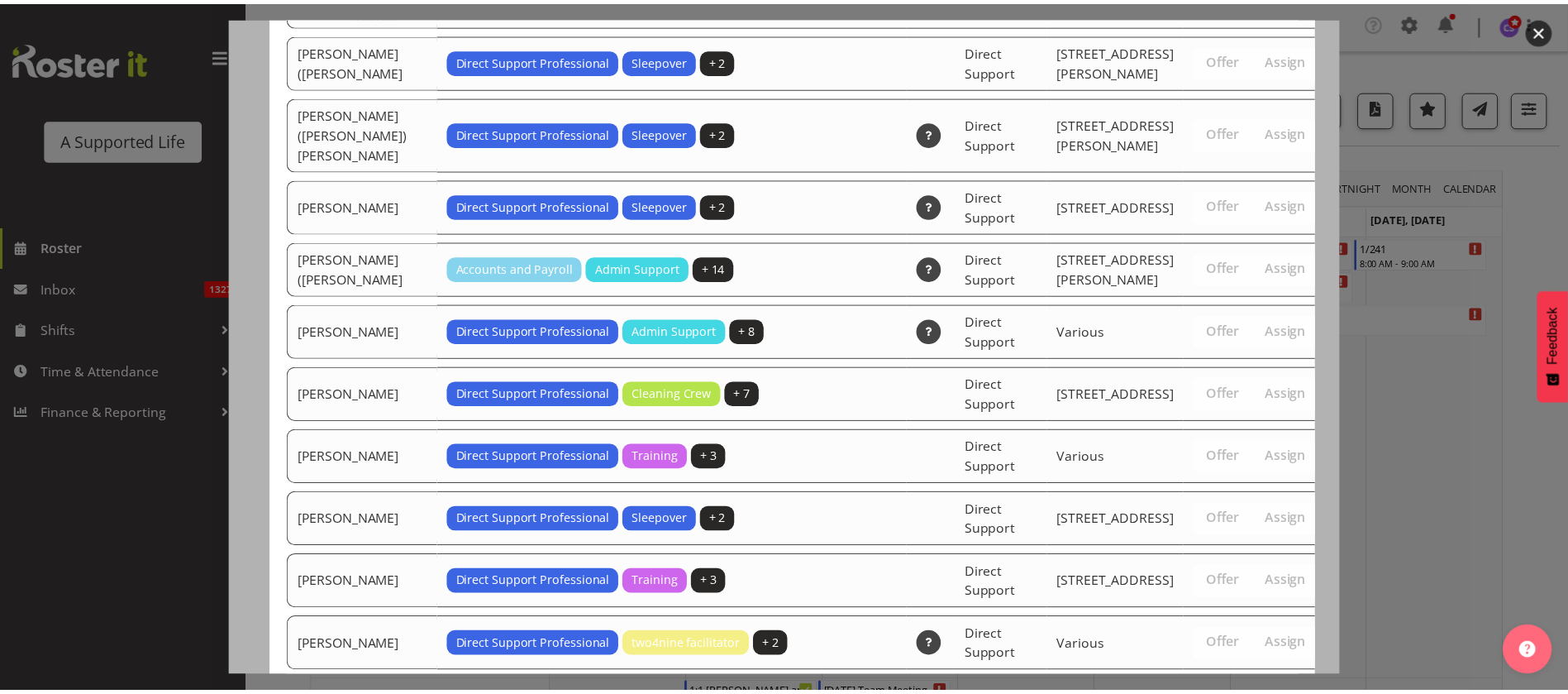
scroll to position [5581, 0]
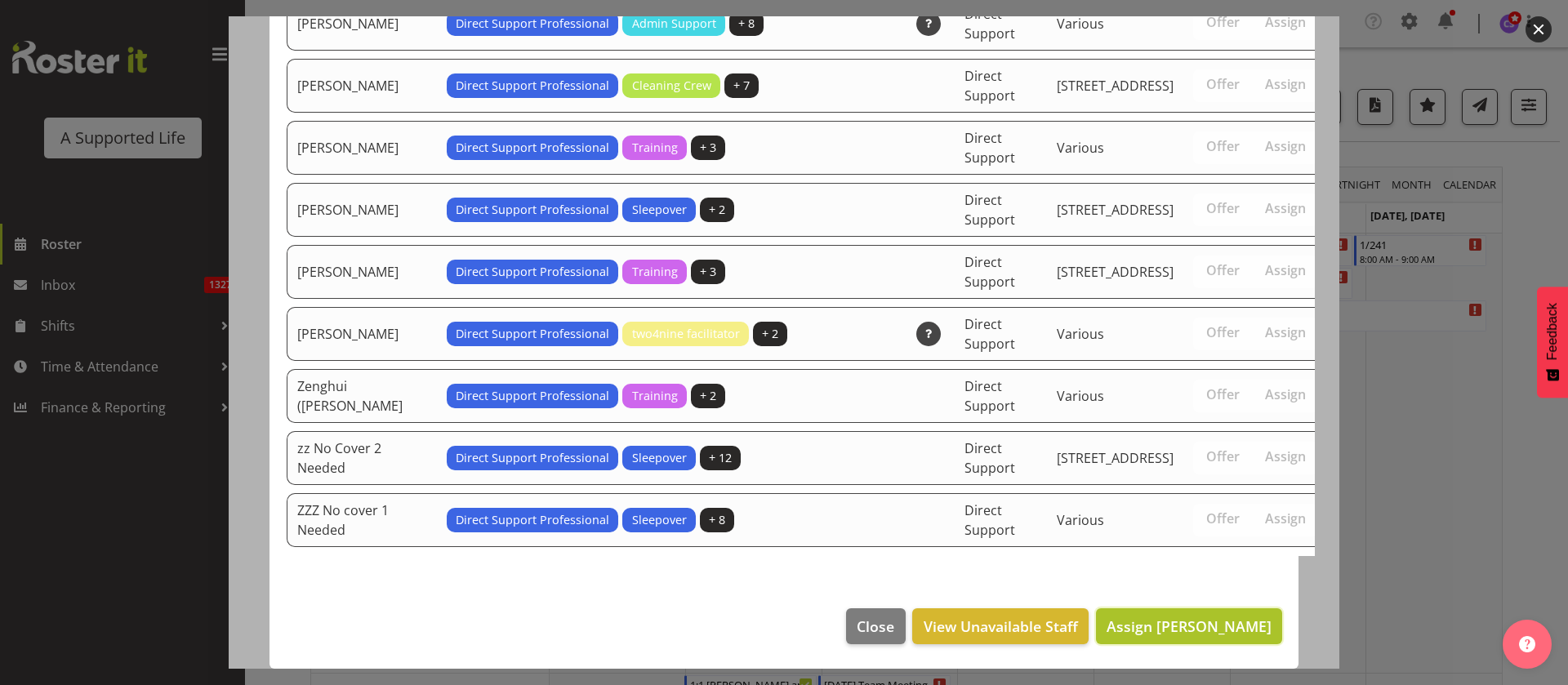
click at [1189, 636] on span "Assign [PERSON_NAME]" at bounding box center [1189, 626] width 165 height 20
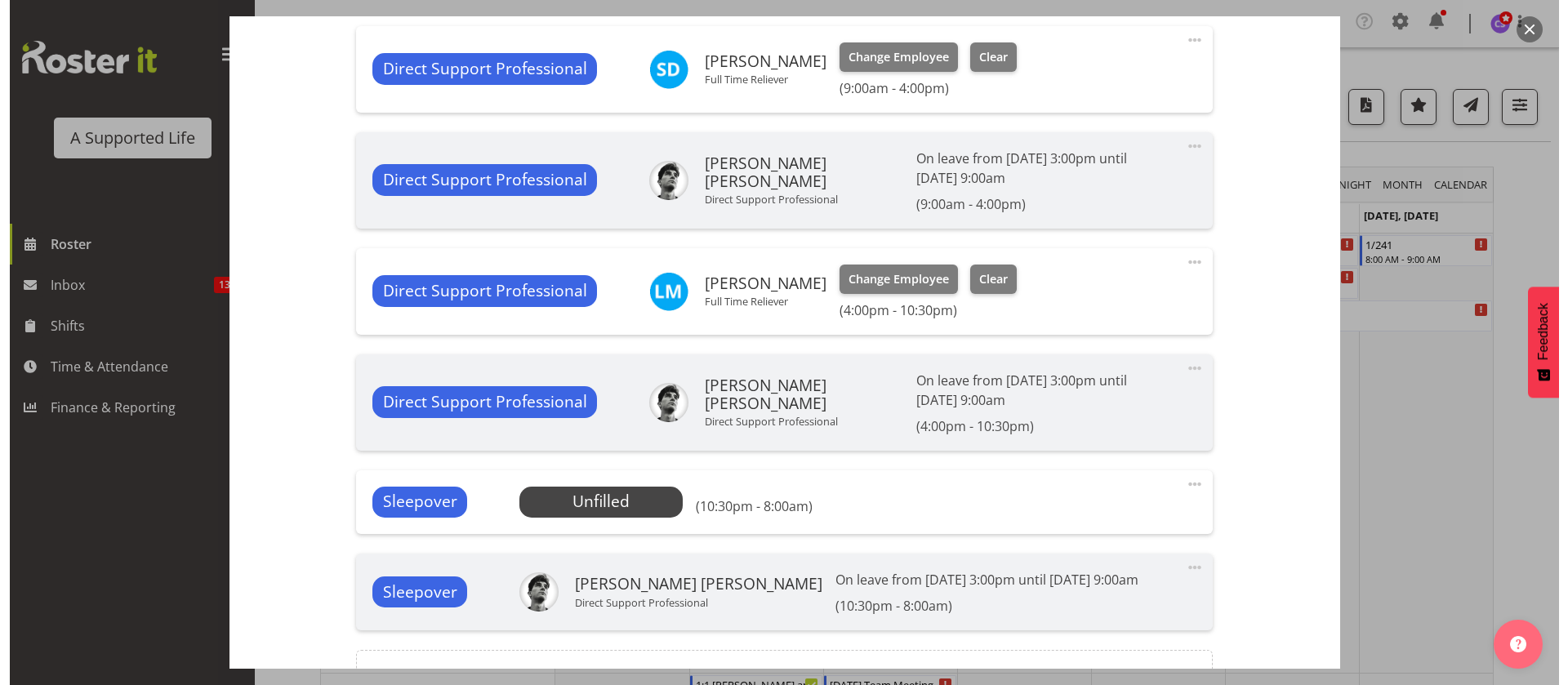
scroll to position [734, 0]
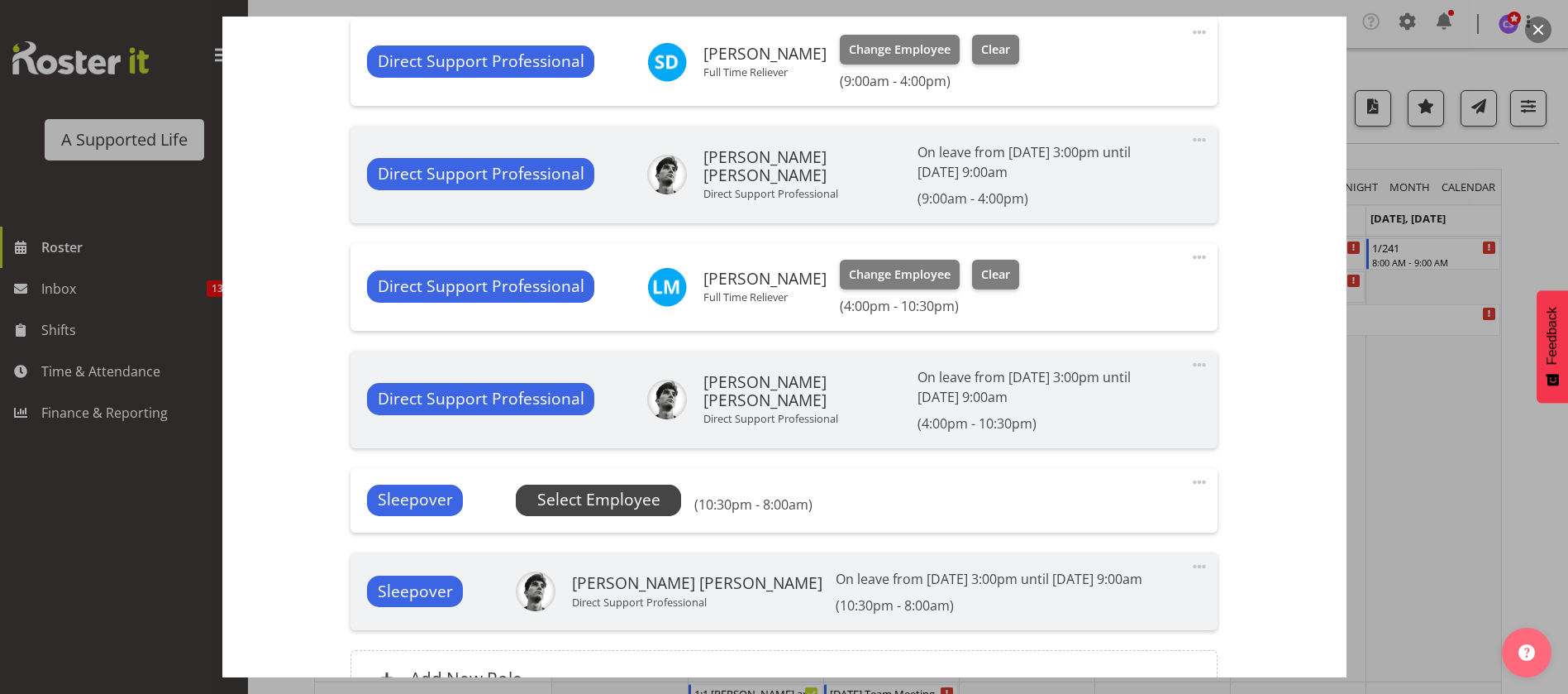
click at [636, 497] on span "Select Employee" at bounding box center [598, 500] width 123 height 24
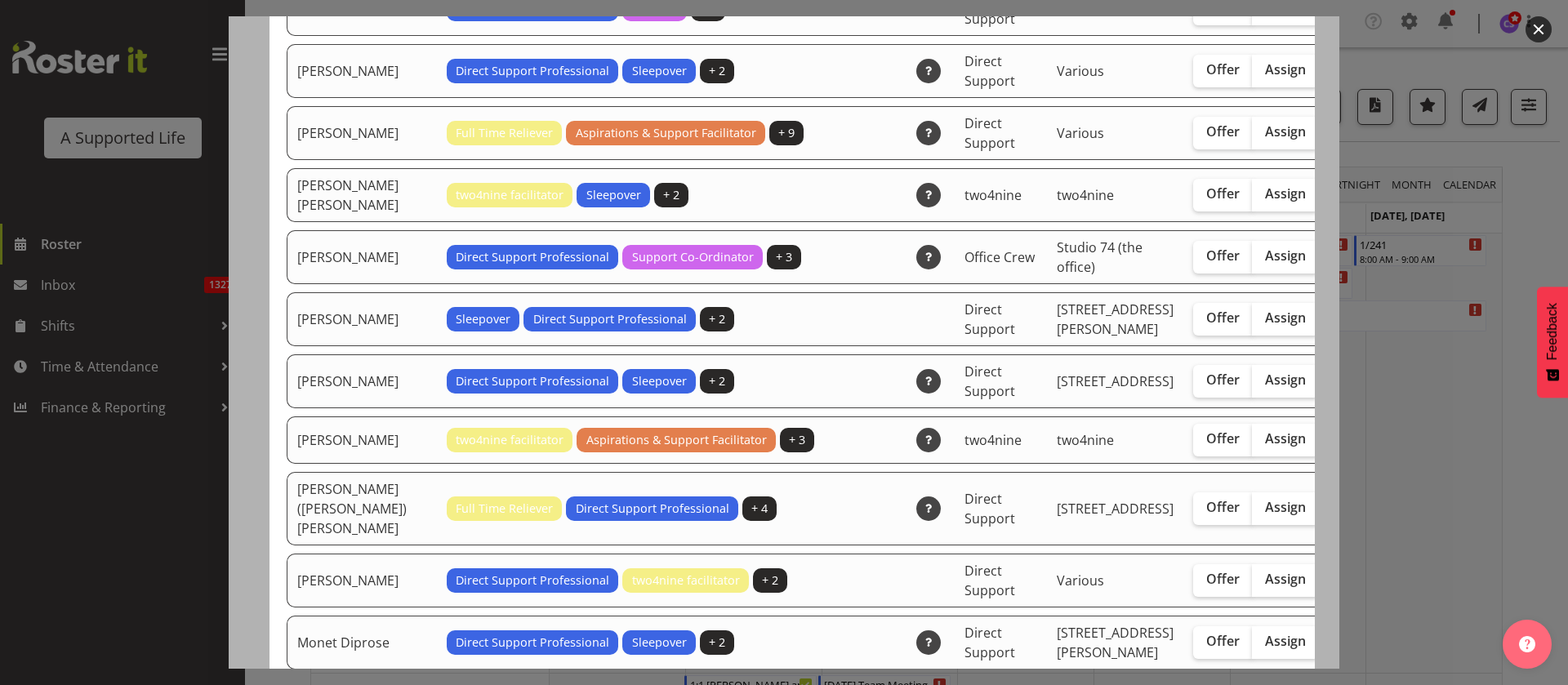
scroll to position [2938, 0]
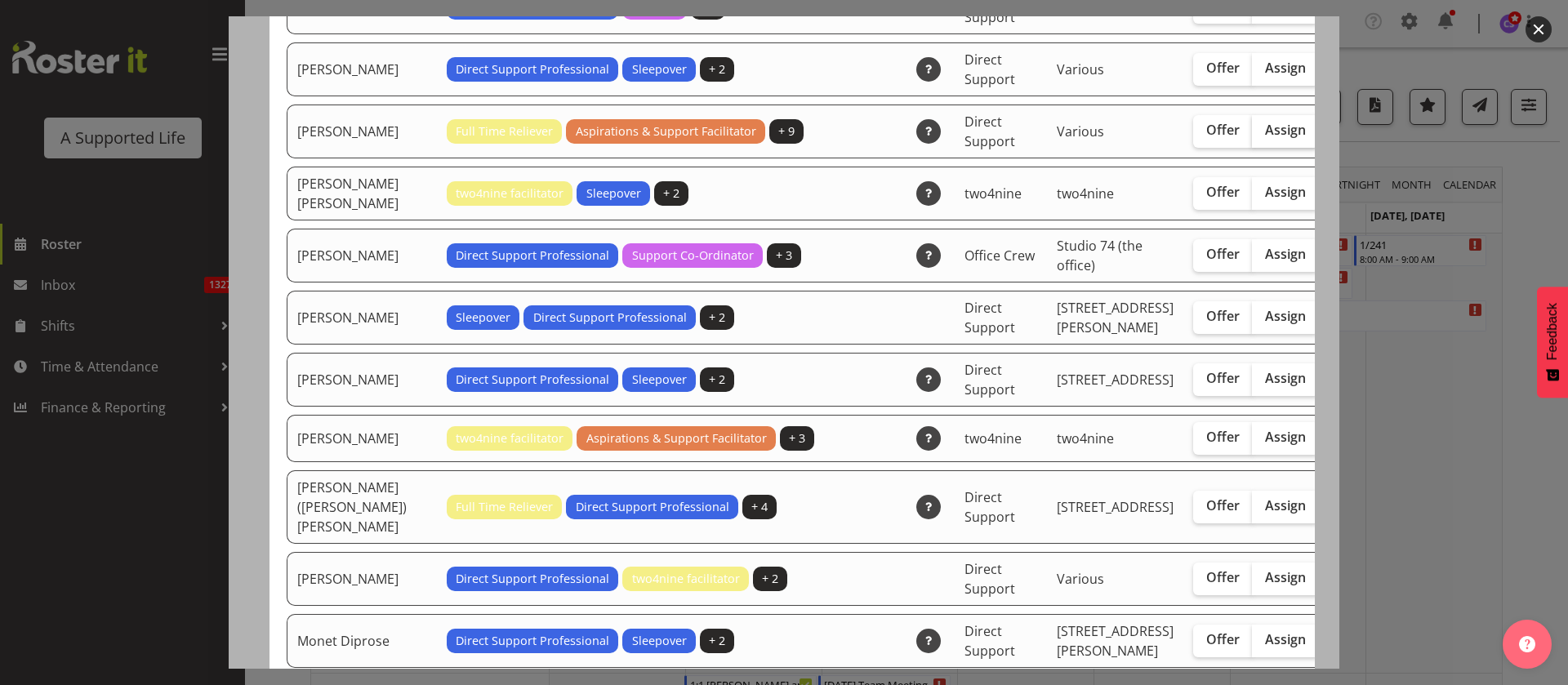
click at [1265, 138] on span "Assign" at bounding box center [1285, 129] width 41 height 16
click at [1252, 136] on input "Assign" at bounding box center [1257, 130] width 10 height 10
checkbox input "true"
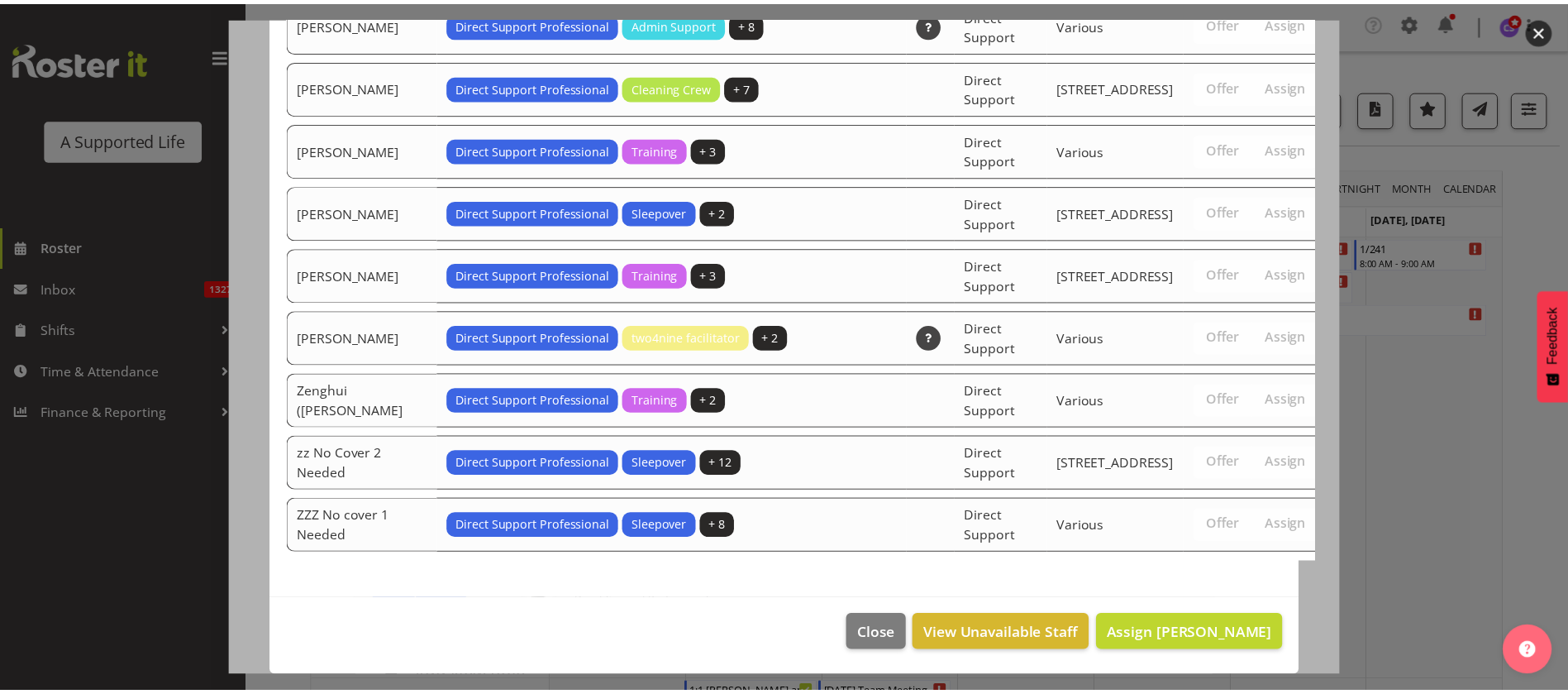
scroll to position [5516, 0]
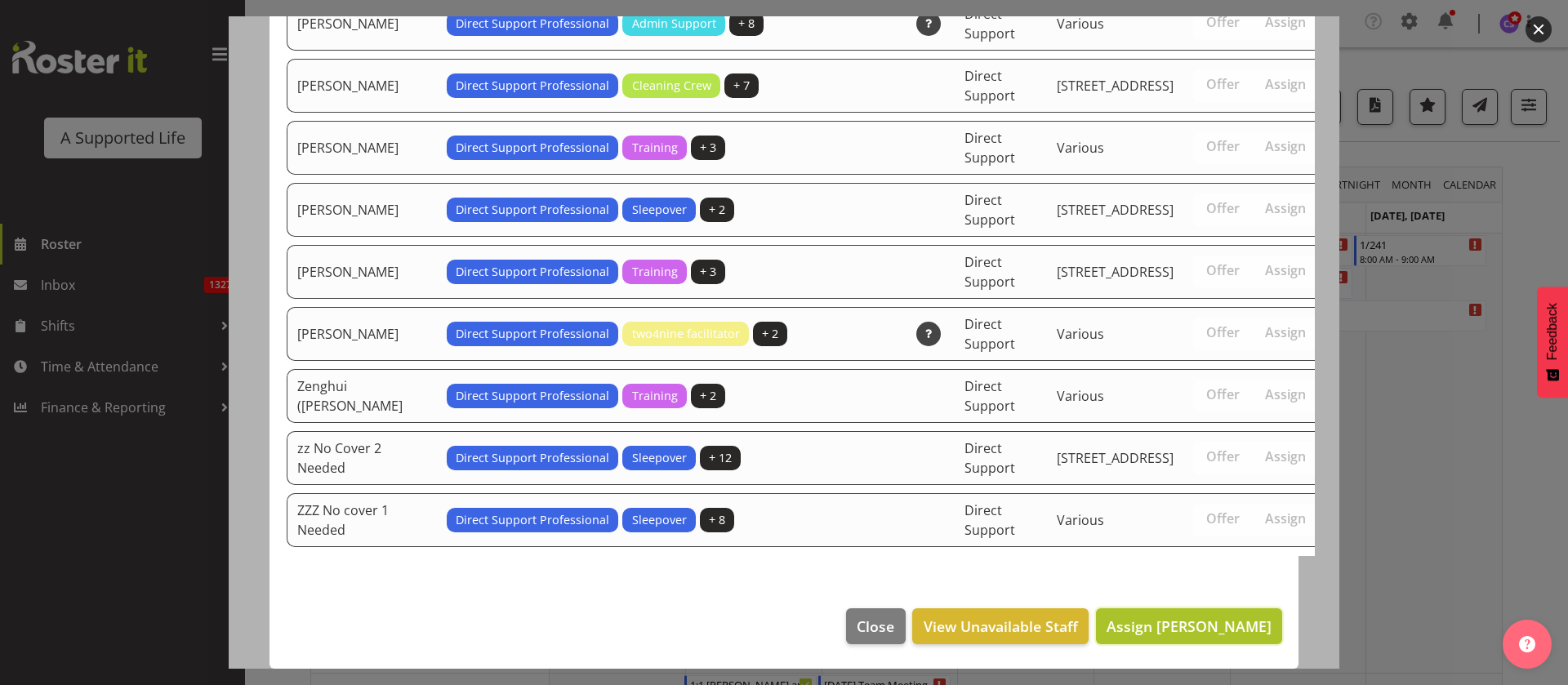
click at [1215, 626] on span "Assign [PERSON_NAME]" at bounding box center [1189, 626] width 165 height 20
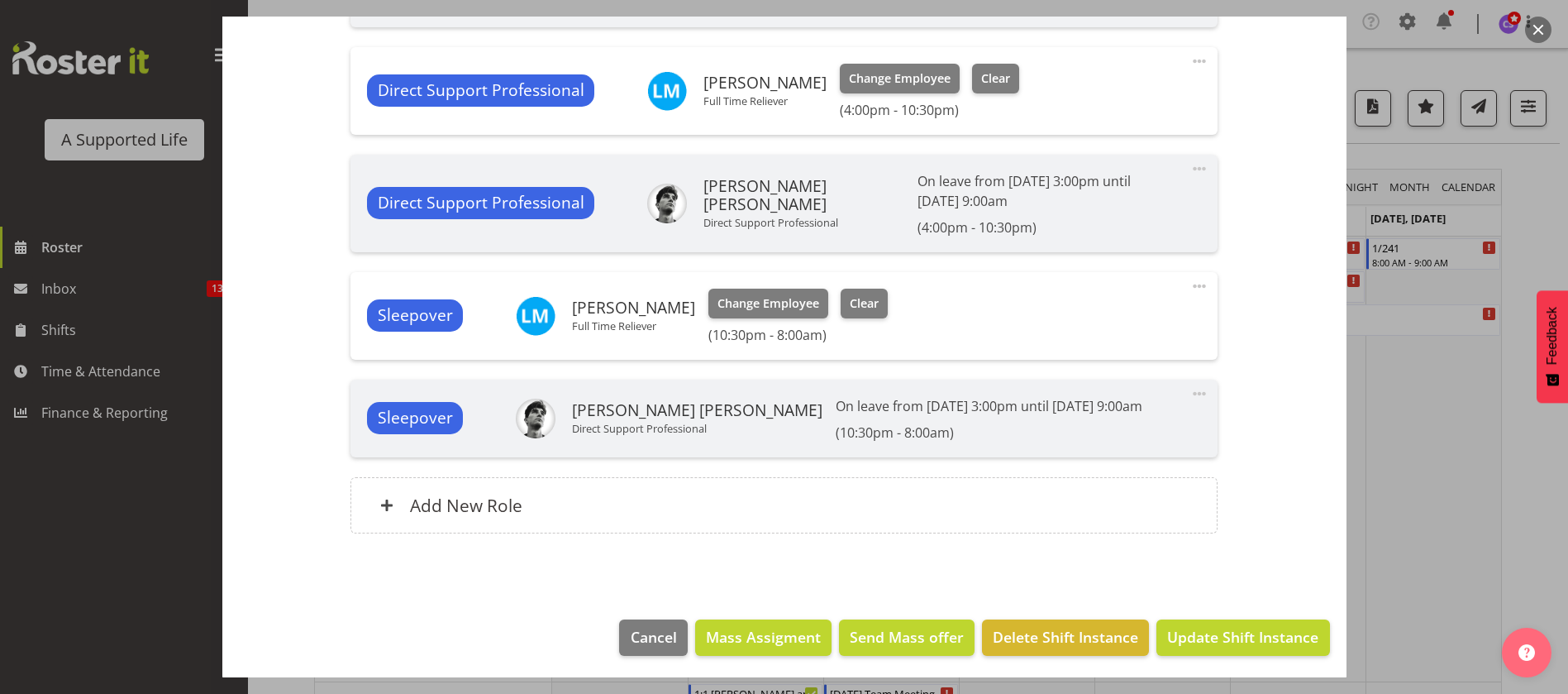
scroll to position [943, 0]
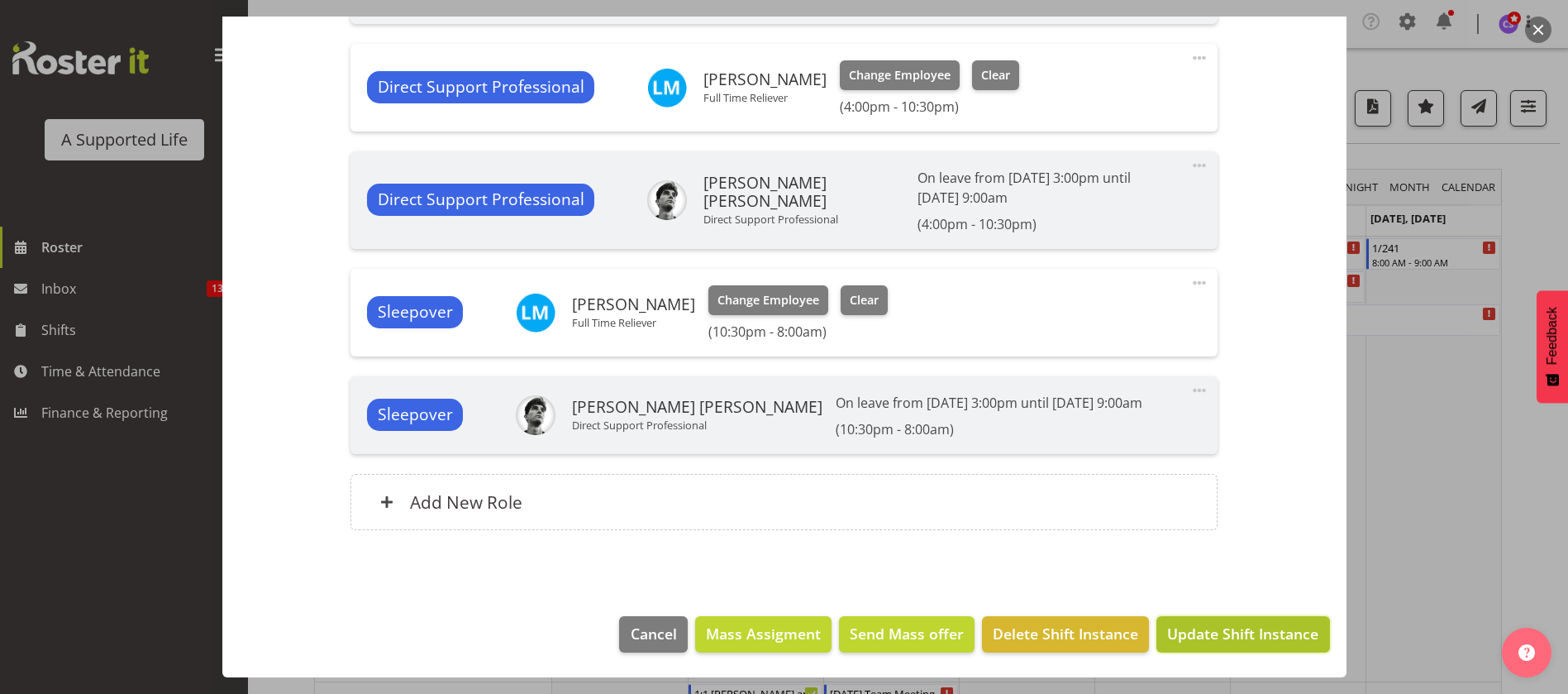
click at [1211, 629] on span "Update Shift Instance" at bounding box center [1243, 633] width 151 height 21
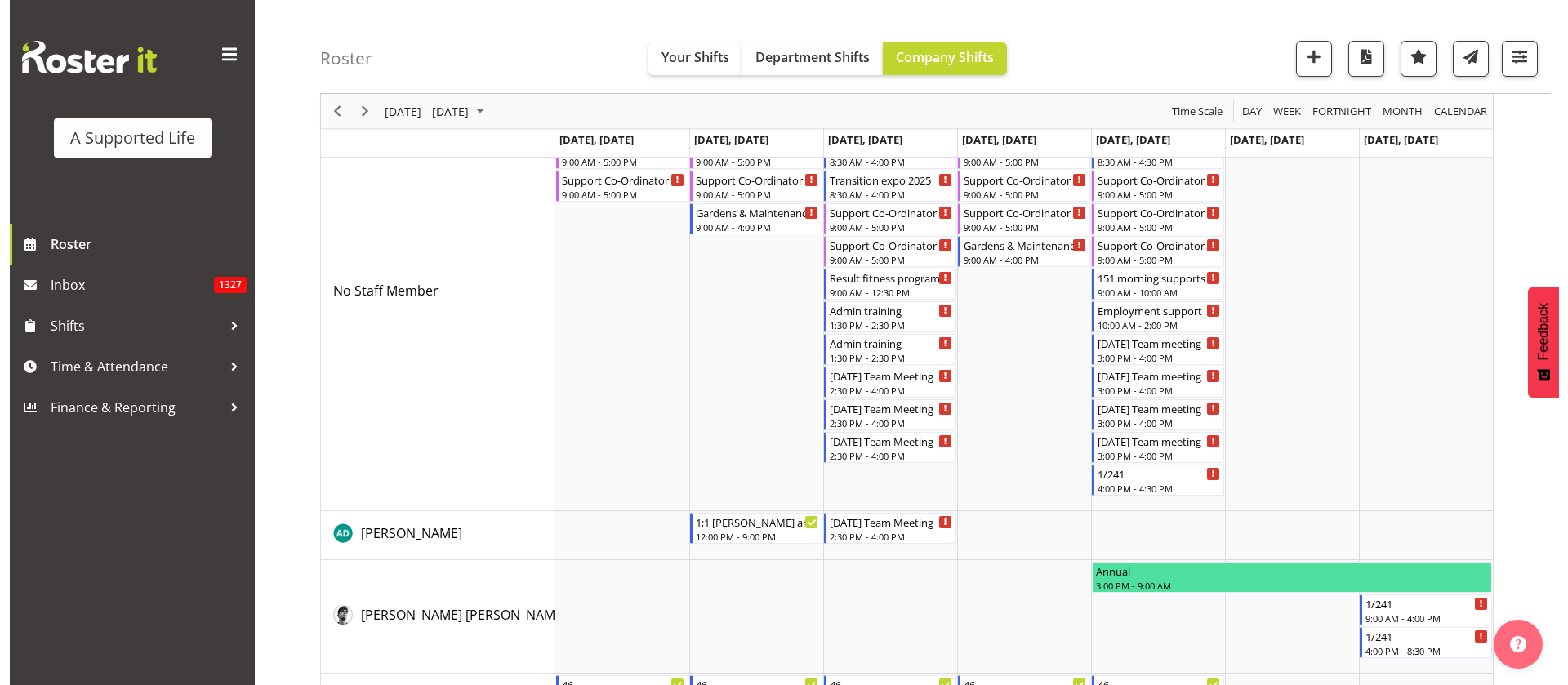
scroll to position [0, 0]
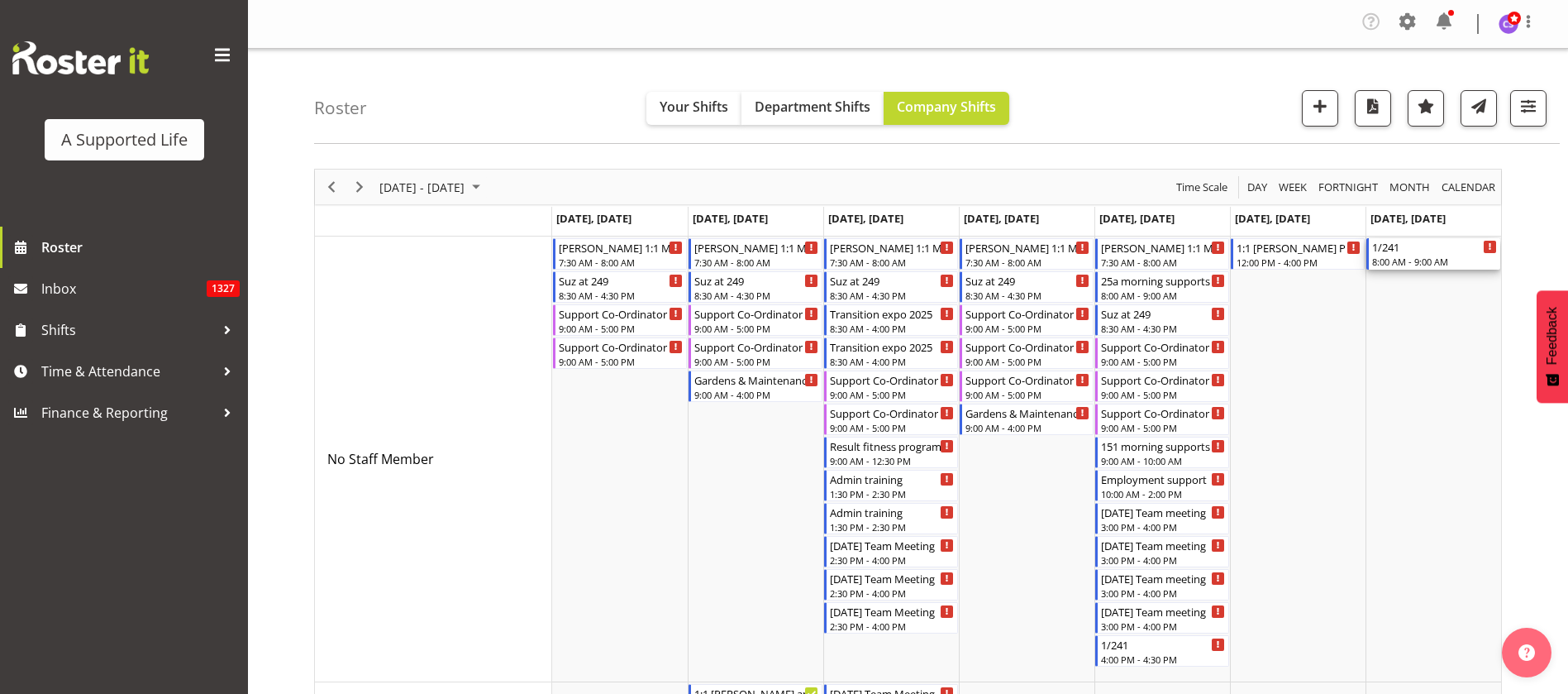
click at [1427, 259] on div "8:00 AM - 9:00 AM" at bounding box center [1434, 261] width 125 height 13
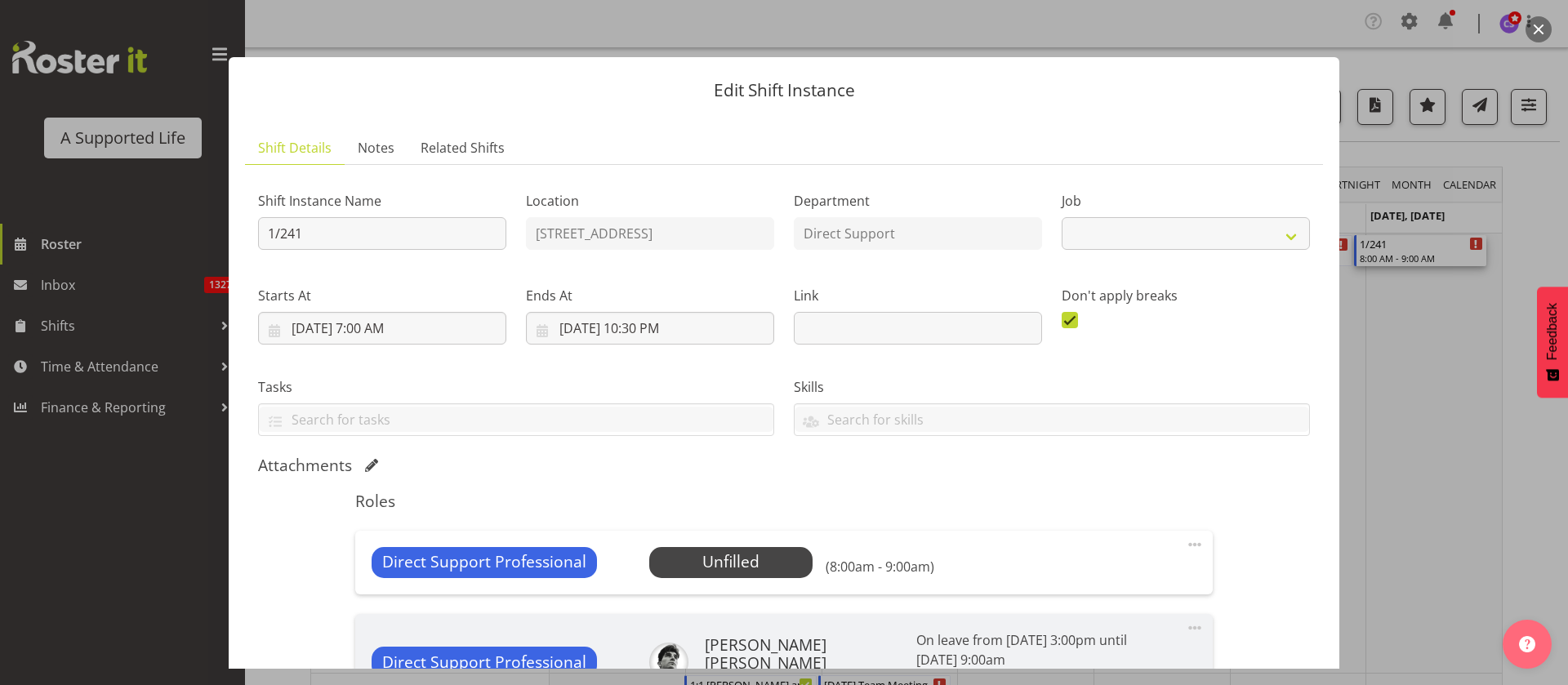
select select "4112"
click at [790, 561] on span "Select Employee" at bounding box center [730, 562] width 163 height 31
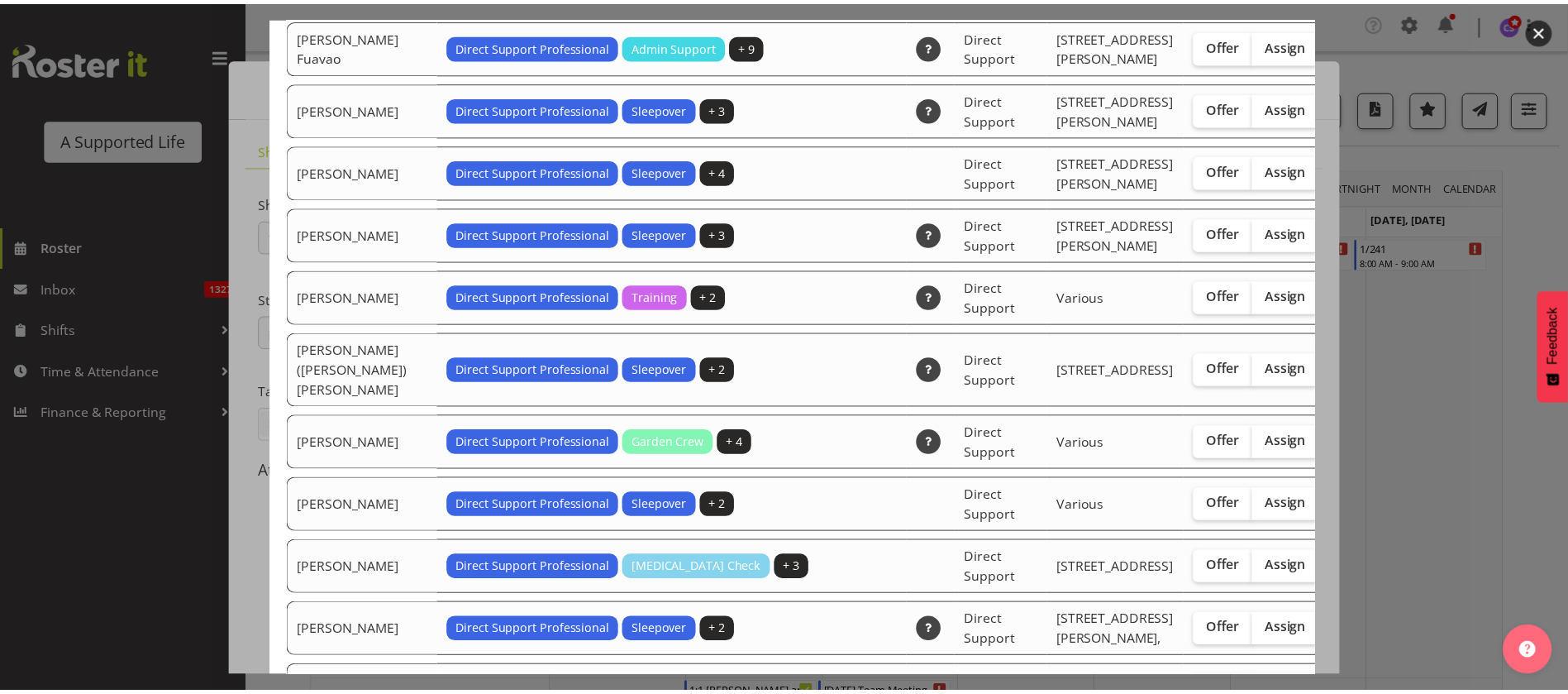
scroll to position [1736, 0]
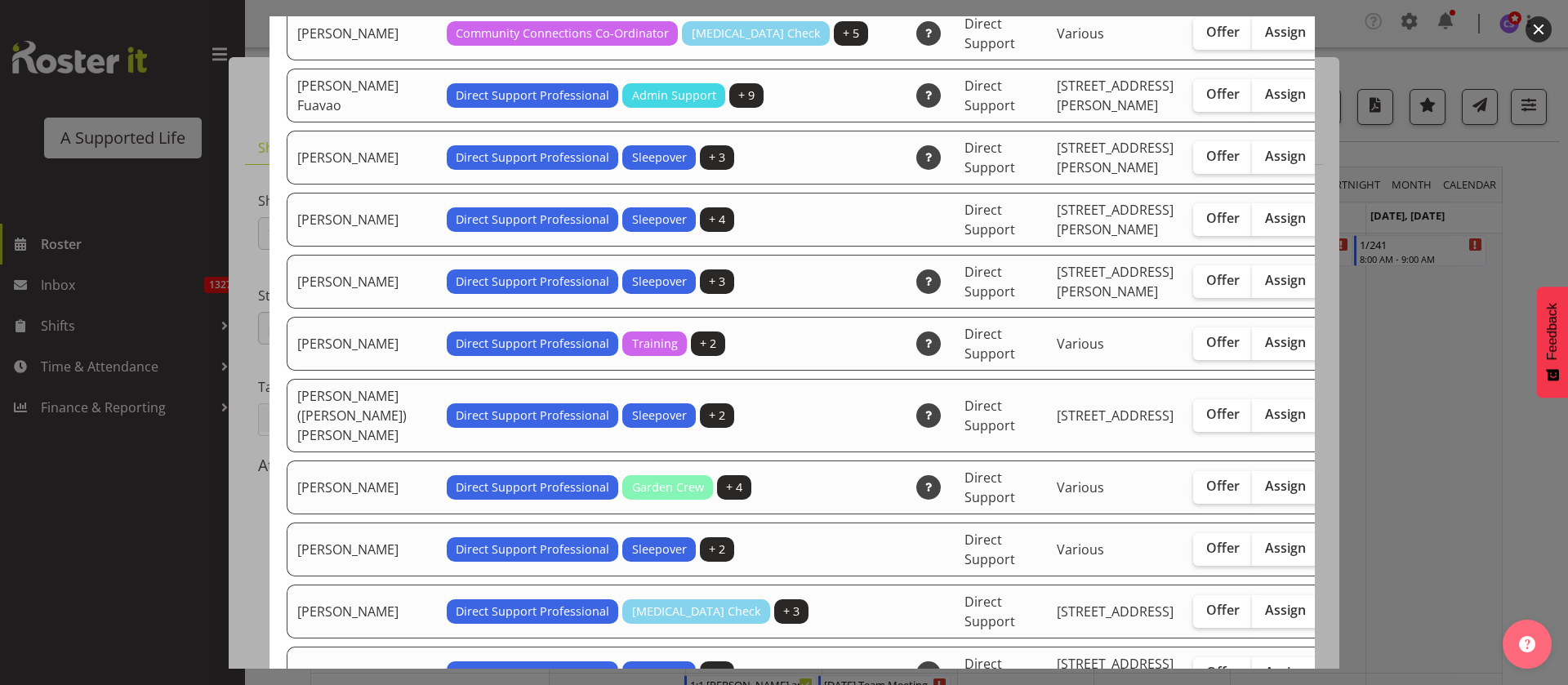
click at [1475, 407] on div at bounding box center [784, 342] width 1568 height 685
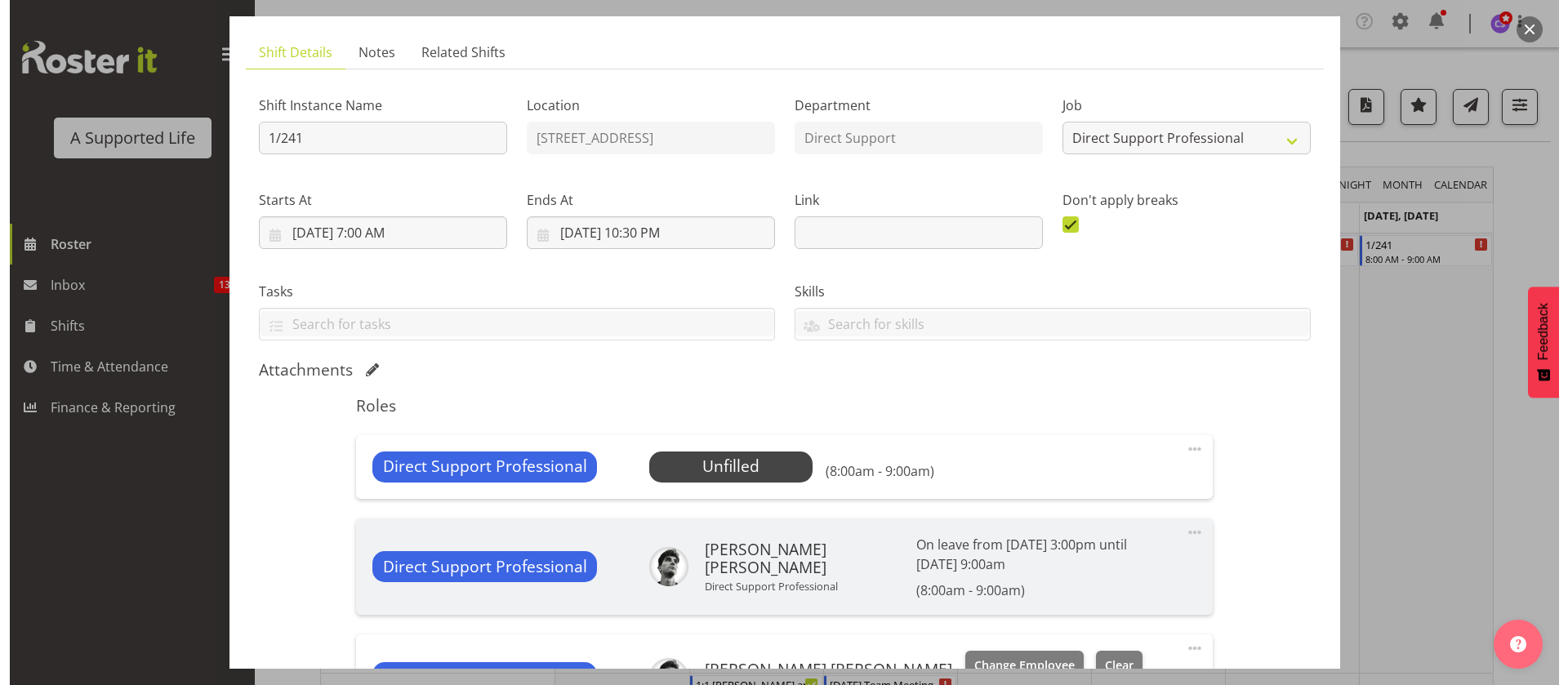
scroll to position [244, 0]
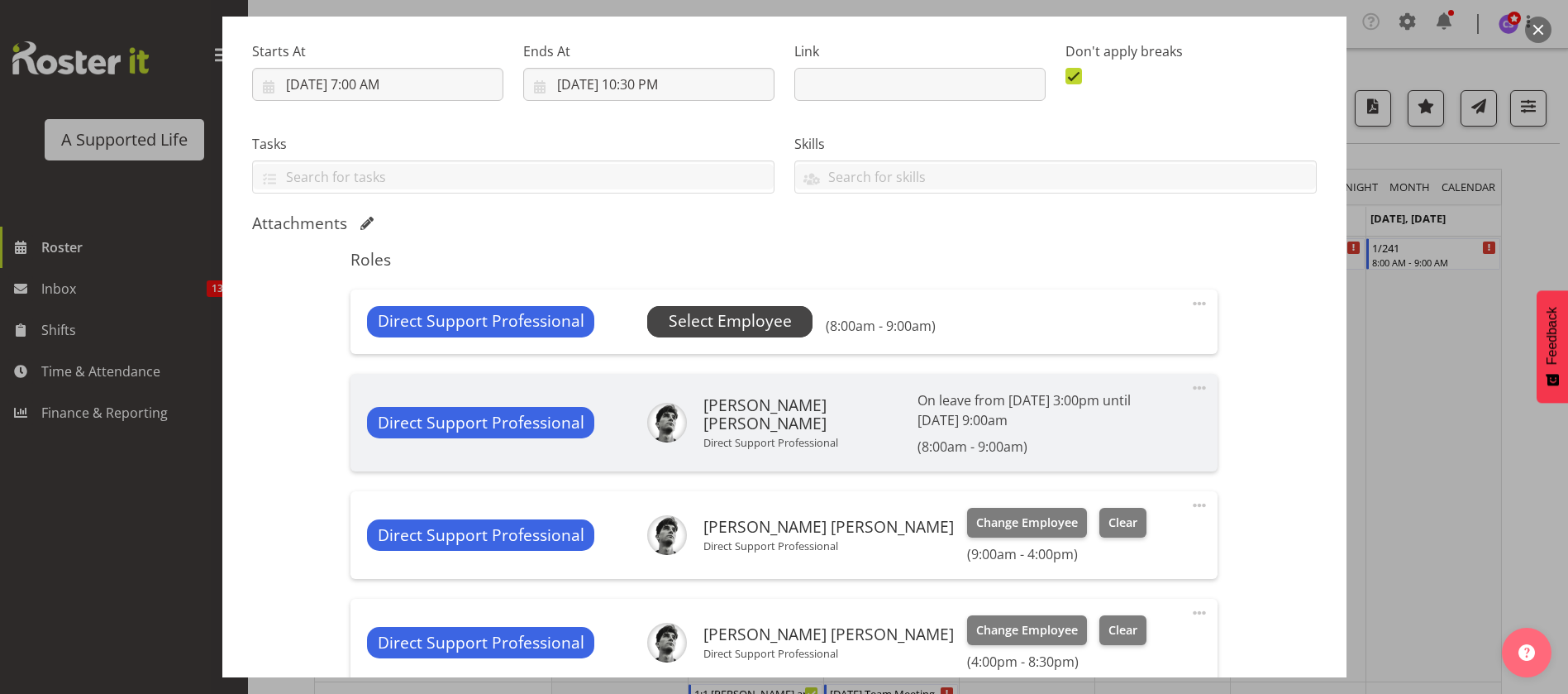
click at [760, 331] on span "Select Employee" at bounding box center [730, 322] width 123 height 24
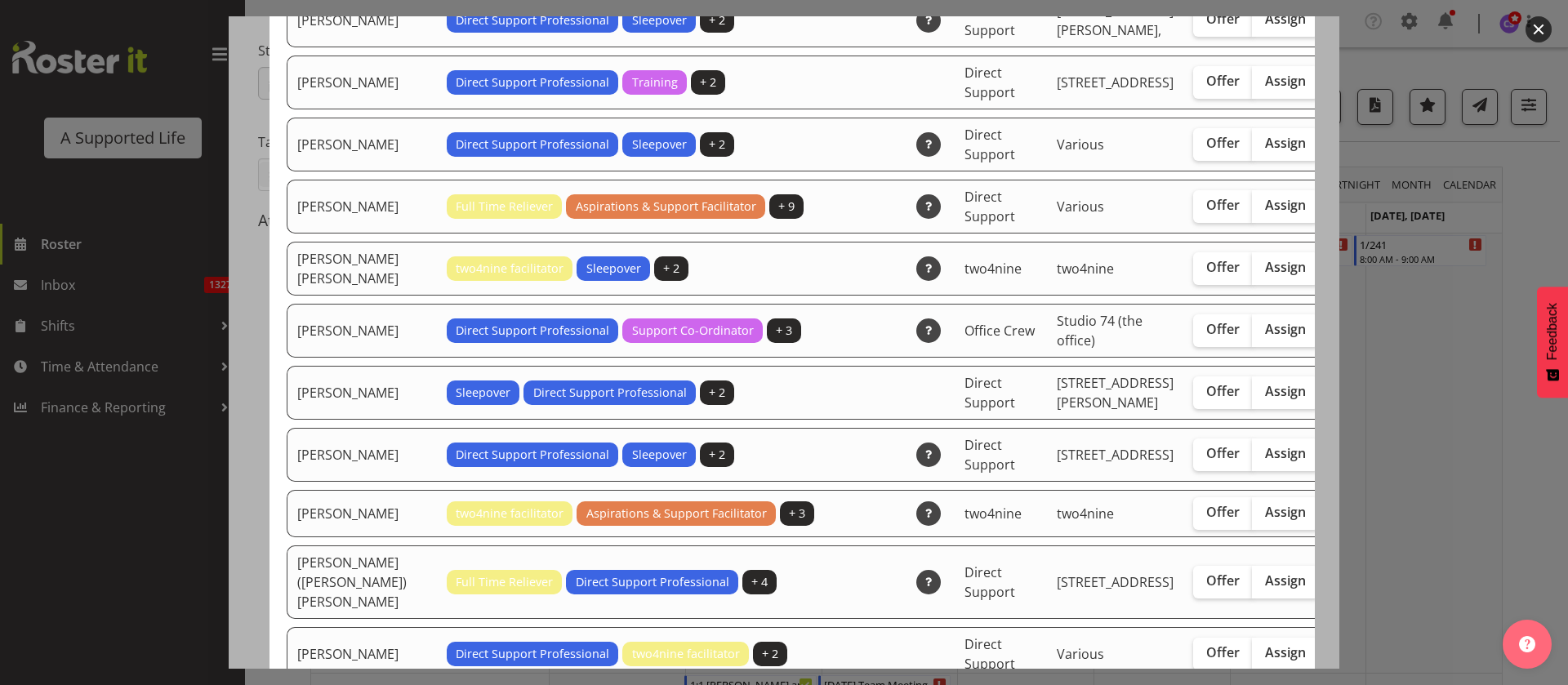
scroll to position [3061, 0]
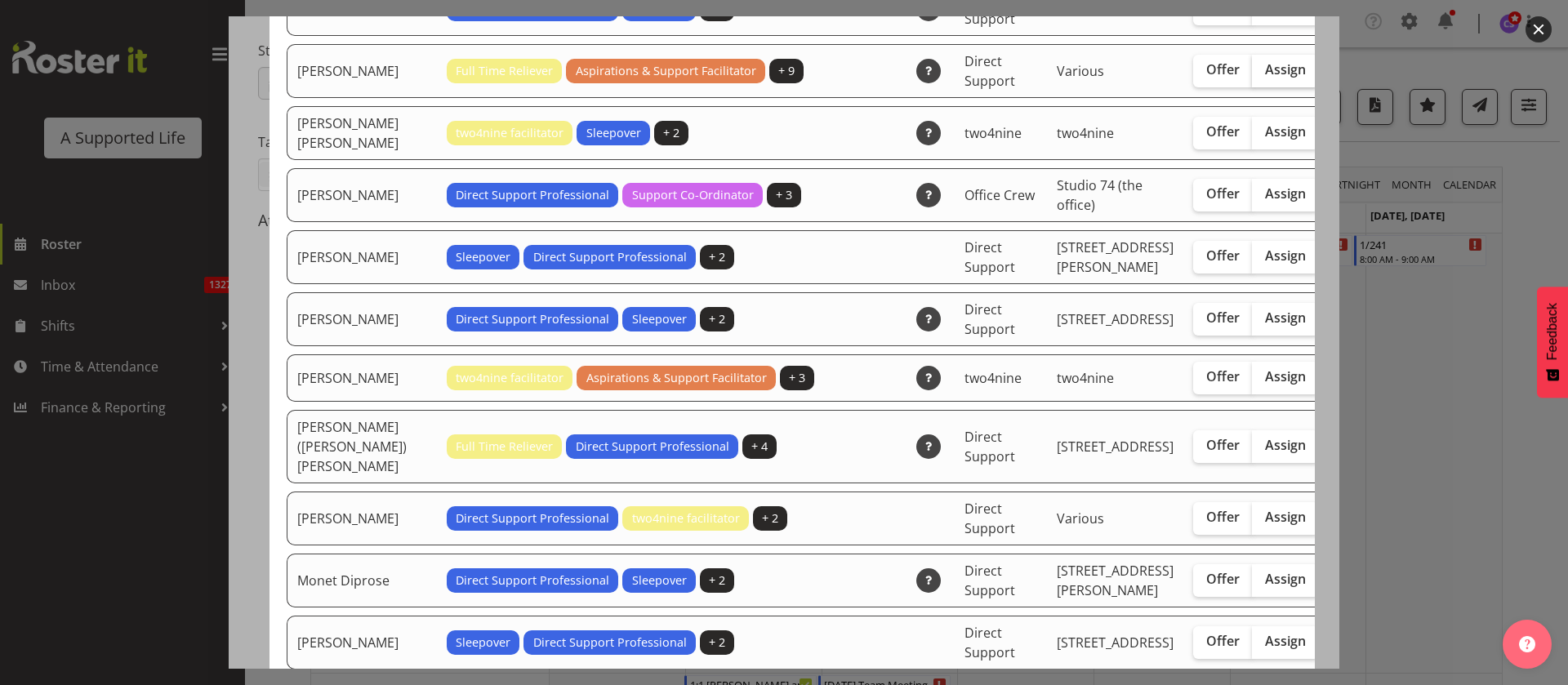
click at [1265, 77] on span "Assign" at bounding box center [1285, 69] width 41 height 16
click at [1252, 75] on input "Assign" at bounding box center [1257, 70] width 10 height 10
checkbox input "true"
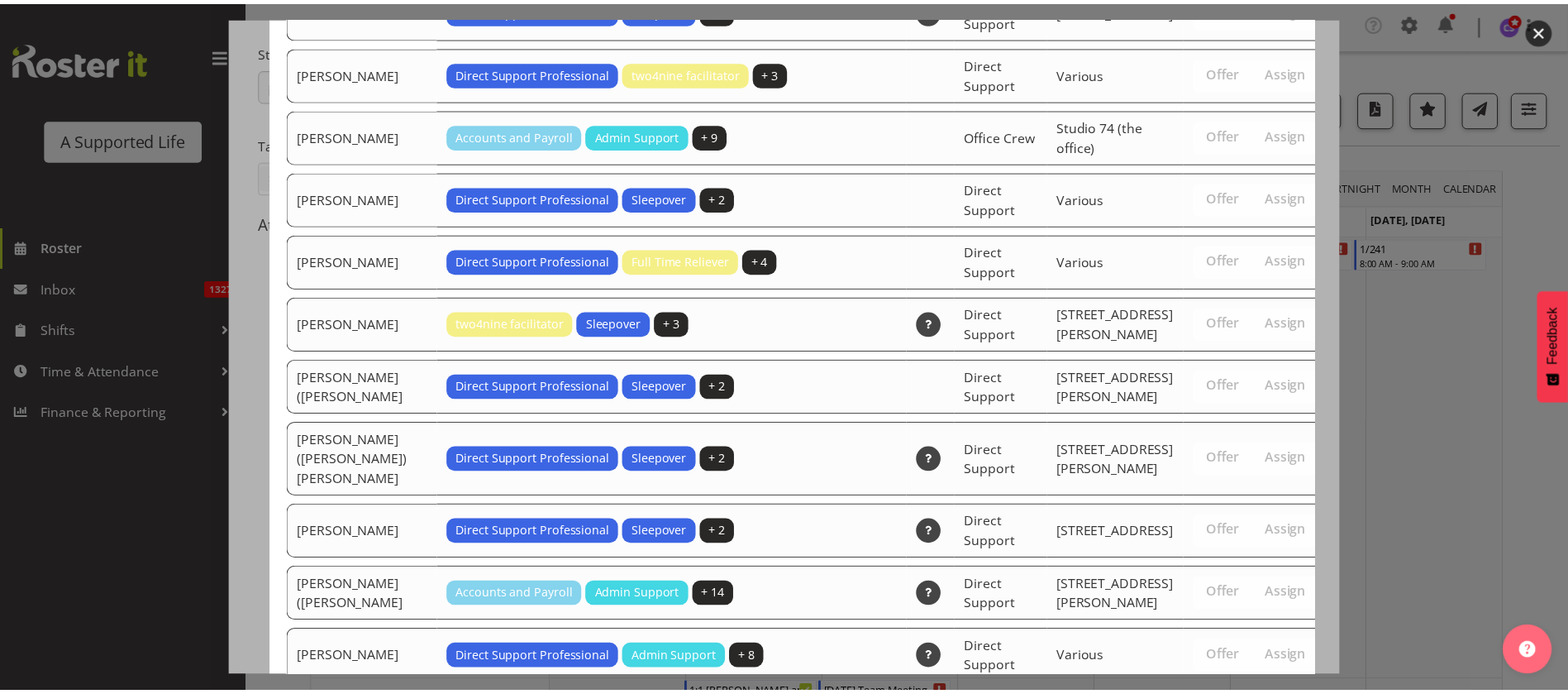
scroll to position [5598, 0]
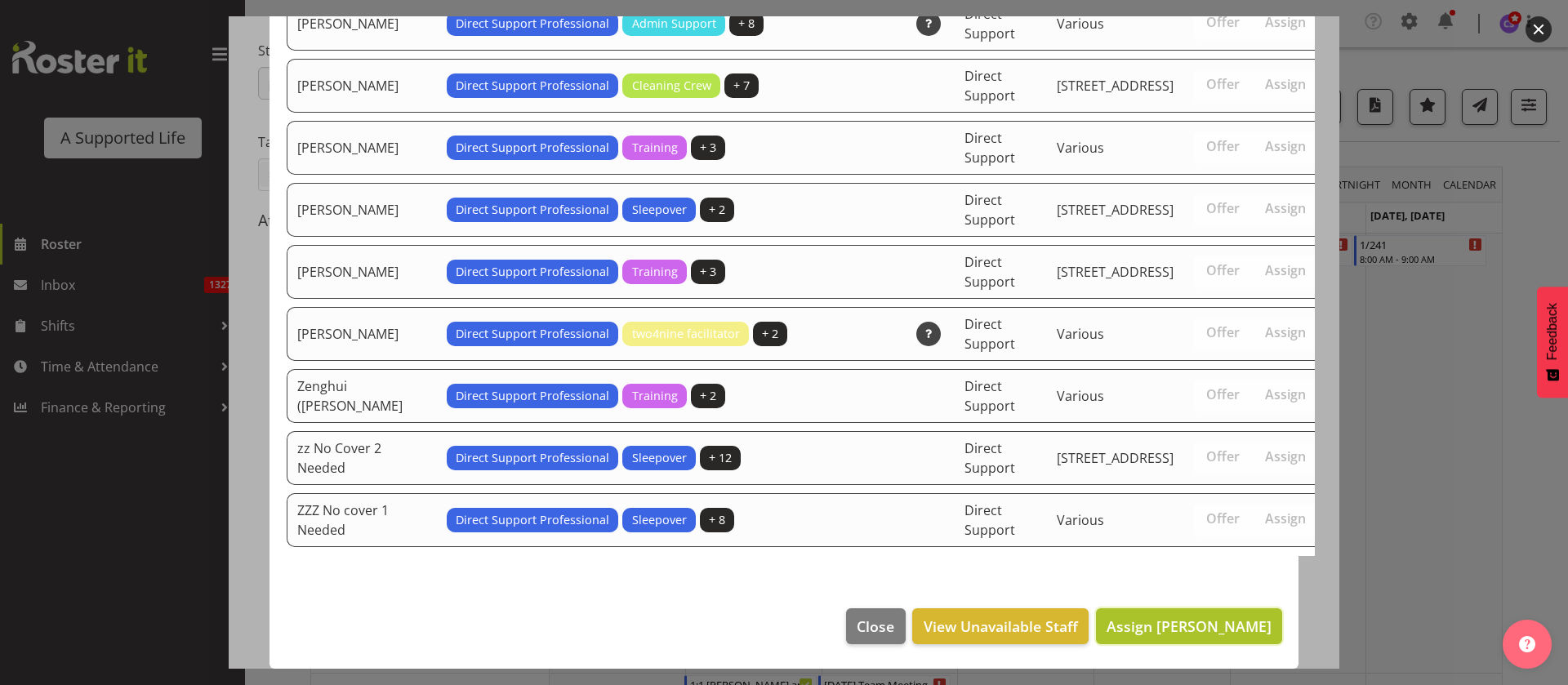
click at [1199, 621] on span "Assign [PERSON_NAME]" at bounding box center [1189, 626] width 165 height 20
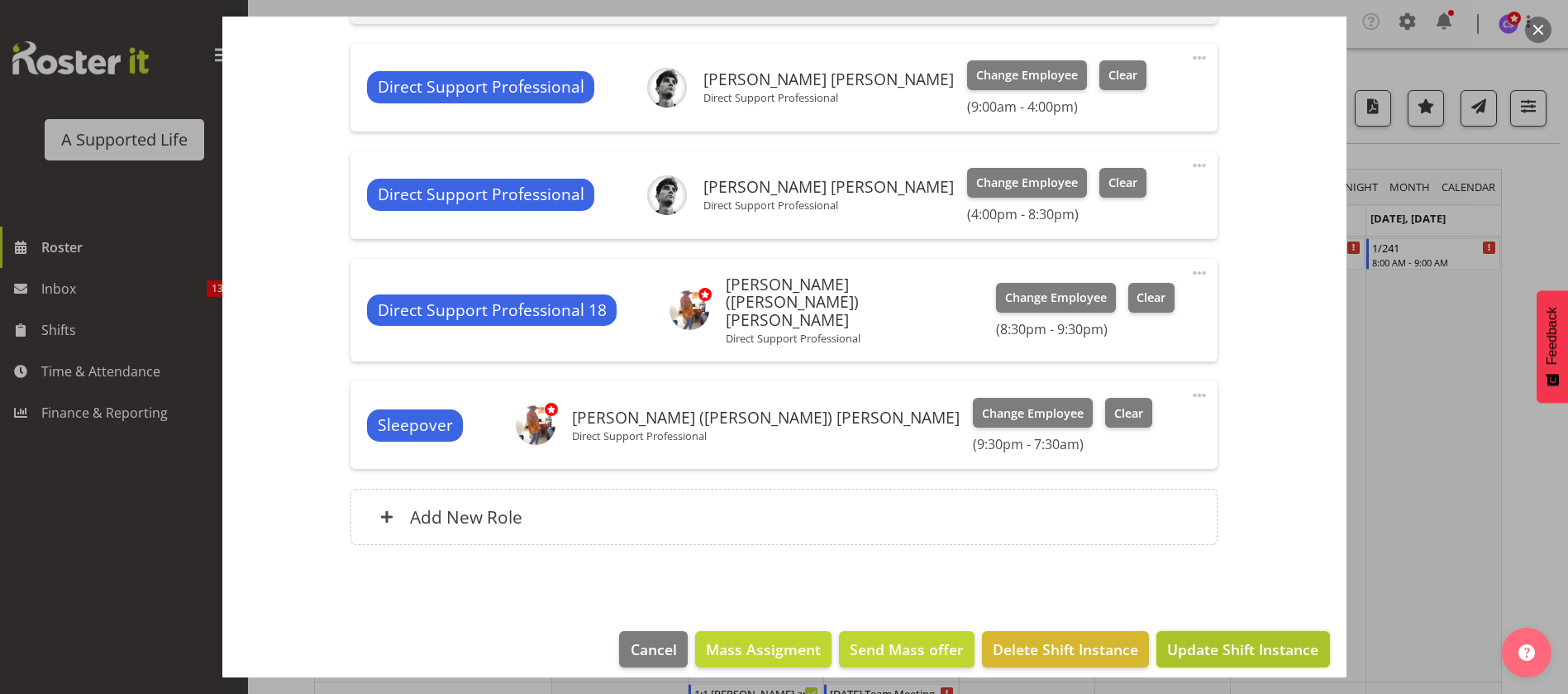
click at [1239, 638] on span "Update Shift Instance" at bounding box center [1243, 648] width 151 height 21
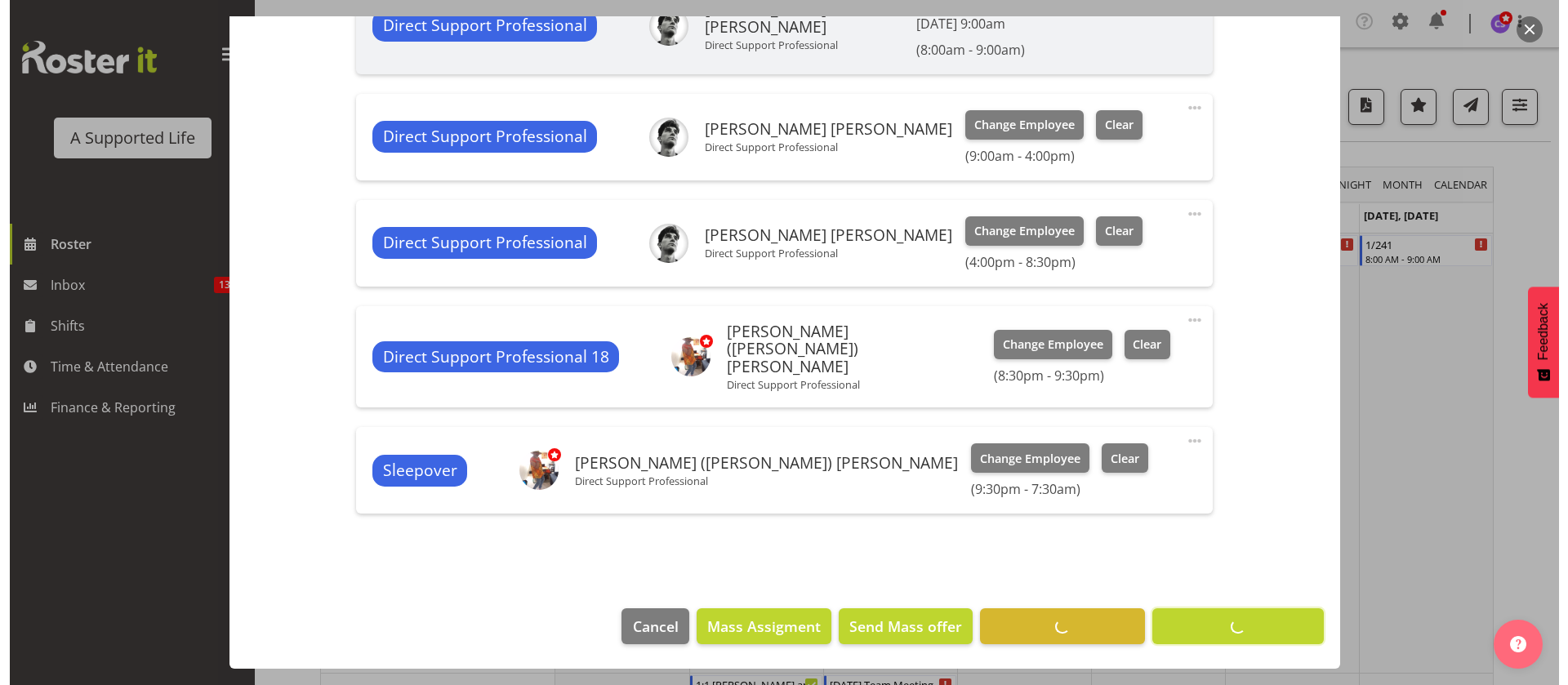
scroll to position [644, 0]
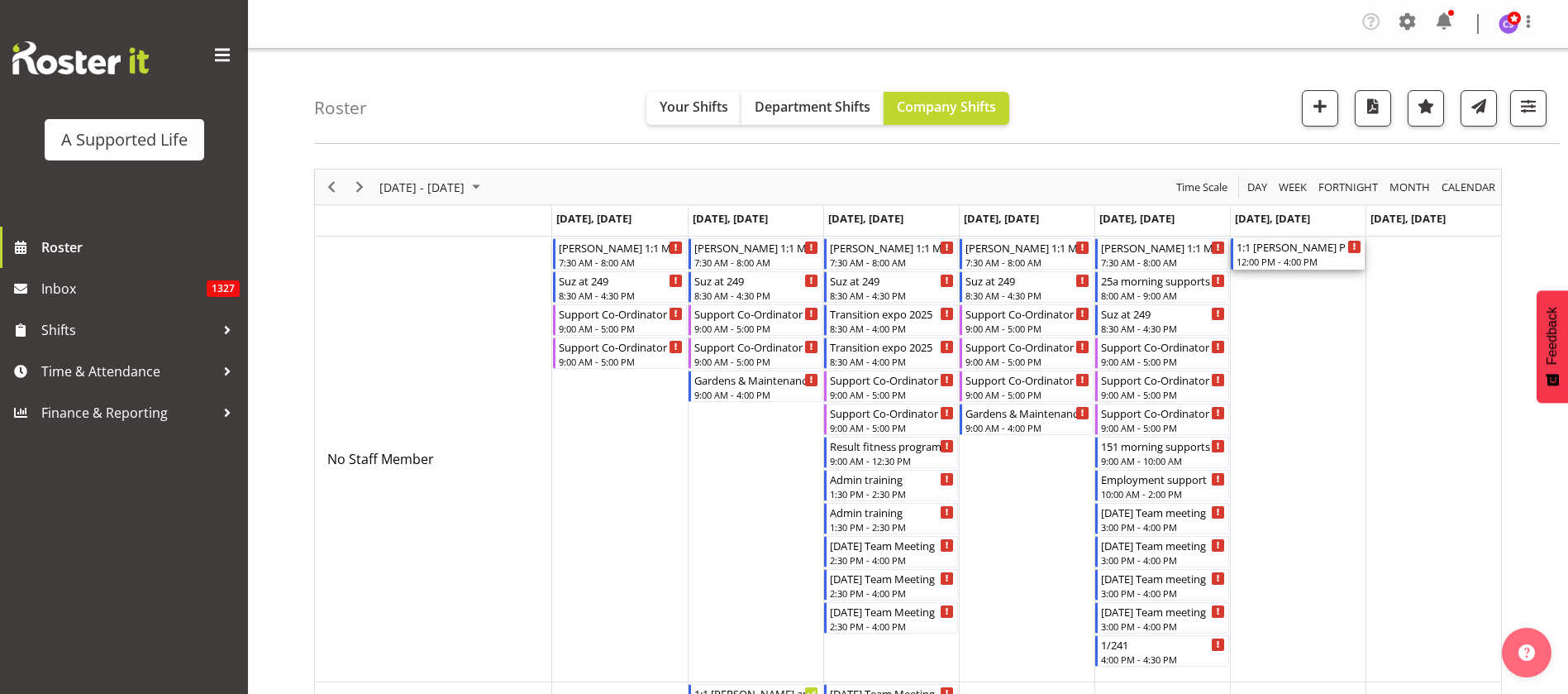
click at [1305, 256] on div "12:00 PM - 4:00 PM" at bounding box center [1298, 261] width 125 height 13
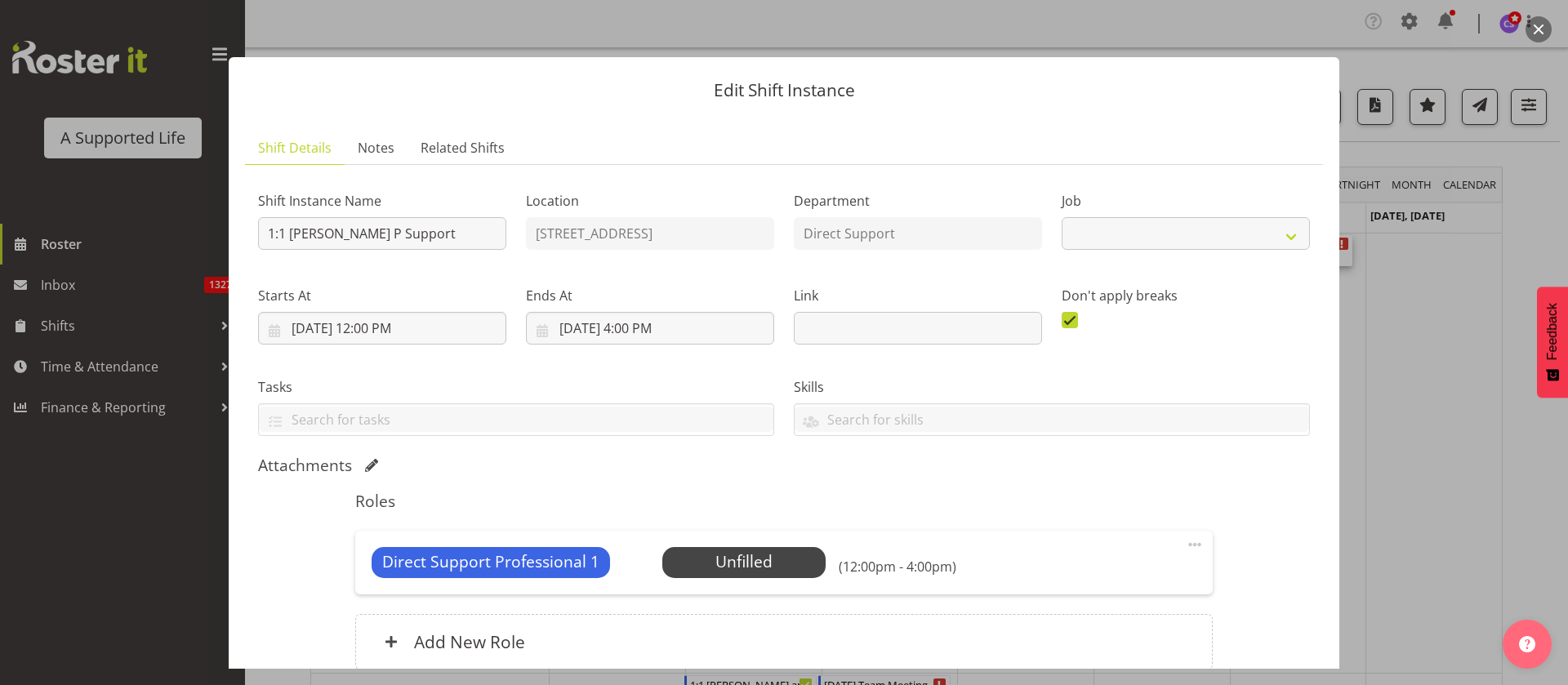
select select "4112"
click at [736, 561] on span "Select Employee" at bounding box center [743, 562] width 121 height 24
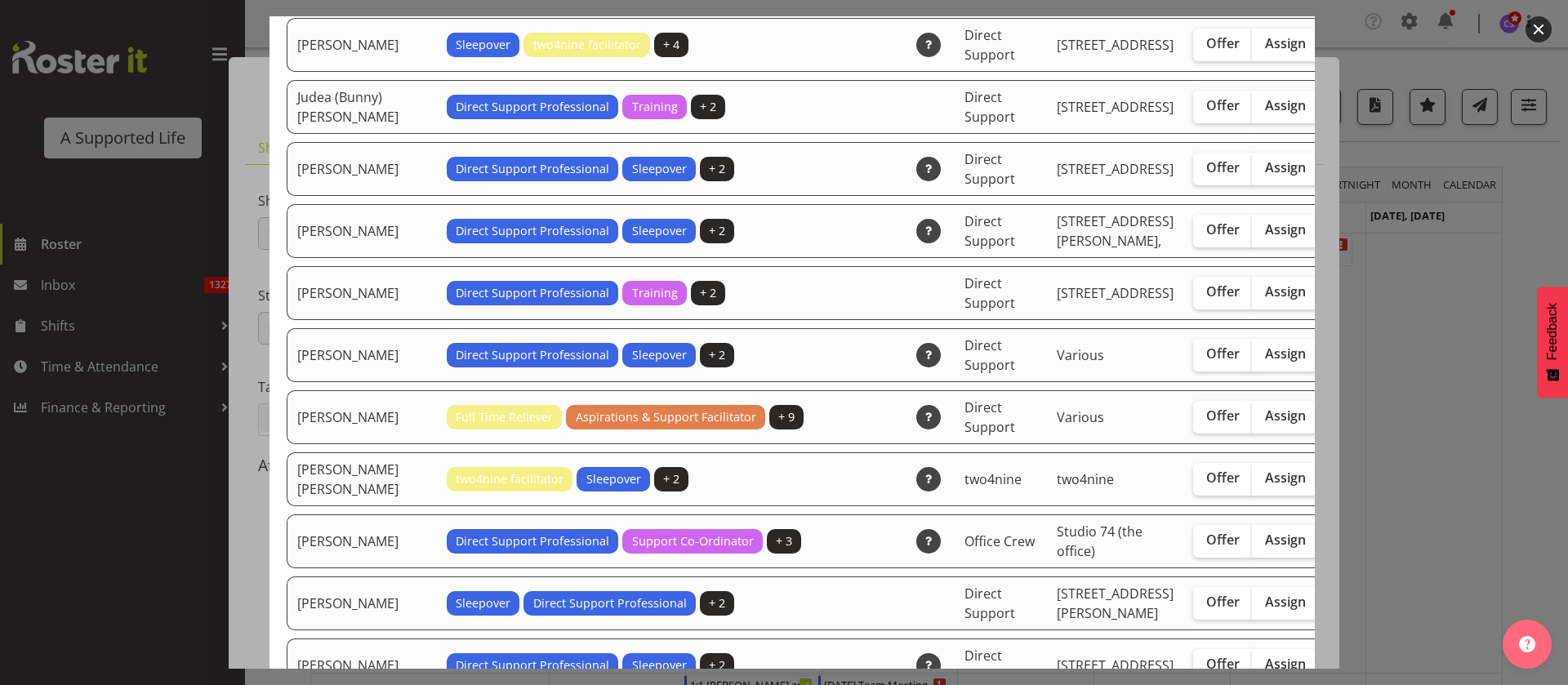
scroll to position [2938, 0]
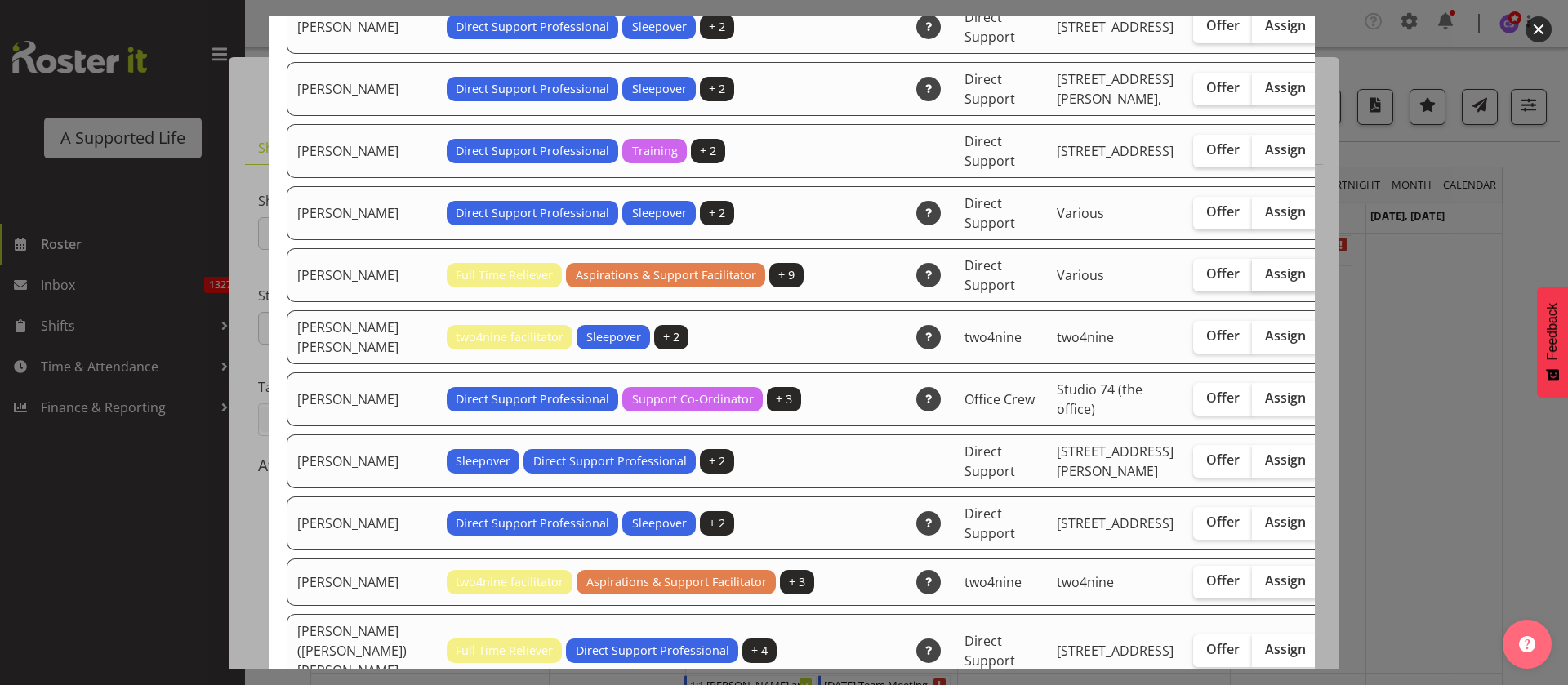
click at [1265, 282] on span "Assign" at bounding box center [1285, 272] width 41 height 16
click at [1252, 279] on input "Assign" at bounding box center [1257, 273] width 10 height 10
checkbox input "true"
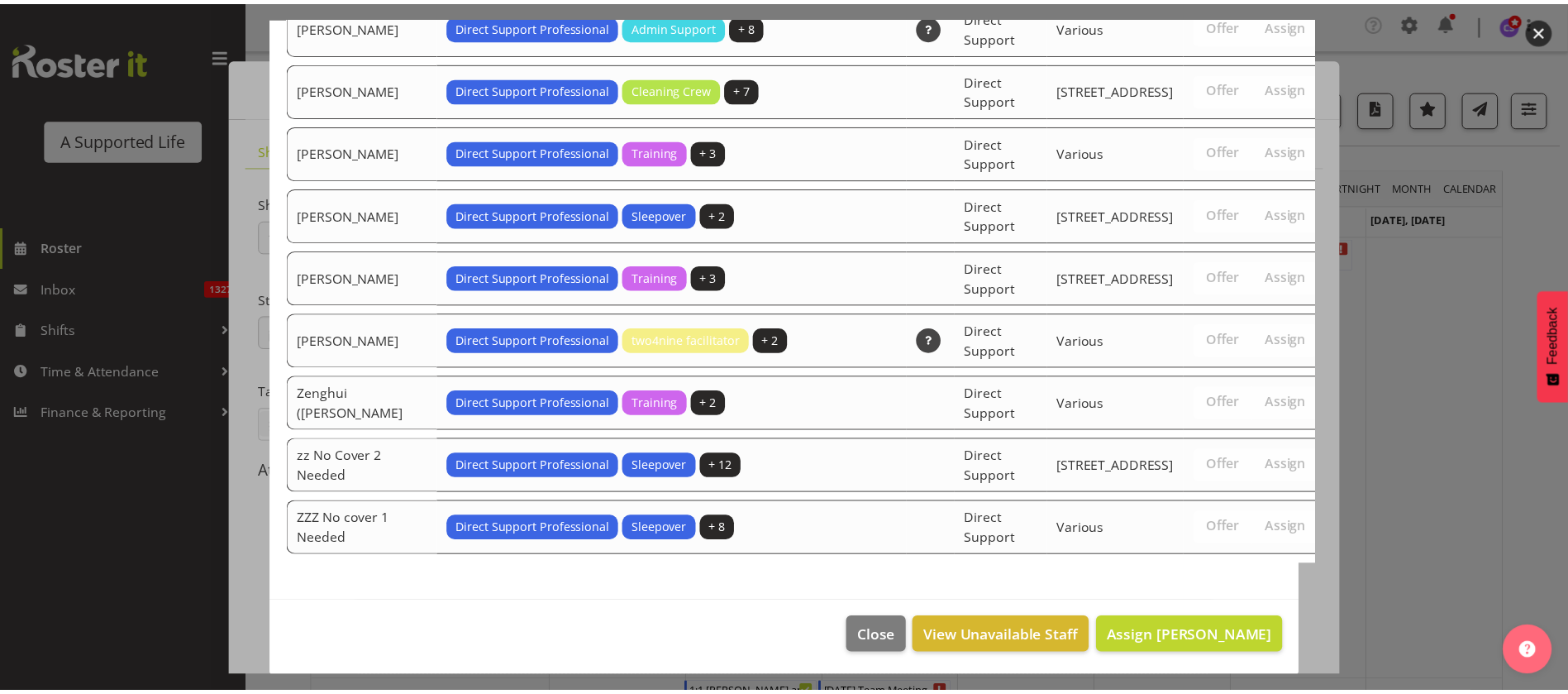
scroll to position [5681, 0]
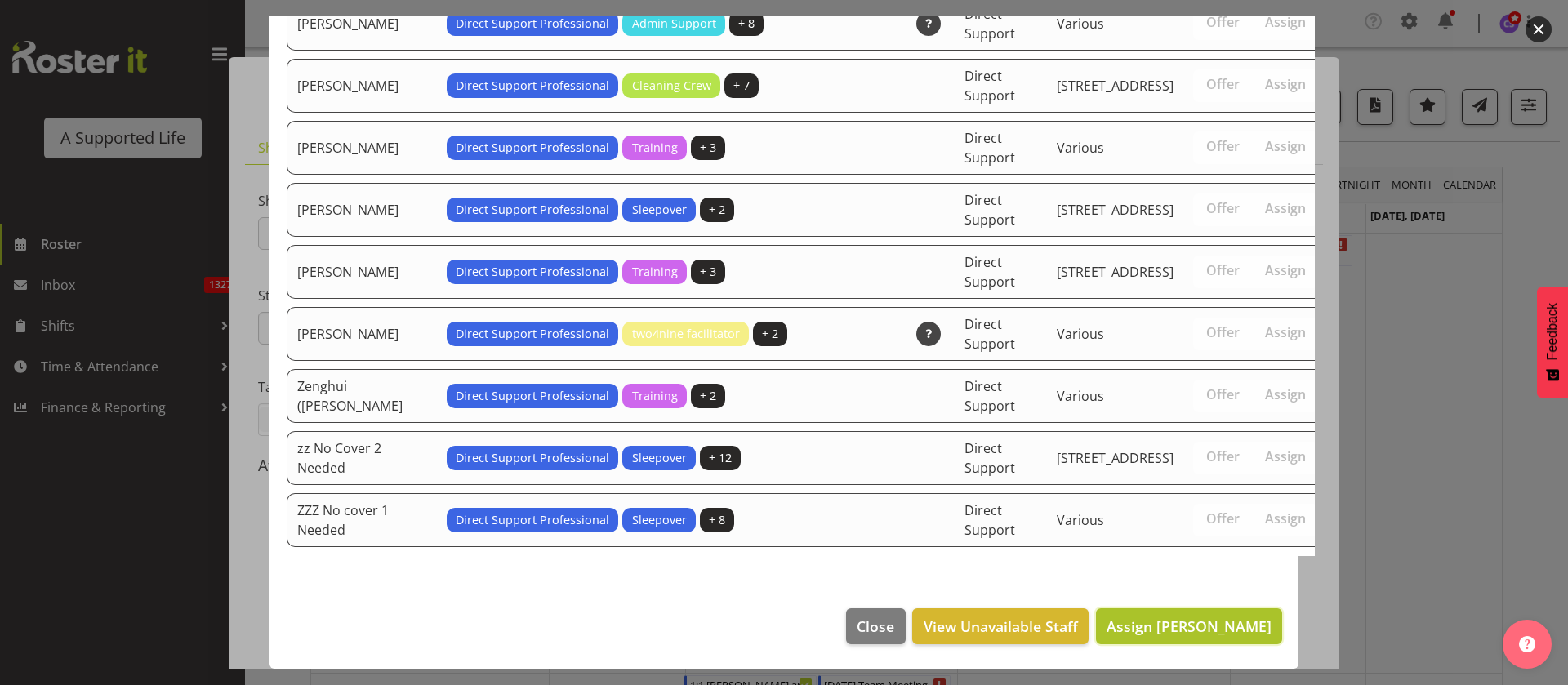
click at [1221, 616] on span "Assign [PERSON_NAME]" at bounding box center [1189, 626] width 165 height 20
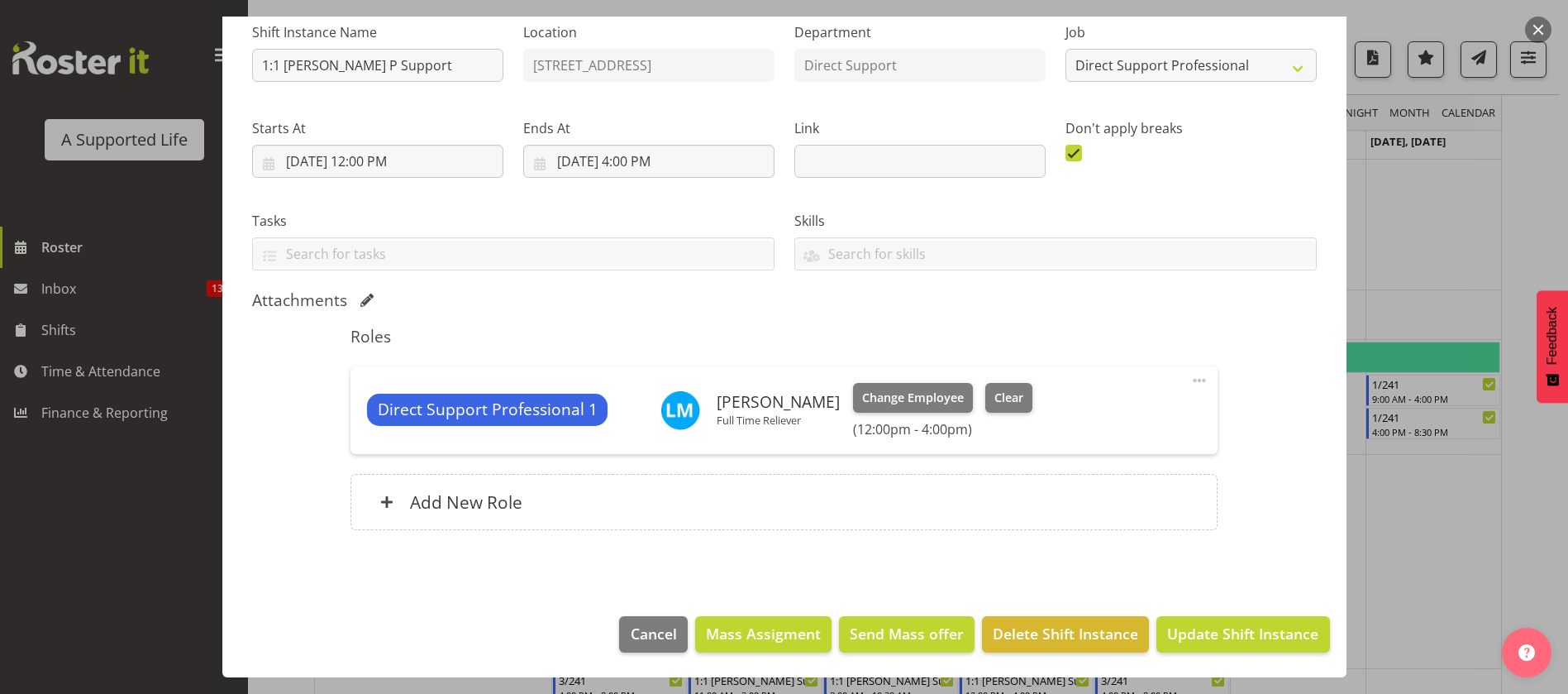
scroll to position [496, 0]
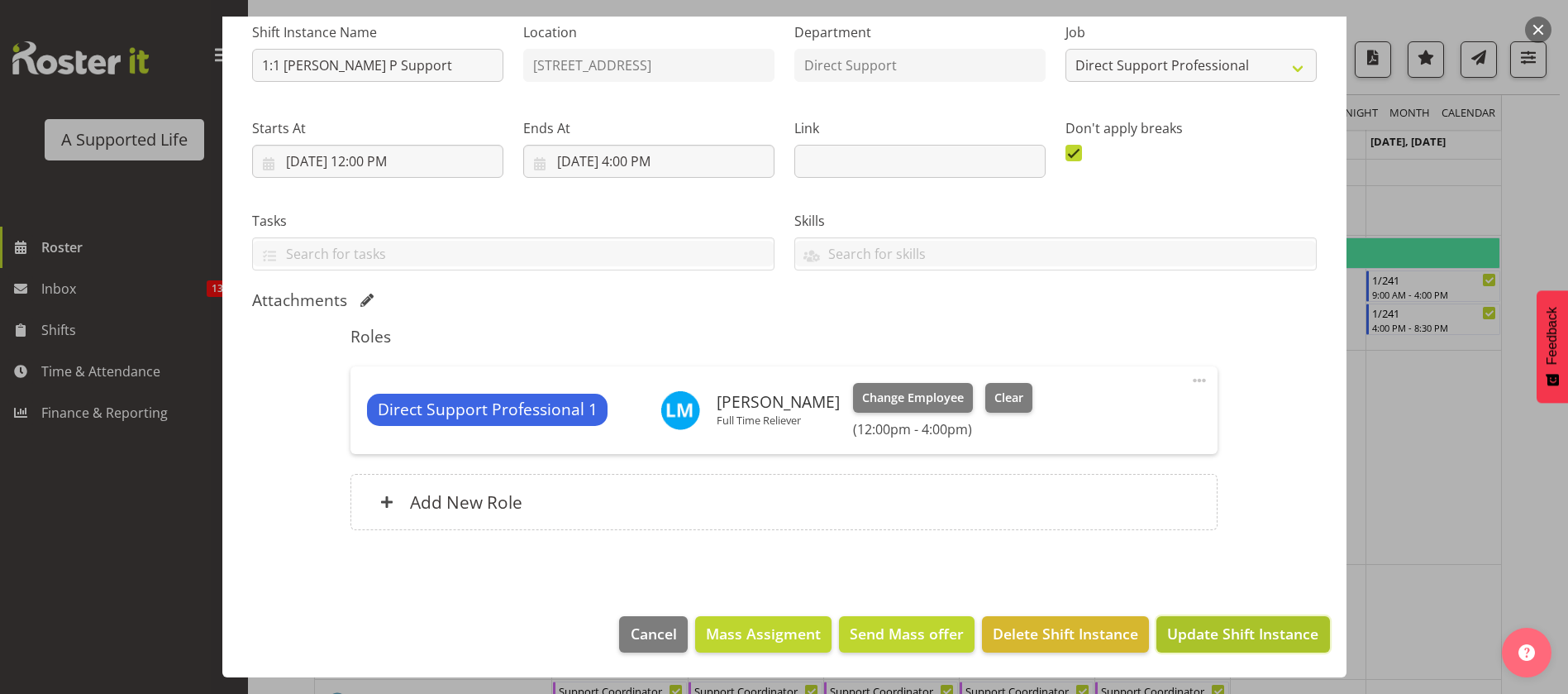
click at [1226, 632] on span "Update Shift Instance" at bounding box center [1243, 633] width 151 height 21
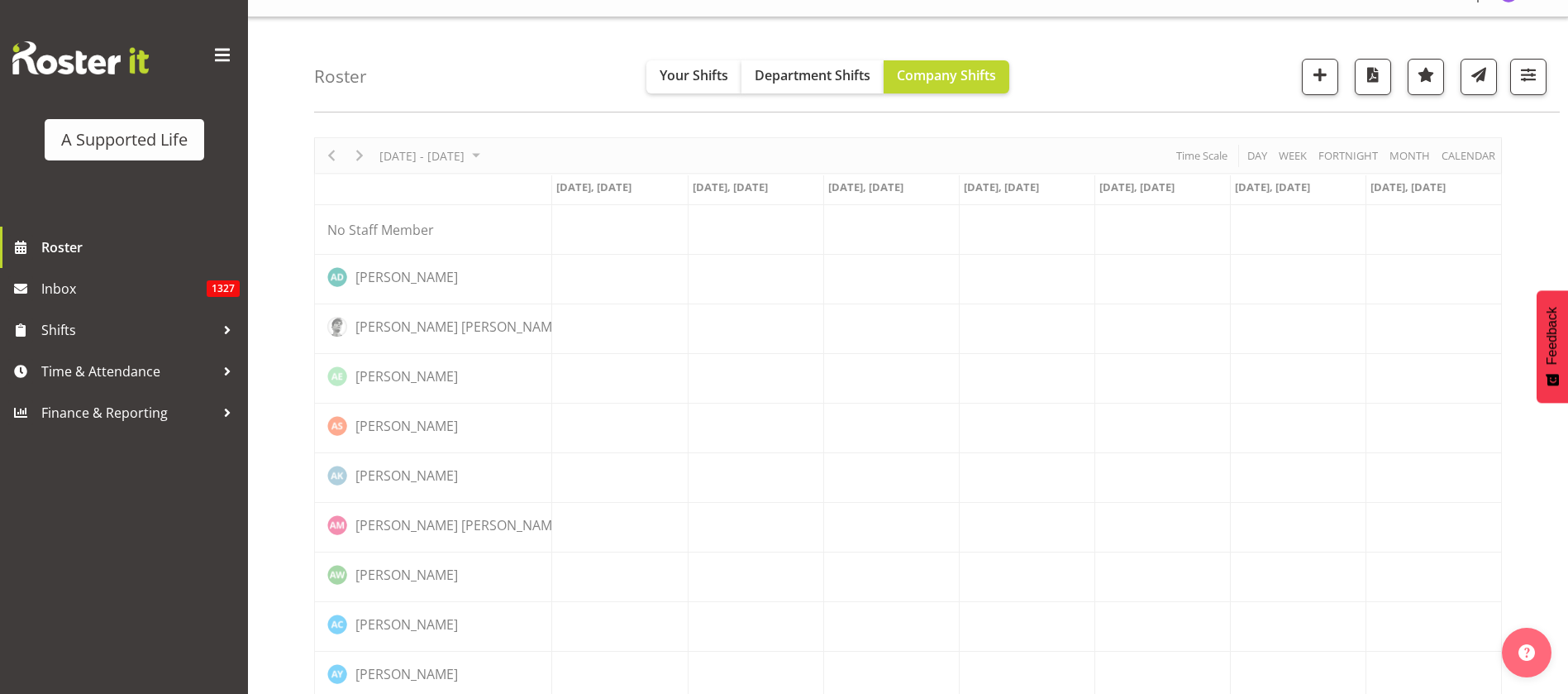
scroll to position [0, 0]
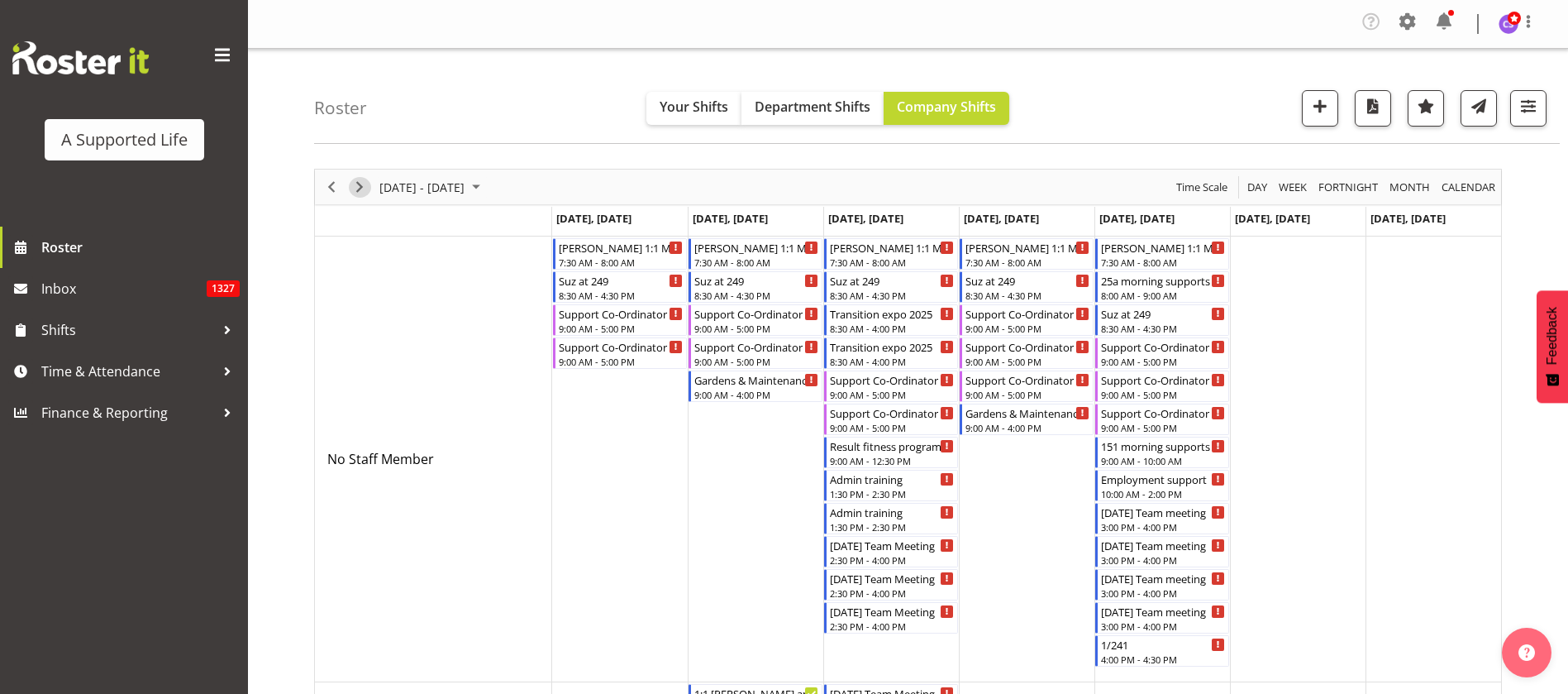
click at [365, 182] on span "Next" at bounding box center [359, 187] width 20 height 21
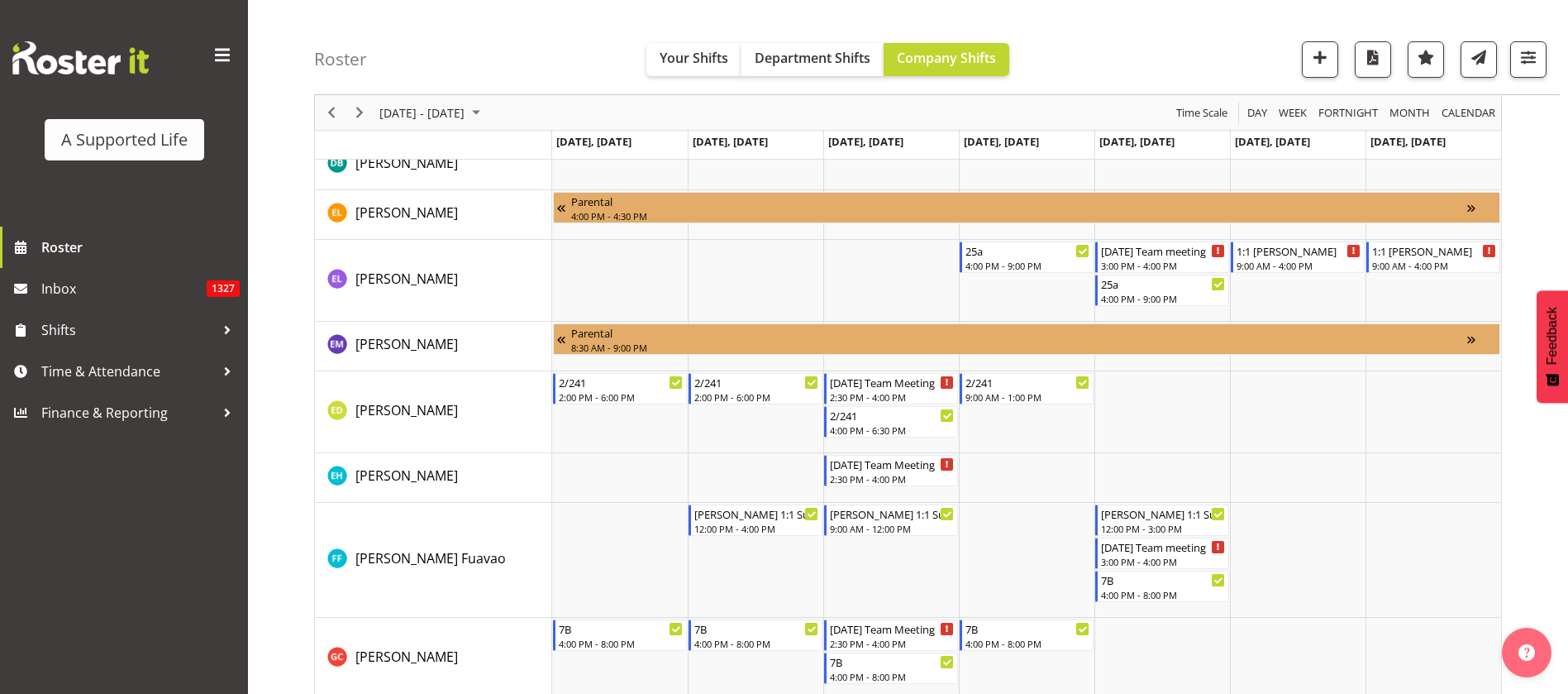
scroll to position [2853, 0]
